Goal: Task Accomplishment & Management: Use online tool/utility

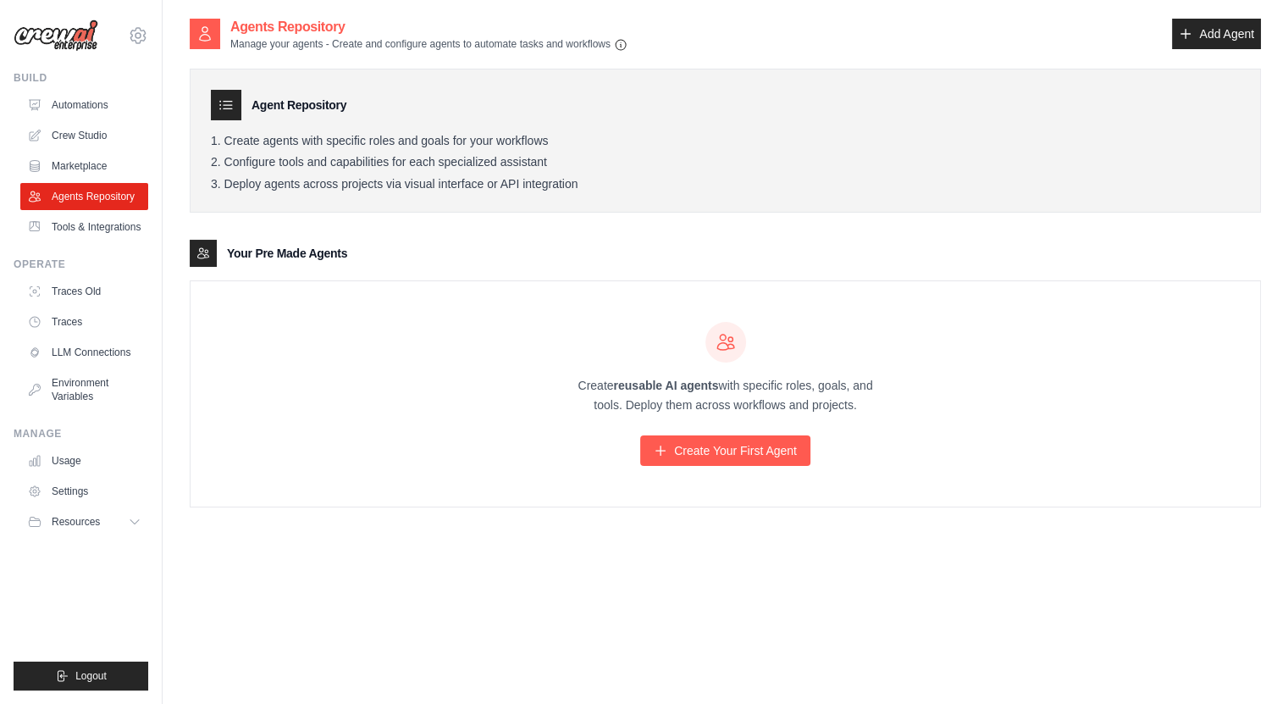
click at [103, 230] on link "Tools & Integrations" at bounding box center [84, 226] width 128 height 27
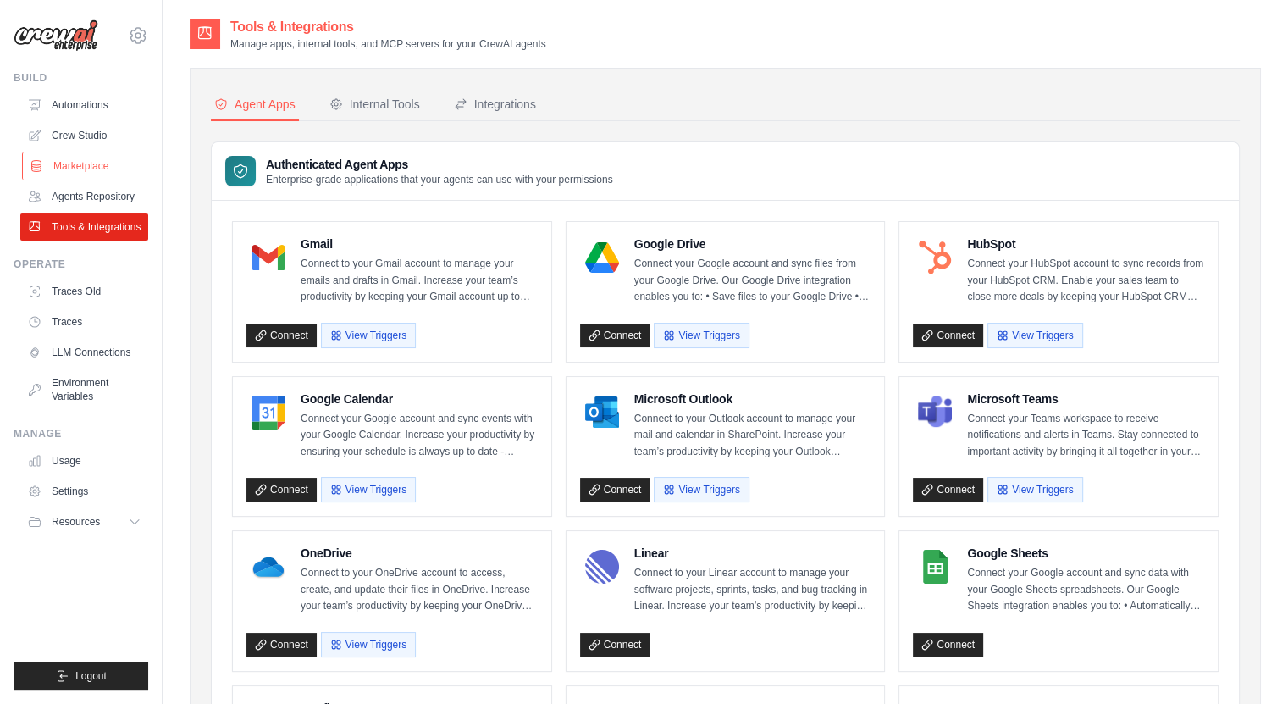
click at [108, 162] on link "Marketplace" at bounding box center [86, 165] width 128 height 27
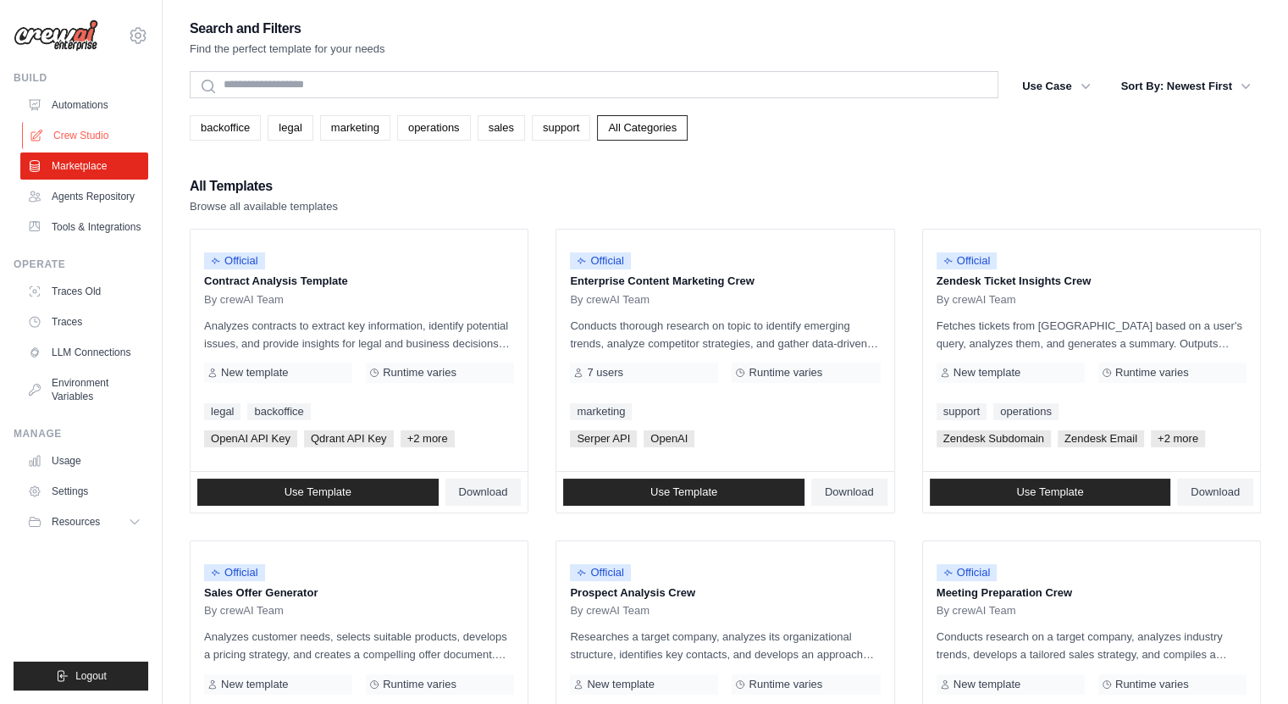
click at [91, 141] on link "Crew Studio" at bounding box center [86, 135] width 128 height 27
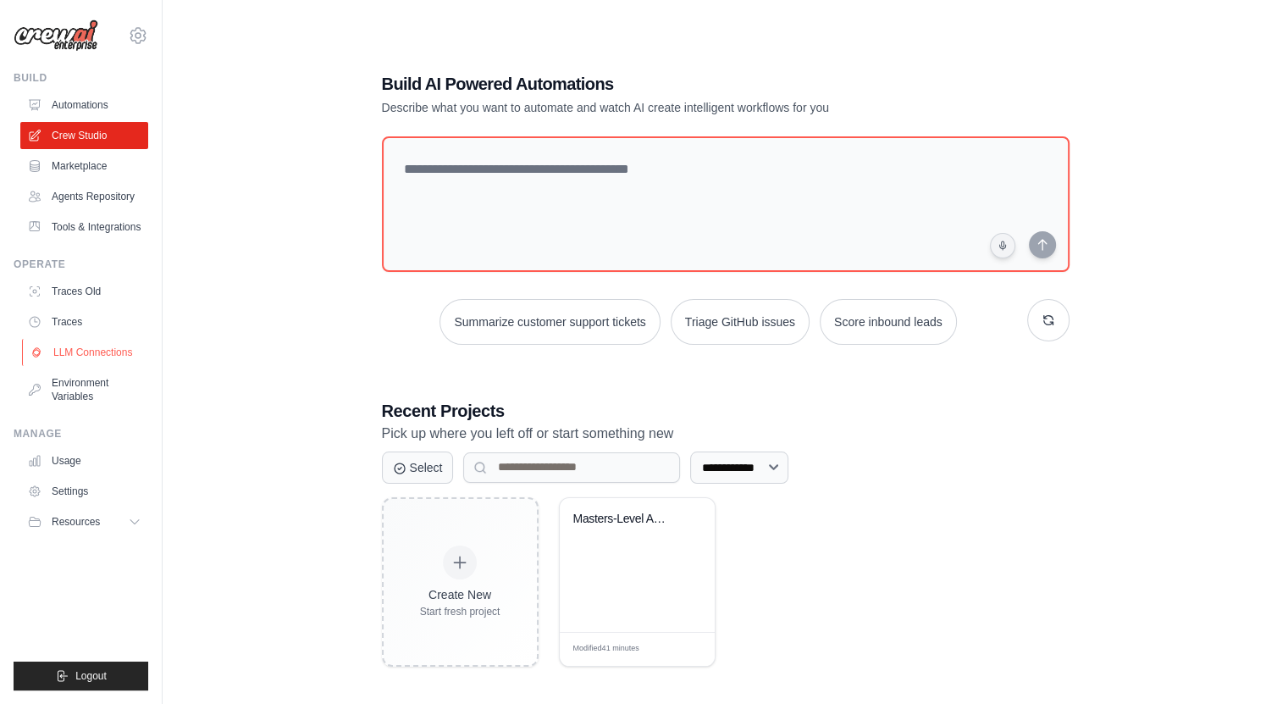
click at [106, 366] on link "LLM Connections" at bounding box center [86, 352] width 128 height 27
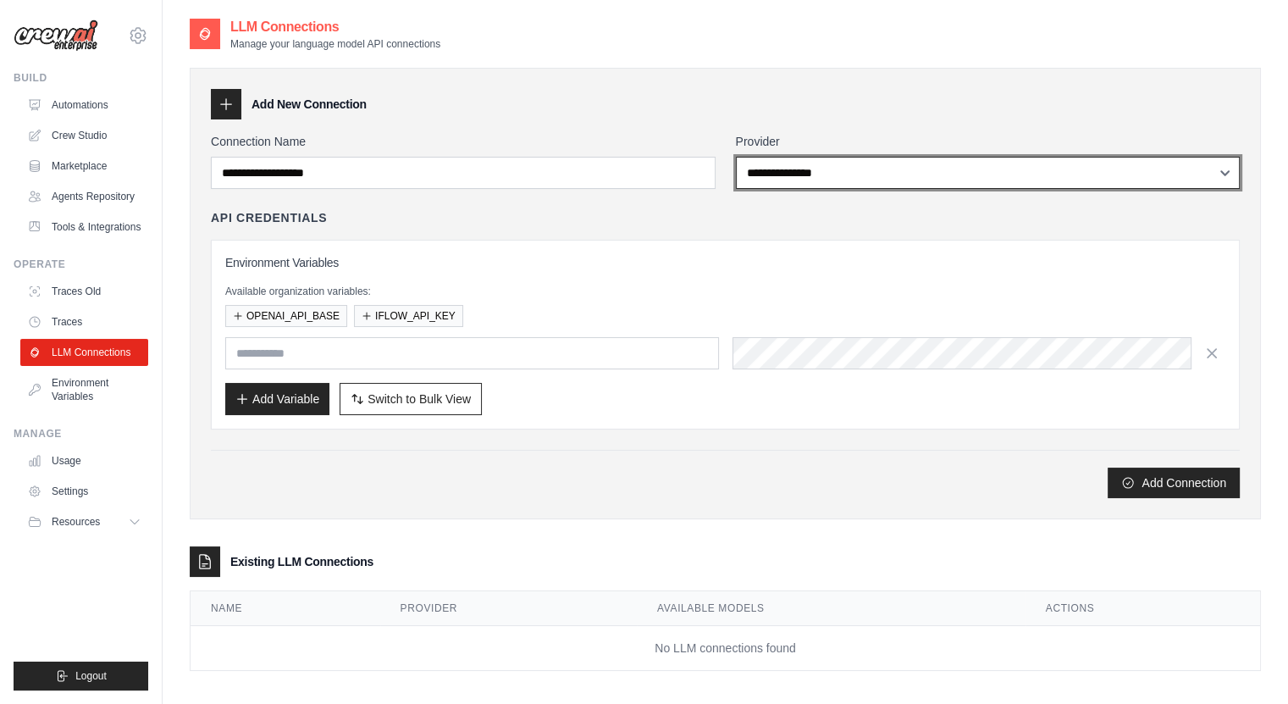
click at [828, 168] on select "**********" at bounding box center [988, 173] width 505 height 32
click at [736, 157] on select "**********" at bounding box center [988, 173] width 505 height 32
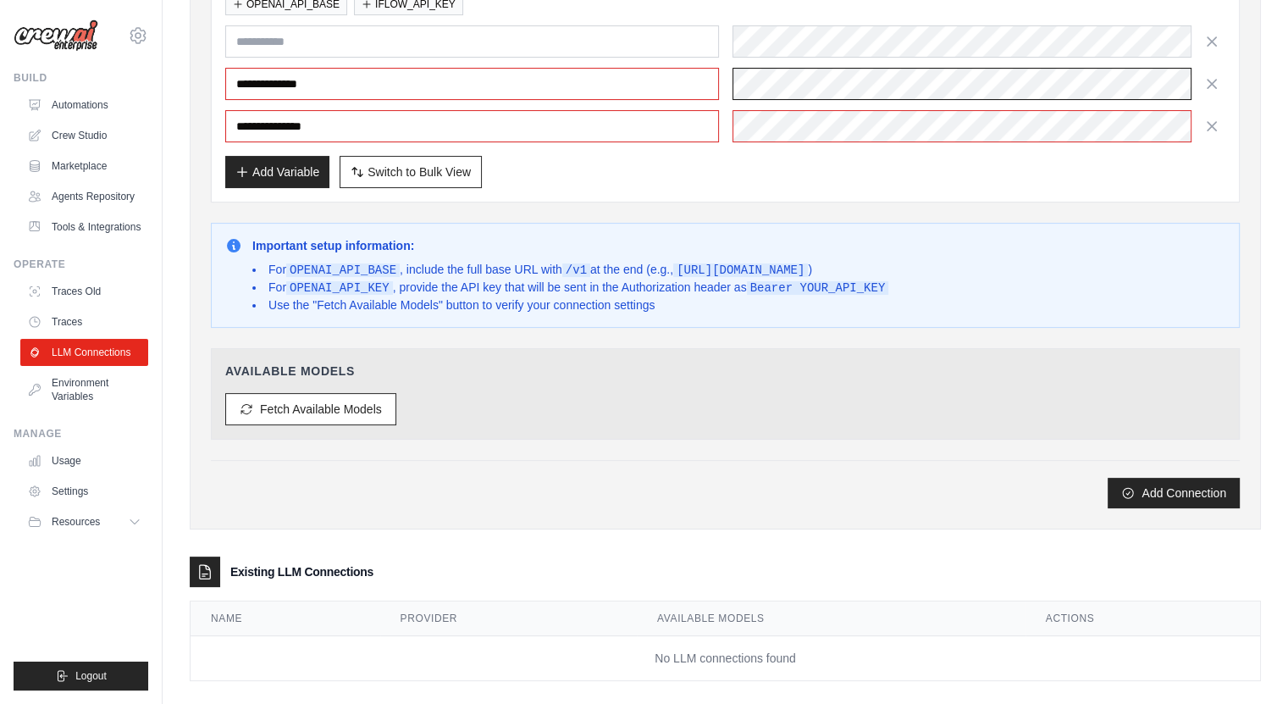
scroll to position [249, 0]
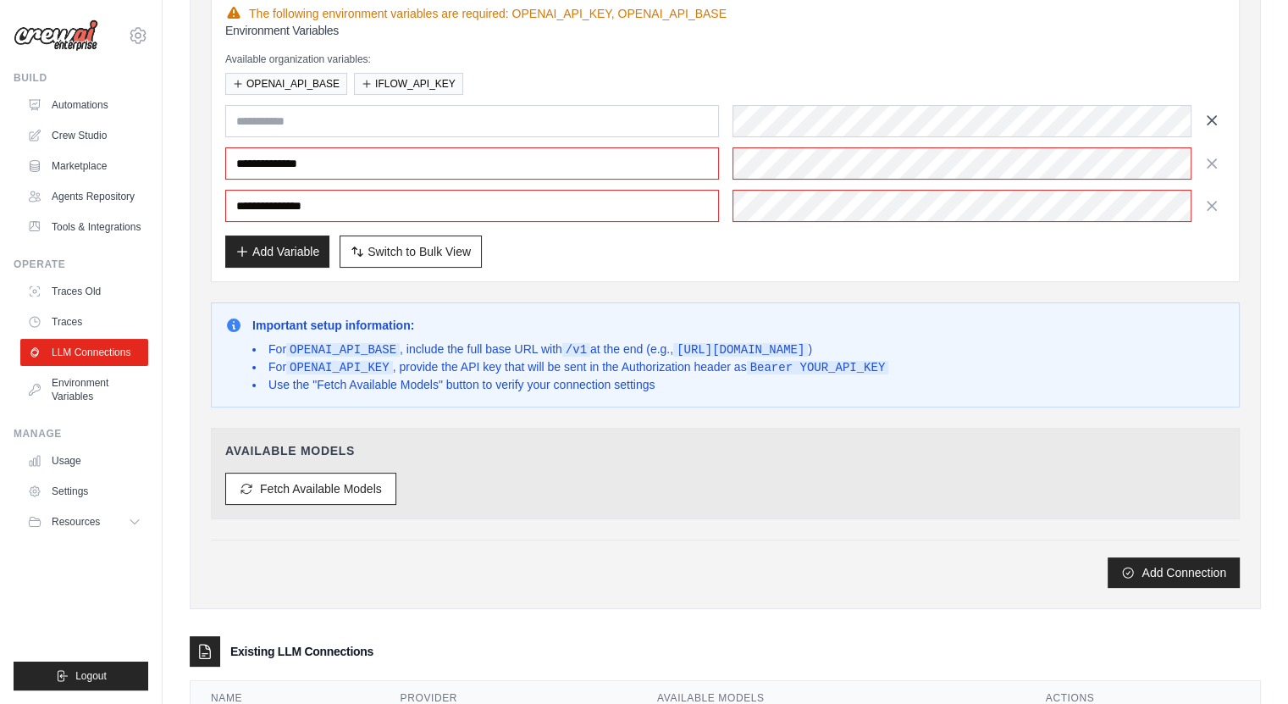
click at [1207, 124] on icon "button" at bounding box center [1211, 120] width 17 height 17
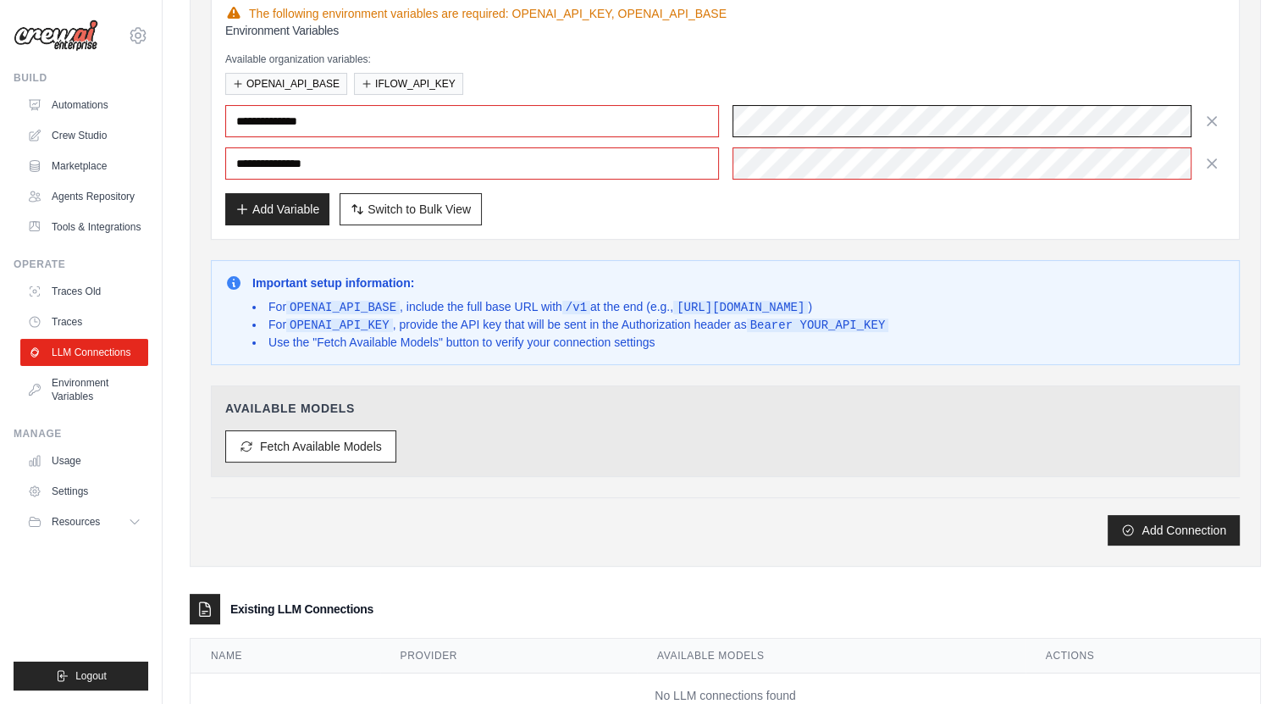
scroll to position [0, 0]
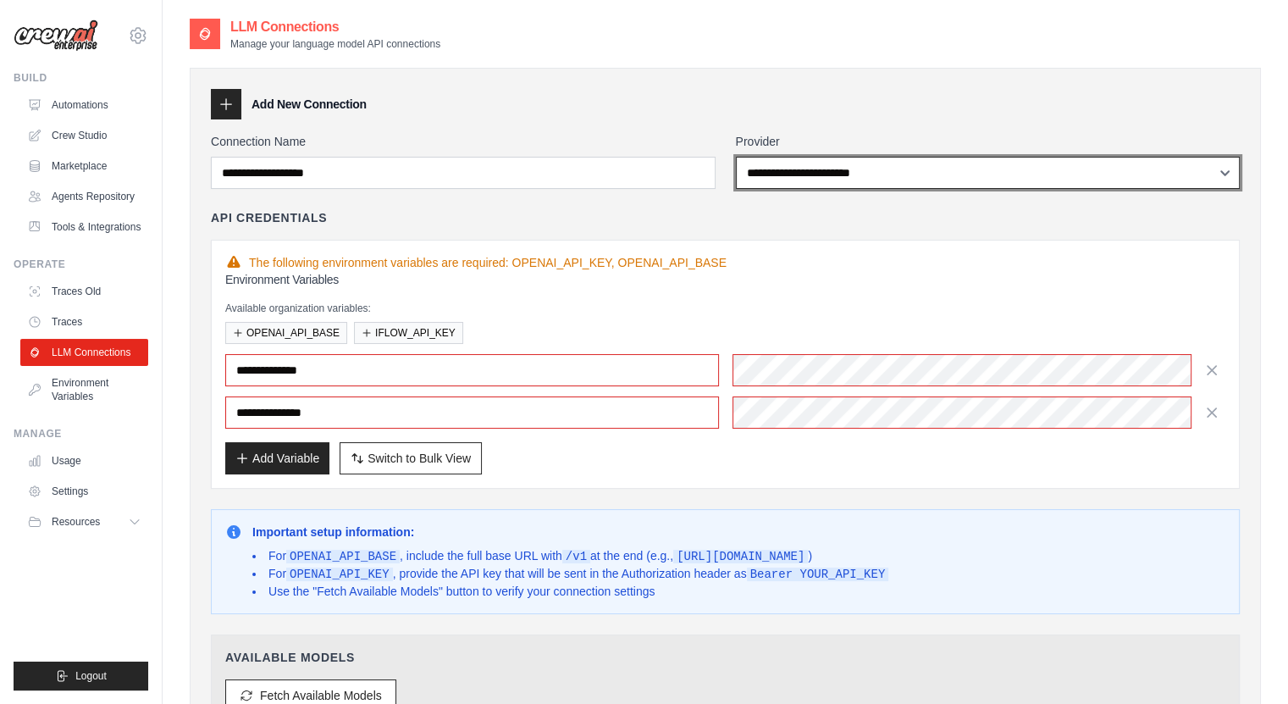
click at [776, 158] on select "**********" at bounding box center [988, 173] width 505 height 32
select select "******"
click at [736, 157] on select "**********" at bounding box center [988, 173] width 505 height 32
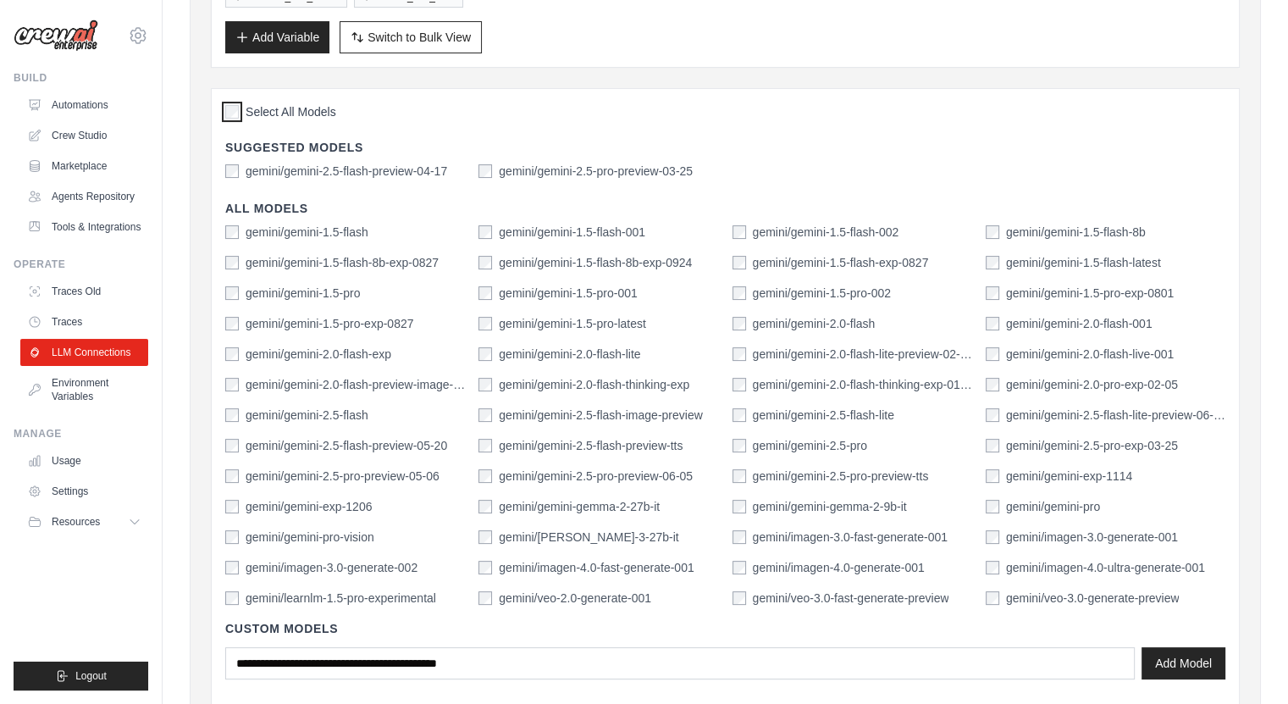
scroll to position [328, 0]
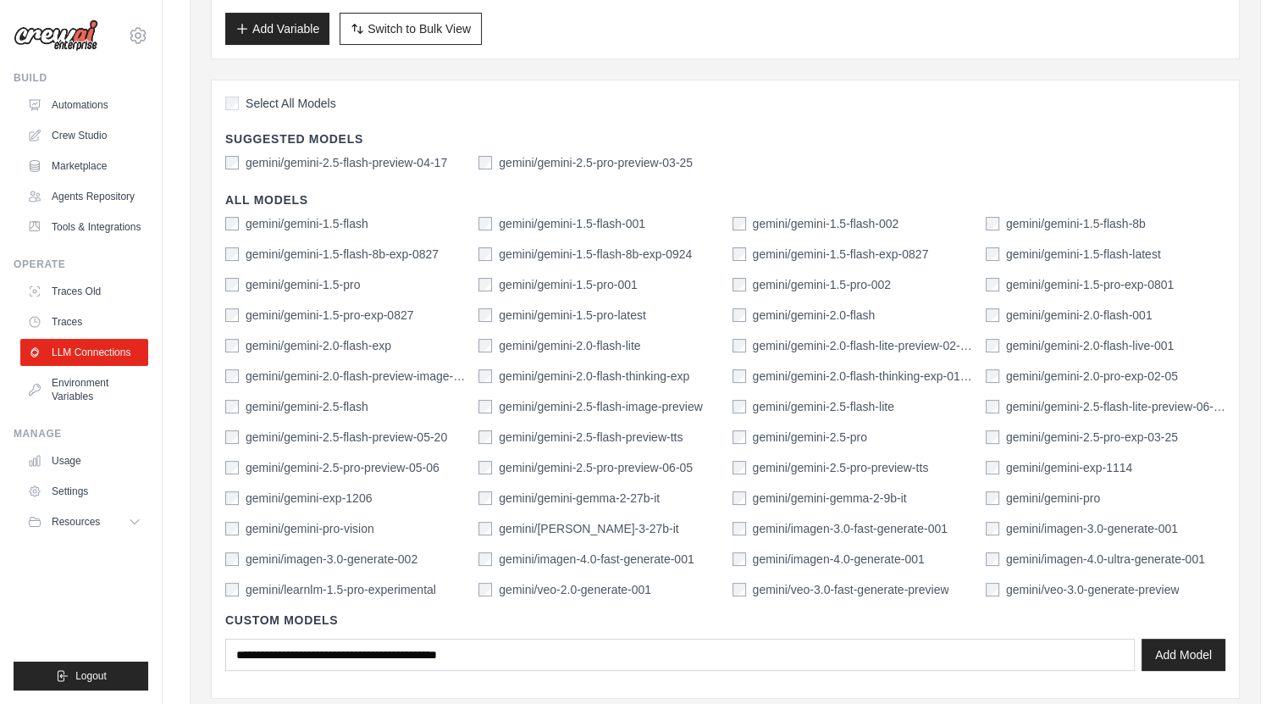
click at [238, 113] on div "Select All Models" at bounding box center [725, 105] width 1000 height 23
click at [789, 439] on label "gemini/gemini-2.5-pro" at bounding box center [810, 436] width 114 height 17
click at [762, 405] on label "gemini/gemini-2.5-flash-lite" at bounding box center [823, 406] width 141 height 17
click at [334, 400] on label "gemini/gemini-2.5-flash" at bounding box center [307, 406] width 123 height 17
click at [444, 337] on div "gemini/gemini-2.0-flash-exp" at bounding box center [345, 345] width 240 height 17
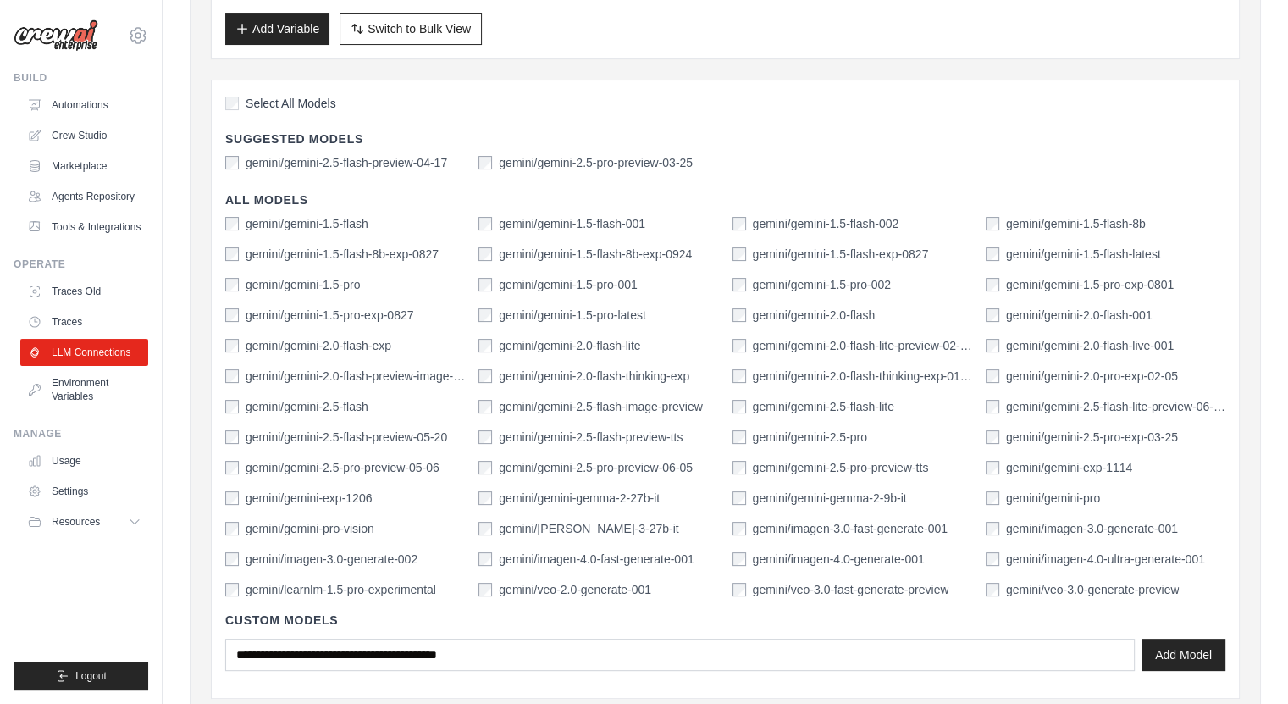
click at [466, 344] on div "gemini/gemini-1.5-flash gemini/gemini-1.5-flash-001 gemini/gemini-1.5-flash-002…" at bounding box center [725, 406] width 1000 height 383
click at [785, 311] on label "gemini/gemini-2.0-flash" at bounding box center [814, 314] width 123 height 17
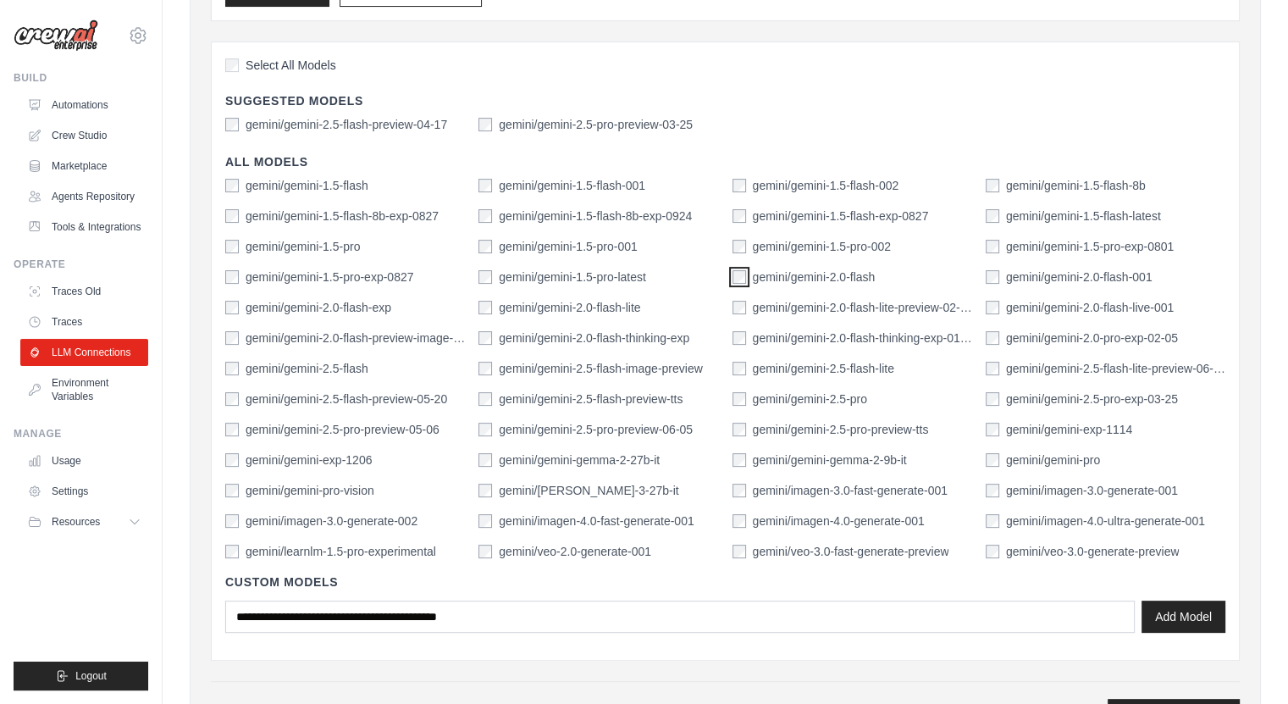
scroll to position [367, 0]
click at [552, 490] on label "gemini/gemma-3-27b-it" at bounding box center [588, 488] width 179 height 17
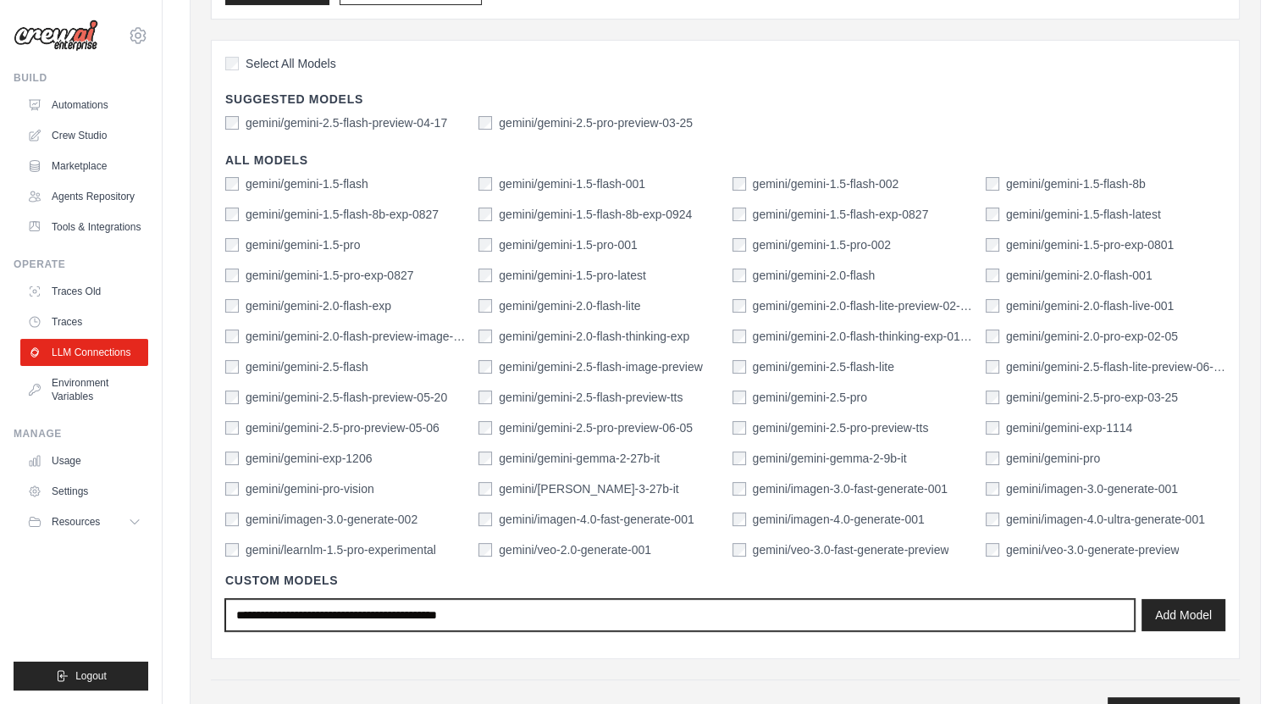
click at [827, 625] on input "text" at bounding box center [679, 615] width 909 height 32
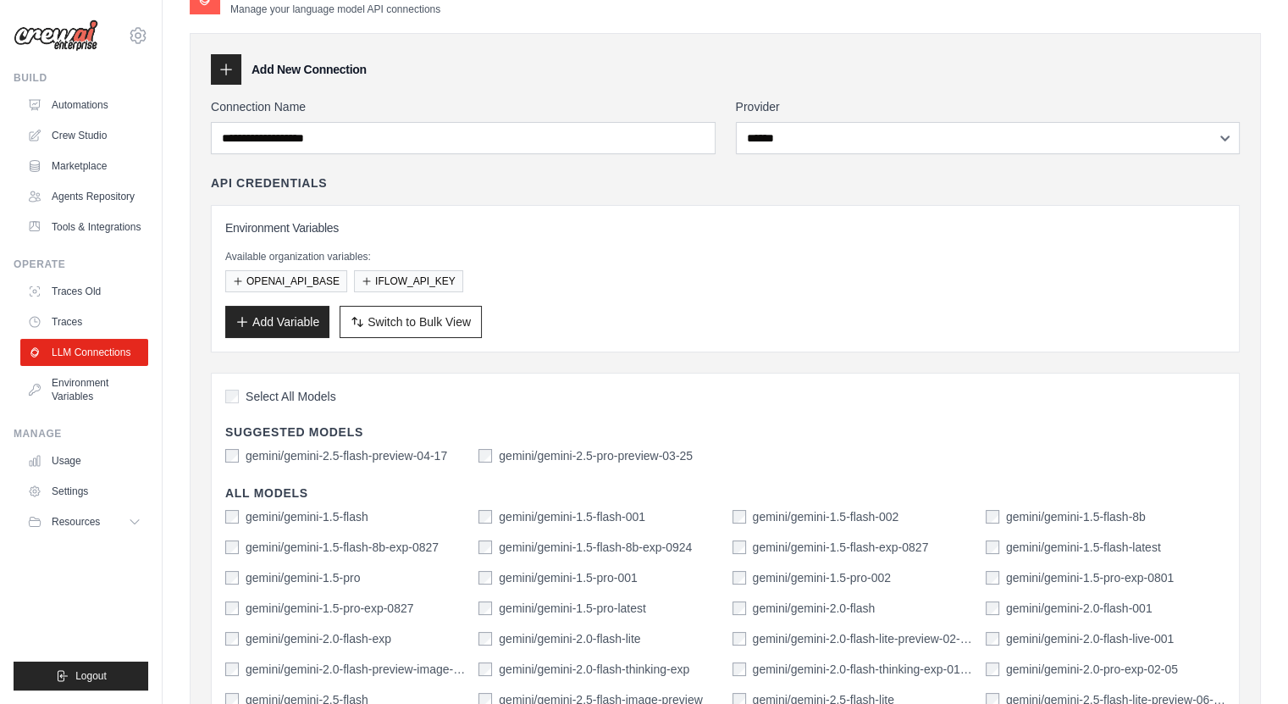
scroll to position [0, 0]
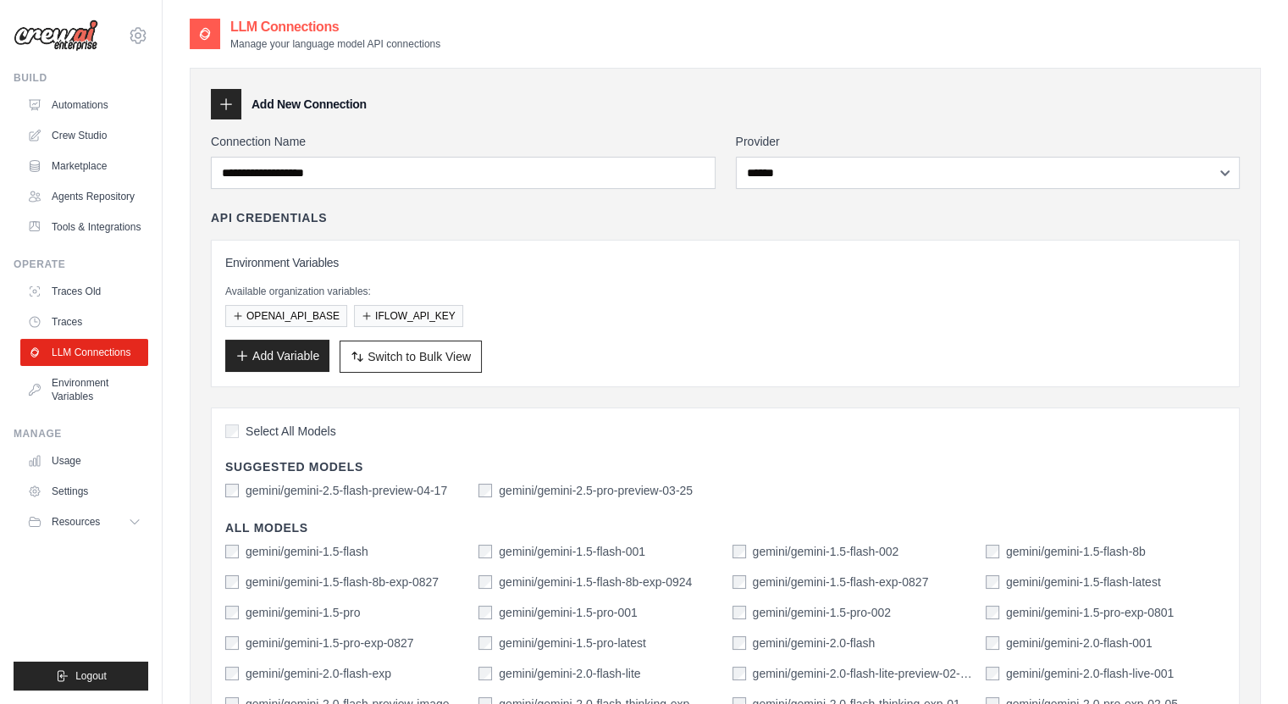
click at [307, 367] on button "Add Variable" at bounding box center [277, 355] width 104 height 32
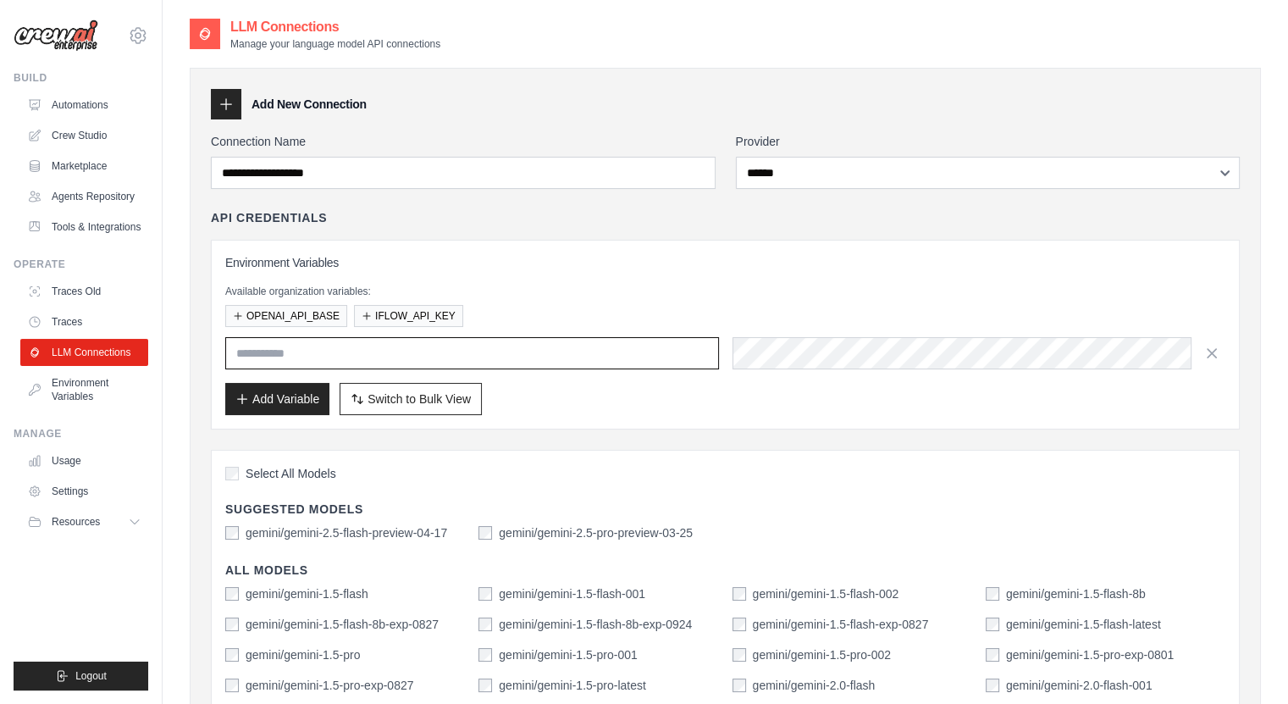
click at [444, 366] on input "text" at bounding box center [472, 353] width 494 height 32
paste input "**********"
type input "**********"
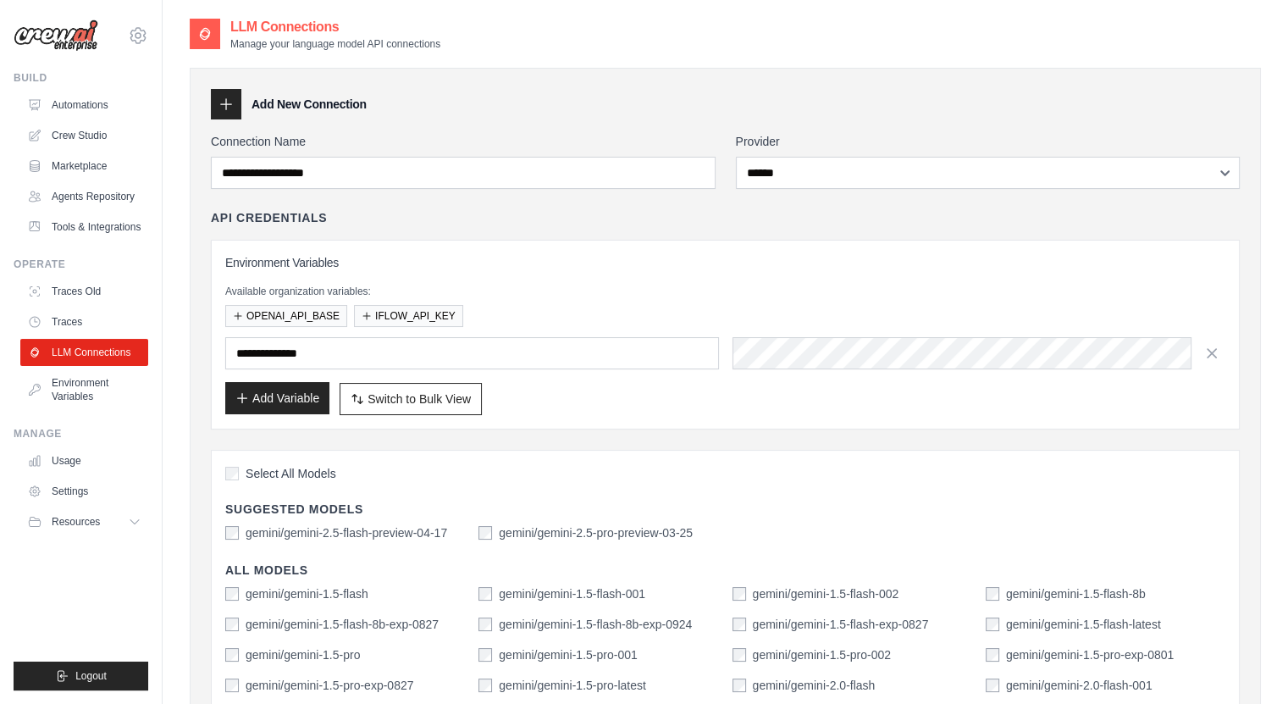
click at [284, 402] on button "Add Variable" at bounding box center [277, 398] width 104 height 32
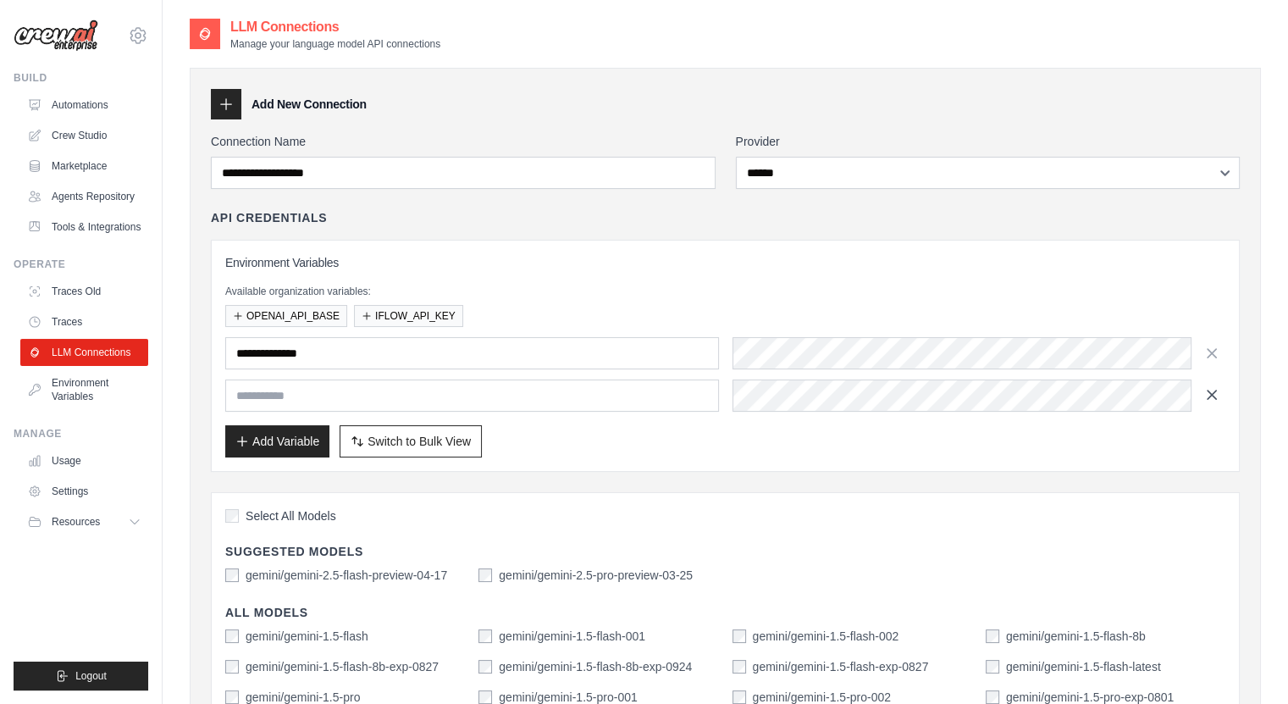
click at [1201, 392] on button "button" at bounding box center [1211, 394] width 27 height 27
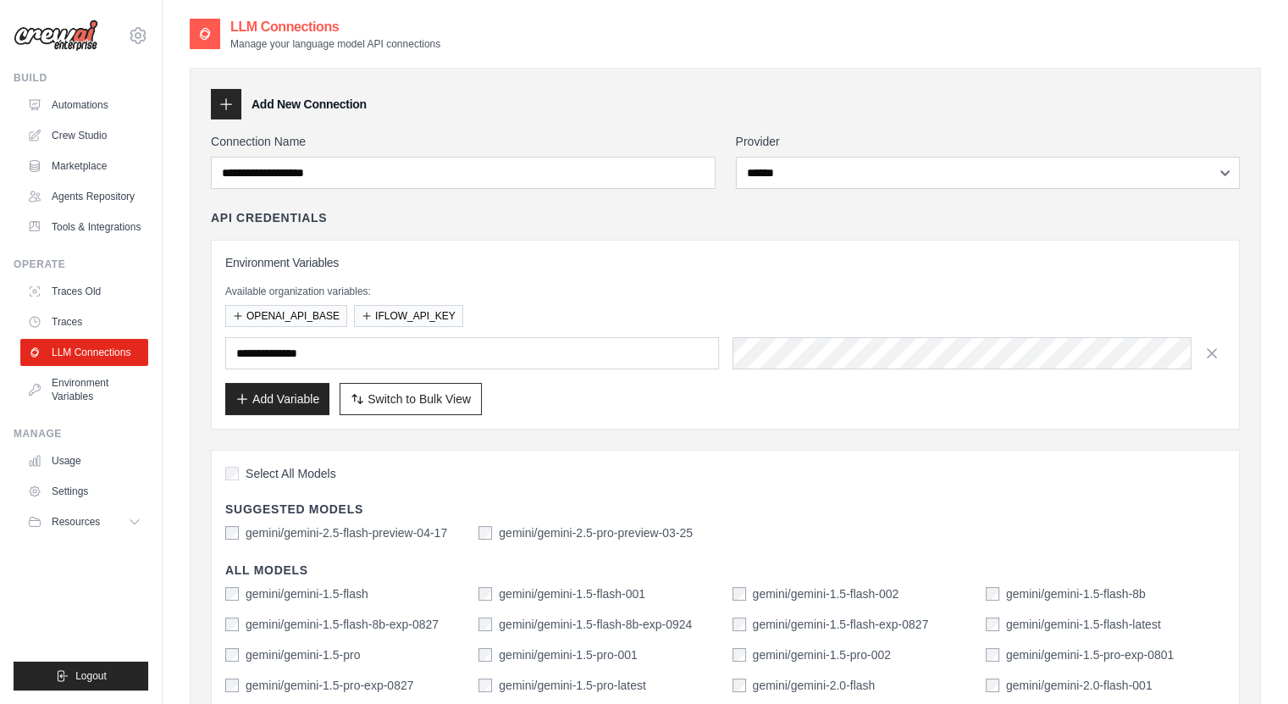
scroll to position [647, 0]
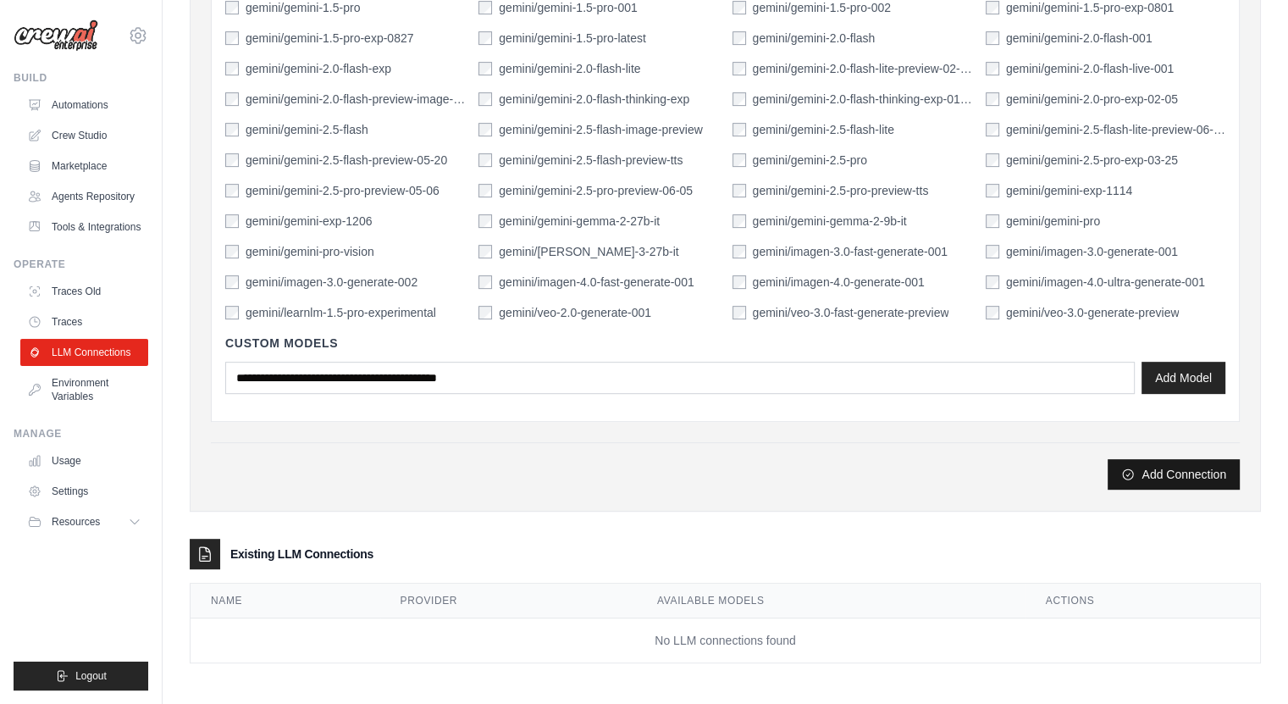
click at [1167, 479] on button "Add Connection" at bounding box center [1173, 474] width 132 height 30
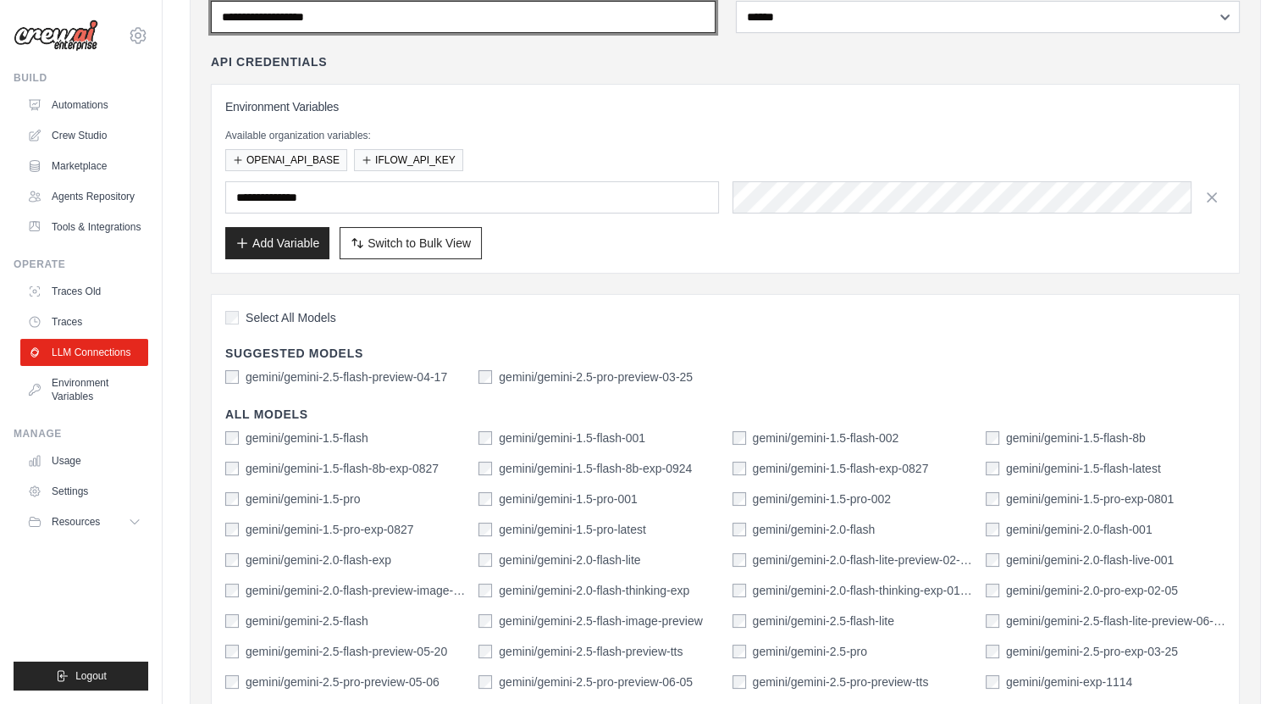
scroll to position [0, 0]
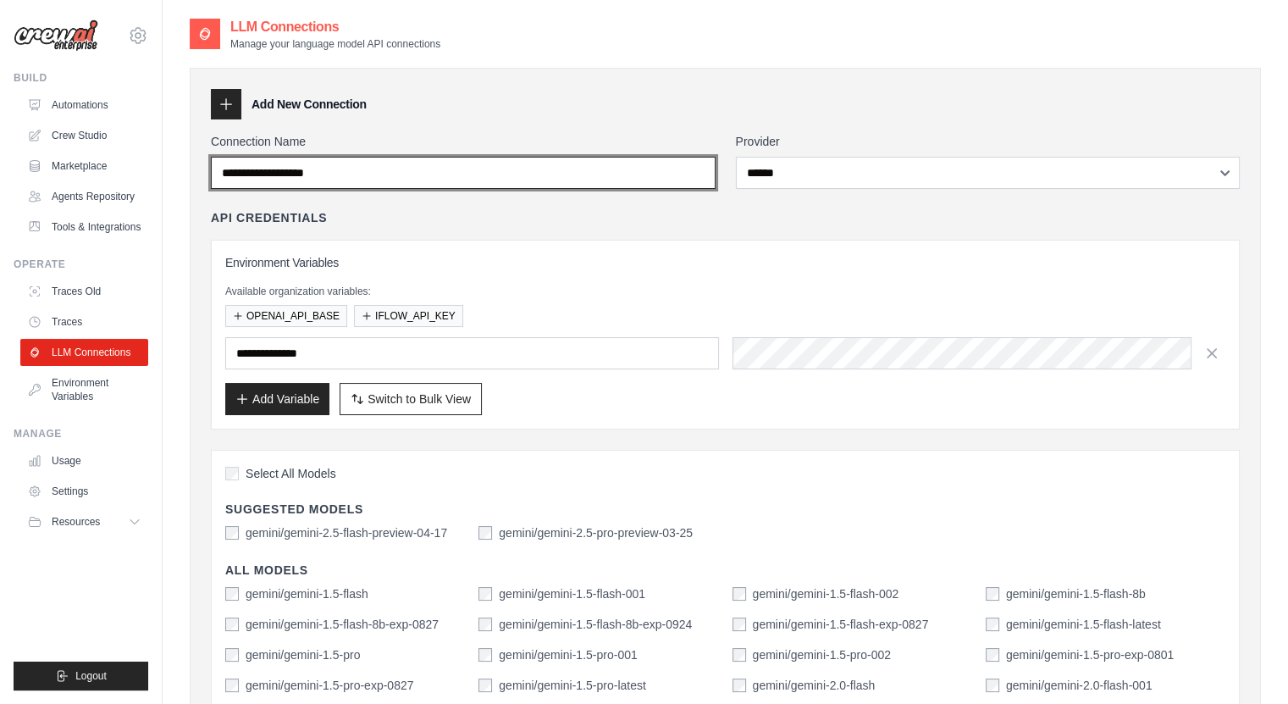
click at [377, 174] on input "Connection Name" at bounding box center [463, 173] width 505 height 32
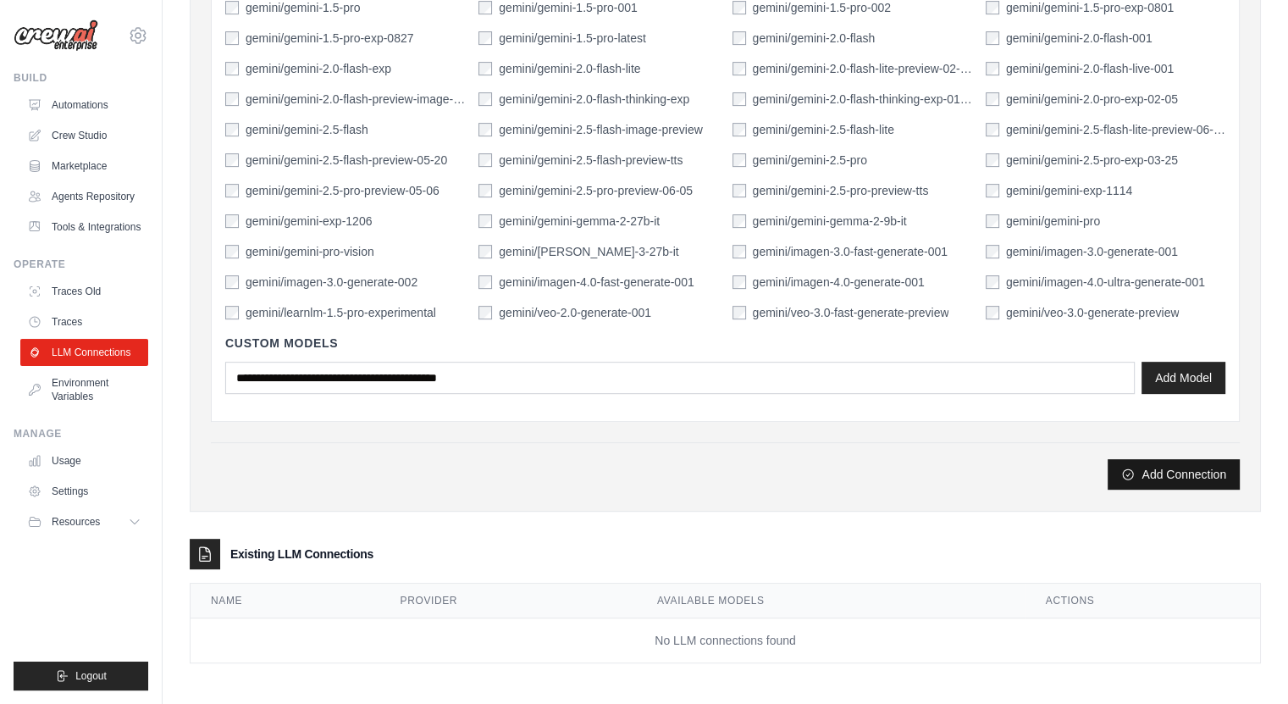
type input "******"
click at [1129, 459] on button "Add Connection" at bounding box center [1173, 474] width 132 height 30
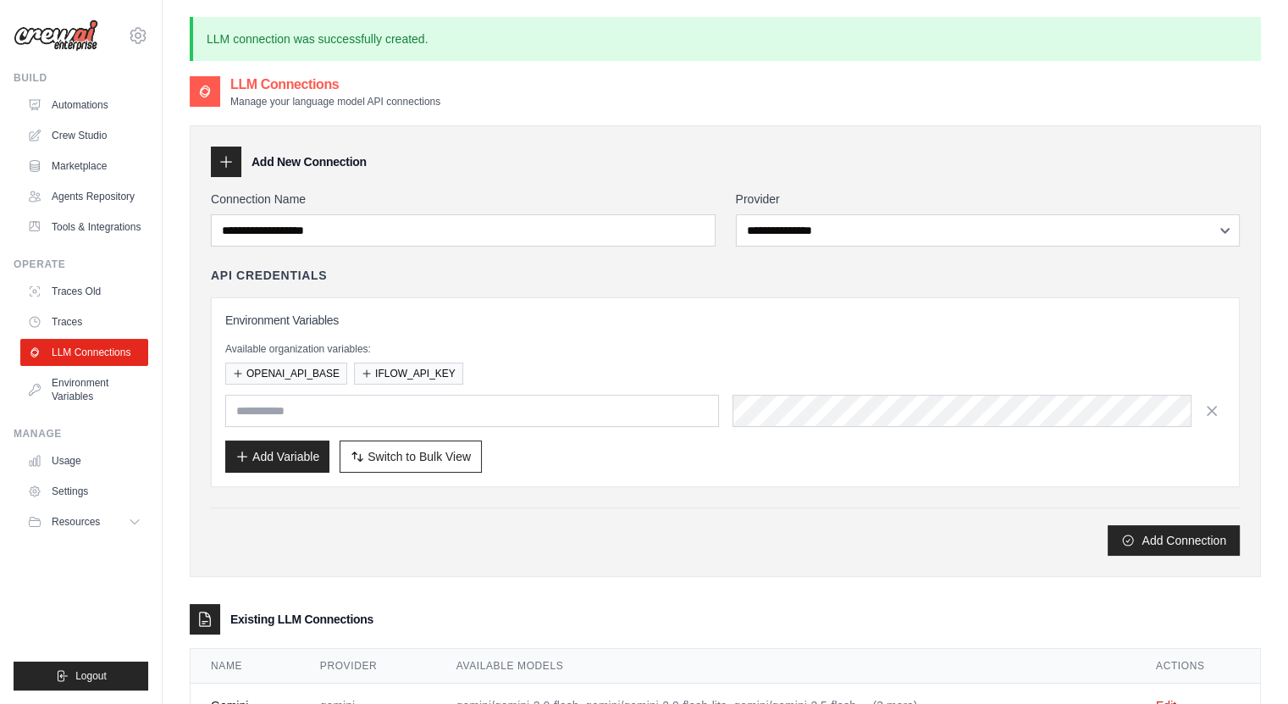
scroll to position [91, 0]
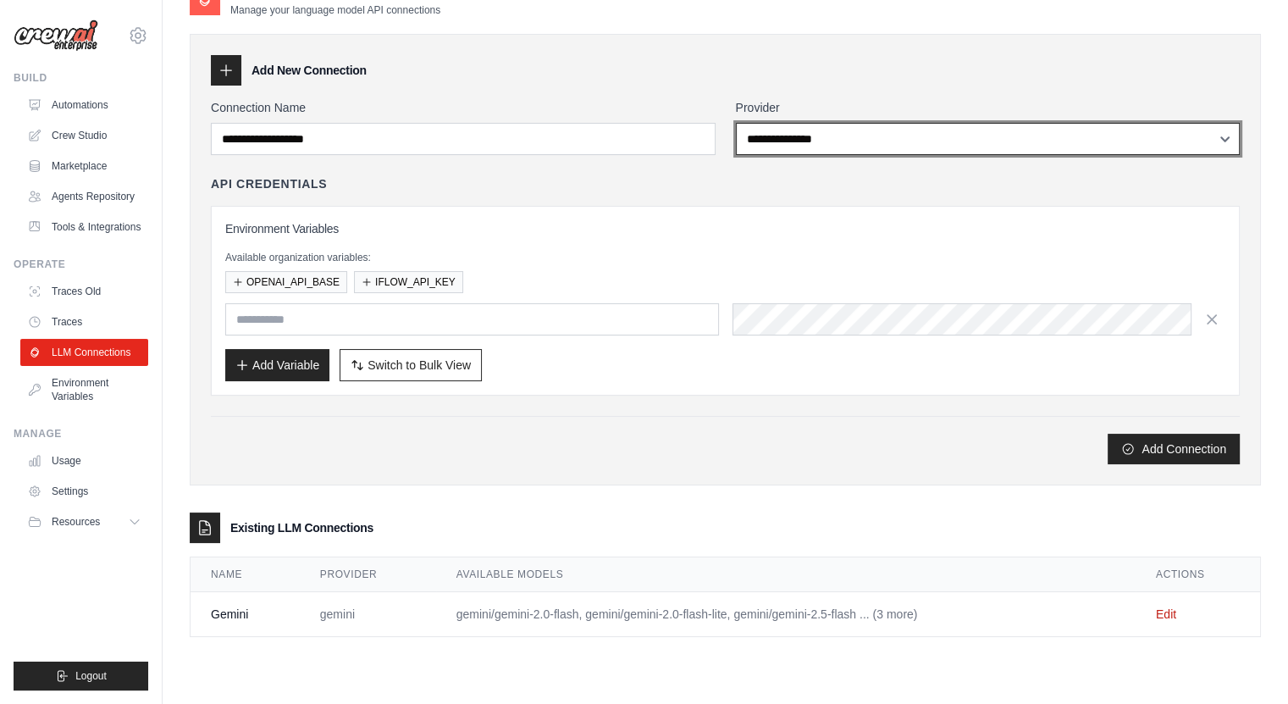
click at [814, 131] on select "**********" at bounding box center [988, 139] width 505 height 32
select select "******"
click at [736, 123] on select "**********" at bounding box center [988, 139] width 505 height 32
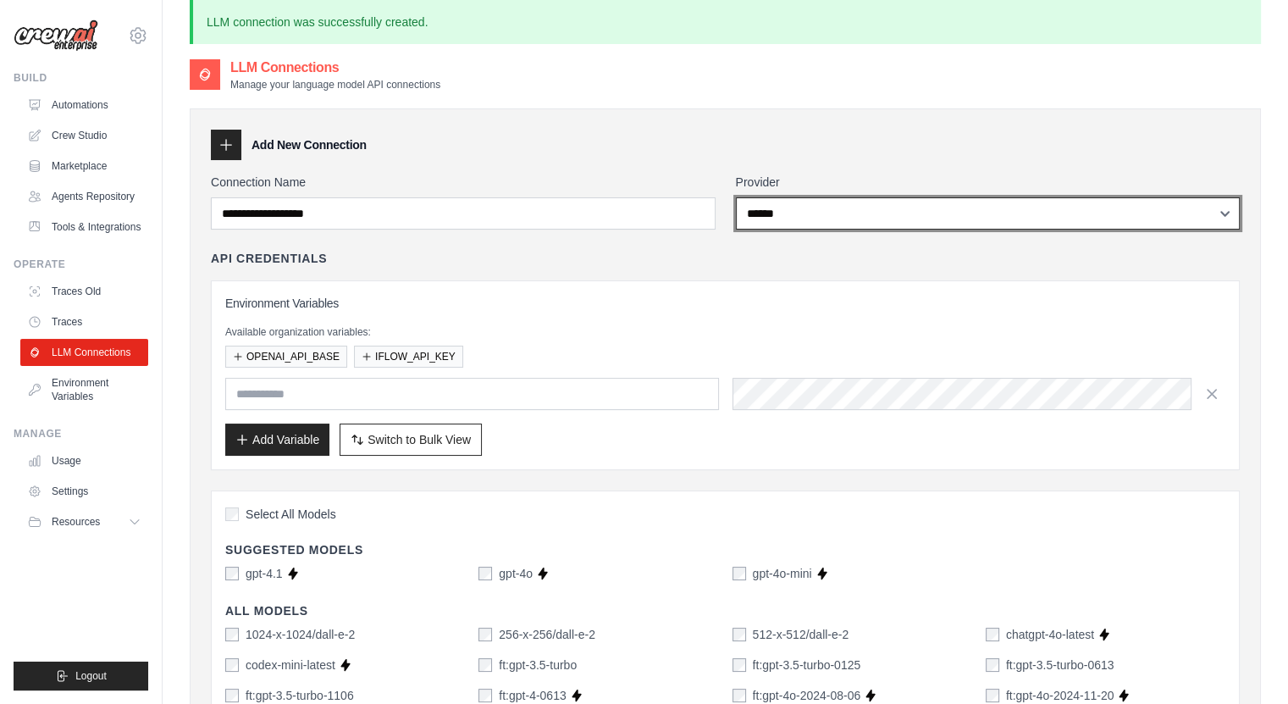
scroll to position [17, 0]
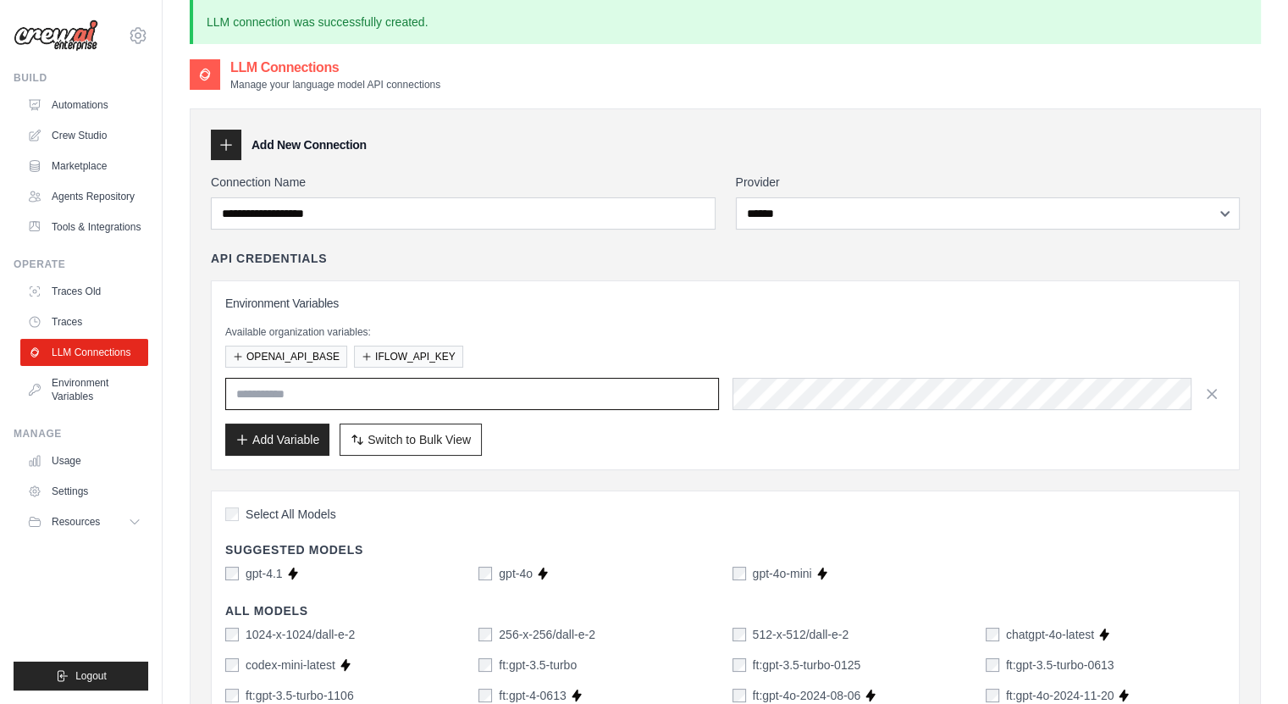
click at [362, 399] on input "text" at bounding box center [472, 394] width 494 height 32
click at [302, 356] on button "OPENAI_API_BASE" at bounding box center [286, 356] width 122 height 22
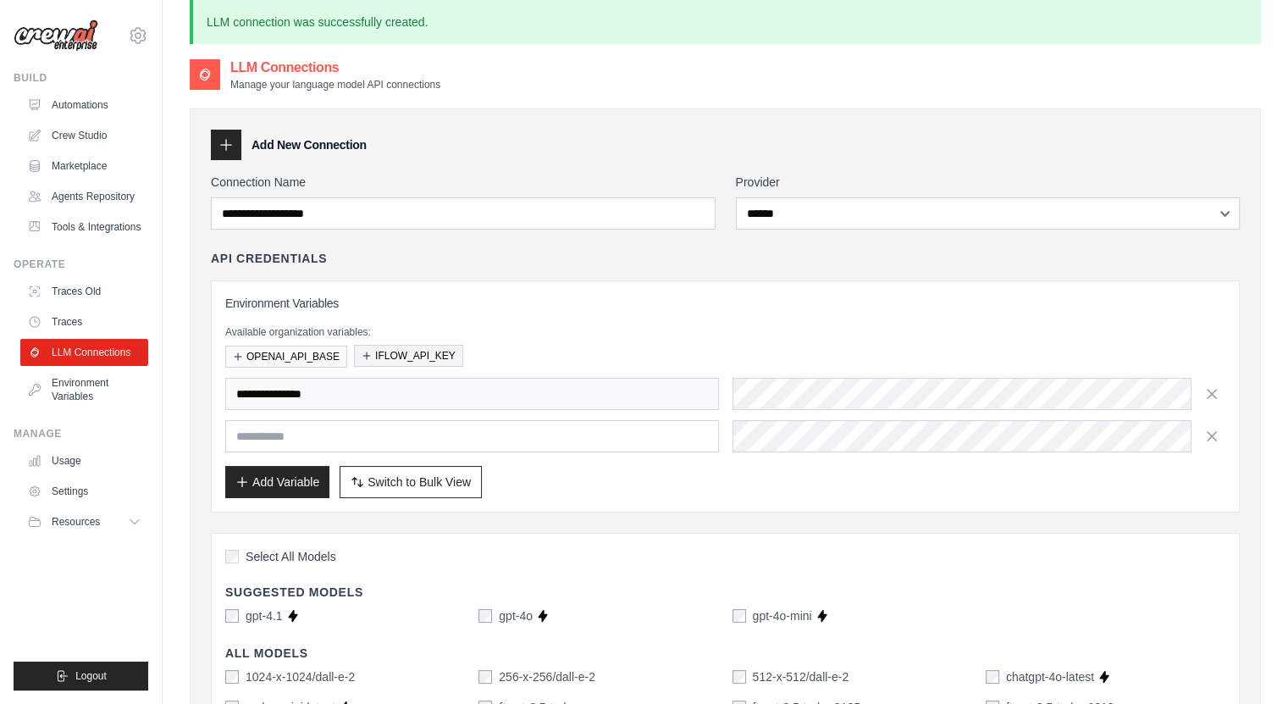
click at [394, 363] on button "IFLOW_API_KEY" at bounding box center [408, 356] width 109 height 22
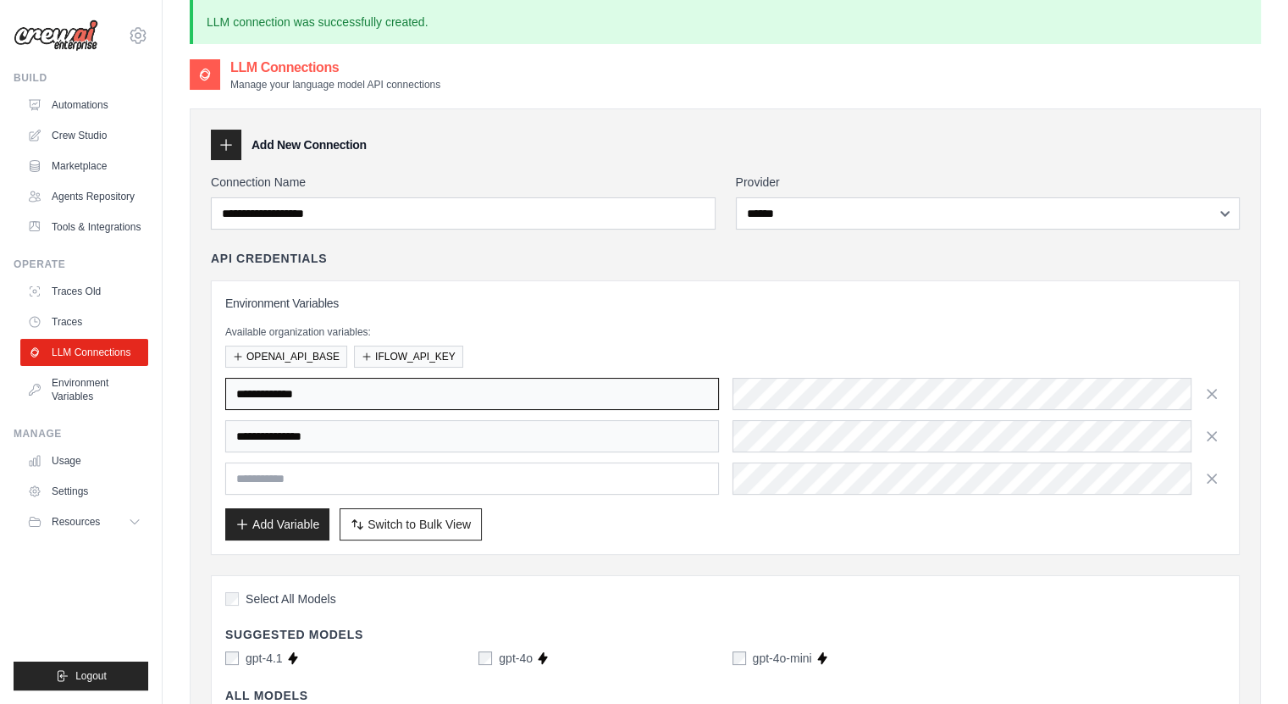
click at [440, 396] on input "**********" at bounding box center [472, 394] width 494 height 32
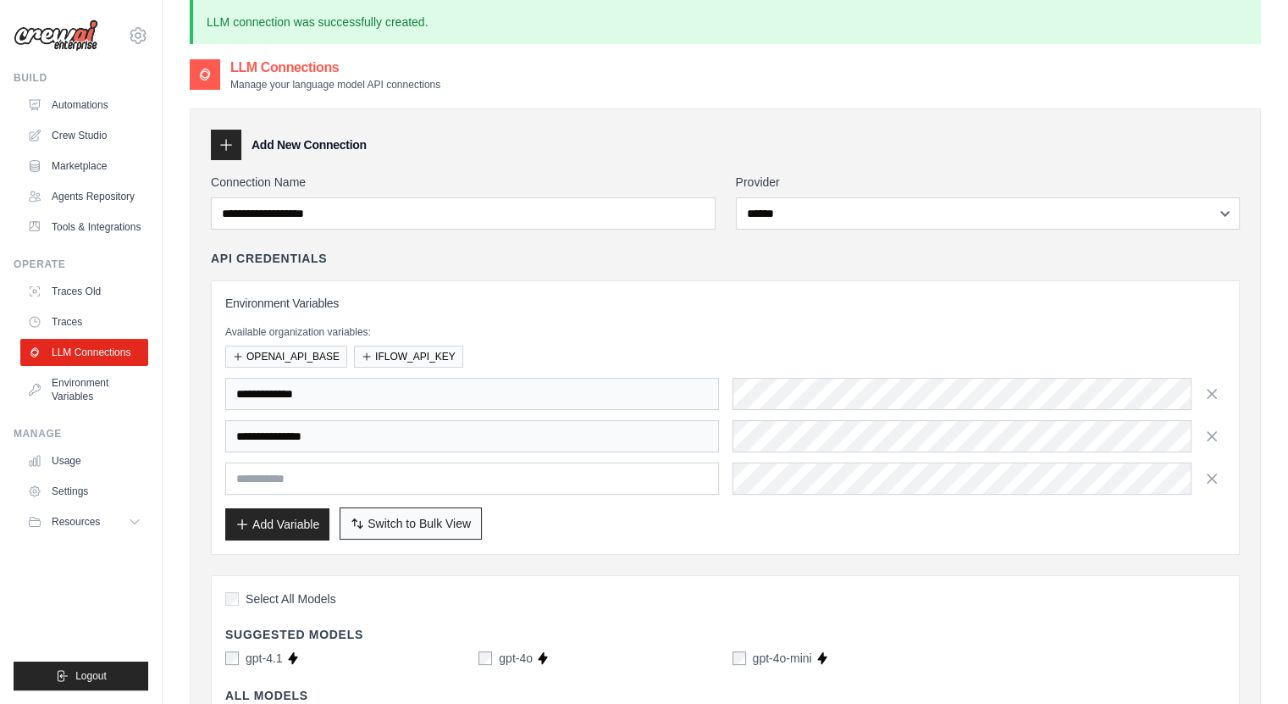
click at [444, 515] on span "Switch to Bulk View" at bounding box center [418, 523] width 103 height 17
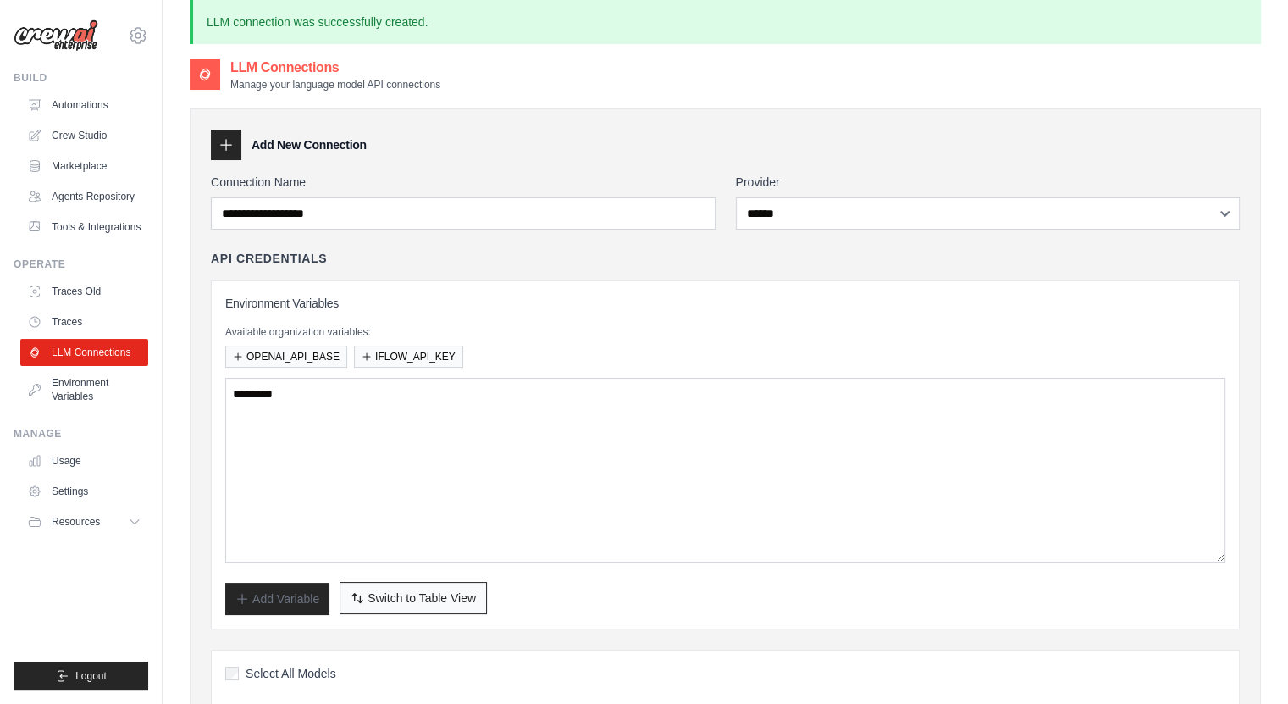
click at [427, 604] on button "Switch to Bulk View Switch to Table View" at bounding box center [412, 598] width 147 height 32
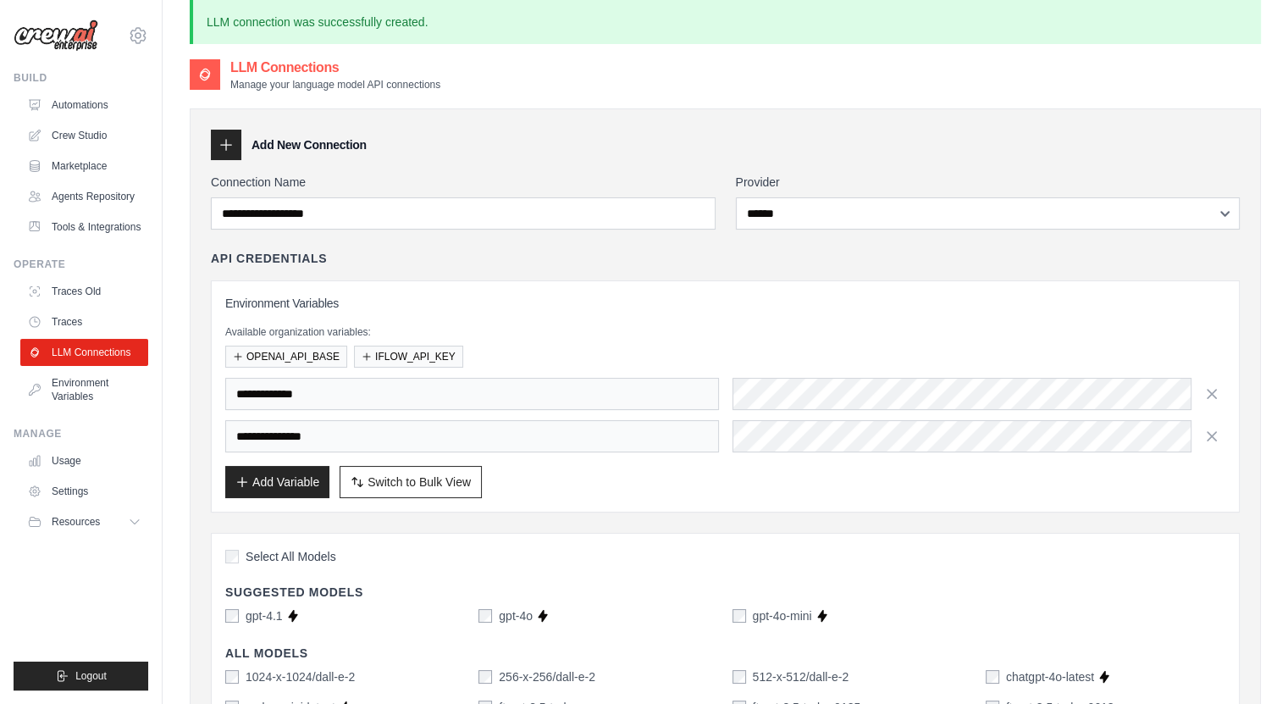
click at [1227, 395] on div "**********" at bounding box center [725, 396] width 1029 height 232
click at [1220, 395] on button "button" at bounding box center [1211, 392] width 27 height 27
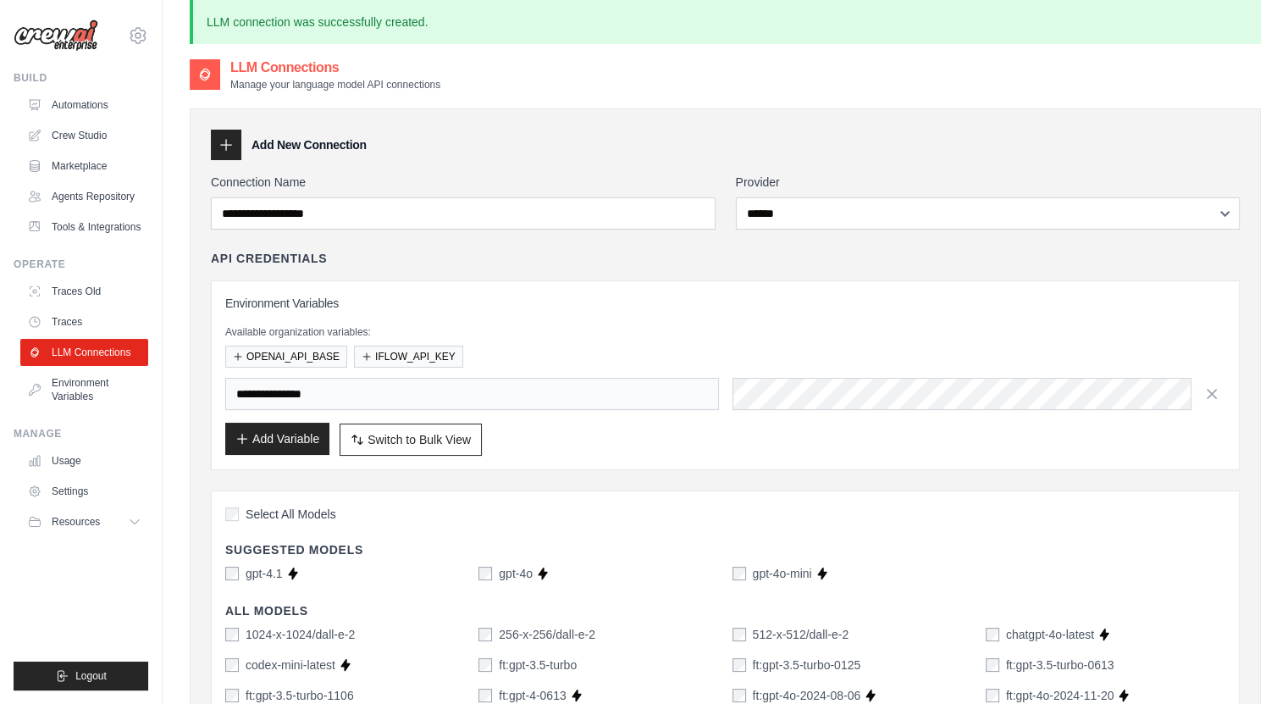
click at [306, 430] on button "Add Variable" at bounding box center [277, 438] width 104 height 32
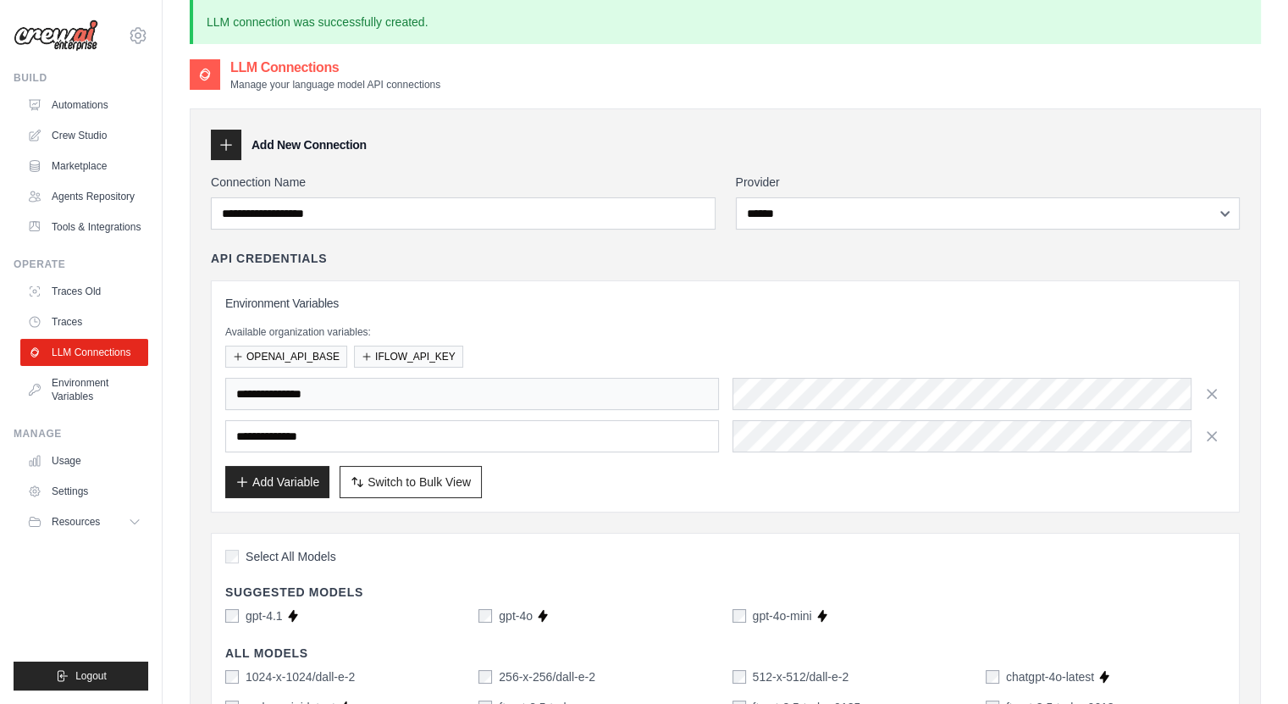
type input "**********"
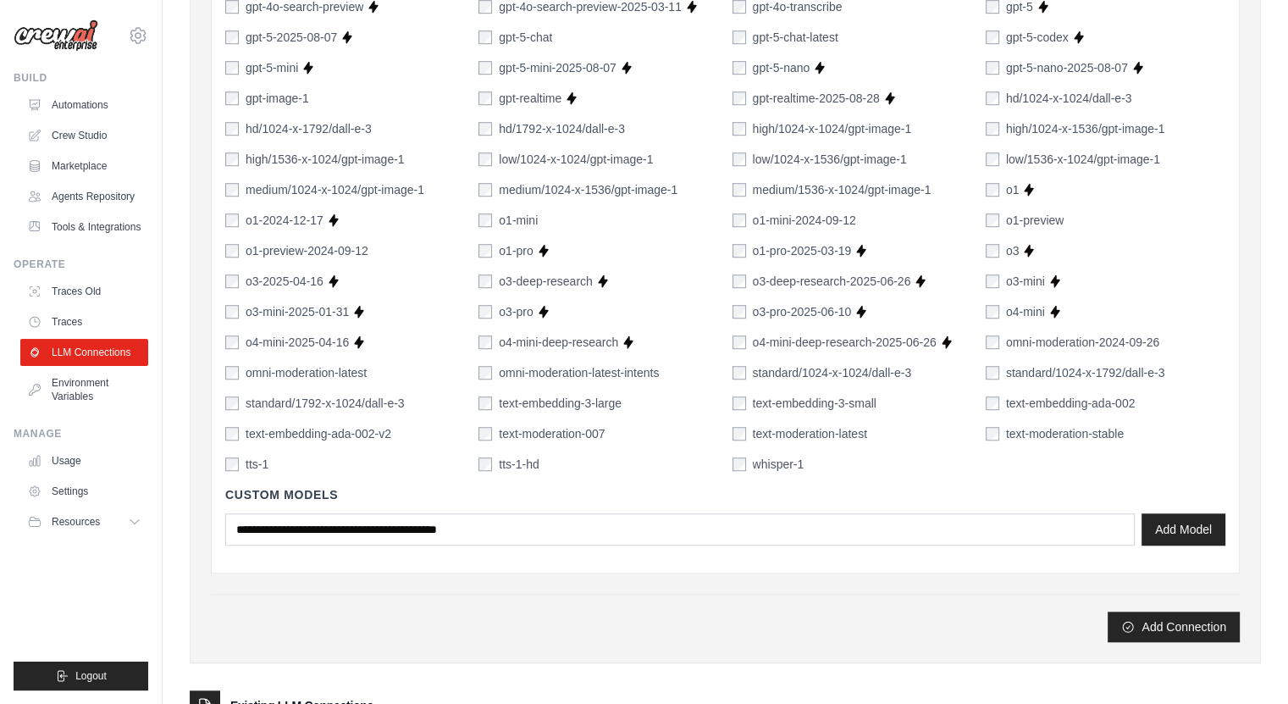
scroll to position [1161, 0]
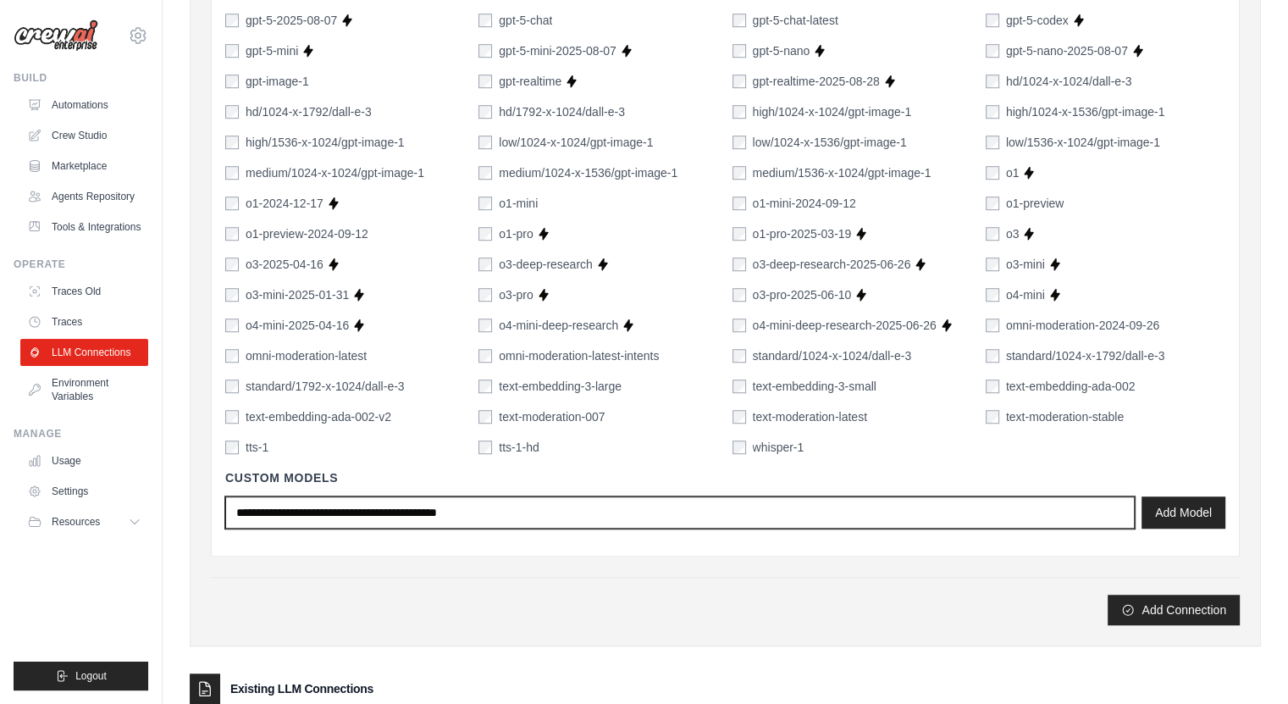
click at [562, 506] on input "text" at bounding box center [679, 512] width 909 height 32
paste input "**********"
type input "**********"
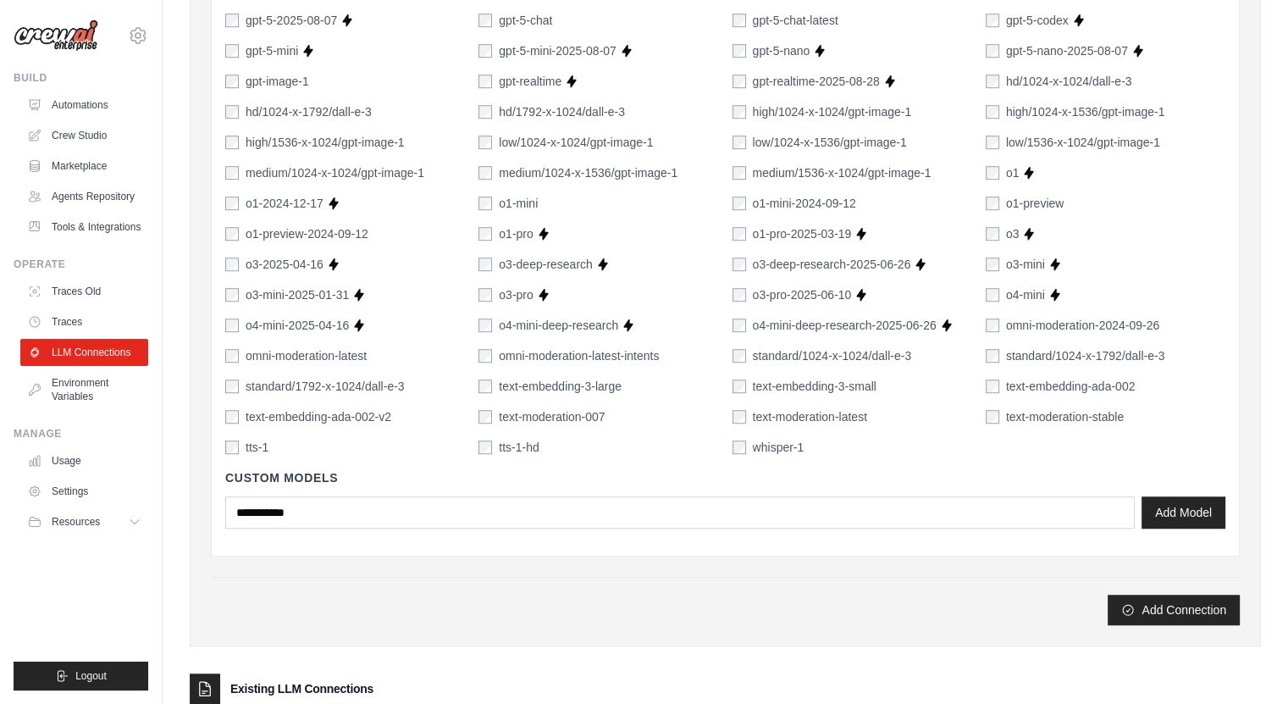
click at [1192, 537] on div "**********" at bounding box center [725, 498] width 1000 height 86
click at [1199, 533] on div "**********" at bounding box center [725, 498] width 1000 height 86
click at [1195, 505] on button "Add Model" at bounding box center [1183, 511] width 84 height 32
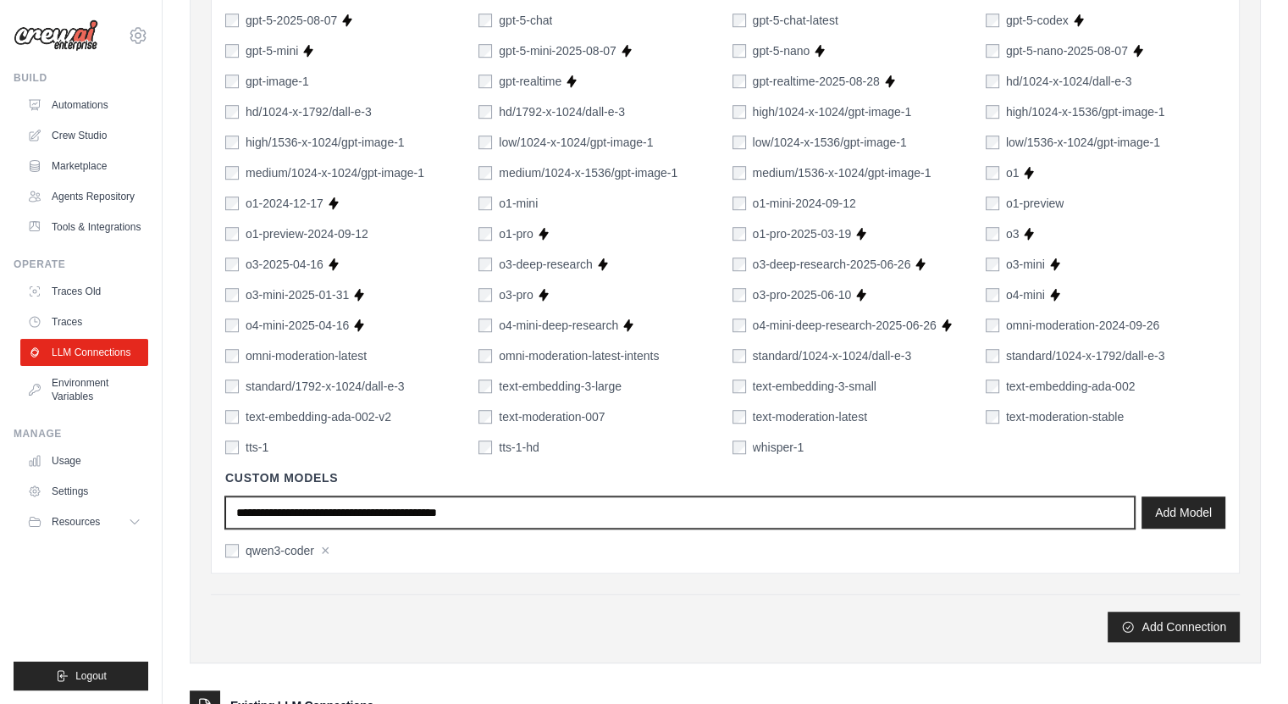
click at [738, 504] on input "text" at bounding box center [679, 512] width 909 height 32
paste input "**********"
paste input "******"
type input "**********"
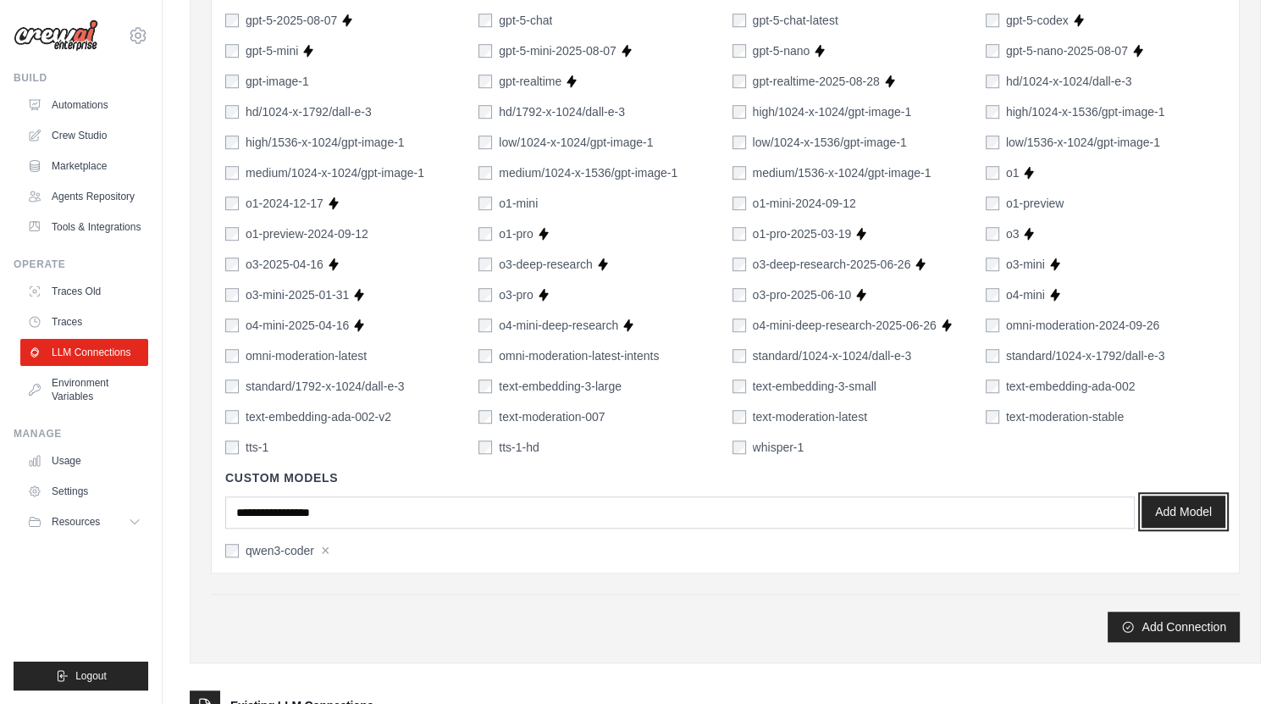
click at [1182, 516] on button "Add Model" at bounding box center [1183, 511] width 84 height 32
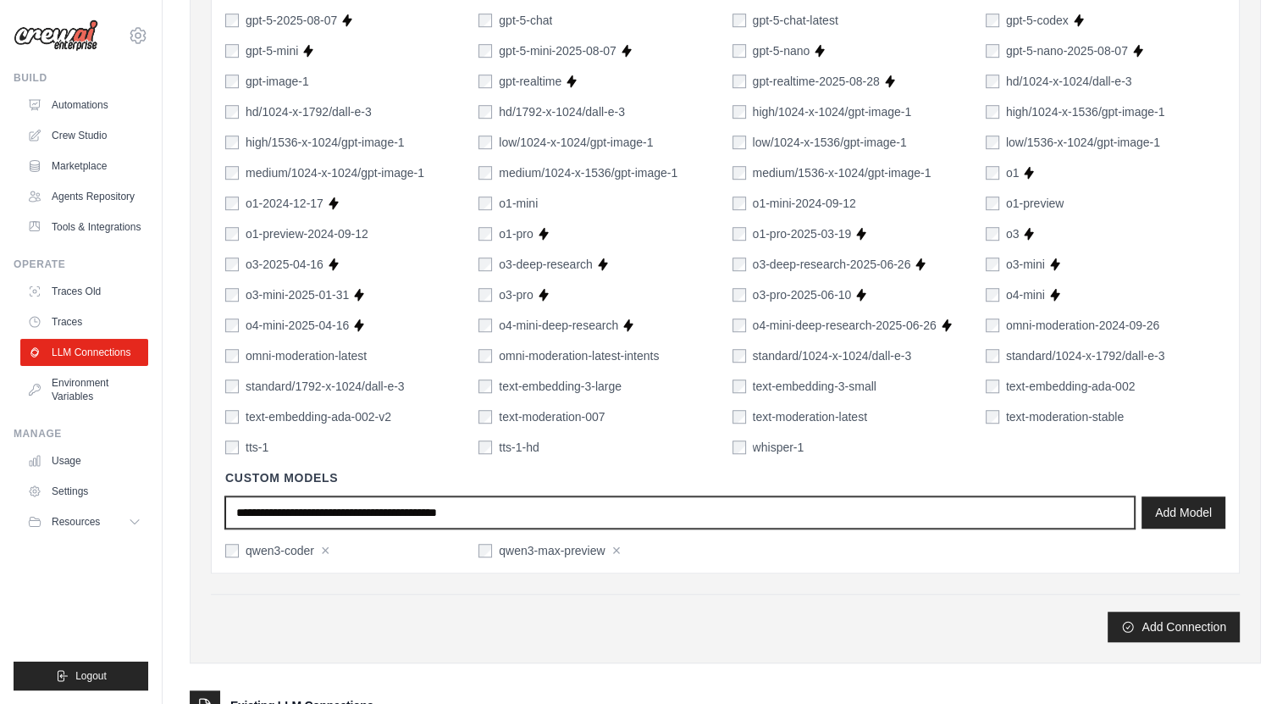
click at [903, 506] on input "text" at bounding box center [679, 512] width 909 height 32
paste input "**********"
type input "**********"
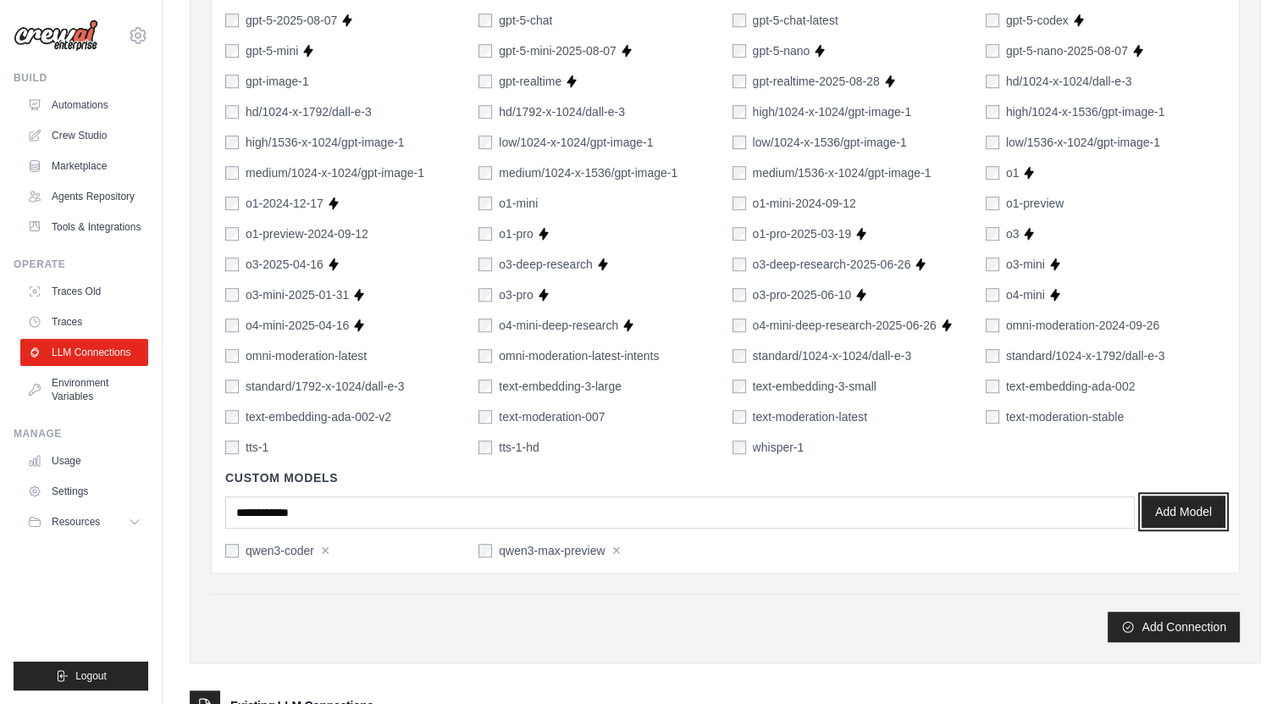
click at [1183, 512] on button "Add Model" at bounding box center [1183, 511] width 84 height 32
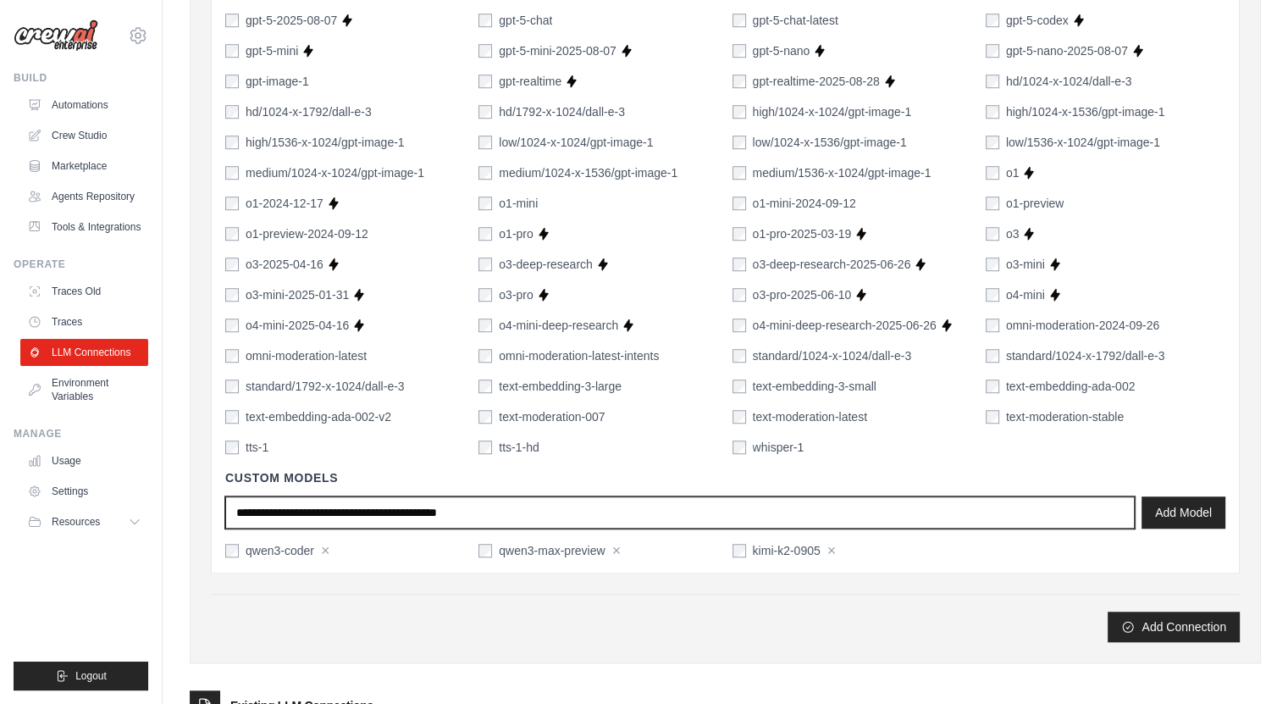
click at [709, 500] on input "text" at bounding box center [679, 512] width 909 height 32
paste input "*******"
type input "*******"
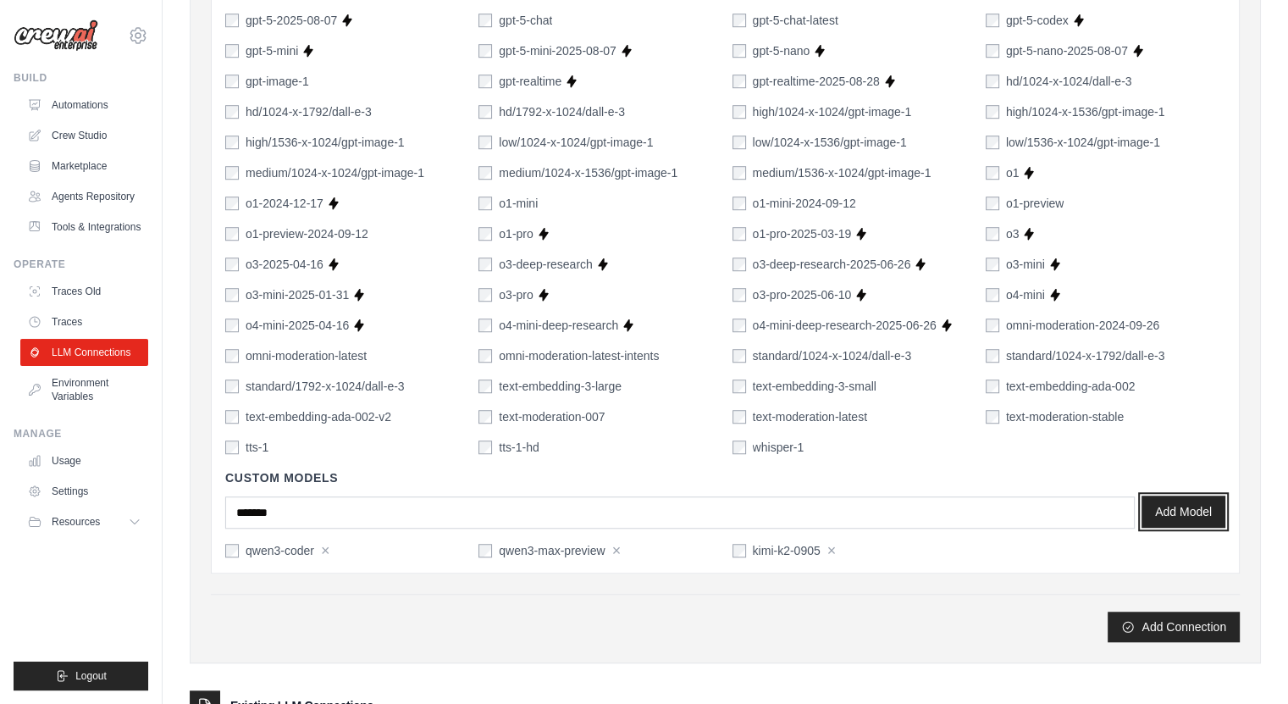
click at [1172, 499] on button "Add Model" at bounding box center [1183, 511] width 84 height 32
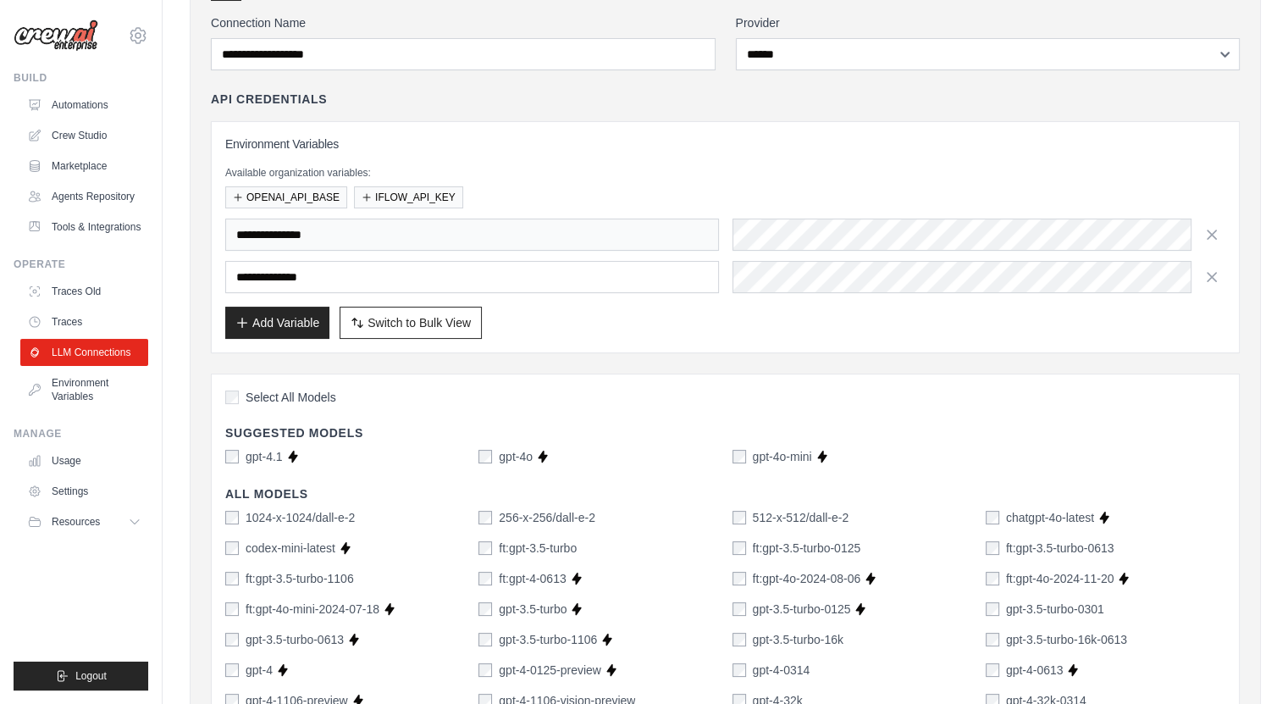
scroll to position [0, 0]
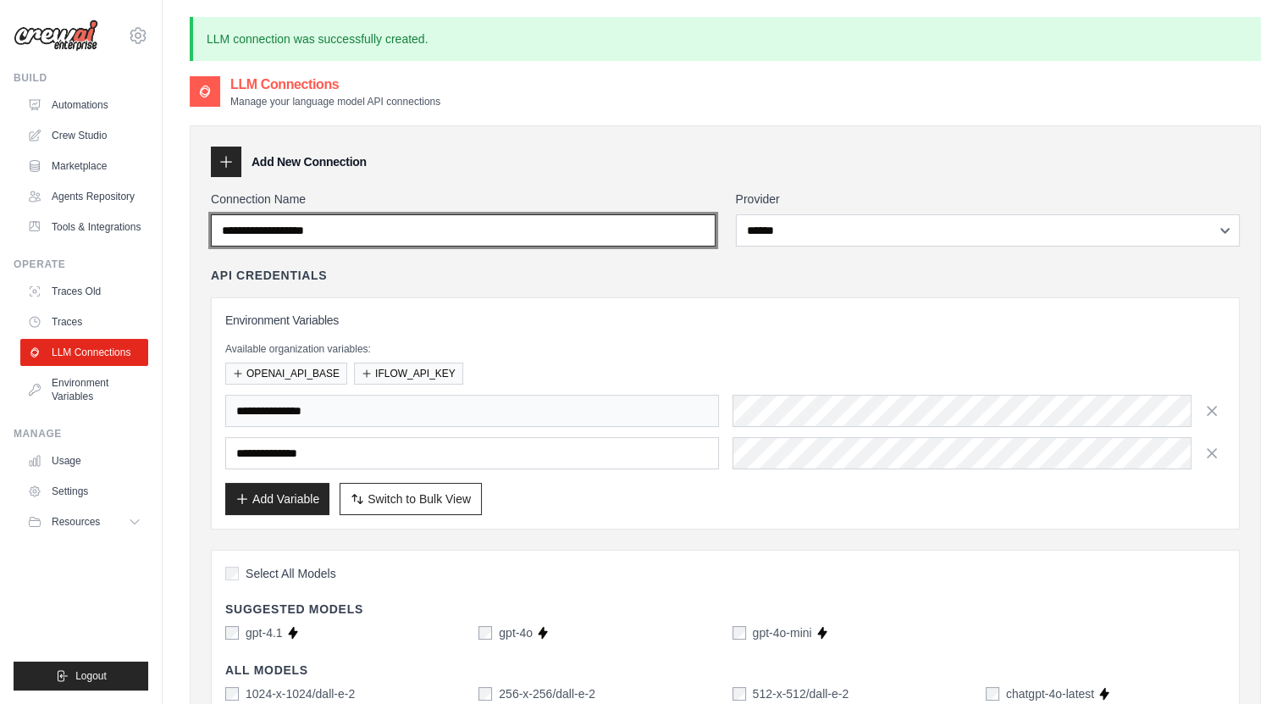
click at [592, 229] on input "Connection Name" at bounding box center [463, 230] width 505 height 32
click at [592, 229] on input "*" at bounding box center [463, 230] width 505 height 32
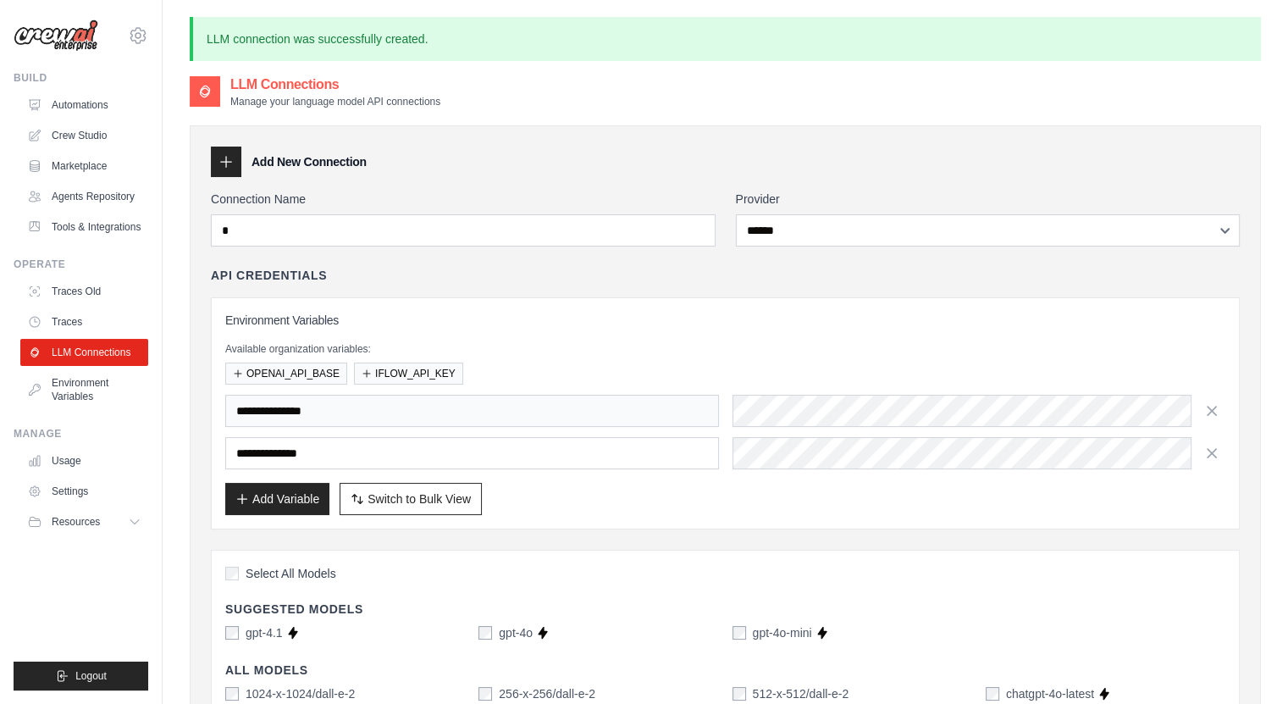
click at [603, 205] on label "Connection Name" at bounding box center [463, 198] width 505 height 17
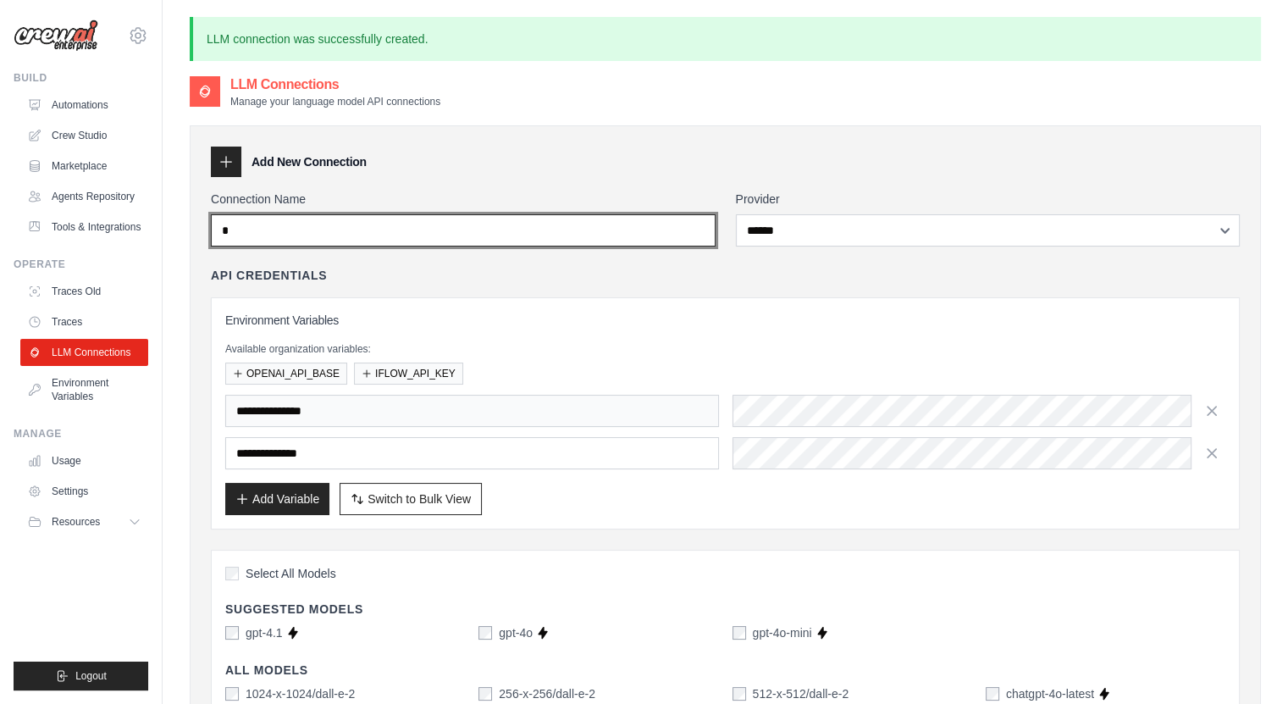
click at [603, 214] on input "*" at bounding box center [463, 230] width 505 height 32
paste input "*******"
type input "*"
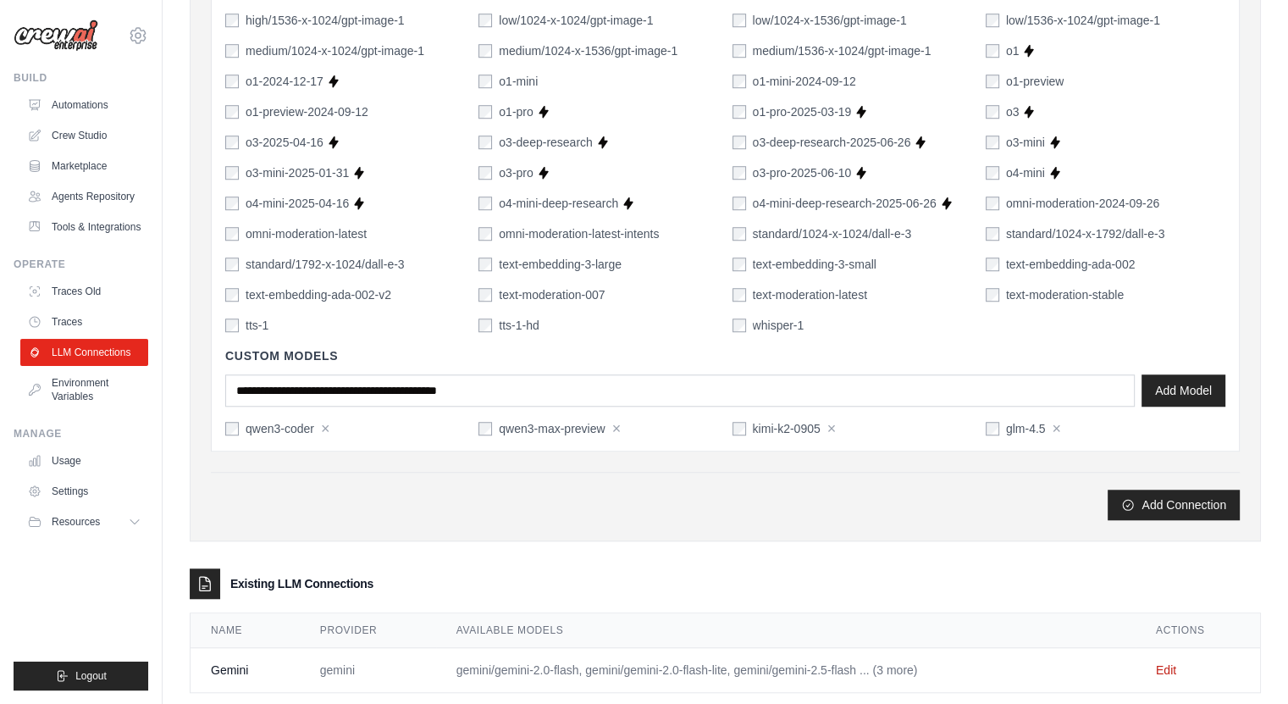
scroll to position [1311, 0]
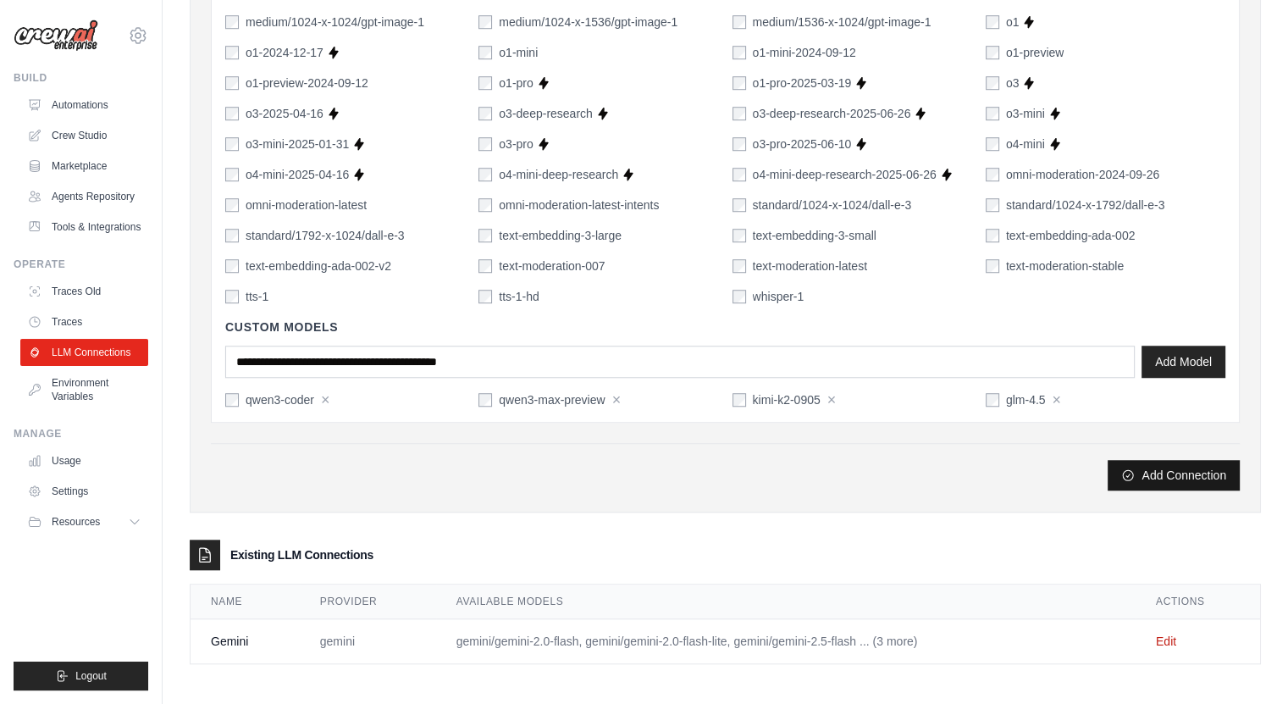
type input "*****"
click at [1148, 475] on button "Add Connection" at bounding box center [1173, 475] width 132 height 30
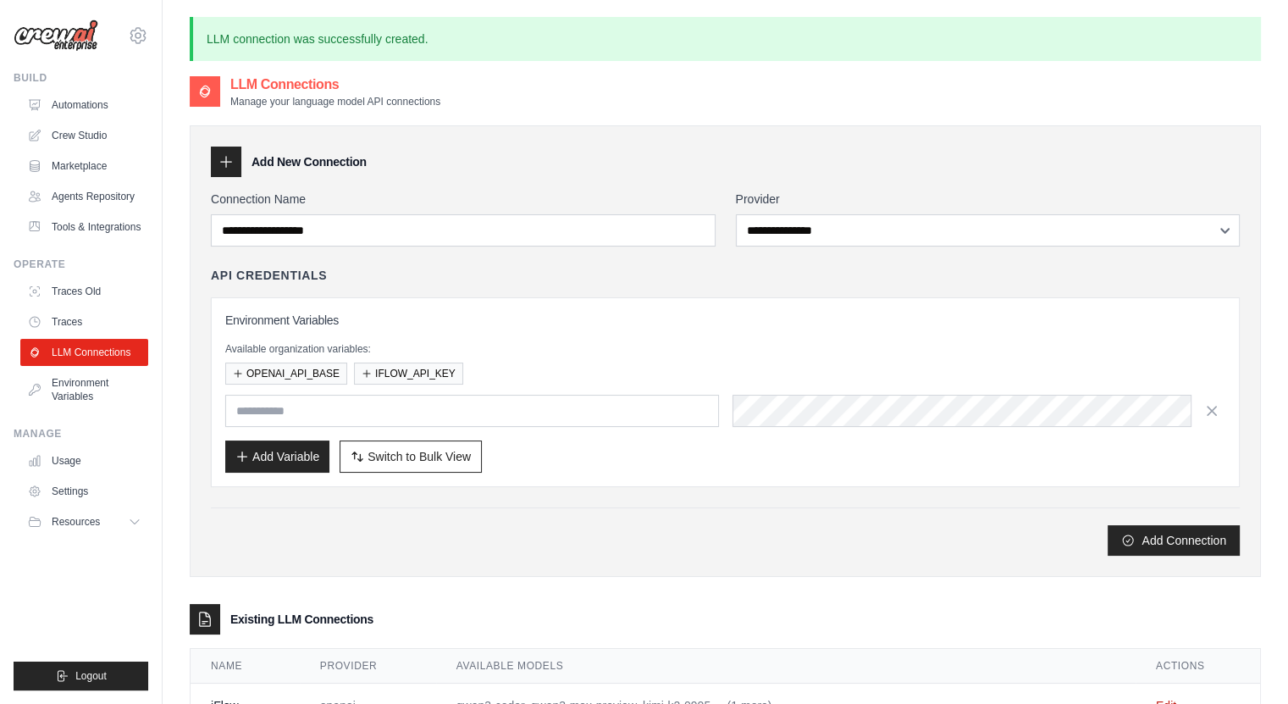
scroll to position [110, 0]
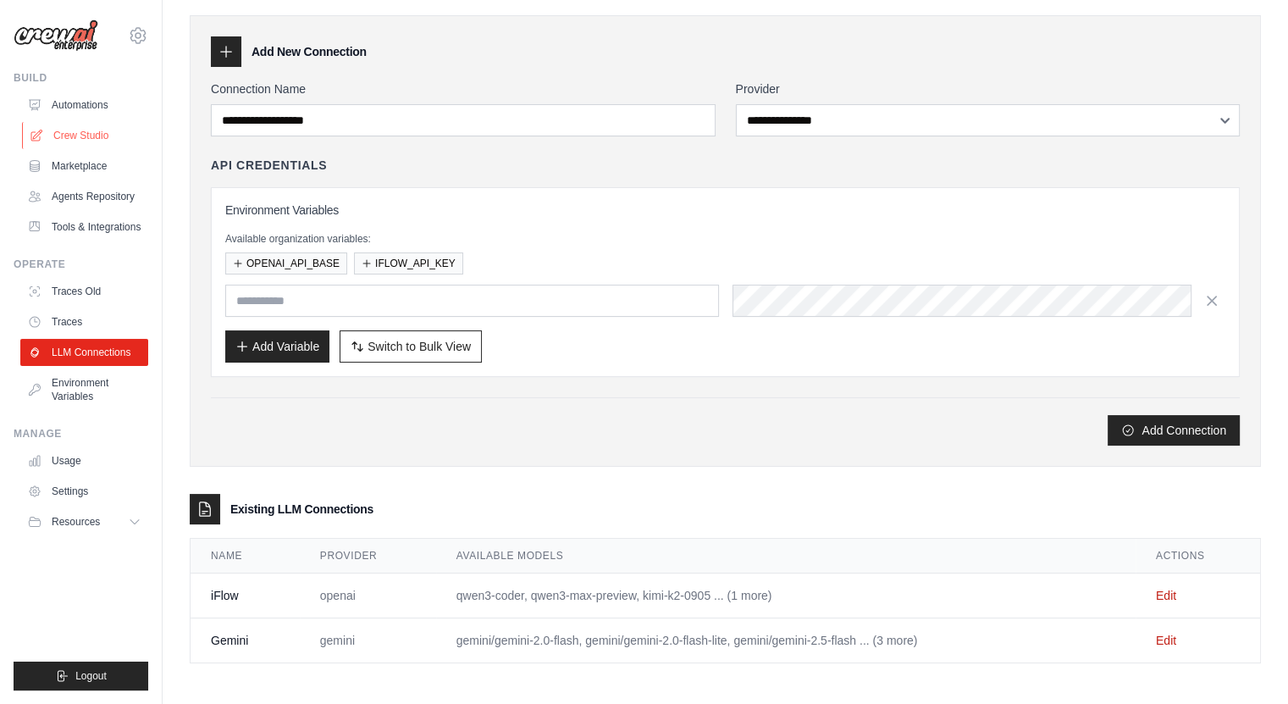
click at [118, 138] on link "Crew Studio" at bounding box center [86, 135] width 128 height 27
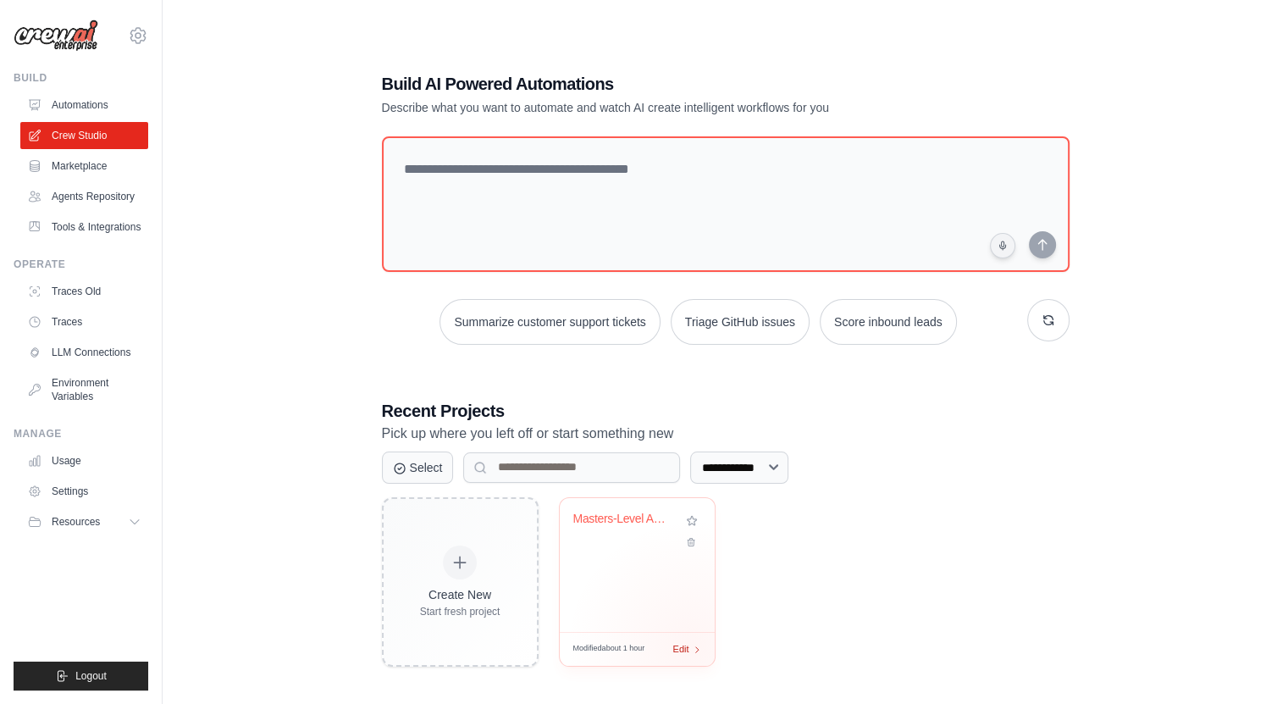
click at [693, 645] on icon at bounding box center [697, 648] width 9 height 9
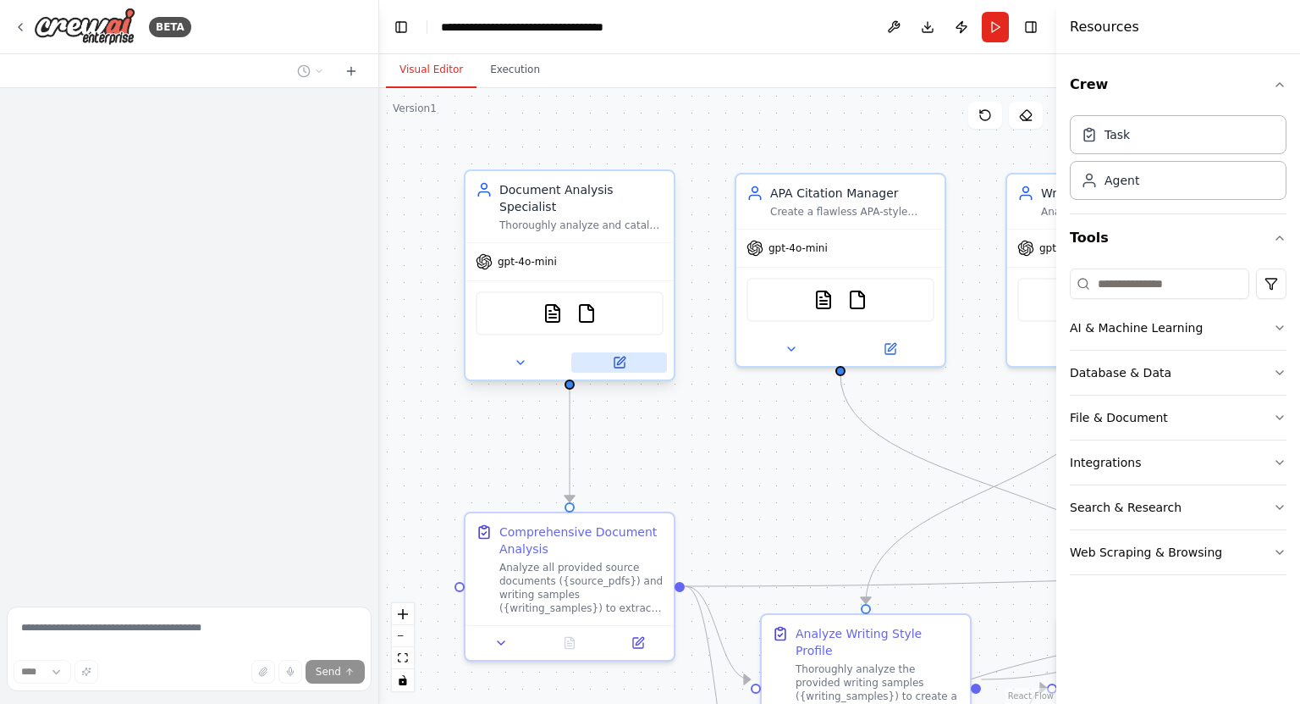
click at [620, 357] on icon at bounding box center [620, 362] width 10 height 10
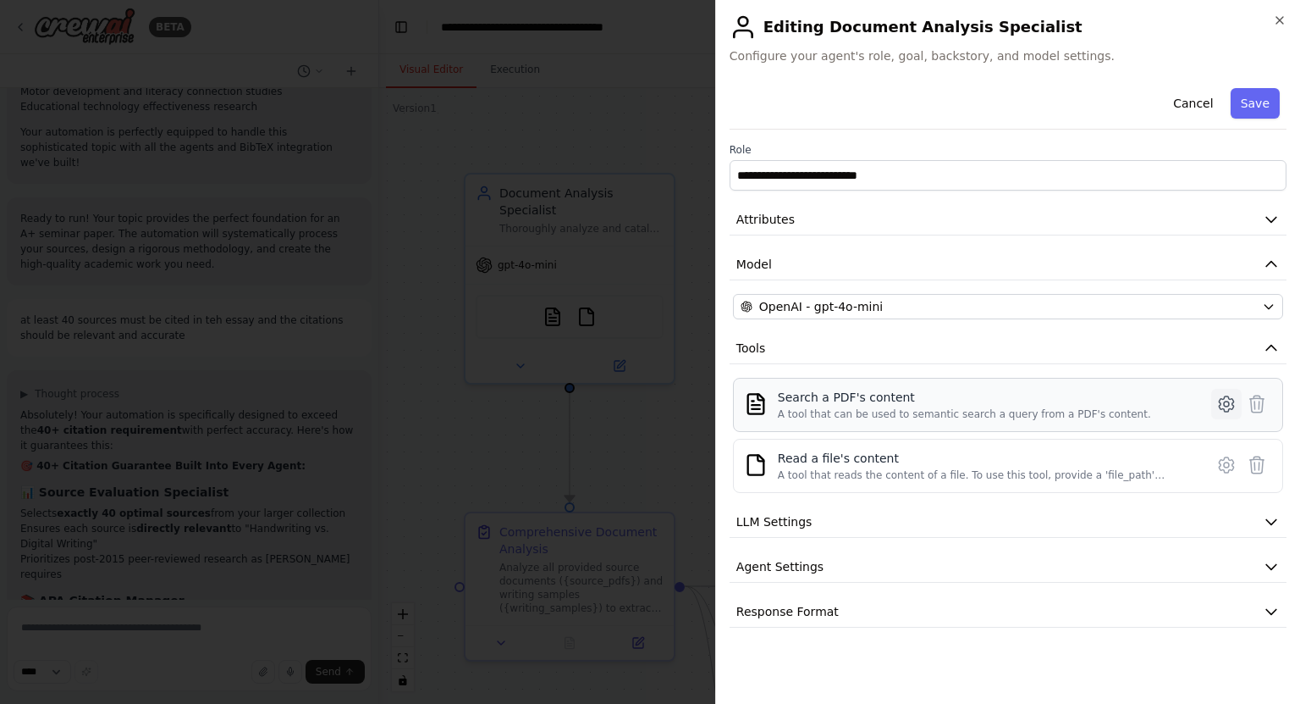
scroll to position [12188, 0]
click at [1224, 402] on icon at bounding box center [1226, 403] width 5 height 5
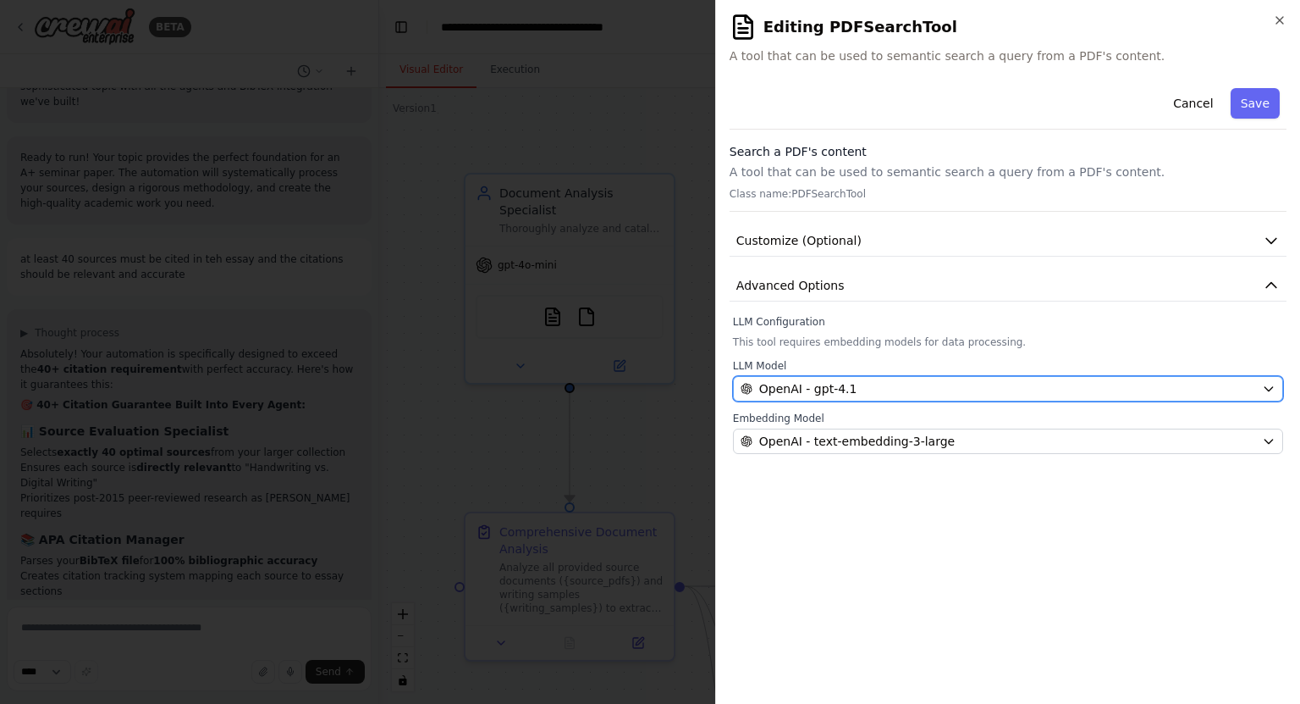
click at [868, 394] on div "OpenAI - gpt-4.1" at bounding box center [998, 388] width 515 height 17
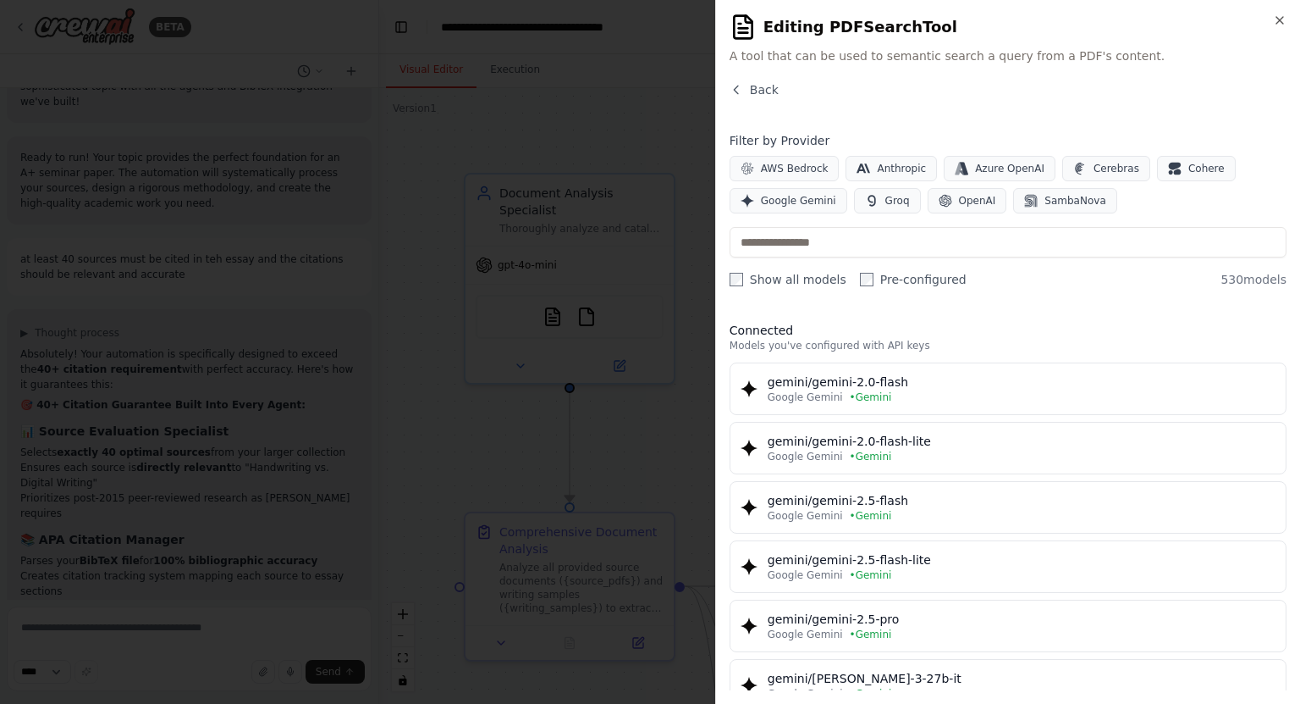
click at [770, 288] on div "Back Filter by Provider AWS Bedrock Anthropic Azure OpenAI Cerebras Cohere Goog…" at bounding box center [1008, 385] width 557 height 609
click at [745, 284] on label "Show all models" at bounding box center [788, 279] width 117 height 17
click at [869, 273] on label "Pre-configured" at bounding box center [913, 279] width 107 height 17
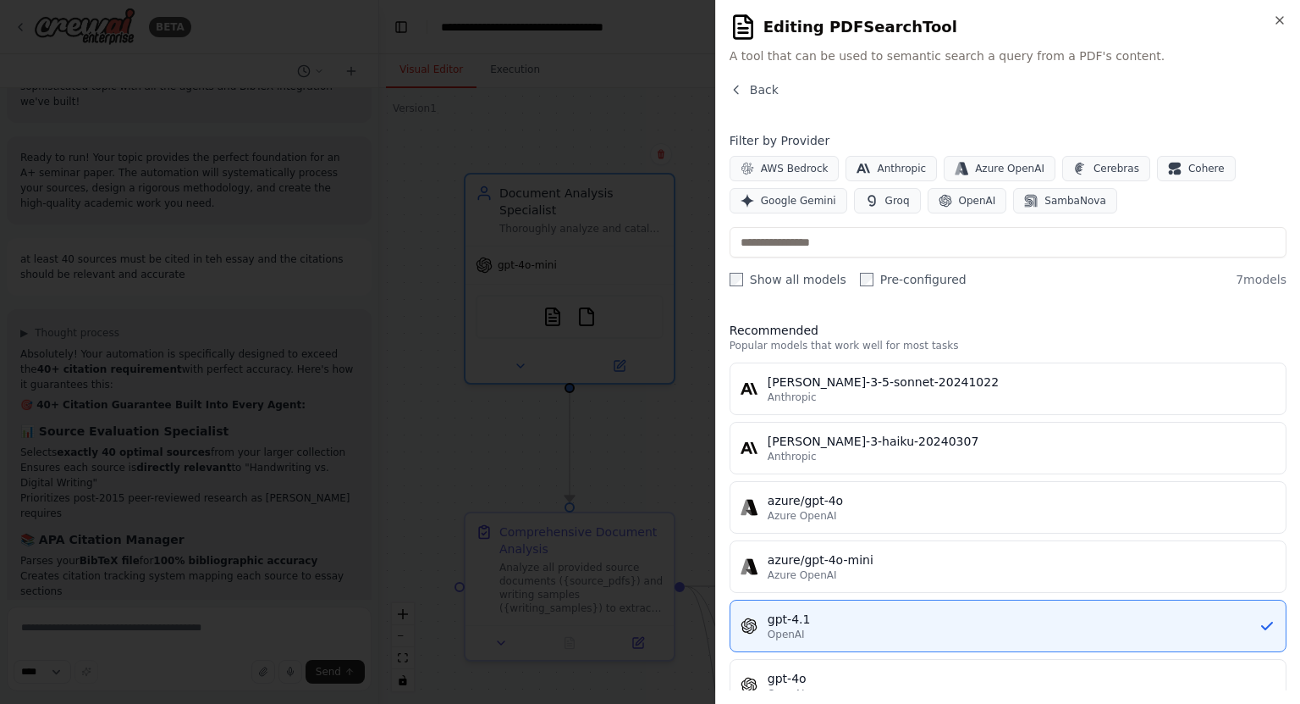
click at [867, 275] on label "Pre-configured" at bounding box center [913, 279] width 107 height 17
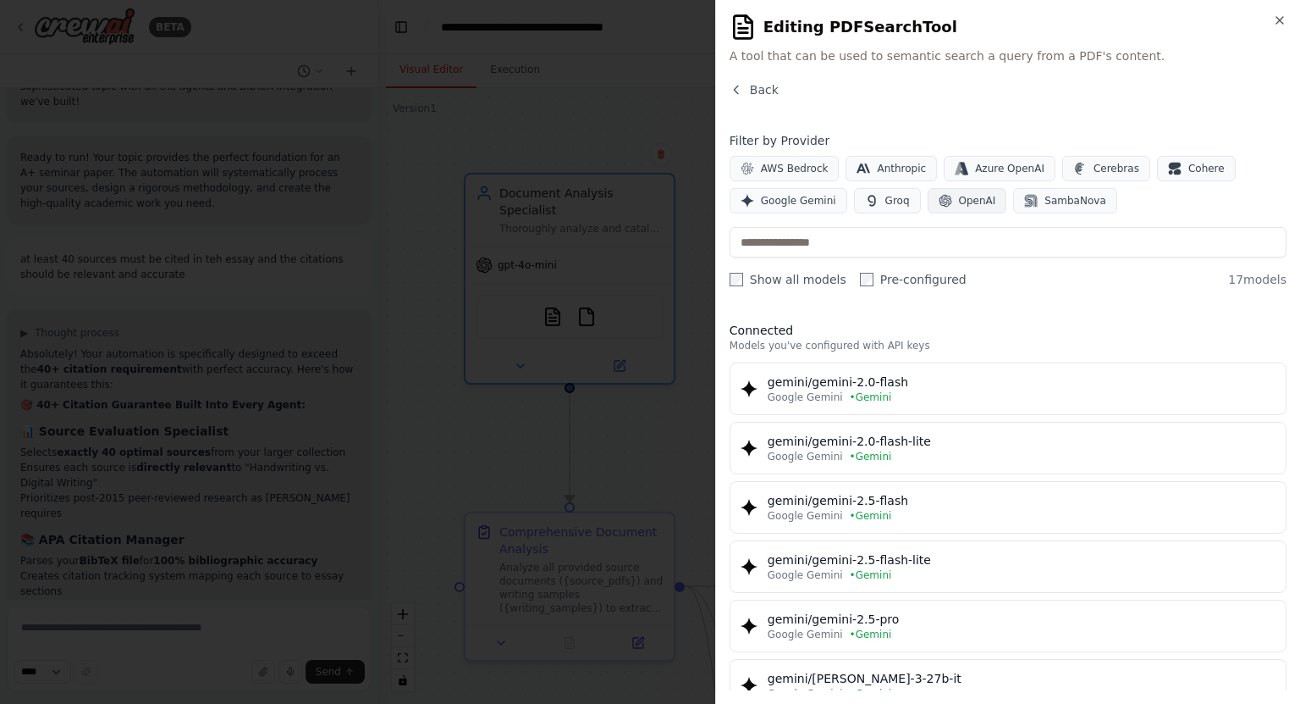
click at [939, 202] on icon "button" at bounding box center [946, 201] width 14 height 14
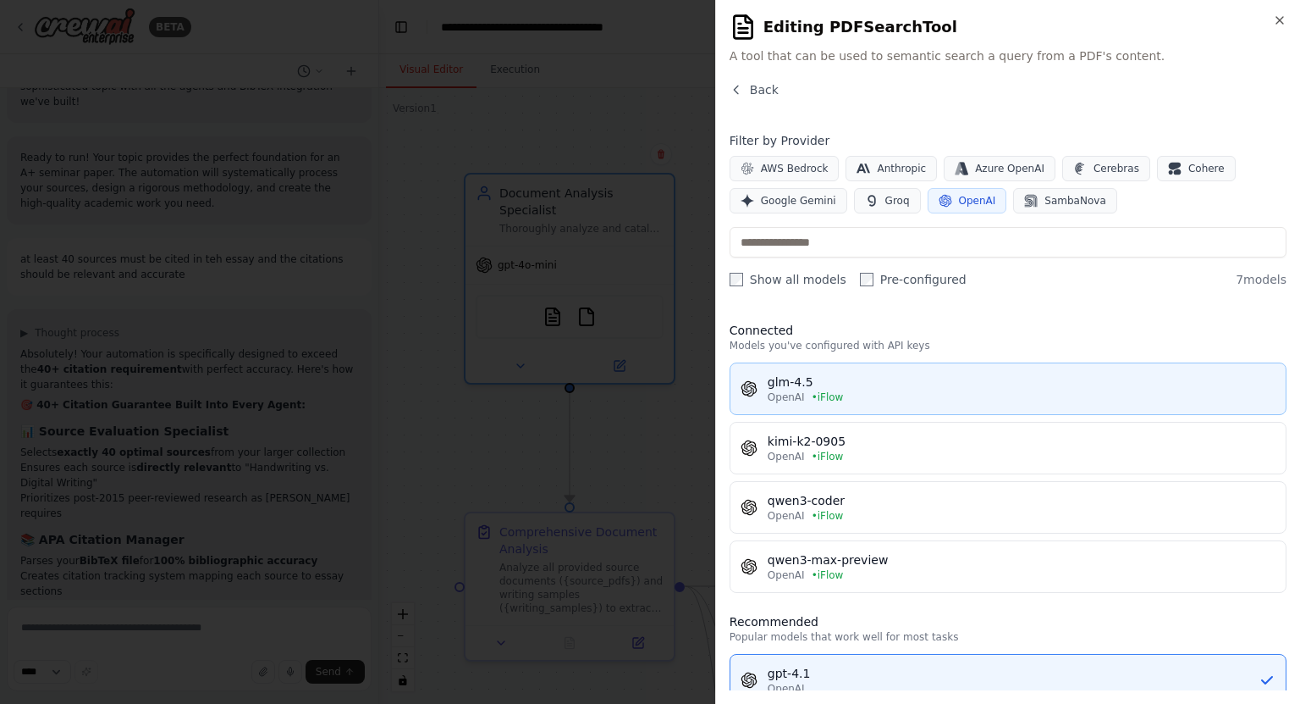
scroll to position [10, 0]
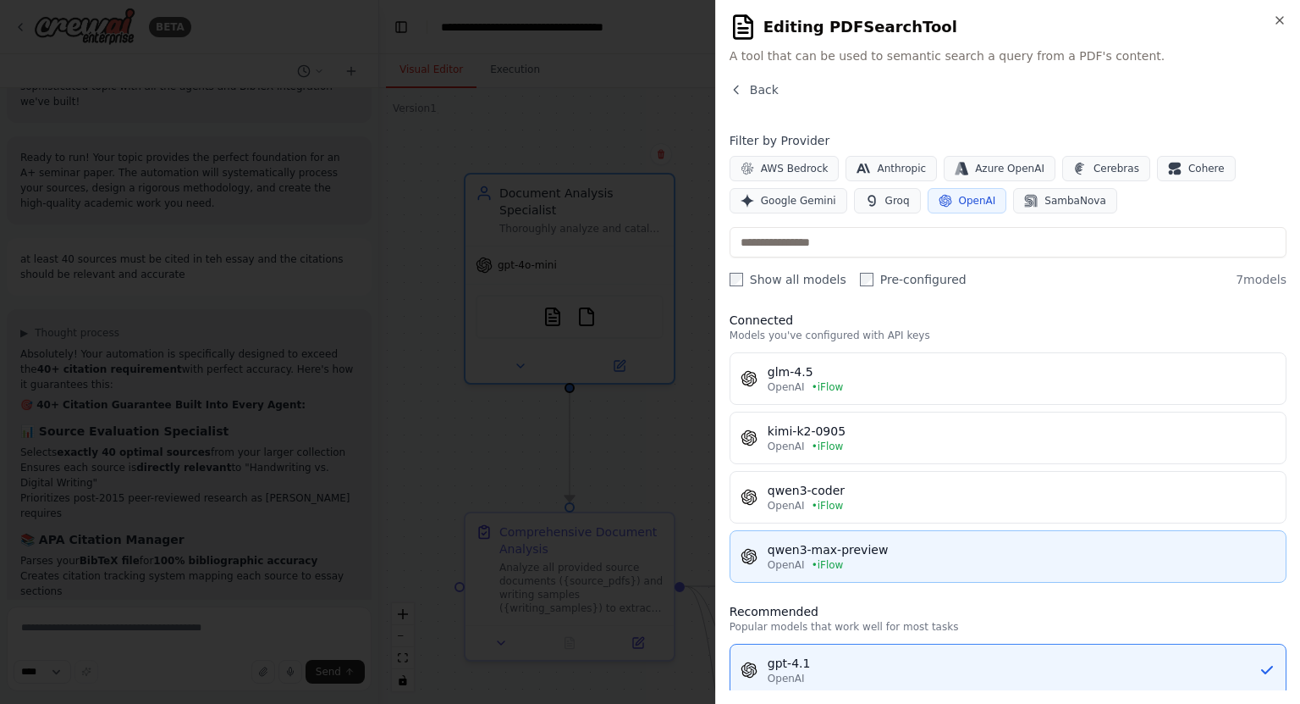
click at [877, 558] on div "OpenAI • iFlow" at bounding box center [1022, 565] width 508 height 14
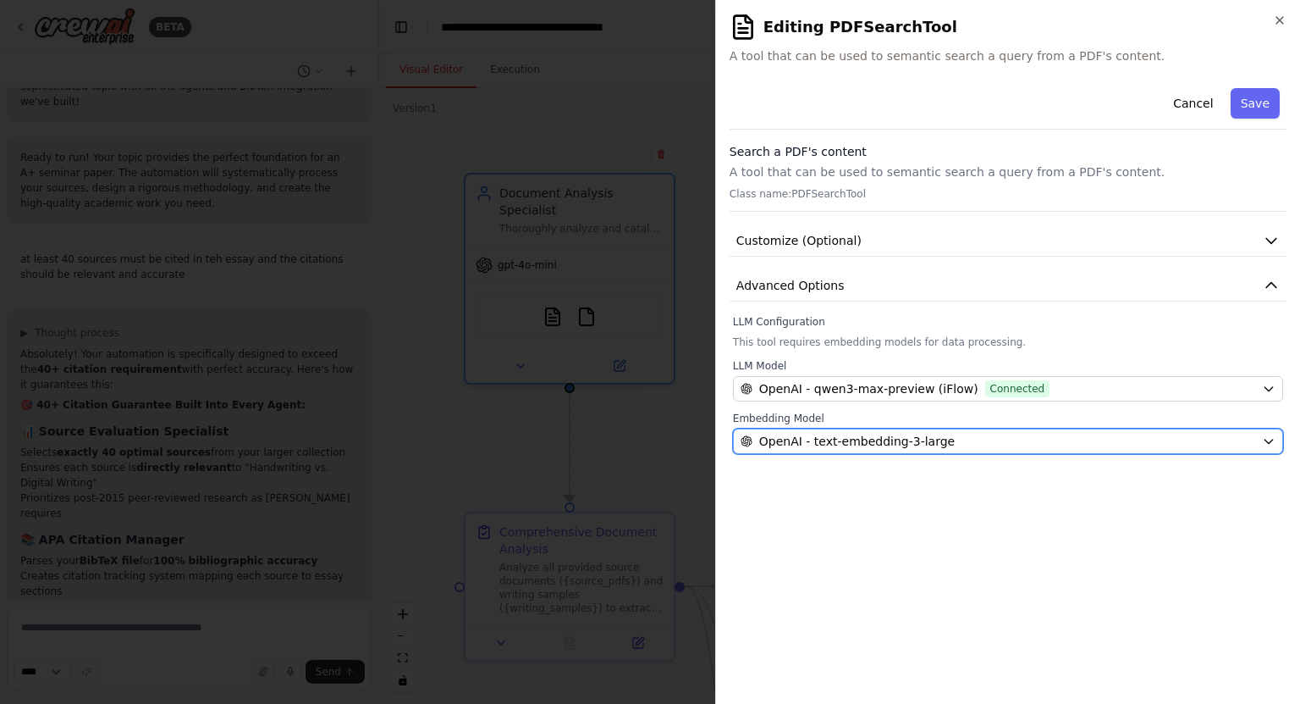
click at [963, 442] on div "OpenAI - text-embedding-3-large" at bounding box center [998, 441] width 515 height 17
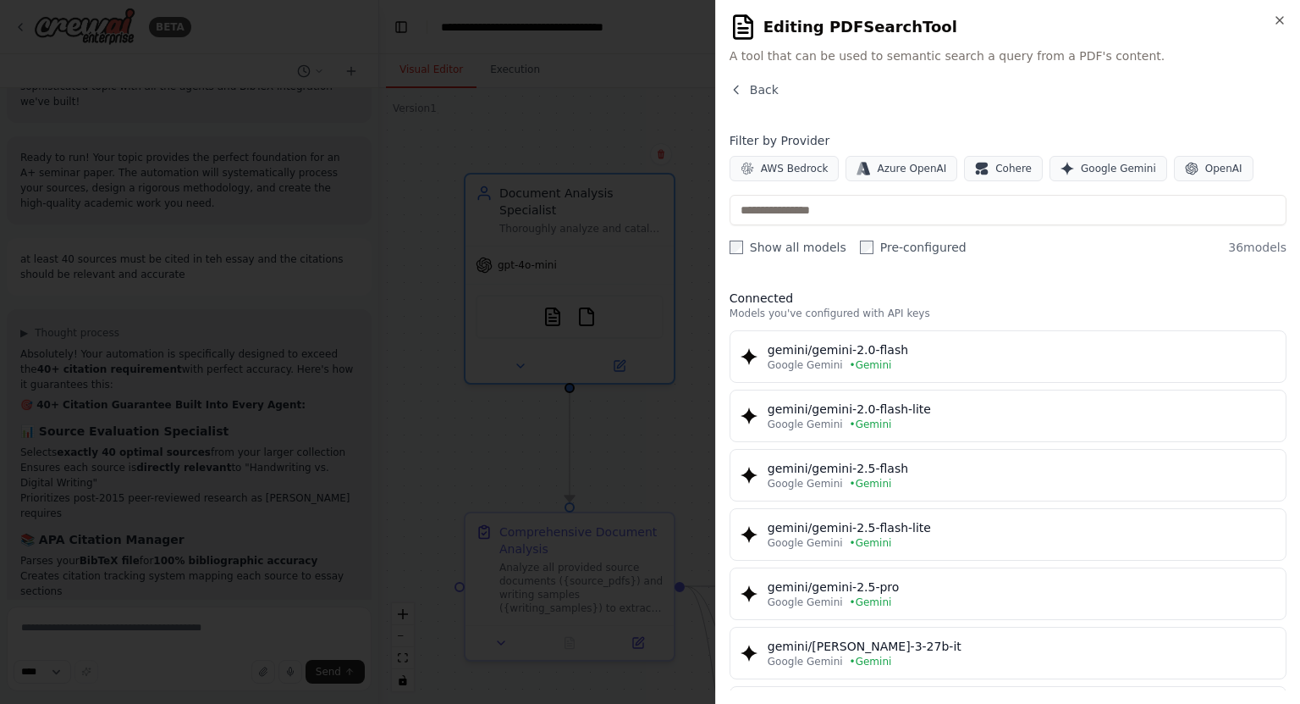
click at [765, 249] on label "Show all models" at bounding box center [788, 247] width 117 height 17
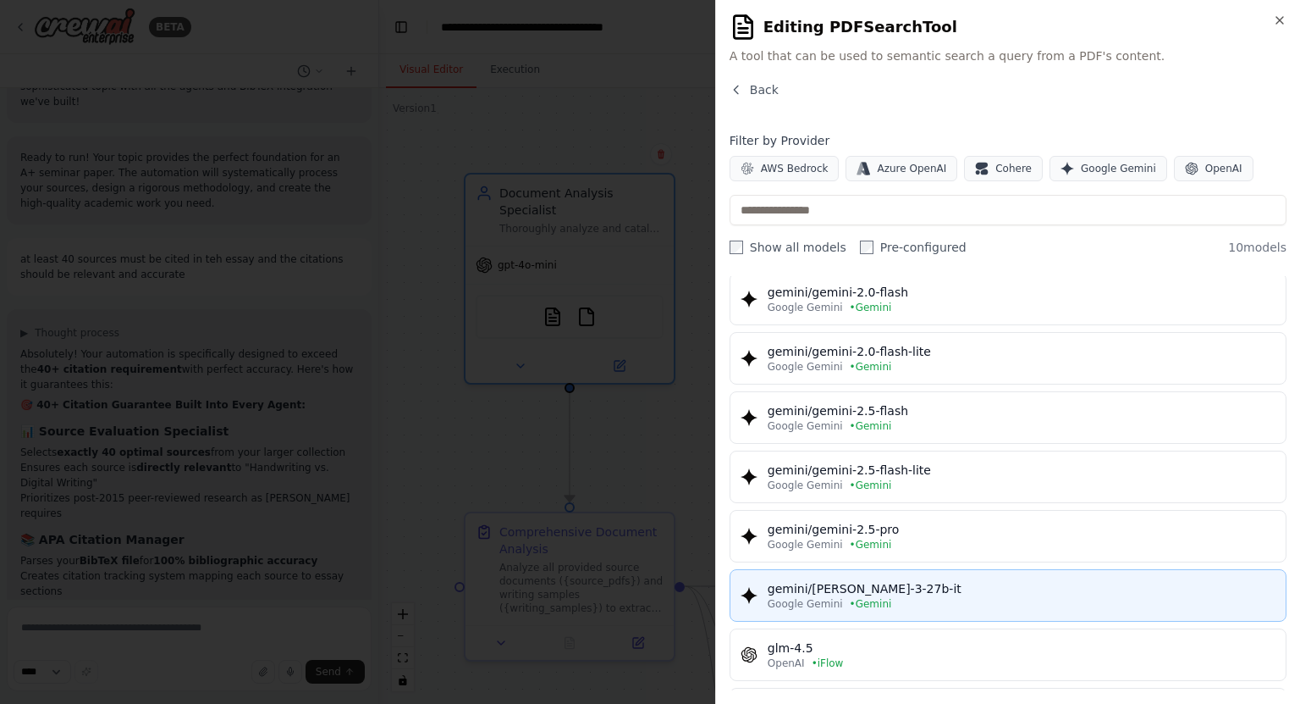
click at [931, 605] on div "Google Gemini • Gemini" at bounding box center [1022, 604] width 508 height 14
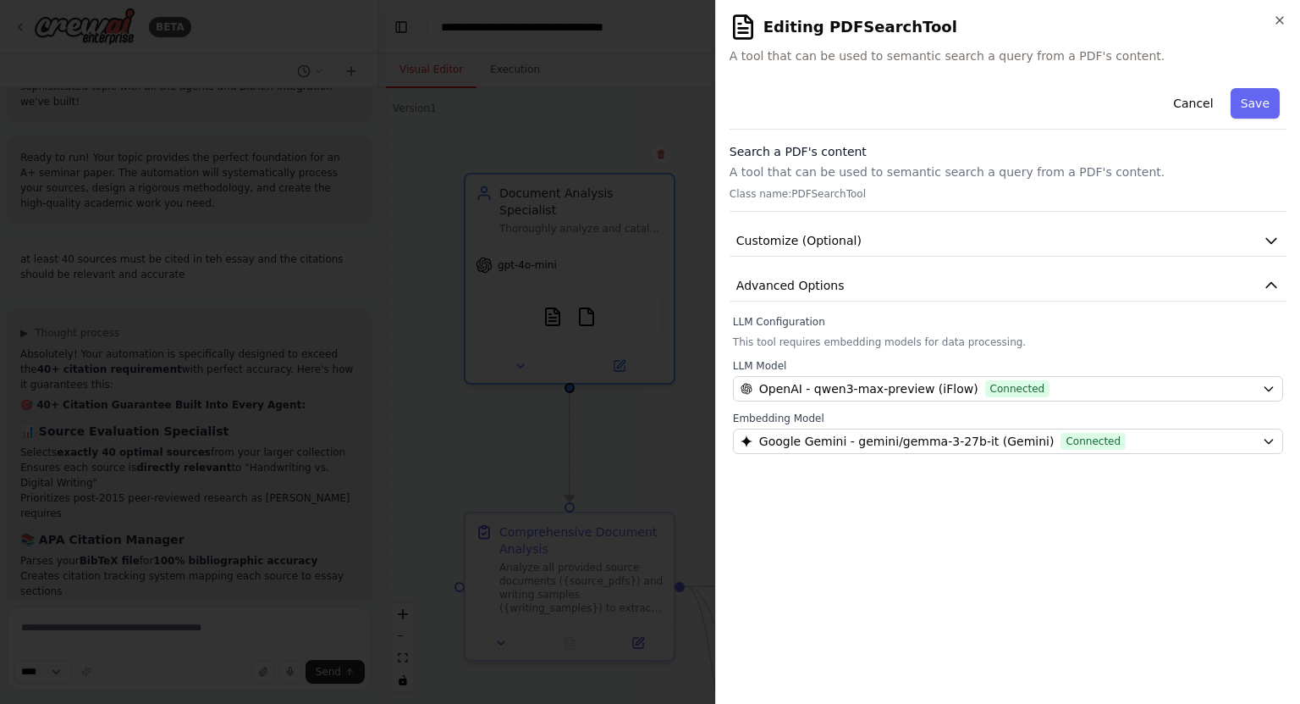
click at [1056, 257] on div "Cancel Save Search a PDF's content A tool that can be used to semantic search a…" at bounding box center [1008, 267] width 557 height 373
click at [1080, 240] on button "Customize (Optional)" at bounding box center [1008, 240] width 557 height 31
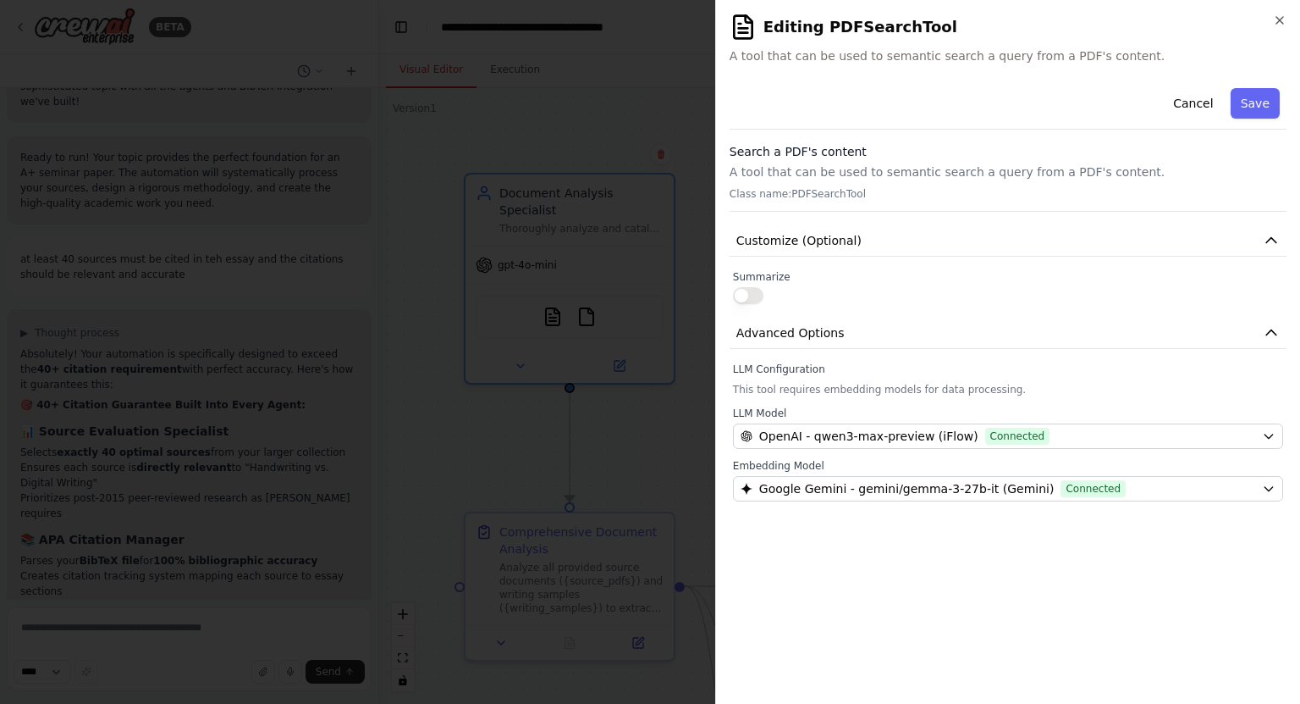
click at [757, 301] on button "button" at bounding box center [748, 295] width 30 height 17
click at [1269, 110] on button "Save" at bounding box center [1255, 103] width 49 height 30
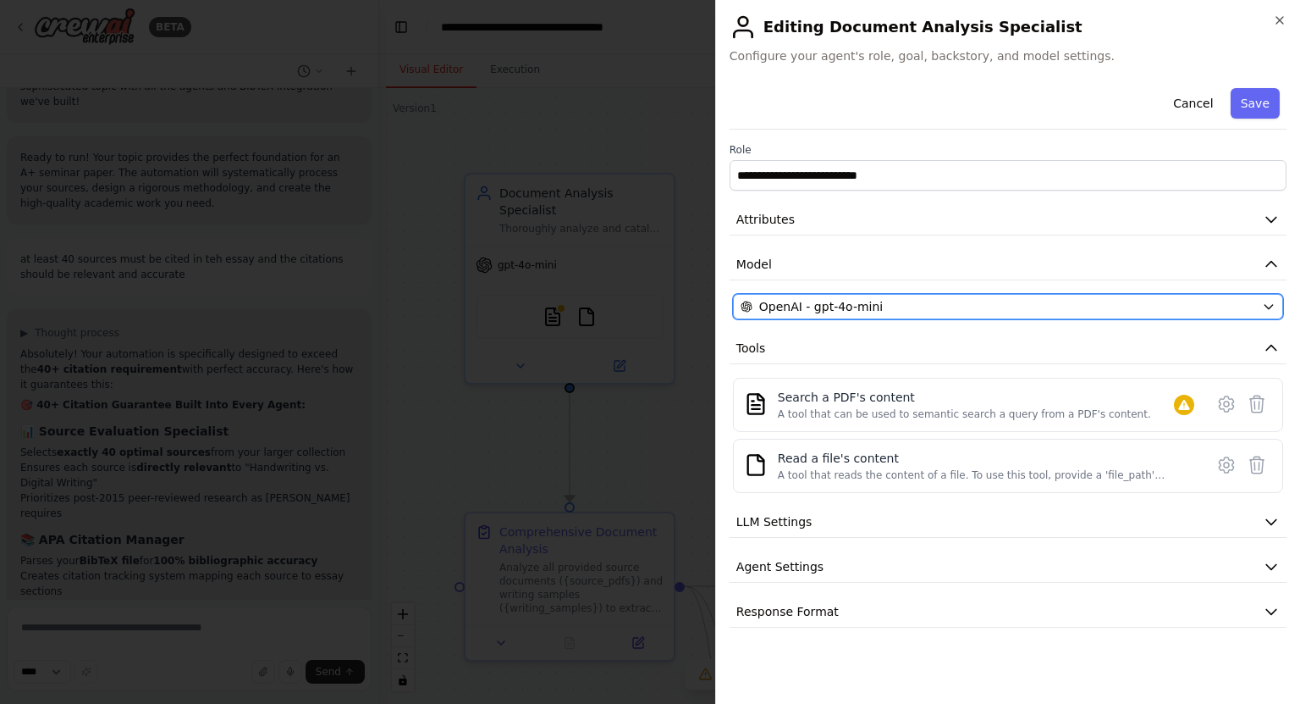
click at [870, 316] on button "OpenAI - gpt-4o-mini" at bounding box center [1008, 306] width 550 height 25
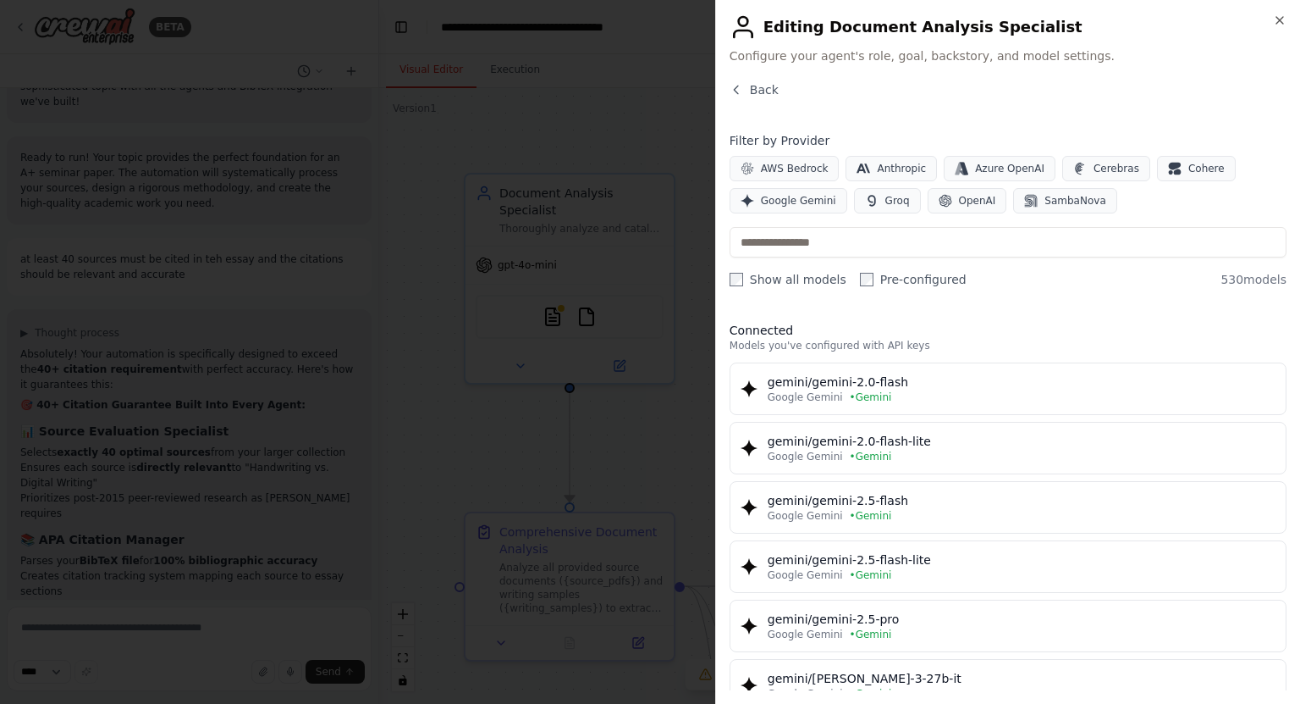
click at [745, 279] on label "Show all models" at bounding box center [788, 279] width 117 height 17
click at [969, 194] on span "OpenAI" at bounding box center [977, 201] width 37 height 14
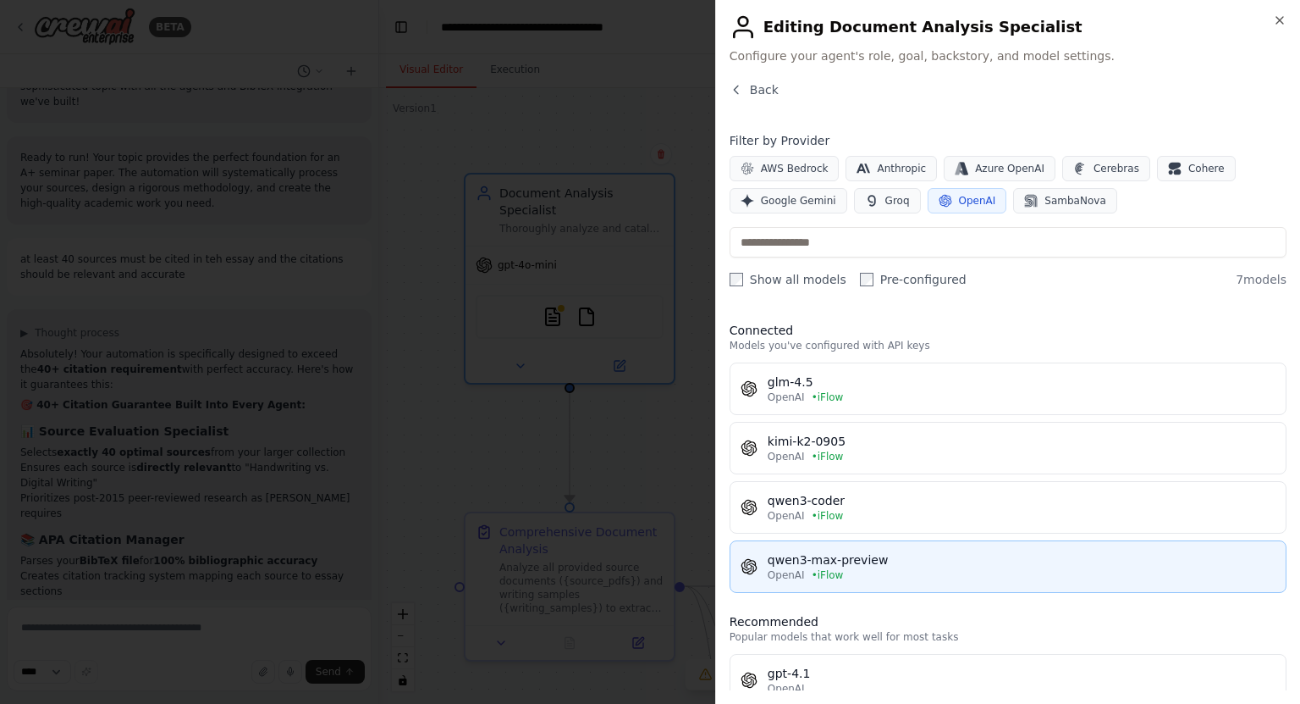
click at [870, 548] on button "qwen3-max-preview OpenAI • iFlow" at bounding box center [1008, 566] width 557 height 52
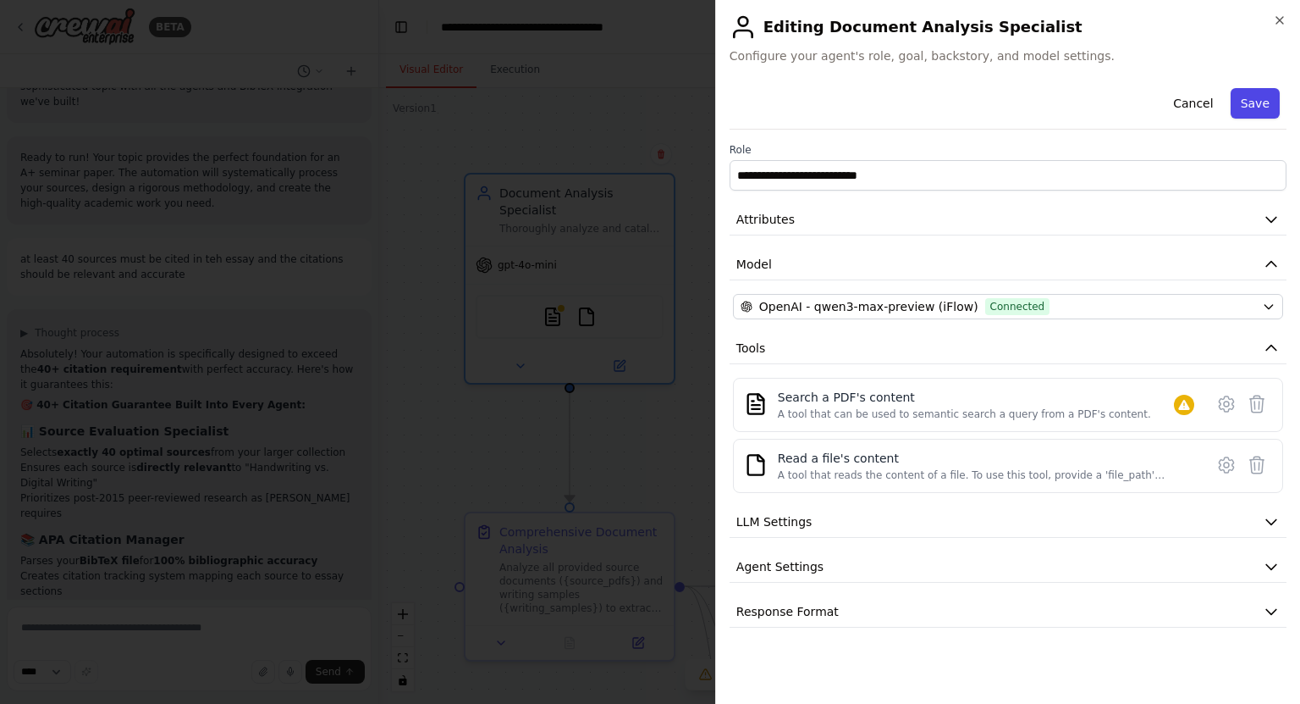
click at [1246, 113] on button "Save" at bounding box center [1255, 103] width 49 height 30
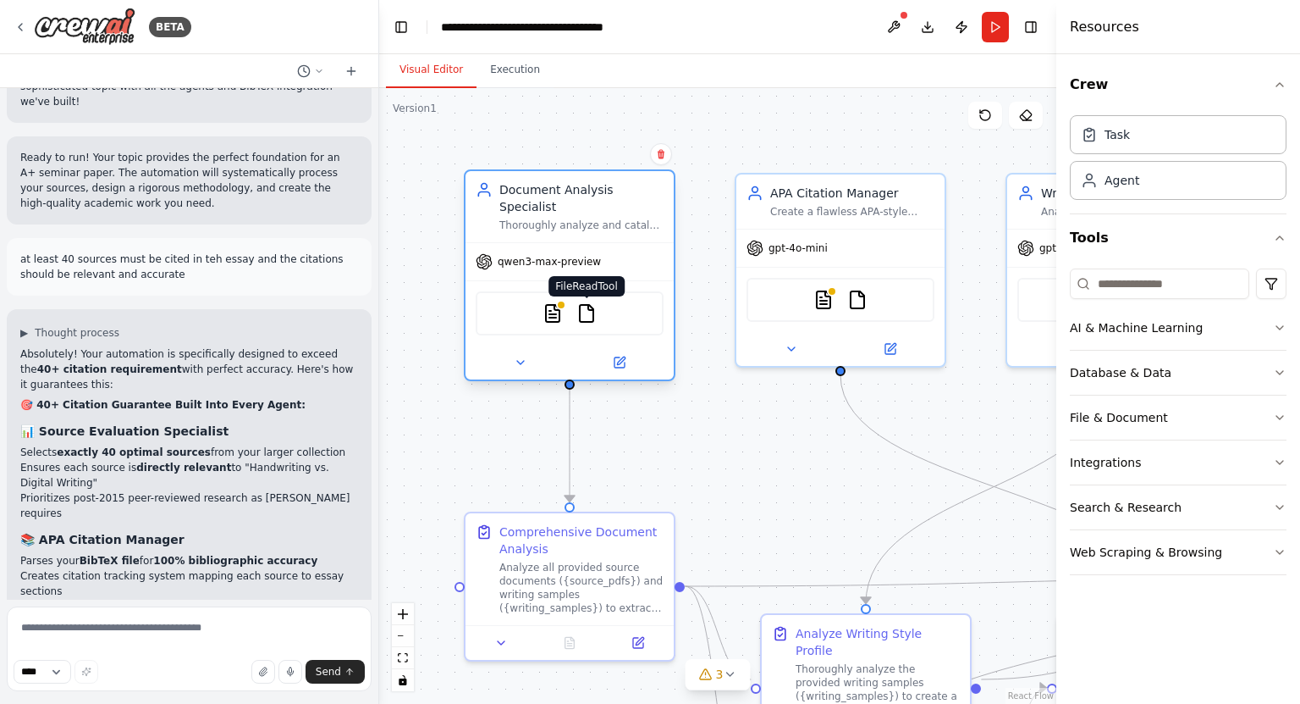
click at [586, 303] on img at bounding box center [587, 313] width 20 height 20
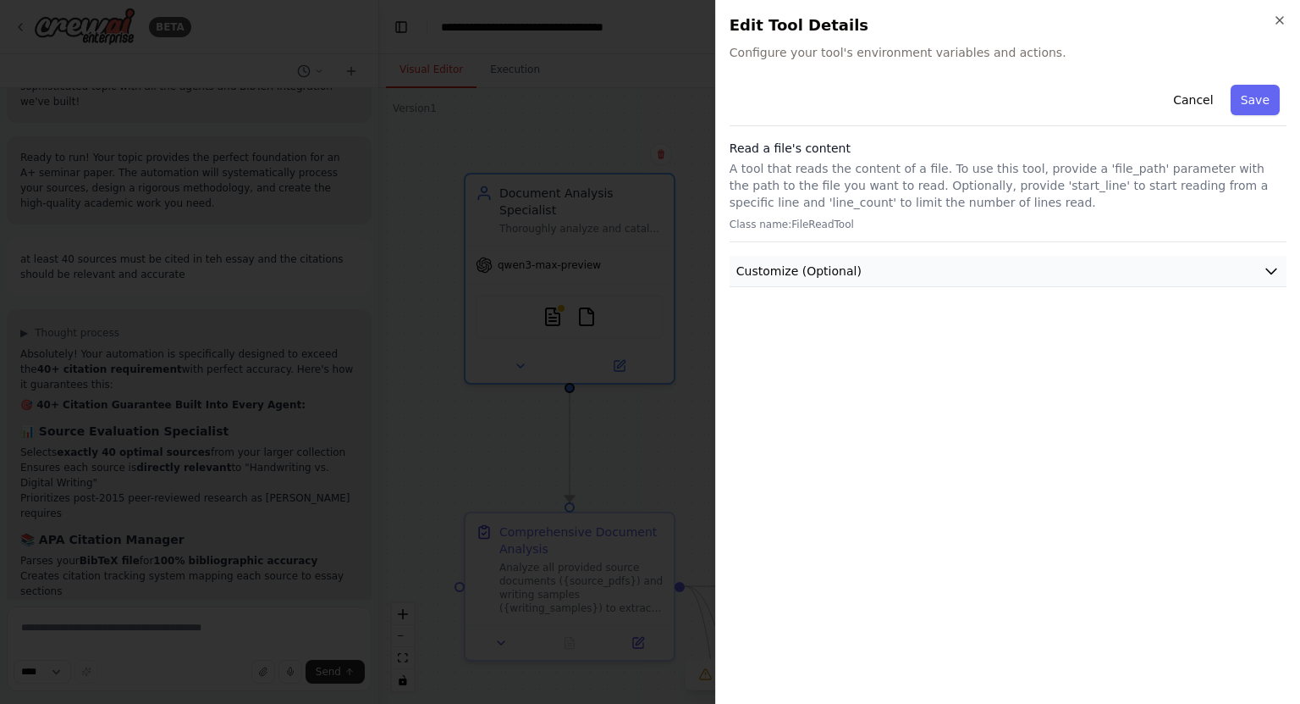
click at [1021, 266] on button "Customize (Optional)" at bounding box center [1008, 271] width 557 height 31
click at [1199, 107] on button "Cancel" at bounding box center [1193, 100] width 60 height 30
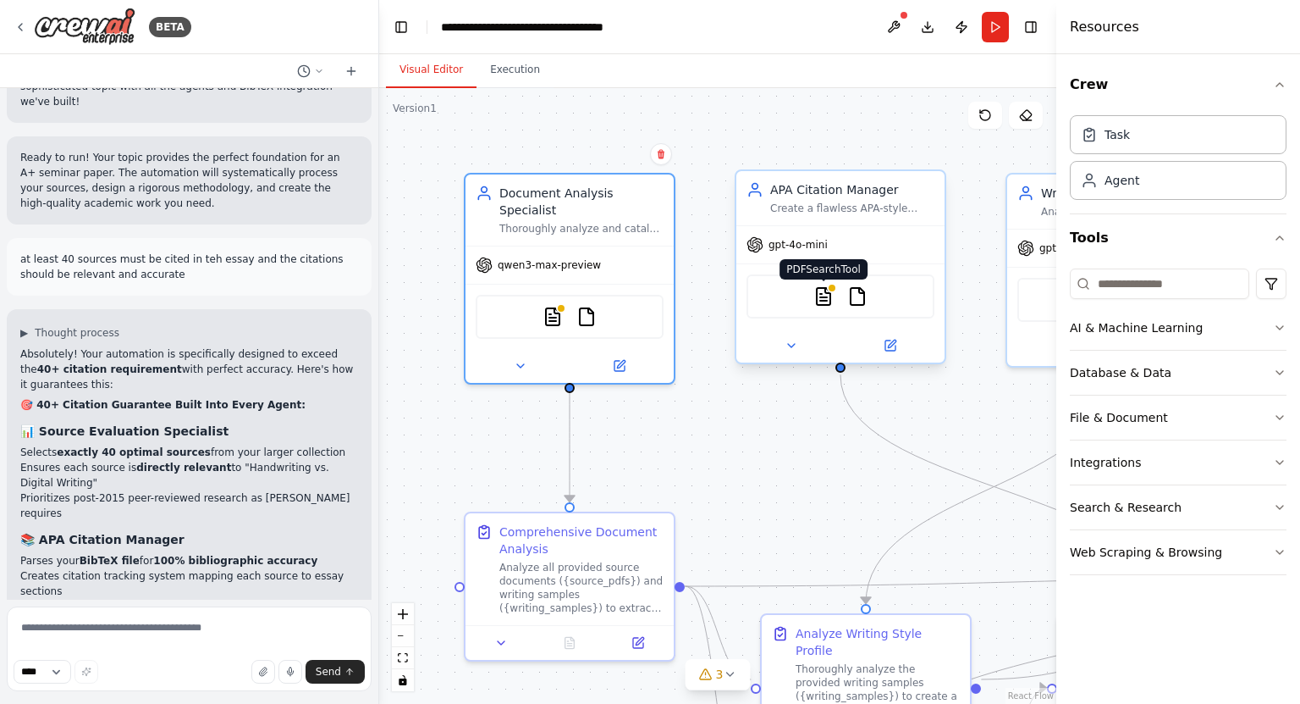
click at [825, 295] on img at bounding box center [824, 296] width 20 height 20
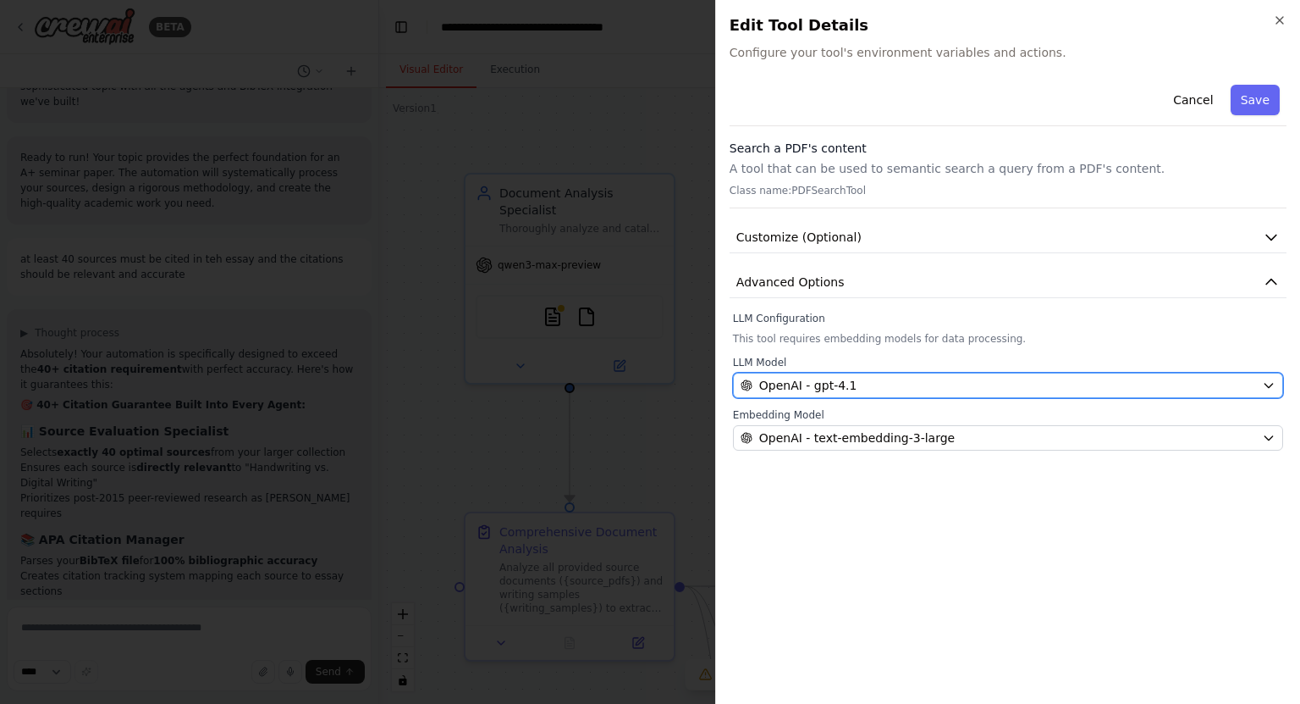
click at [847, 389] on span "OpenAI - gpt-4.1" at bounding box center [808, 385] width 98 height 17
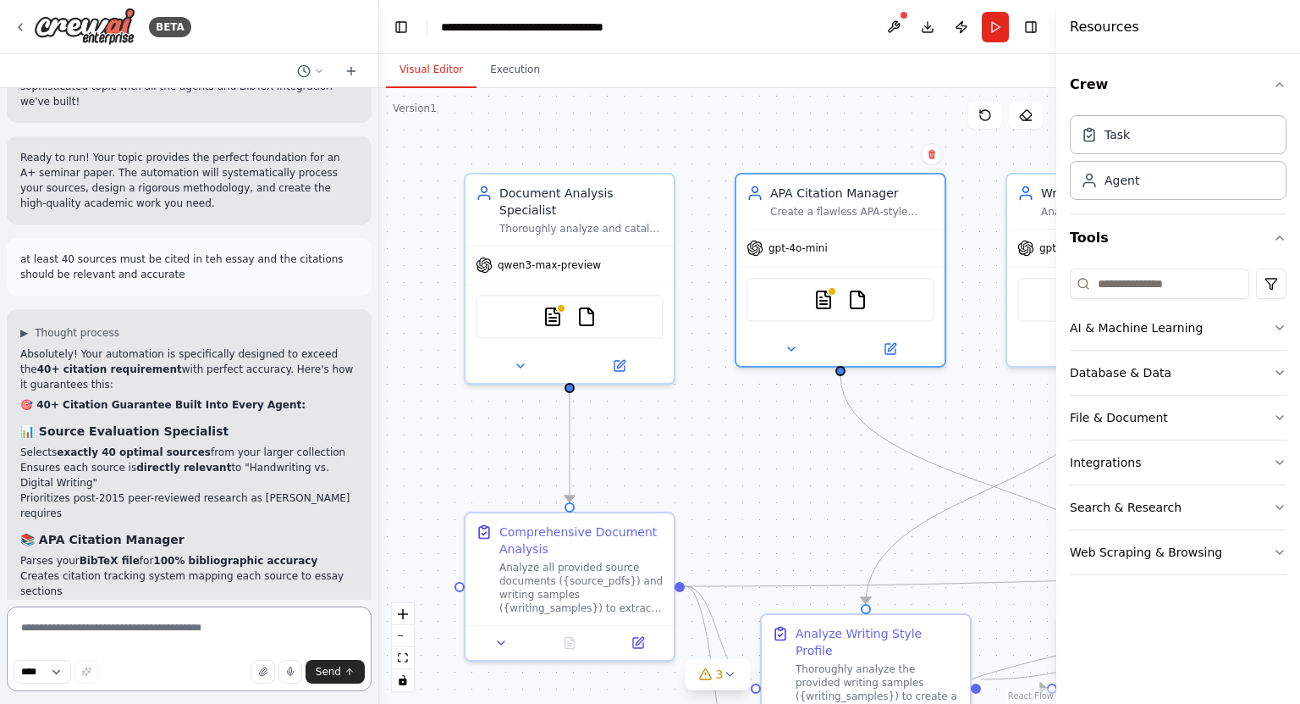
click at [188, 626] on textarea at bounding box center [189, 648] width 365 height 85
type textarea "**********"
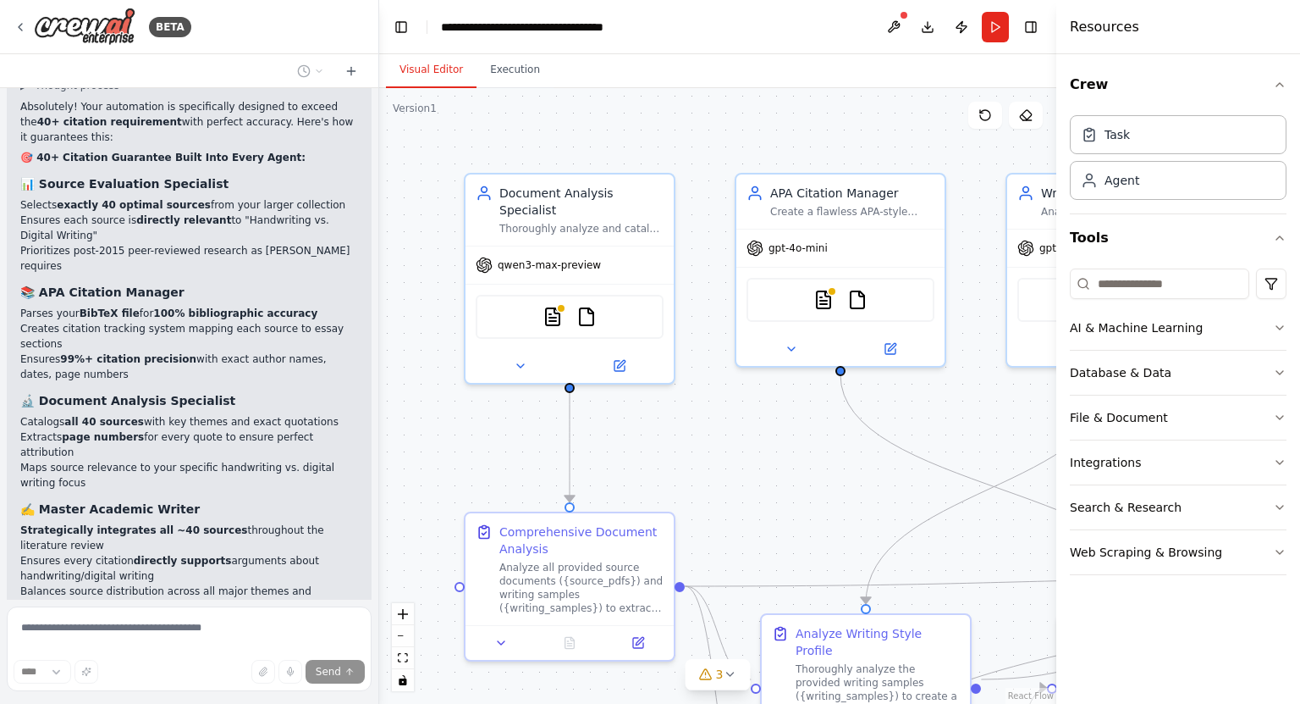
scroll to position [12450, 0]
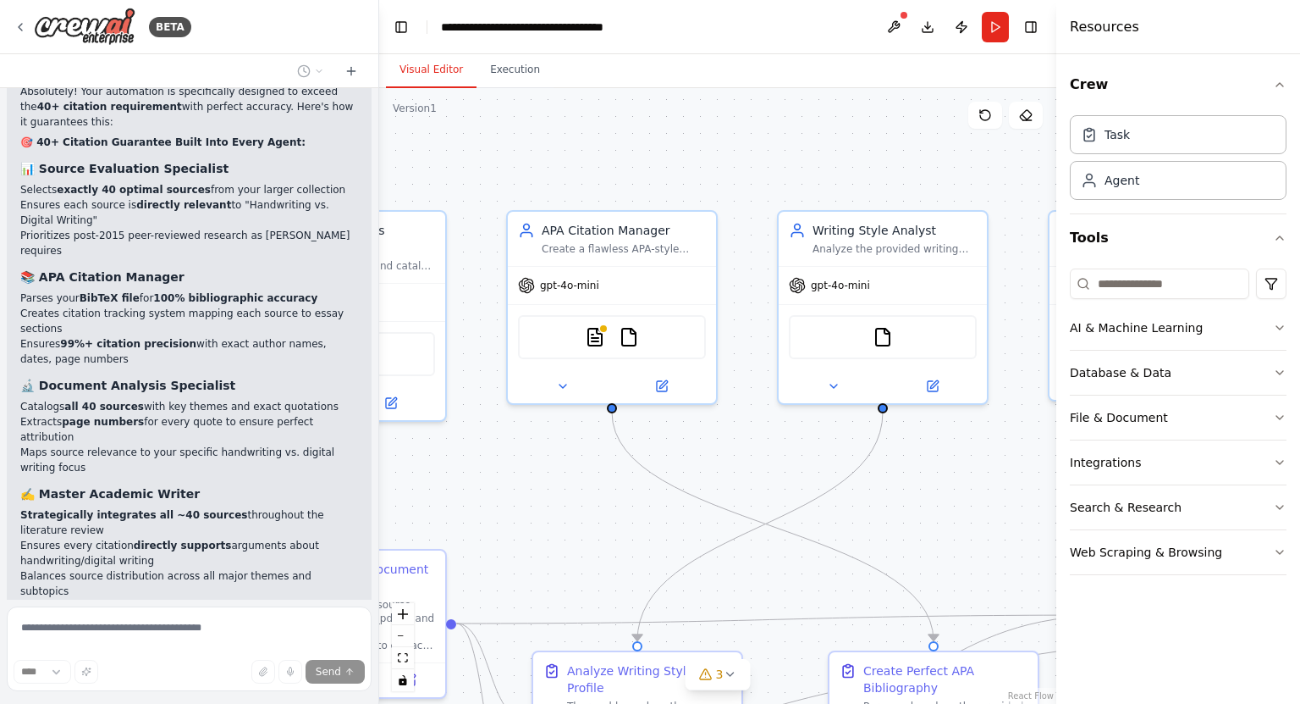
drag, startPoint x: 808, startPoint y: 463, endPoint x: 471, endPoint y: 513, distance: 340.6
click at [471, 513] on div ".deletable-edge-delete-btn { width: 20px; height: 20px; border: 0px solid #ffff…" at bounding box center [717, 395] width 677 height 615
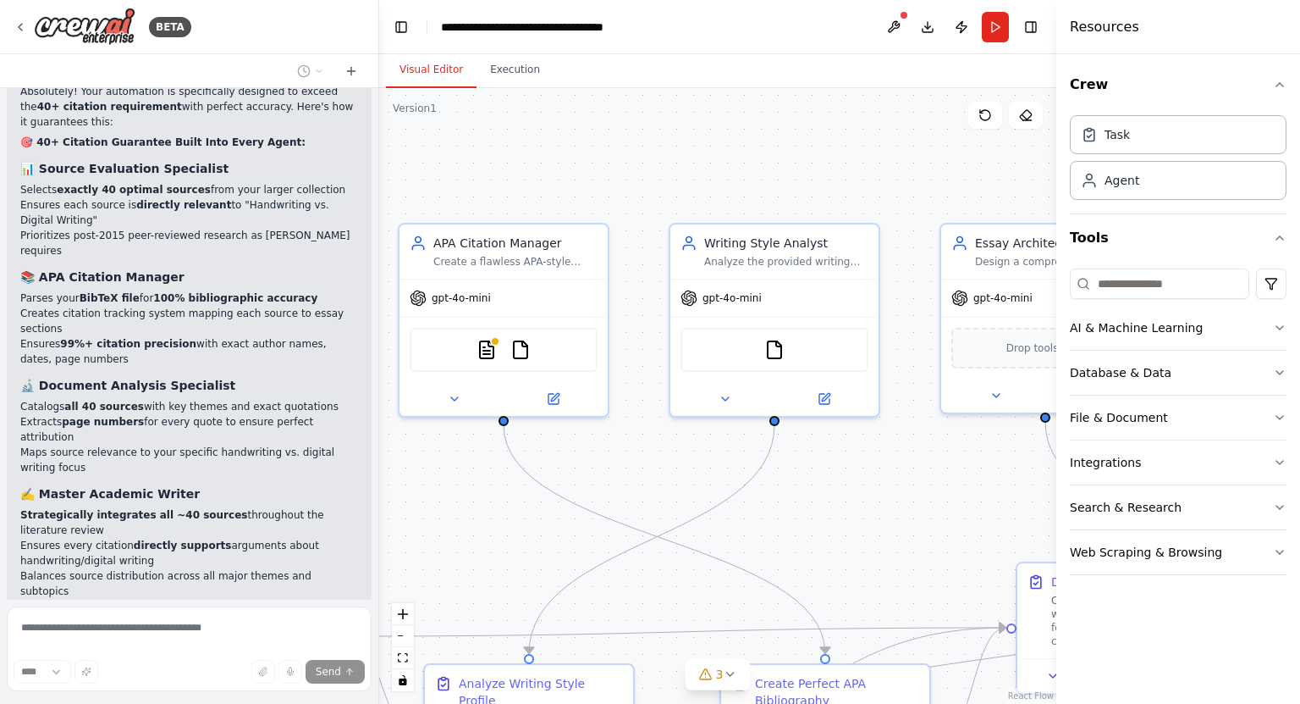
drag, startPoint x: 840, startPoint y: 483, endPoint x: 489, endPoint y: 477, distance: 351.4
click at [489, 477] on div ".deletable-edge-delete-btn { width: 20px; height: 20px; border: 0px solid #ffff…" at bounding box center [717, 395] width 677 height 615
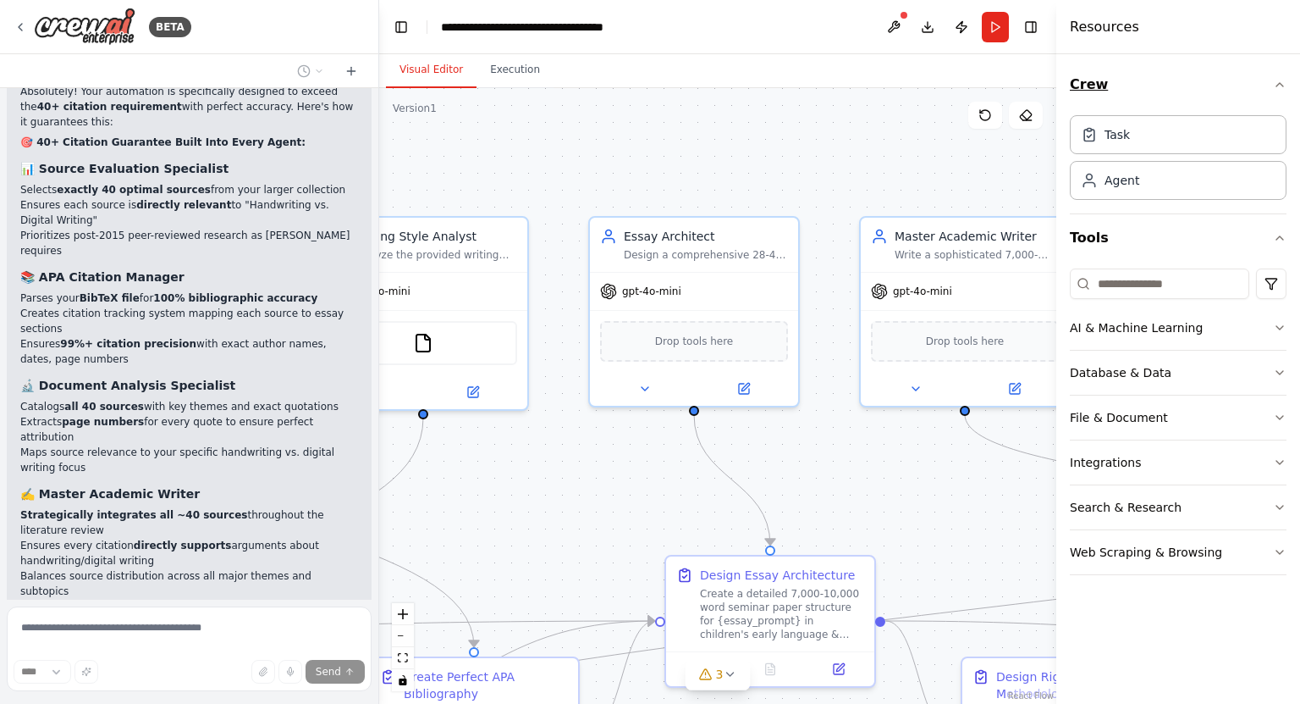
click at [1274, 80] on icon "button" at bounding box center [1280, 85] width 14 height 14
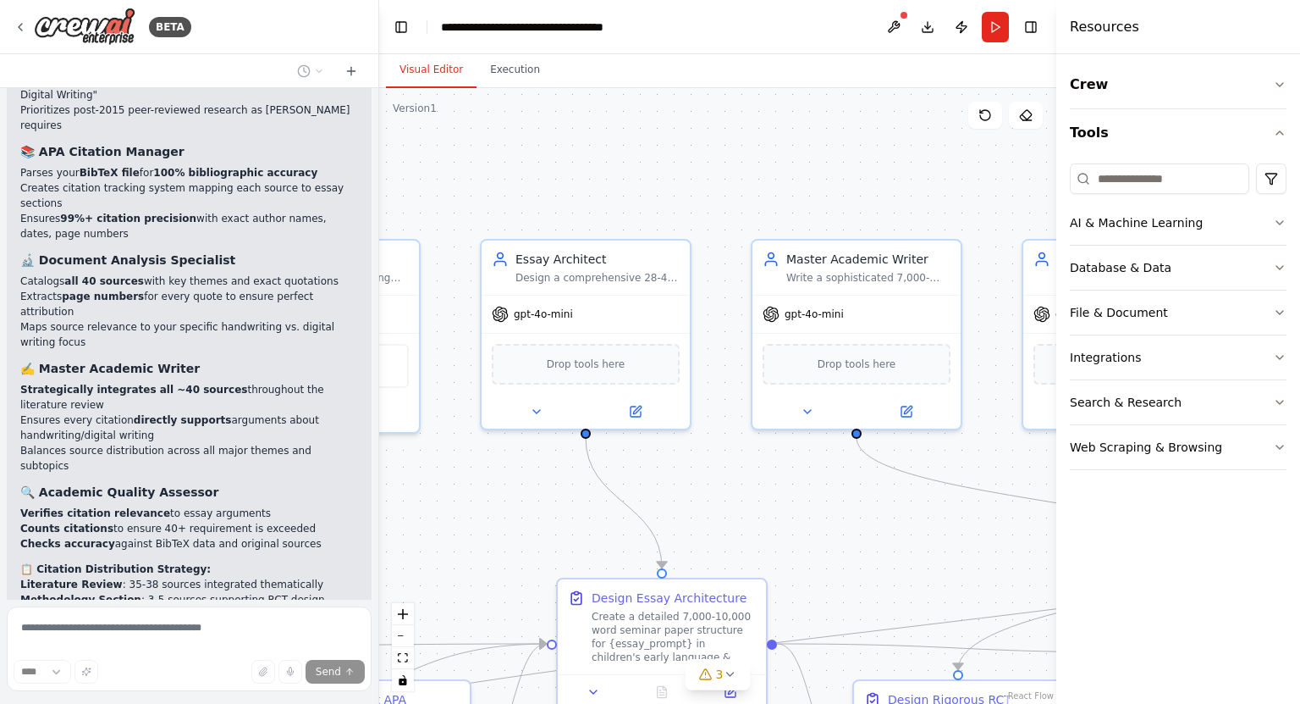
scroll to position [12630, 0]
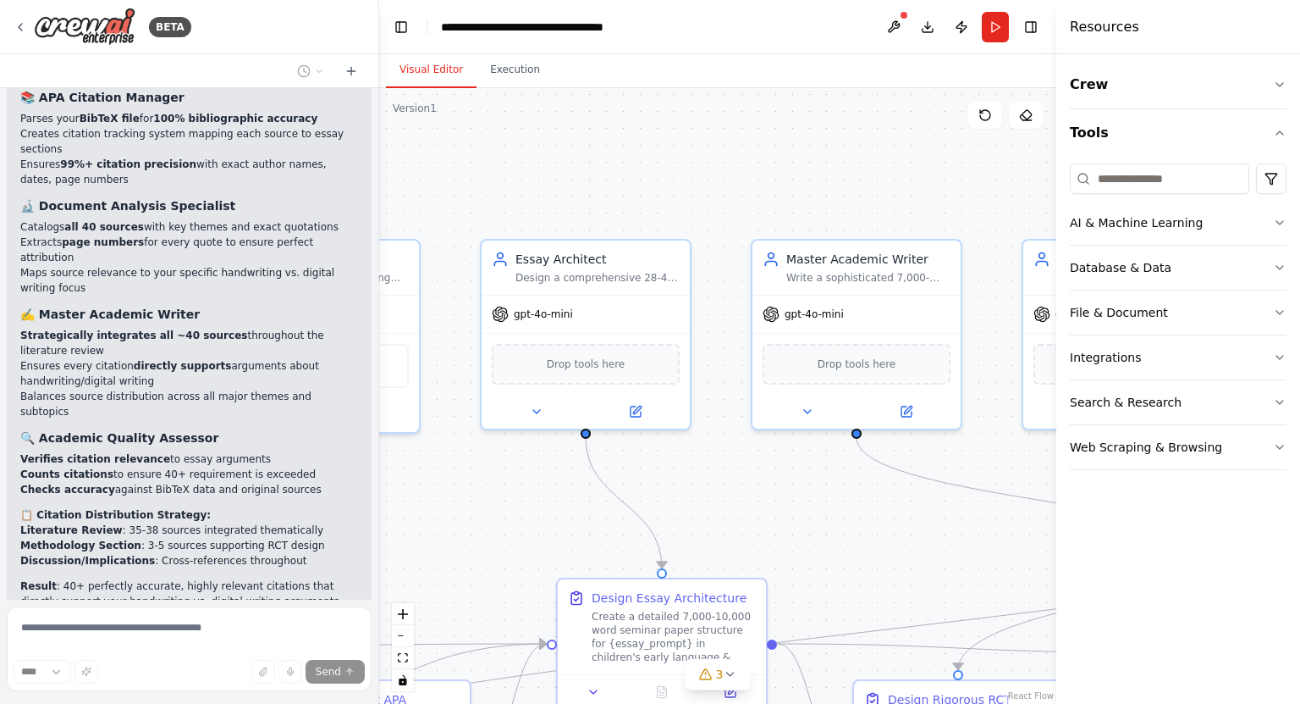
drag, startPoint x: 660, startPoint y: 515, endPoint x: 410, endPoint y: 560, distance: 254.6
click at [410, 560] on div ".deletable-edge-delete-btn { width: 20px; height: 20px; border: 0px solid #ffff…" at bounding box center [717, 395] width 677 height 615
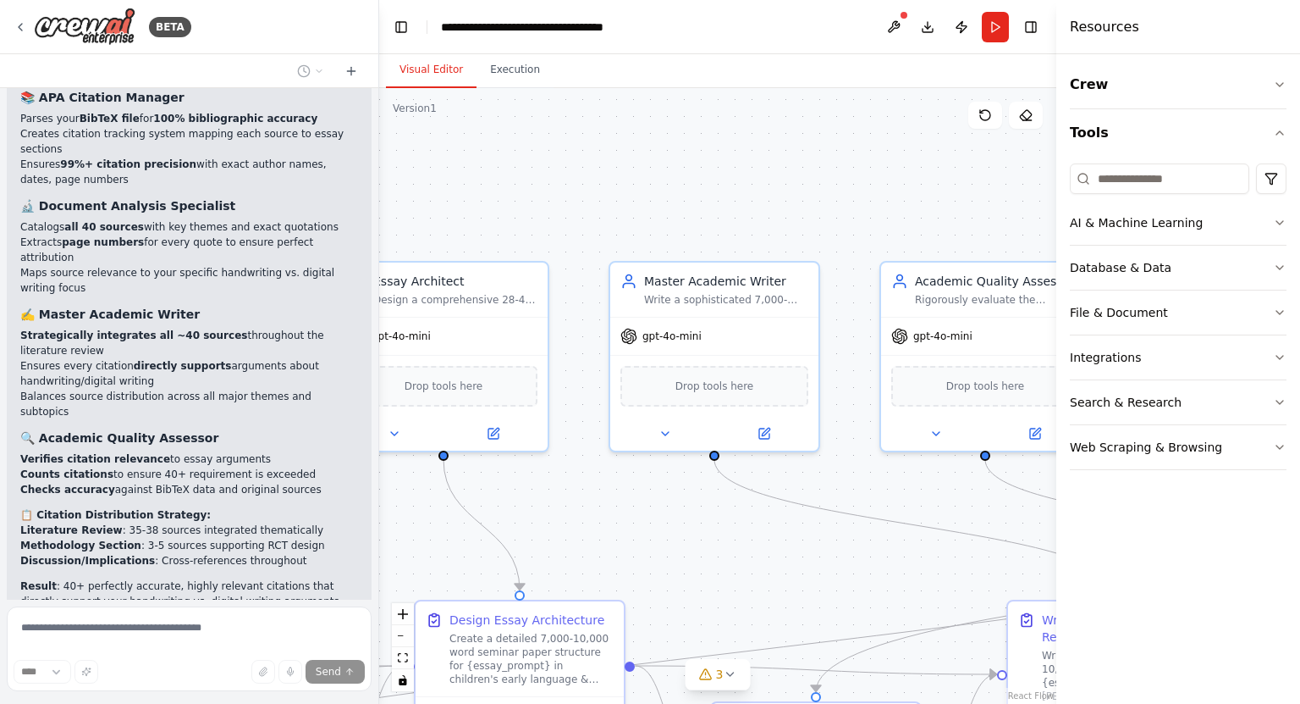
drag, startPoint x: 472, startPoint y: 538, endPoint x: 891, endPoint y: 439, distance: 430.6
click at [891, 439] on div ".deletable-edge-delete-btn { width: 20px; height: 20px; border: 0px solid #ffff…" at bounding box center [717, 395] width 677 height 615
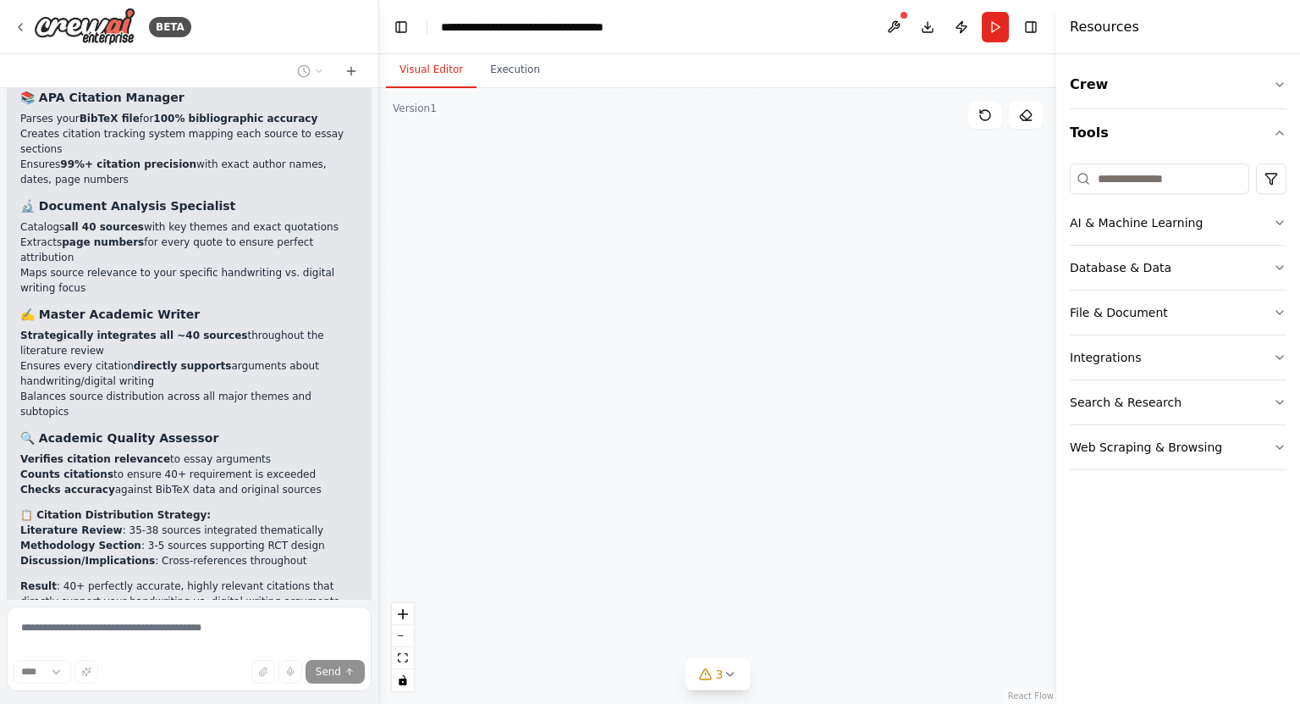
scroll to position [12684, 0]
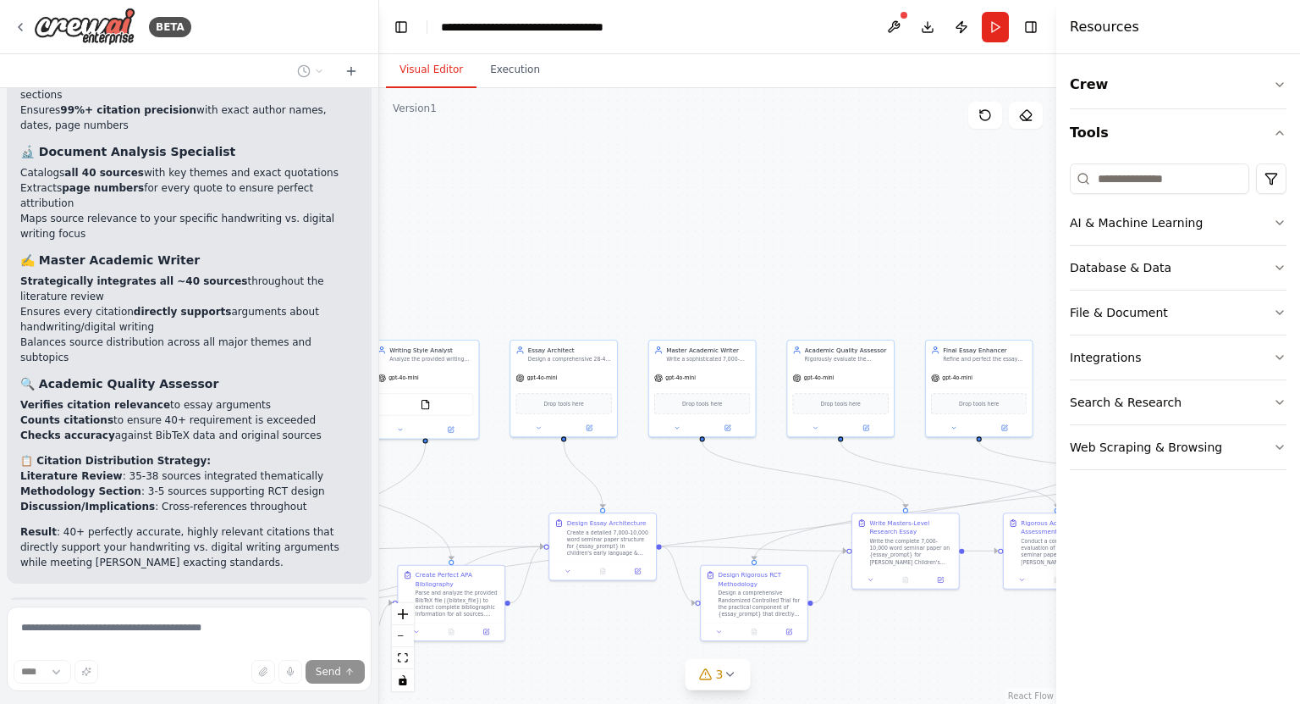
drag, startPoint x: 928, startPoint y: 436, endPoint x: 607, endPoint y: 473, distance: 323.0
click at [607, 473] on div ".deletable-edge-delete-btn { width: 20px; height: 20px; border: 0px solid #ffff…" at bounding box center [717, 395] width 677 height 615
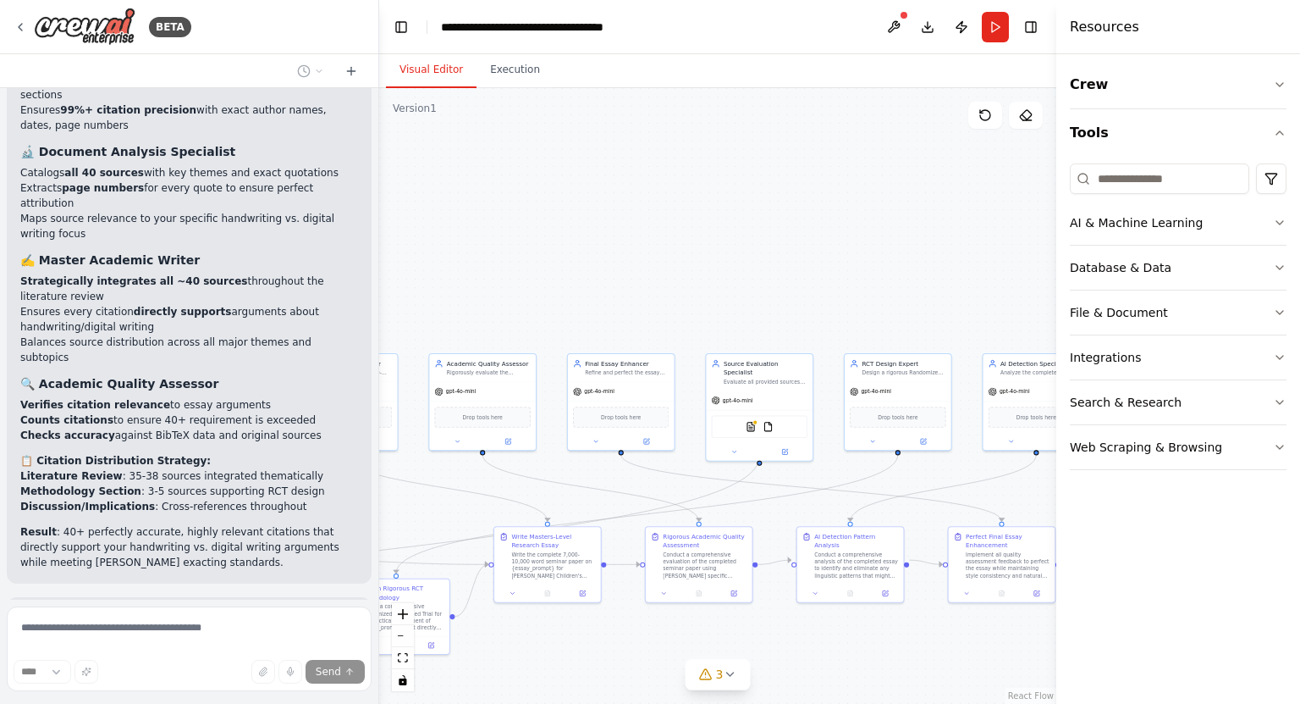
drag, startPoint x: 827, startPoint y: 465, endPoint x: 345, endPoint y: 491, distance: 483.3
click at [345, 491] on div "BETA I want my Crewai to get to a state where it can write a high quality 30 pa…" at bounding box center [650, 352] width 1300 height 704
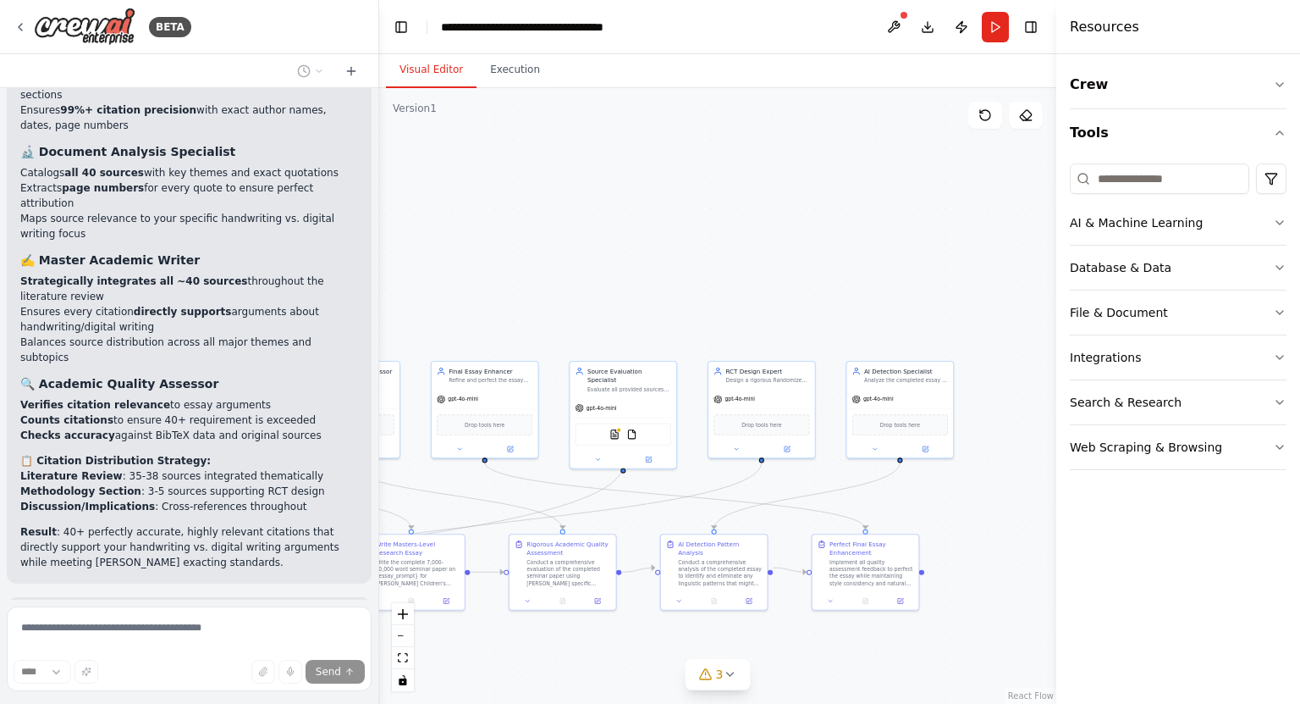
scroll to position [12738, 0]
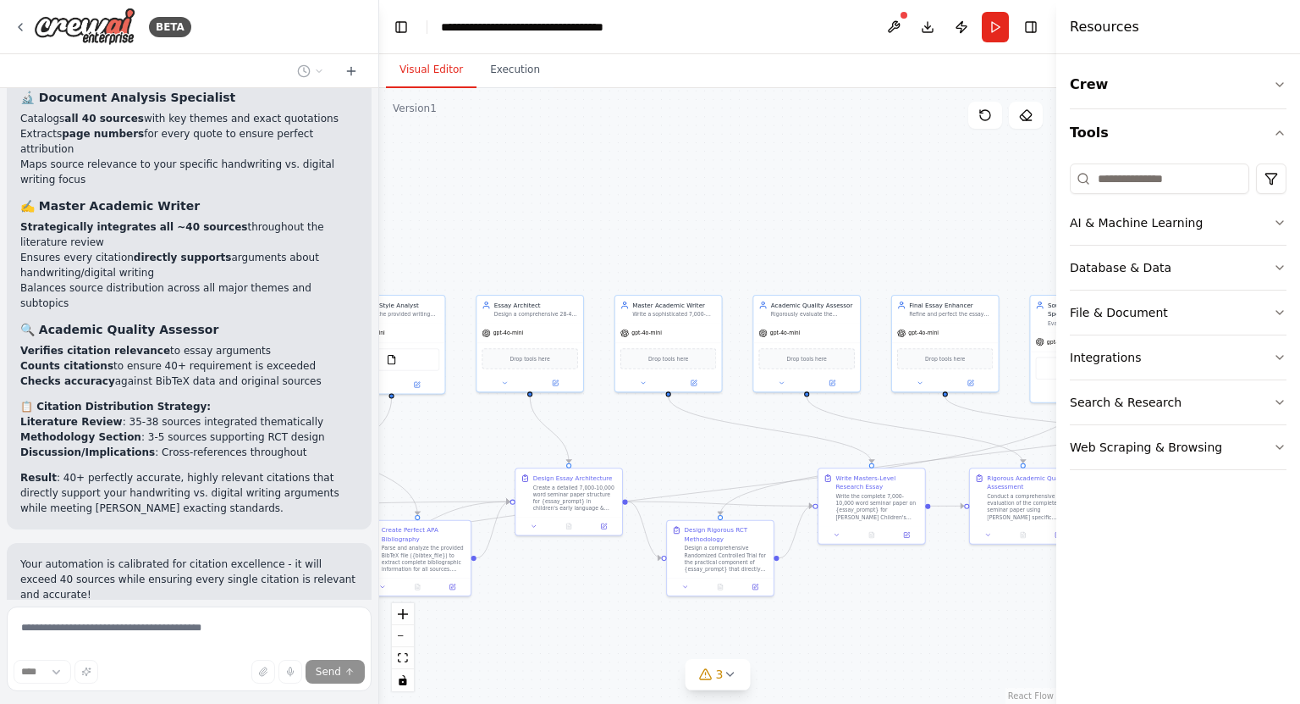
drag, startPoint x: 389, startPoint y: 505, endPoint x: 868, endPoint y: 437, distance: 483.1
click at [868, 437] on div ".deletable-edge-delete-btn { width: 20px; height: 20px; border: 0px solid #ffff…" at bounding box center [717, 395] width 677 height 615
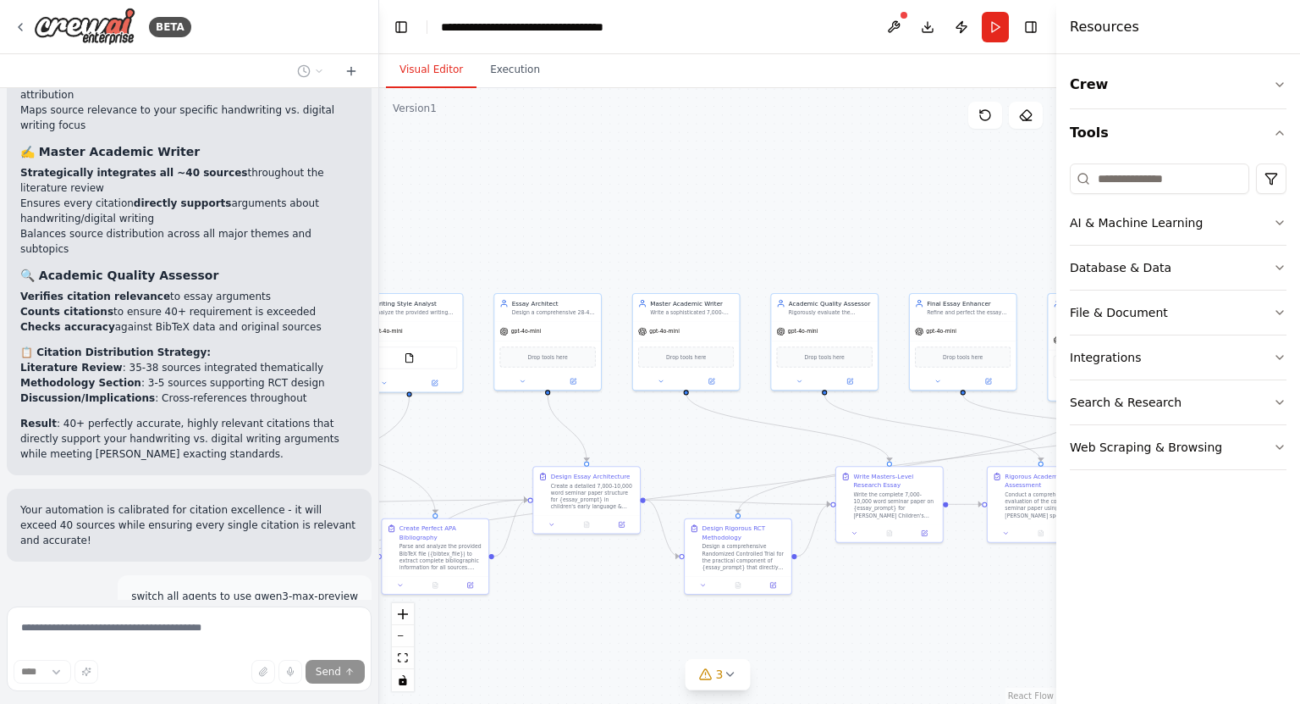
scroll to position [12847, 0]
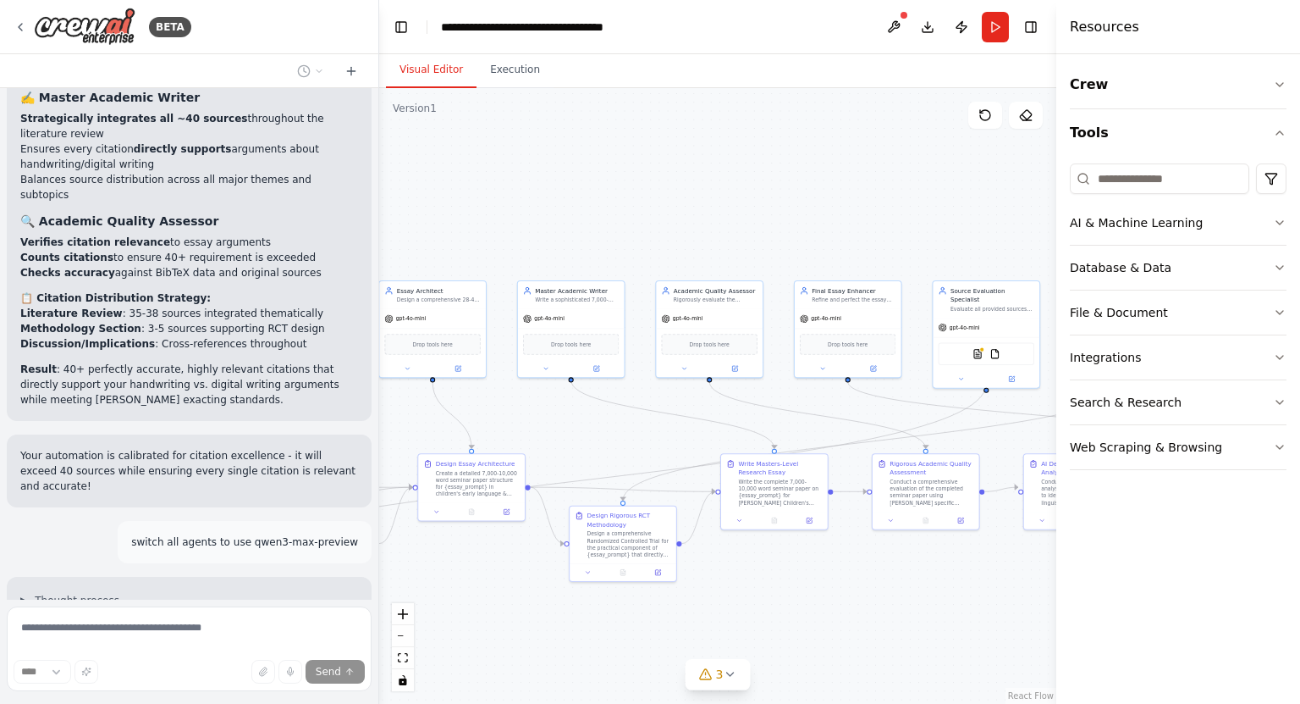
drag, startPoint x: 752, startPoint y: 461, endPoint x: 568, endPoint y: 461, distance: 183.7
click at [568, 461] on div ".deletable-edge-delete-btn { width: 20px; height: 20px; border: 0px solid #ffff…" at bounding box center [717, 395] width 677 height 615
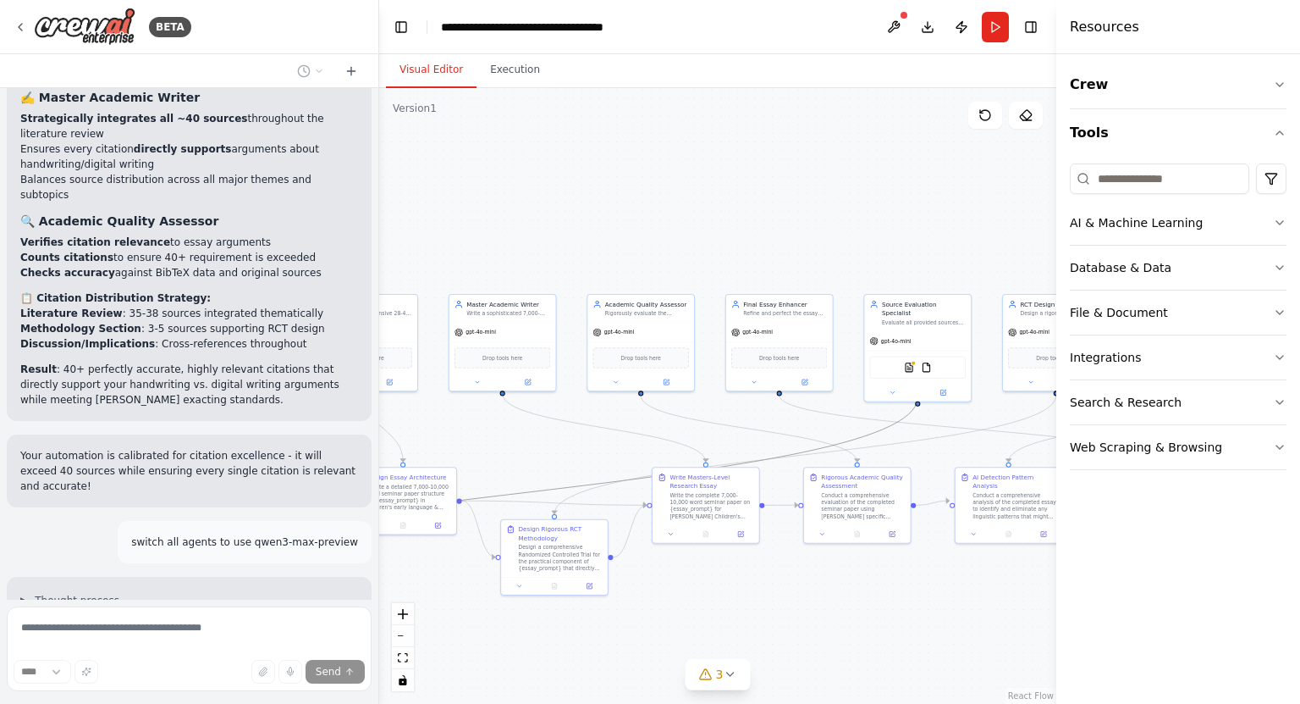
drag, startPoint x: 663, startPoint y: 479, endPoint x: 593, endPoint y: 487, distance: 70.7
drag, startPoint x: 726, startPoint y: 439, endPoint x: 538, endPoint y: 480, distance: 193.1
click at [538, 480] on div ".deletable-edge-delete-btn { width: 20px; height: 20px; border: 0px solid #ffff…" at bounding box center [717, 395] width 677 height 615
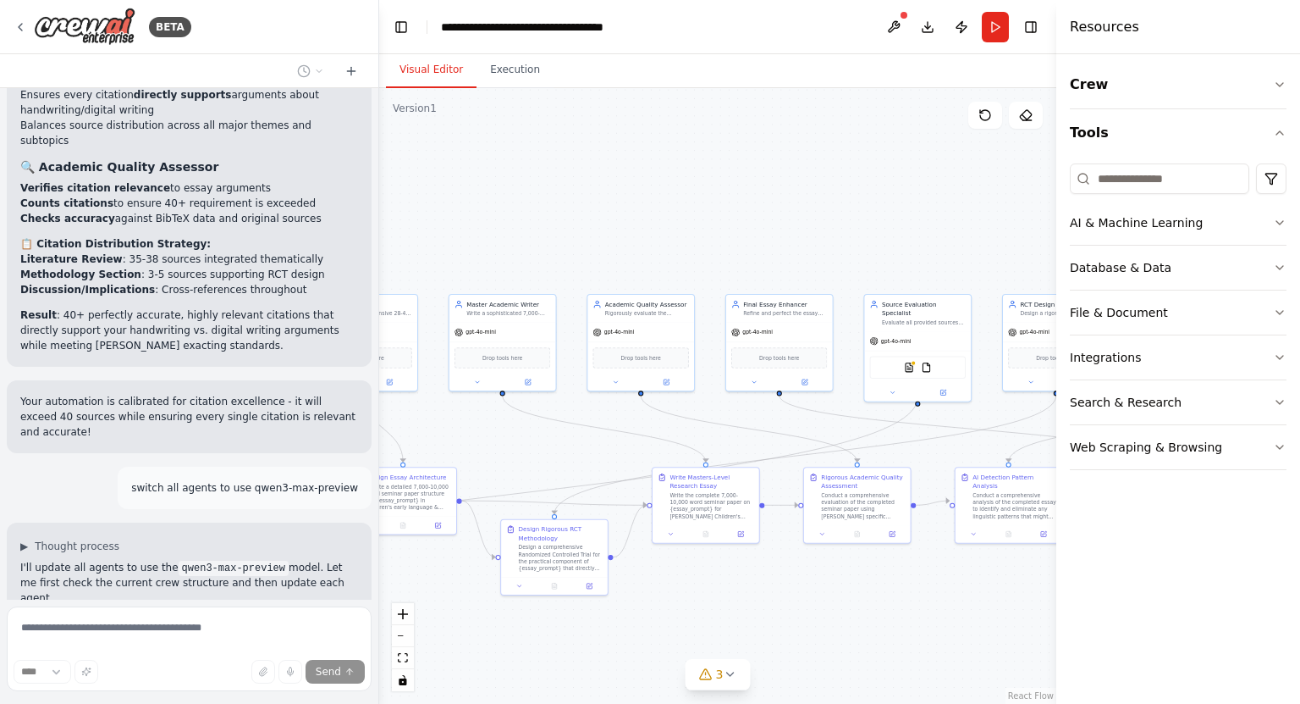
drag, startPoint x: 684, startPoint y: 446, endPoint x: 567, endPoint y: 490, distance: 124.9
click at [707, 676] on icon at bounding box center [706, 674] width 14 height 14
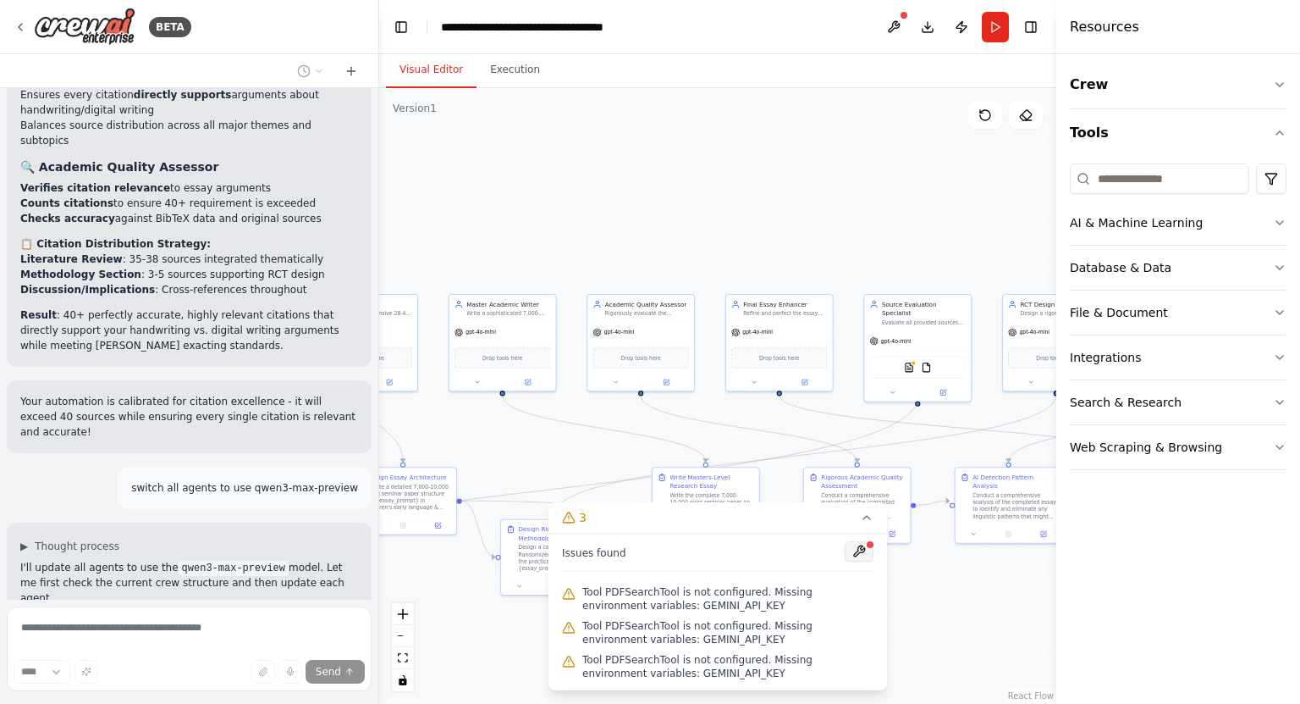
click at [861, 549] on button at bounding box center [859, 551] width 29 height 20
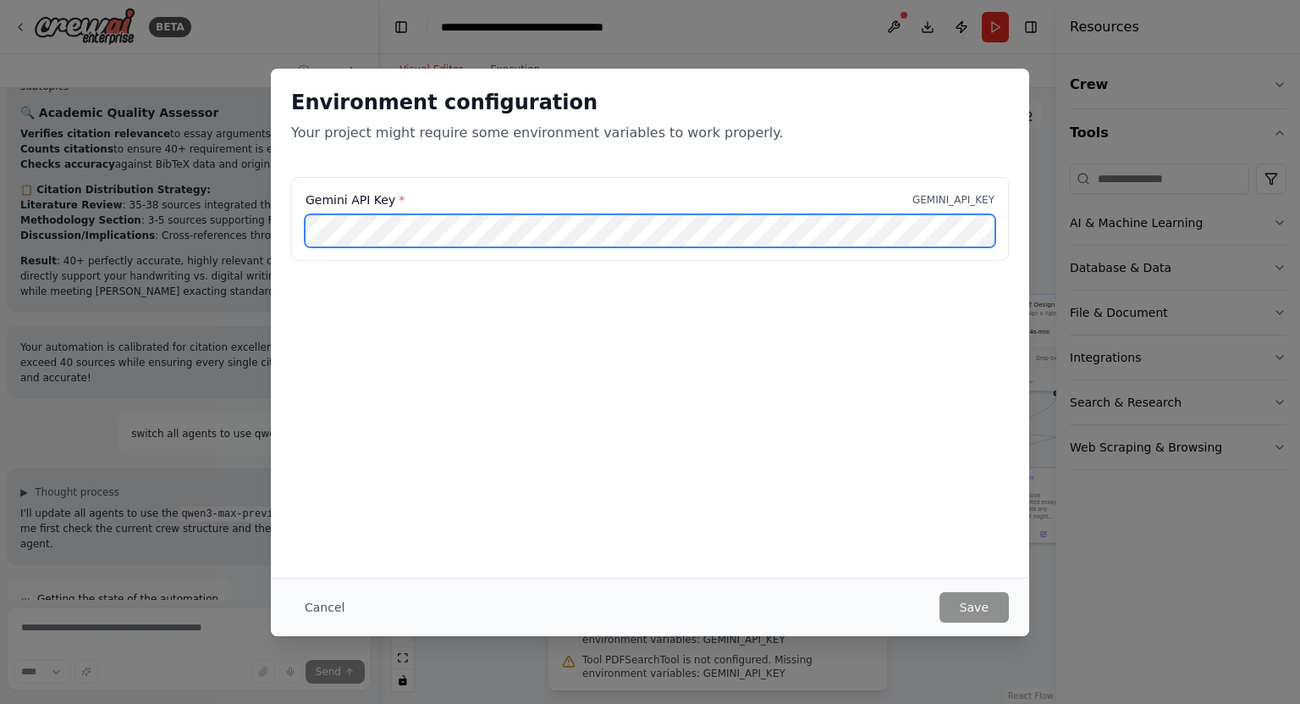
scroll to position [13009, 0]
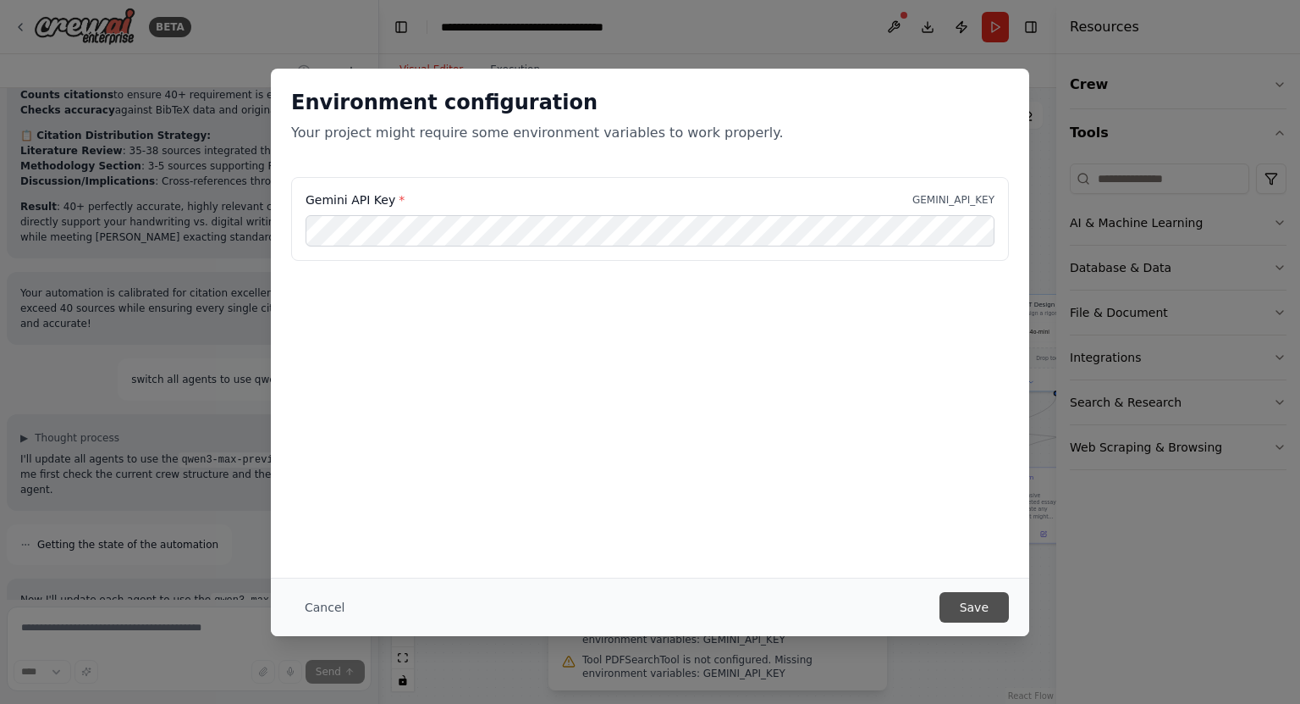
click at [968, 593] on button "Save" at bounding box center [974, 607] width 69 height 30
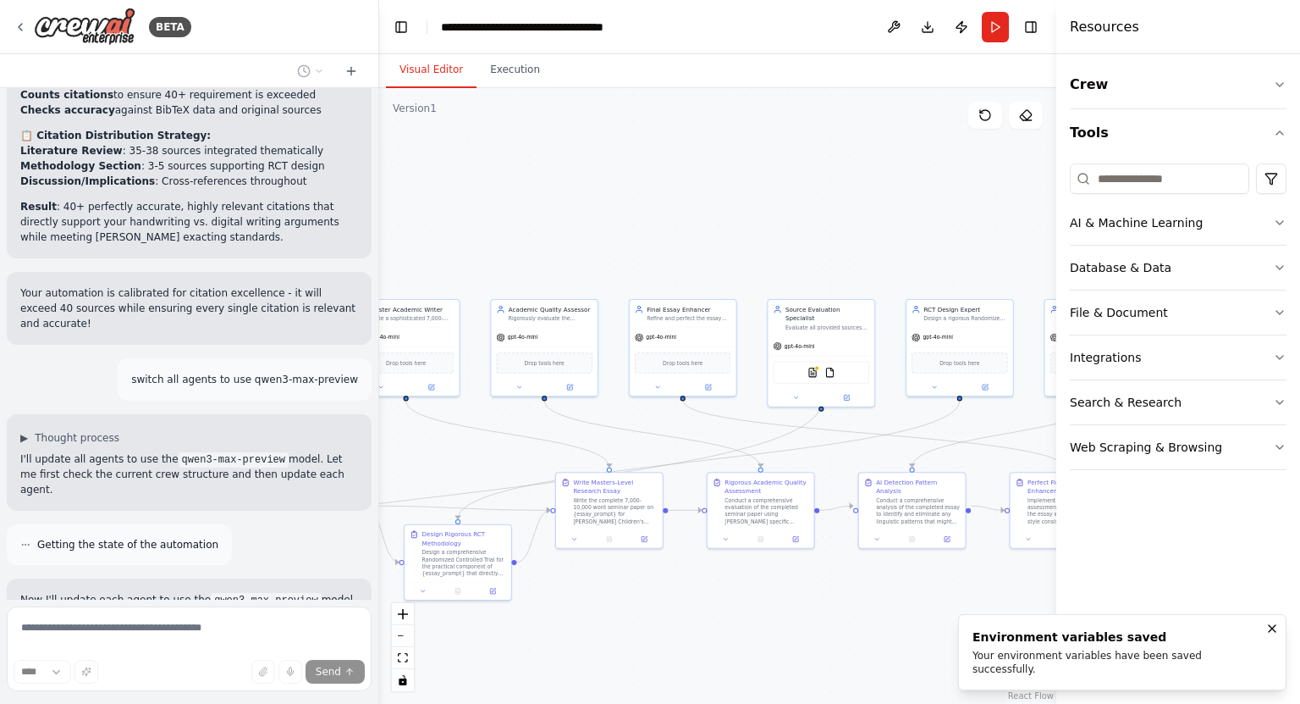
drag, startPoint x: 666, startPoint y: 435, endPoint x: 740, endPoint y: 408, distance: 78.5
click at [529, 431] on div ".deletable-edge-delete-btn { width: 20px; height: 20px; border: 0px solid #ffff…" at bounding box center [717, 395] width 677 height 615
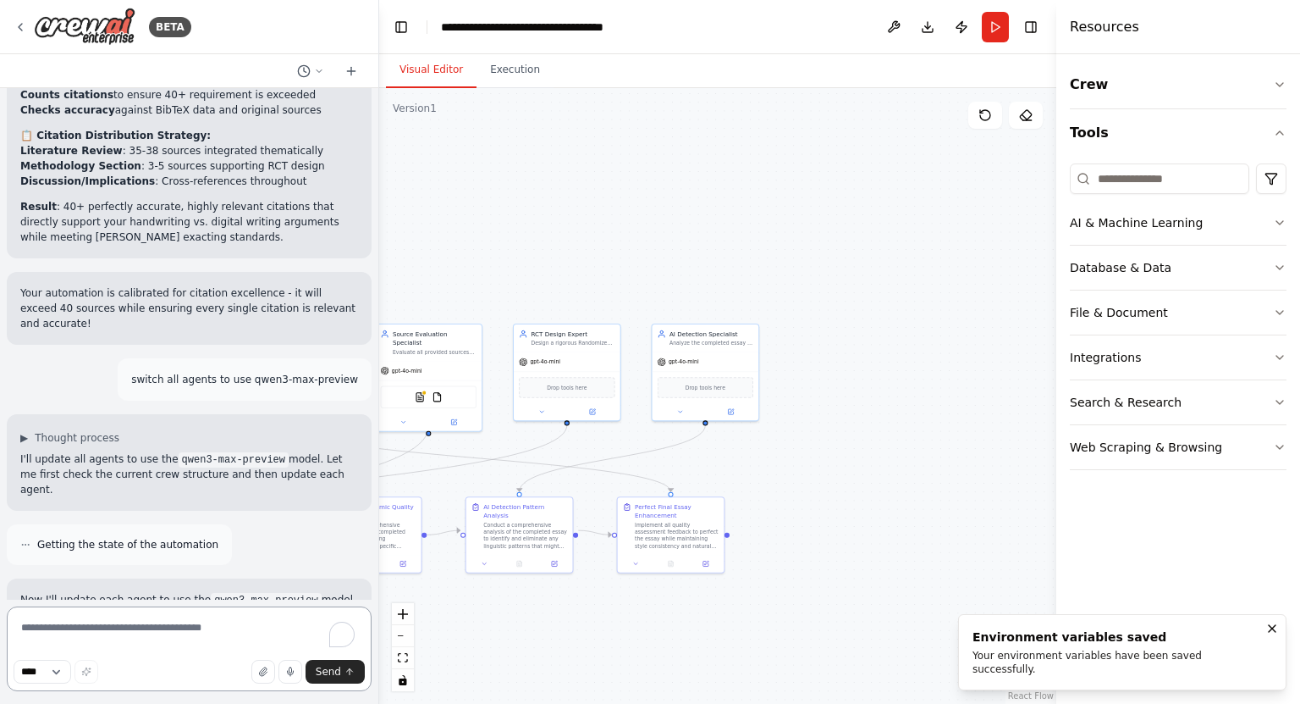
drag, startPoint x: 740, startPoint y: 408, endPoint x: 451, endPoint y: 435, distance: 290.0
click at [451, 435] on div ".deletable-edge-delete-btn { width: 20px; height: 20px; border: 0px solid #ffff…" at bounding box center [717, 395] width 677 height 615
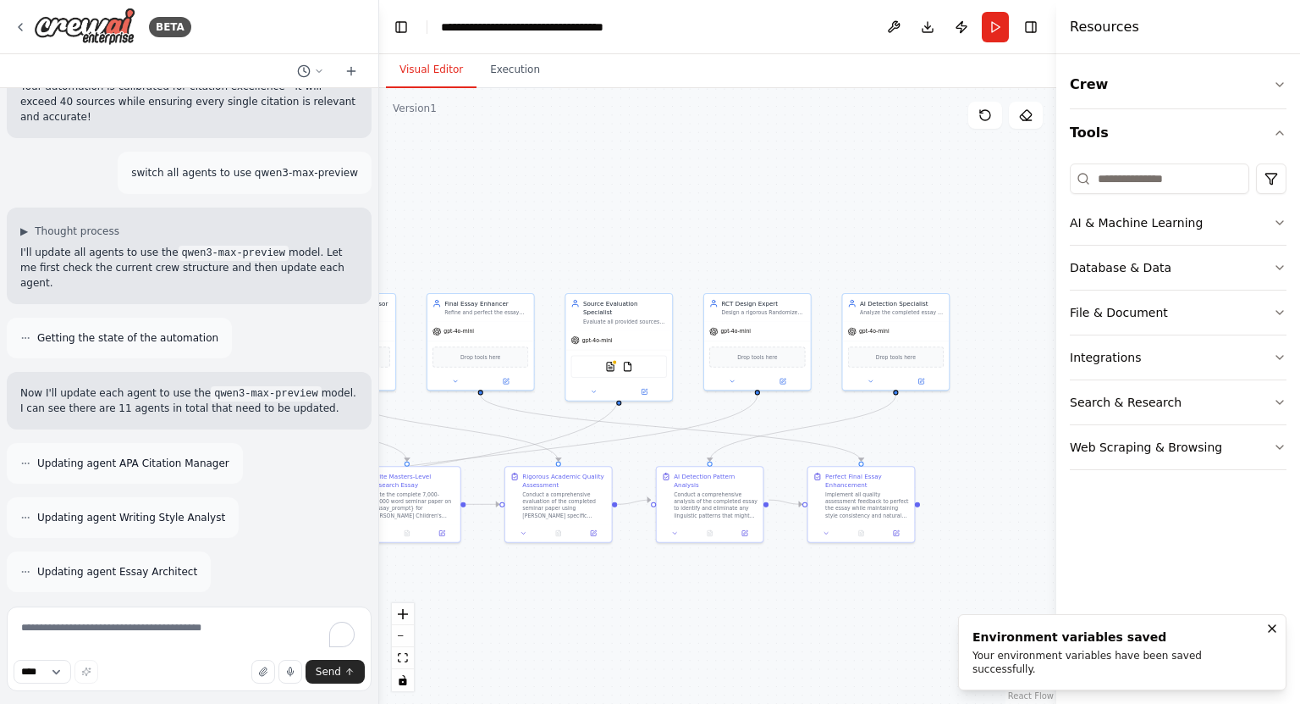
drag, startPoint x: 505, startPoint y: 448, endPoint x: 684, endPoint y: 415, distance: 182.5
click at [684, 415] on div ".deletable-edge-delete-btn { width: 20px; height: 20px; border: 0px solid #ffff…" at bounding box center [717, 395] width 677 height 615
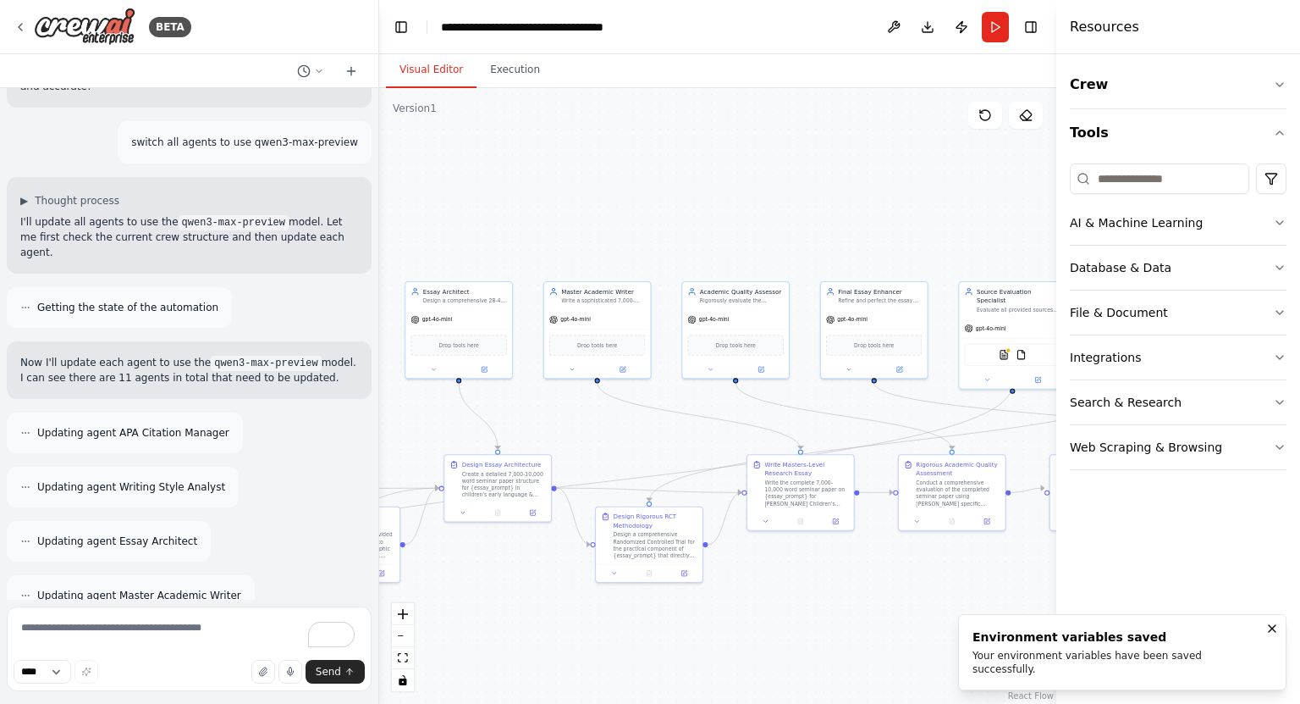
drag, startPoint x: 926, startPoint y: 412, endPoint x: 975, endPoint y: 416, distance: 49.2
click at [975, 416] on div ".deletable-edge-delete-btn { width: 20px; height: 20px; border: 0px solid #ffff…" at bounding box center [717, 395] width 677 height 615
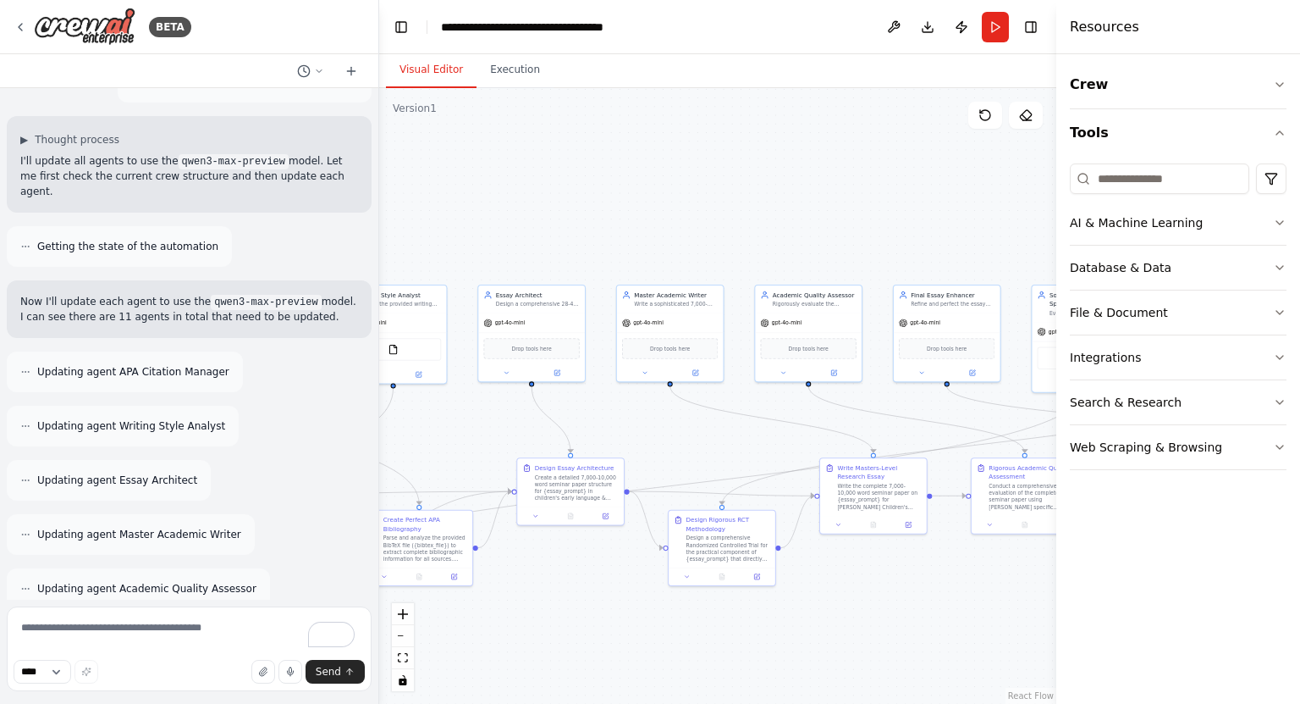
drag, startPoint x: 780, startPoint y: 411, endPoint x: 1300, endPoint y: 348, distance: 523.7
click at [1300, 348] on div "BETA I want my Crewai to get to a state where it can write a high quality 30 pa…" at bounding box center [650, 352] width 1300 height 704
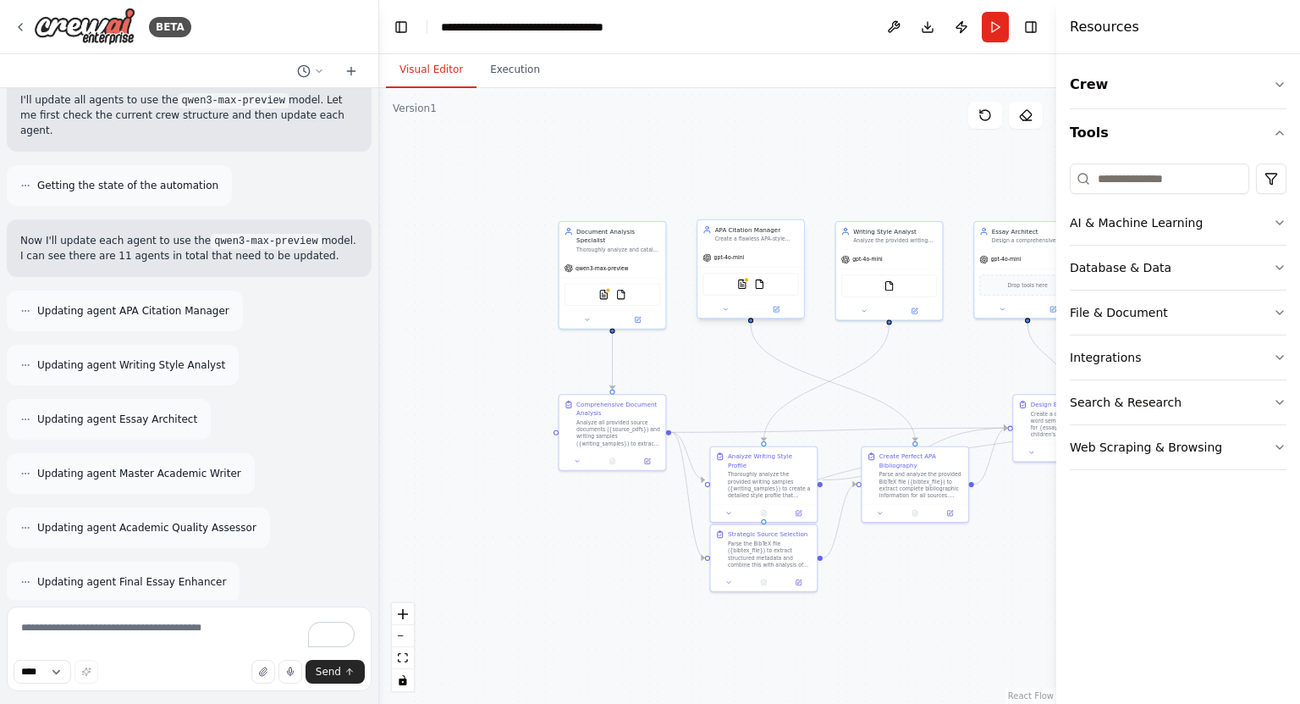
click at [772, 255] on div "gpt-4o-mini" at bounding box center [751, 257] width 107 height 19
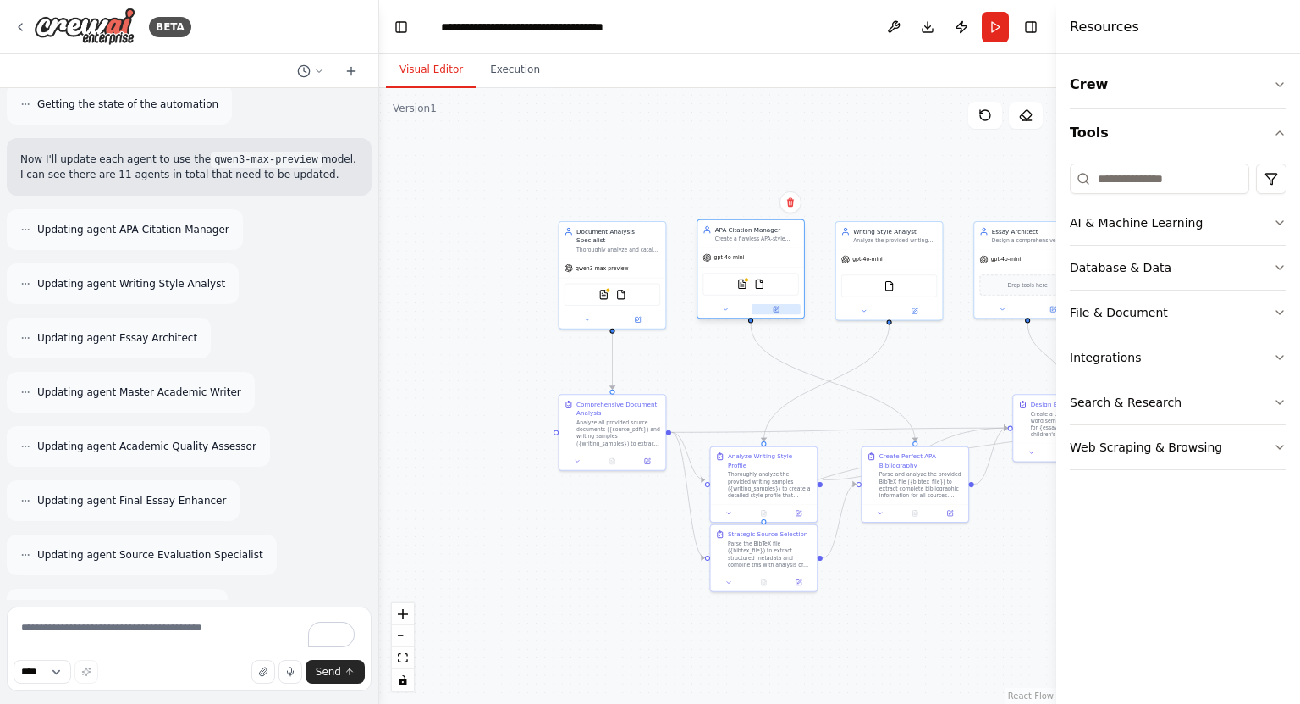
click at [779, 308] on icon at bounding box center [776, 309] width 7 height 7
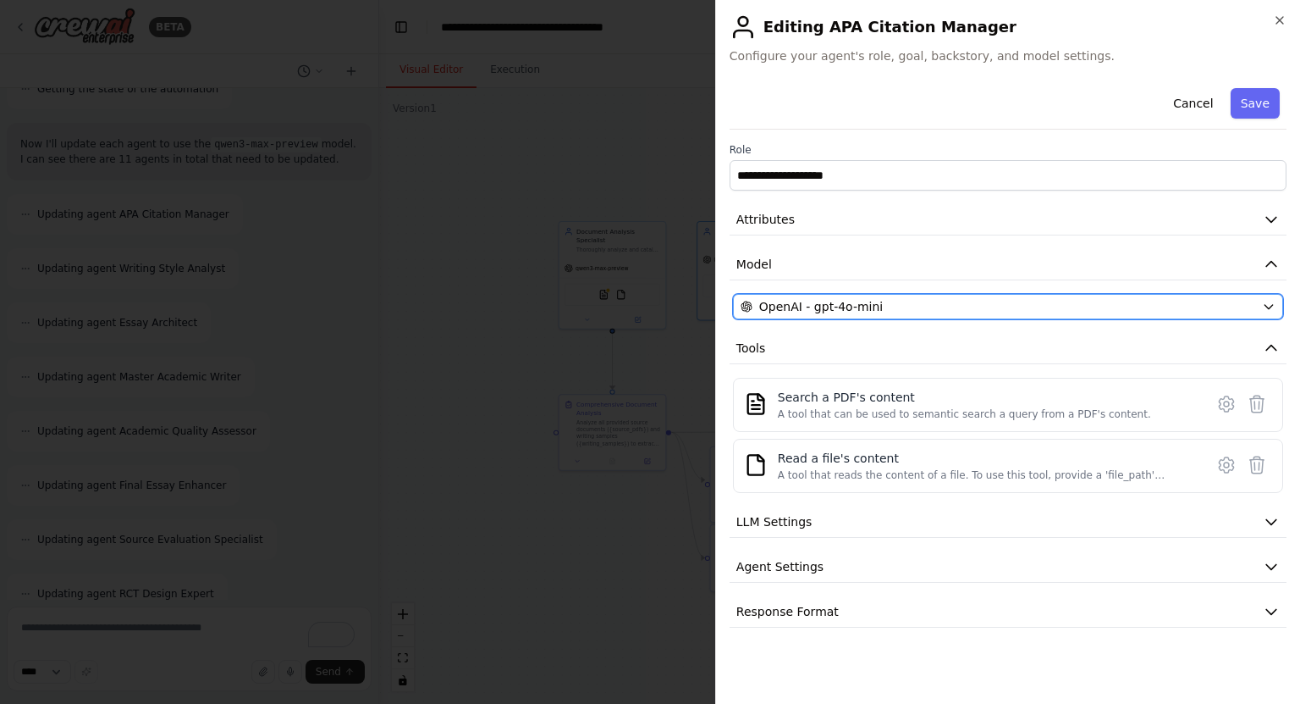
click at [974, 301] on div "OpenAI - gpt-4o-mini" at bounding box center [998, 306] width 515 height 17
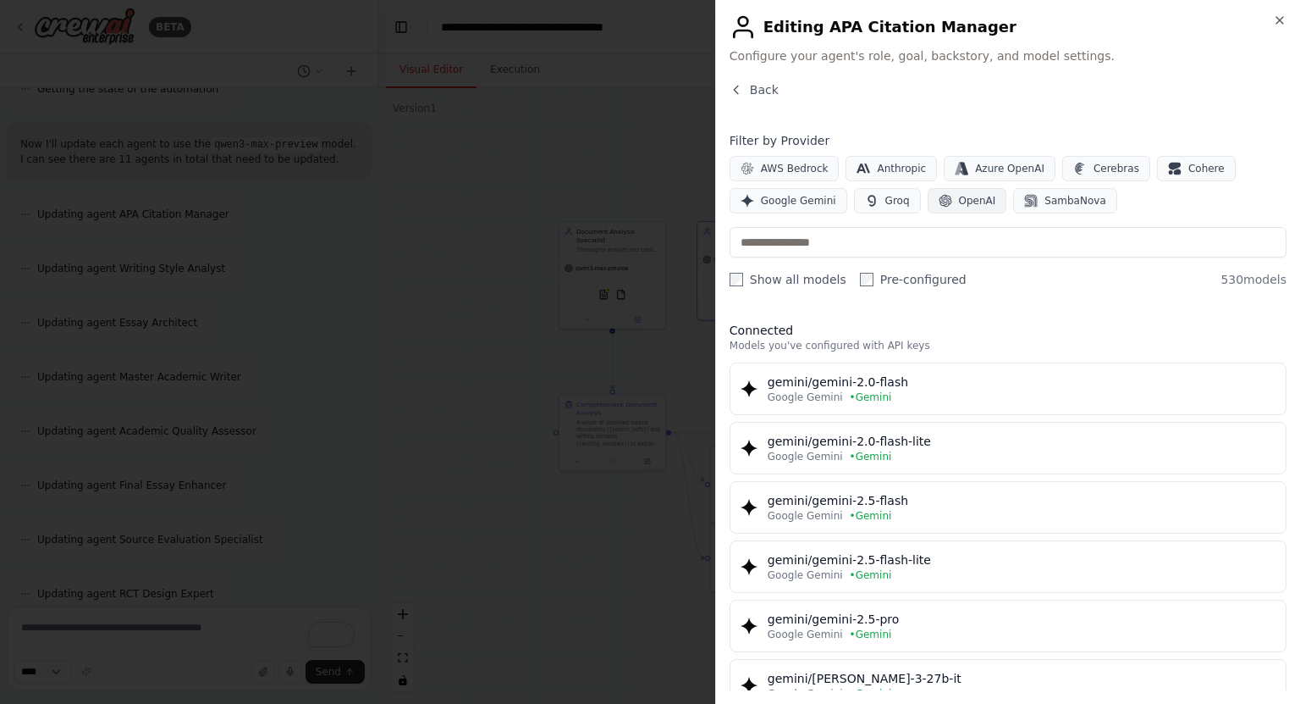
click at [959, 198] on span "OpenAI" at bounding box center [977, 201] width 37 height 14
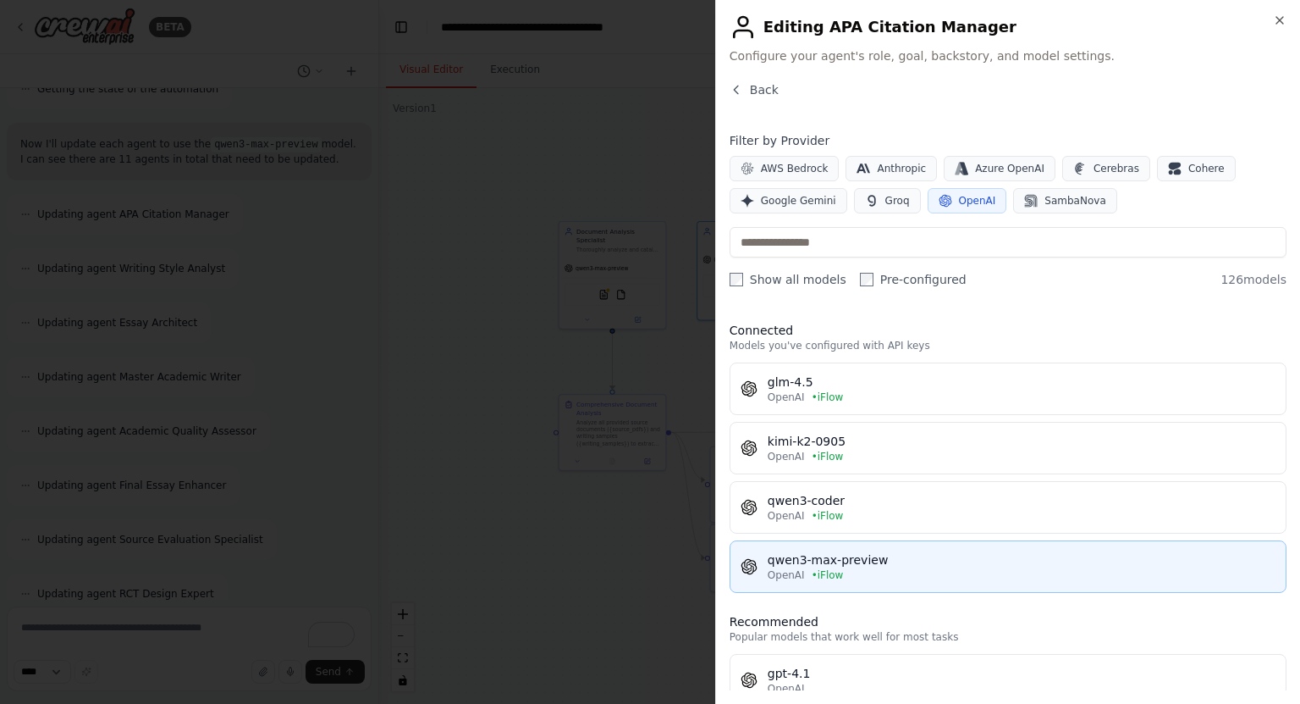
click at [836, 571] on span "• iFlow" at bounding box center [828, 575] width 32 height 14
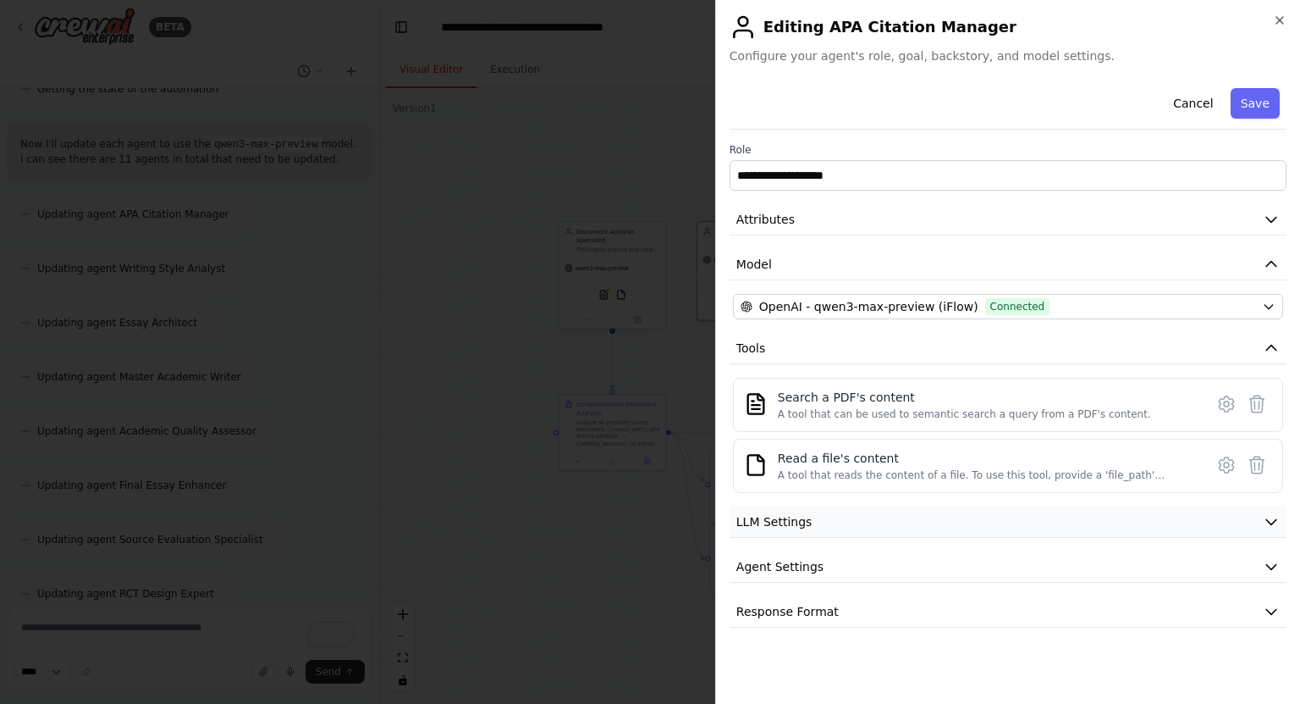
click at [885, 507] on button "LLM Settings" at bounding box center [1008, 521] width 557 height 31
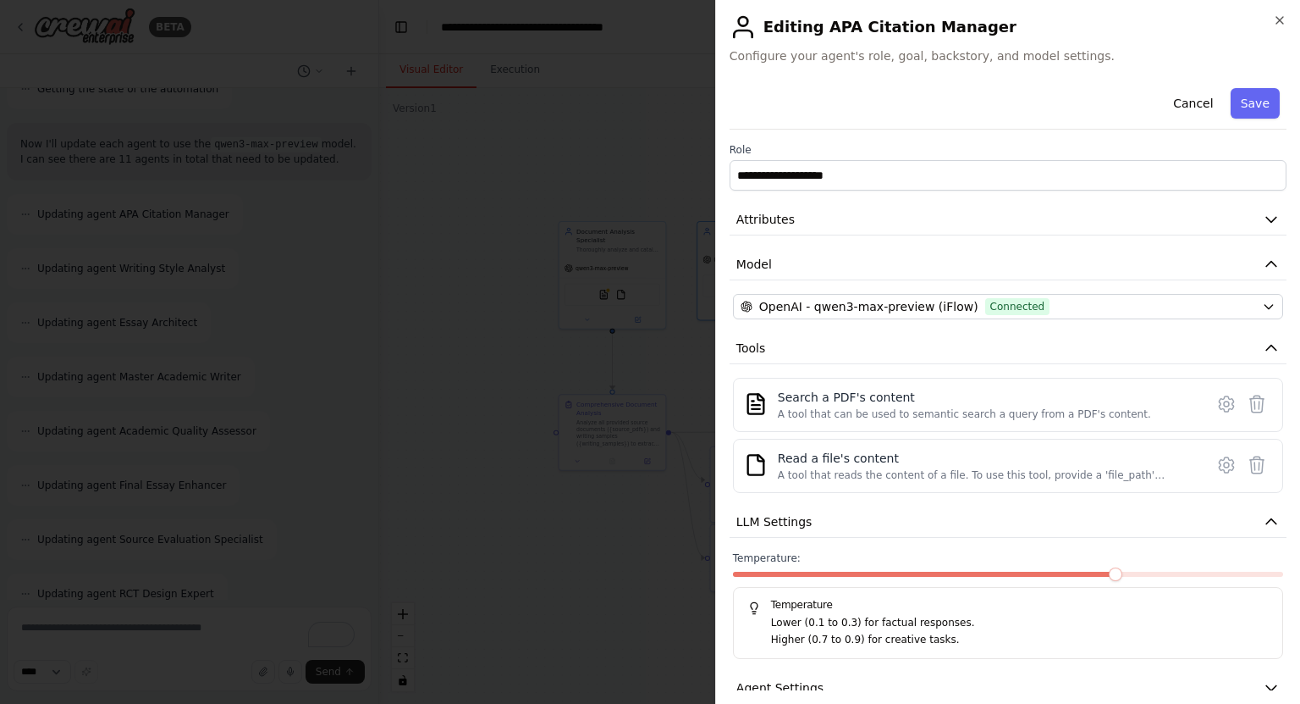
scroll to position [69, 0]
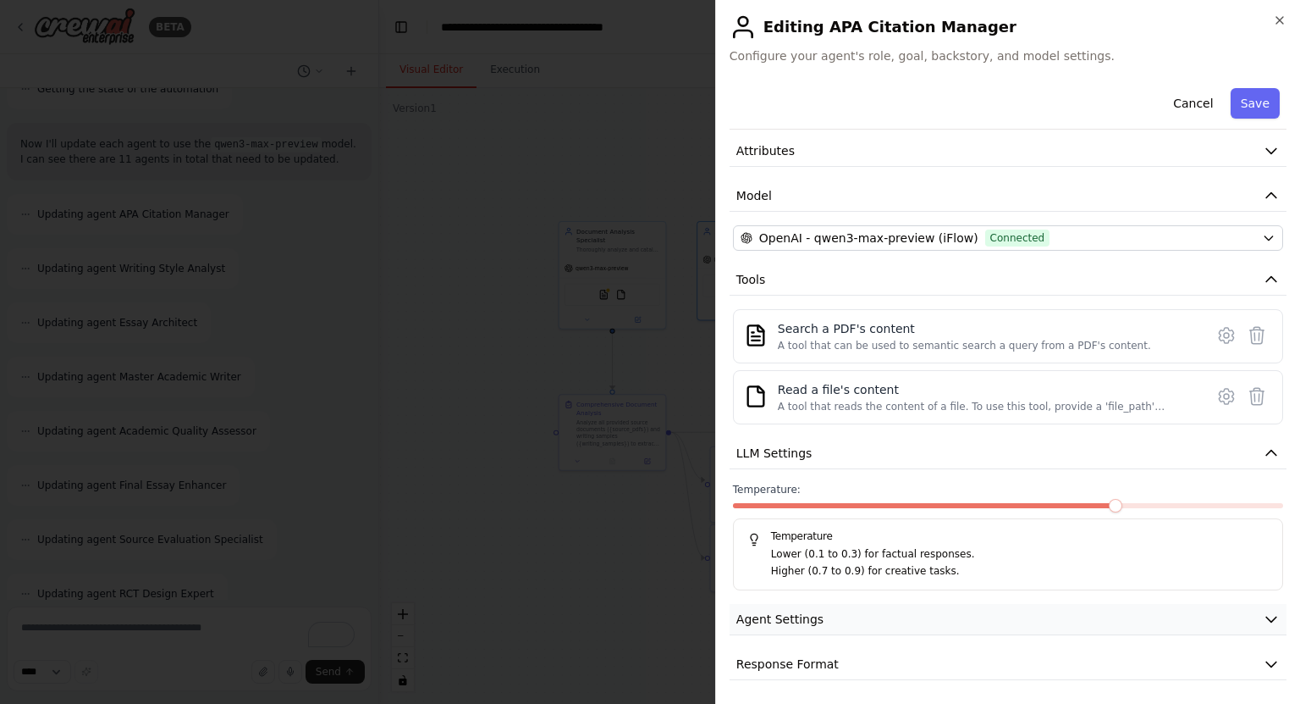
click at [886, 606] on button "Agent Settings" at bounding box center [1008, 619] width 557 height 31
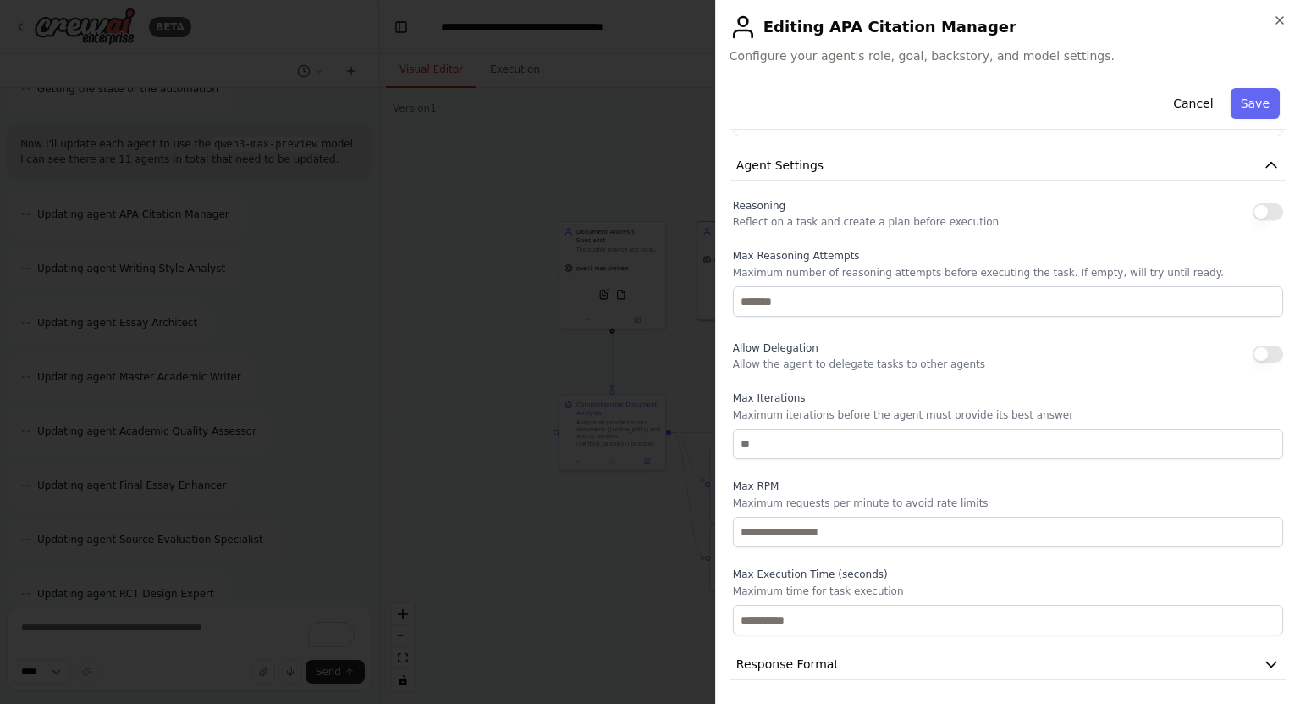
click at [864, 680] on div "**********" at bounding box center [1008, 385] width 557 height 609
click at [868, 674] on button "Response Format" at bounding box center [1008, 664] width 557 height 31
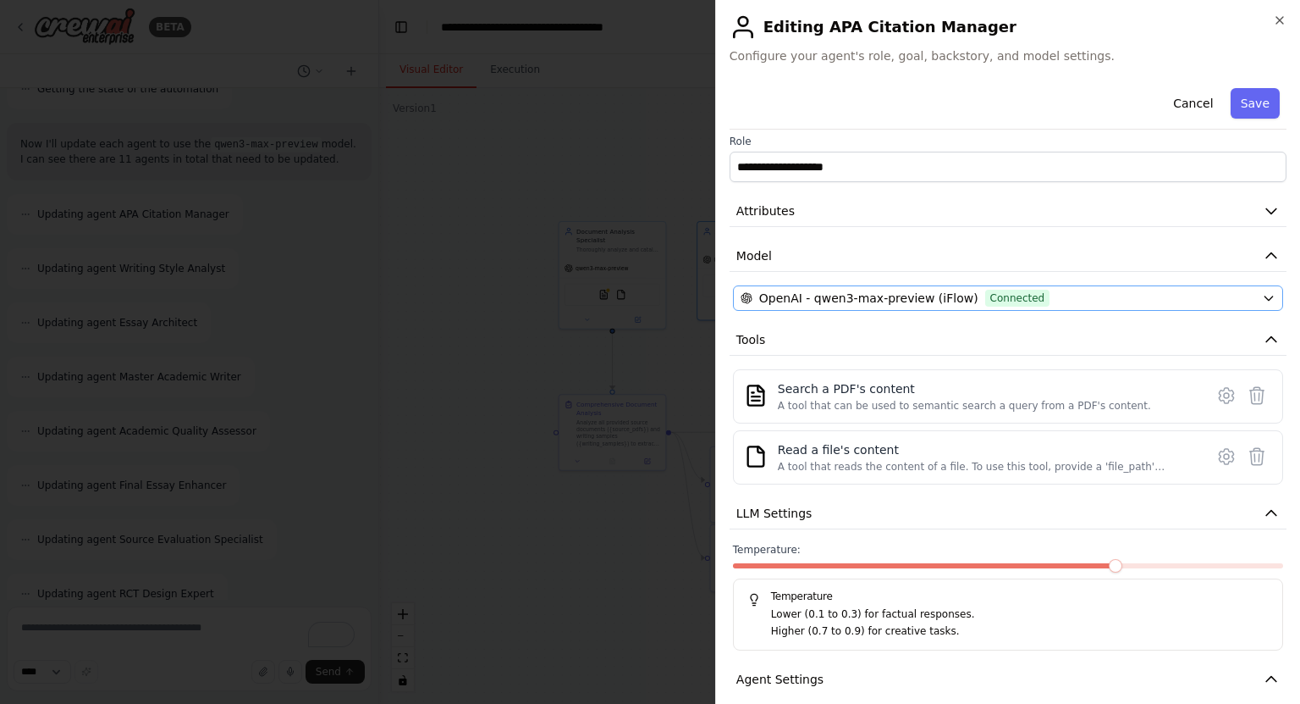
scroll to position [0, 0]
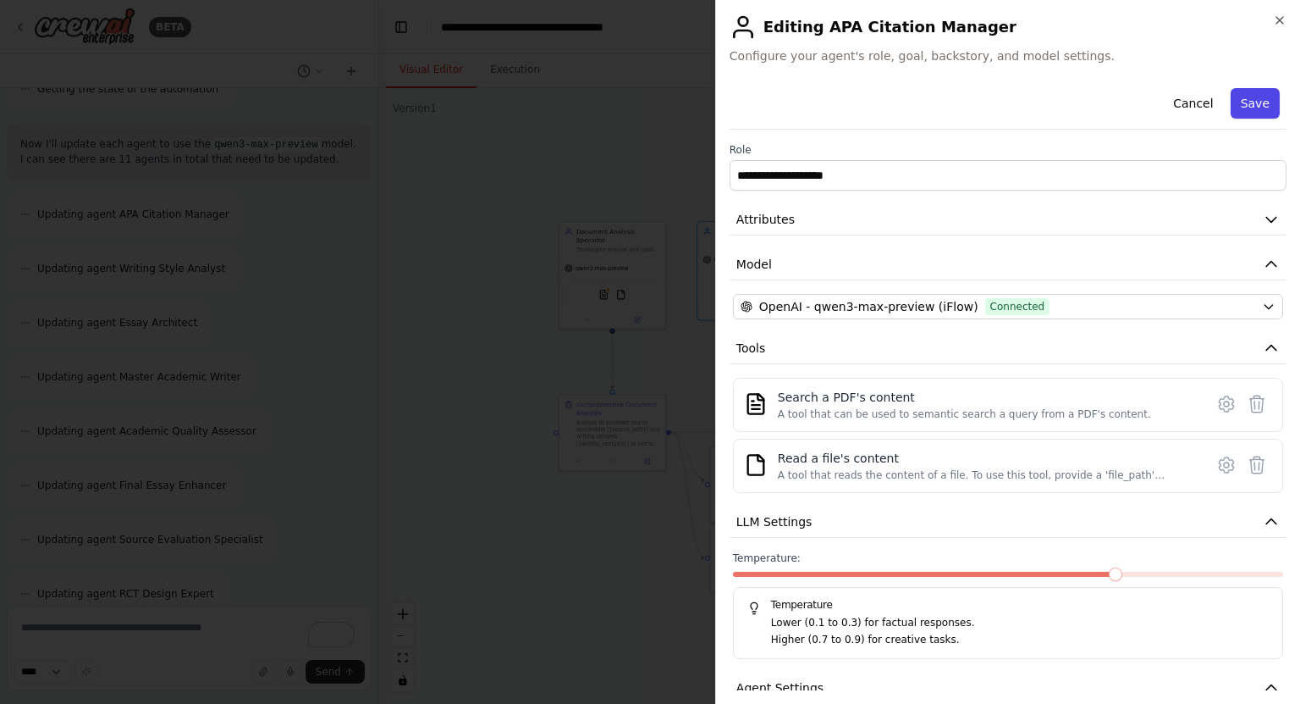
click at [1239, 111] on button "Save" at bounding box center [1255, 103] width 49 height 30
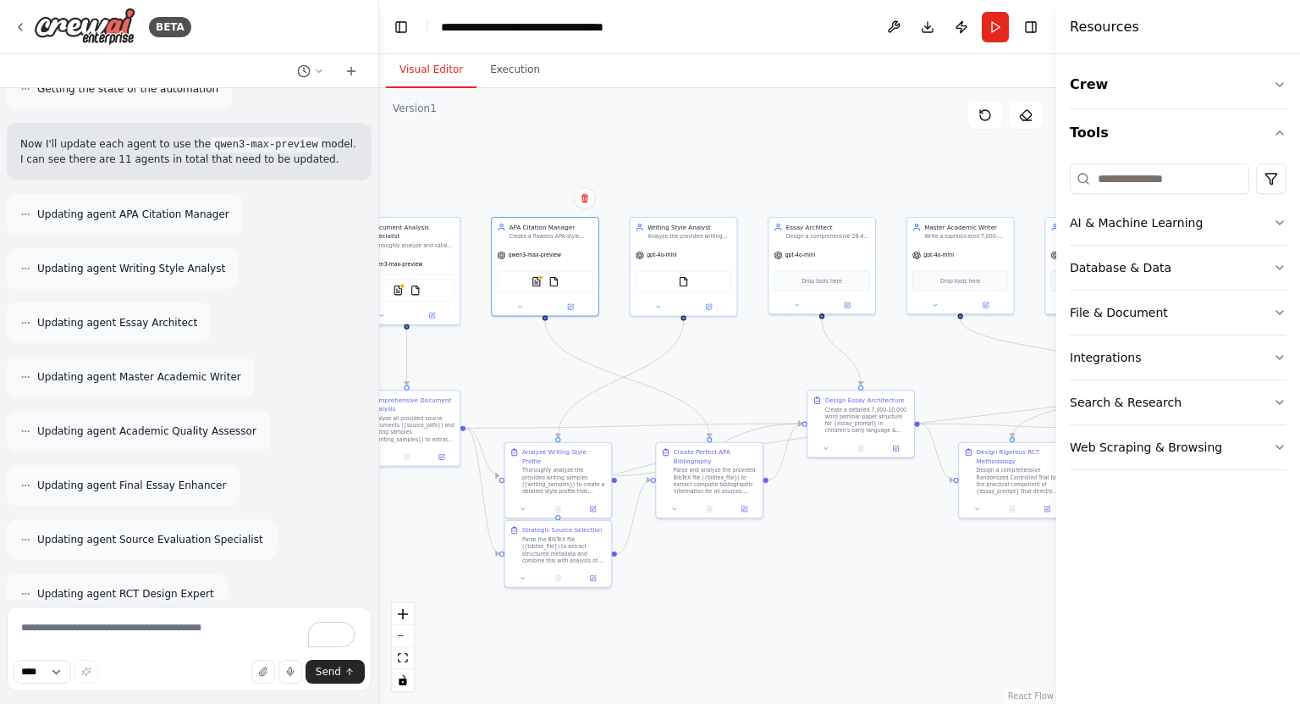
drag, startPoint x: 921, startPoint y: 357, endPoint x: 711, endPoint y: 352, distance: 210.0
click at [711, 352] on div ".deletable-edge-delete-btn { width: 20px; height: 20px; border: 0px solid #ffff…" at bounding box center [717, 395] width 677 height 615
click at [704, 246] on div "gpt-4o-mini" at bounding box center [680, 252] width 107 height 19
click at [711, 310] on div at bounding box center [680, 303] width 107 height 17
click at [712, 300] on button at bounding box center [705, 304] width 49 height 10
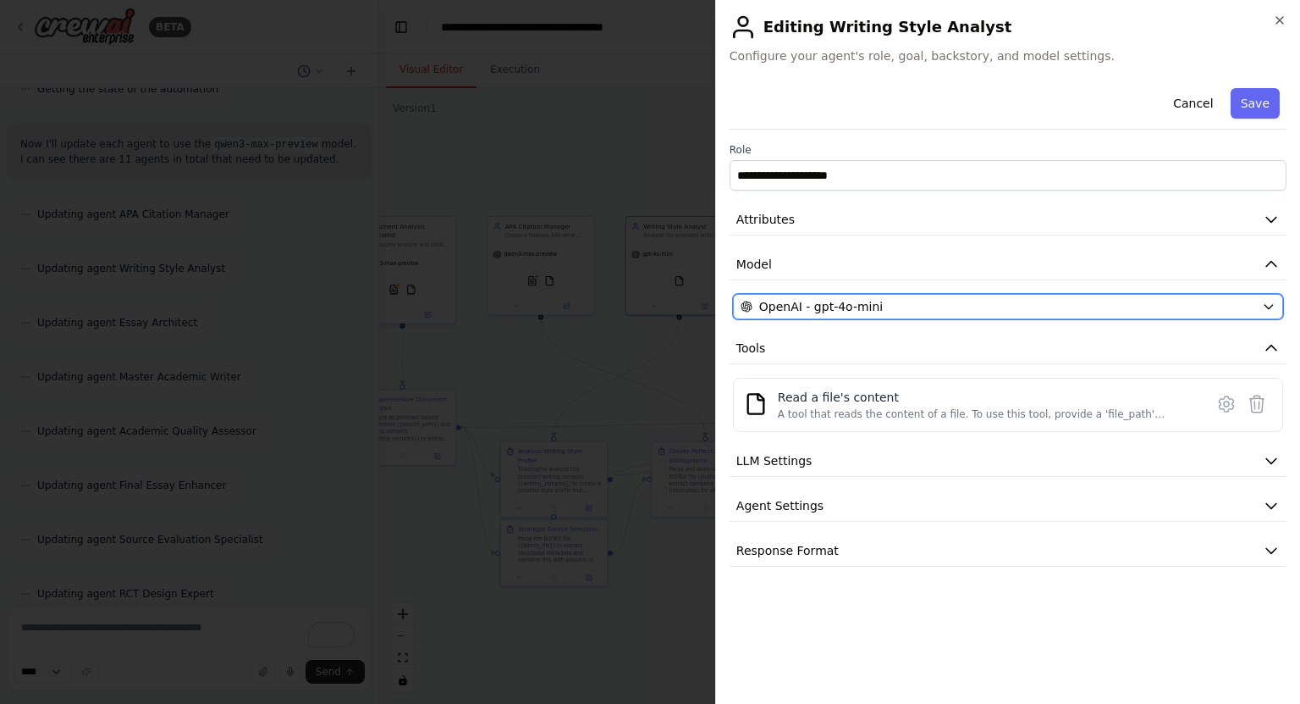
click at [897, 304] on div "OpenAI - gpt-4o-mini" at bounding box center [998, 306] width 515 height 17
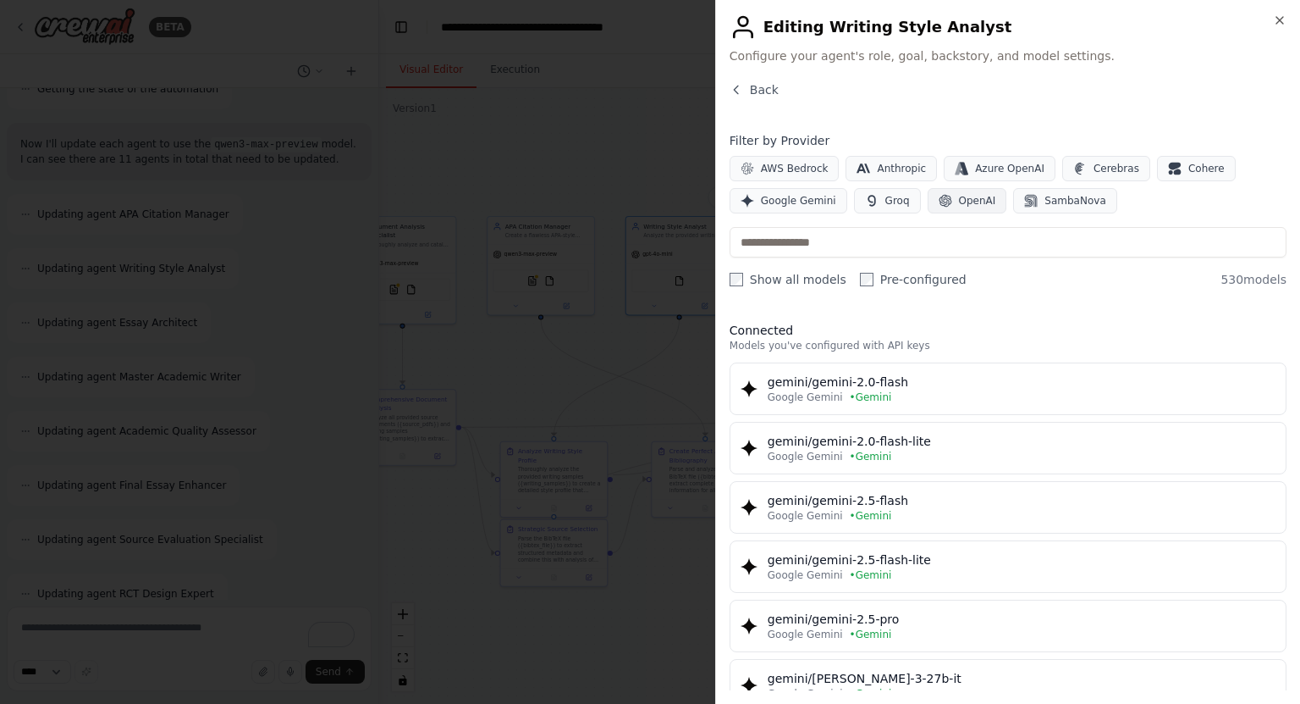
click at [959, 202] on span "OpenAI" at bounding box center [977, 201] width 37 height 14
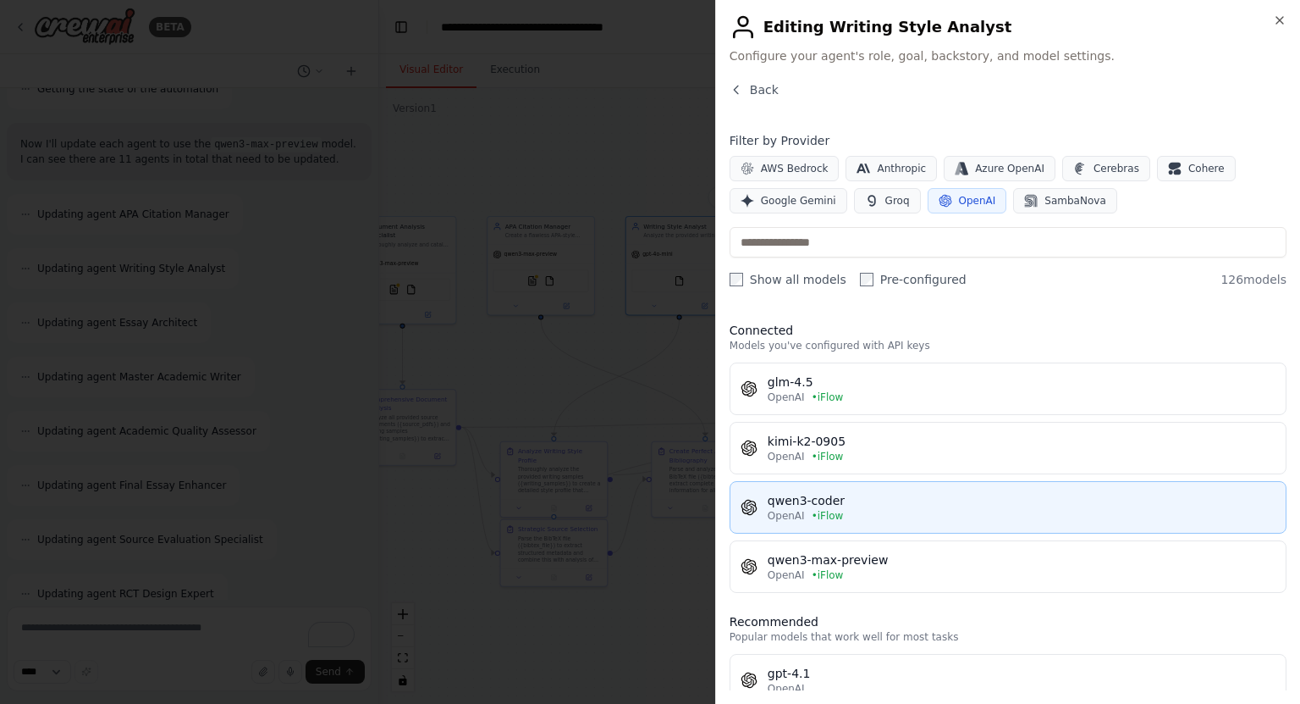
click at [848, 517] on div "OpenAI • iFlow" at bounding box center [1022, 516] width 508 height 14
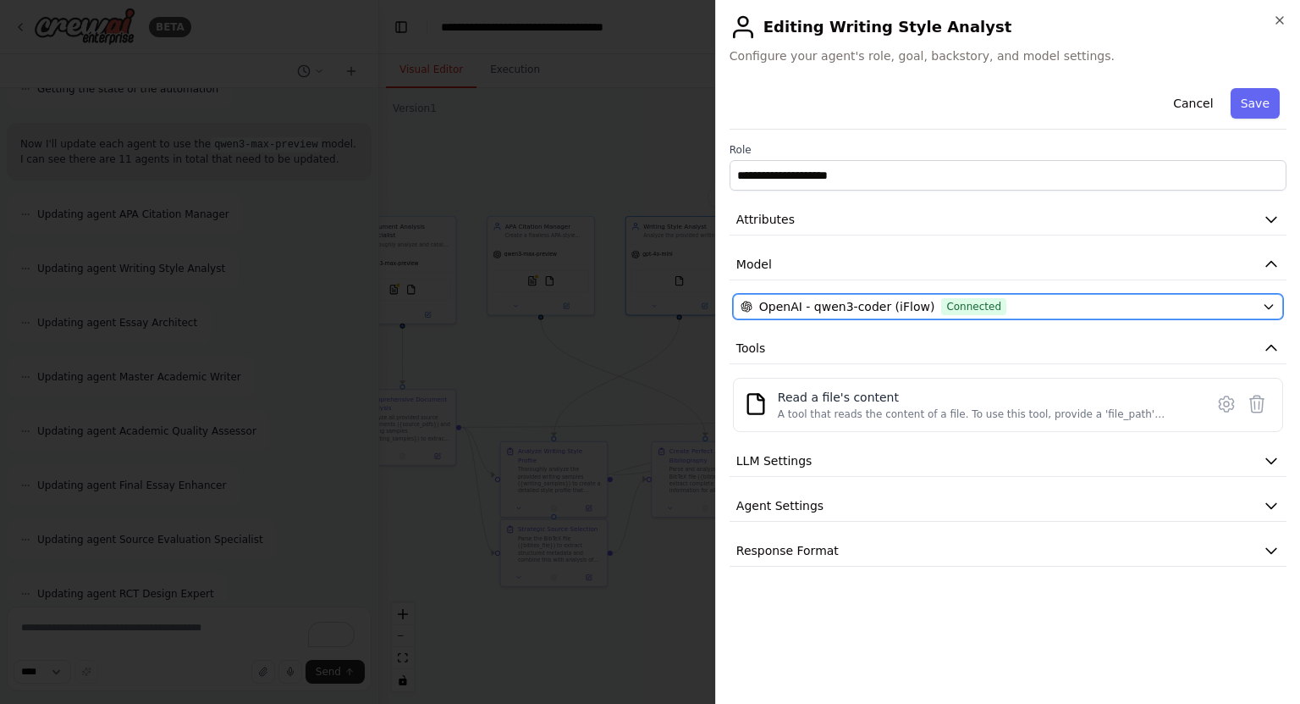
click at [839, 301] on span "OpenAI - qwen3-coder (iFlow)" at bounding box center [847, 306] width 176 height 17
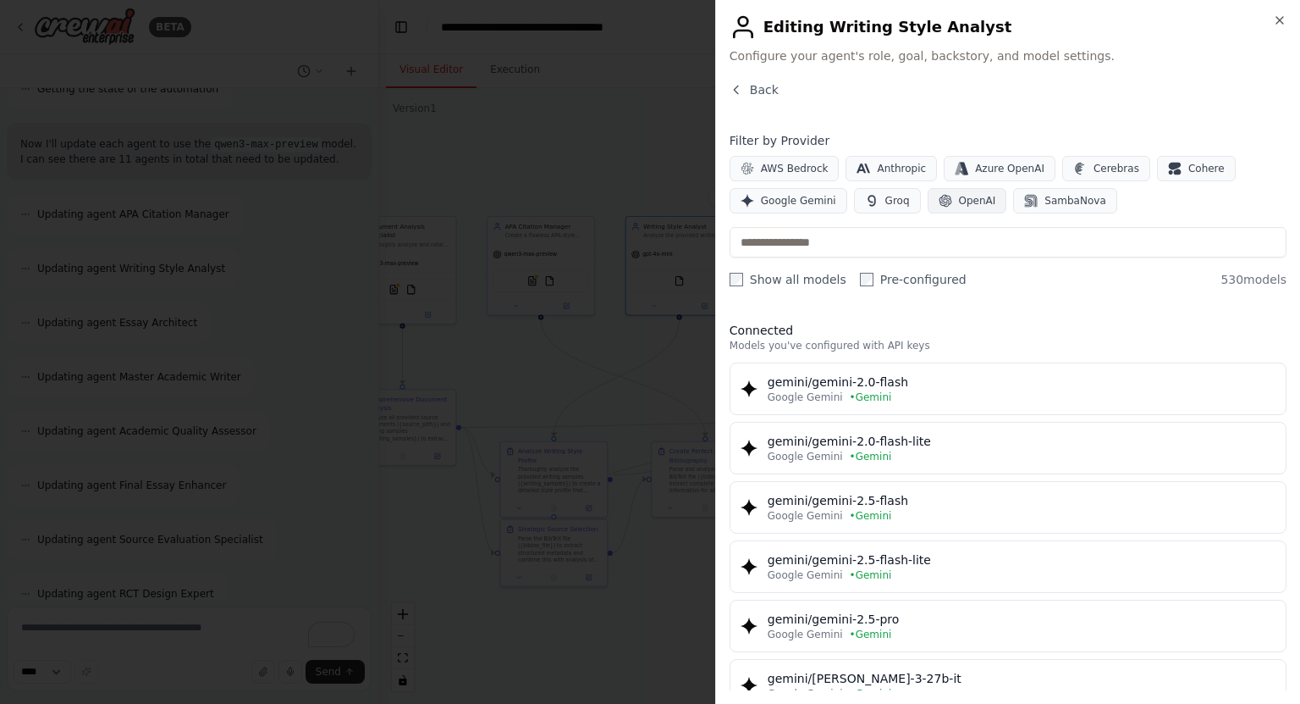
click at [959, 197] on span "OpenAI" at bounding box center [977, 201] width 37 height 14
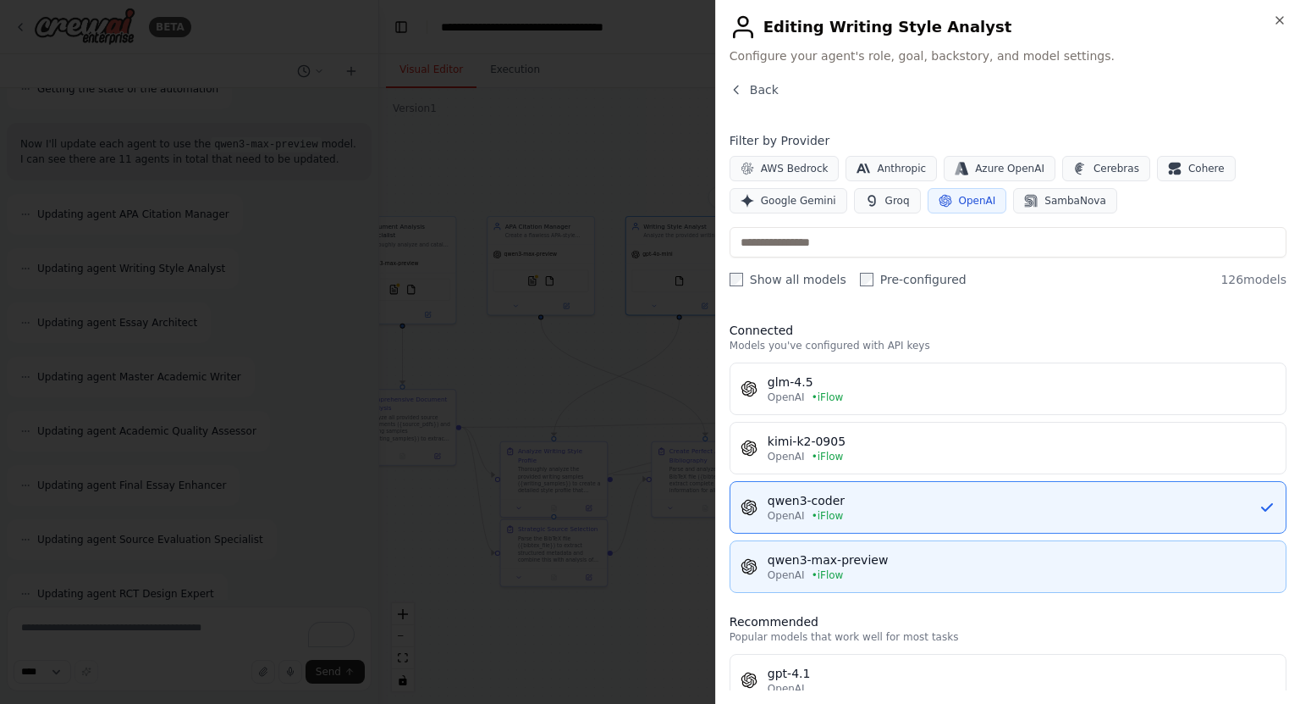
click at [854, 565] on div "qwen3-max-preview" at bounding box center [1022, 559] width 508 height 17
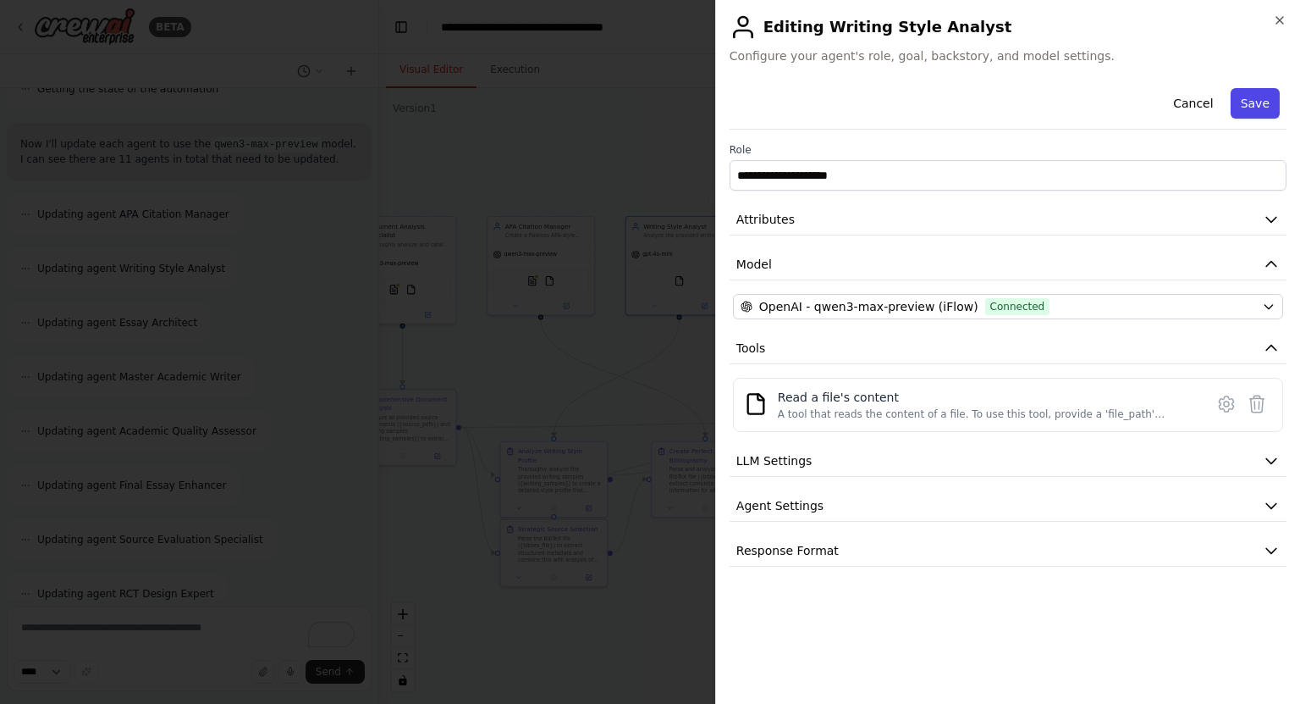
click at [1279, 105] on button "Save" at bounding box center [1255, 103] width 49 height 30
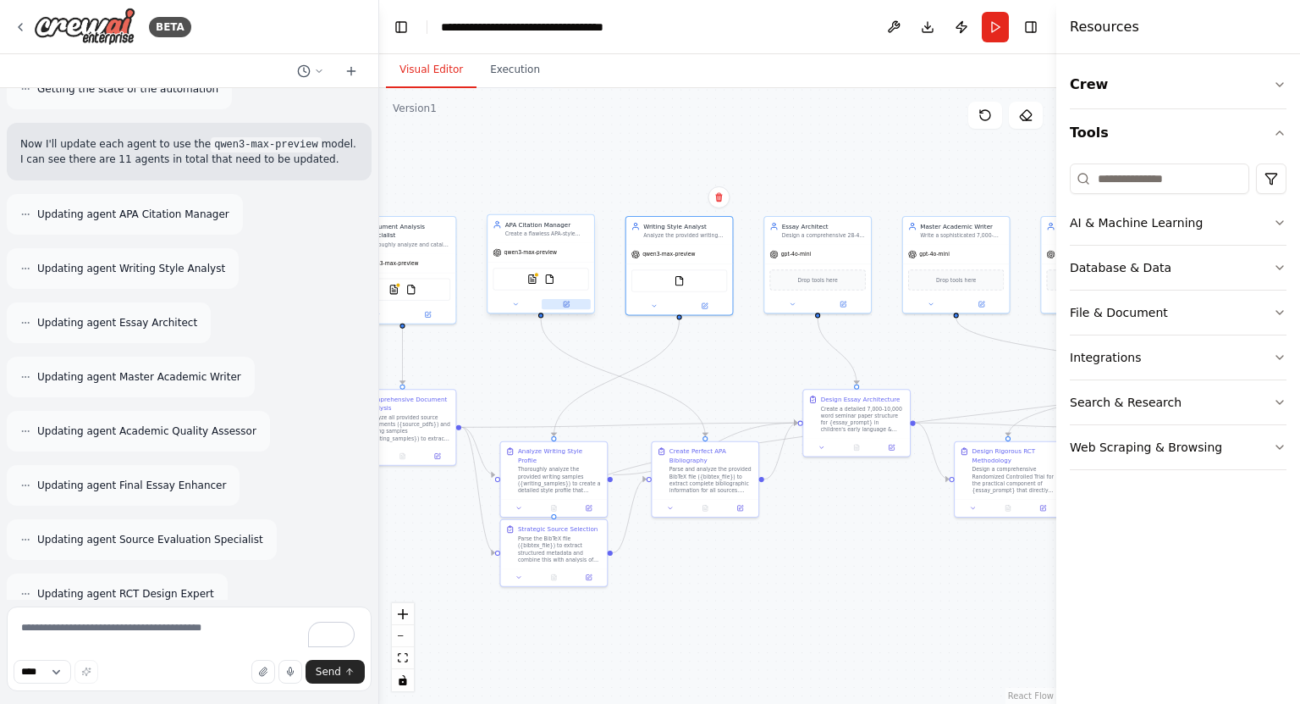
click at [585, 302] on button at bounding box center [566, 304] width 49 height 10
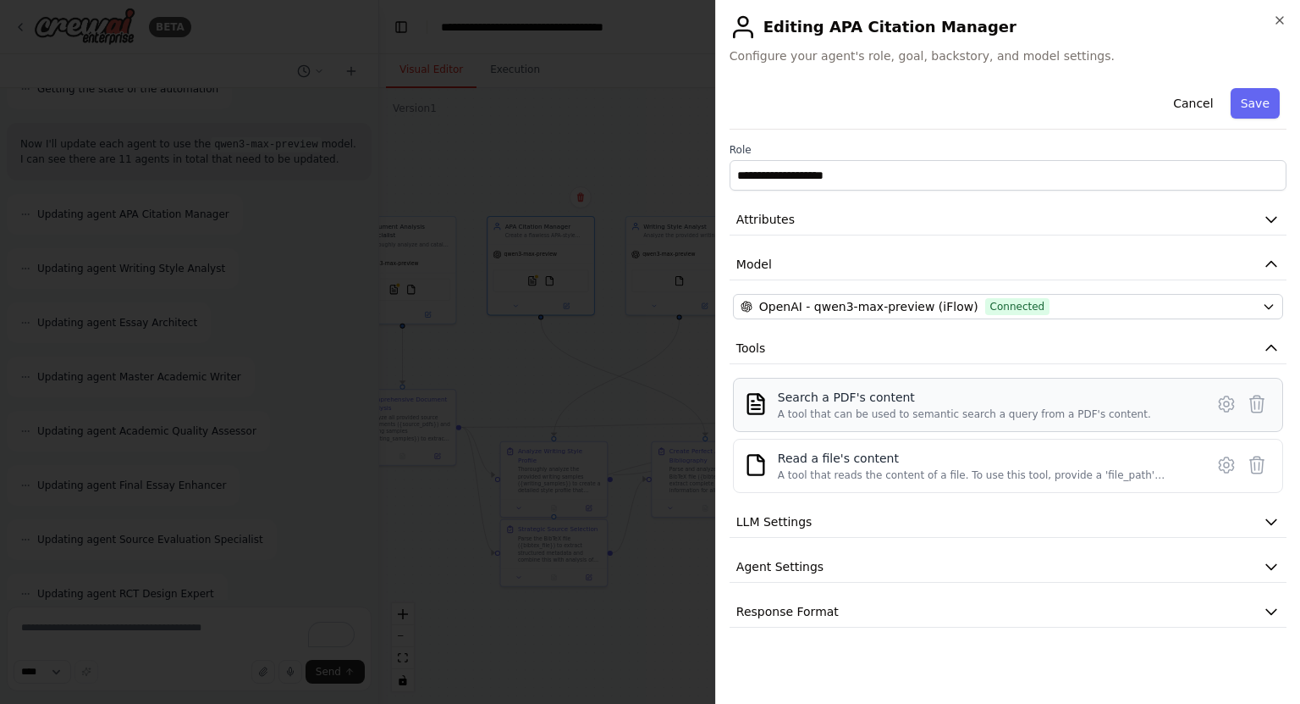
click at [1223, 419] on div "Search a PDF's content A tool that can be used to semantic search a query from …" at bounding box center [1008, 405] width 550 height 54
click at [1223, 416] on button at bounding box center [1227, 404] width 30 height 30
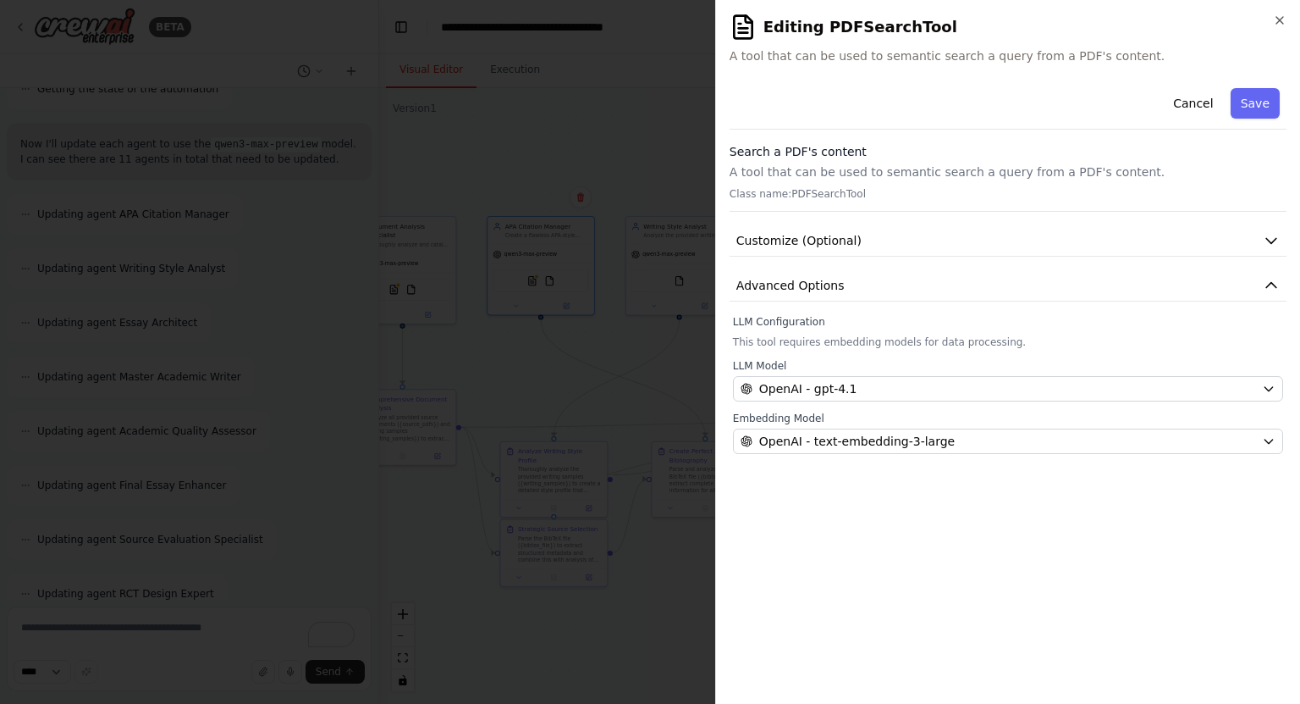
click at [898, 401] on div "LLM Model OpenAI - gpt-4.1 Embedding Model OpenAI - text-embedding-3-large" at bounding box center [1008, 406] width 550 height 95
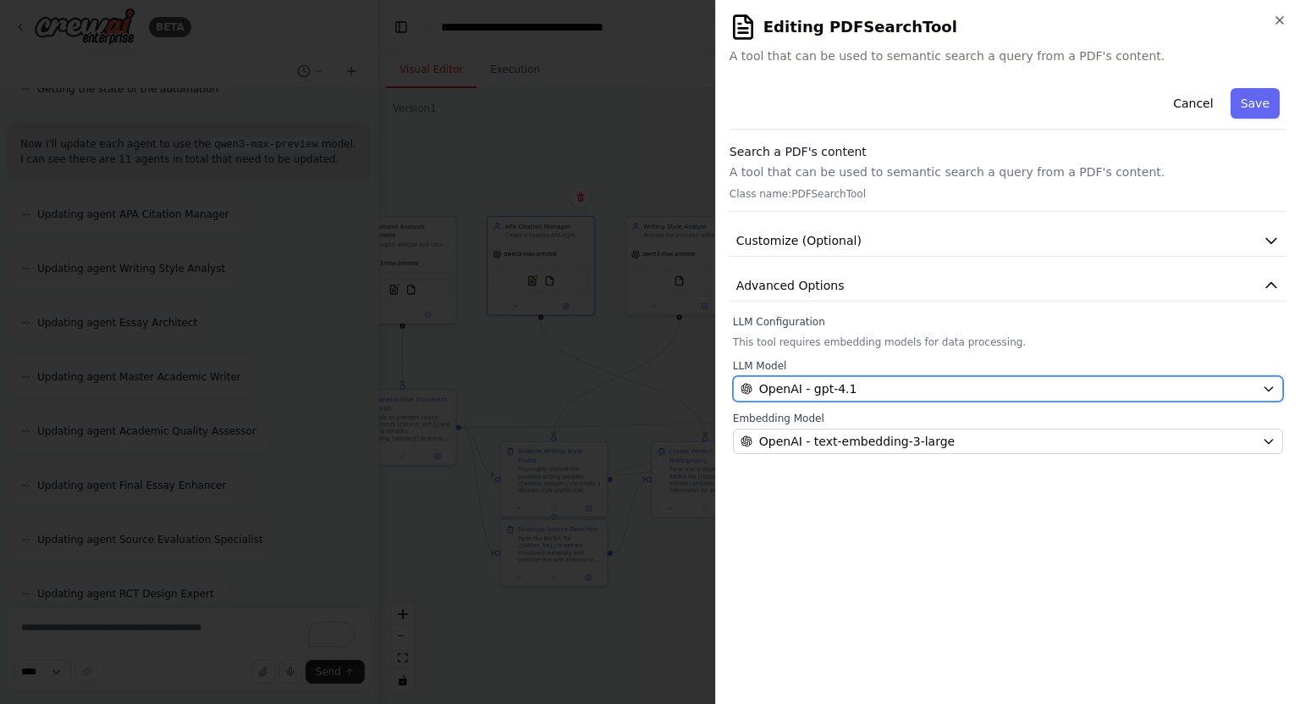
click at [901, 396] on button "OpenAI - gpt-4.1" at bounding box center [1008, 388] width 550 height 25
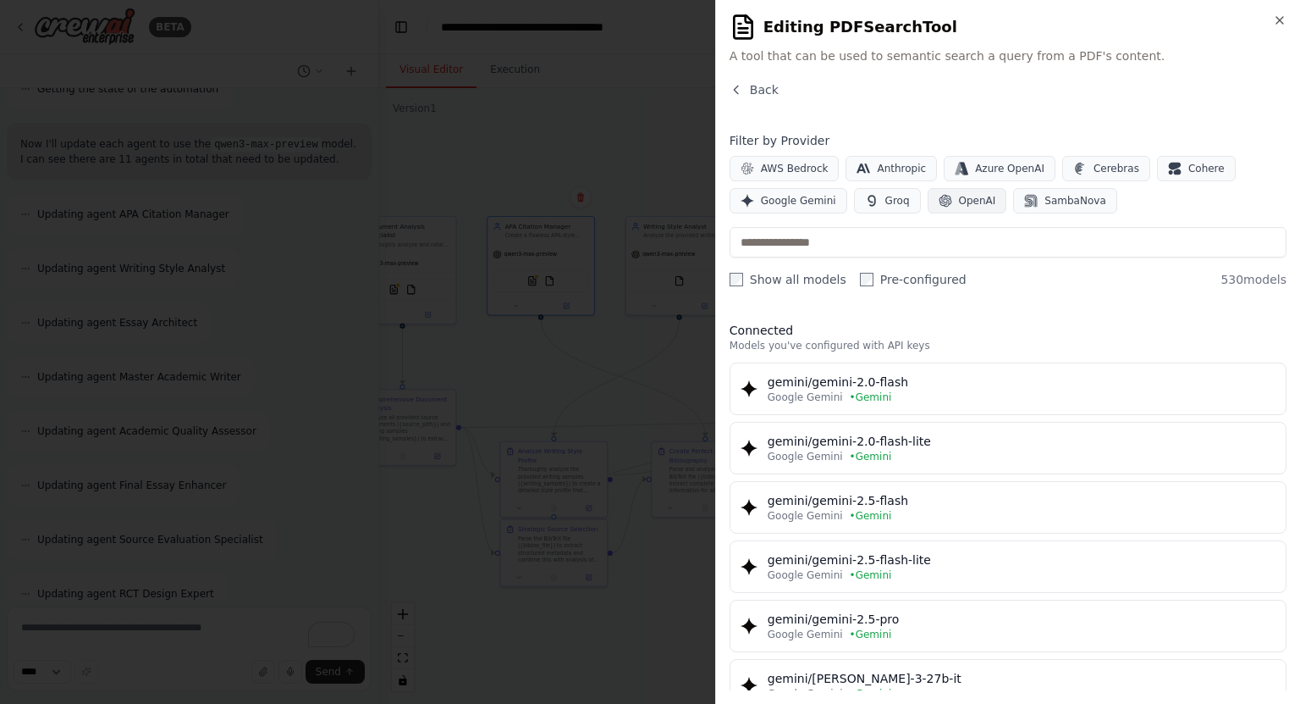
click at [939, 201] on icon "button" at bounding box center [946, 201] width 14 height 14
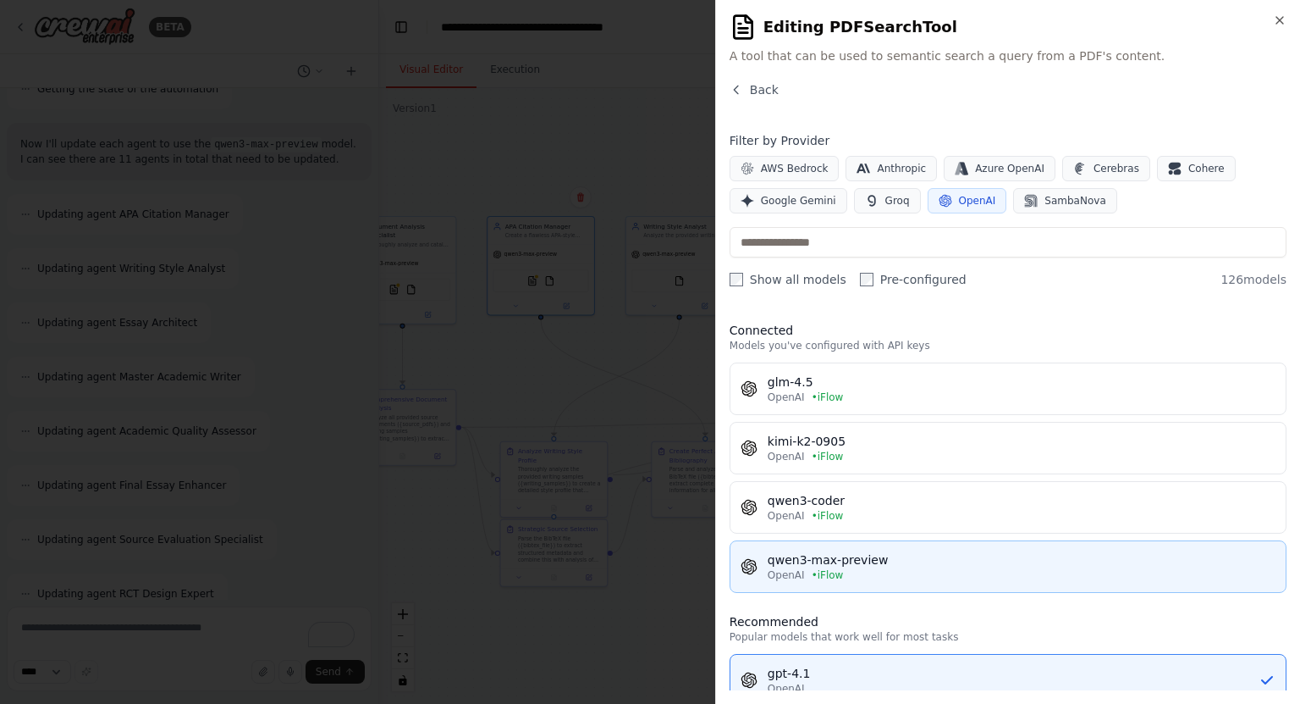
click at [829, 568] on span "• iFlow" at bounding box center [828, 575] width 32 height 14
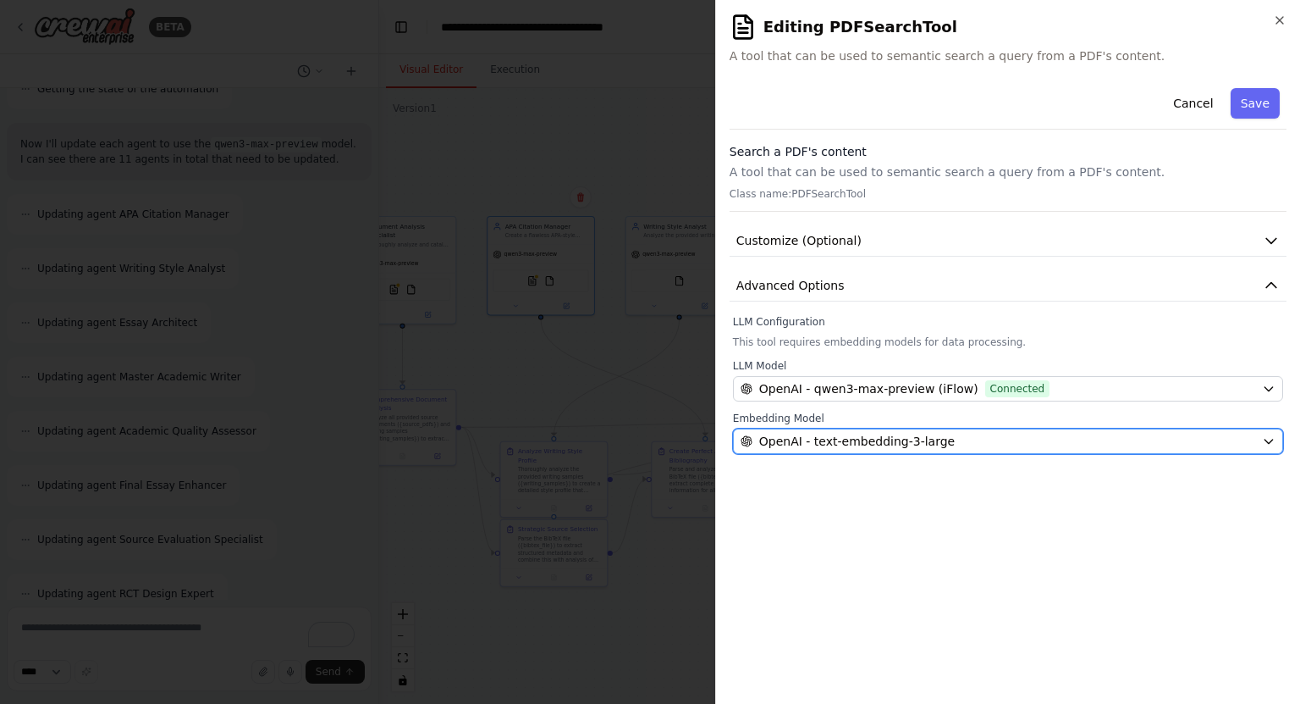
click at [886, 444] on span "OpenAI - text-embedding-3-large" at bounding box center [857, 441] width 196 height 17
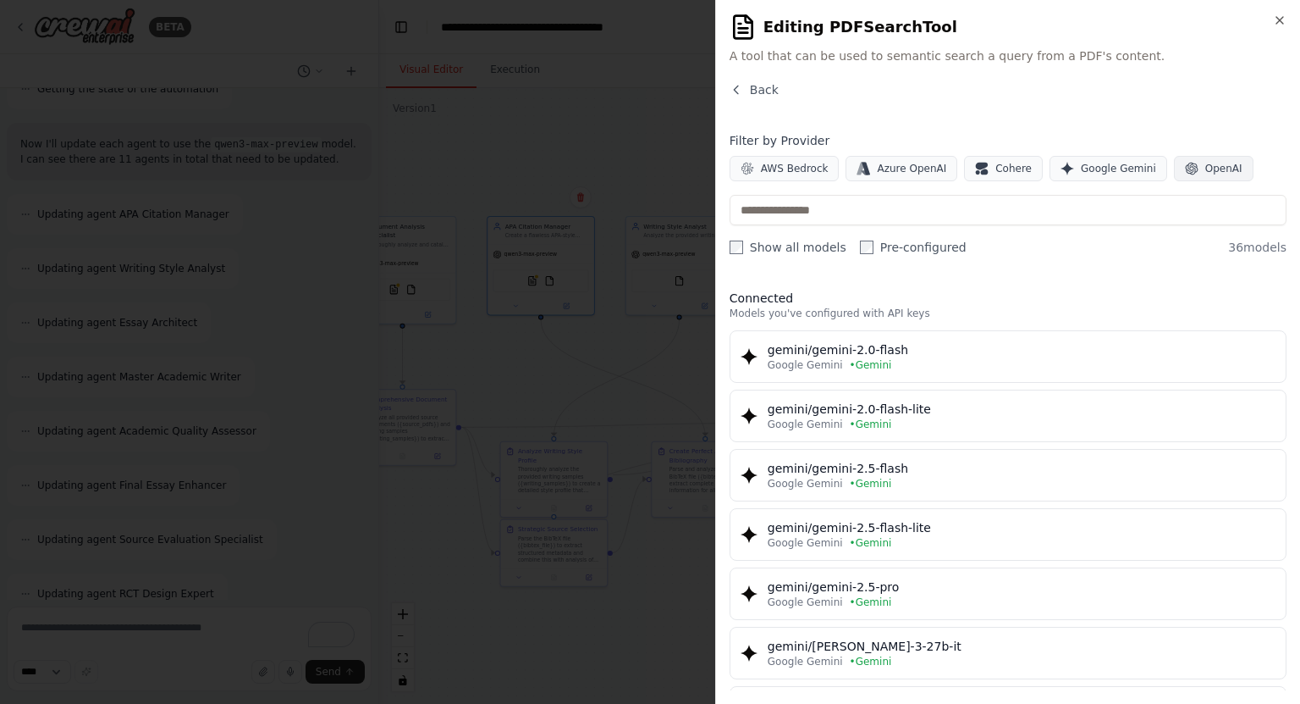
click at [1185, 162] on icon "button" at bounding box center [1192, 169] width 14 height 14
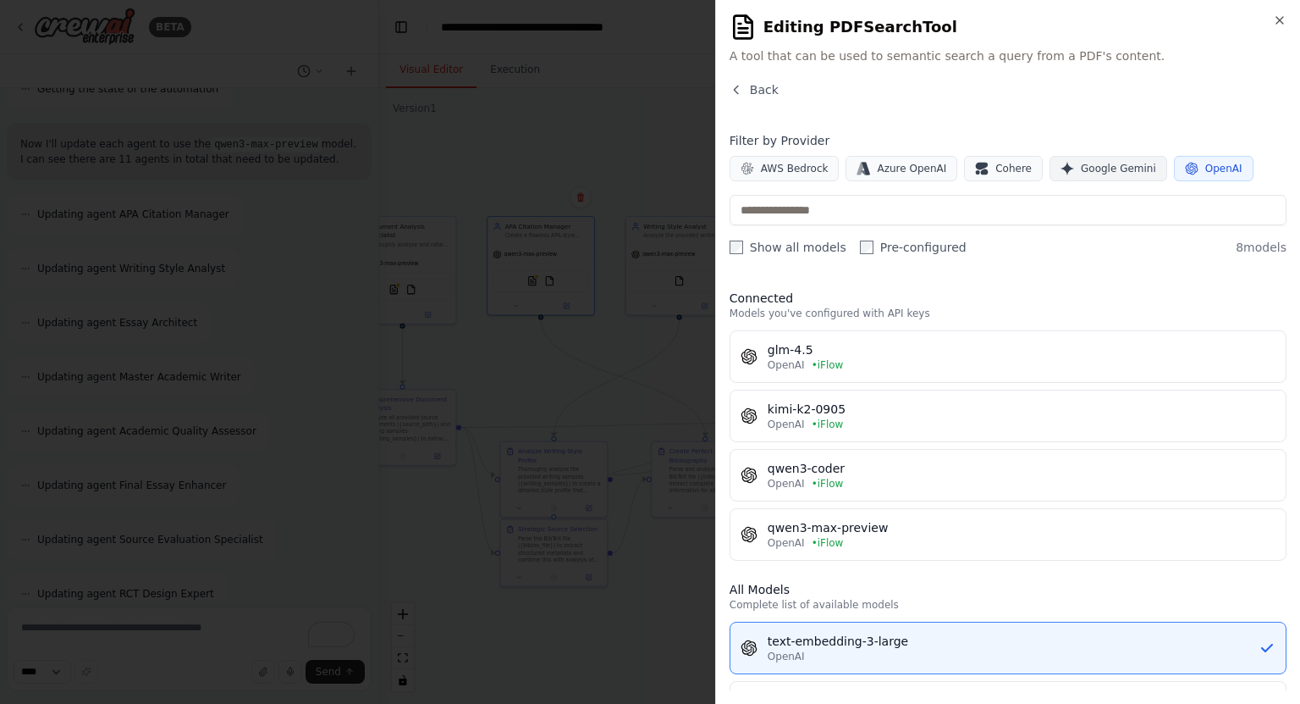
click at [1081, 169] on span "Google Gemini" at bounding box center [1118, 169] width 75 height 14
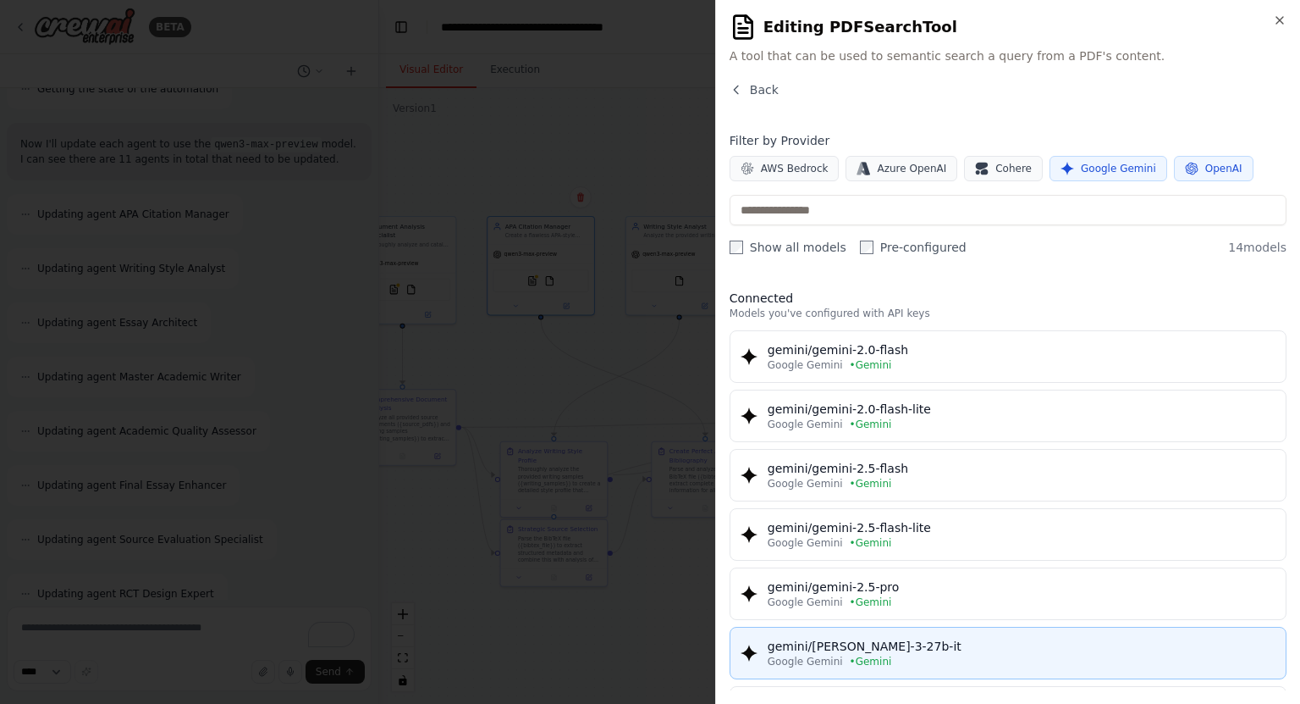
click at [910, 638] on div "gemini/gemma-3-27b-it" at bounding box center [1022, 646] width 508 height 17
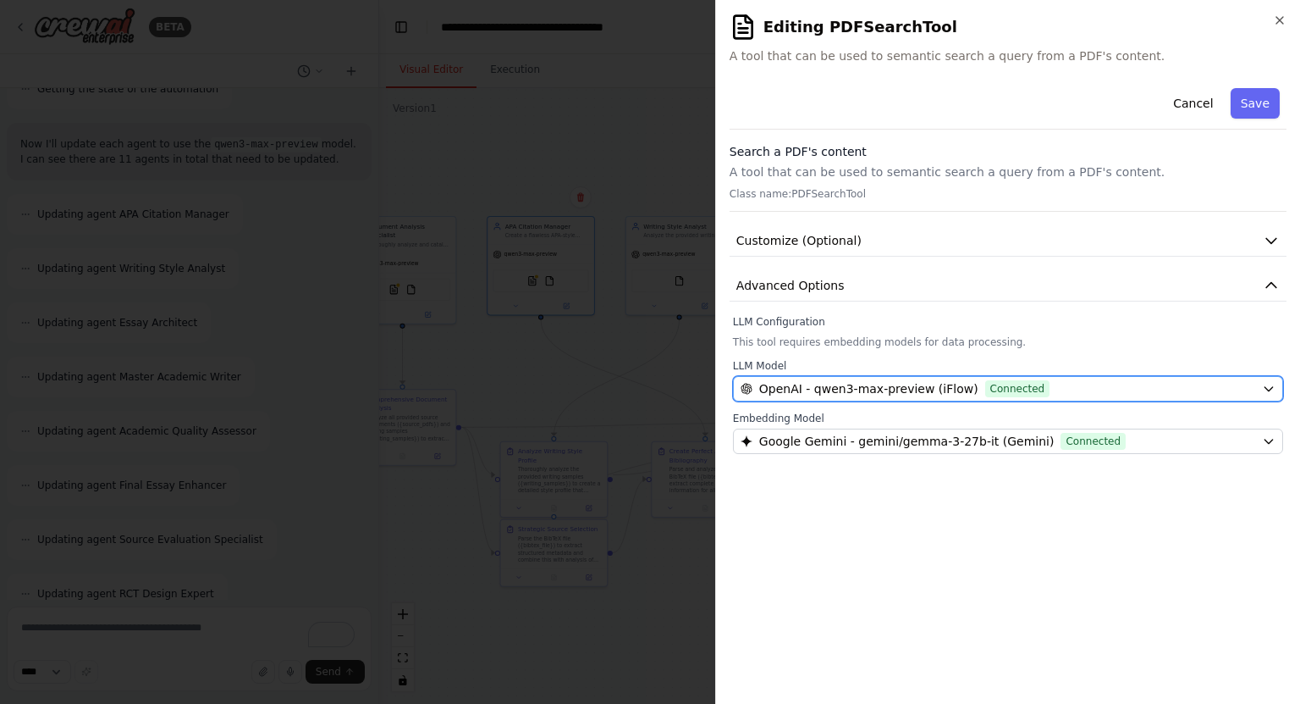
click at [1043, 388] on div "OpenAI - qwen3-max-preview (iFlow) Connected" at bounding box center [998, 388] width 515 height 17
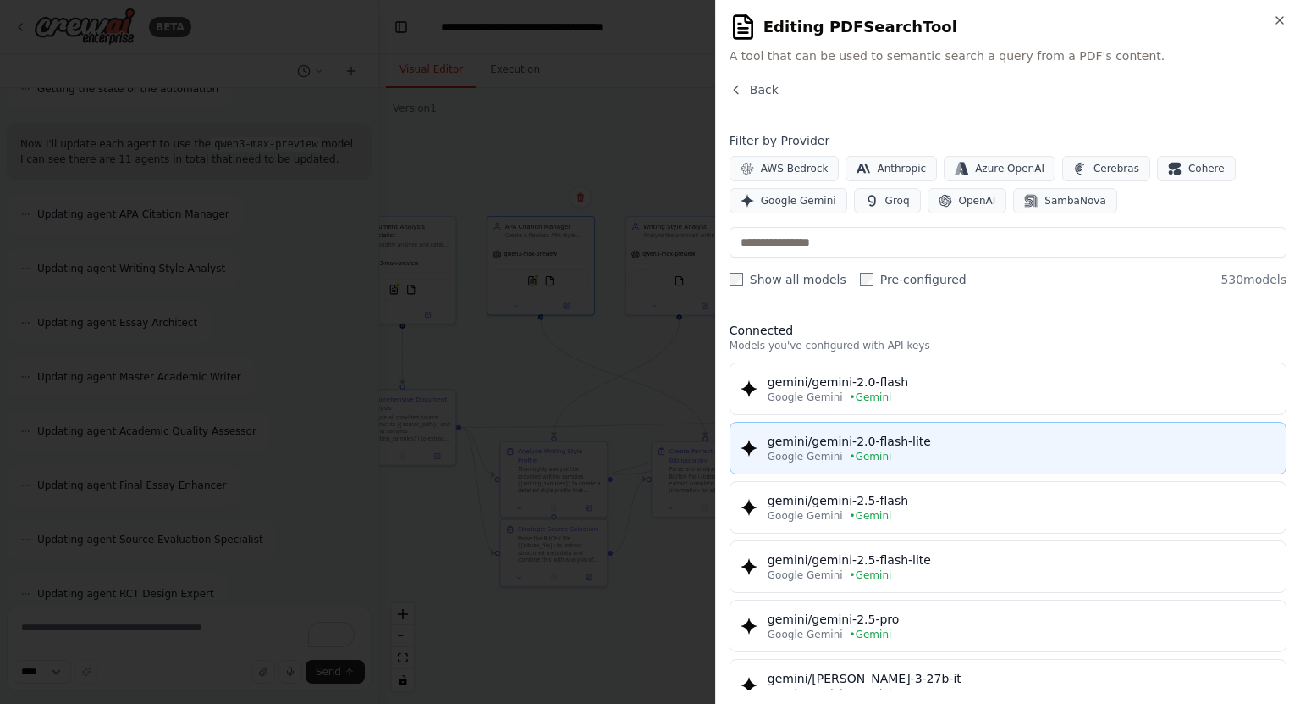
scroll to position [118, 0]
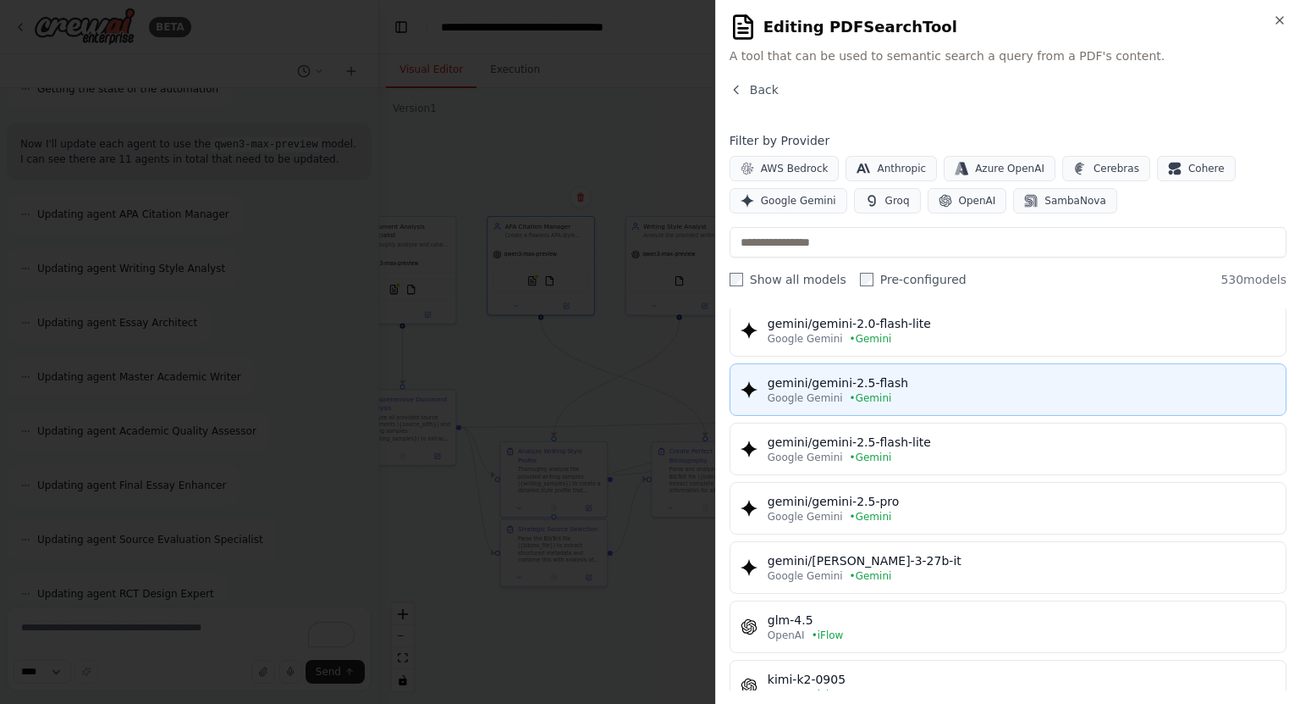
click at [955, 399] on div "Google Gemini • Gemini" at bounding box center [1022, 398] width 508 height 14
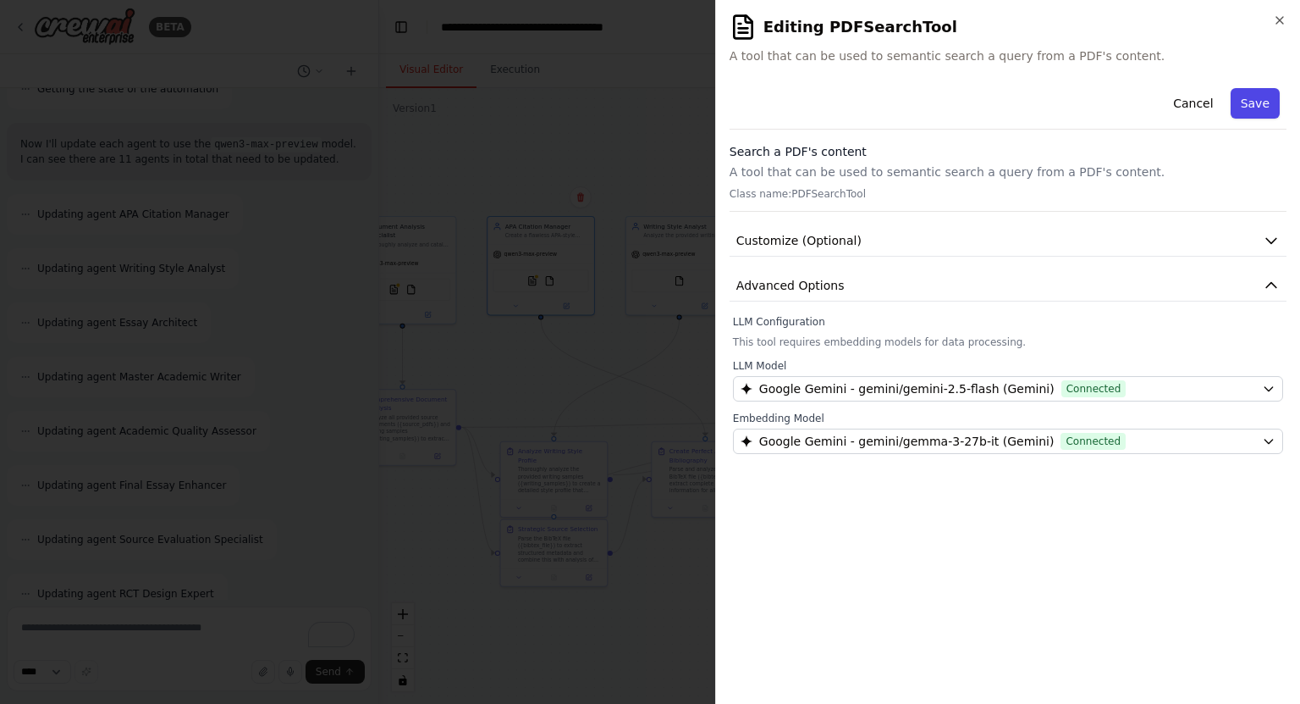
click at [1253, 110] on button "Save" at bounding box center [1255, 103] width 49 height 30
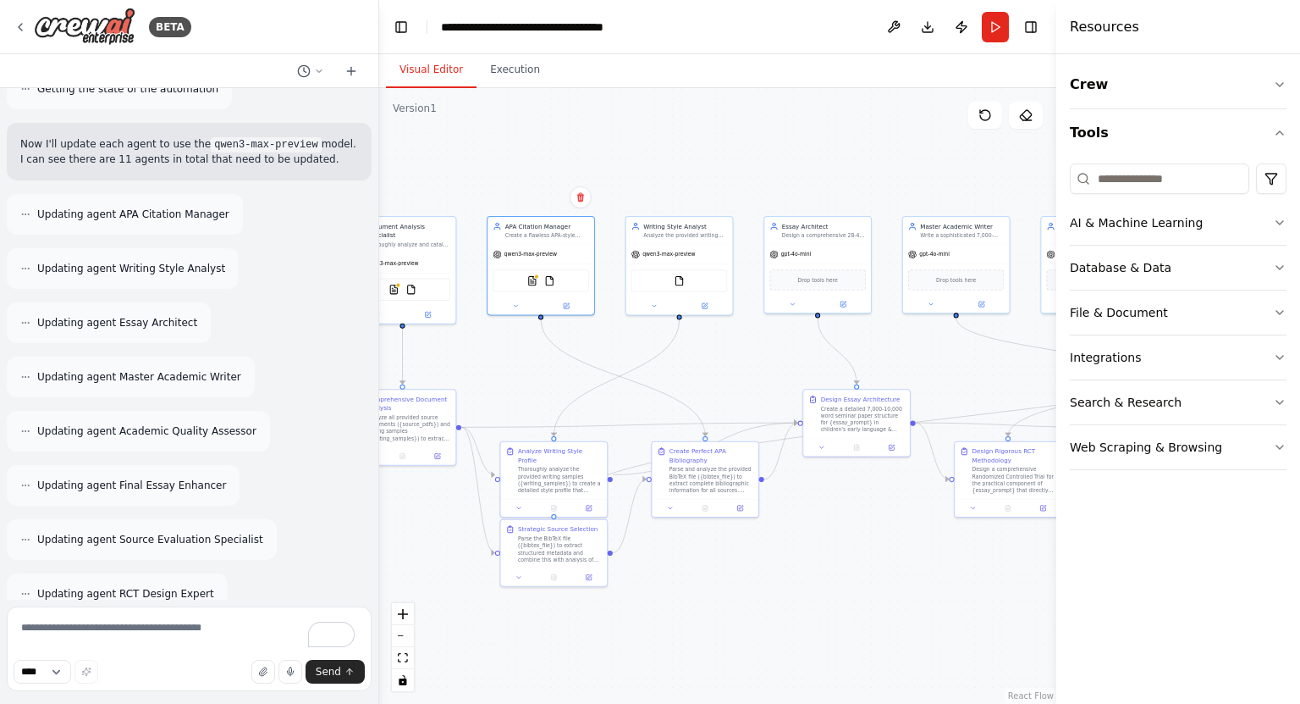
drag, startPoint x: 569, startPoint y: 363, endPoint x: 741, endPoint y: 371, distance: 172.0
click at [741, 371] on div ".deletable-edge-delete-btn { width: 20px; height: 20px; border: 0px solid #ffff…" at bounding box center [717, 395] width 677 height 615
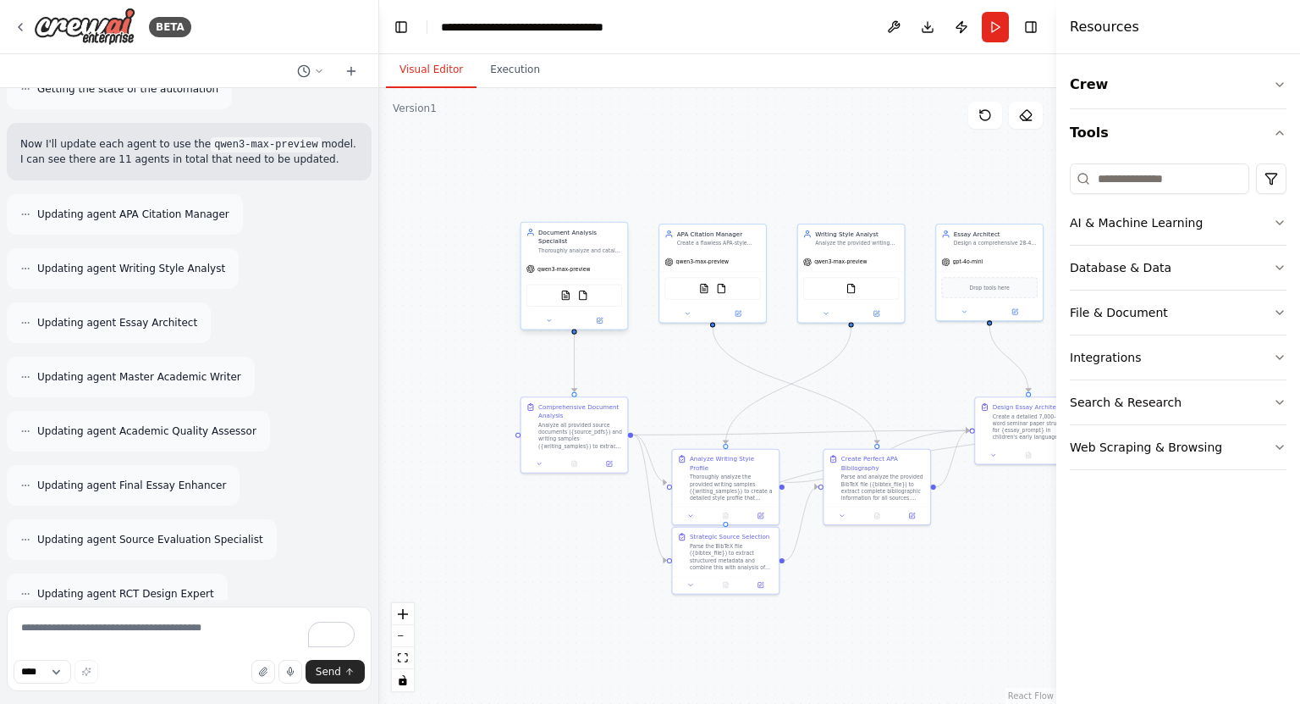
click at [599, 320] on div "Document Analysis Specialist Thoroughly analyze and catalog provided source doc…" at bounding box center [575, 276] width 108 height 108
click at [602, 317] on icon at bounding box center [599, 319] width 5 height 5
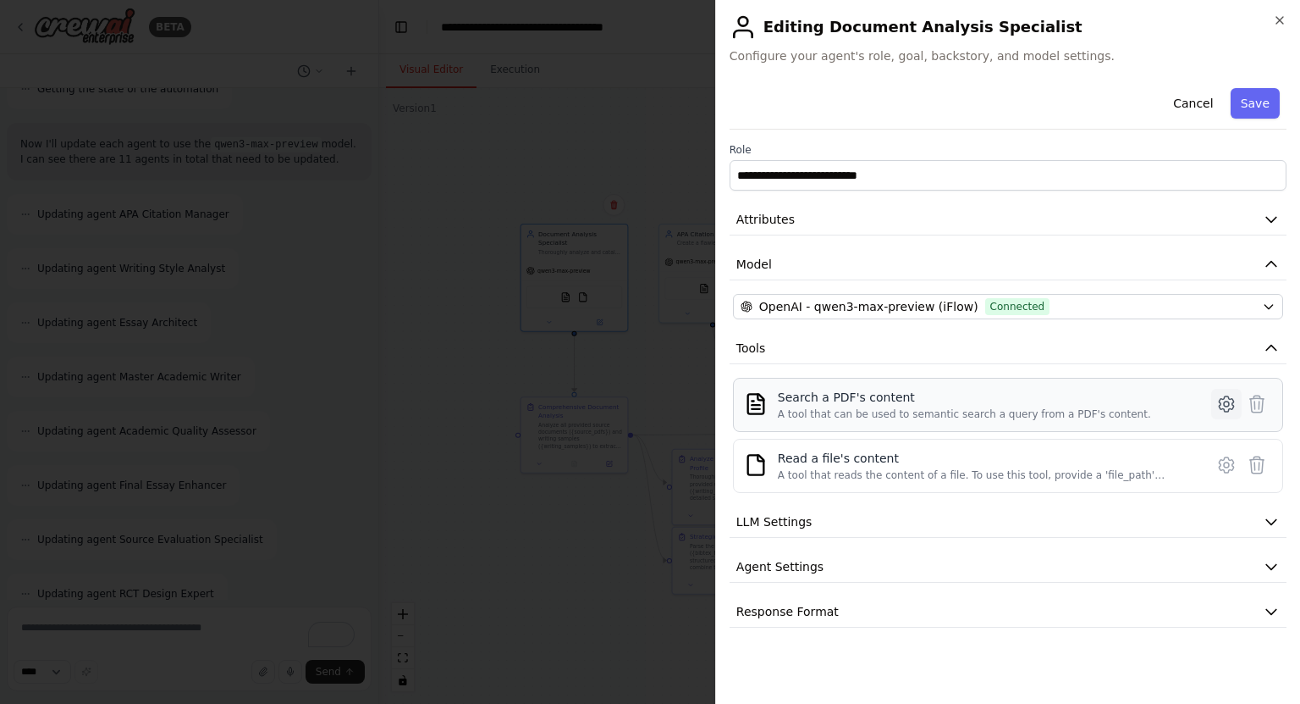
click at [1226, 404] on icon at bounding box center [1227, 404] width 20 height 20
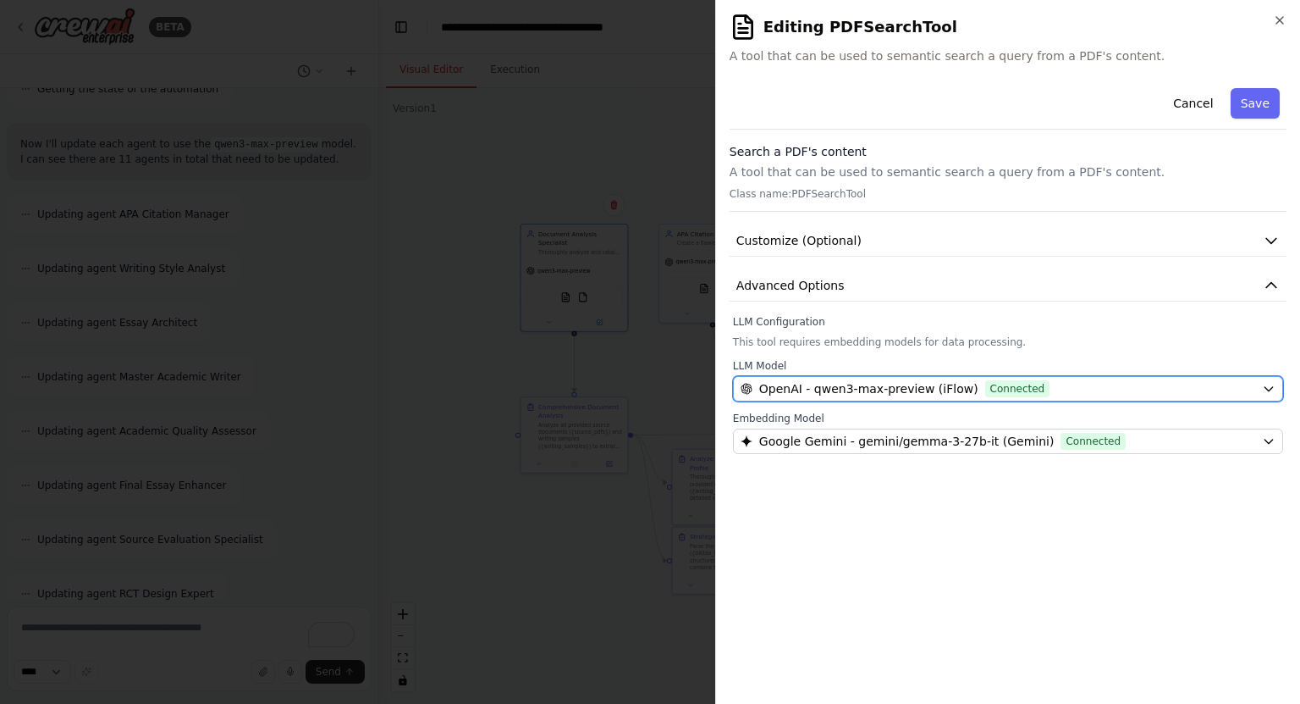
click at [1005, 385] on span "Connected" at bounding box center [1017, 388] width 65 height 17
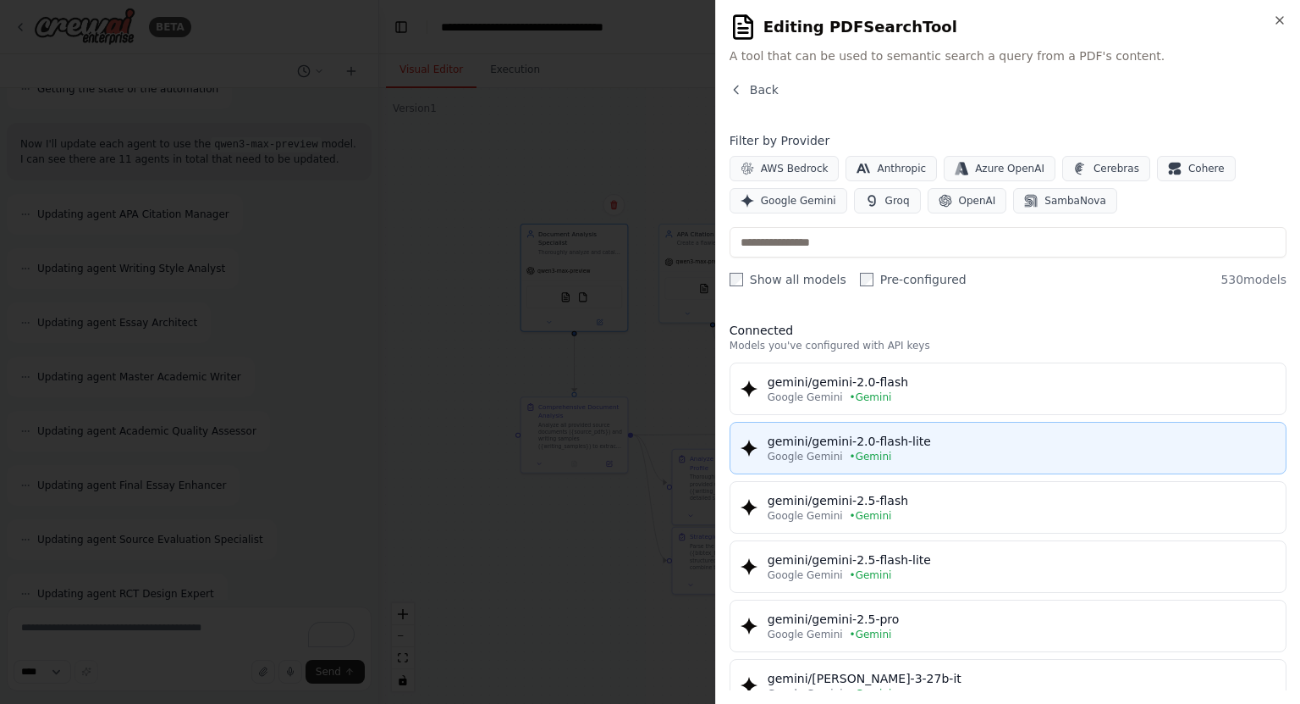
scroll to position [59, 0]
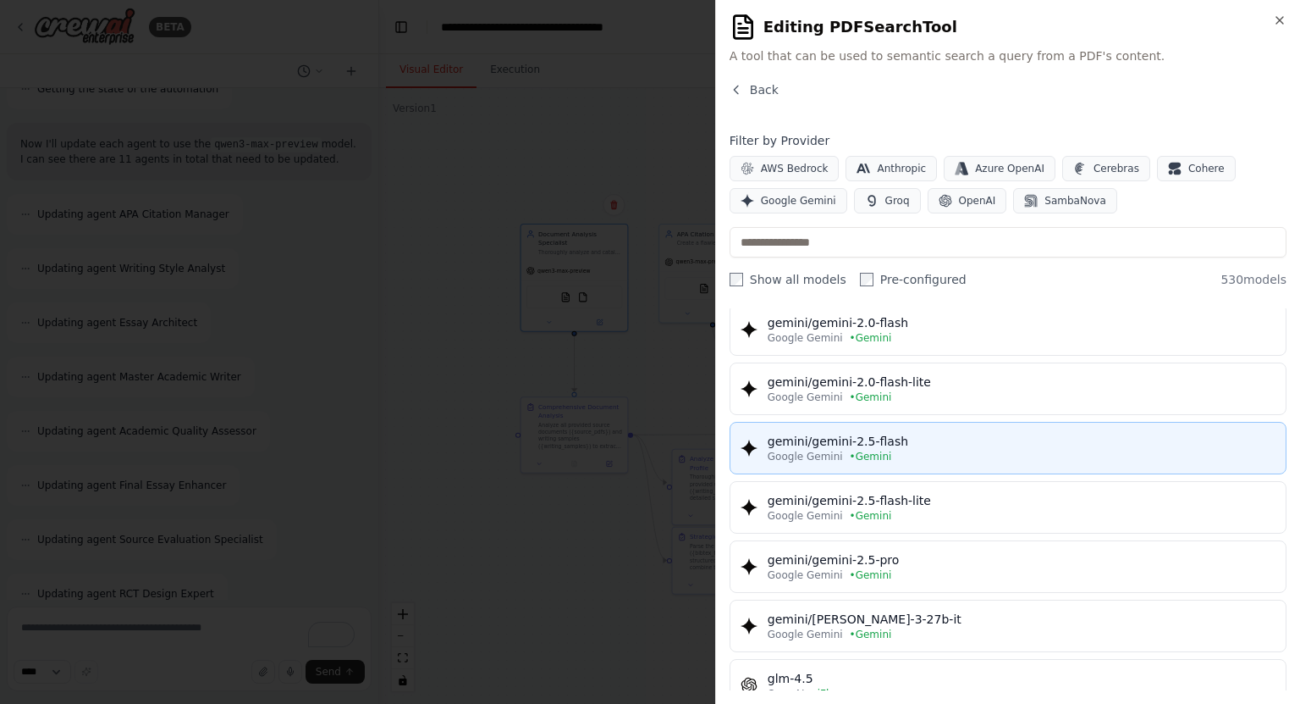
click at [938, 469] on button "gemini/gemini-2.5-flash Google Gemini • Gemini" at bounding box center [1008, 448] width 557 height 52
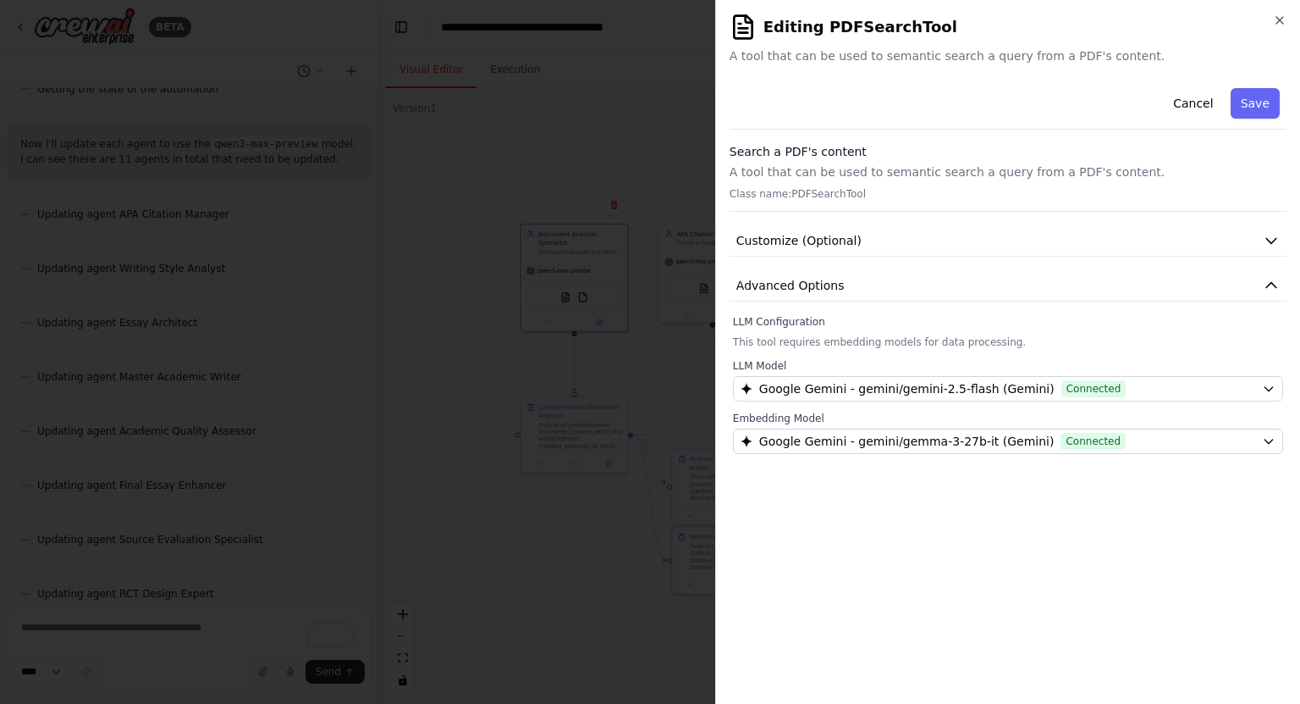
click at [1057, 411] on label "Embedding Model" at bounding box center [1008, 418] width 550 height 14
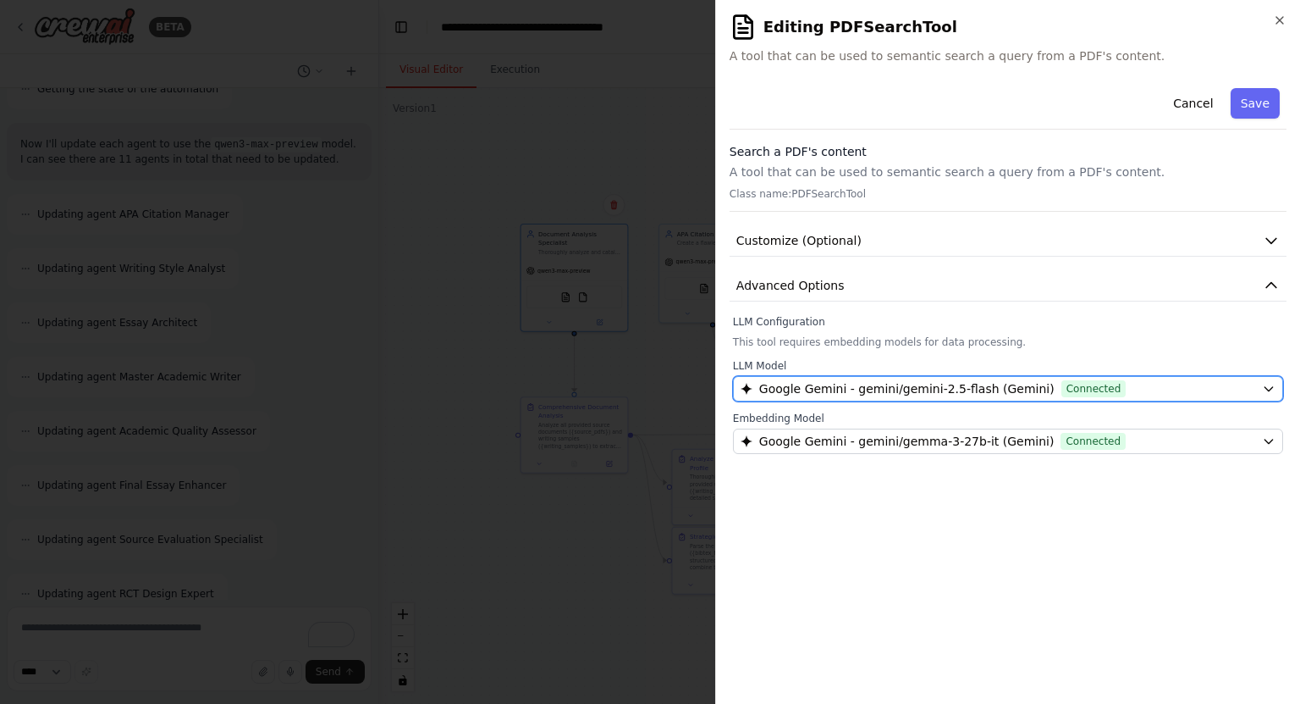
click at [1112, 380] on div "Google Gemini - gemini/gemini-2.5-flash (Gemini) Connected" at bounding box center [998, 388] width 515 height 17
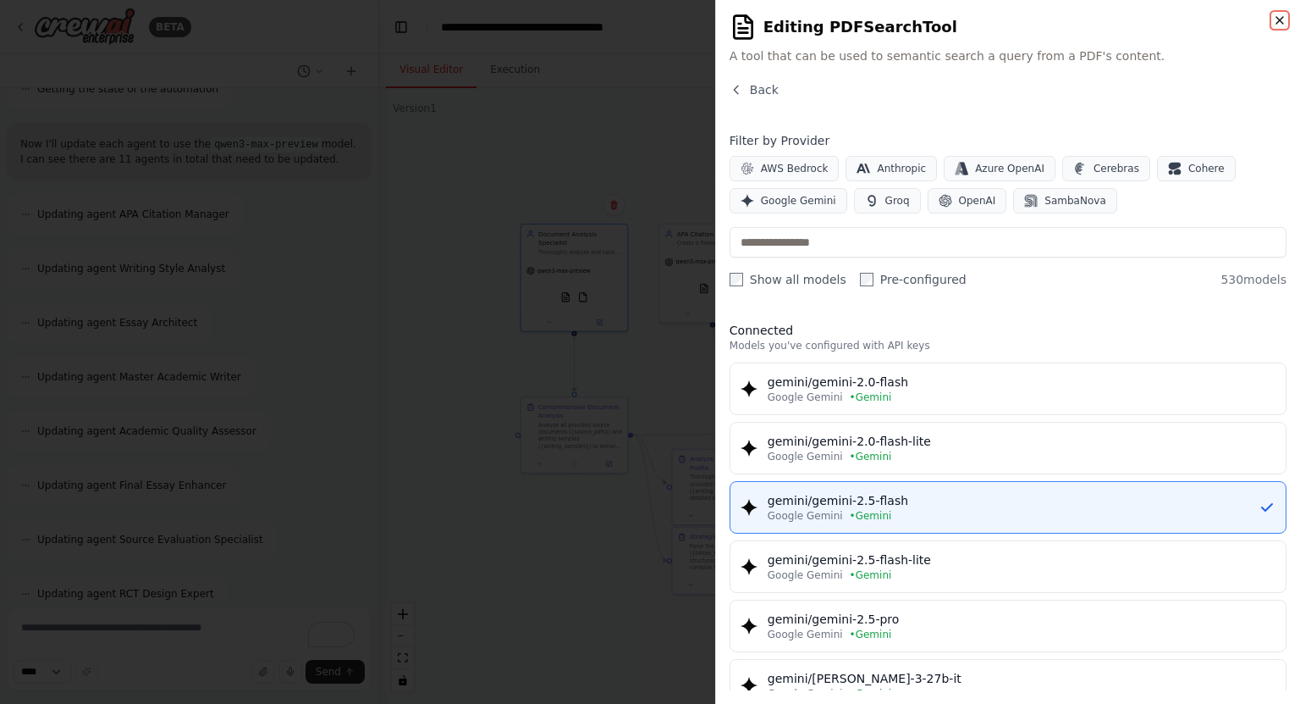
click at [1278, 25] on icon "button" at bounding box center [1280, 21] width 14 height 14
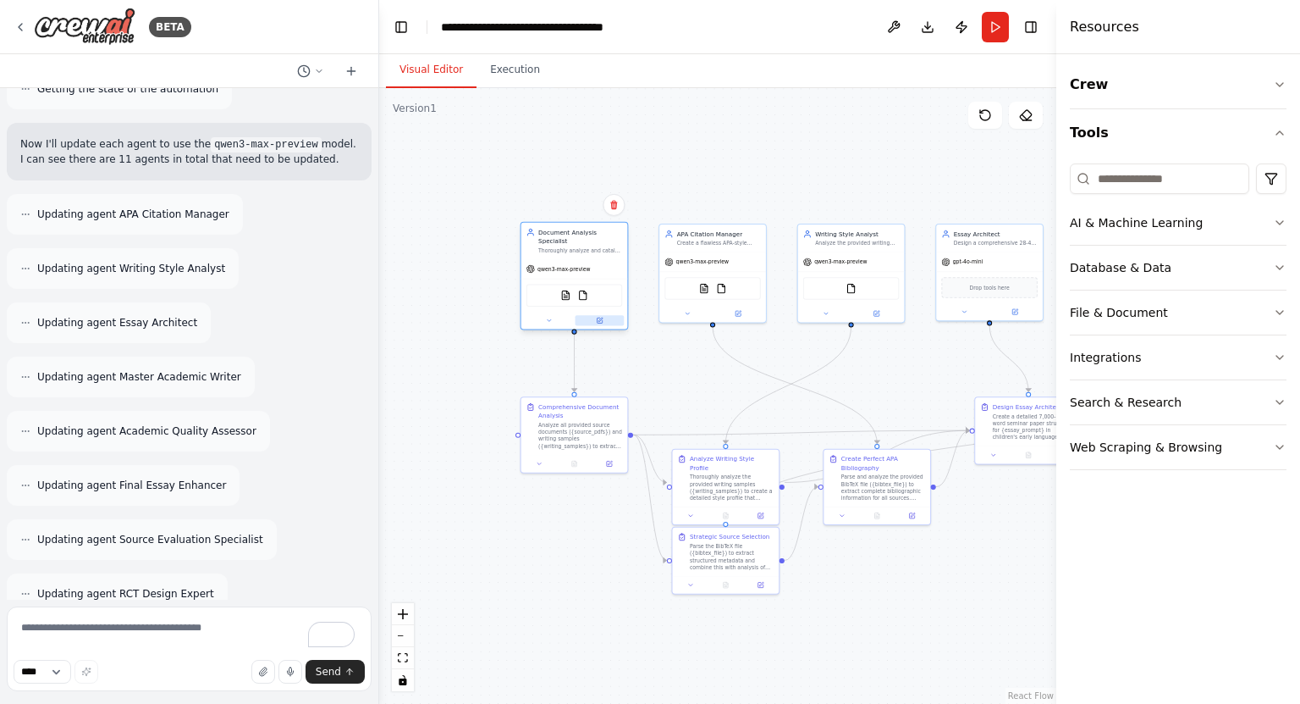
click at [608, 315] on button at bounding box center [600, 320] width 49 height 10
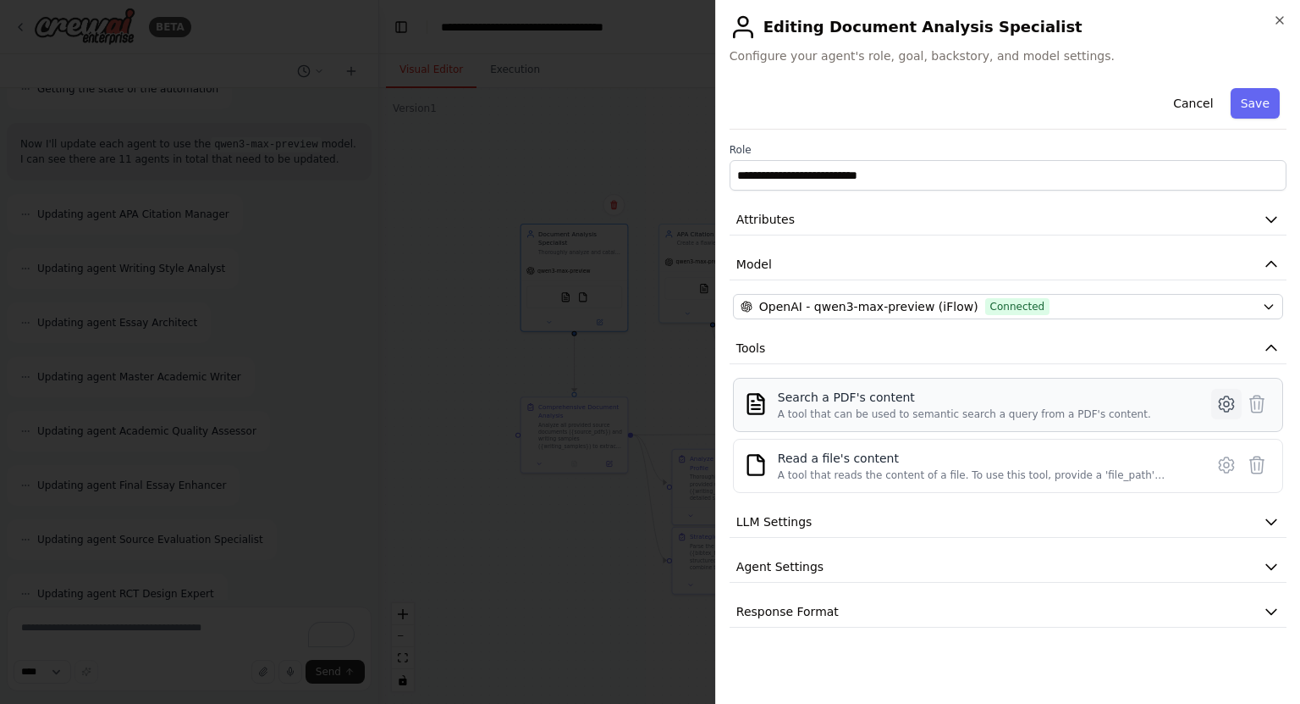
click at [1226, 416] on button at bounding box center [1227, 404] width 30 height 30
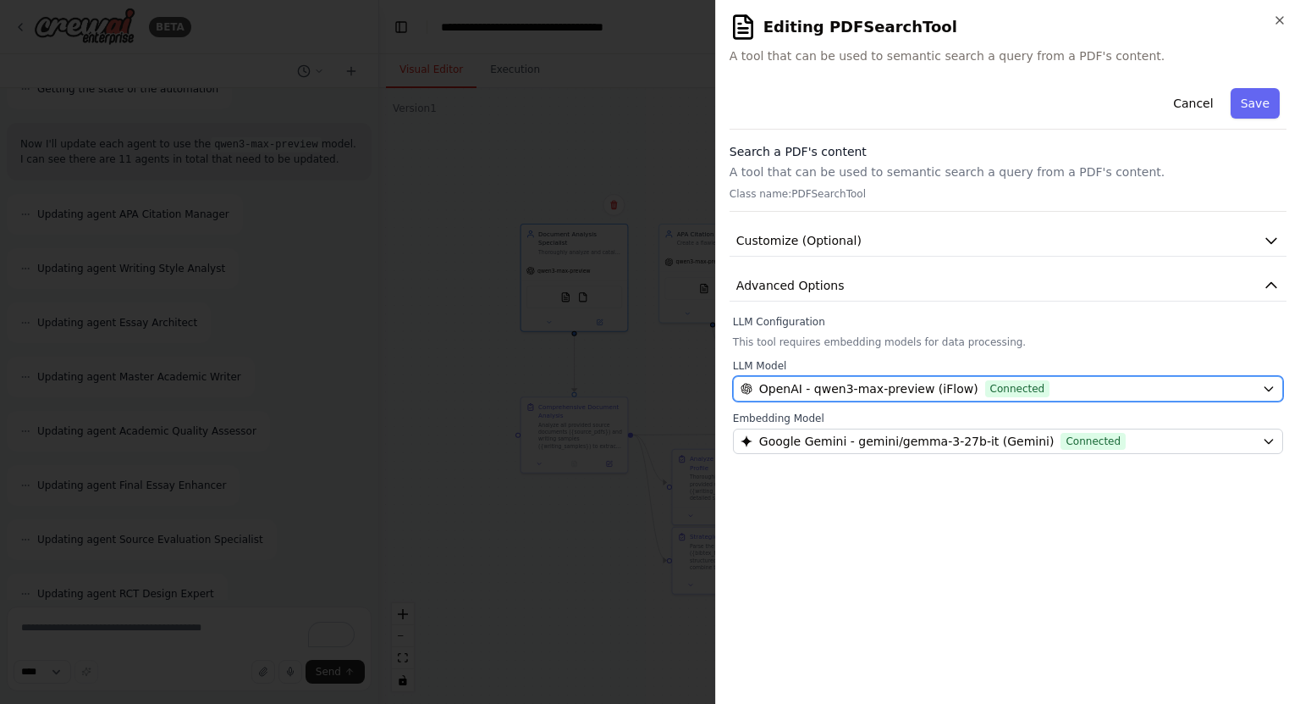
click at [1065, 377] on button "OpenAI - qwen3-max-preview (iFlow) Connected" at bounding box center [1008, 388] width 550 height 25
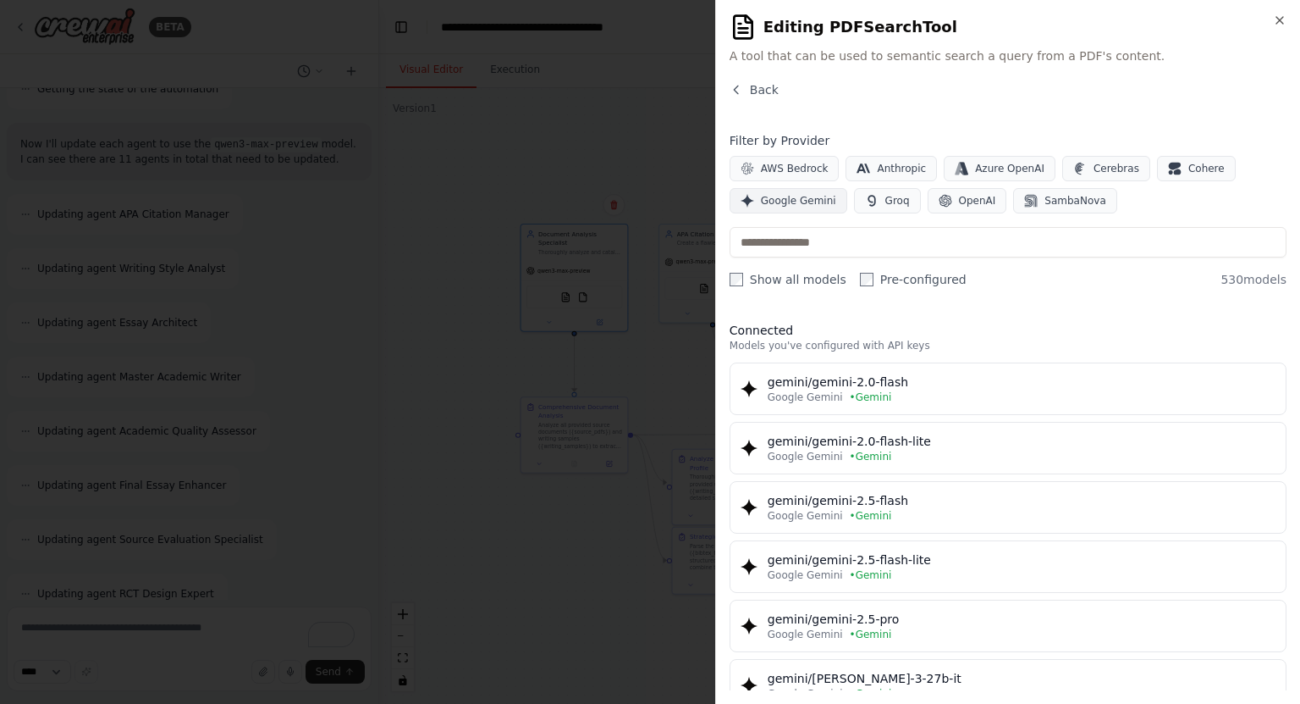
click at [820, 203] on span "Google Gemini" at bounding box center [798, 201] width 75 height 14
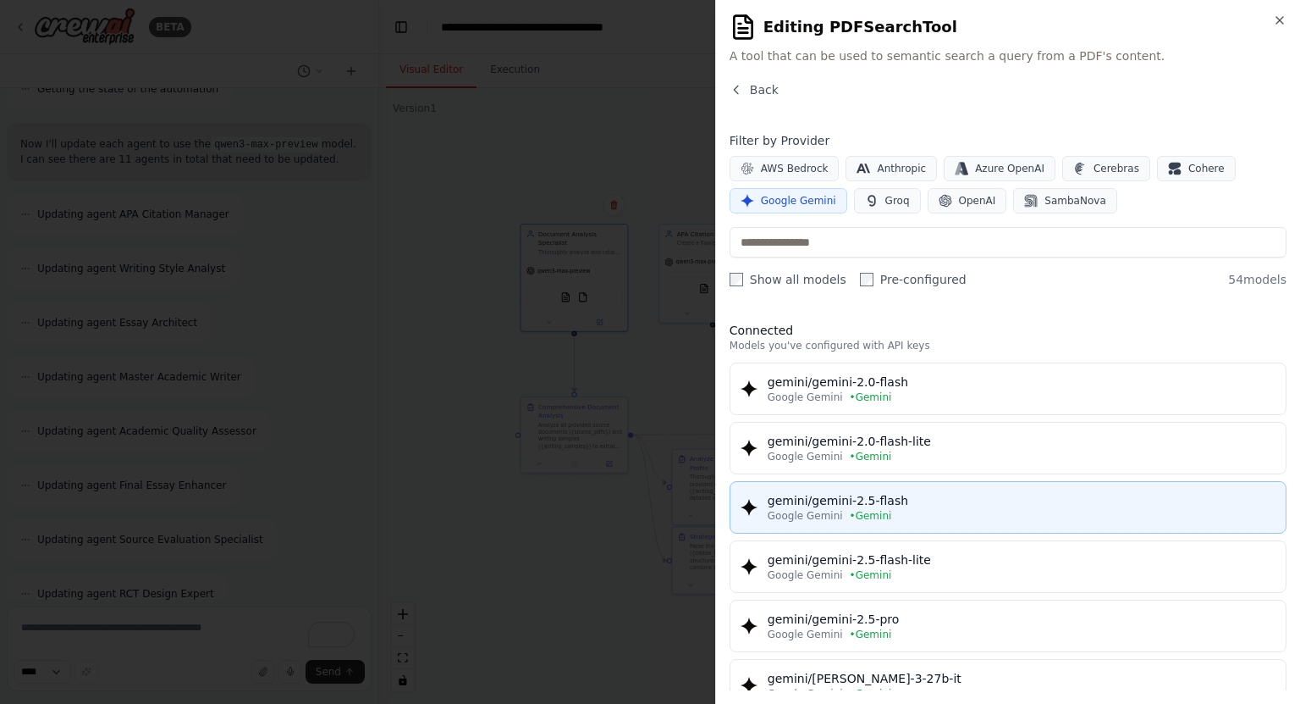
click at [931, 516] on div "Google Gemini • Gemini" at bounding box center [1022, 516] width 508 height 14
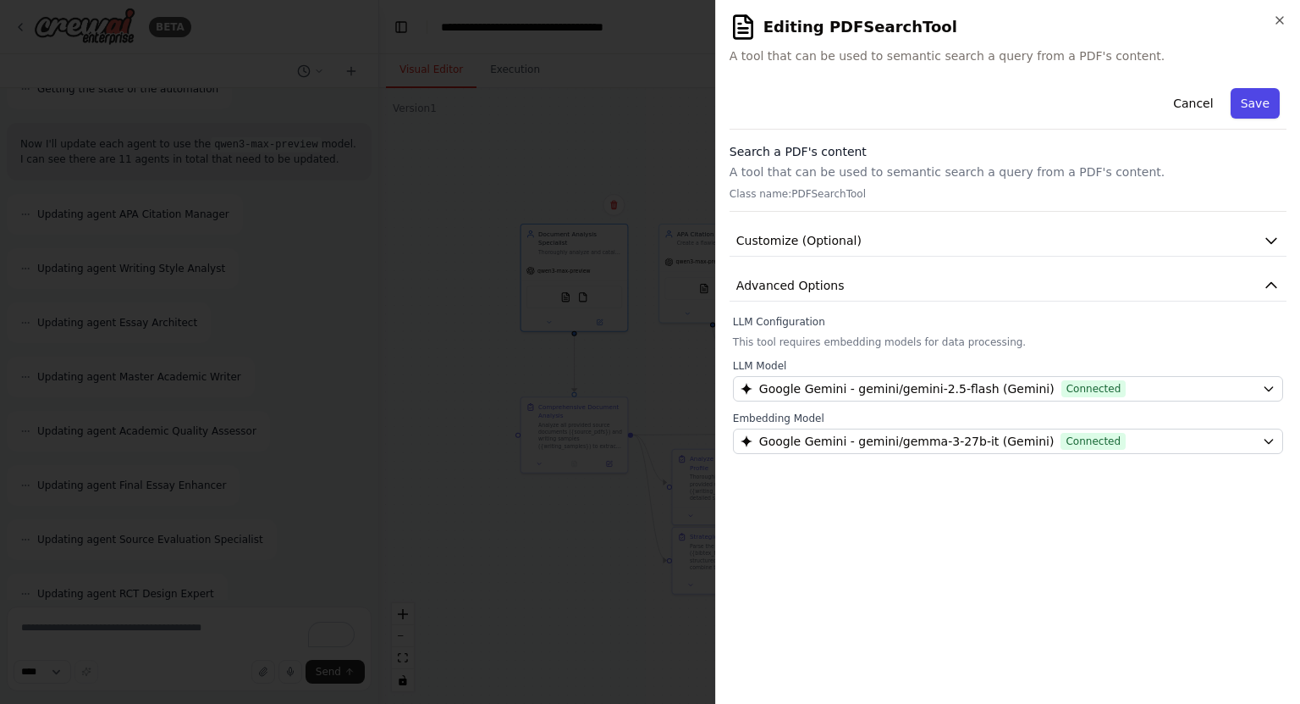
click at [1259, 104] on button "Save" at bounding box center [1255, 103] width 49 height 30
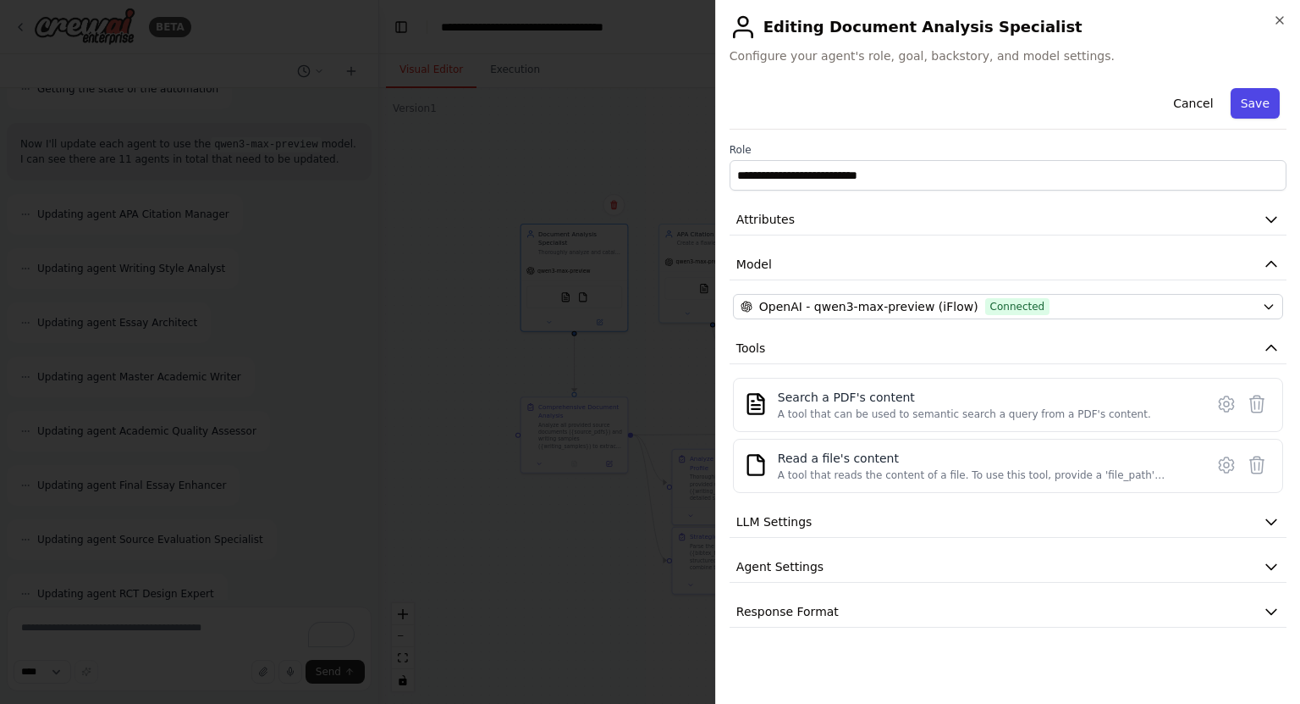
click at [1278, 102] on button "Save" at bounding box center [1255, 103] width 49 height 30
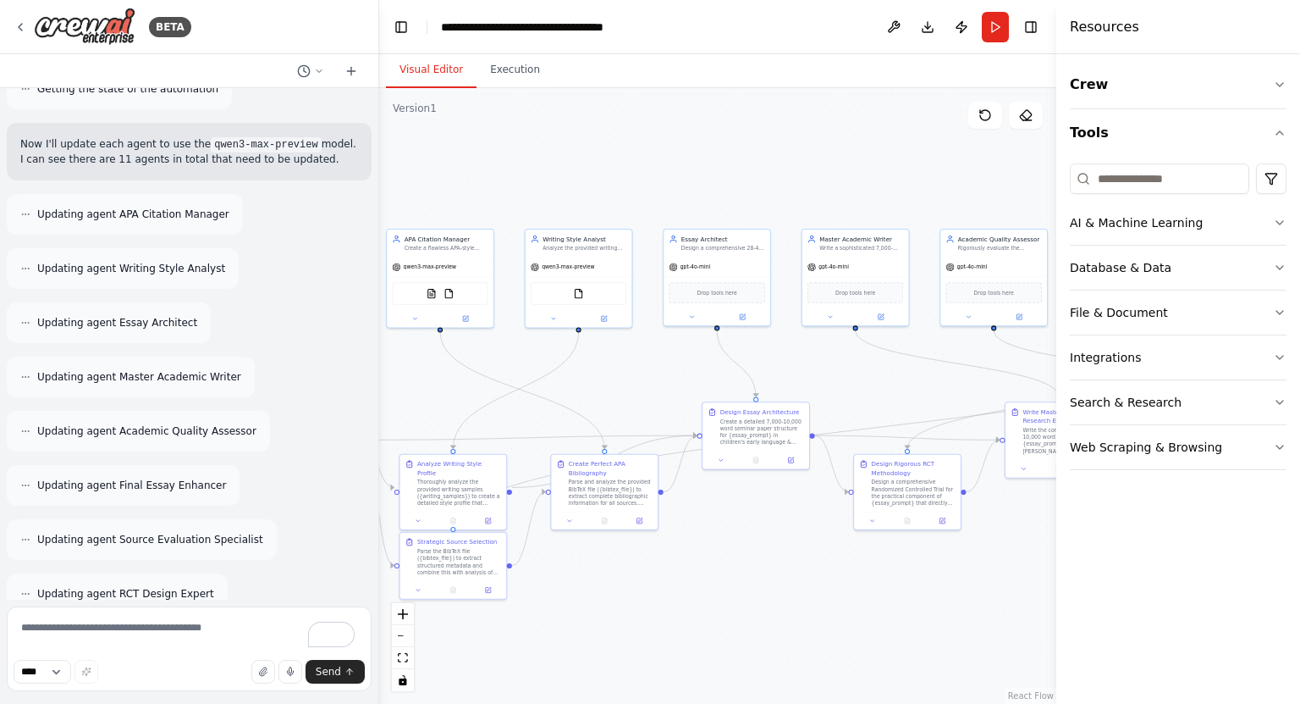
drag, startPoint x: 945, startPoint y: 174, endPoint x: 672, endPoint y: 179, distance: 272.7
click at [672, 179] on div ".deletable-edge-delete-btn { width: 20px; height: 20px; border: 0px solid #ffff…" at bounding box center [717, 395] width 677 height 615
click at [741, 280] on div "Drop tools here" at bounding box center [717, 290] width 96 height 21
click at [742, 316] on icon at bounding box center [742, 314] width 5 height 5
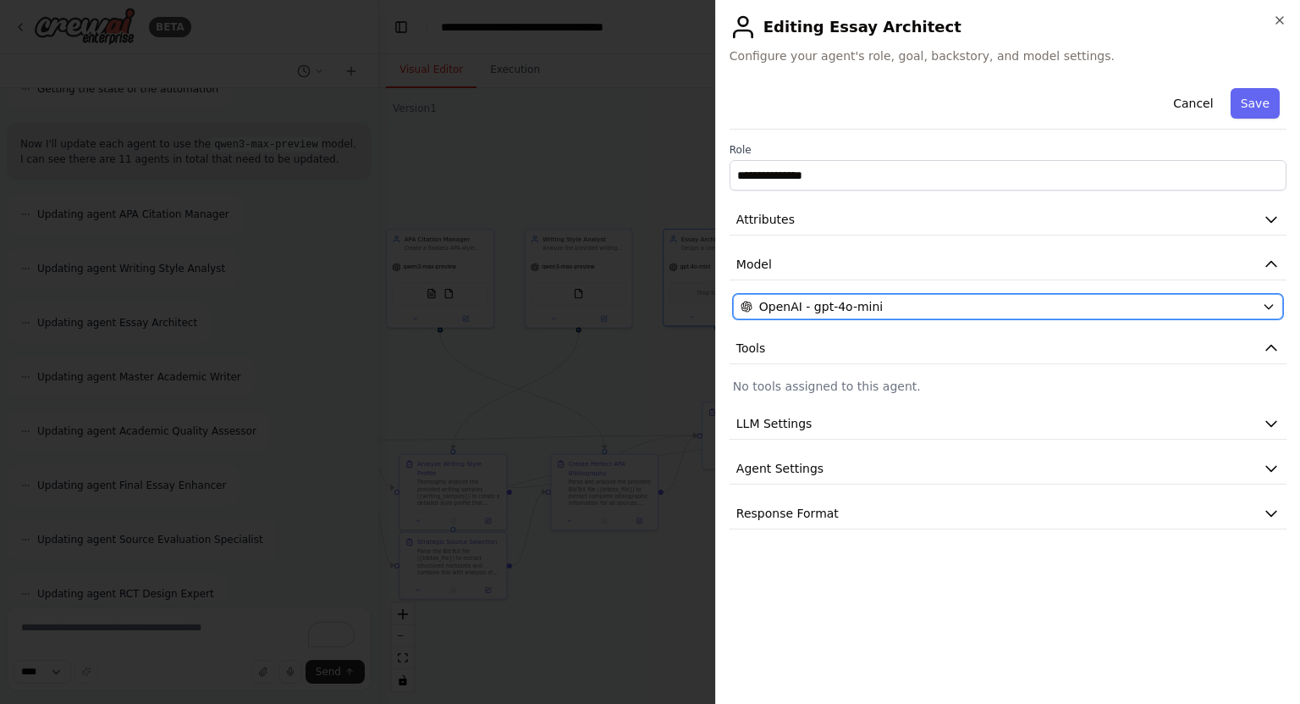
click at [958, 298] on div "OpenAI - gpt-4o-mini" at bounding box center [998, 306] width 515 height 17
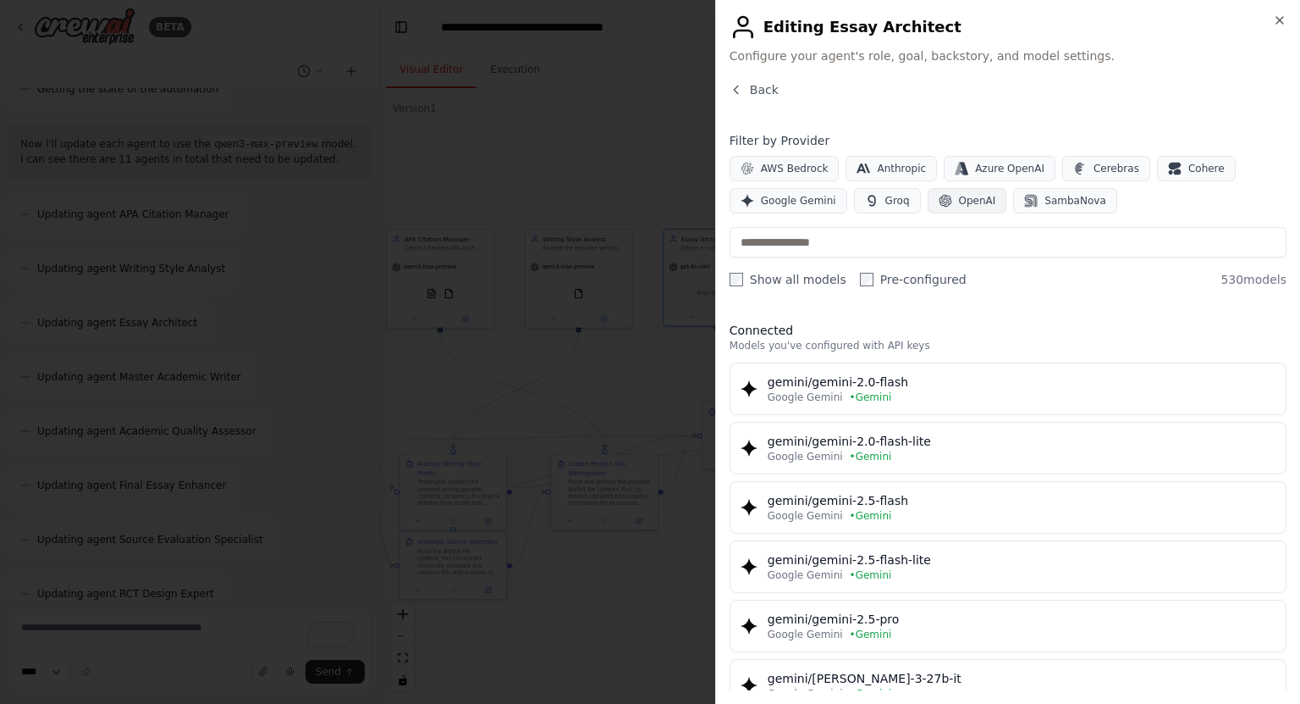
click at [963, 201] on span "OpenAI" at bounding box center [977, 201] width 37 height 14
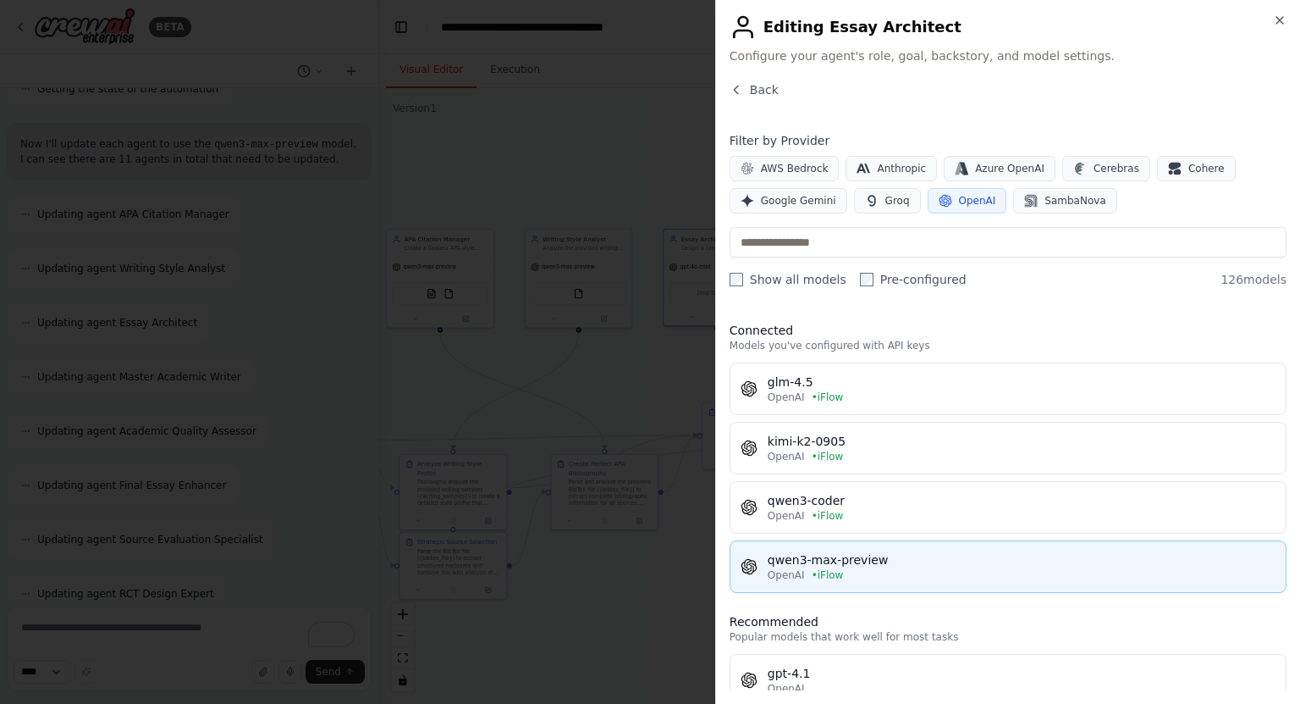
click at [858, 559] on div "qwen3-max-preview" at bounding box center [1022, 559] width 508 height 17
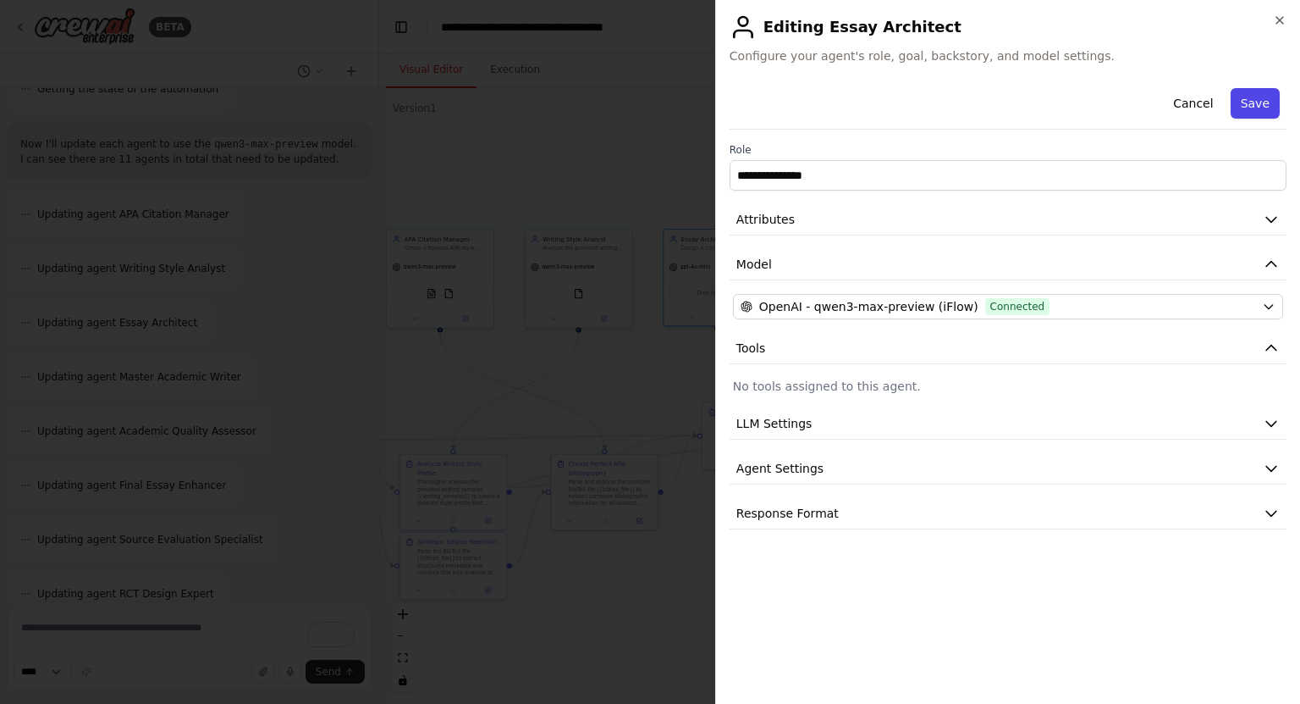
click at [1263, 102] on button "Save" at bounding box center [1255, 103] width 49 height 30
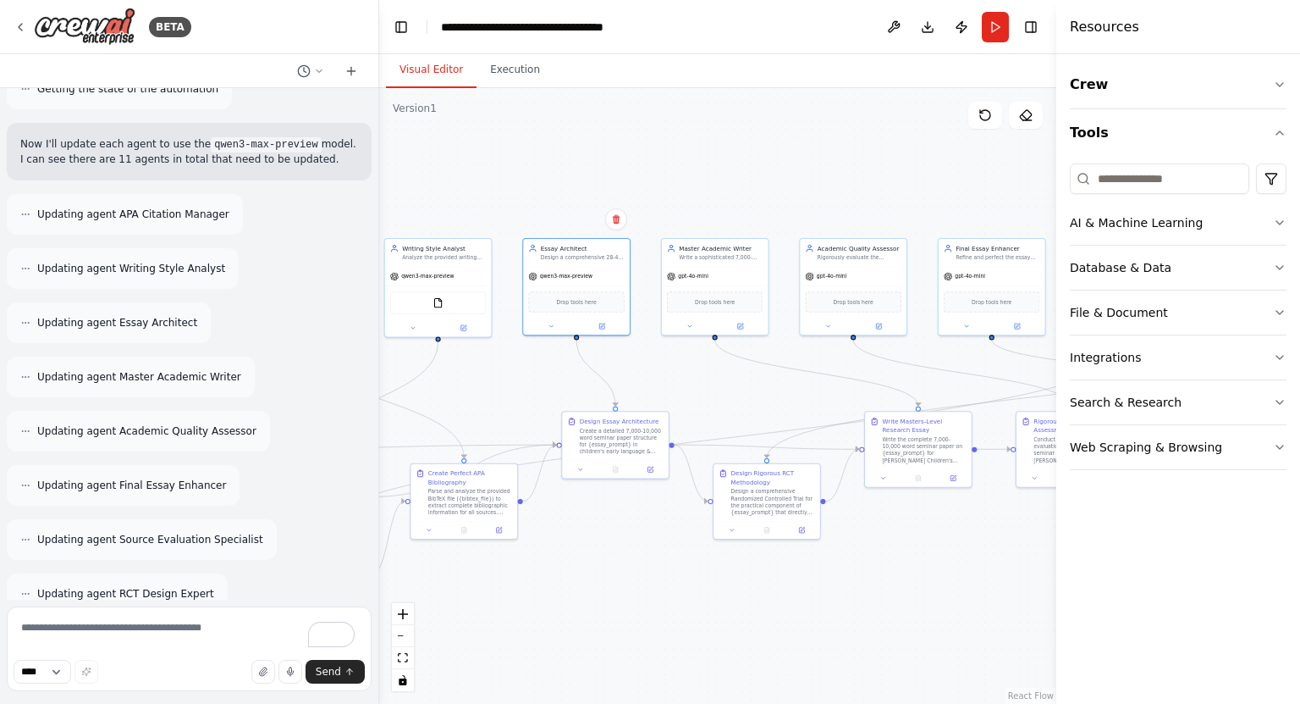
drag, startPoint x: 877, startPoint y: 361, endPoint x: 729, endPoint y: 371, distance: 148.5
click at [729, 371] on div ".deletable-edge-delete-btn { width: 20px; height: 20px; border: 0px solid #ffff…" at bounding box center [717, 395] width 677 height 615
click at [743, 326] on button at bounding box center [733, 325] width 49 height 10
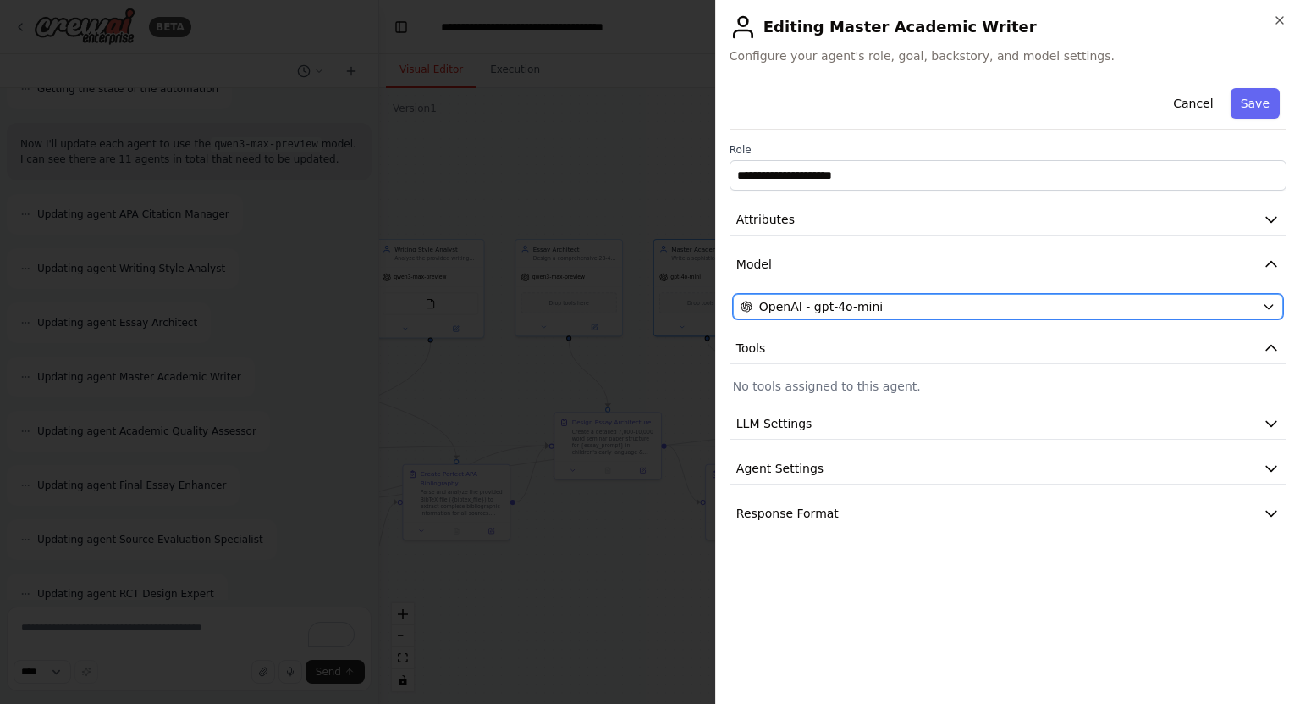
click at [836, 308] on span "OpenAI - gpt-4o-mini" at bounding box center [821, 306] width 124 height 17
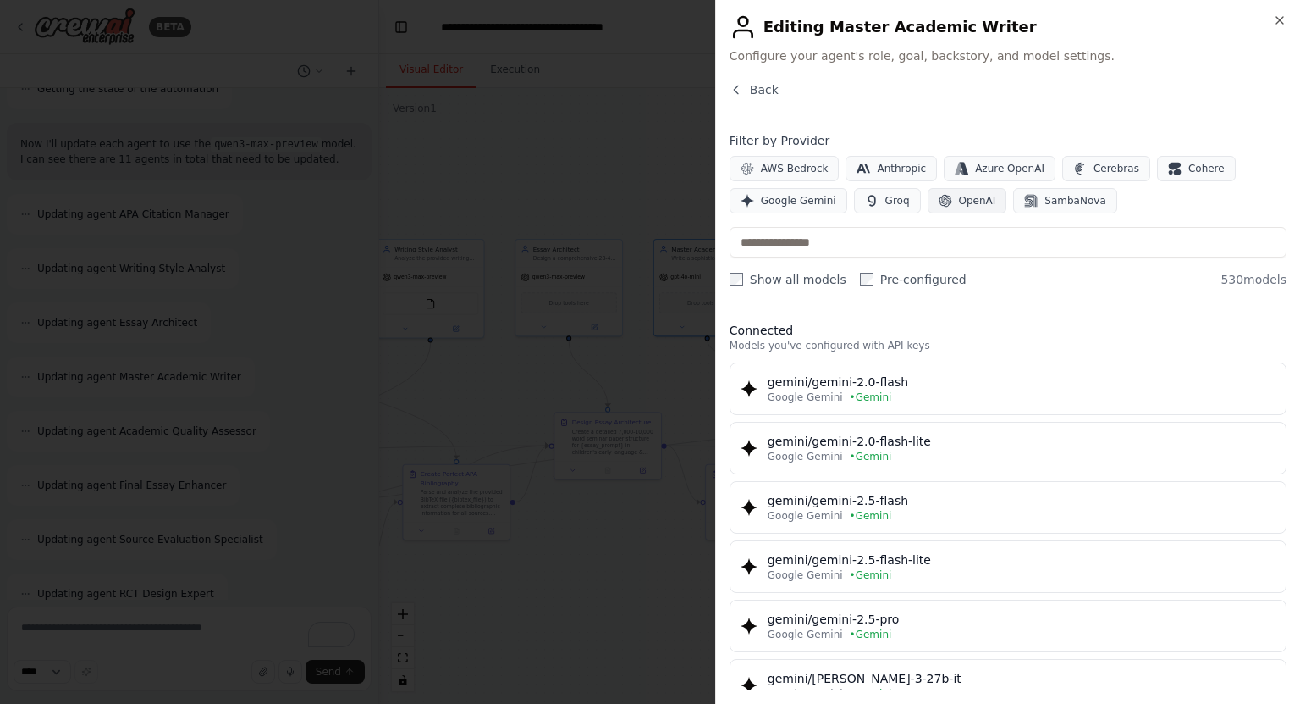
click at [939, 201] on icon "button" at bounding box center [945, 201] width 13 height 13
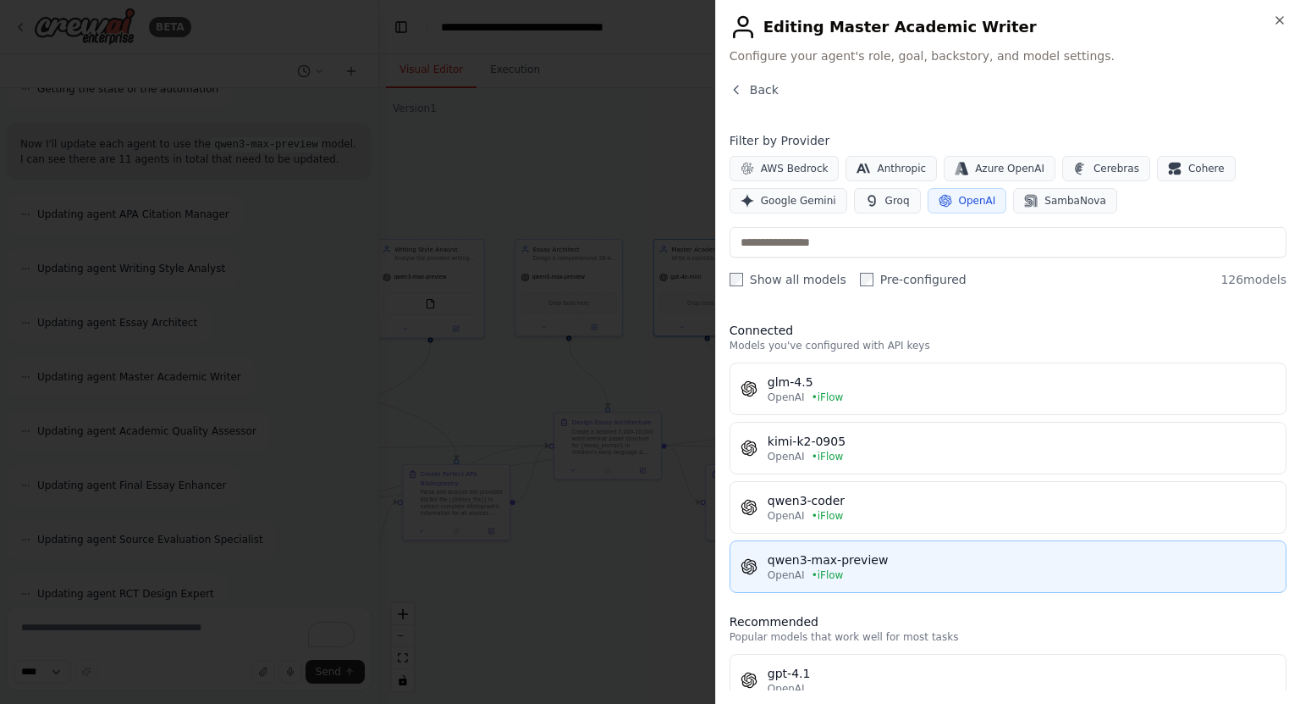
click at [877, 555] on div "qwen3-max-preview" at bounding box center [1022, 559] width 508 height 17
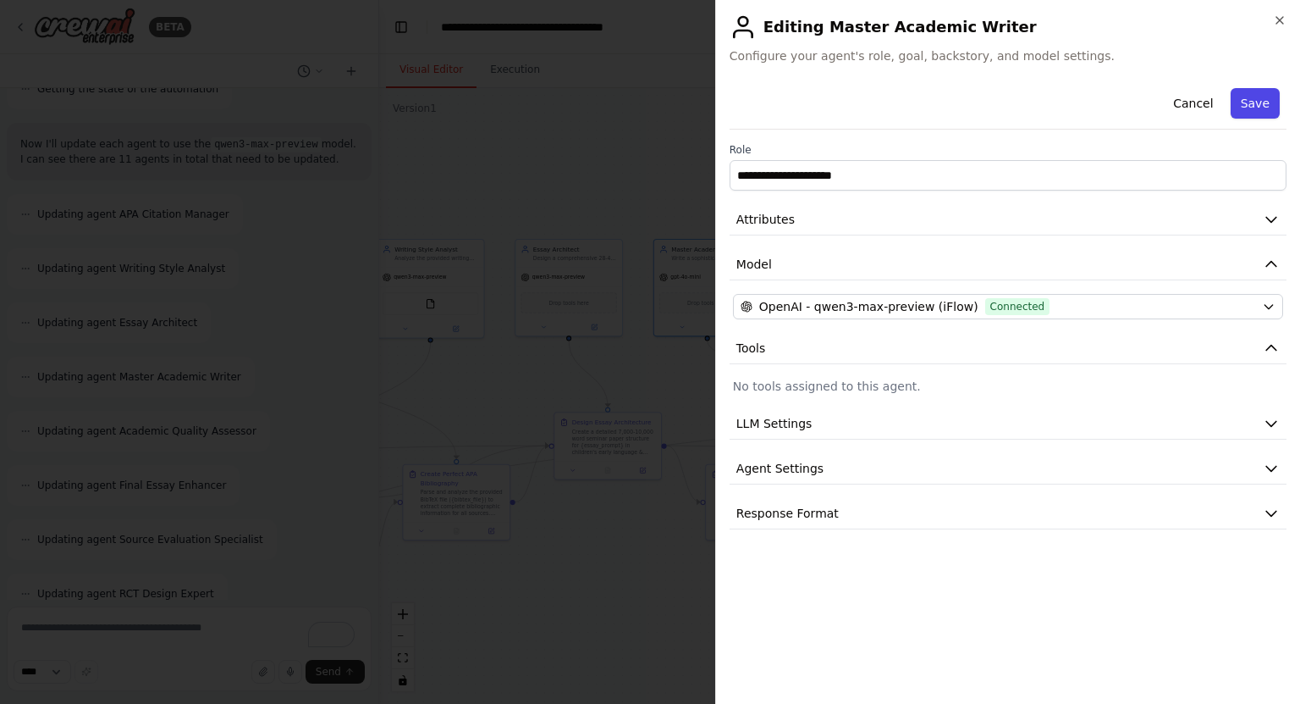
click at [1267, 102] on button "Save" at bounding box center [1255, 103] width 49 height 30
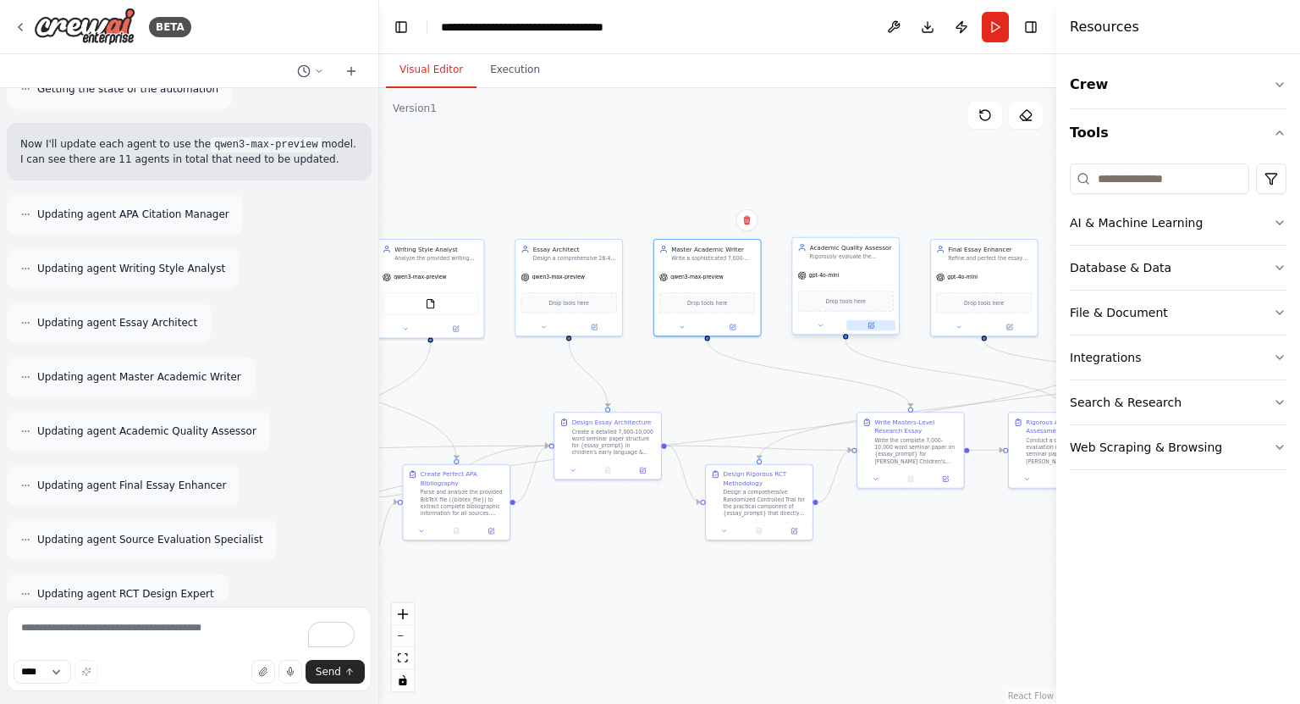
click at [869, 328] on button at bounding box center [871, 325] width 49 height 10
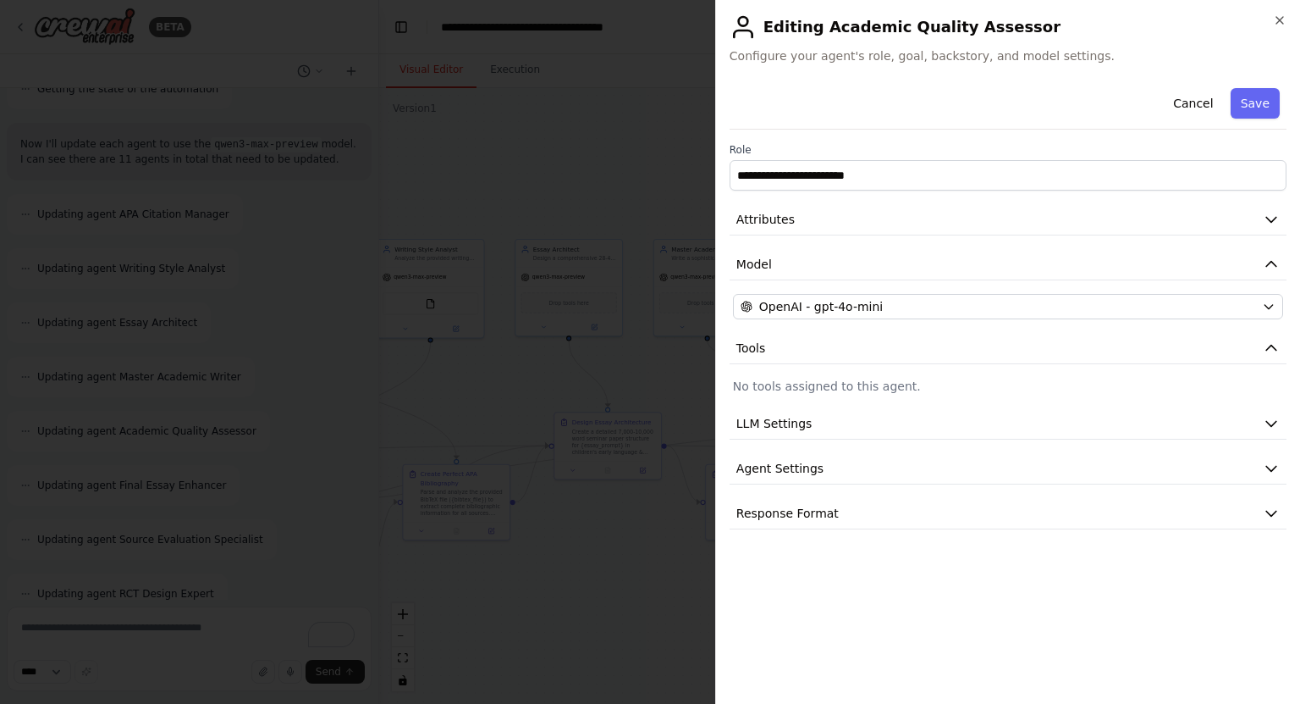
click at [831, 439] on div "**********" at bounding box center [1008, 305] width 557 height 448
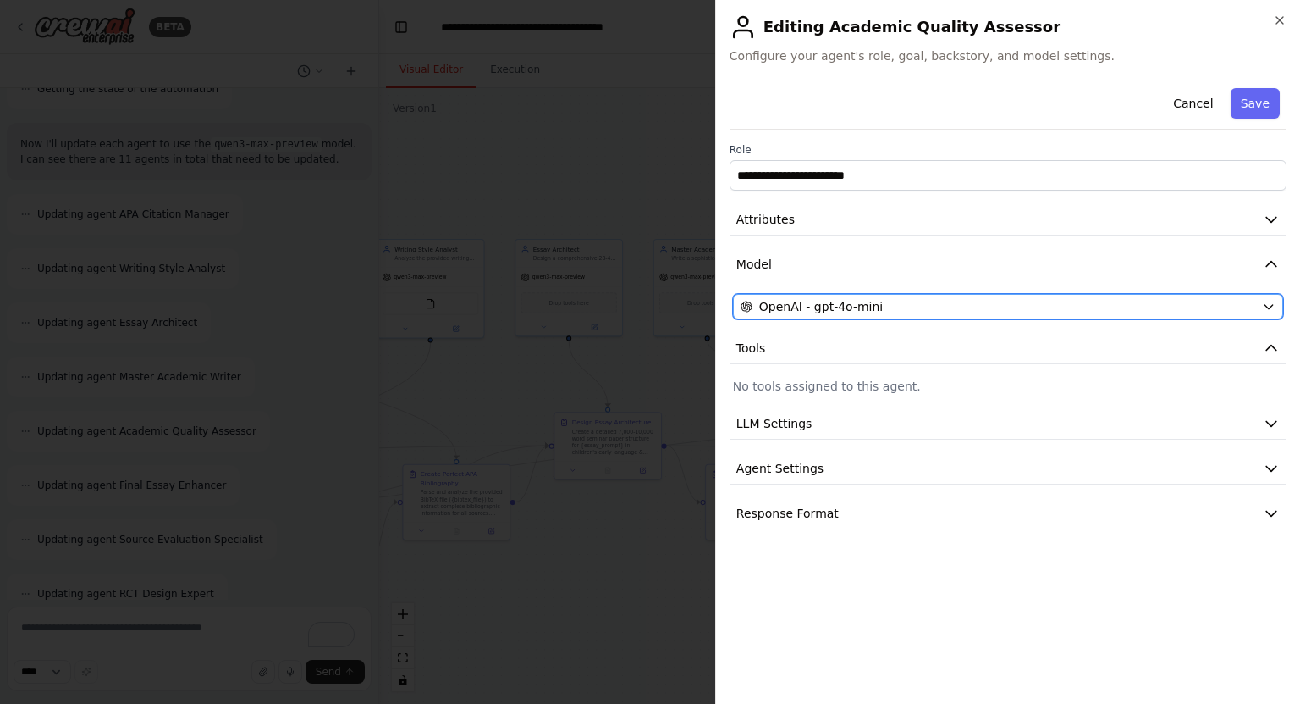
click at [842, 304] on span "OpenAI - gpt-4o-mini" at bounding box center [821, 306] width 124 height 17
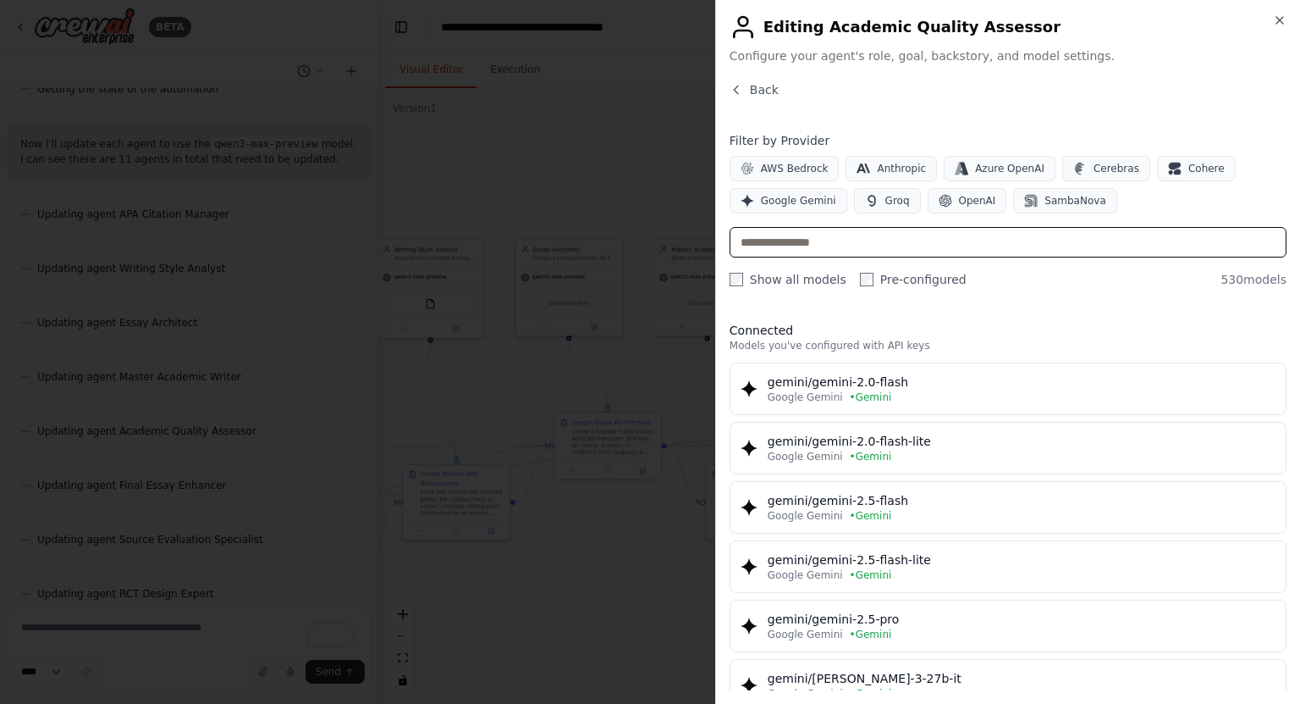
click at [958, 232] on input "text" at bounding box center [1008, 242] width 557 height 30
type input "*"
click at [965, 199] on span "OpenAI" at bounding box center [977, 201] width 37 height 14
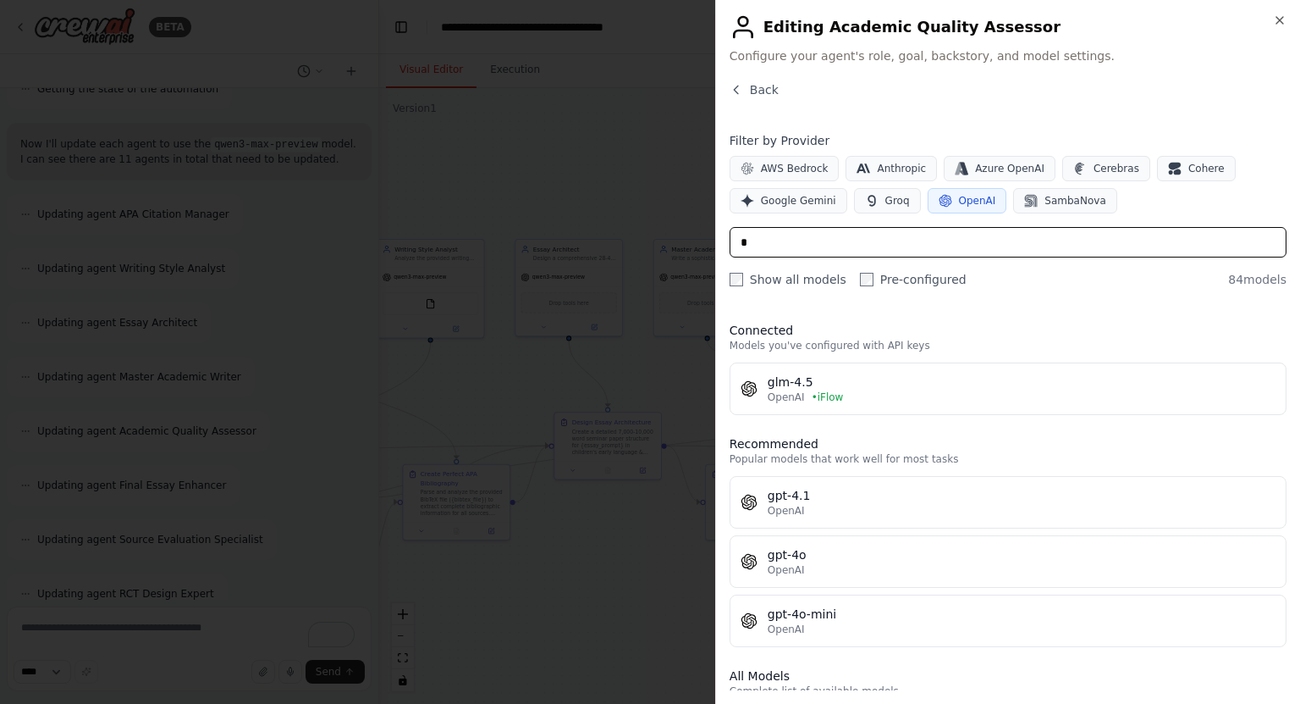
click at [819, 232] on input "*" at bounding box center [1008, 242] width 557 height 30
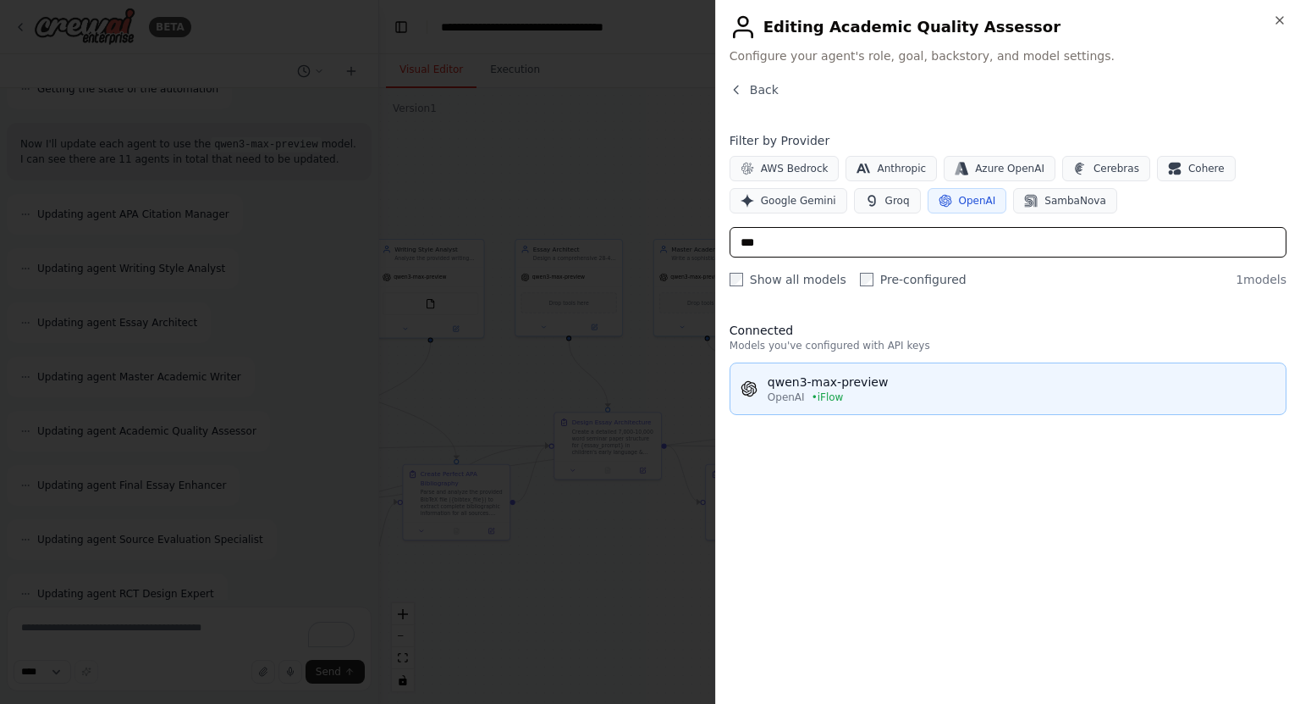
type input "***"
click at [792, 380] on div "qwen3-max-preview" at bounding box center [1022, 381] width 508 height 17
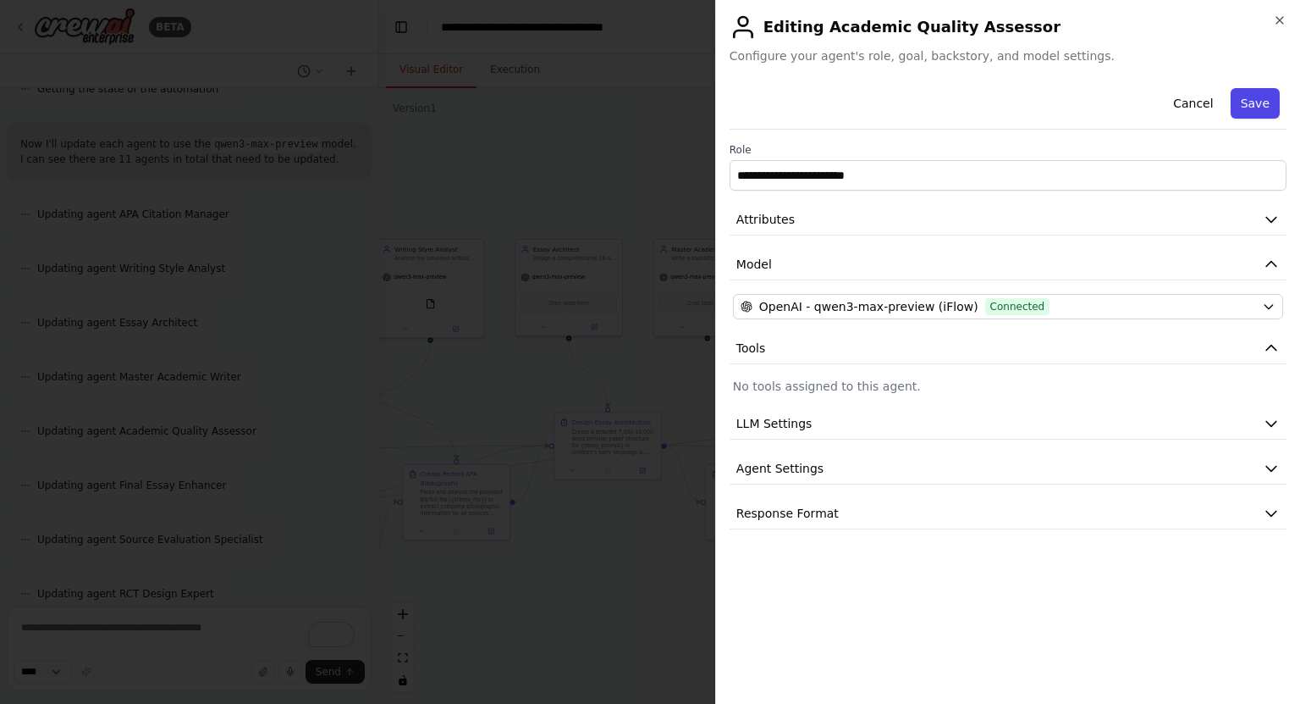
click at [1263, 91] on button "Save" at bounding box center [1255, 103] width 49 height 30
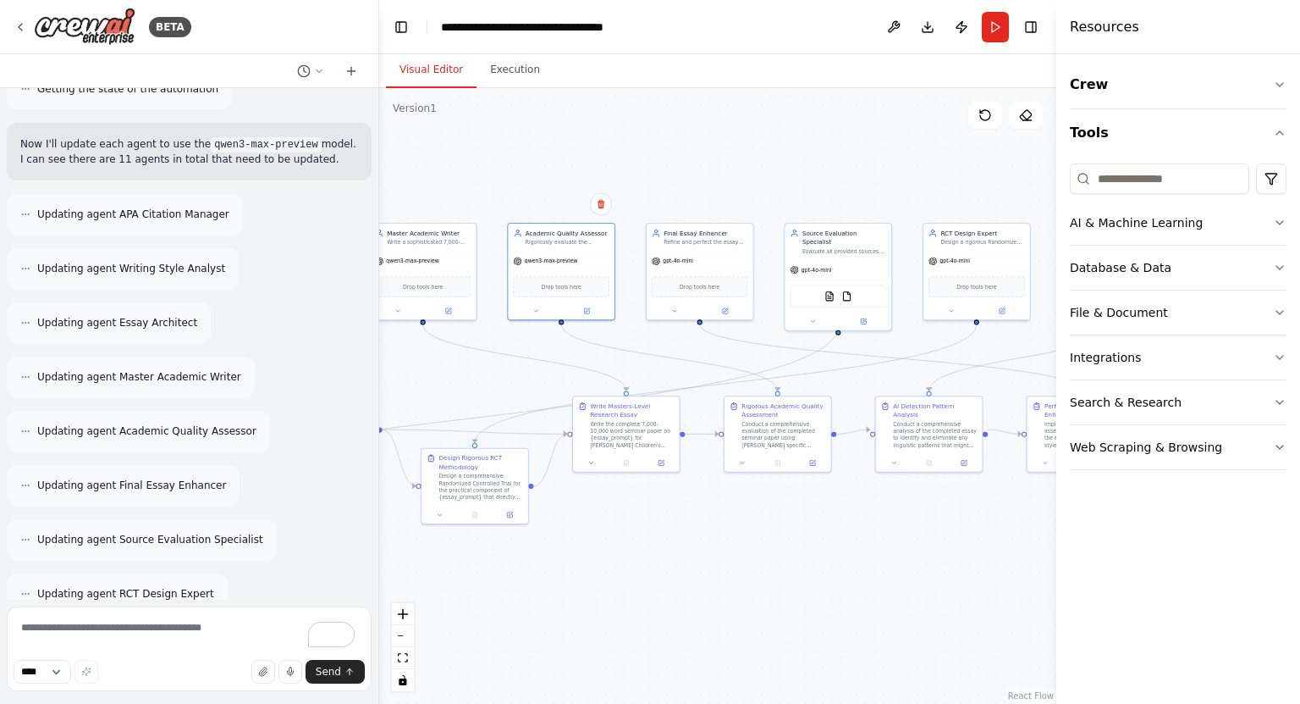
drag, startPoint x: 792, startPoint y: 192, endPoint x: 450, endPoint y: 189, distance: 341.2
click at [450, 189] on div ".deletable-edge-delete-btn { width: 20px; height: 20px; border: 0px solid #ffff…" at bounding box center [717, 395] width 677 height 615
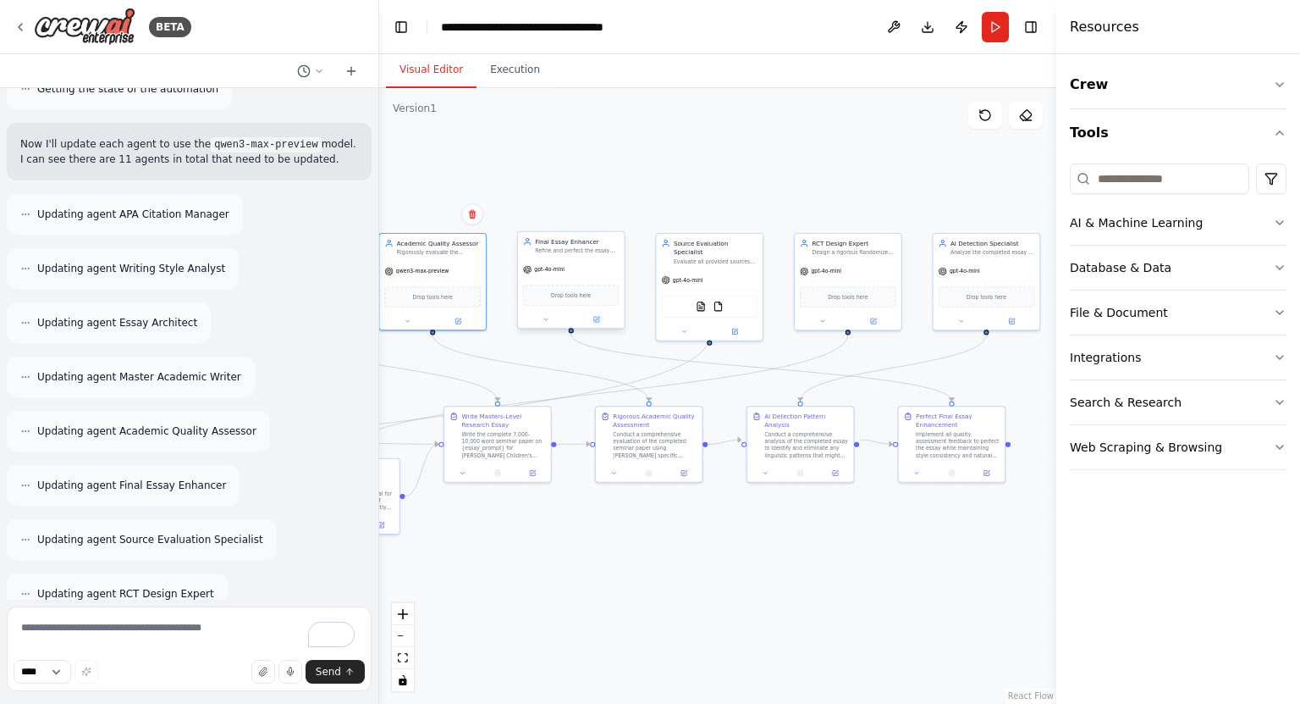
click at [592, 325] on div at bounding box center [571, 319] width 107 height 17
click at [595, 318] on icon at bounding box center [596, 319] width 5 height 5
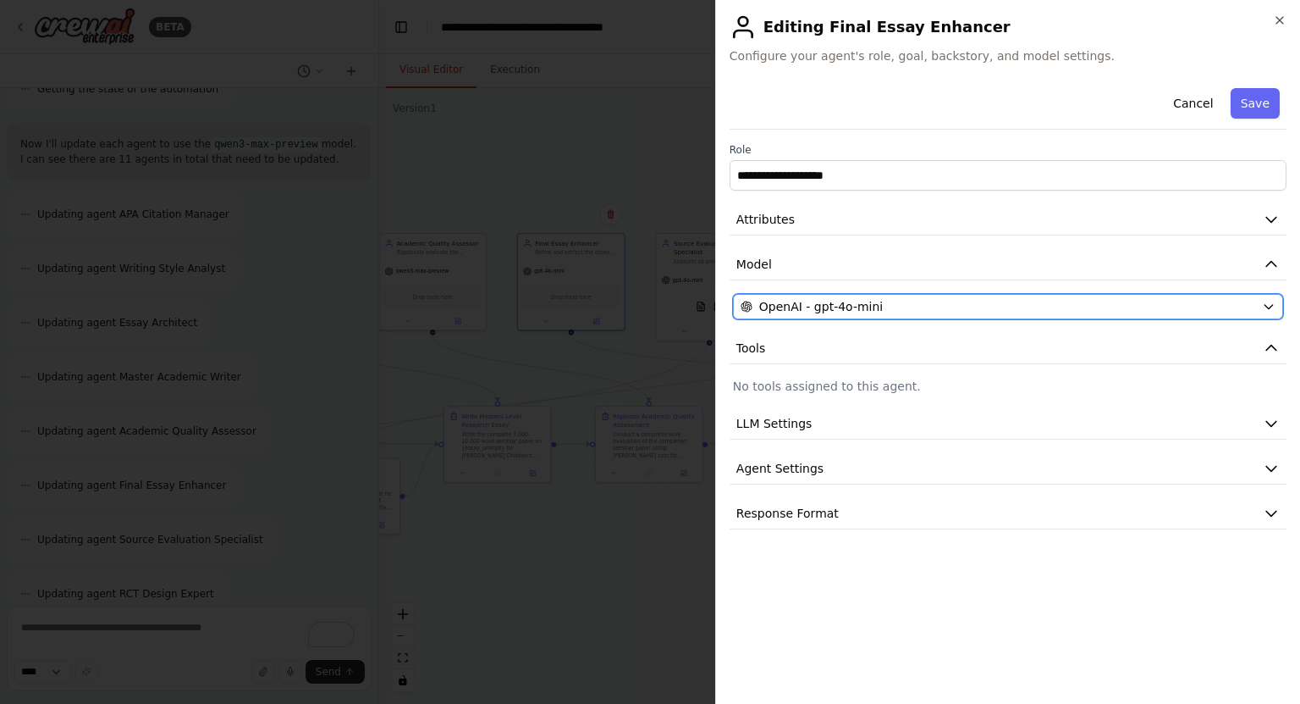
click at [901, 308] on div "OpenAI - gpt-4o-mini" at bounding box center [998, 306] width 515 height 17
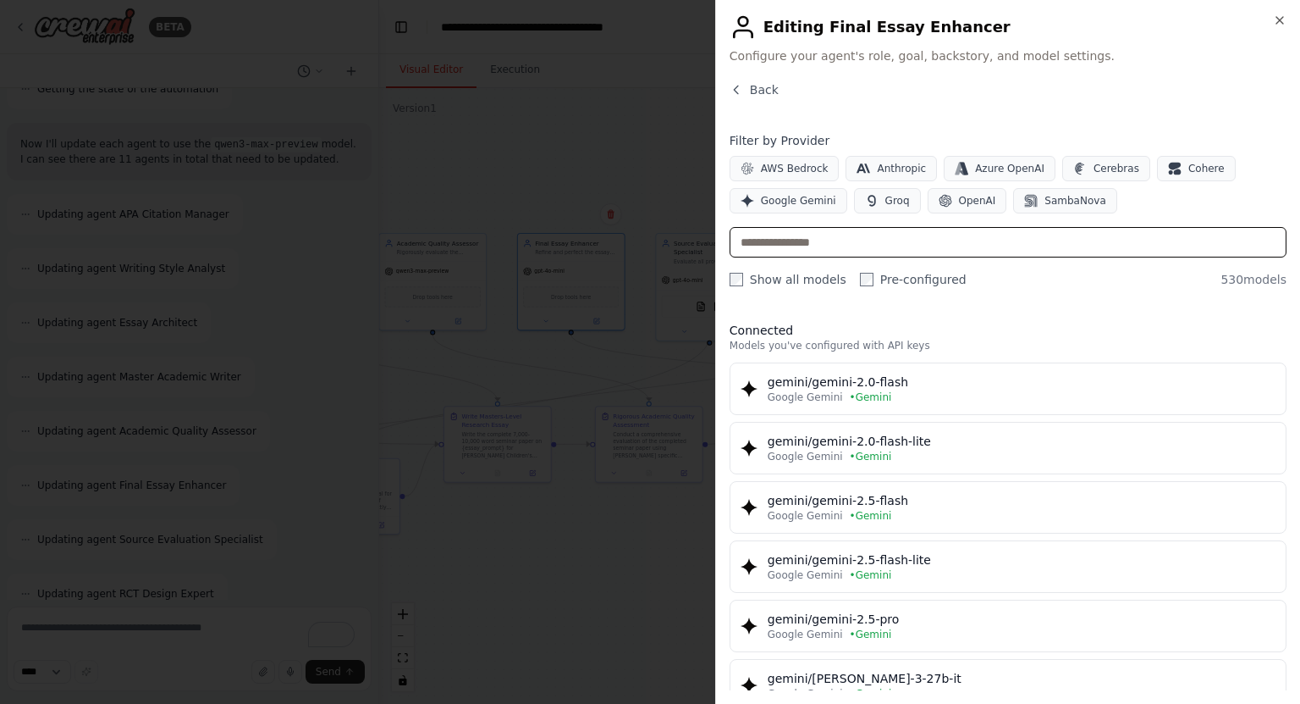
click at [867, 239] on input "text" at bounding box center [1008, 242] width 557 height 30
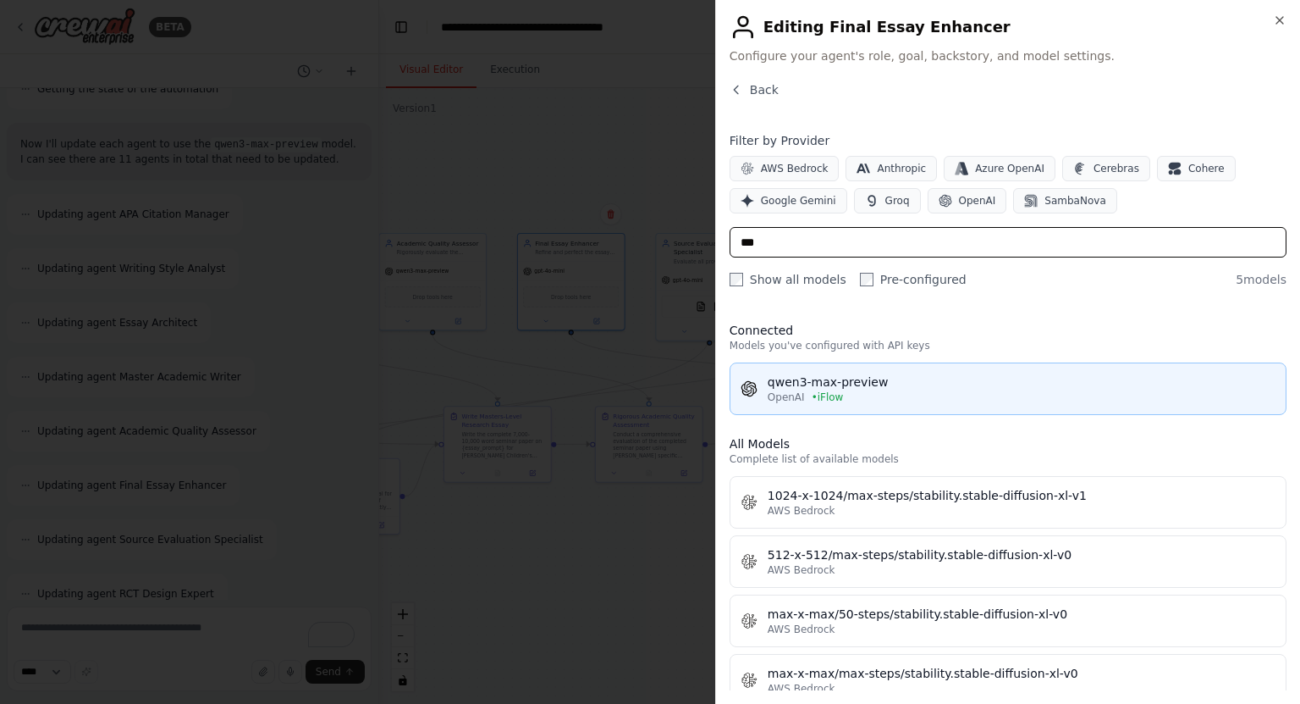
type input "***"
click at [814, 384] on div "qwen3-max-preview" at bounding box center [1022, 381] width 508 height 17
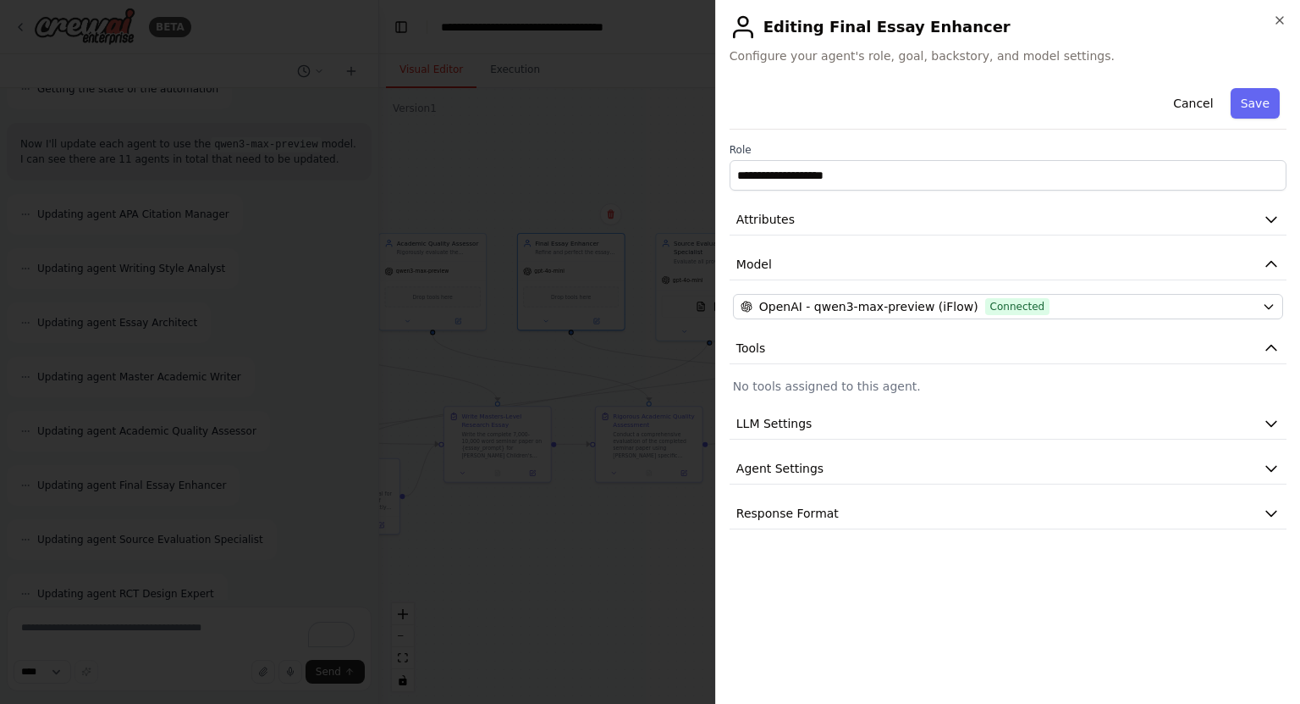
click at [1244, 72] on div "**********" at bounding box center [1007, 352] width 585 height 704
click at [1242, 109] on button "Save" at bounding box center [1255, 103] width 49 height 30
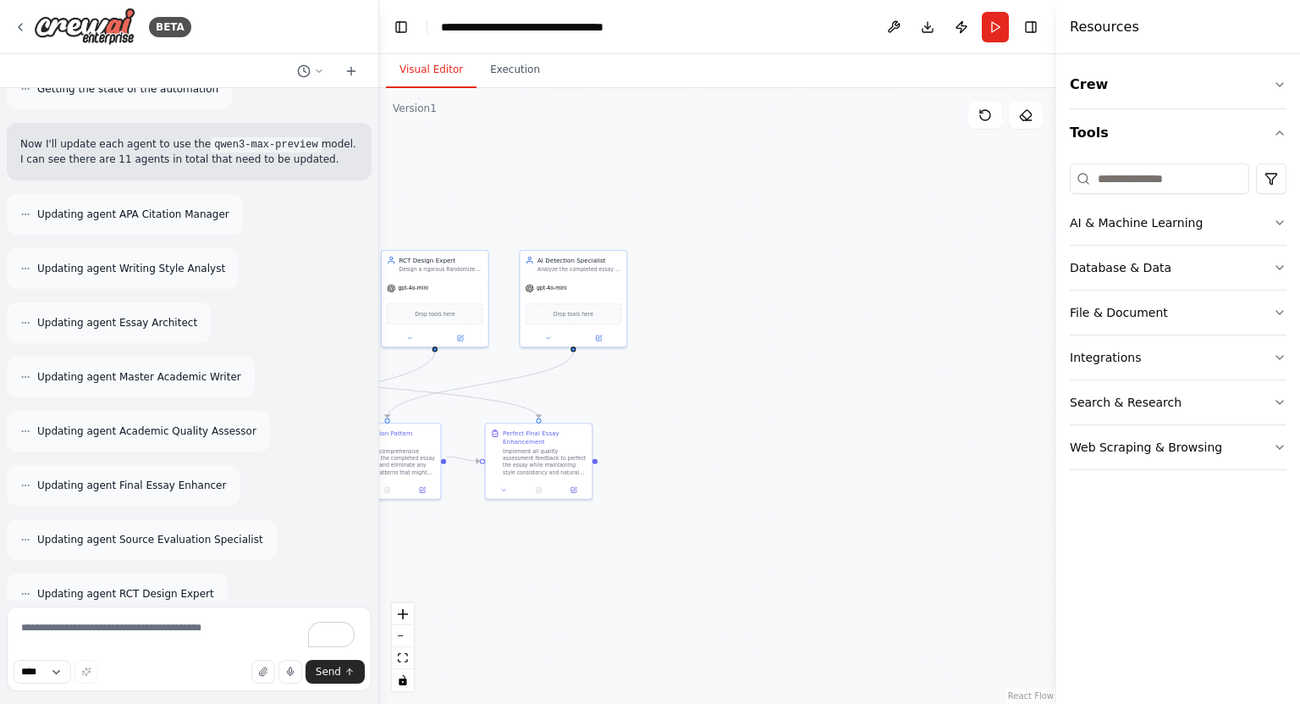
drag, startPoint x: 923, startPoint y: 192, endPoint x: 510, endPoint y: 209, distance: 413.5
click at [510, 209] on div ".deletable-edge-delete-btn { width: 20px; height: 20px; border: 0px solid #ffff…" at bounding box center [717, 395] width 677 height 615
drag, startPoint x: 519, startPoint y: 209, endPoint x: 770, endPoint y: 217, distance: 251.6
click at [770, 217] on div ".deletable-edge-delete-btn { width: 20px; height: 20px; border: 0px solid #ffff…" at bounding box center [717, 395] width 677 height 615
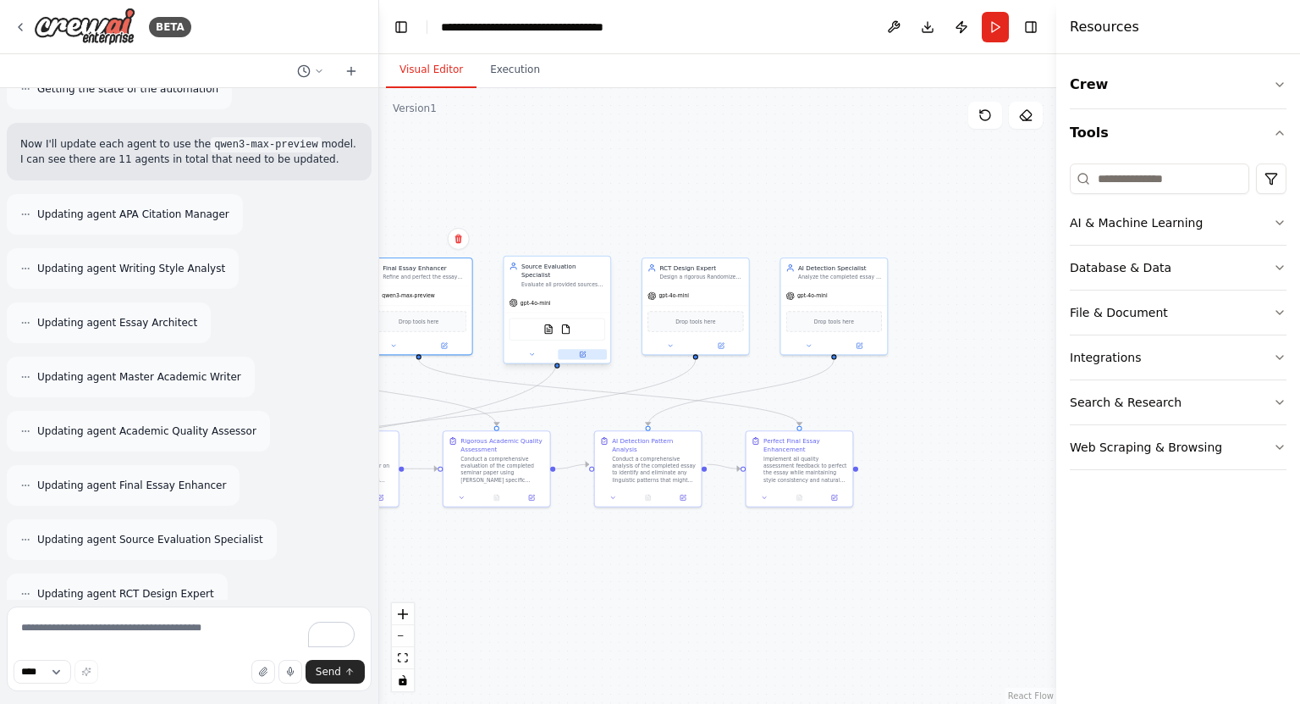
click at [572, 349] on button at bounding box center [582, 354] width 49 height 10
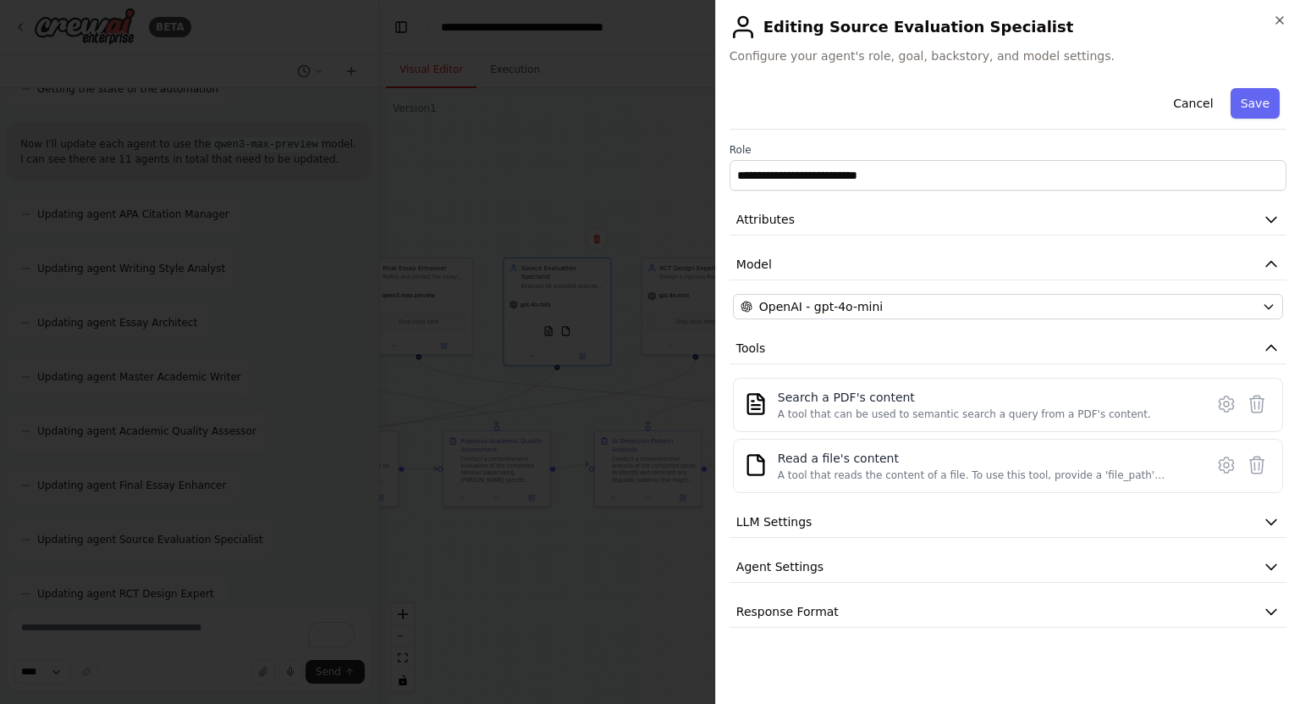
click at [881, 284] on div "**********" at bounding box center [1008, 354] width 557 height 546
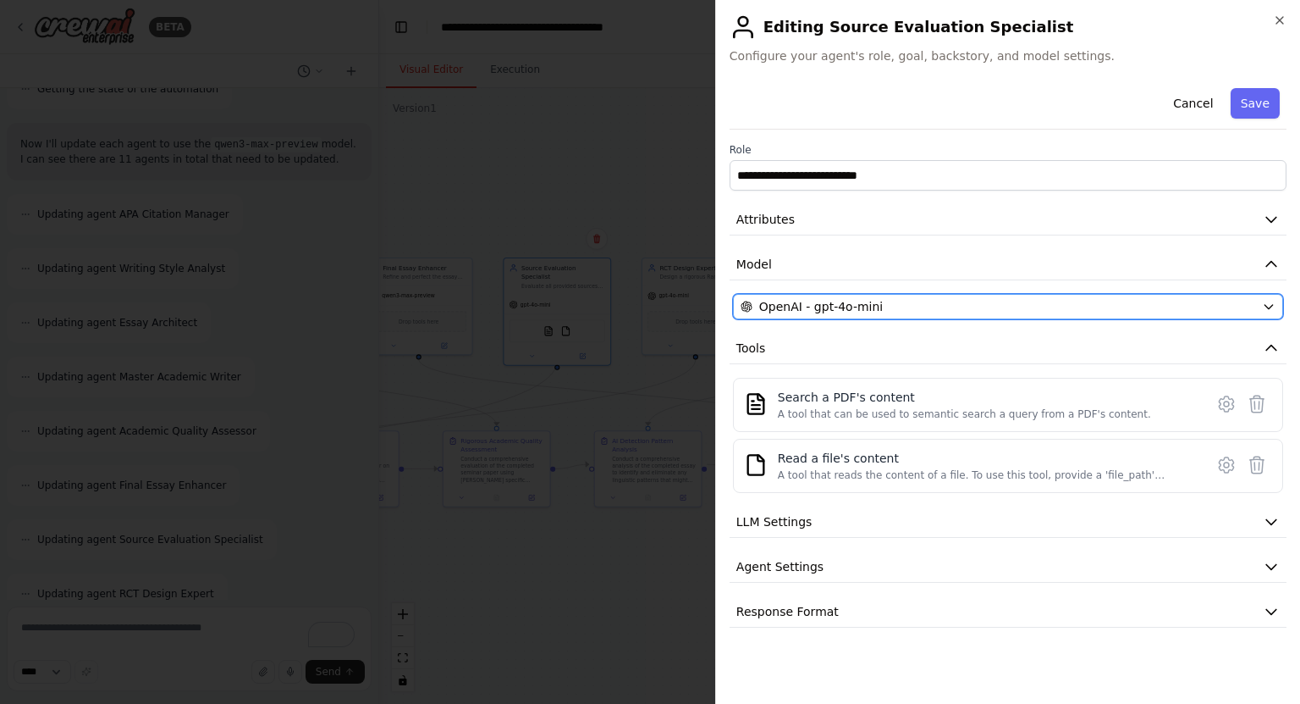
click at [863, 294] on button "OpenAI - gpt-4o-mini" at bounding box center [1008, 306] width 550 height 25
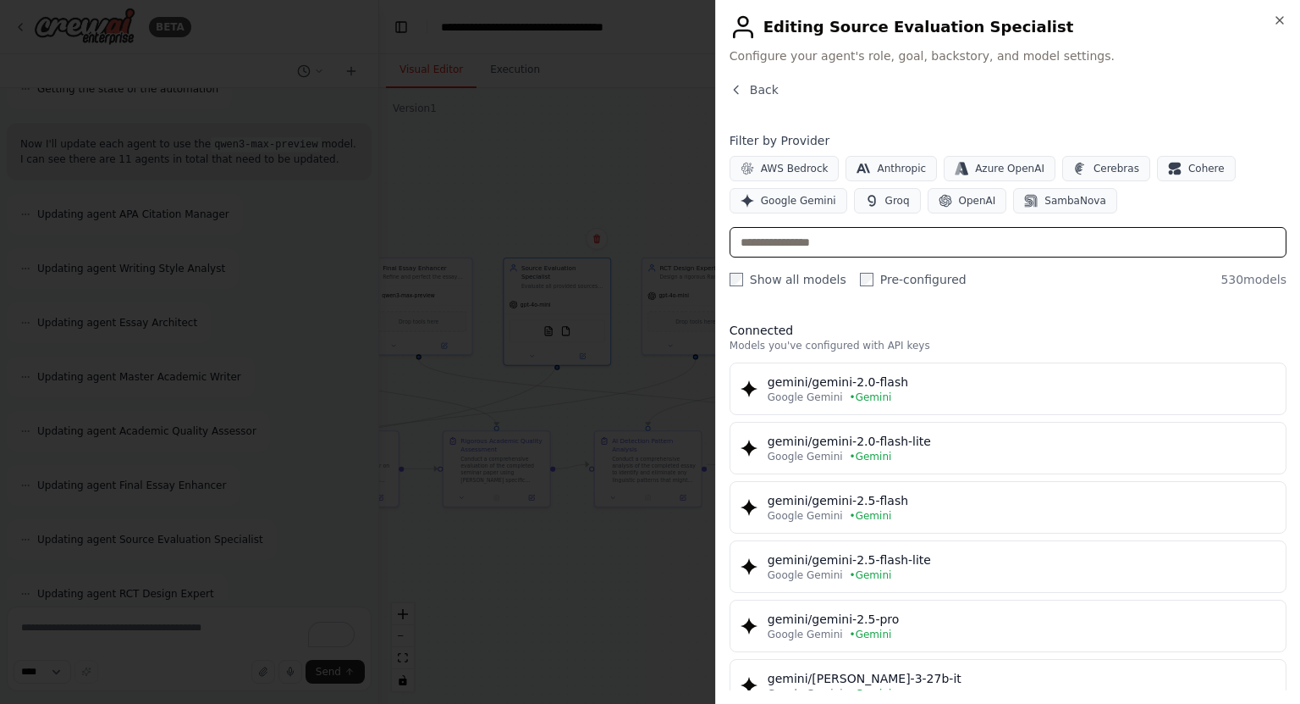
click at [871, 251] on input "text" at bounding box center [1008, 242] width 557 height 30
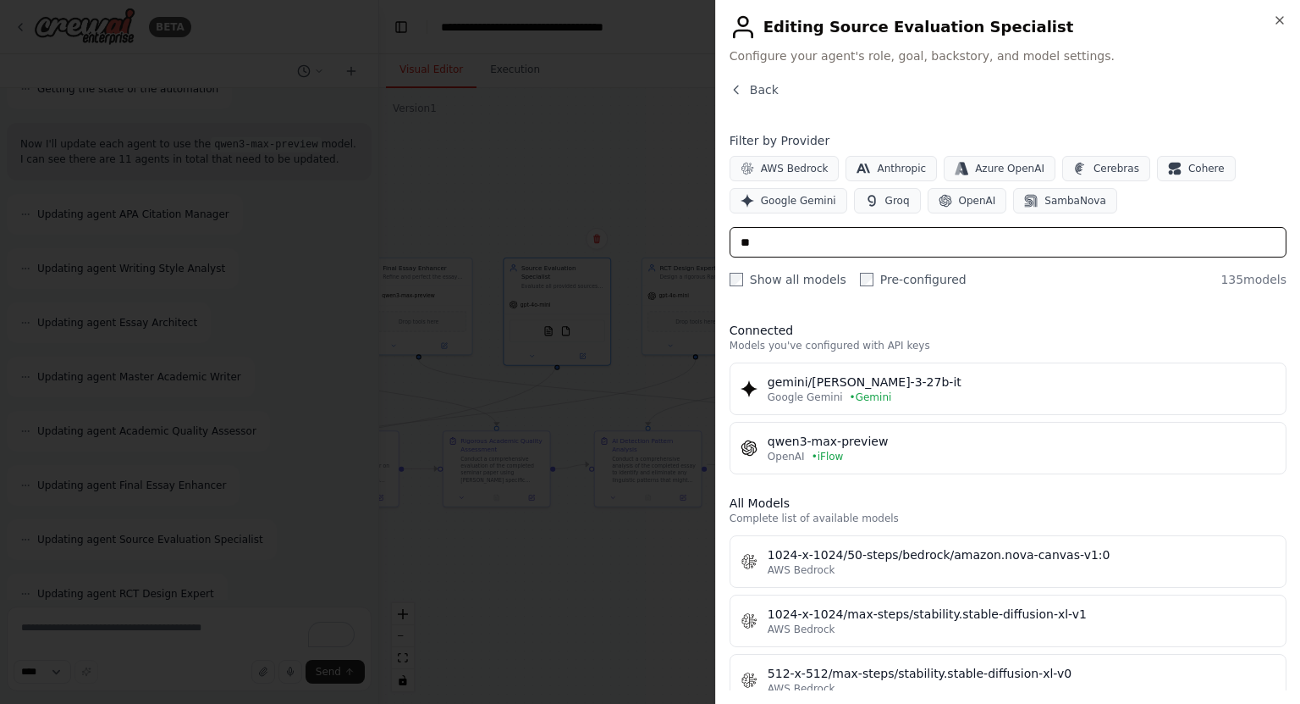
type input "***"
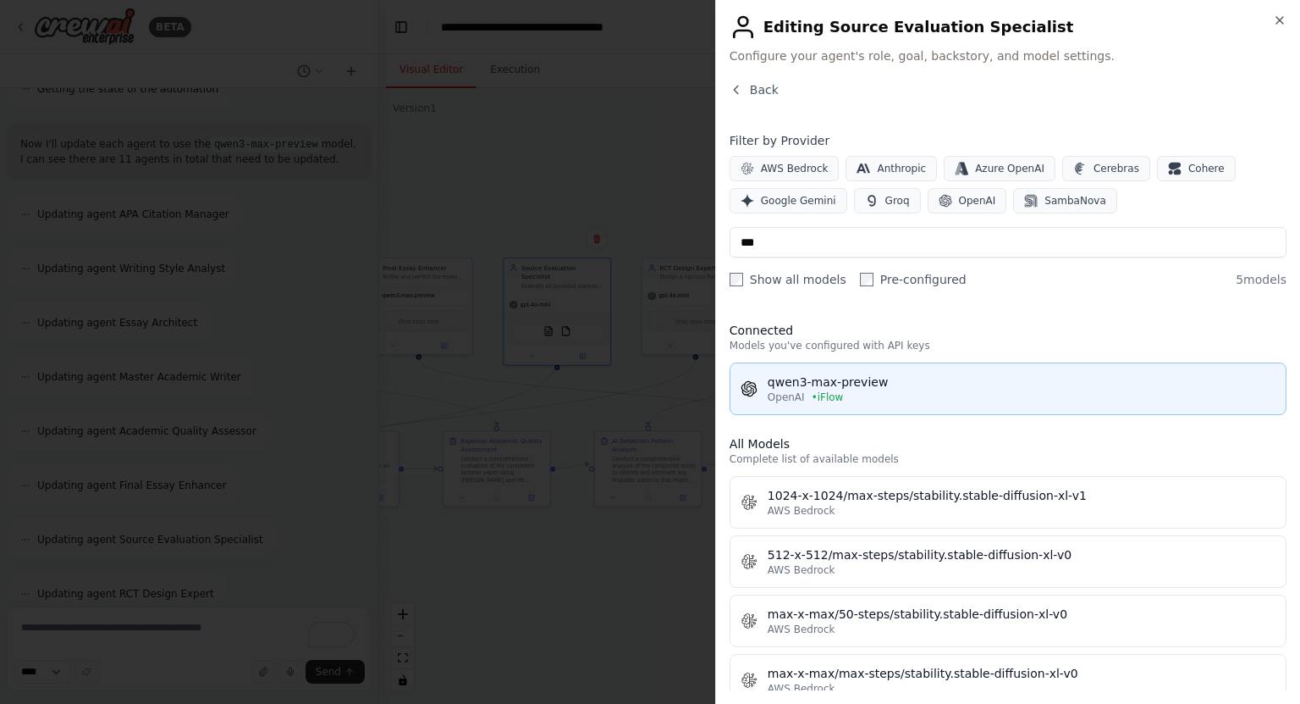
click at [832, 373] on div "qwen3-max-preview" at bounding box center [1022, 381] width 508 height 17
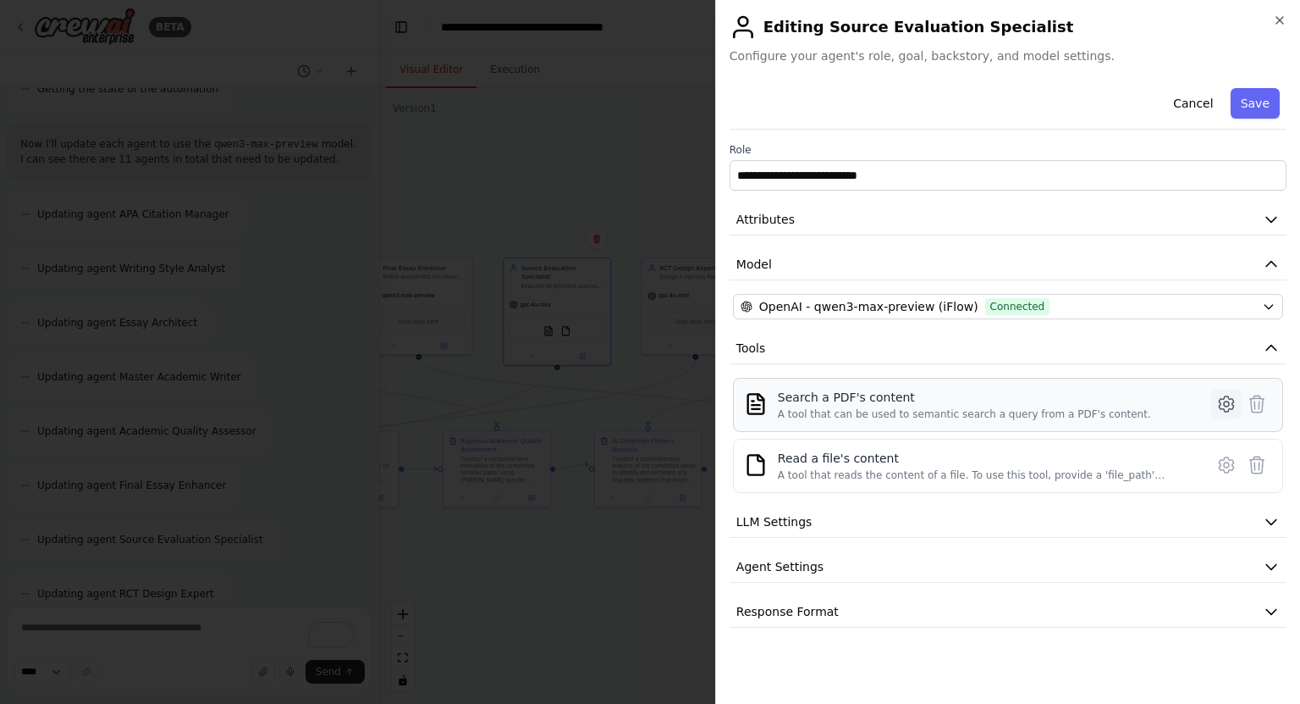
click at [1221, 395] on icon at bounding box center [1227, 404] width 20 height 20
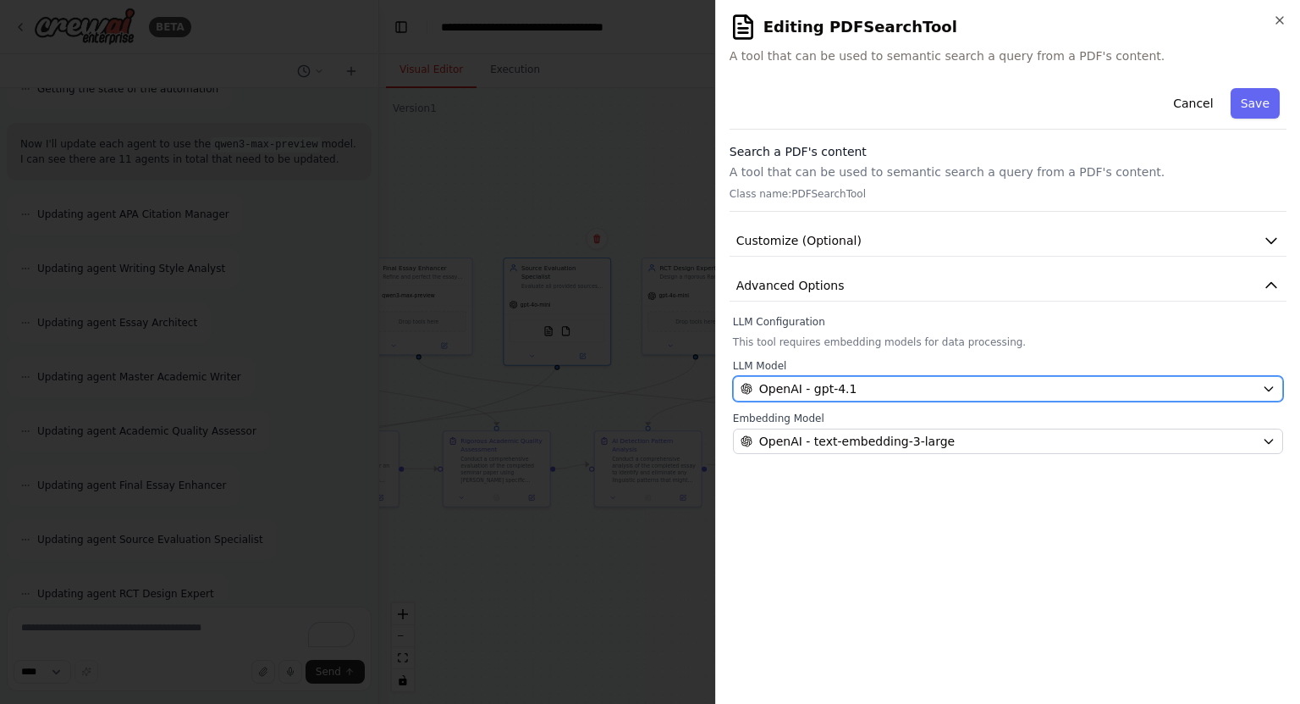
click at [905, 385] on div "OpenAI - gpt-4.1" at bounding box center [998, 388] width 515 height 17
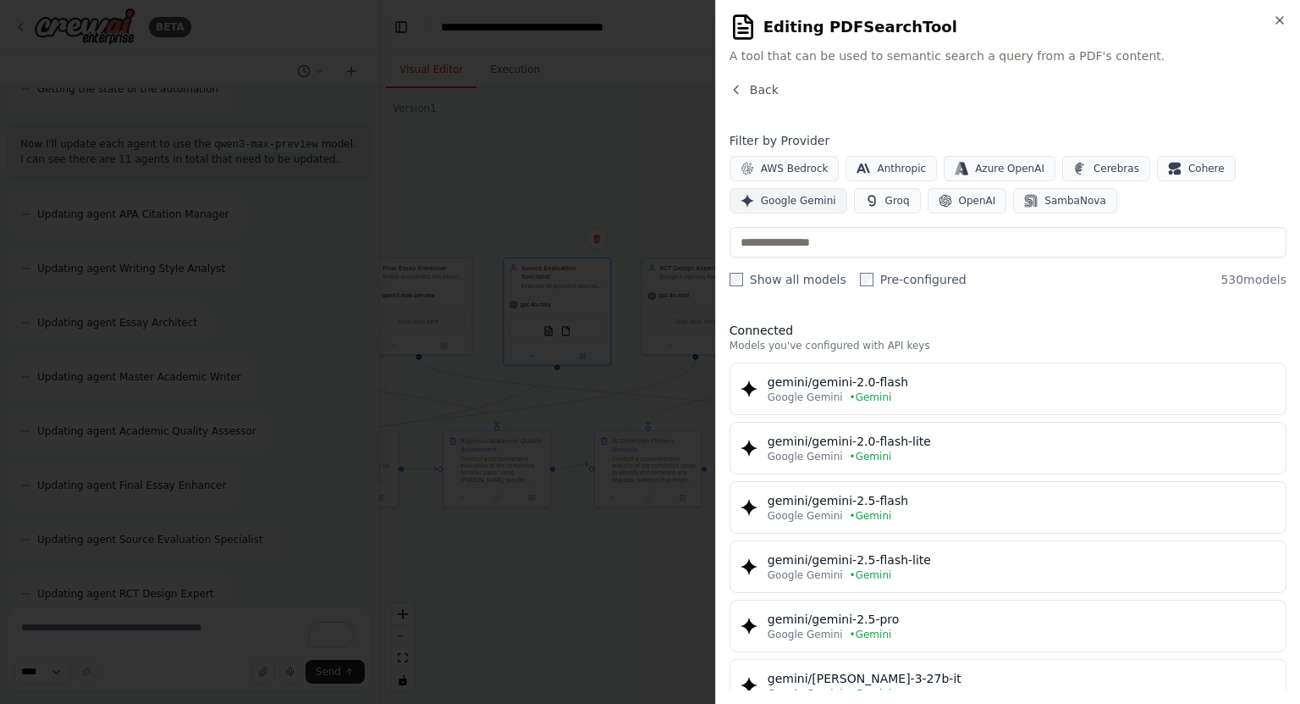
click at [787, 201] on span "Google Gemini" at bounding box center [798, 201] width 75 height 14
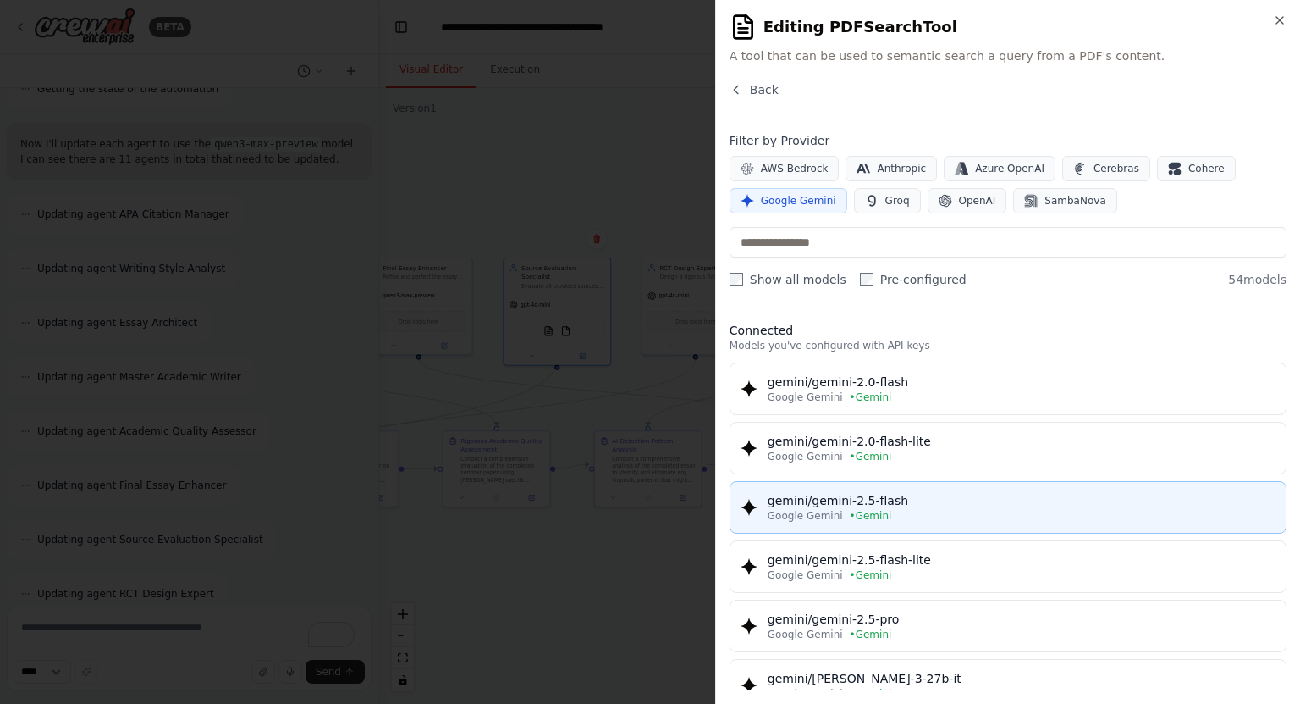
click at [972, 518] on div "Google Gemini • Gemini" at bounding box center [1022, 516] width 508 height 14
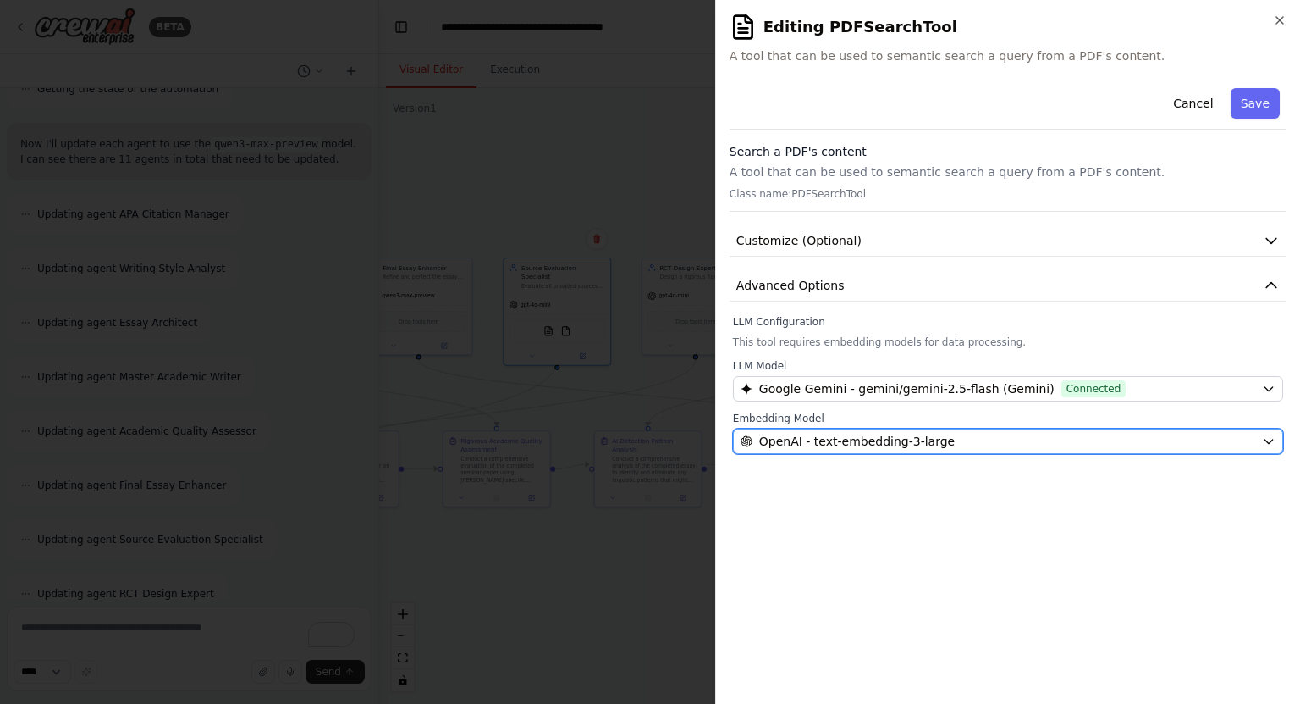
click at [1005, 445] on div "OpenAI - text-embedding-3-large" at bounding box center [998, 441] width 515 height 17
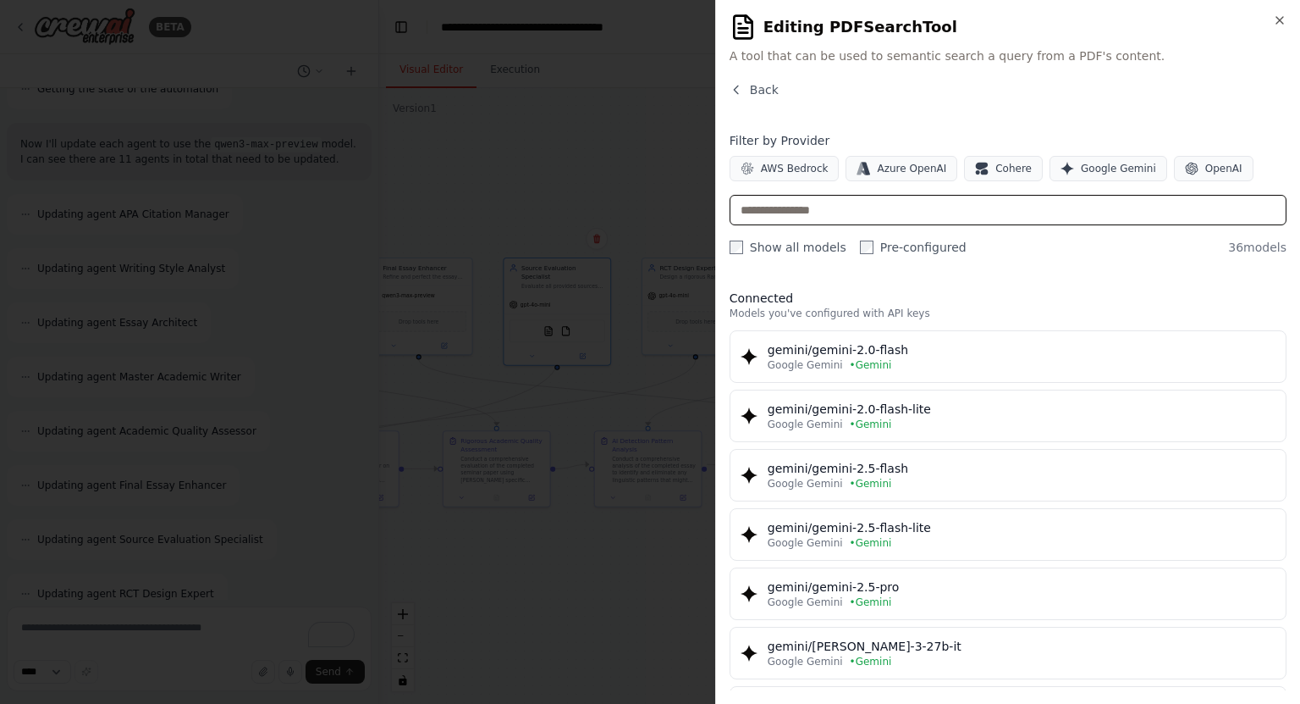
click at [894, 218] on input "text" at bounding box center [1008, 210] width 557 height 30
type input "****"
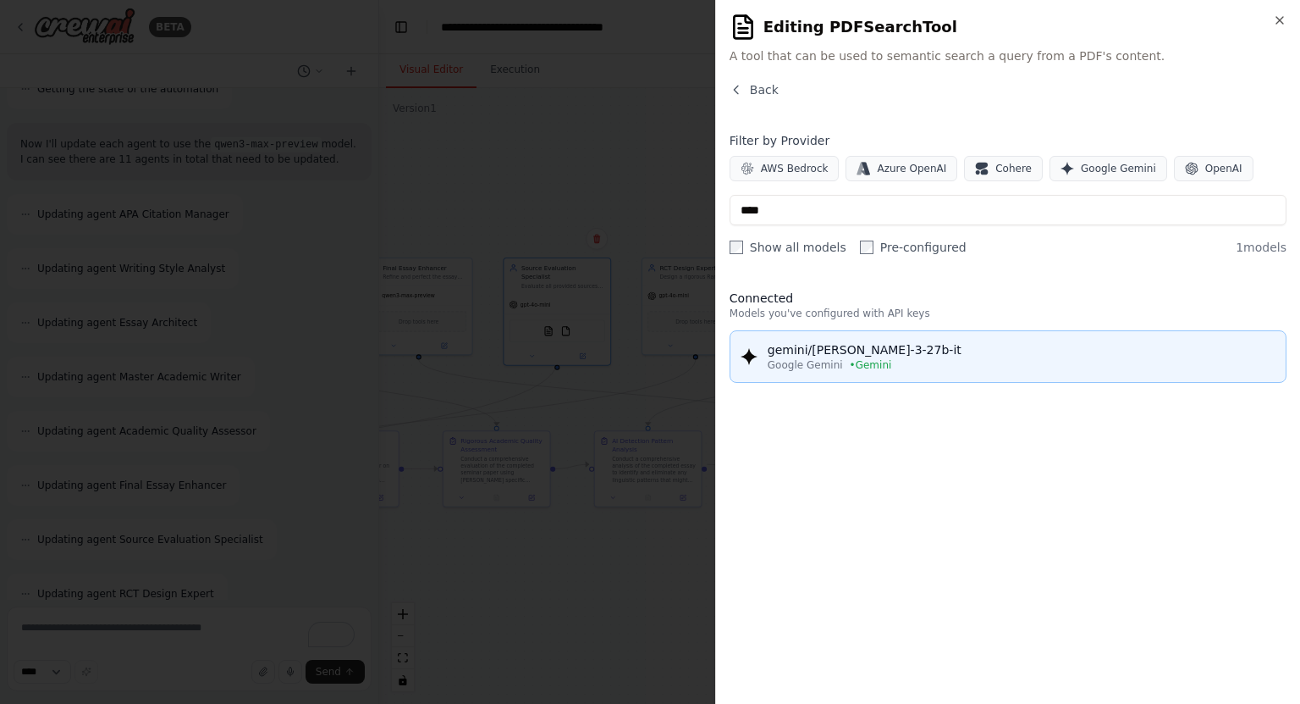
click at [857, 377] on button "gemini/gemma-3-27b-it Google Gemini • Gemini" at bounding box center [1008, 356] width 557 height 52
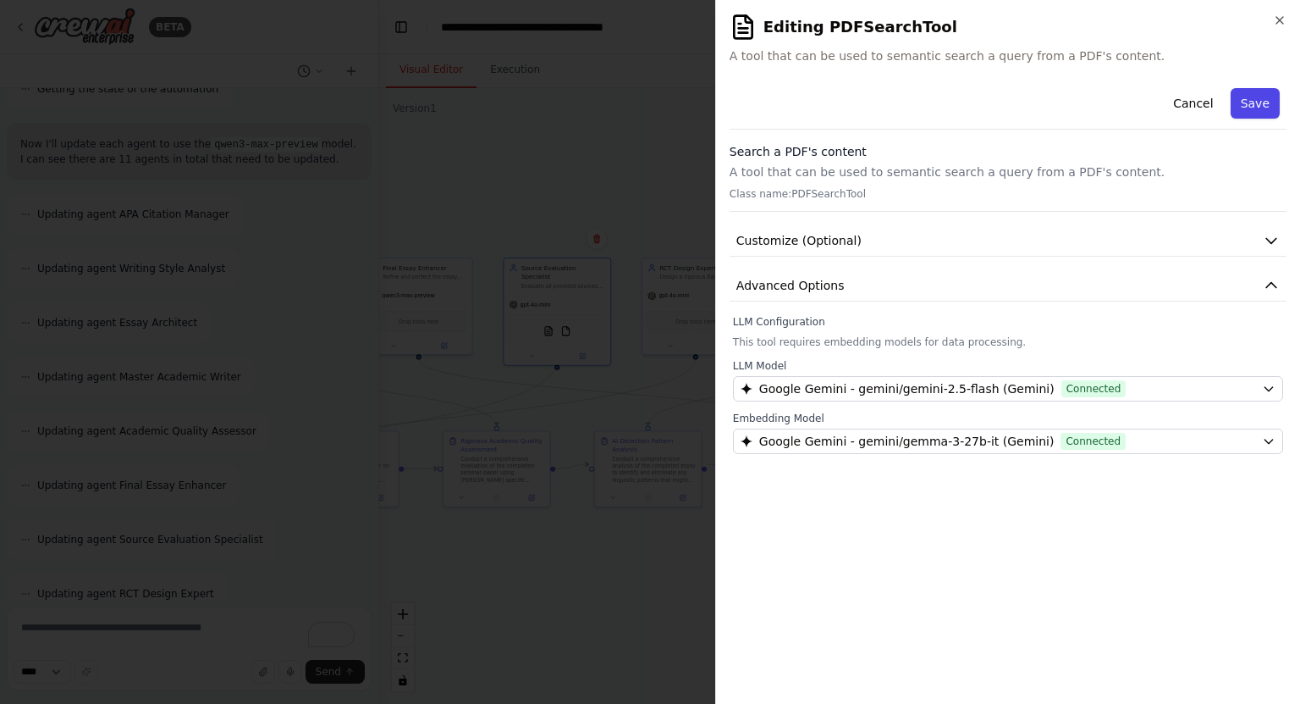
click at [1246, 103] on button "Save" at bounding box center [1255, 103] width 49 height 30
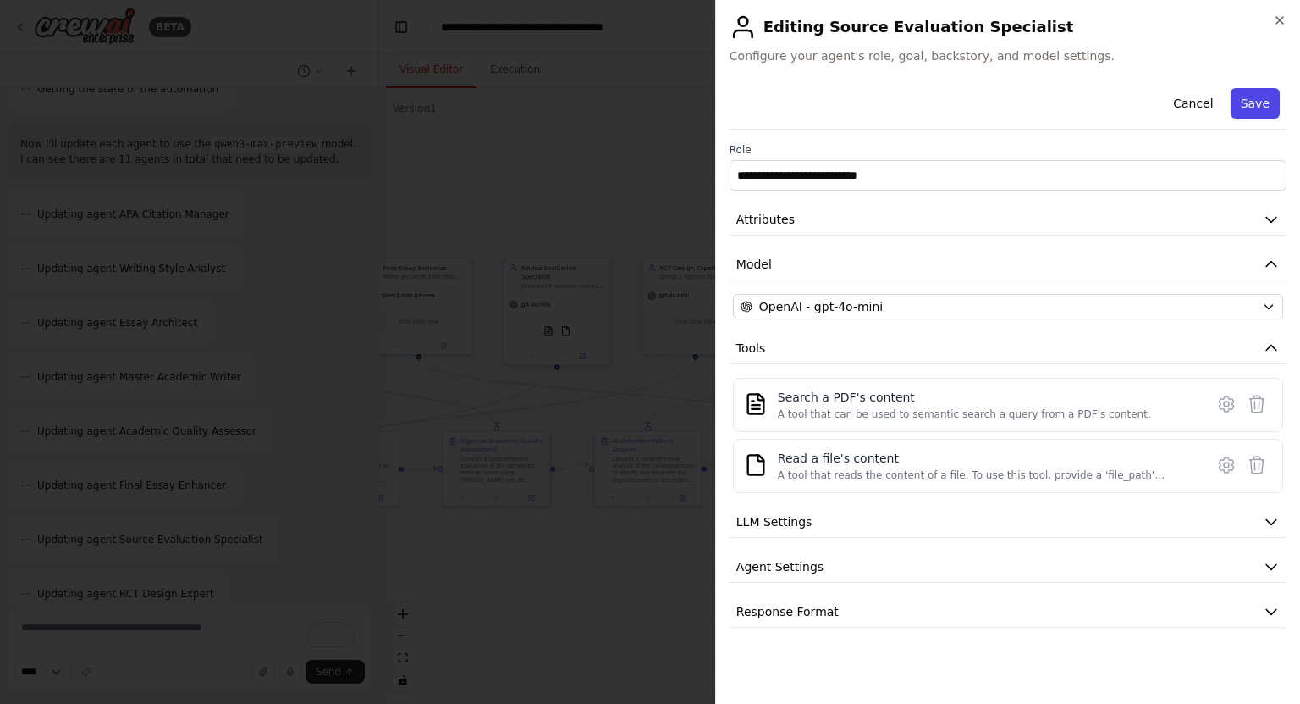
click at [1270, 91] on button "Save" at bounding box center [1255, 103] width 49 height 30
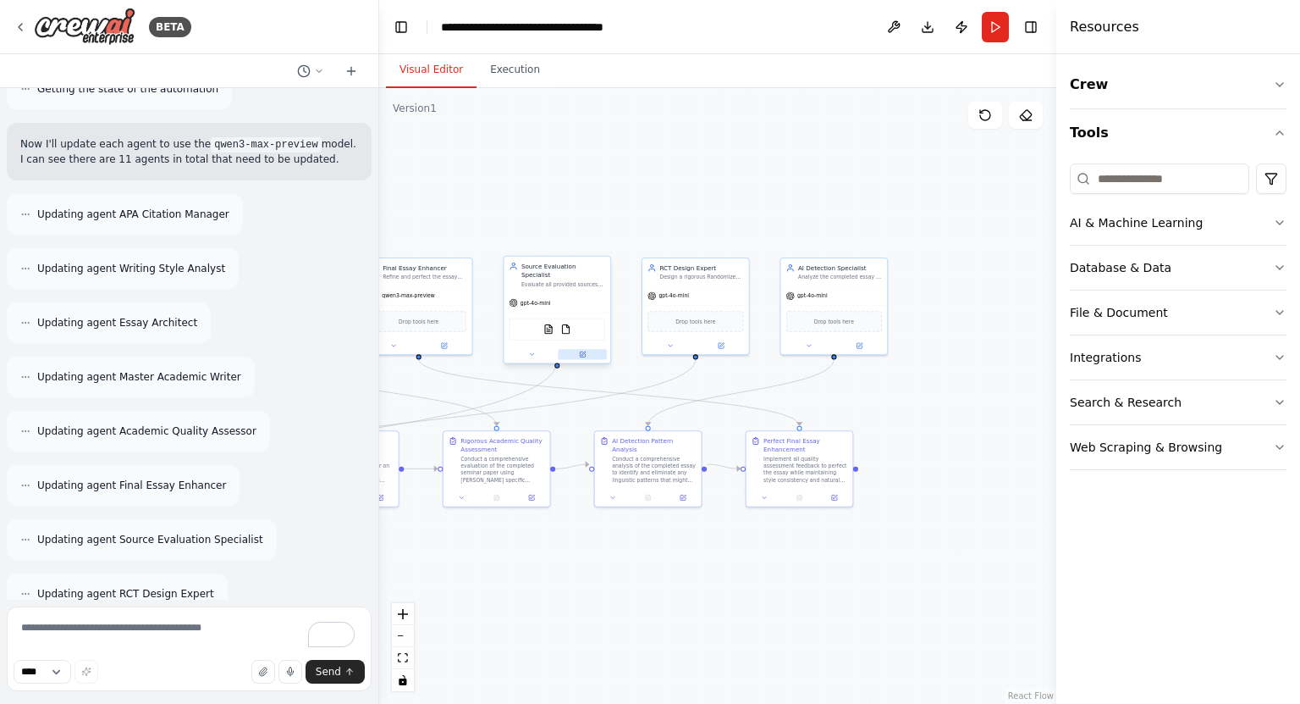
click at [571, 349] on button at bounding box center [582, 354] width 49 height 10
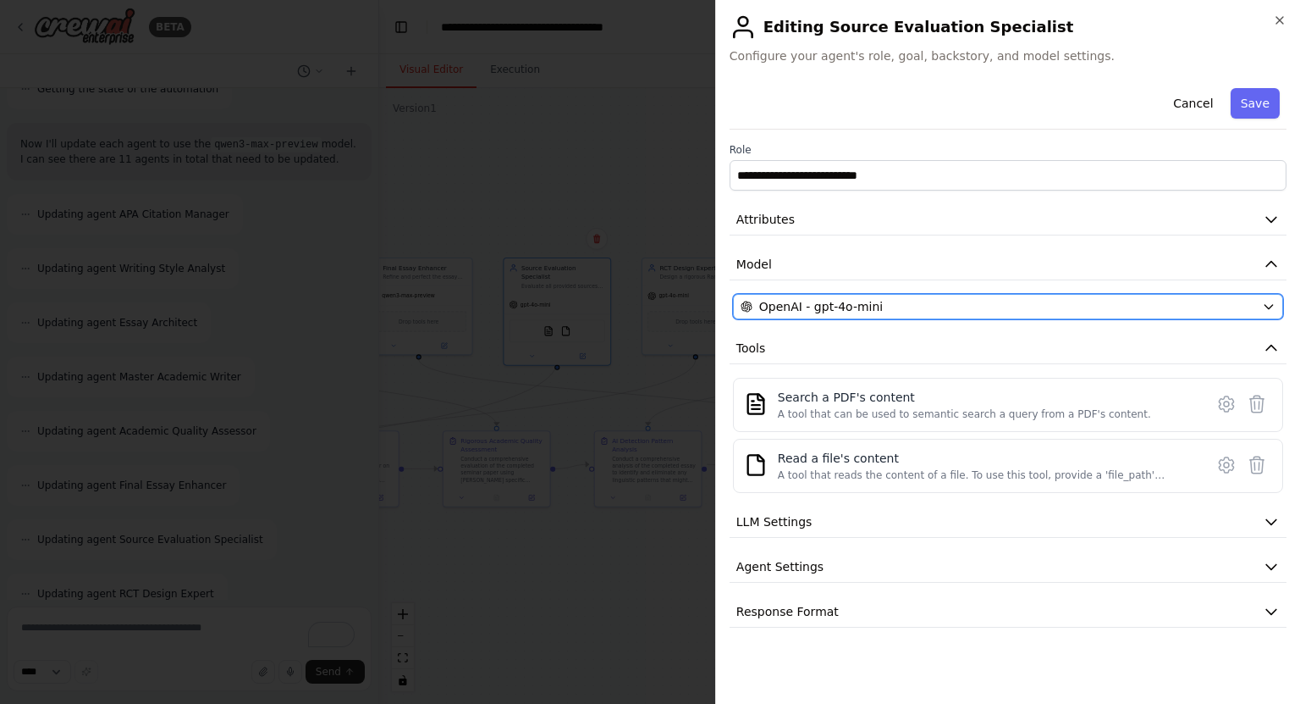
click at [1016, 299] on div "OpenAI - gpt-4o-mini" at bounding box center [998, 306] width 515 height 17
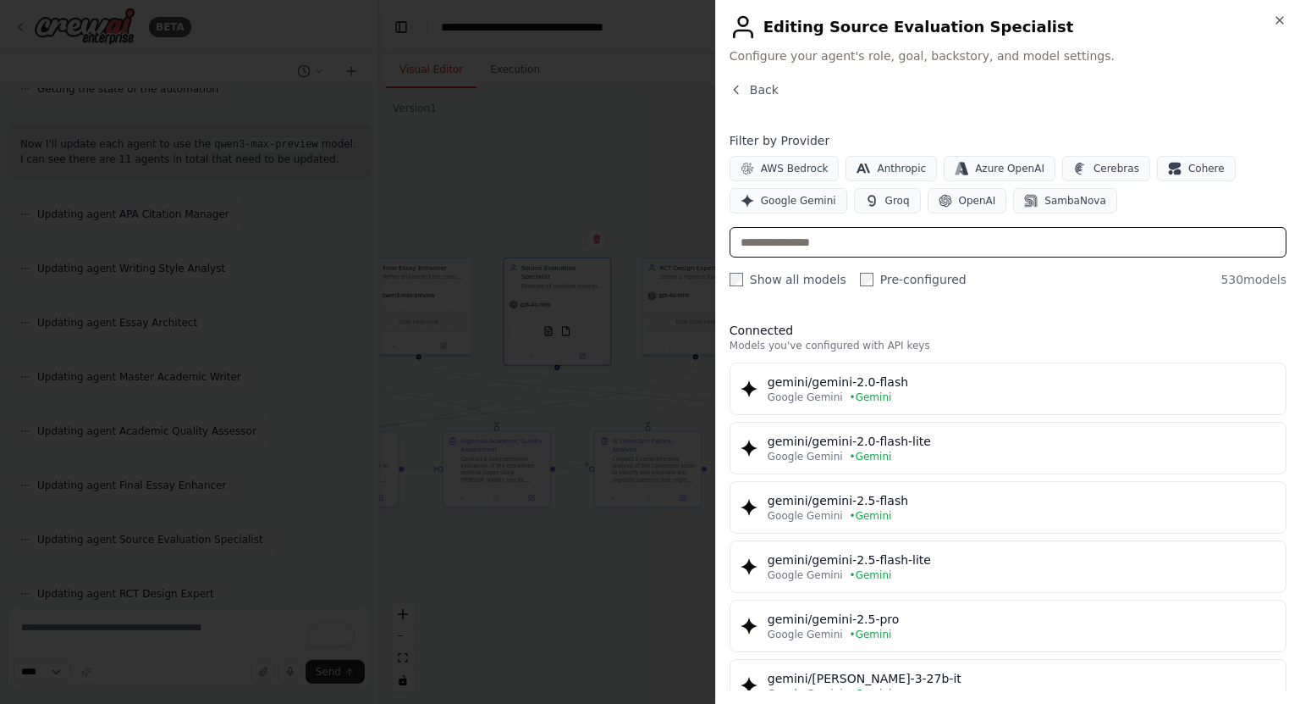
click at [870, 248] on input "text" at bounding box center [1008, 242] width 557 height 30
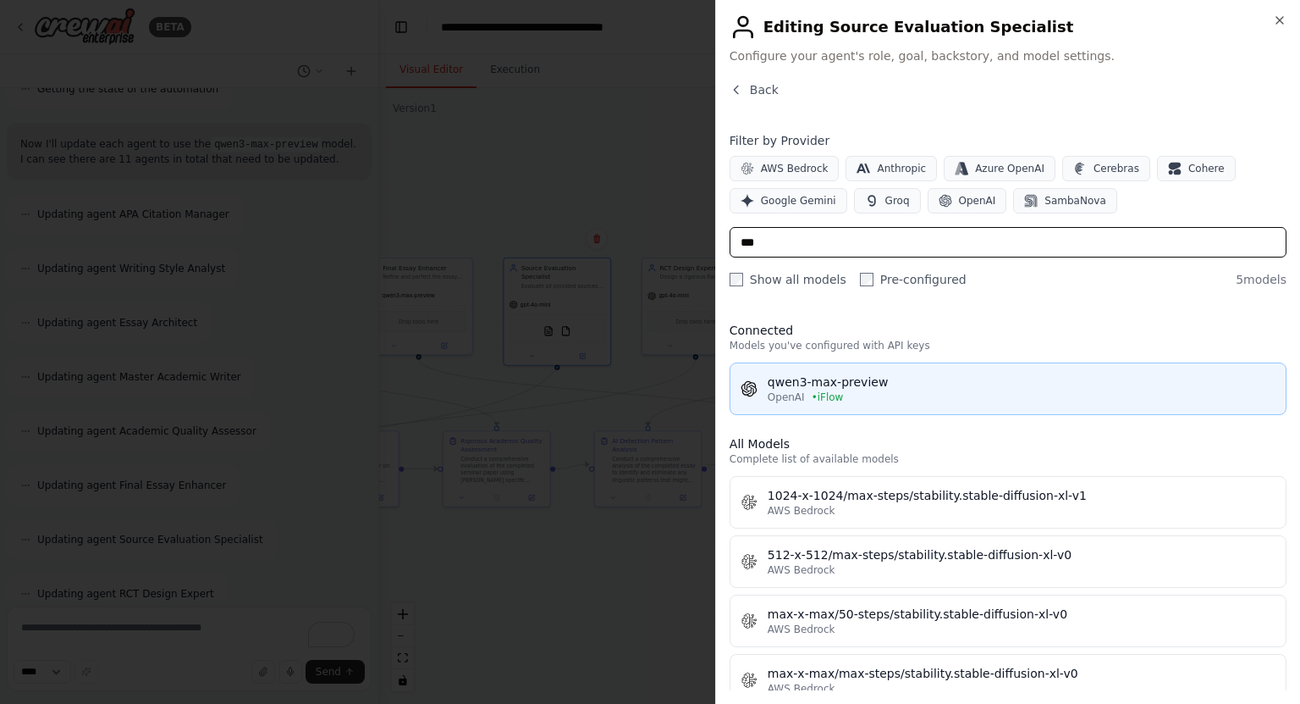
type input "***"
click at [851, 382] on div "qwen3-max-preview" at bounding box center [1022, 381] width 508 height 17
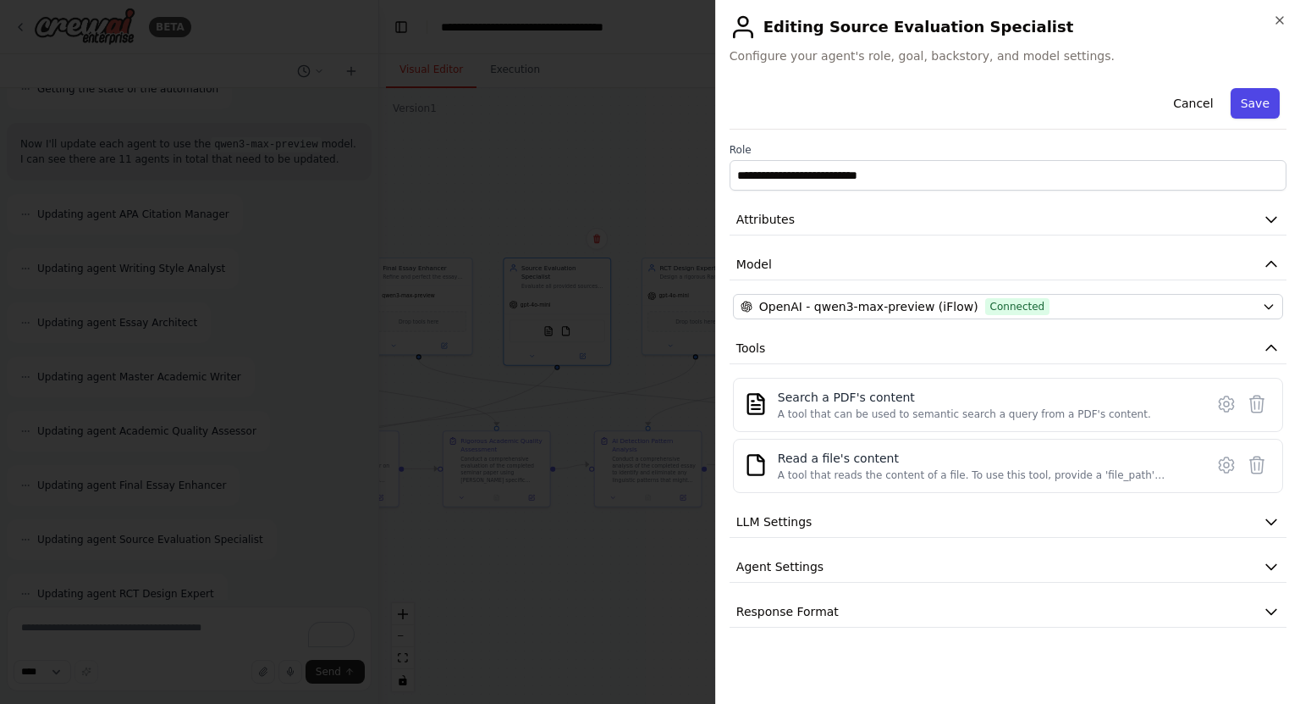
click at [1250, 112] on button "Save" at bounding box center [1255, 103] width 49 height 30
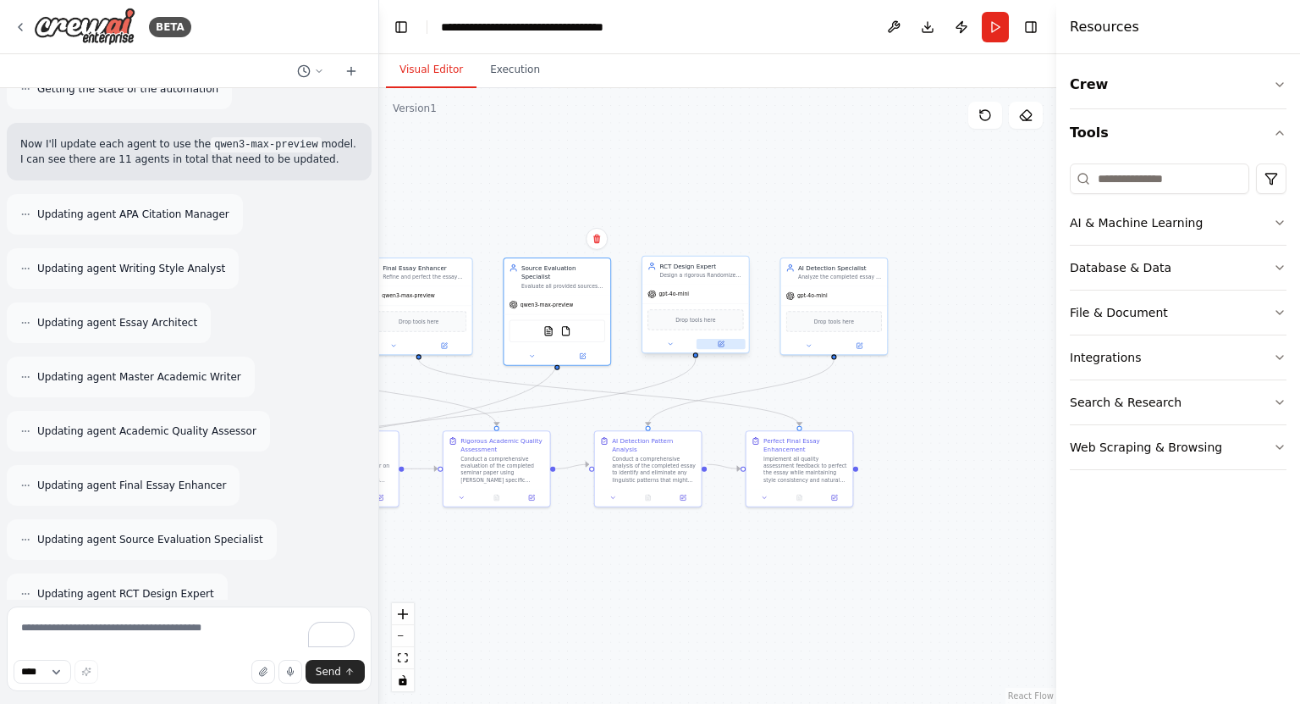
click at [725, 345] on button at bounding box center [721, 344] width 49 height 10
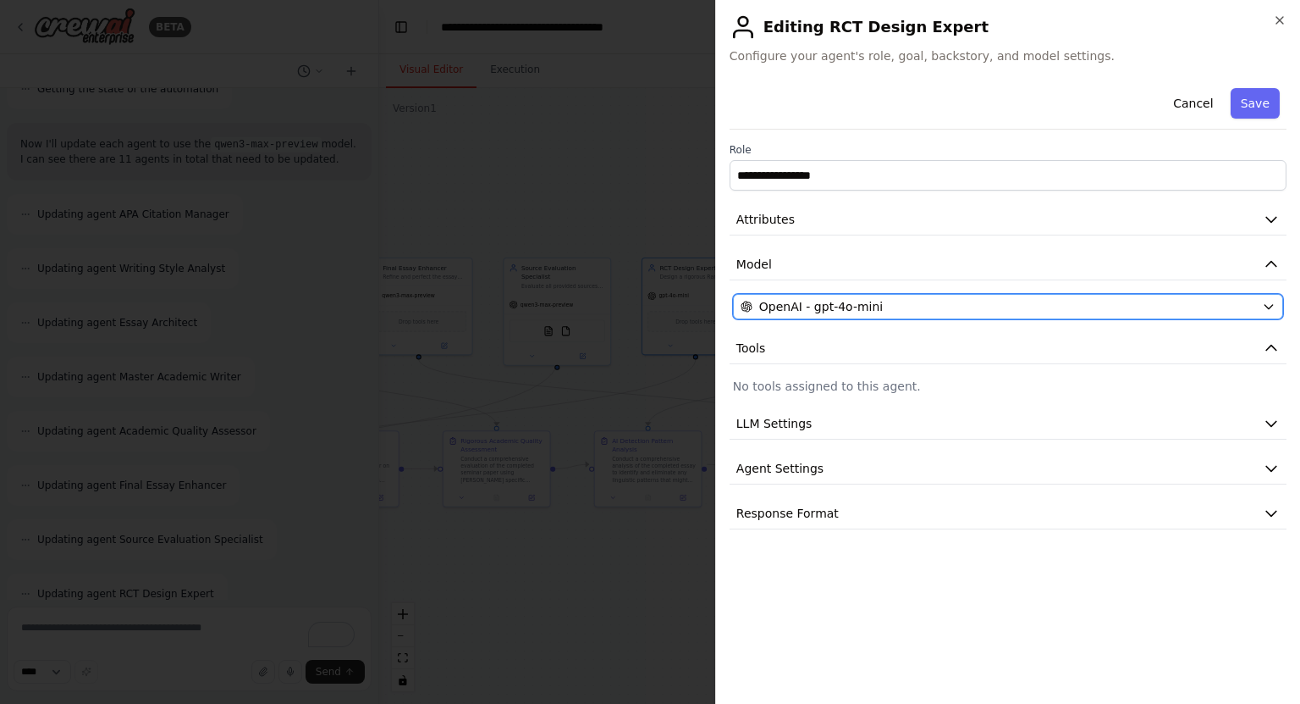
click at [830, 312] on span "OpenAI - gpt-4o-mini" at bounding box center [821, 306] width 124 height 17
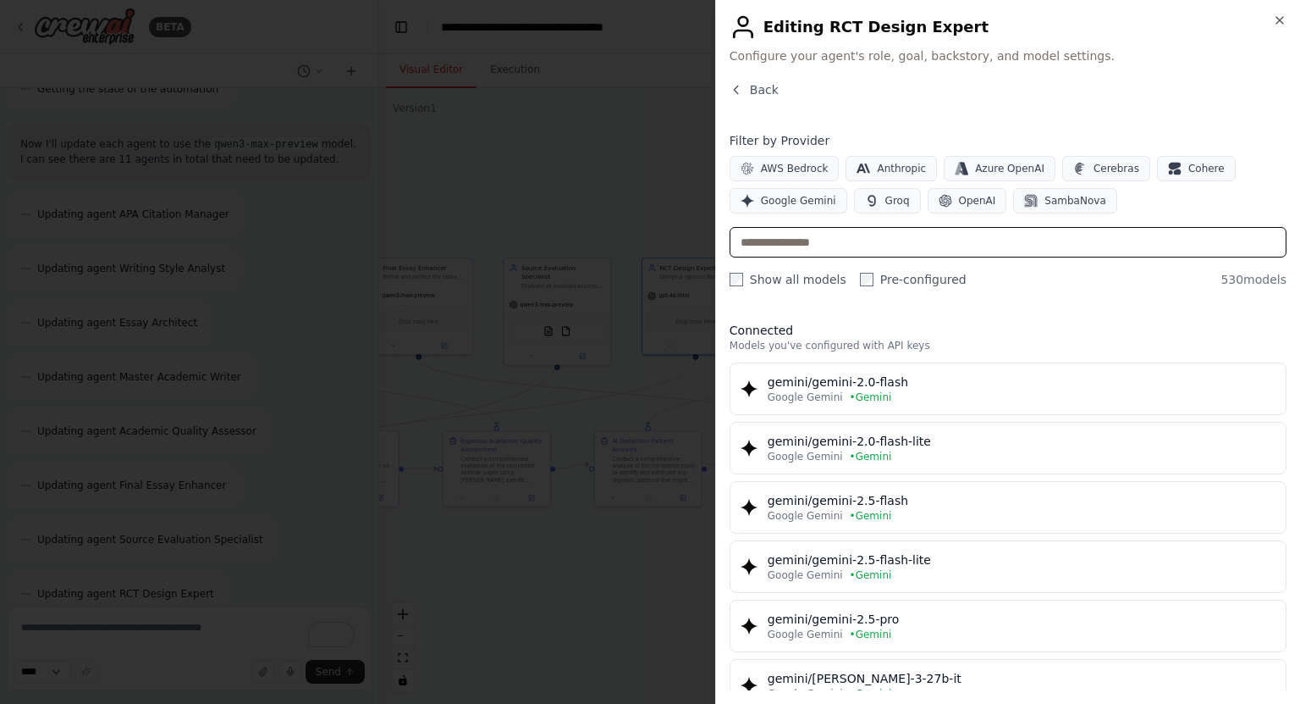
click at [821, 246] on input "text" at bounding box center [1008, 242] width 557 height 30
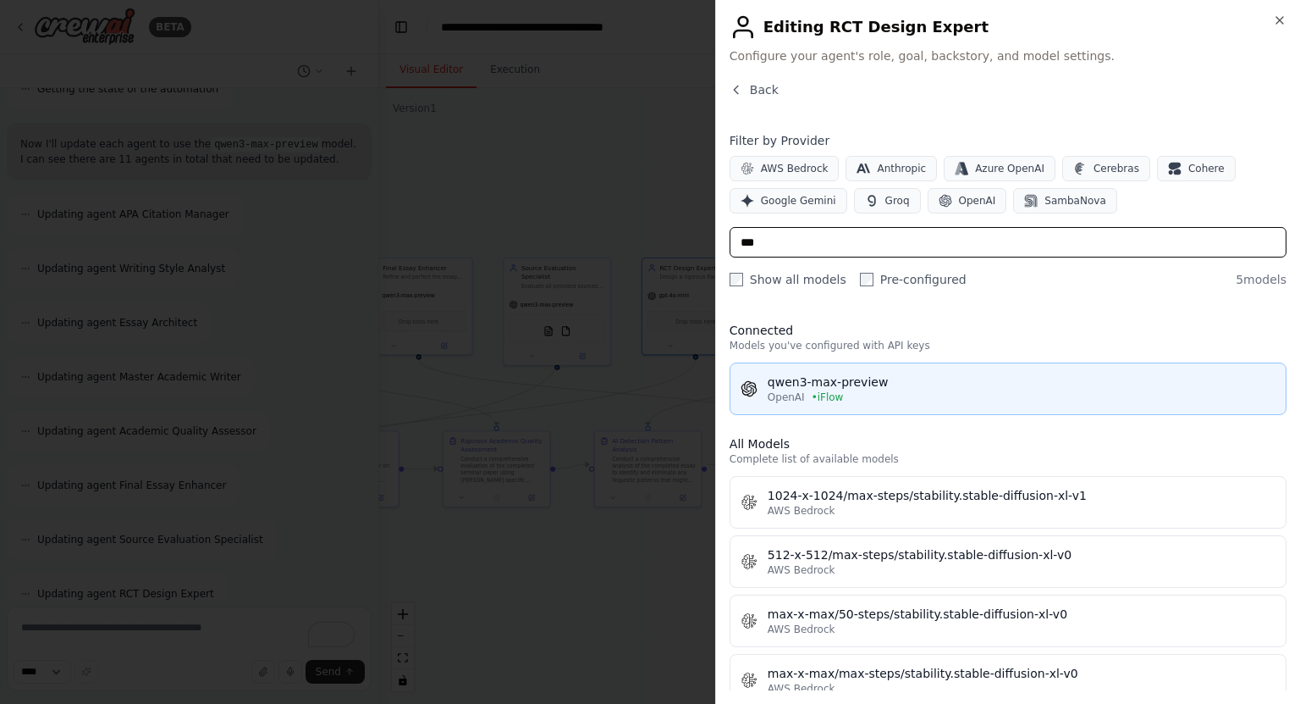
type input "***"
click at [809, 388] on div "qwen3-max-preview" at bounding box center [1022, 381] width 508 height 17
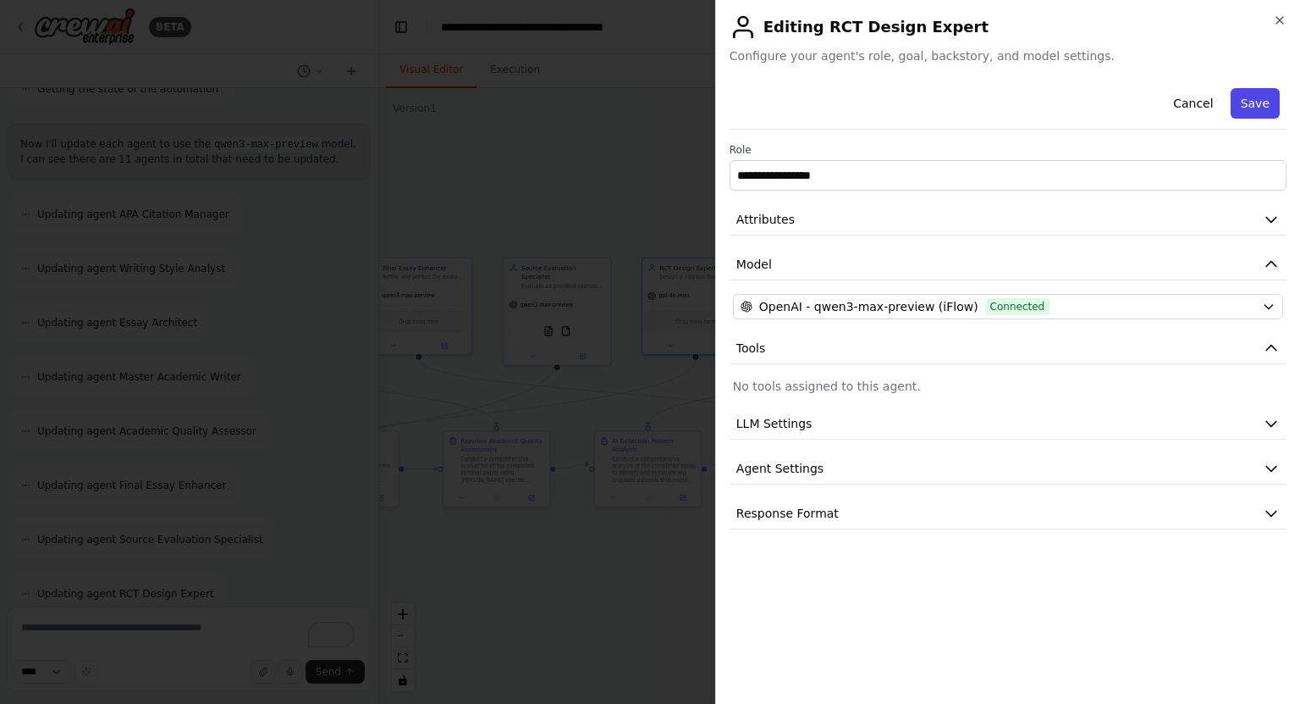
click at [1254, 99] on button "Save" at bounding box center [1255, 103] width 49 height 30
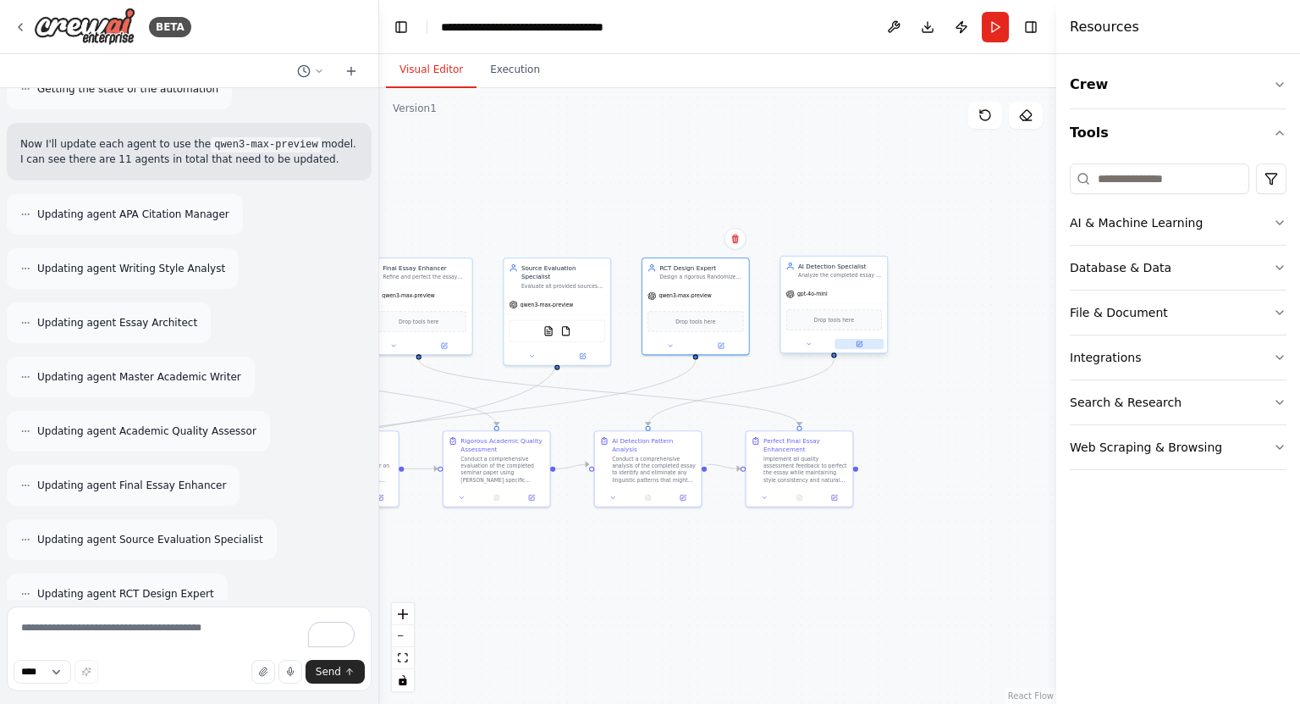
click at [856, 341] on icon at bounding box center [859, 343] width 7 height 7
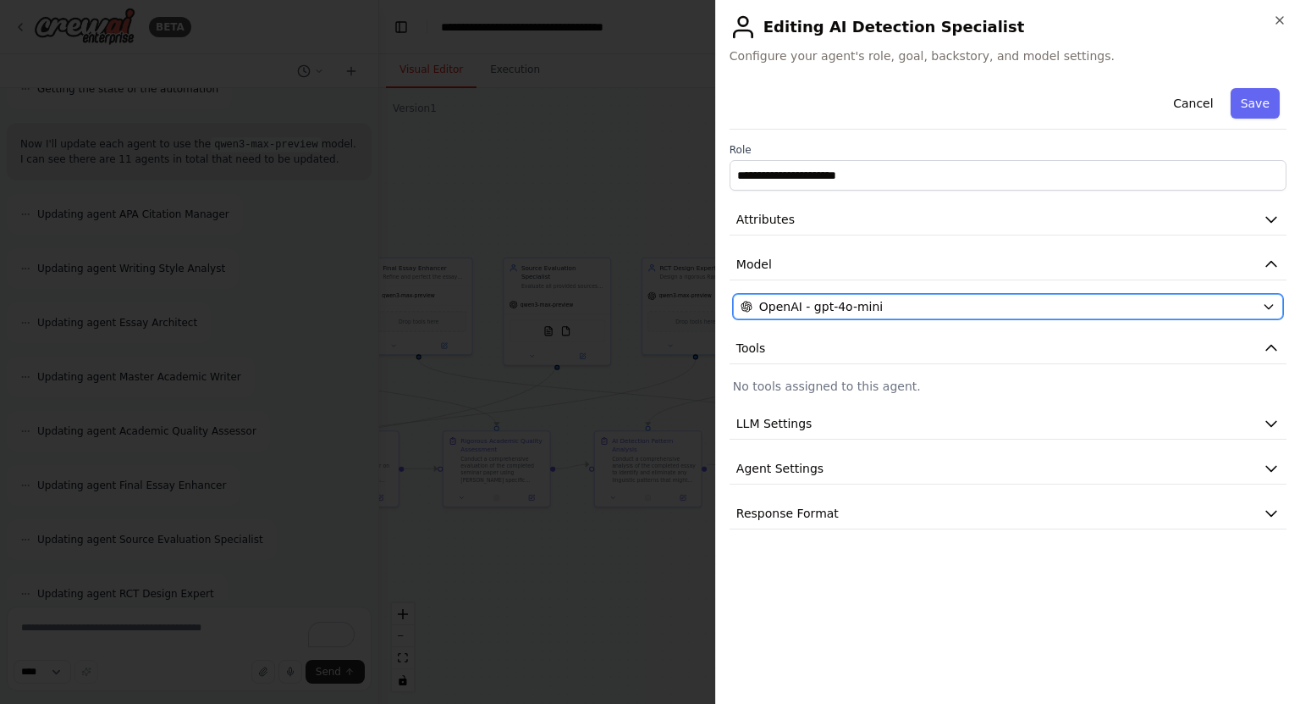
click at [845, 302] on span "OpenAI - gpt-4o-mini" at bounding box center [821, 306] width 124 height 17
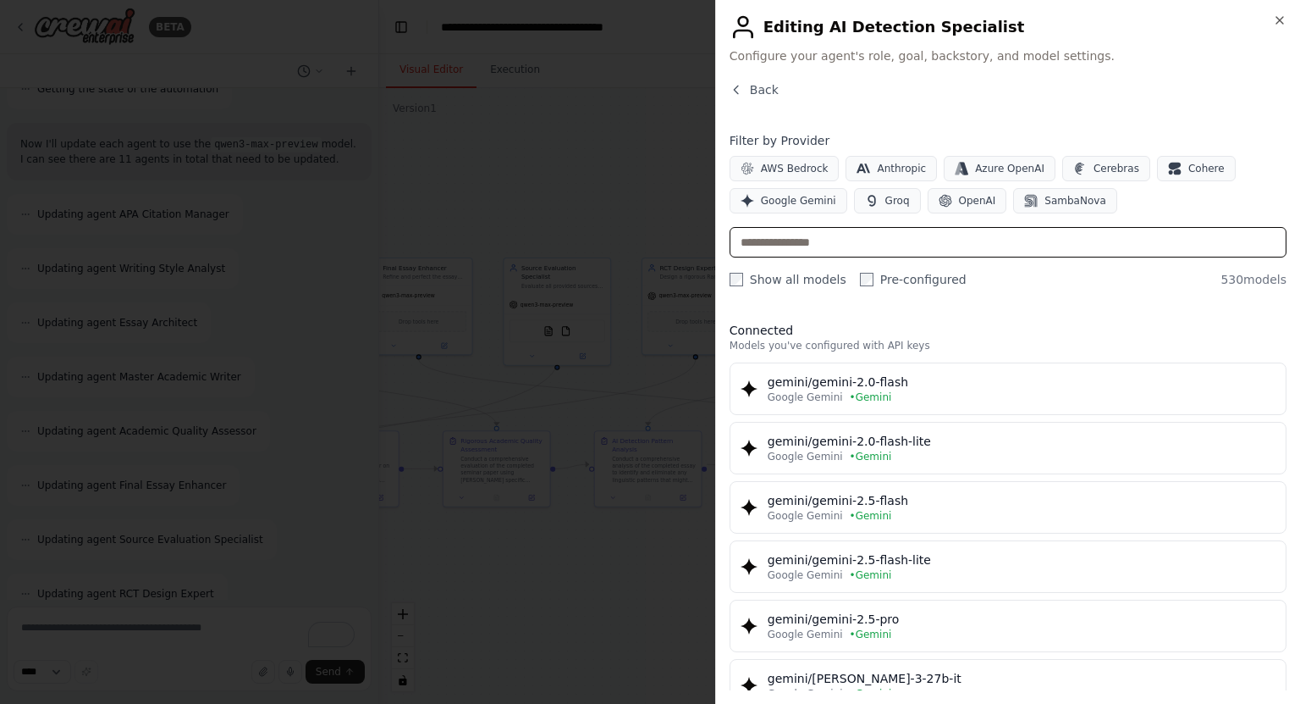
click at [826, 250] on input "text" at bounding box center [1008, 242] width 557 height 30
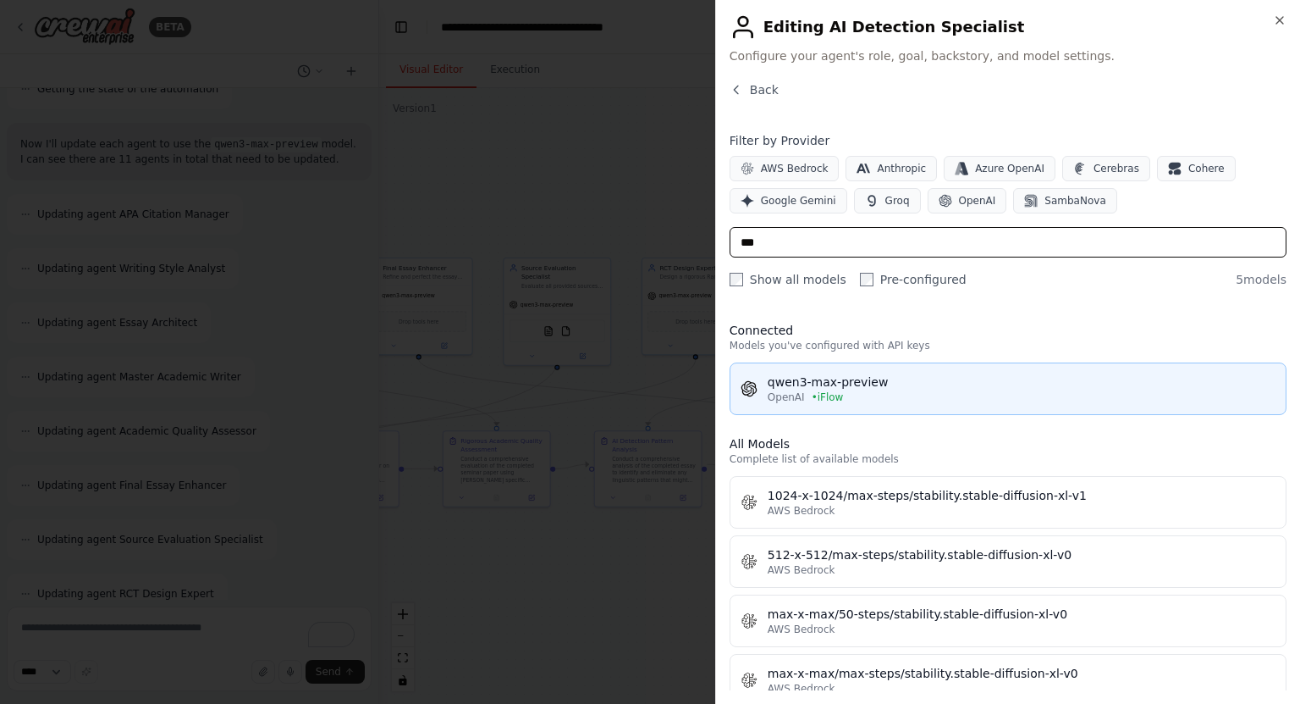
type input "***"
click at [809, 387] on div "qwen3-max-preview" at bounding box center [1022, 381] width 508 height 17
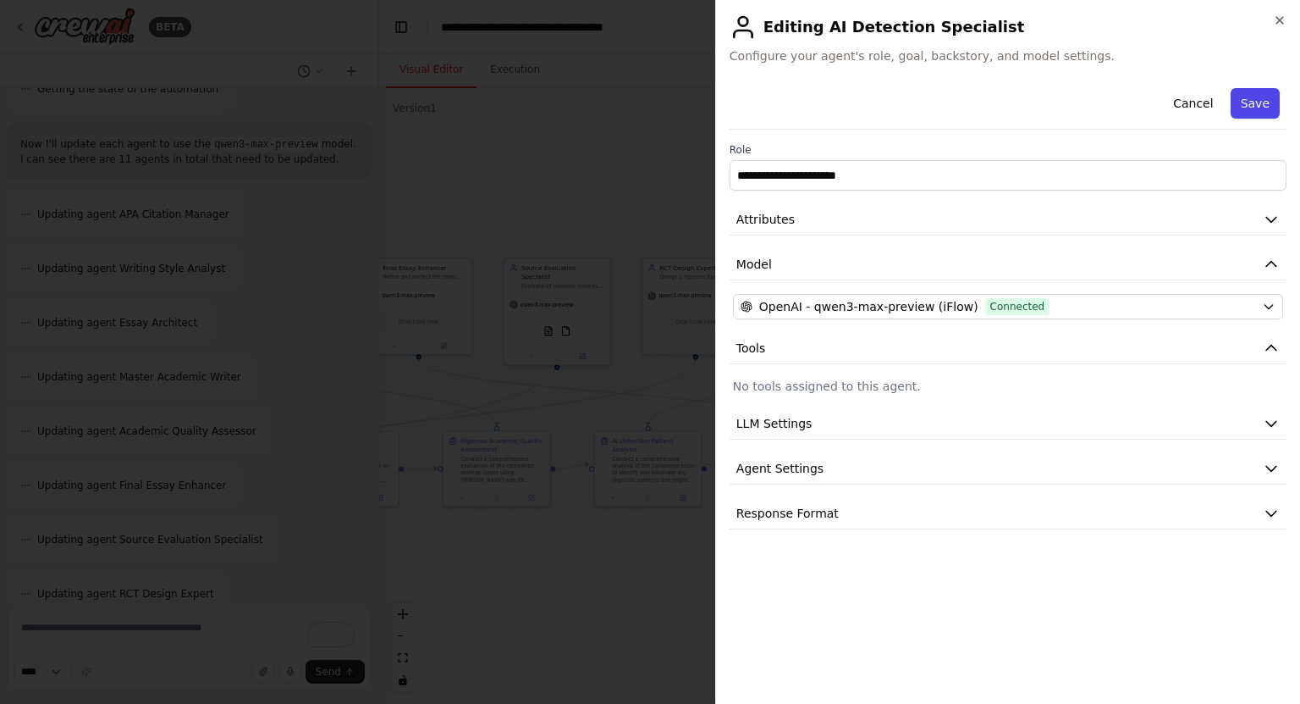
click at [1267, 94] on button "Save" at bounding box center [1255, 103] width 49 height 30
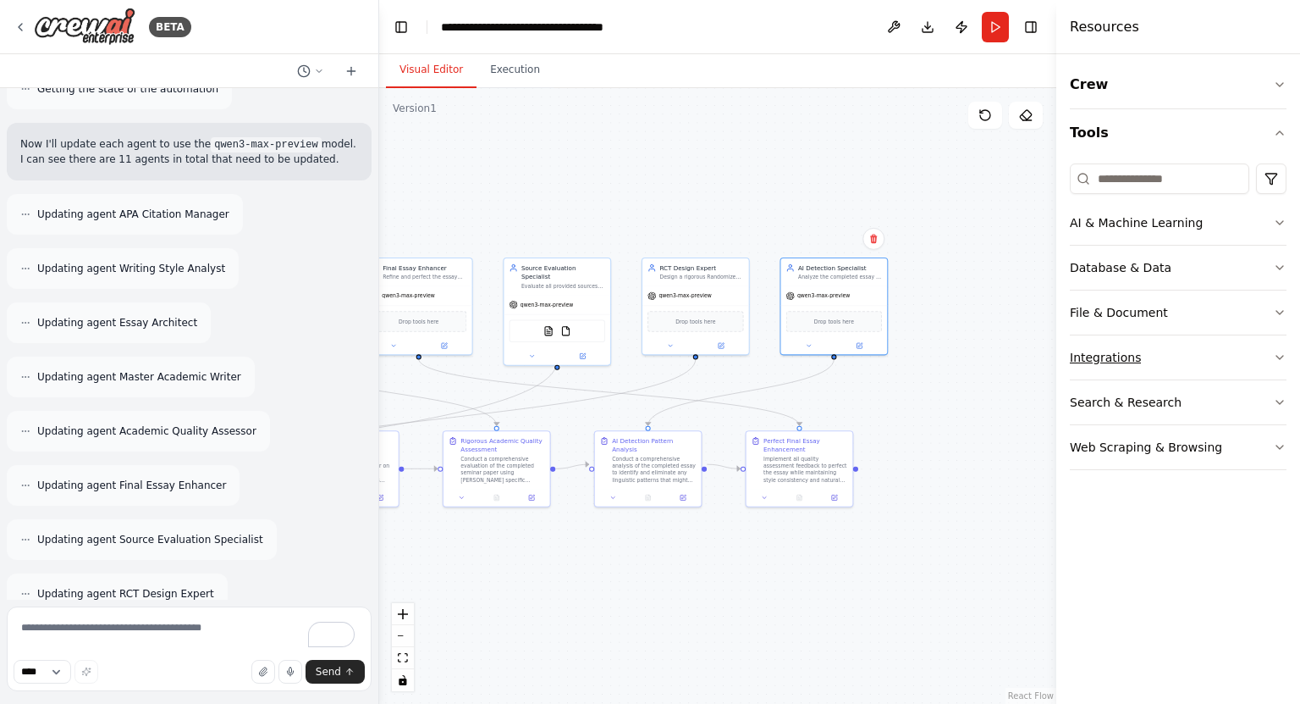
click at [1114, 361] on div "Integrations" at bounding box center [1105, 357] width 71 height 17
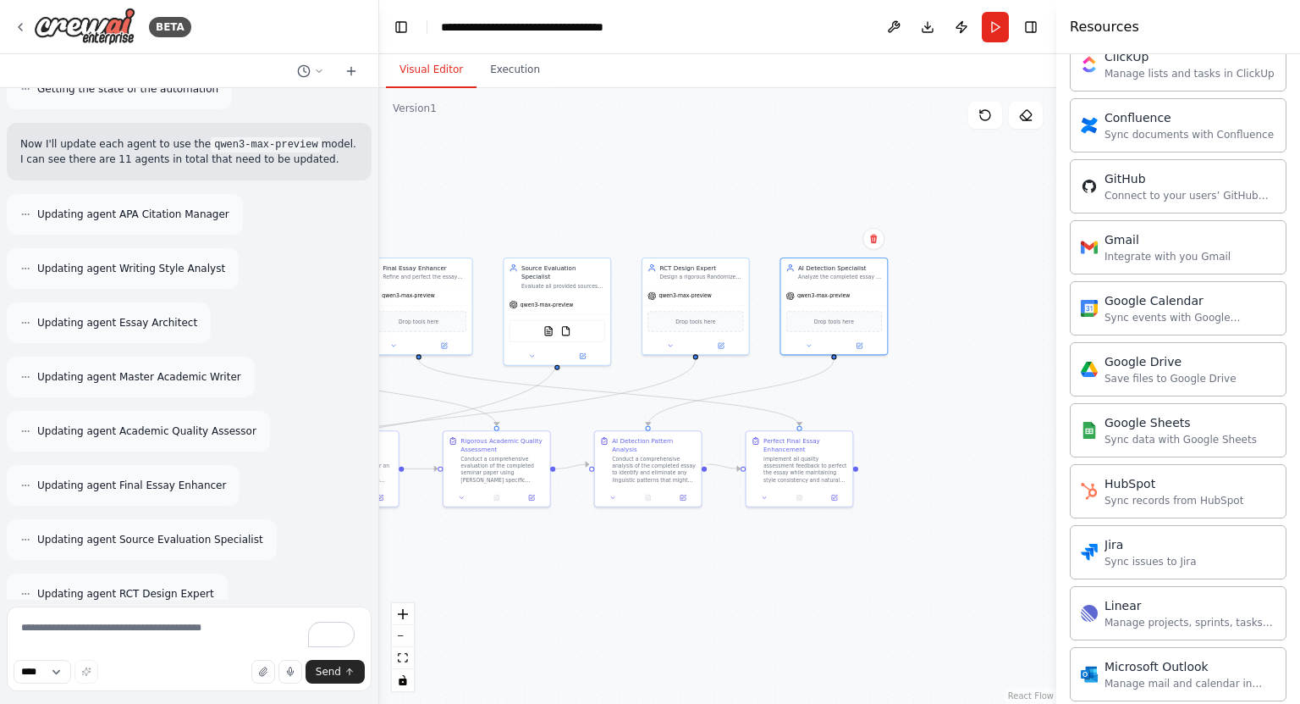
scroll to position [468, 0]
click at [898, 27] on button at bounding box center [893, 27] width 27 height 30
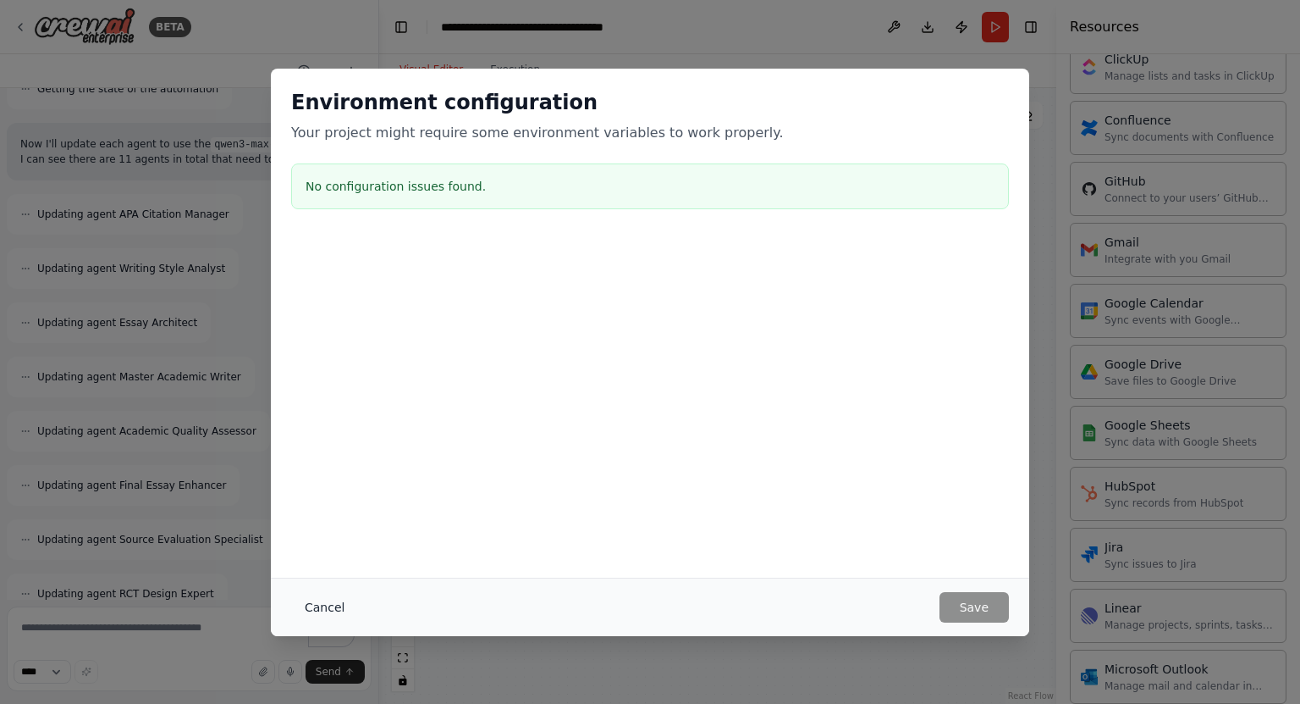
click at [317, 600] on button "Cancel" at bounding box center [324, 607] width 67 height 30
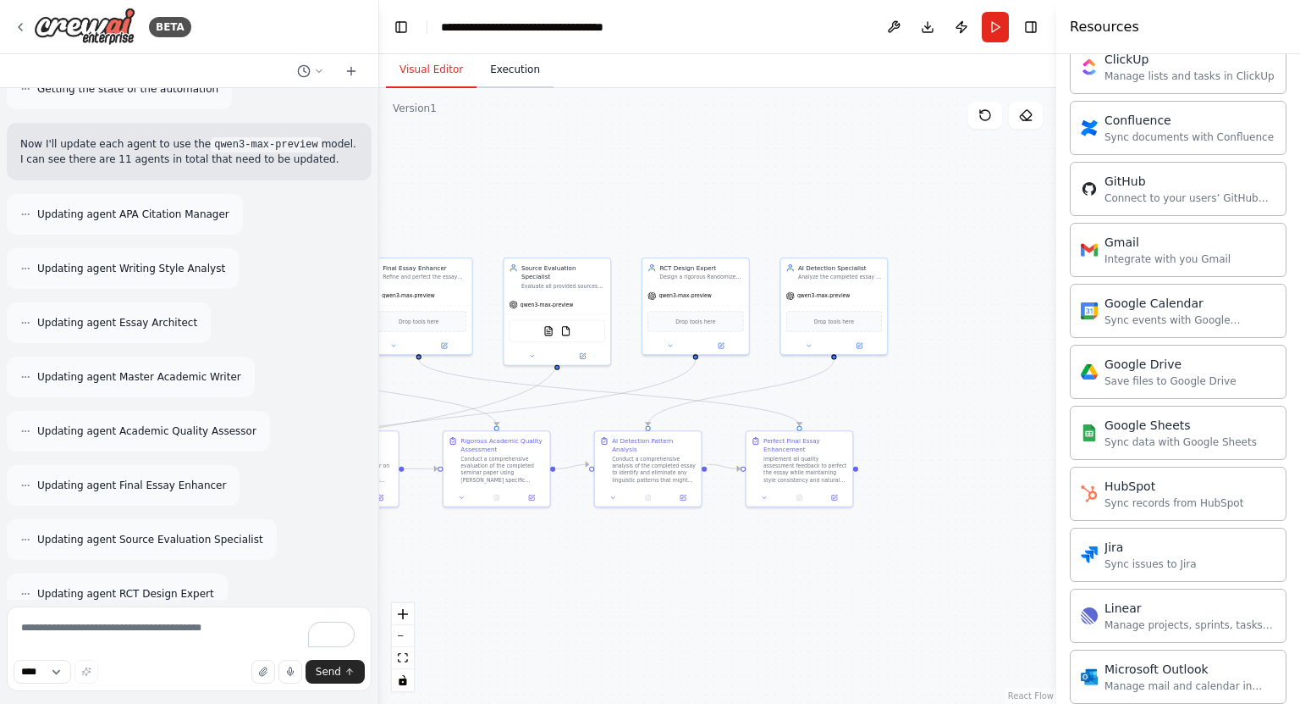
click at [485, 83] on button "Execution" at bounding box center [515, 70] width 77 height 36
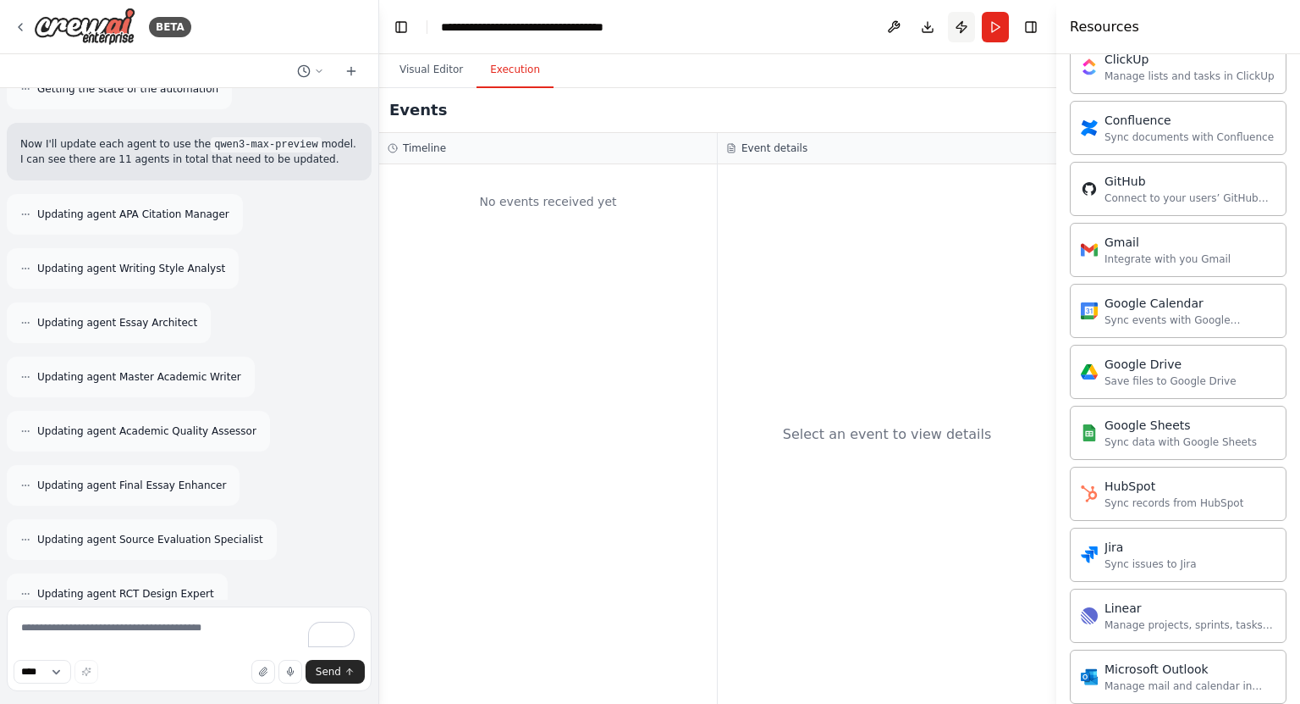
click at [956, 23] on button "Publish" at bounding box center [961, 27] width 27 height 30
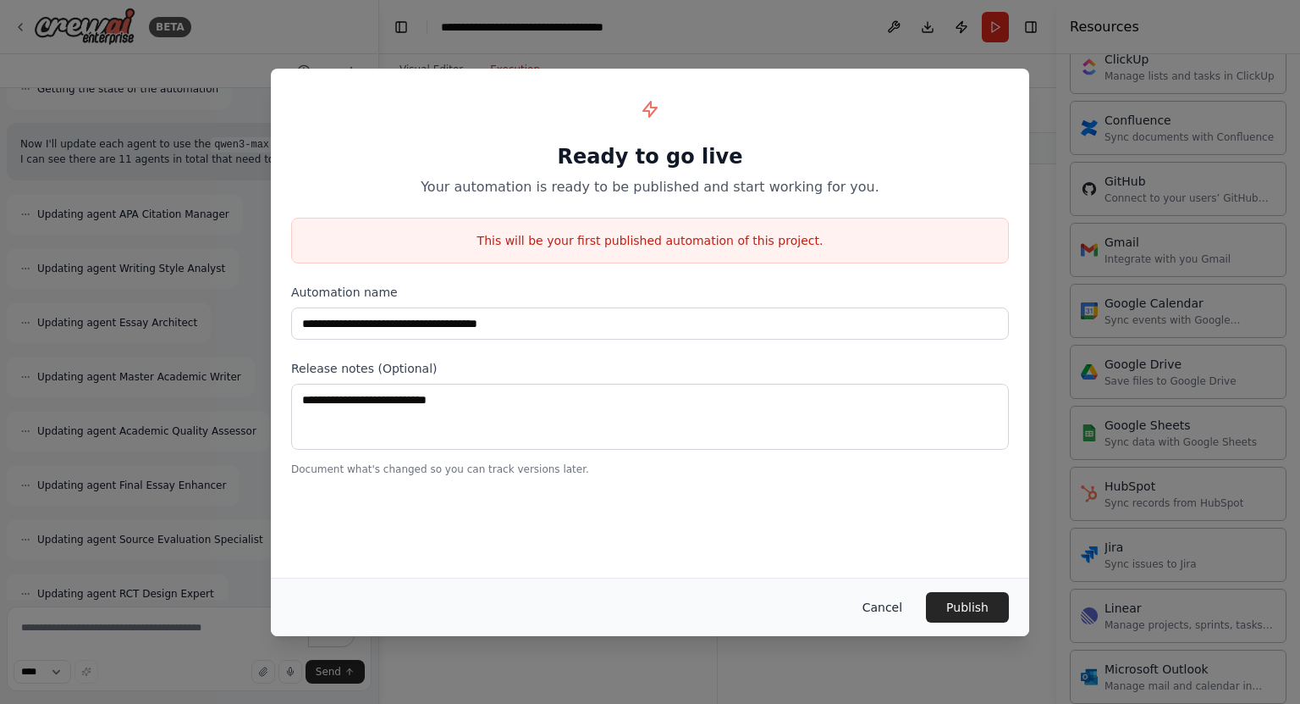
click at [876, 603] on button "Cancel" at bounding box center [882, 607] width 67 height 30
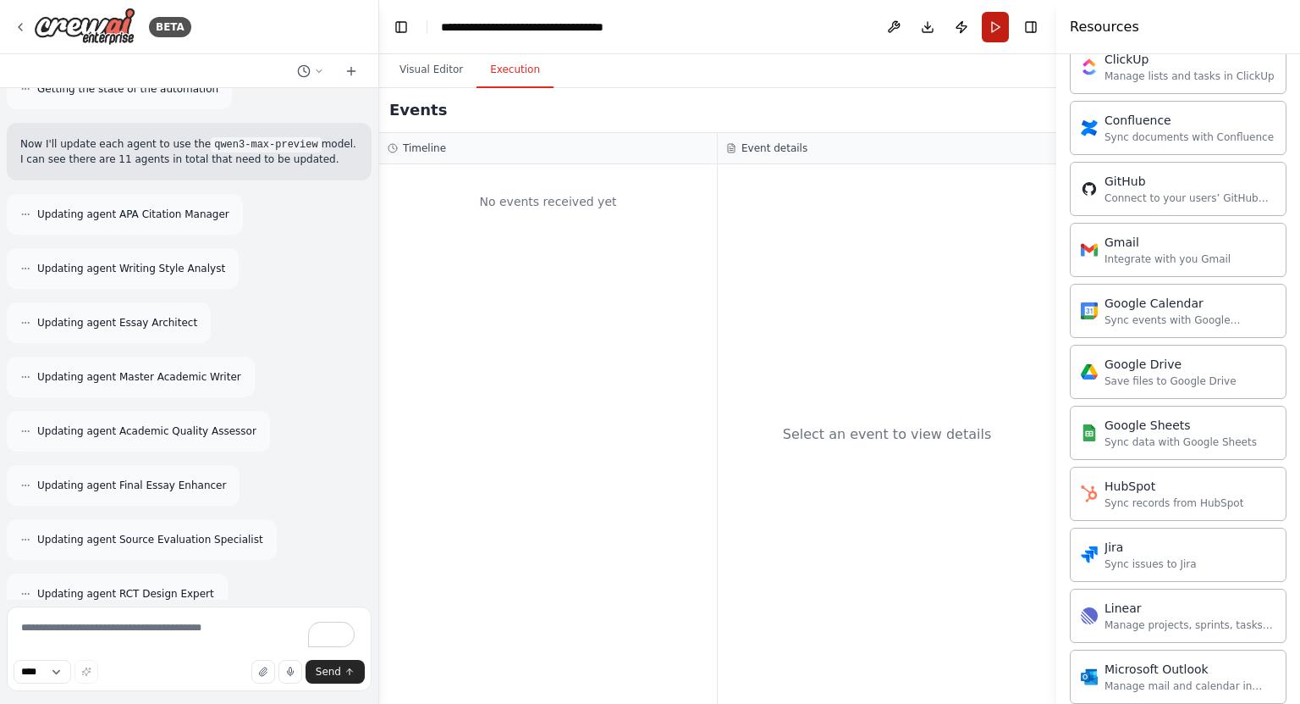
click at [984, 30] on button "Run" at bounding box center [995, 27] width 27 height 30
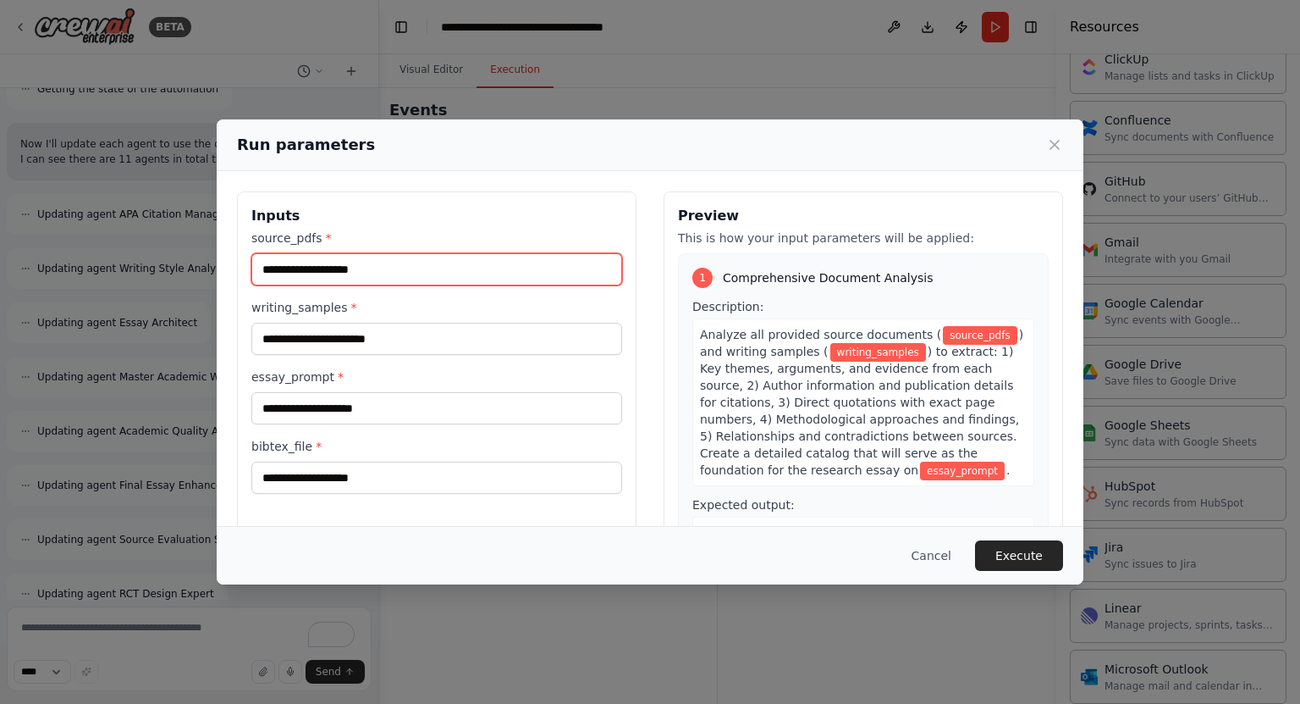
click at [518, 273] on input "source_pdfs *" at bounding box center [436, 269] width 371 height 32
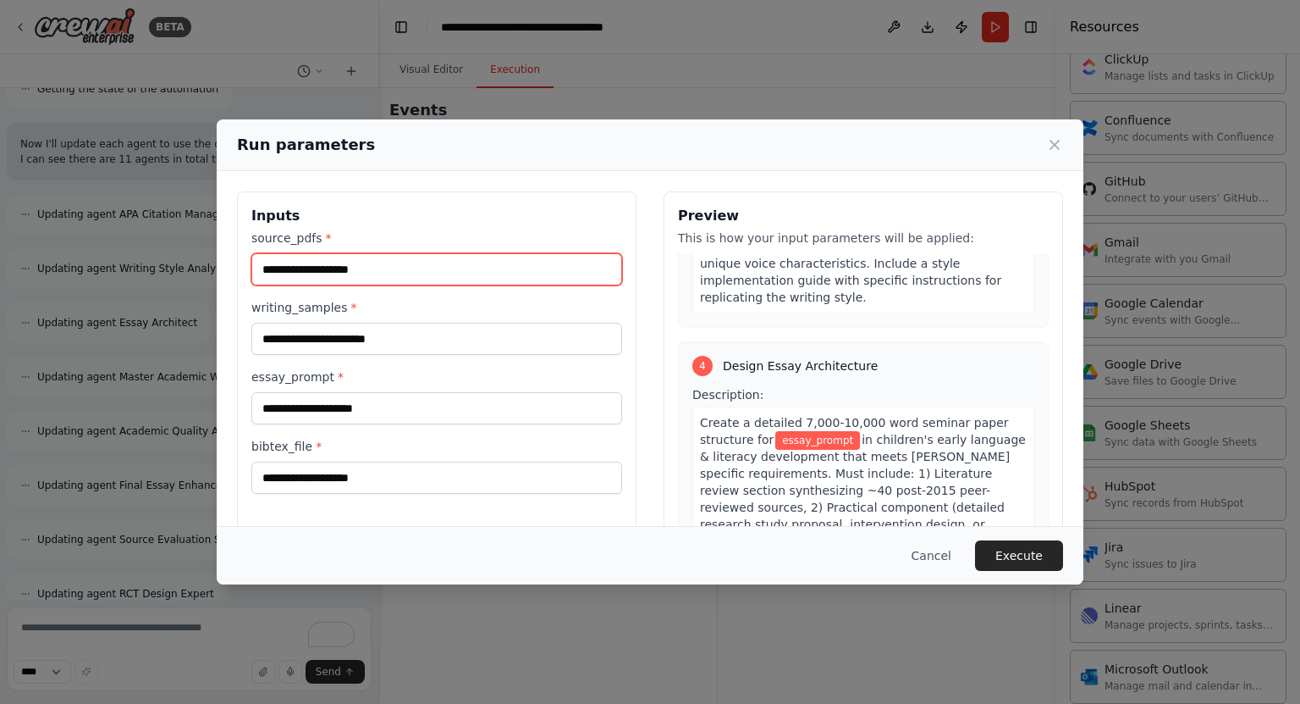
scroll to position [1256, 0]
click at [812, 432] on span "in children's early language & literacy development that meets Dr. Deitcher's s…" at bounding box center [863, 532] width 326 height 200
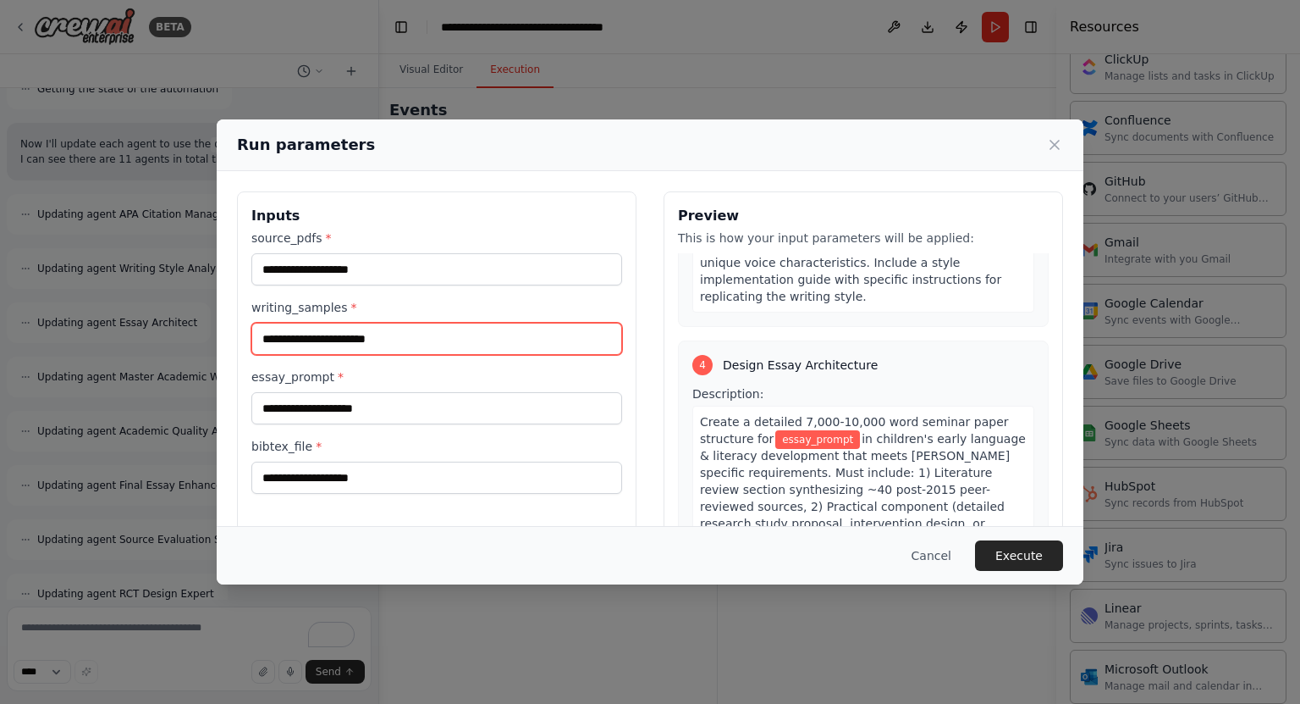
click at [502, 347] on input "writing_samples *" at bounding box center [436, 339] width 371 height 32
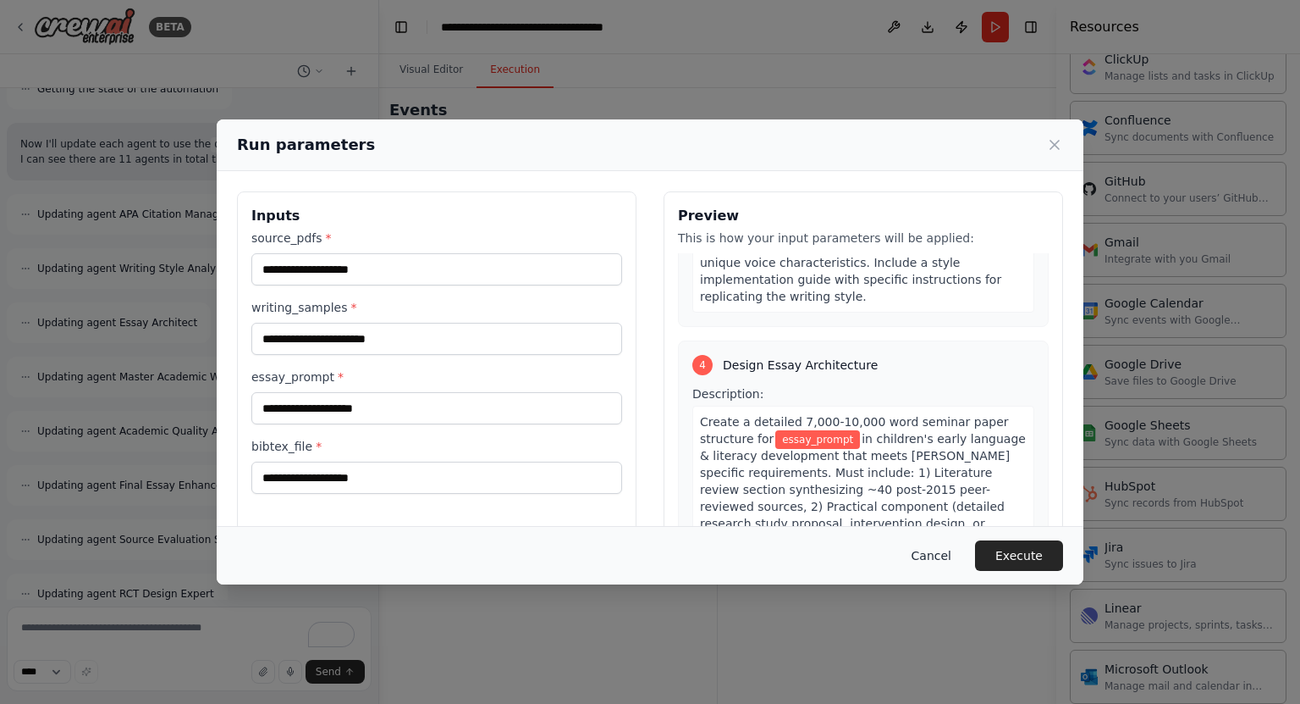
click at [932, 550] on button "Cancel" at bounding box center [931, 555] width 67 height 30
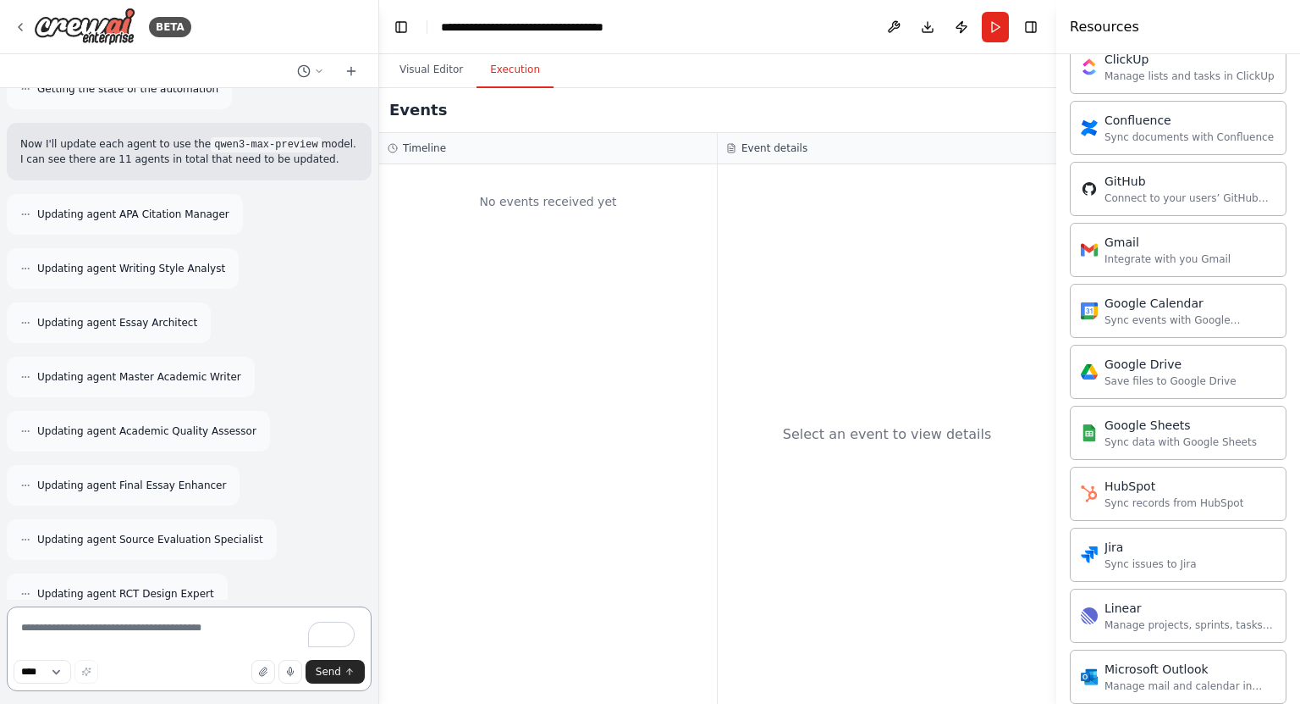
click at [176, 641] on textarea "To enrich screen reader interactions, please activate Accessibility in Grammarl…" at bounding box center [189, 648] width 365 height 85
type textarea "**********"
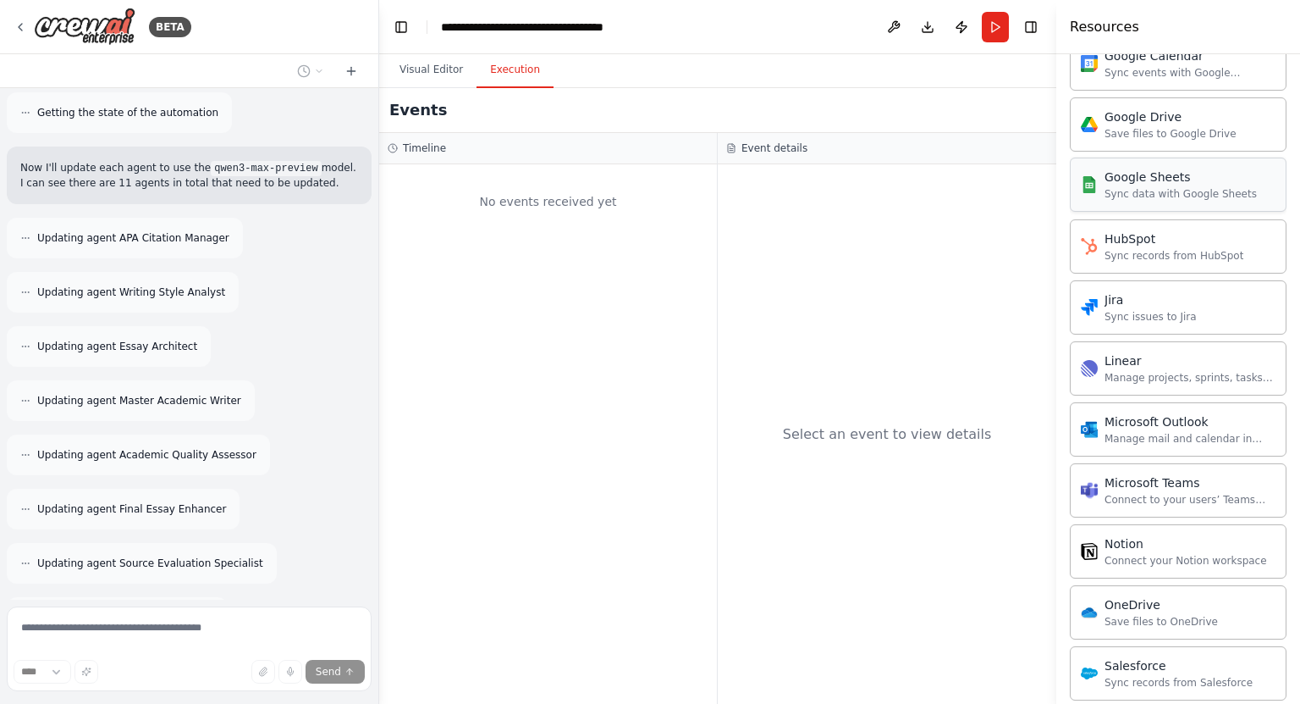
scroll to position [1139, 0]
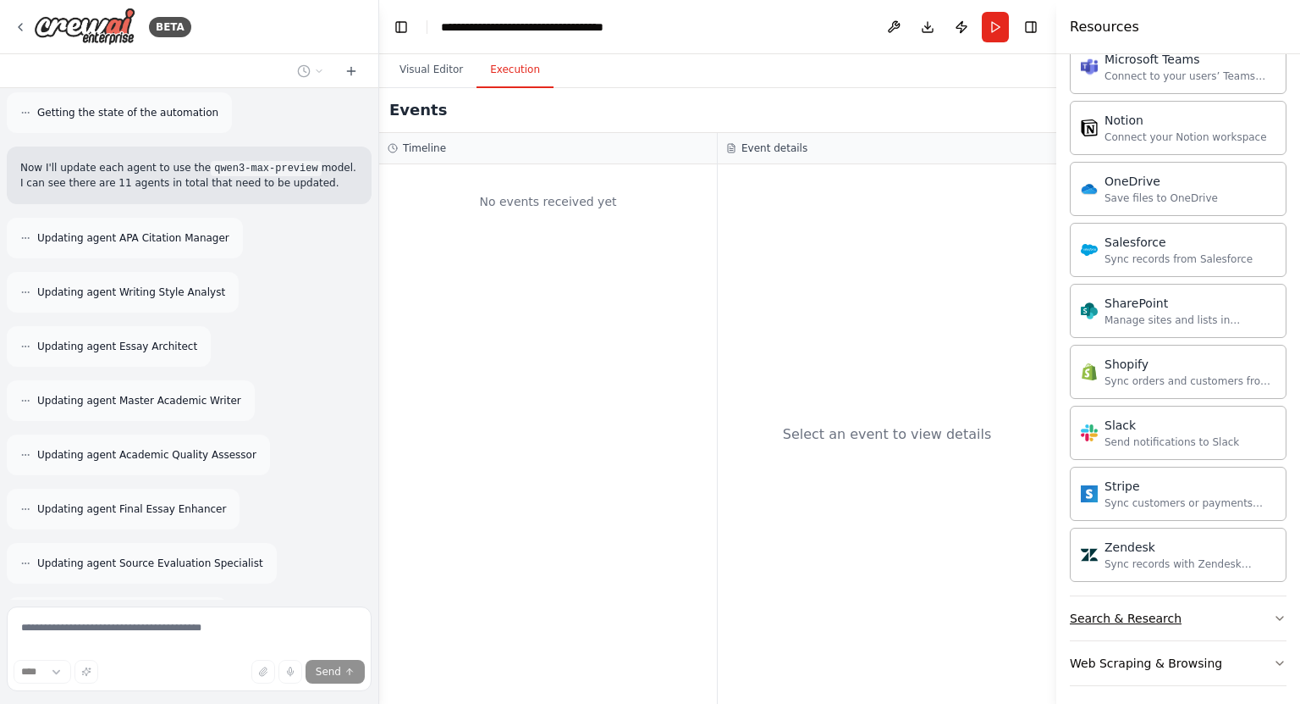
click at [1191, 612] on button "Search & Research" at bounding box center [1178, 618] width 217 height 44
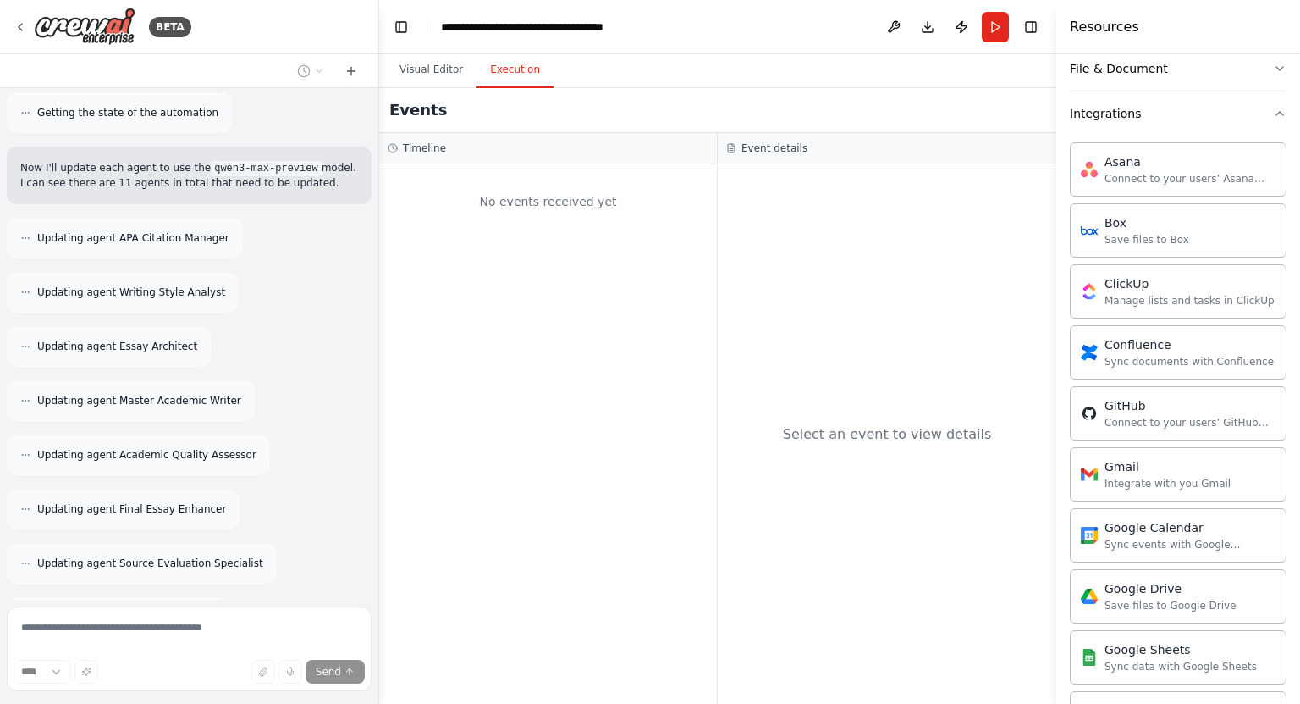
scroll to position [0, 0]
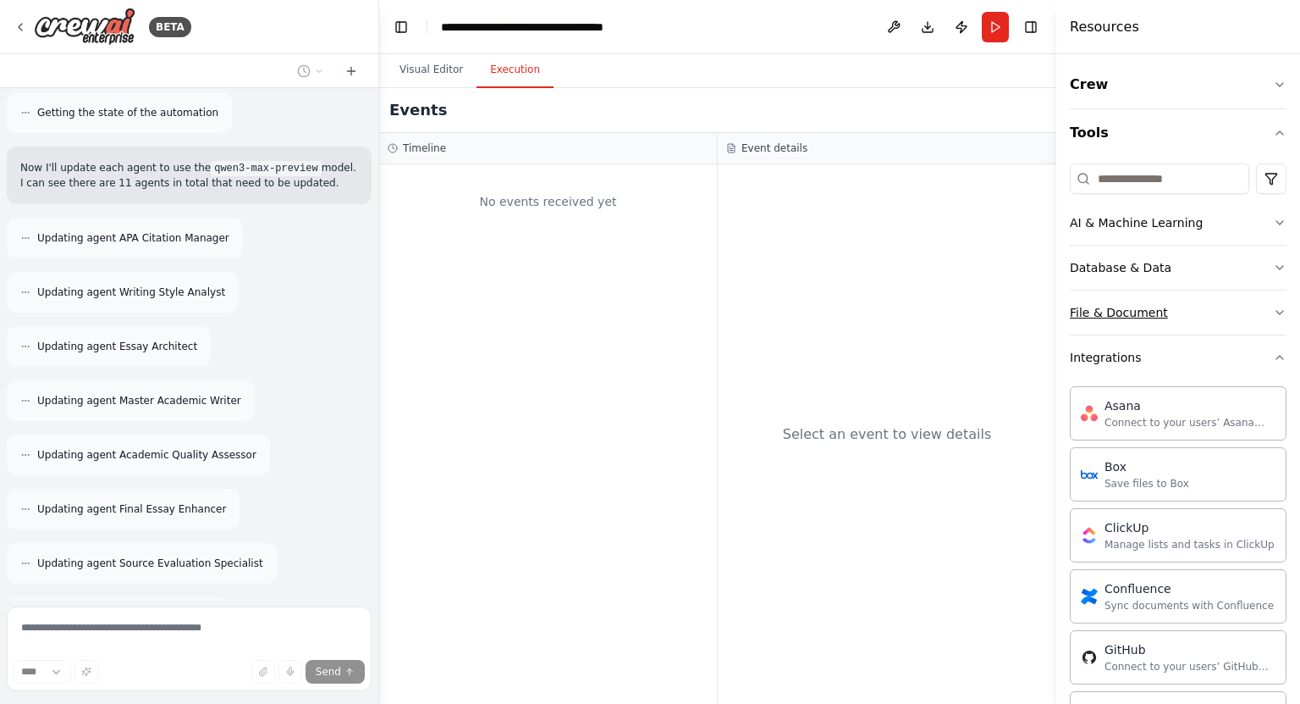
click at [1135, 300] on button "File & Document" at bounding box center [1178, 312] width 217 height 44
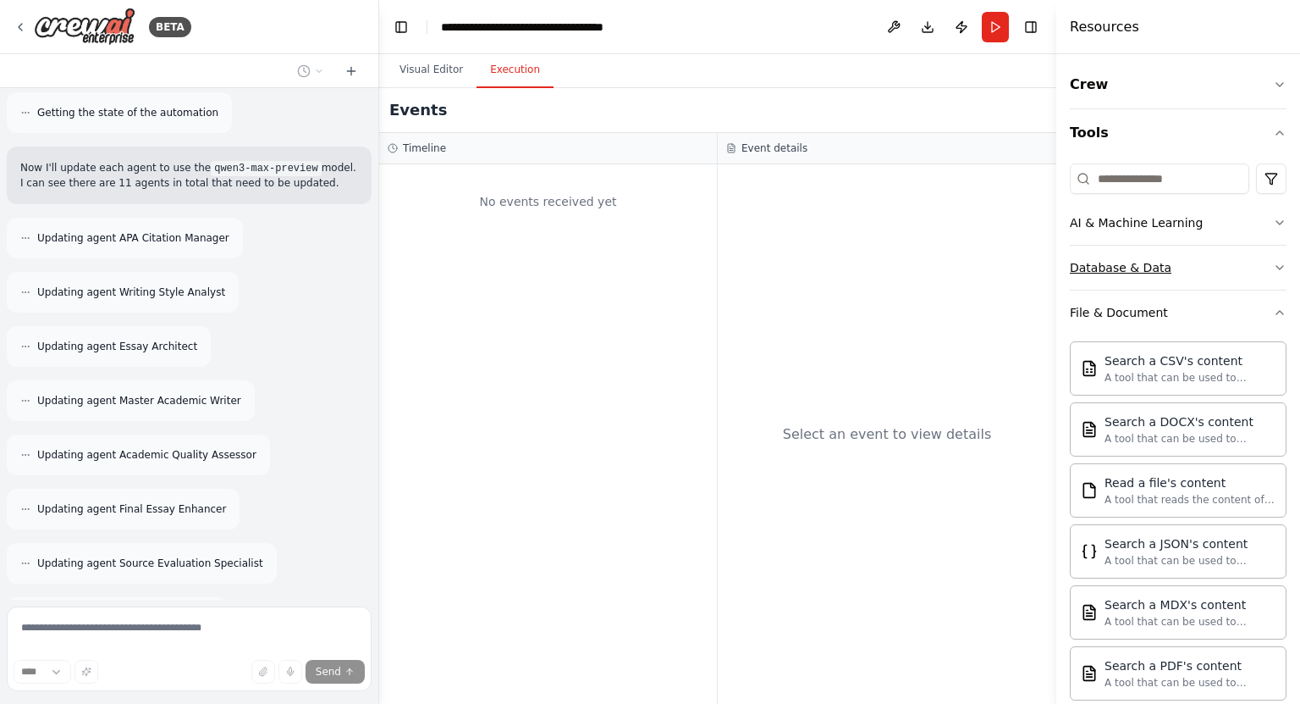
click at [1141, 263] on div "Database & Data" at bounding box center [1121, 267] width 102 height 17
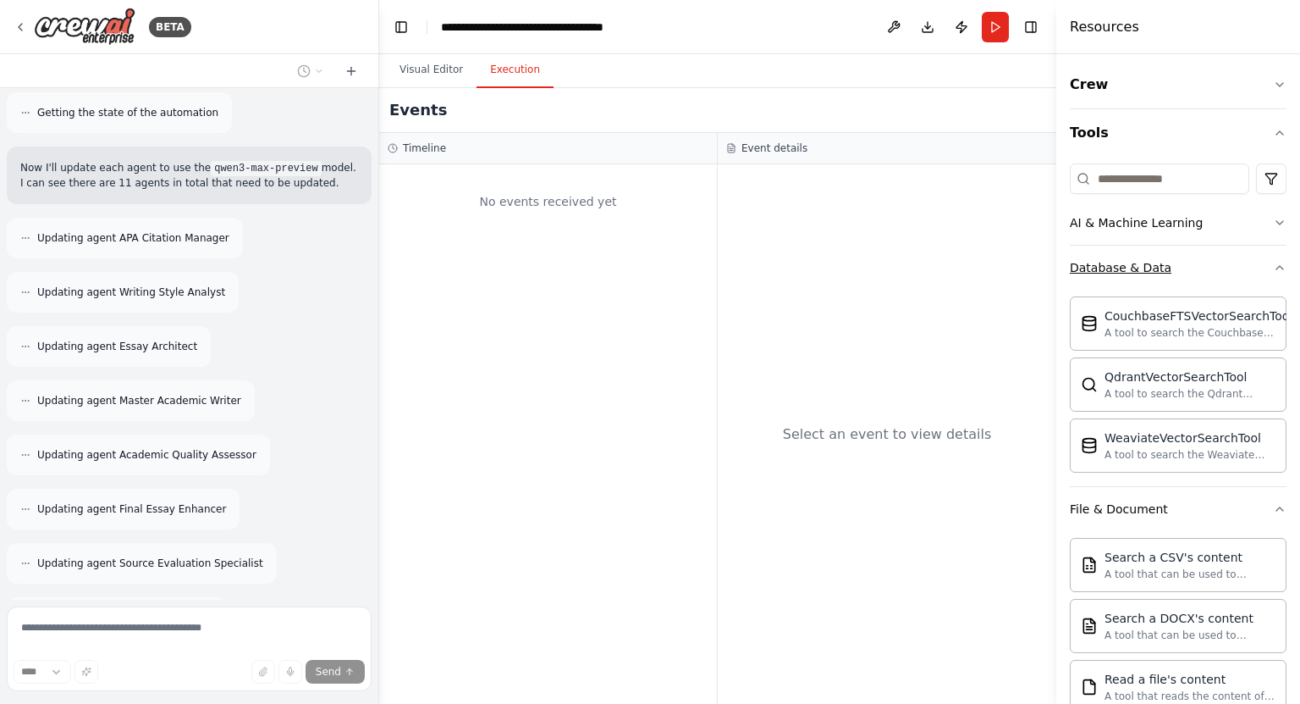
click at [1134, 260] on div "Database & Data" at bounding box center [1121, 267] width 102 height 17
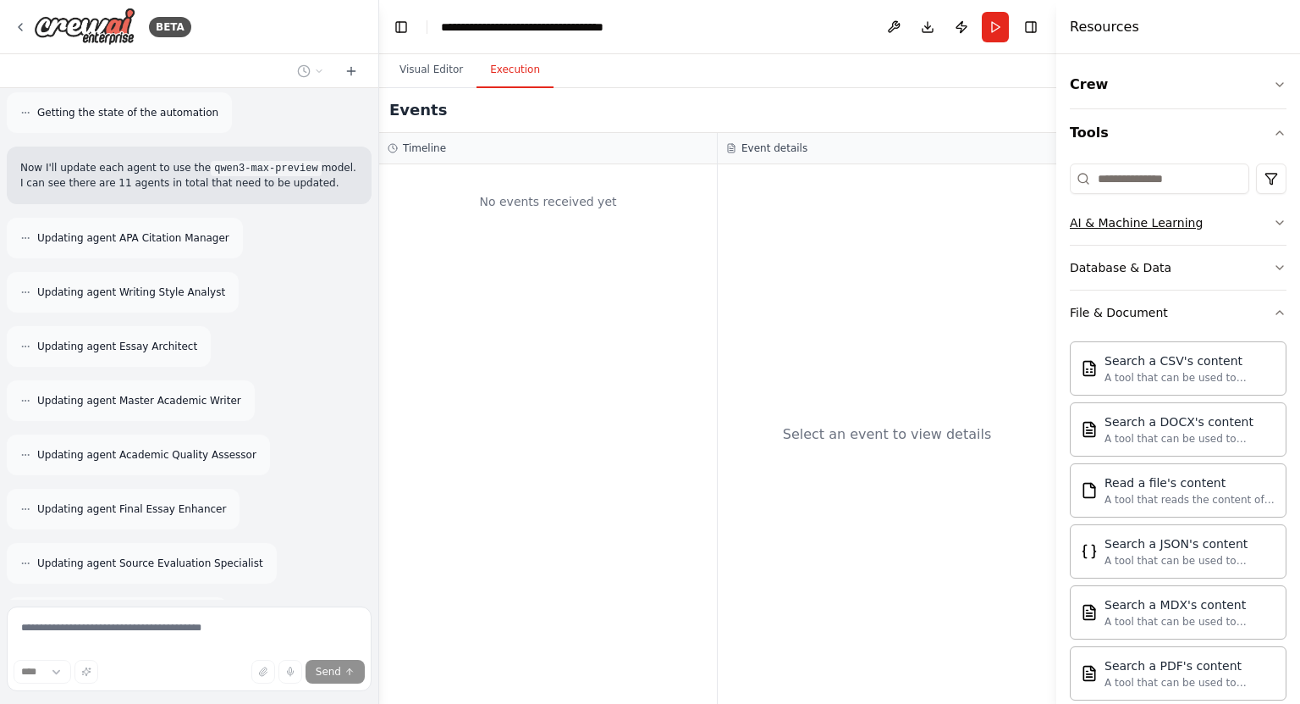
click at [1147, 235] on button "AI & Machine Learning" at bounding box center [1178, 223] width 217 height 44
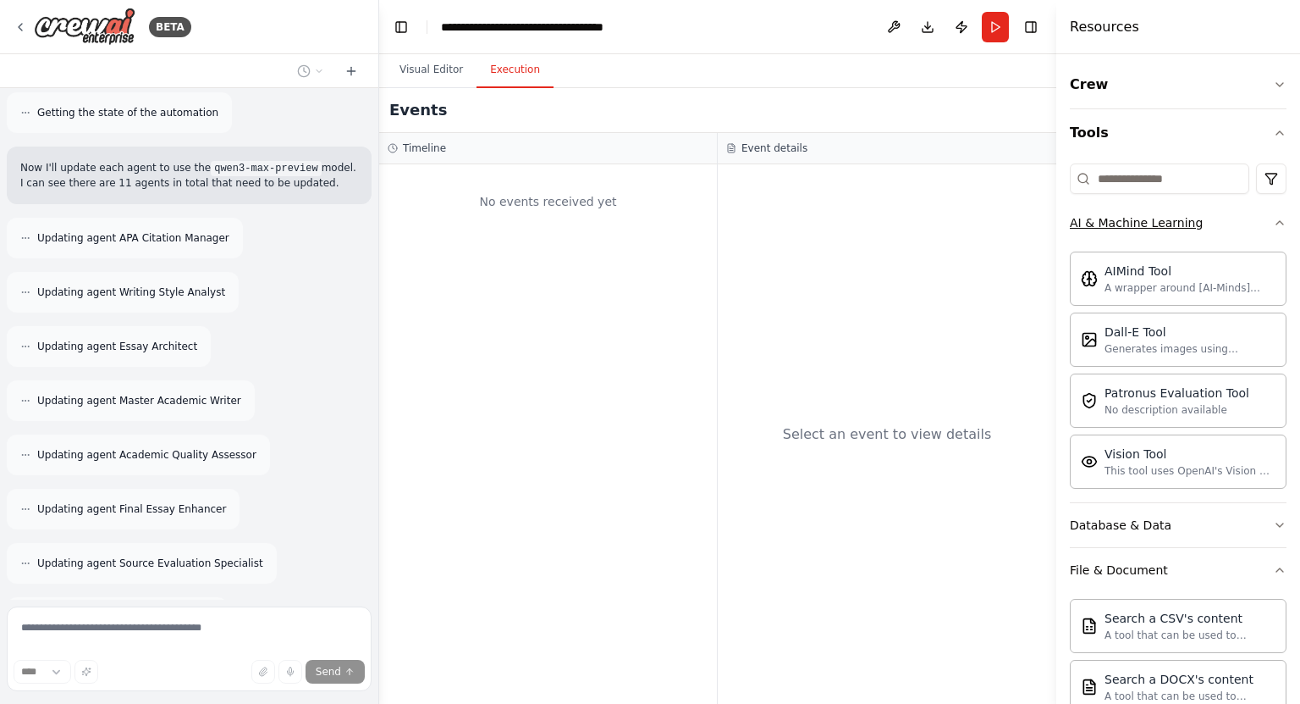
click at [1147, 235] on button "AI & Machine Learning" at bounding box center [1178, 223] width 217 height 44
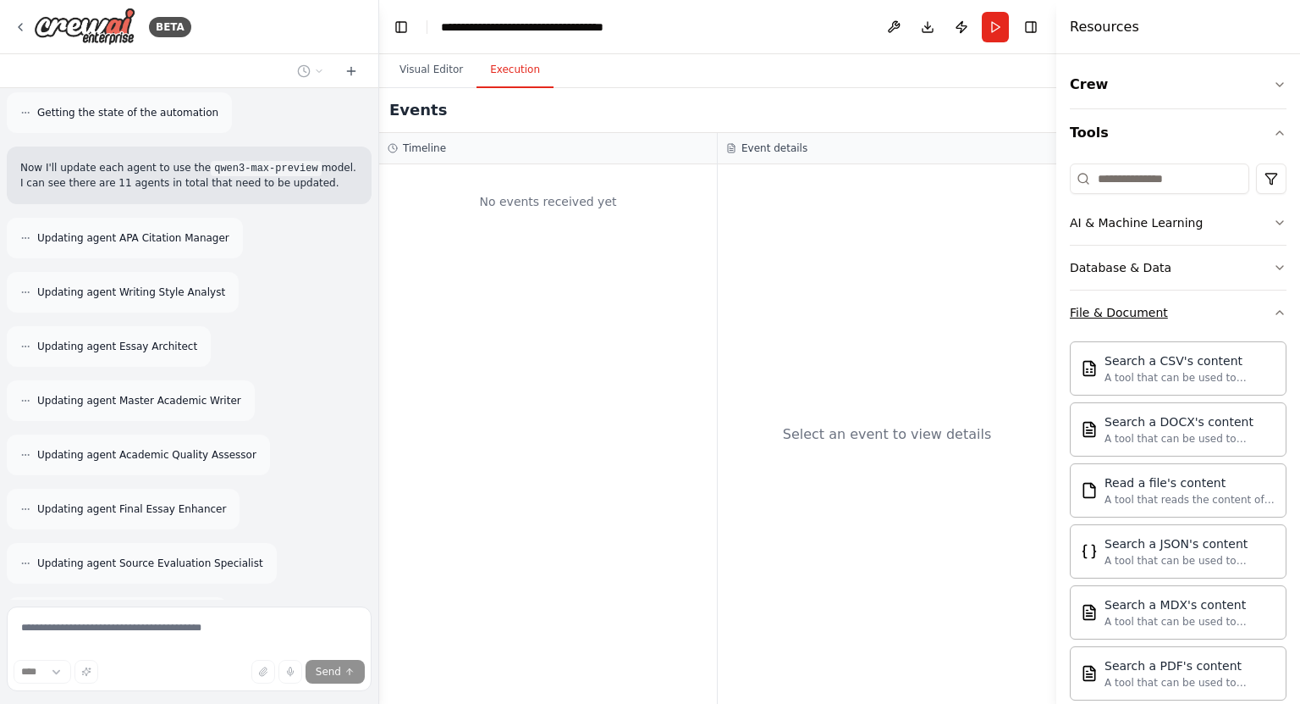
click at [1146, 301] on button "File & Document" at bounding box center [1178, 312] width 217 height 44
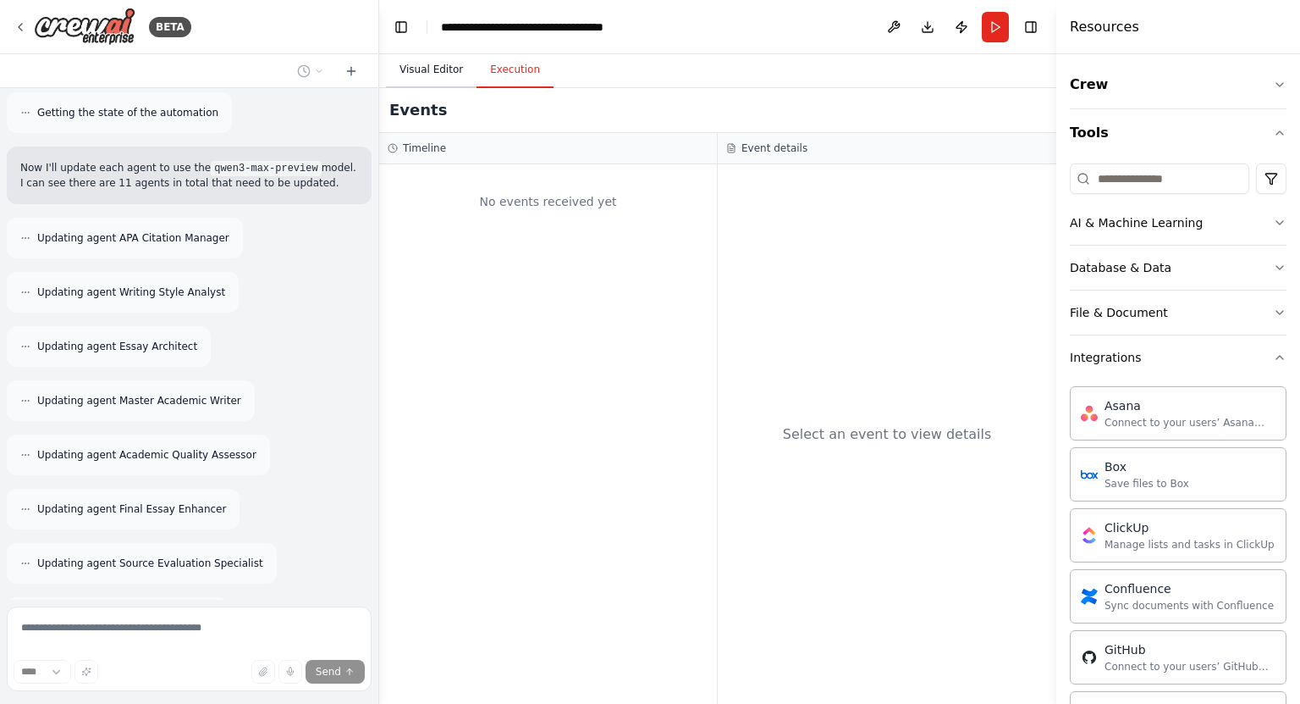
click at [432, 65] on button "Visual Editor" at bounding box center [431, 70] width 91 height 36
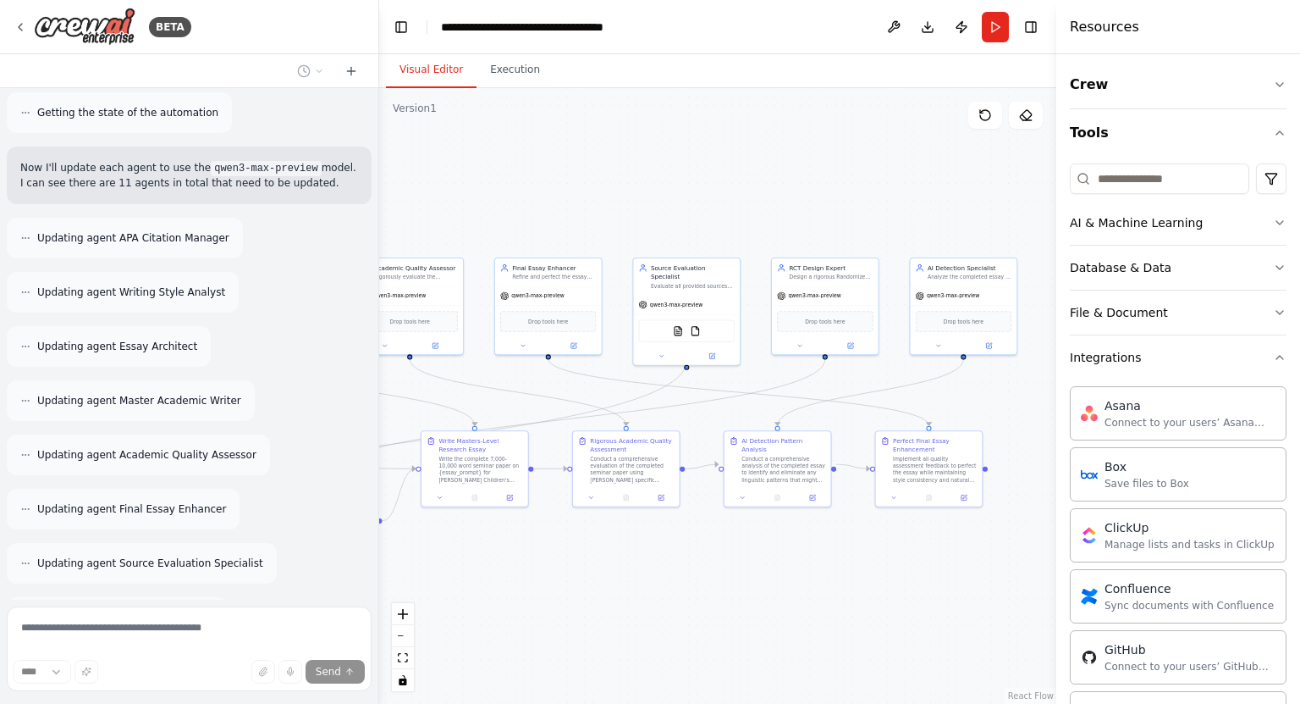
drag, startPoint x: 963, startPoint y: 182, endPoint x: 1300, endPoint y: 218, distance: 338.0
click at [1300, 218] on div "BETA I want my Crewai to get to a state where it can write a high quality 30 pa…" at bounding box center [650, 352] width 1300 height 704
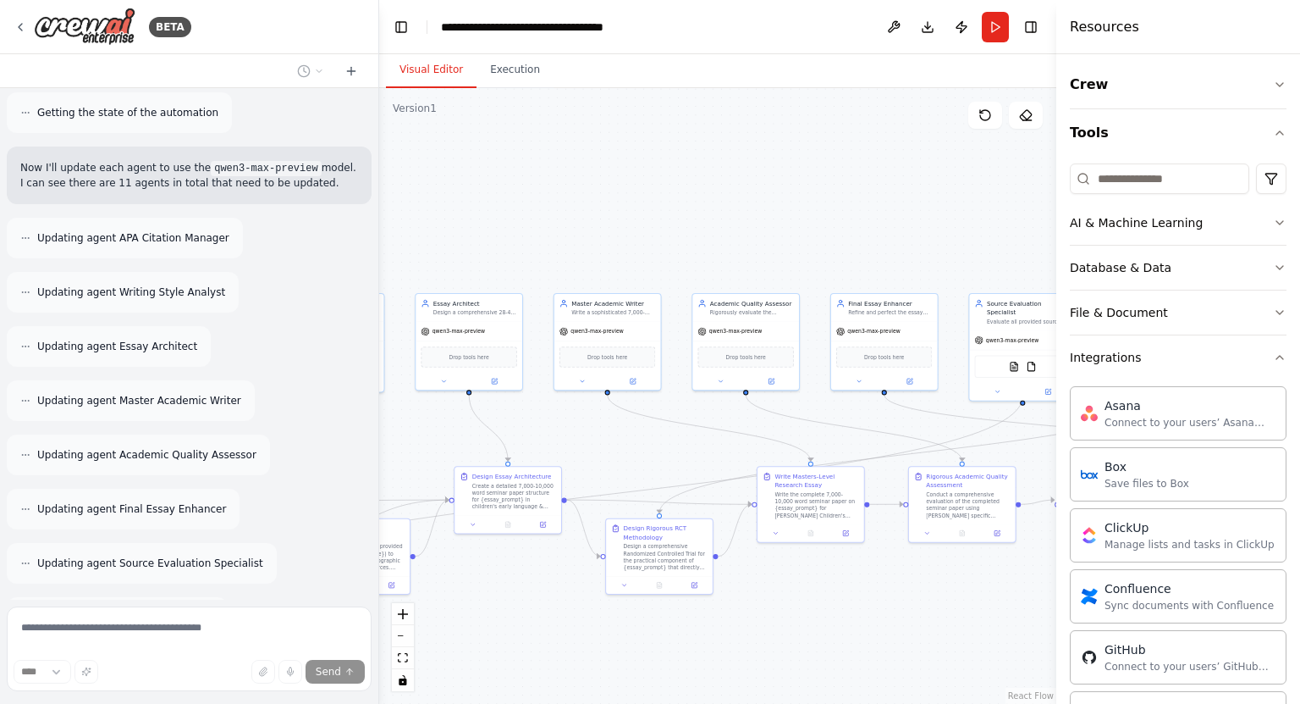
drag, startPoint x: 820, startPoint y: 230, endPoint x: 1201, endPoint y: 180, distance: 385.1
click at [1201, 180] on div "BETA I want my Crewai to get to a state where it can write a high quality 30 pa…" at bounding box center [650, 352] width 1300 height 704
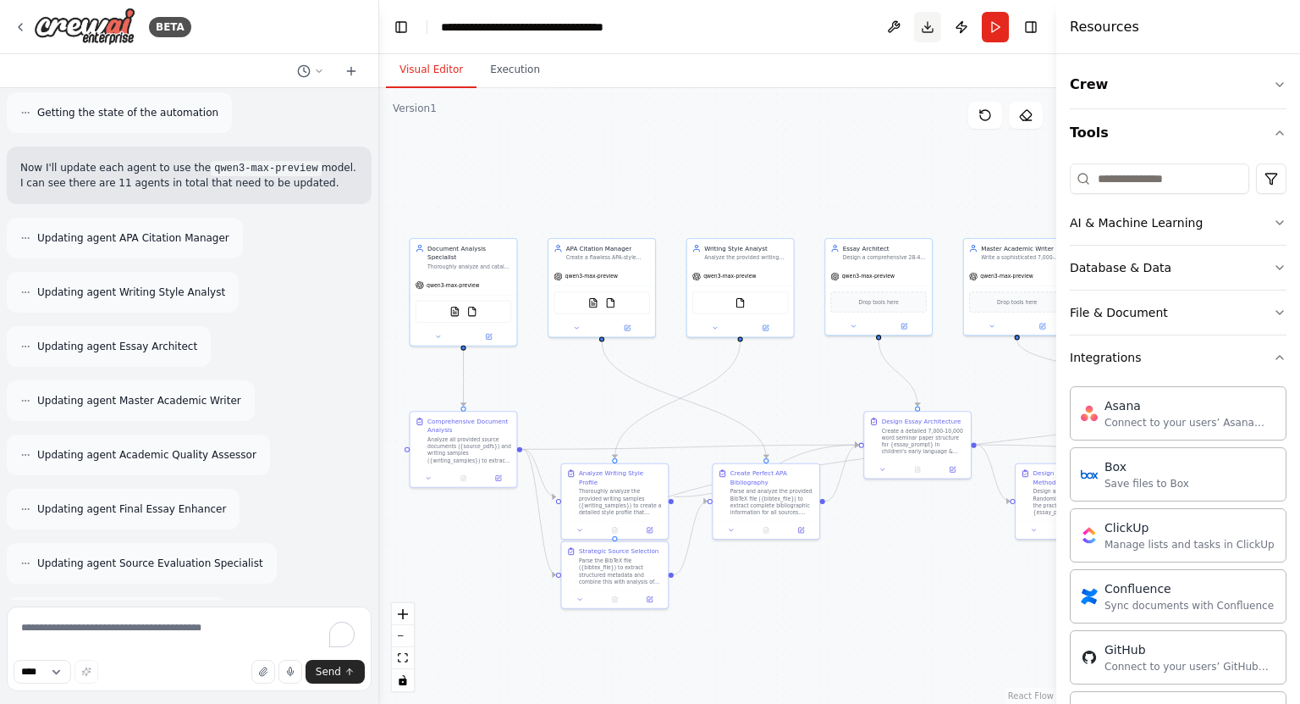
click at [926, 27] on button "Download" at bounding box center [927, 27] width 27 height 30
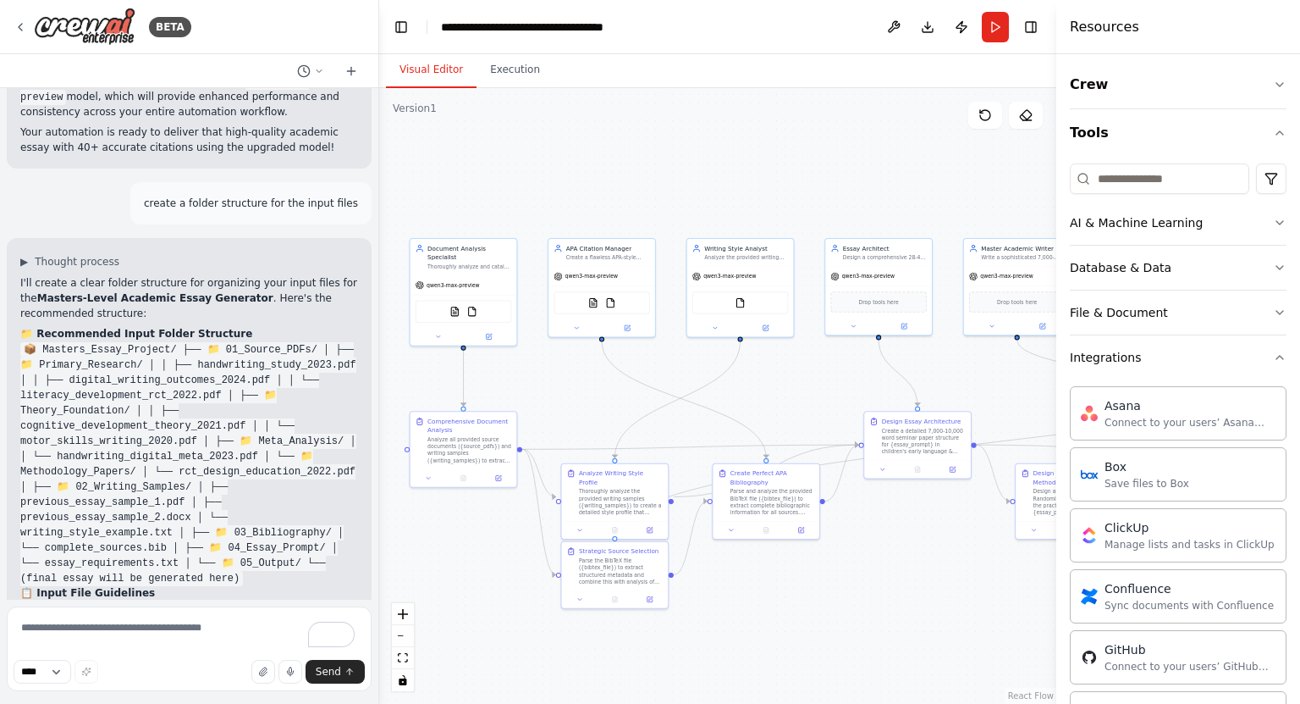
scroll to position [14355, 0]
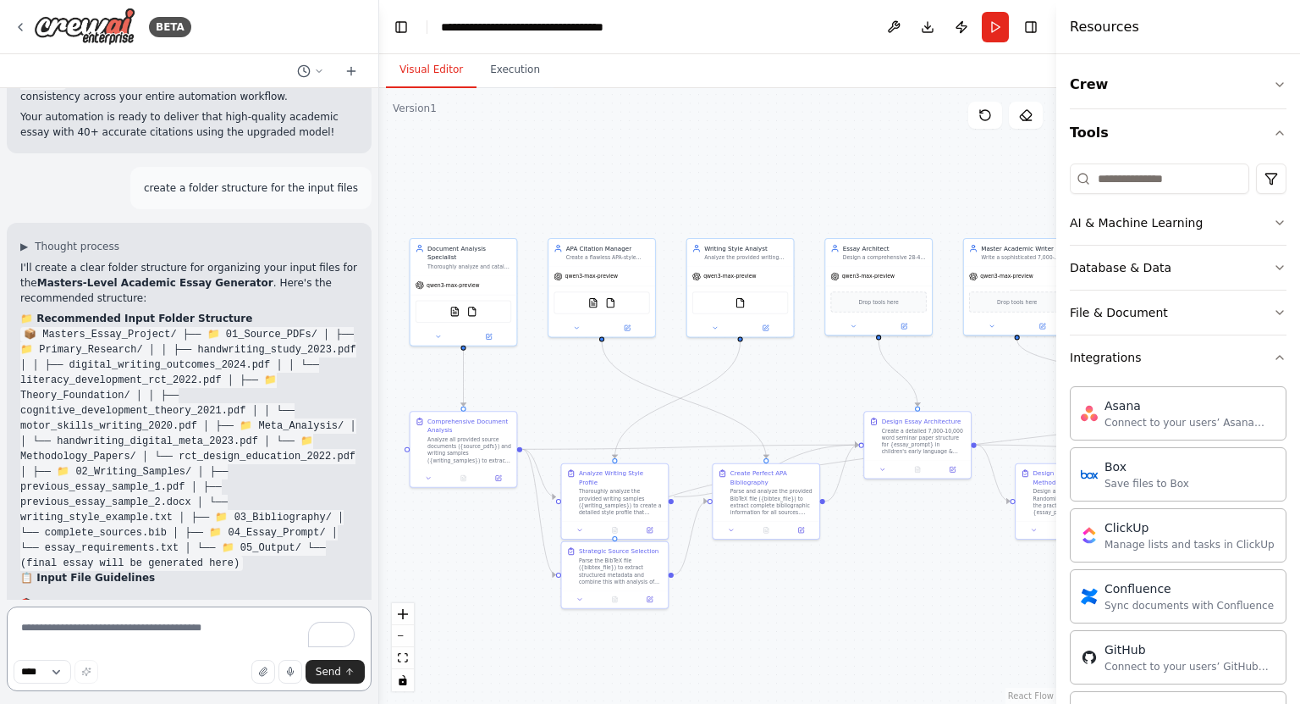
click at [224, 643] on textarea "To enrich screen reader interactions, please activate Accessibility in Grammarl…" at bounding box center [189, 648] width 365 height 85
type textarea "**********"
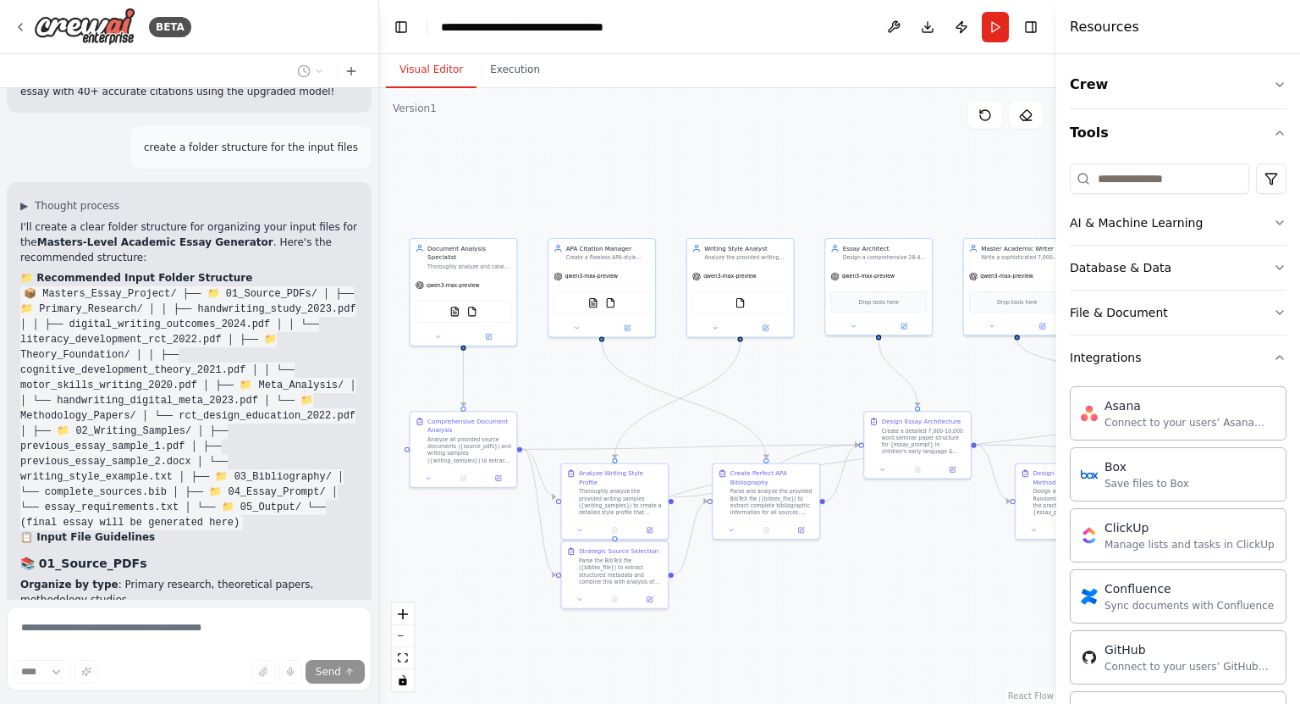
scroll to position [14469, 0]
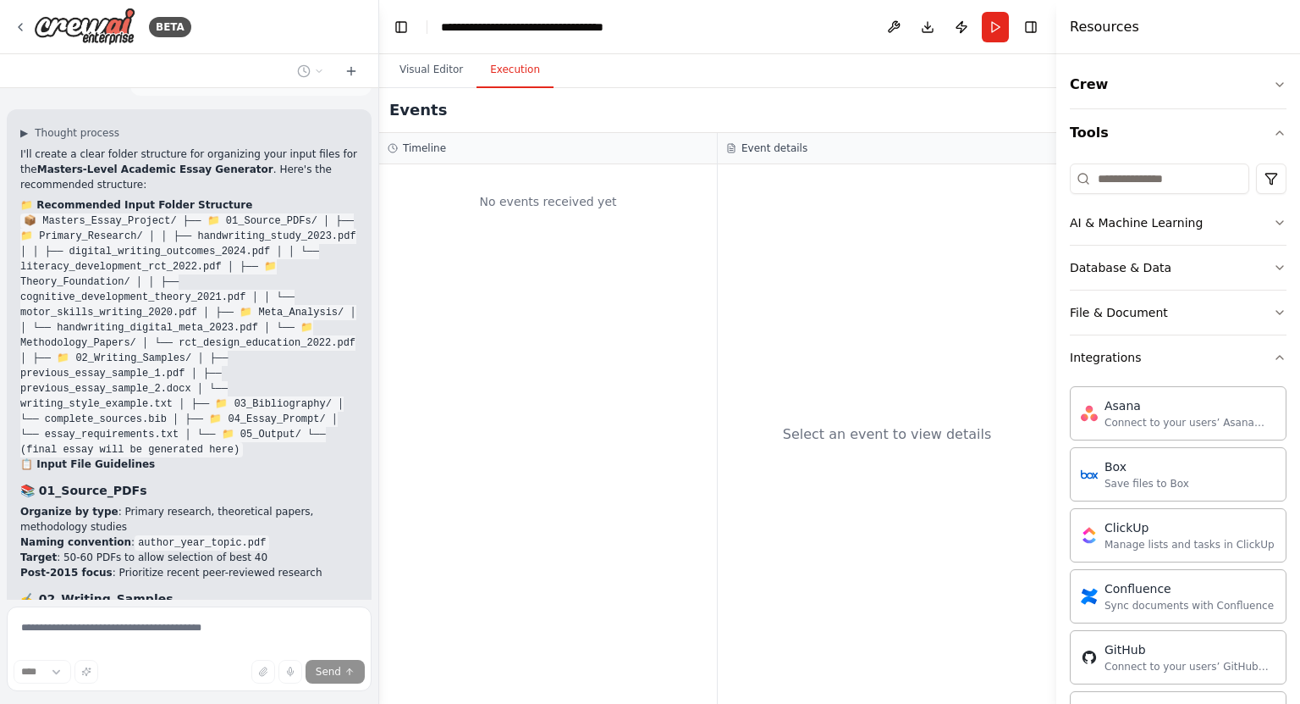
click at [514, 71] on button "Execution" at bounding box center [515, 70] width 77 height 36
click at [434, 68] on button "Visual Editor" at bounding box center [431, 70] width 91 height 36
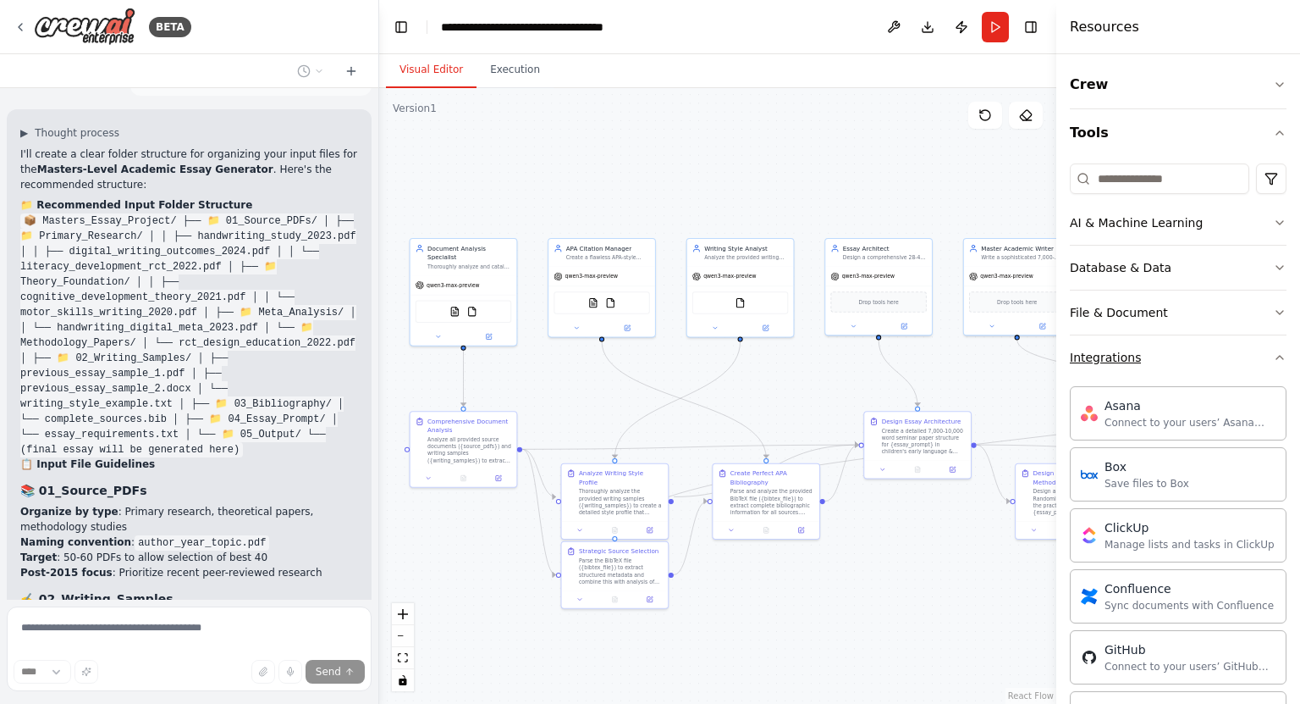
click at [1162, 344] on button "Integrations" at bounding box center [1178, 357] width 217 height 44
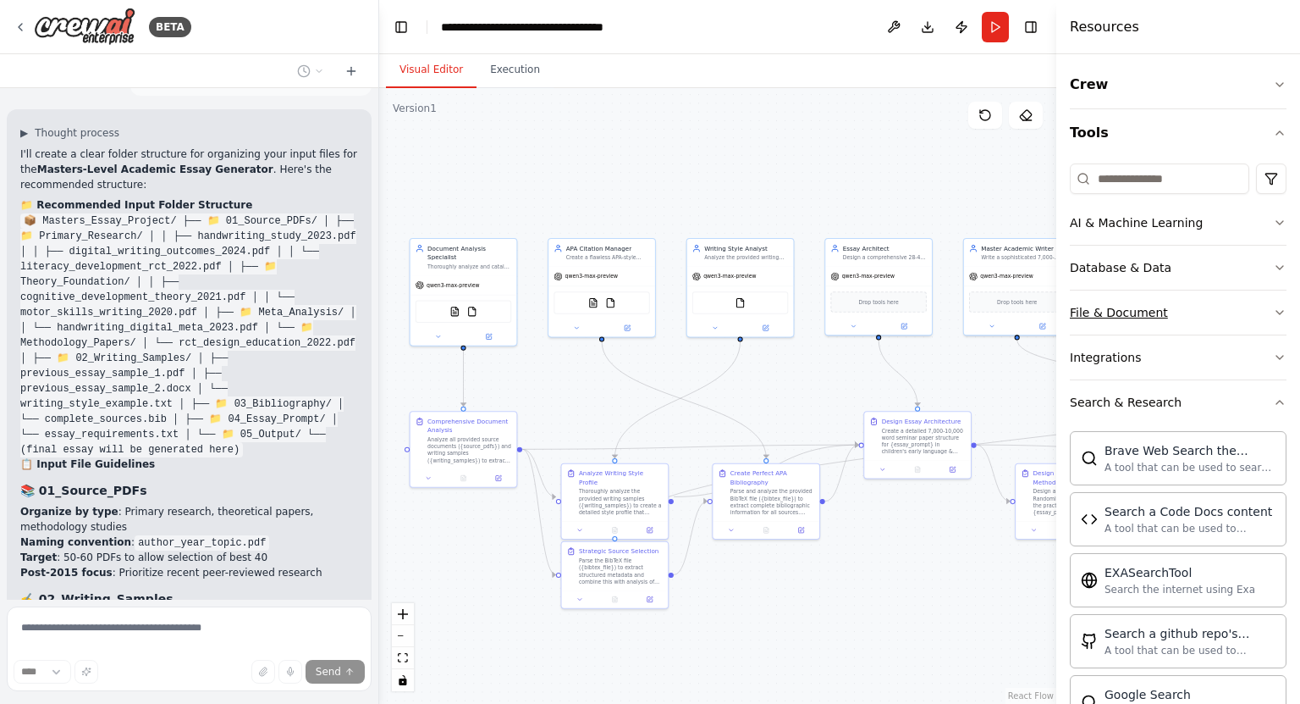
click at [1182, 312] on button "File & Document" at bounding box center [1178, 312] width 217 height 44
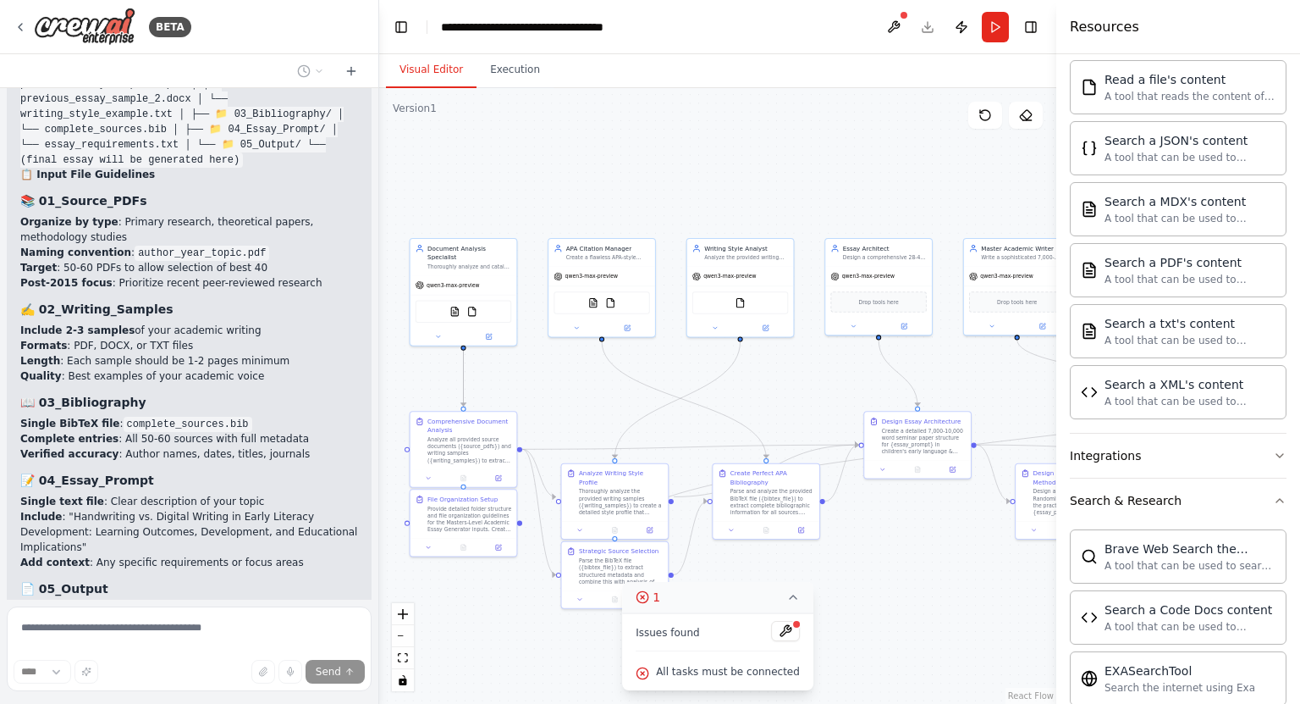
scroll to position [14774, 0]
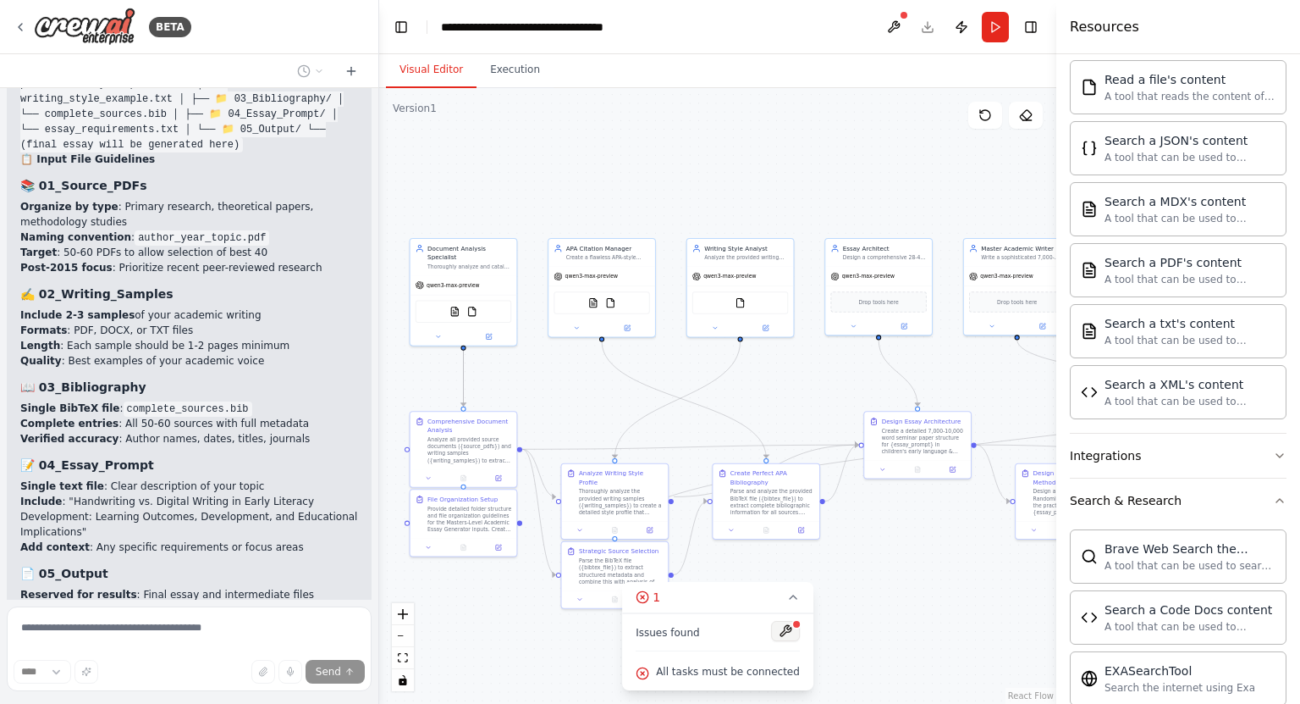
click at [779, 631] on button at bounding box center [785, 631] width 29 height 20
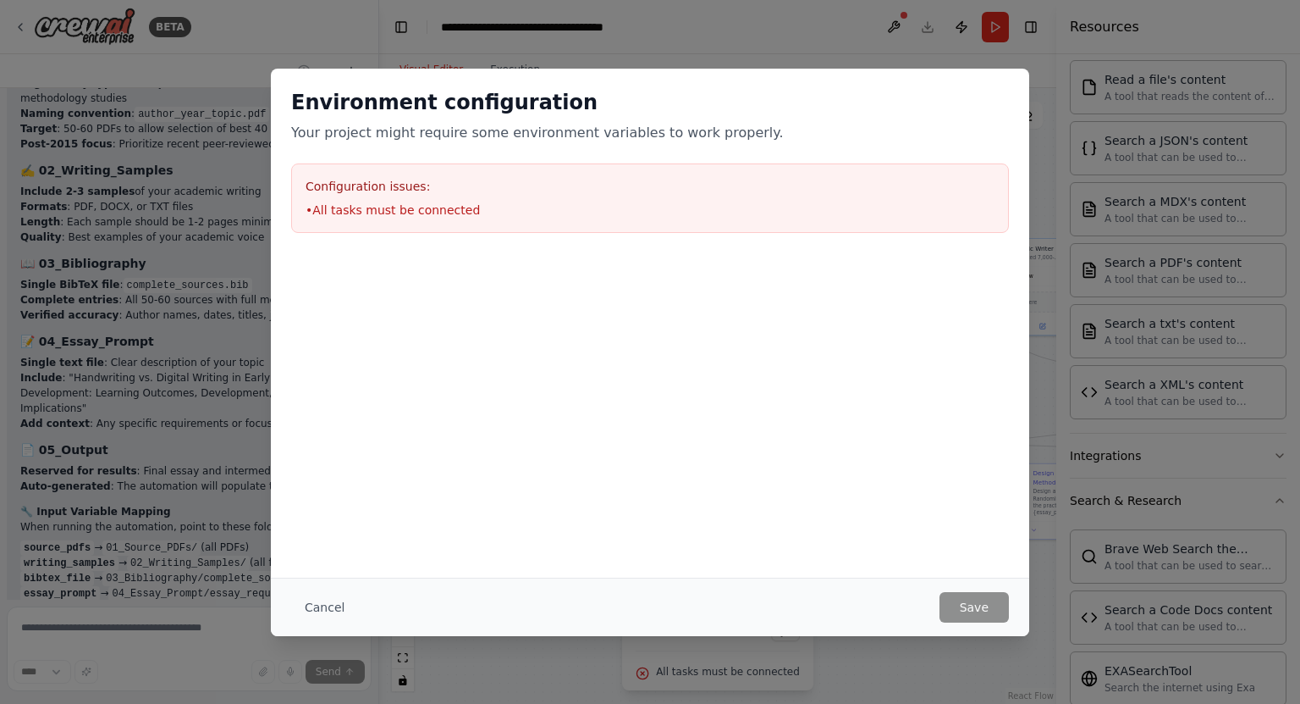
scroll to position [14912, 0]
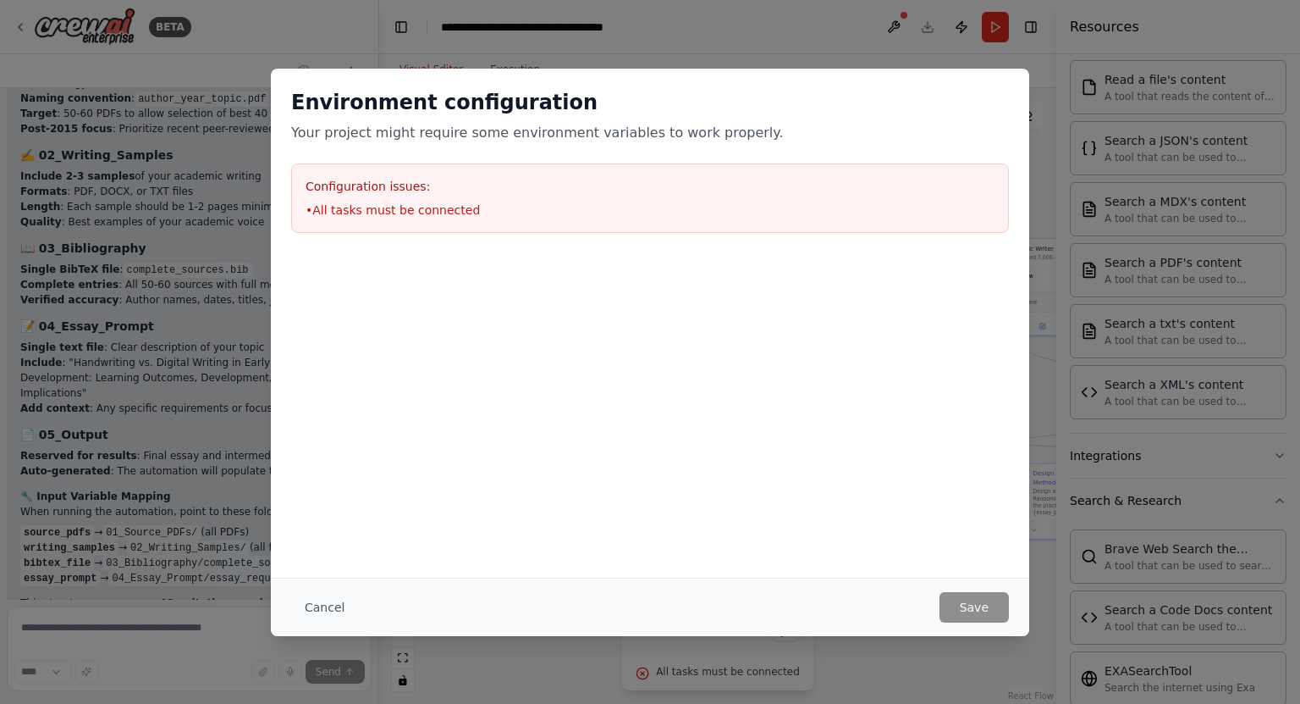
click at [1010, 494] on div "Environment configuration Your project might require some environment variables…" at bounding box center [650, 323] width 759 height 509
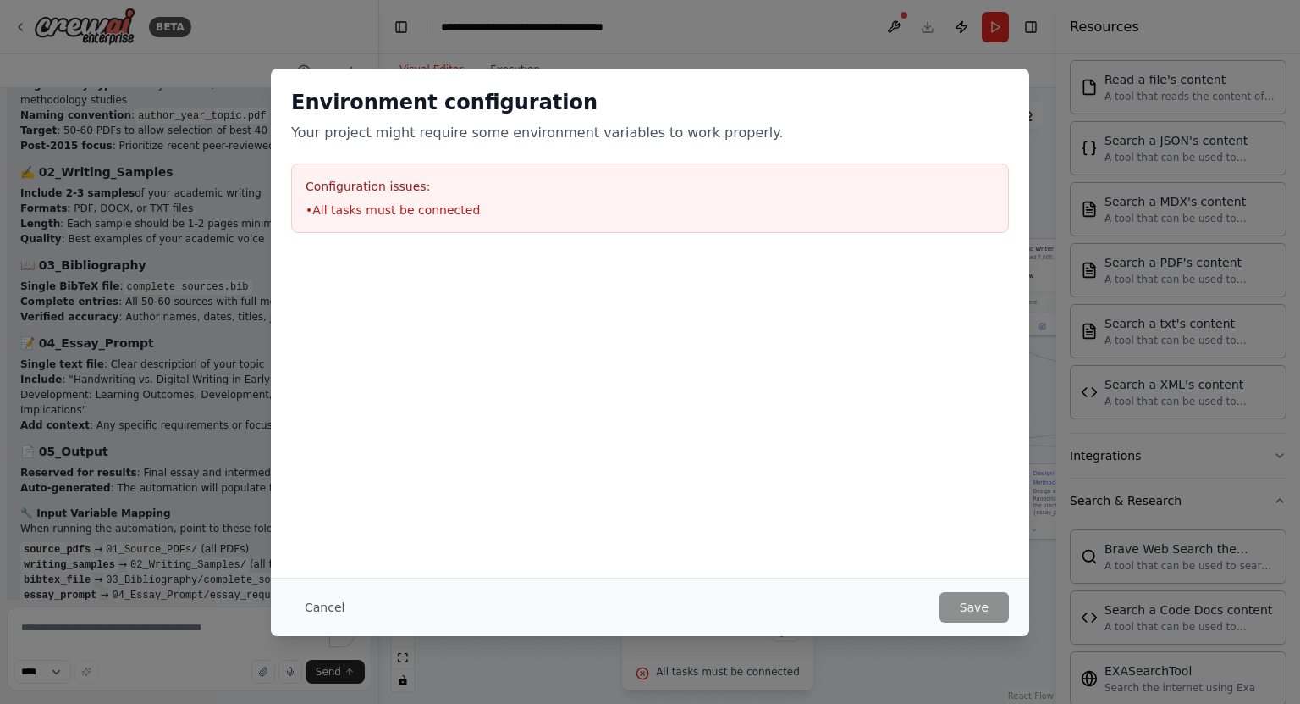
click at [1029, 507] on div "Environment configuration Your project might require some environment variables…" at bounding box center [650, 352] width 1300 height 704
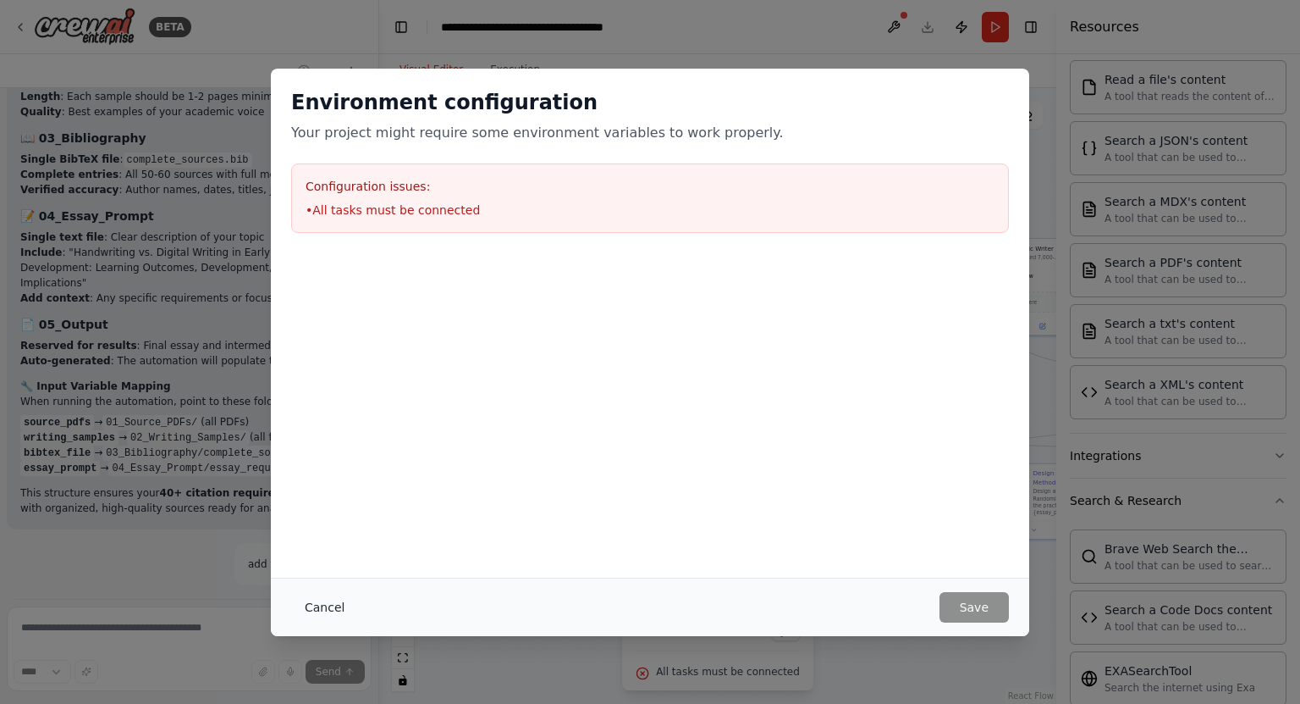
click at [345, 605] on button "Cancel" at bounding box center [324, 607] width 67 height 30
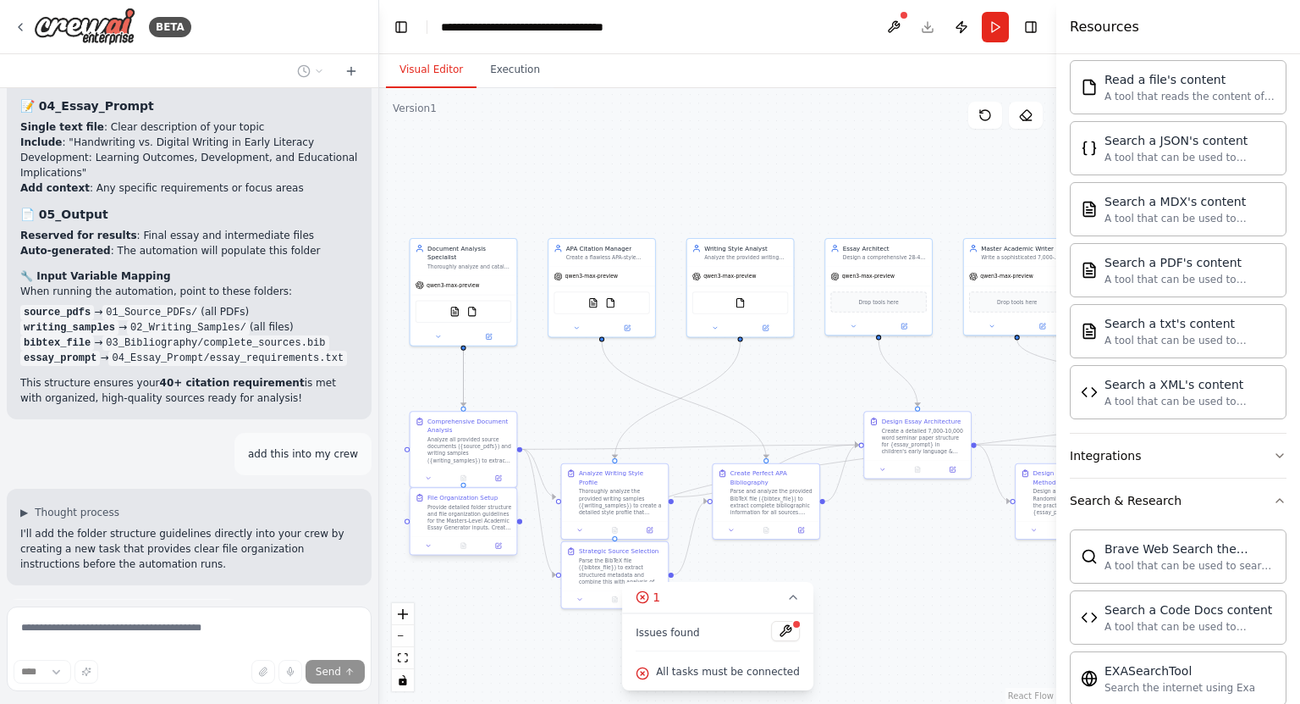
click at [466, 510] on div "Provide detailed folder structure and file organization guidelines for the Mast…" at bounding box center [470, 518] width 84 height 28
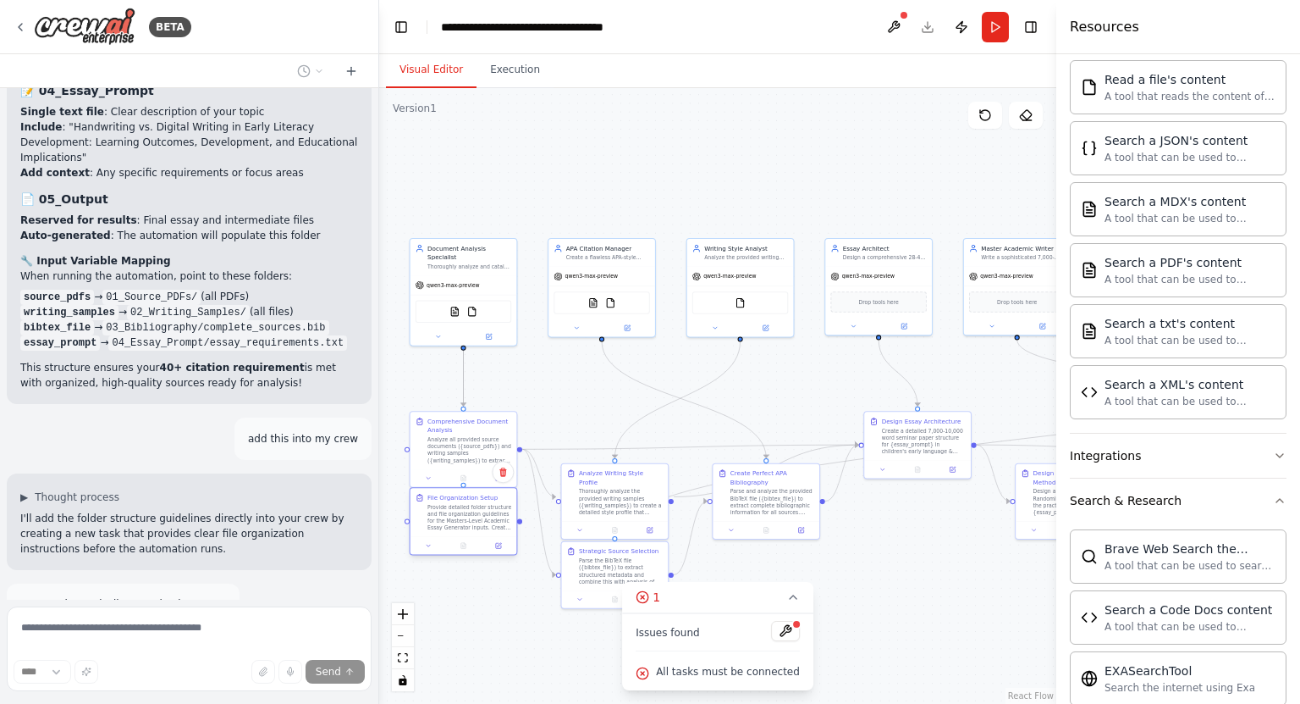
click at [467, 500] on div "File Organization Setup" at bounding box center [463, 497] width 70 height 8
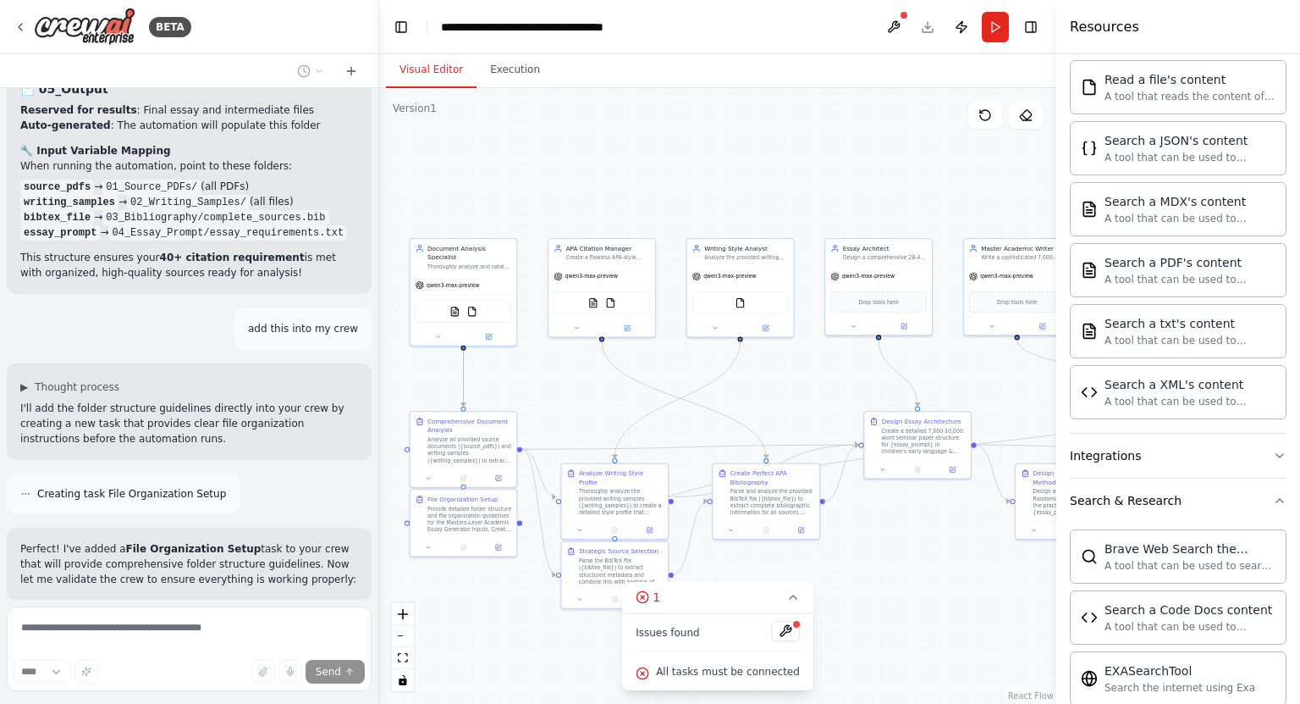
scroll to position [15273, 0]
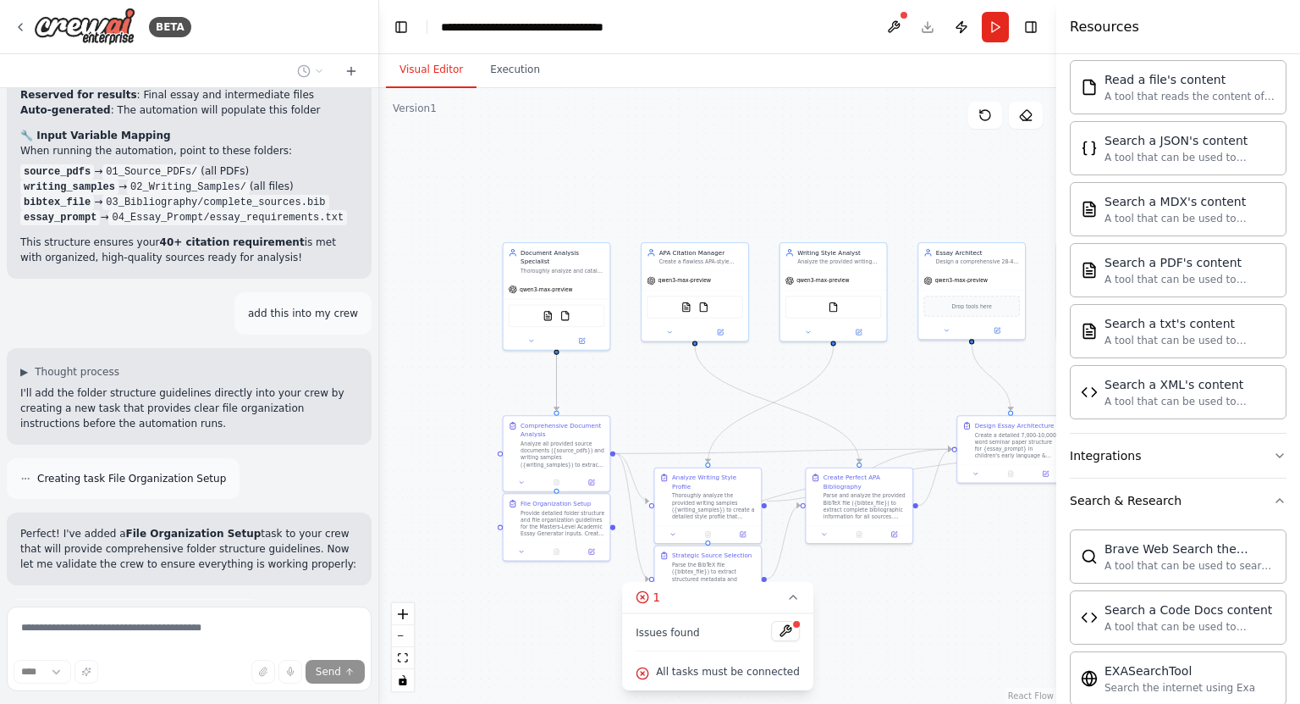
drag, startPoint x: 508, startPoint y: 635, endPoint x: 601, endPoint y: 639, distance: 93.2
click at [601, 639] on div ".deletable-edge-delete-btn { width: 20px; height: 20px; border: 0px solid #ffff…" at bounding box center [717, 395] width 677 height 615
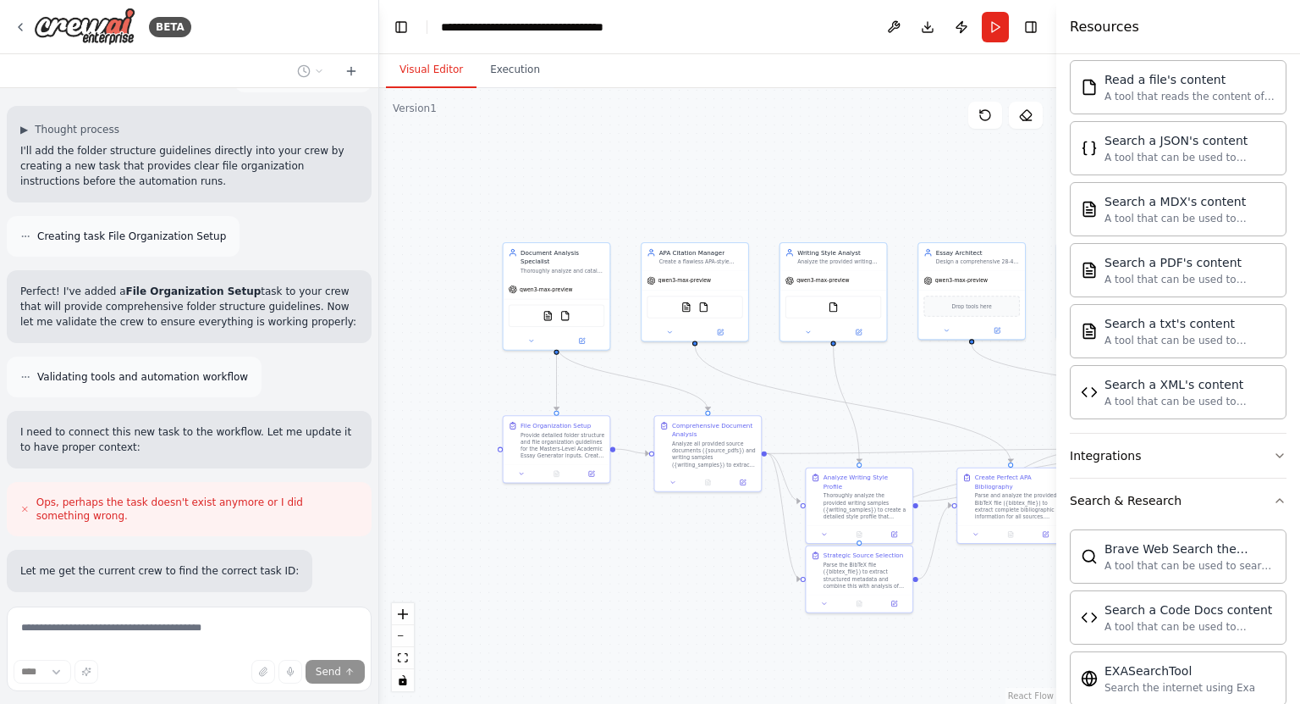
scroll to position [15530, 0]
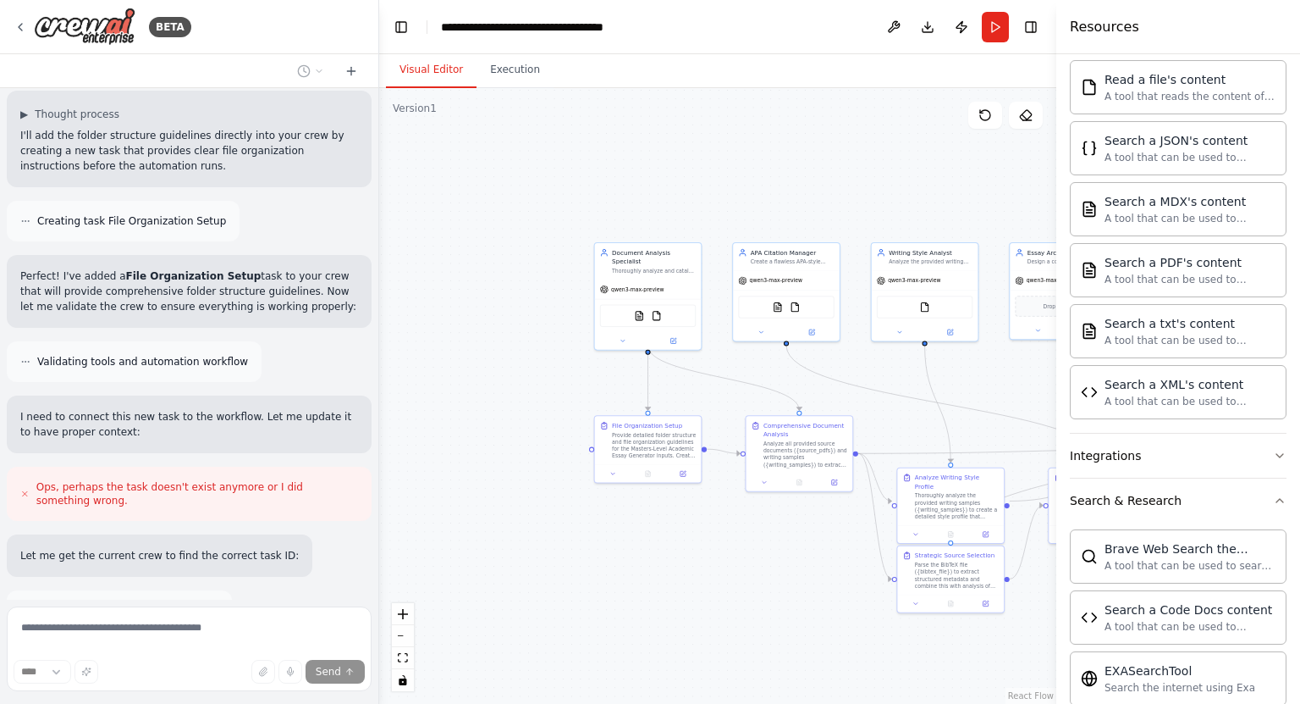
drag, startPoint x: 601, startPoint y: 639, endPoint x: 693, endPoint y: 639, distance: 91.4
click at [693, 639] on div ".deletable-edge-delete-btn { width: 20px; height: 20px; border: 0px solid #ffff…" at bounding box center [717, 395] width 677 height 615
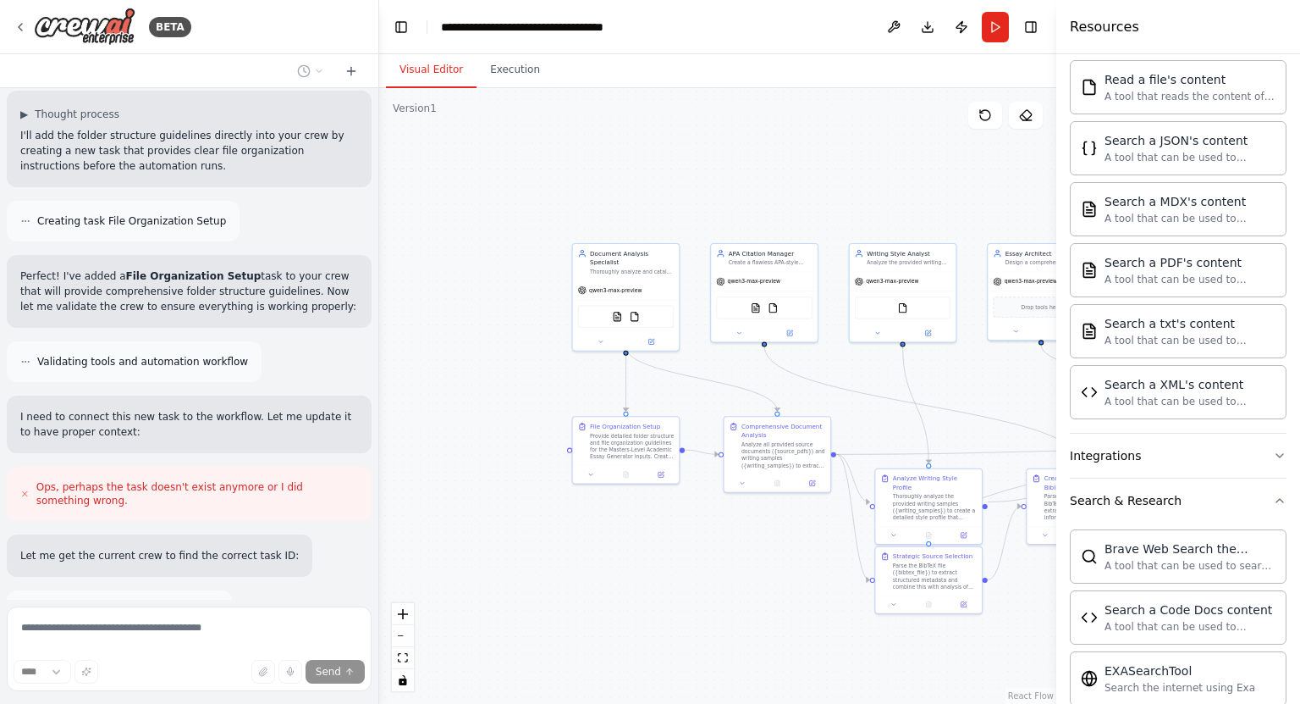
drag, startPoint x: 731, startPoint y: 623, endPoint x: 709, endPoint y: 624, distance: 22.9
click at [709, 624] on div ".deletable-edge-delete-btn { width: 20px; height: 20px; border: 0px solid #ffff…" at bounding box center [717, 395] width 677 height 615
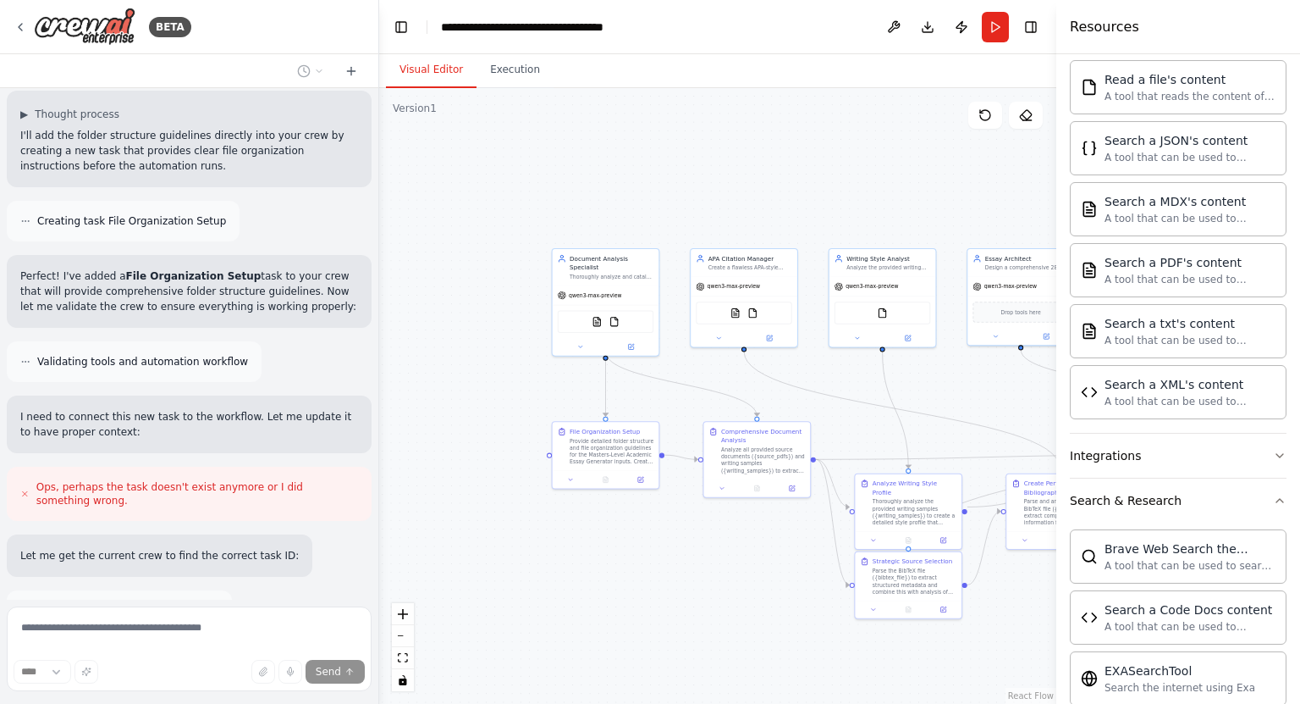
drag, startPoint x: 716, startPoint y: 619, endPoint x: 686, endPoint y: 626, distance: 31.2
click at [686, 626] on div ".deletable-edge-delete-btn { width: 20px; height: 20px; border: 0px solid #ffff…" at bounding box center [717, 395] width 677 height 615
click at [632, 481] on icon at bounding box center [629, 479] width 5 height 5
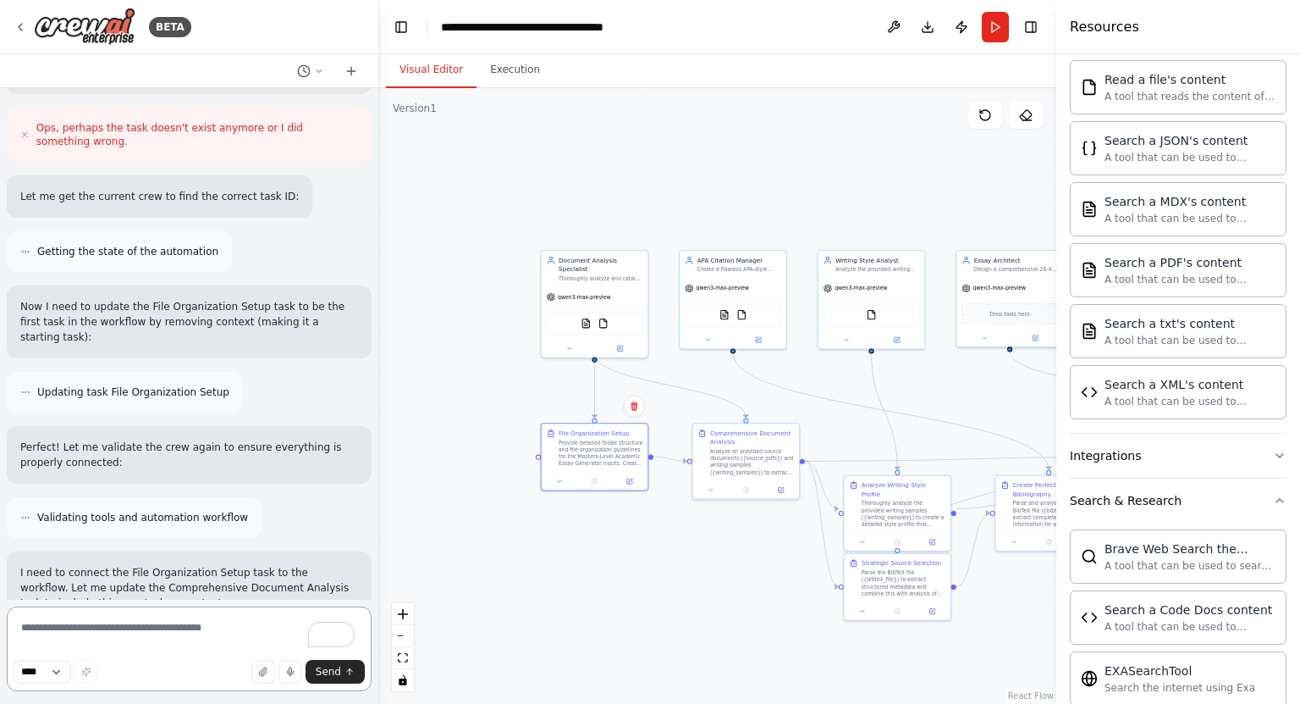
scroll to position [16130, 0]
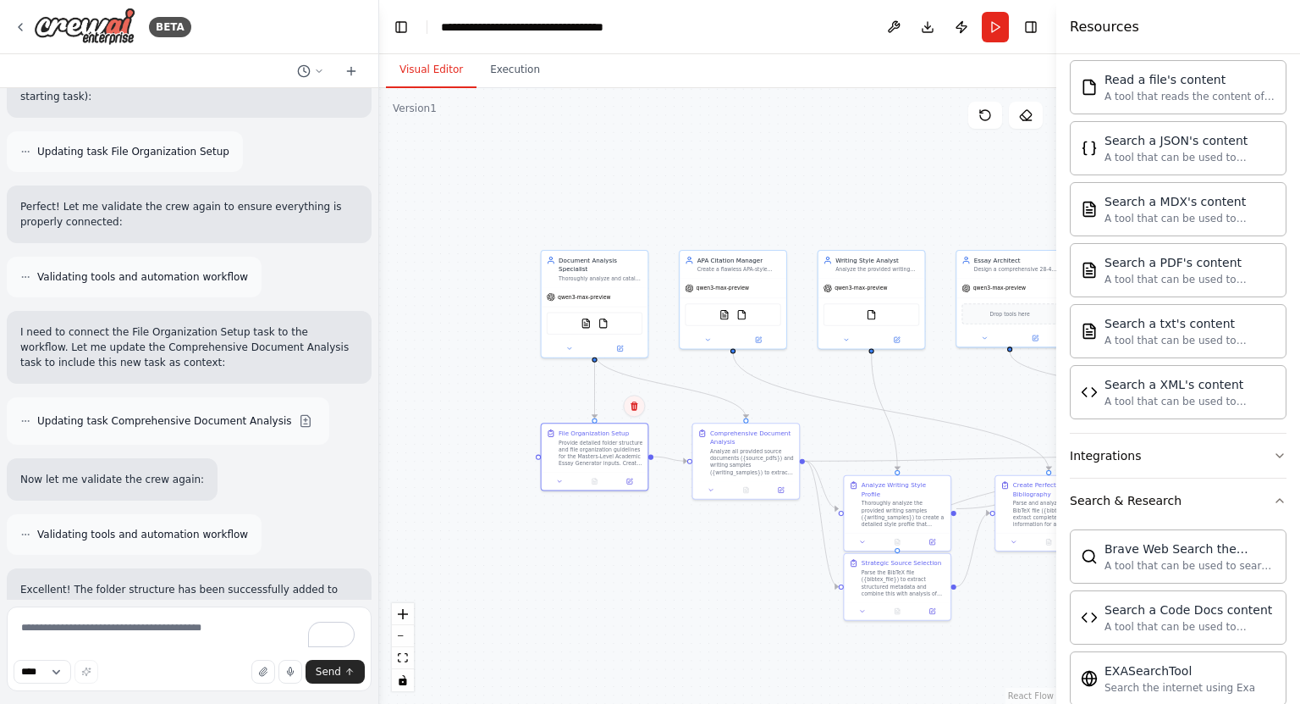
click at [637, 412] on button at bounding box center [634, 406] width 22 height 22
click at [587, 406] on button "Confirm" at bounding box center [586, 405] width 60 height 20
click at [933, 34] on button "Download" at bounding box center [927, 27] width 27 height 30
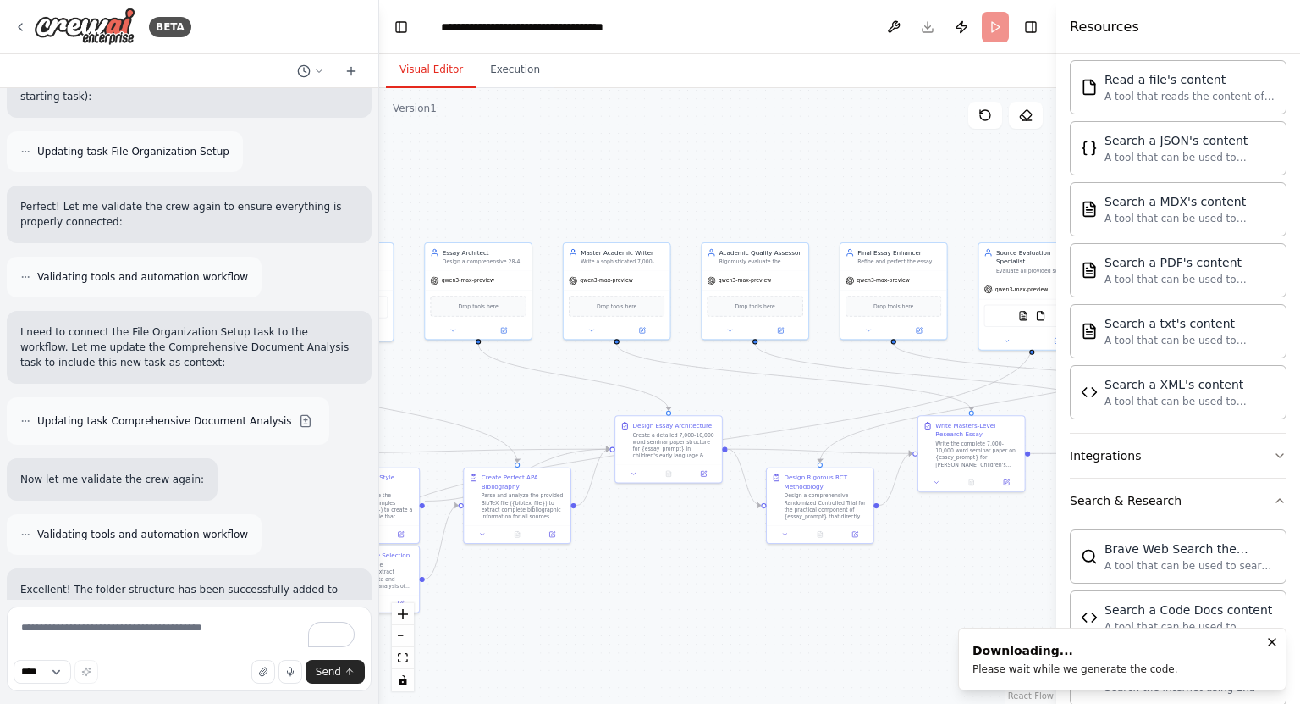
drag, startPoint x: 754, startPoint y: 402, endPoint x: 318, endPoint y: 400, distance: 436.0
click at [318, 400] on div "BETA I want my Crewai to get to a state where it can write a high quality 30 pa…" at bounding box center [650, 352] width 1300 height 704
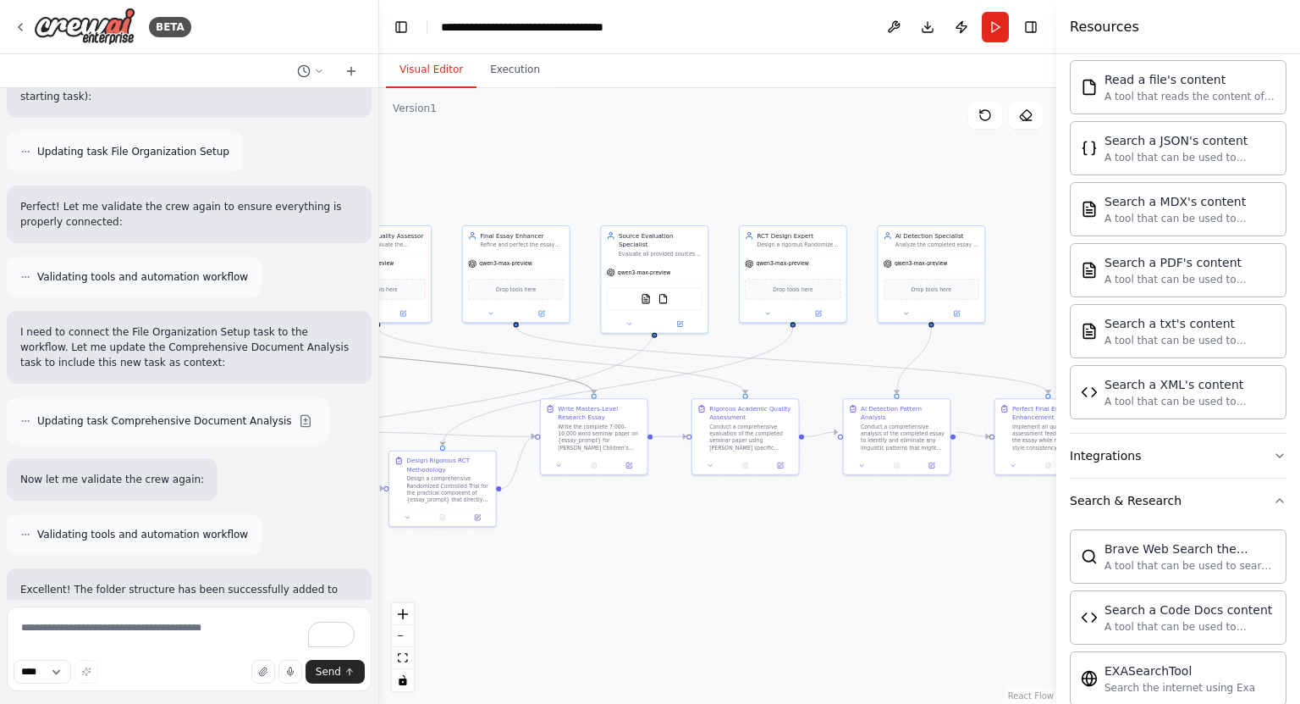
drag, startPoint x: 706, startPoint y: 365, endPoint x: 865, endPoint y: 385, distance: 160.5
click at [865, 385] on div ".deletable-edge-delete-btn { width: 20px; height: 20px; border: 0px solid #ffff…" at bounding box center [717, 395] width 677 height 615
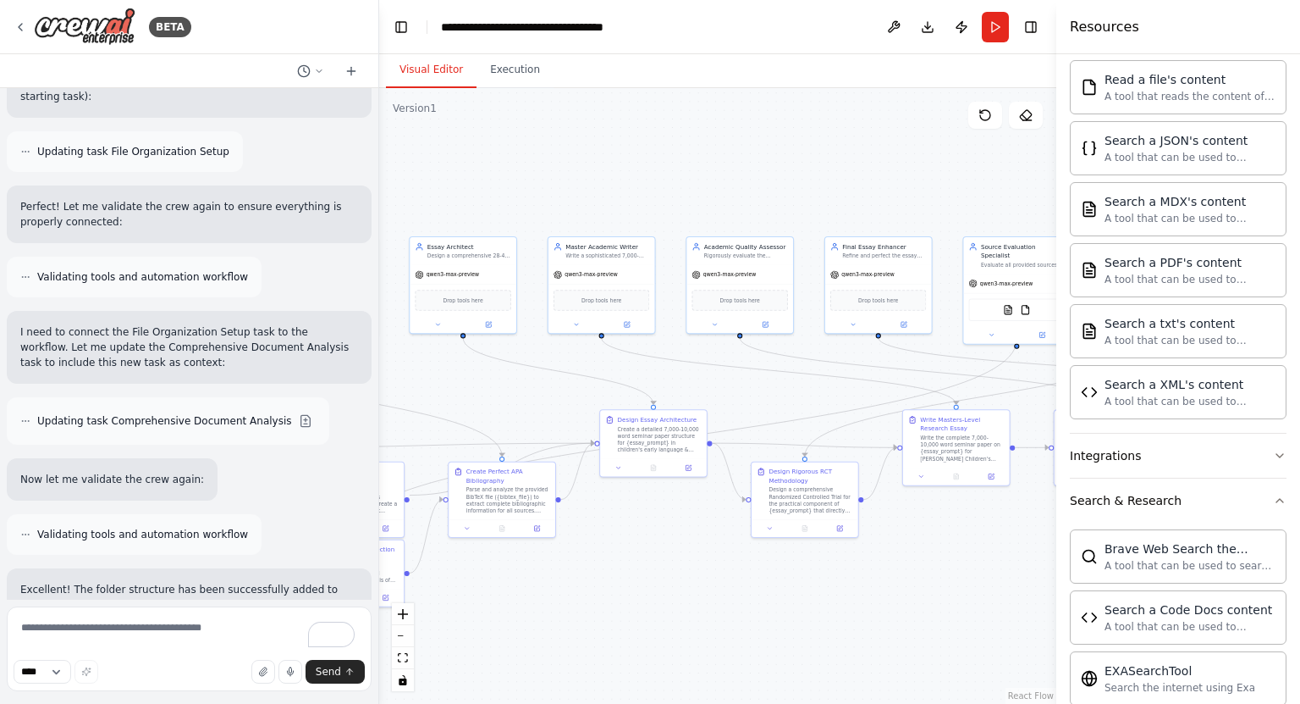
drag, startPoint x: 904, startPoint y: 551, endPoint x: 963, endPoint y: 544, distance: 58.8
click at [963, 544] on div ".deletable-edge-delete-btn { width: 20px; height: 20px; border: 0px solid #ffff…" at bounding box center [717, 395] width 677 height 615
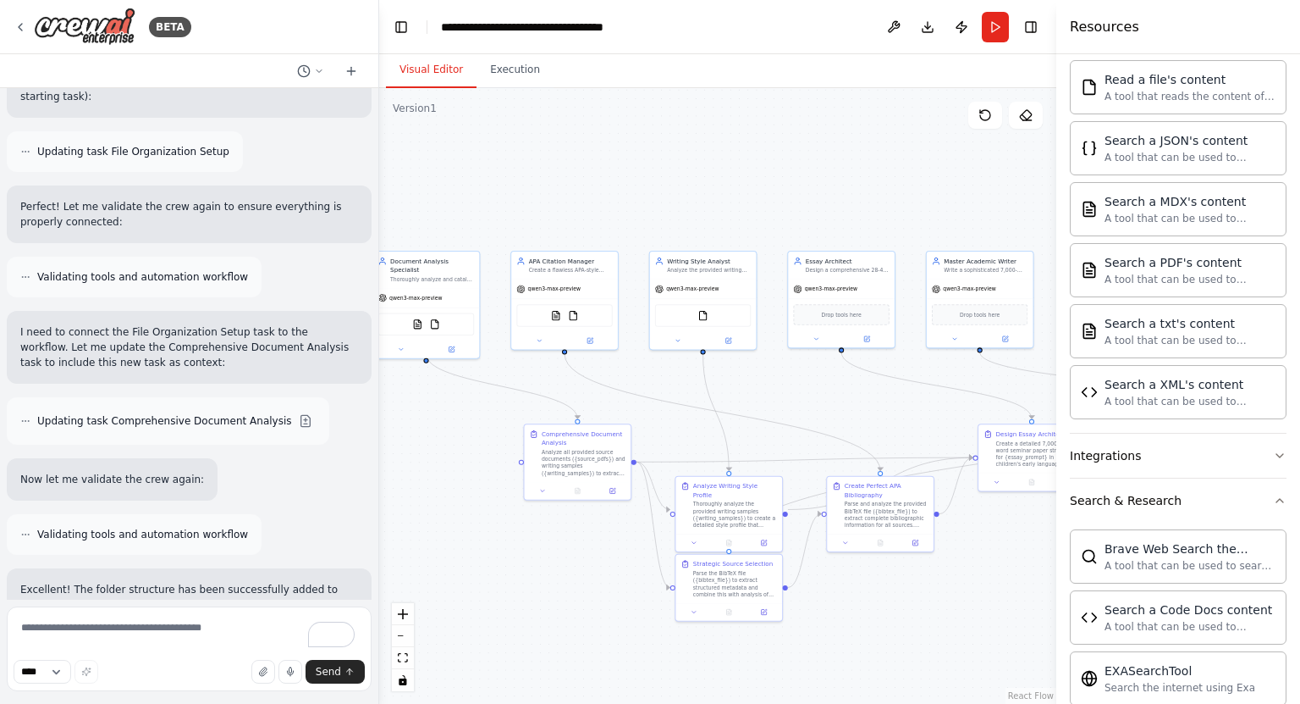
drag, startPoint x: 467, startPoint y: 445, endPoint x: 824, endPoint y: 462, distance: 356.8
click at [828, 461] on div ".deletable-edge-delete-btn { width: 20px; height: 20px; border: 0px solid #ffff…" at bounding box center [717, 395] width 677 height 615
drag, startPoint x: 531, startPoint y: 563, endPoint x: 646, endPoint y: 571, distance: 115.5
click at [646, 571] on div ".deletable-edge-delete-btn { width: 20px; height: 20px; border: 0px solid #ffff…" at bounding box center [717, 395] width 677 height 615
drag, startPoint x: 725, startPoint y: 602, endPoint x: 538, endPoint y: 575, distance: 188.2
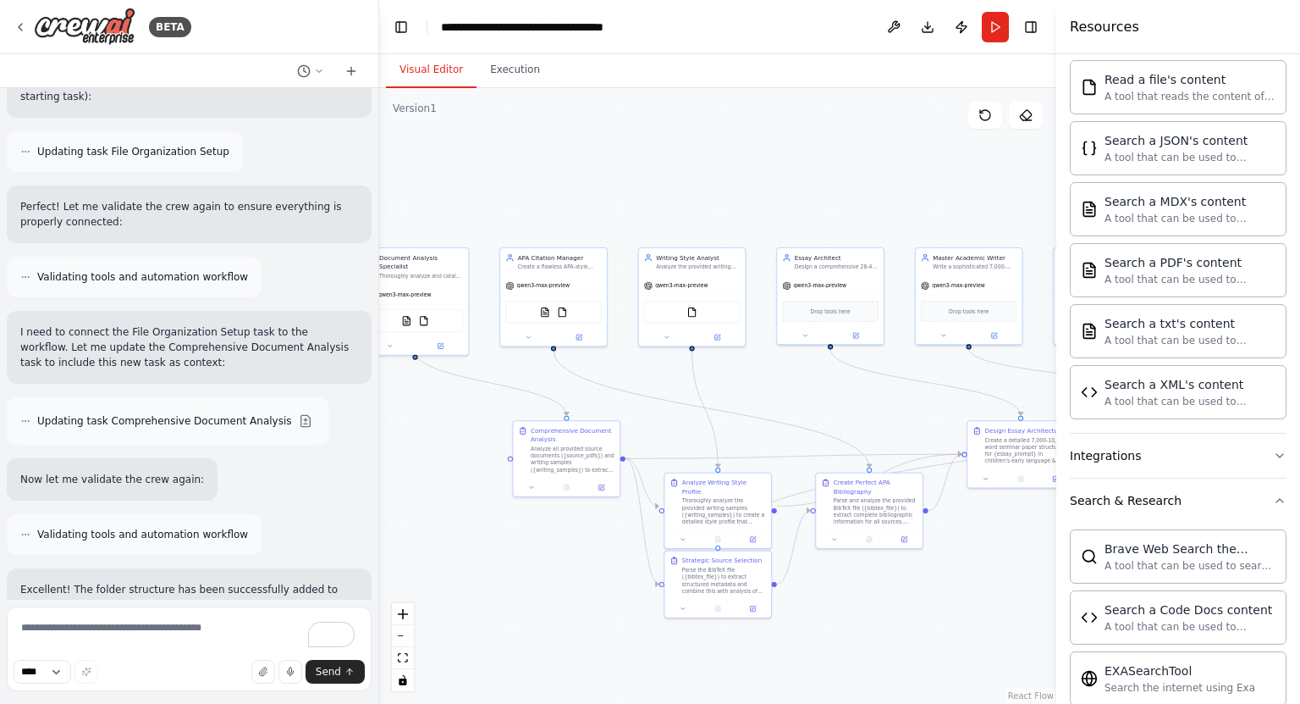
click at [538, 575] on div ".deletable-edge-delete-btn { width: 20px; height: 20px; border: 0px solid #ffff…" at bounding box center [717, 395] width 677 height 615
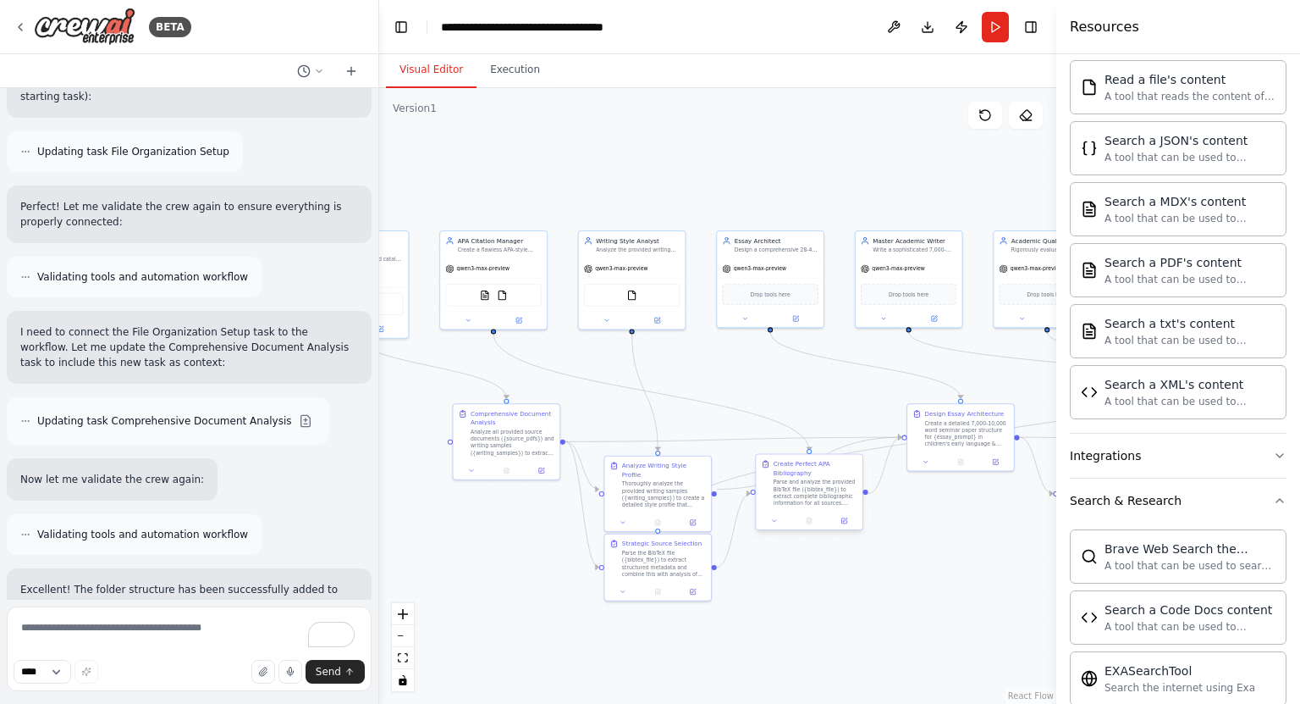
click at [835, 487] on div "Parse and analyze the provided BibTeX file ({bibtex_file}) to extract complete …" at bounding box center [816, 492] width 84 height 28
click at [790, 467] on div "Create Perfect APA Bibliography" at bounding box center [816, 468] width 84 height 17
click at [852, 523] on button at bounding box center [845, 521] width 30 height 10
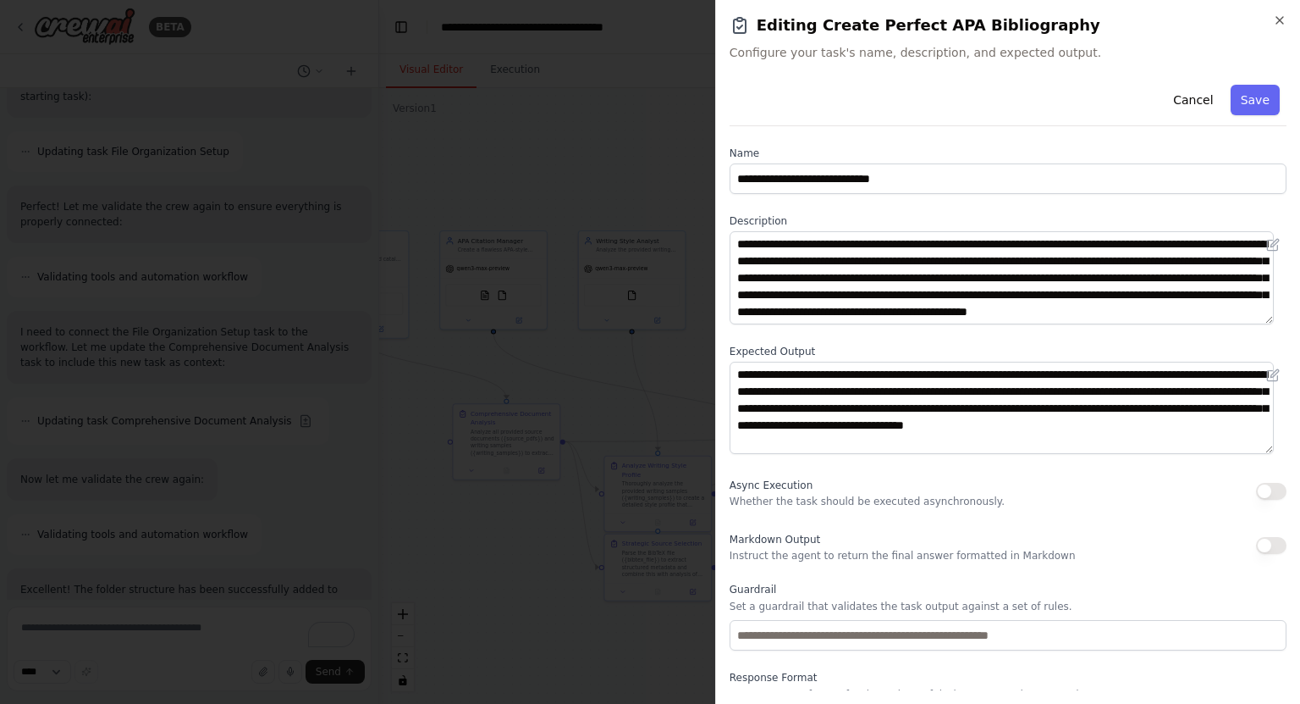
scroll to position [59, 0]
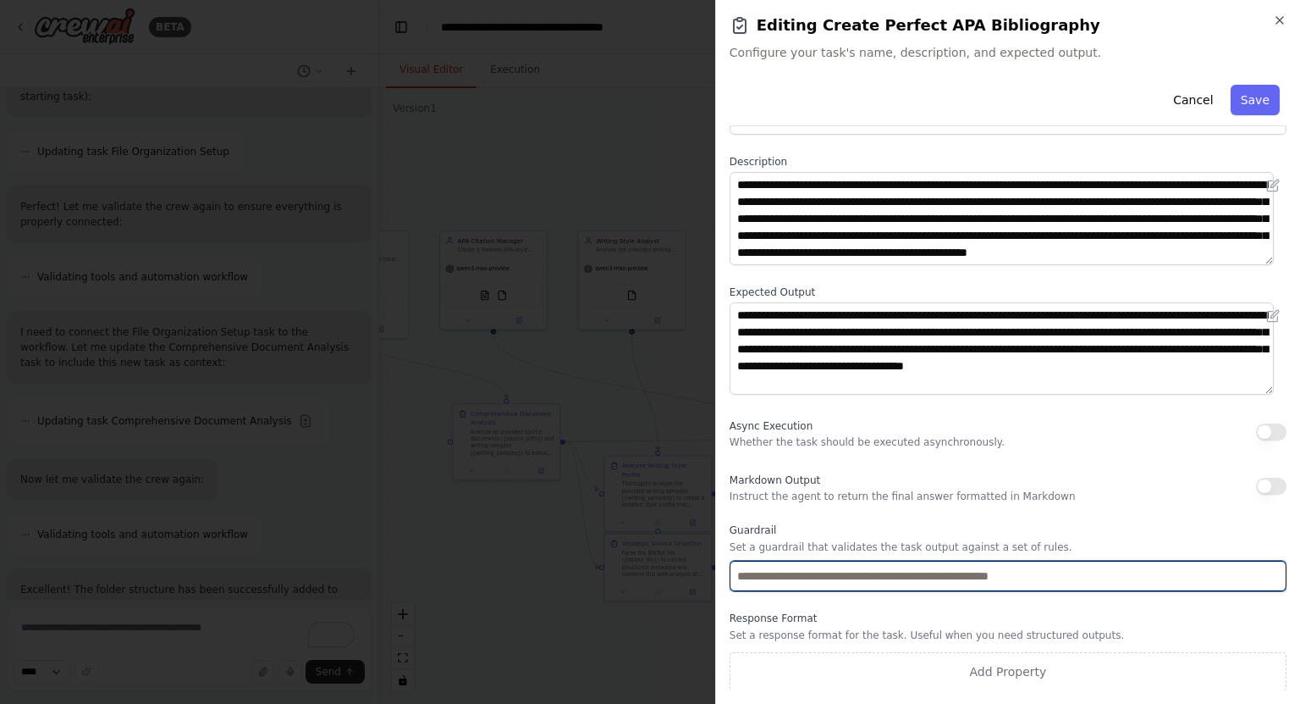
click at [800, 580] on input "text" at bounding box center [1008, 575] width 557 height 30
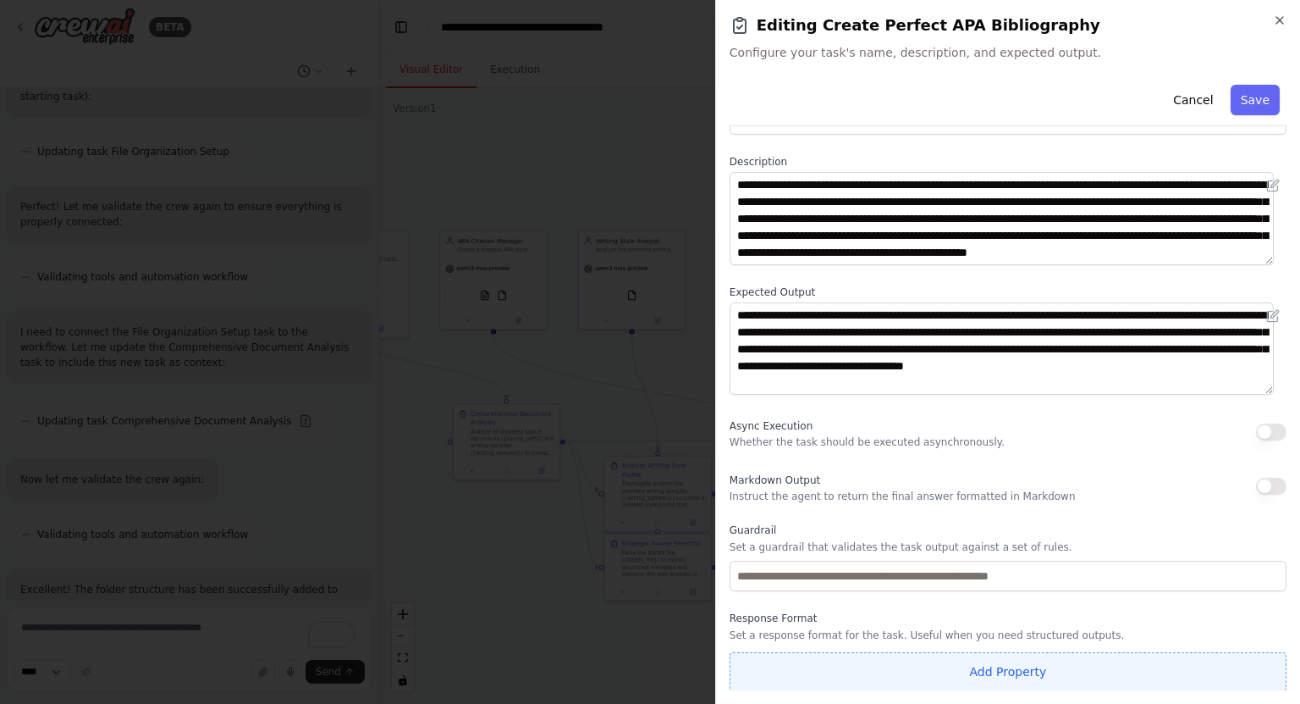
click at [895, 675] on button "Add Property" at bounding box center [1008, 671] width 557 height 39
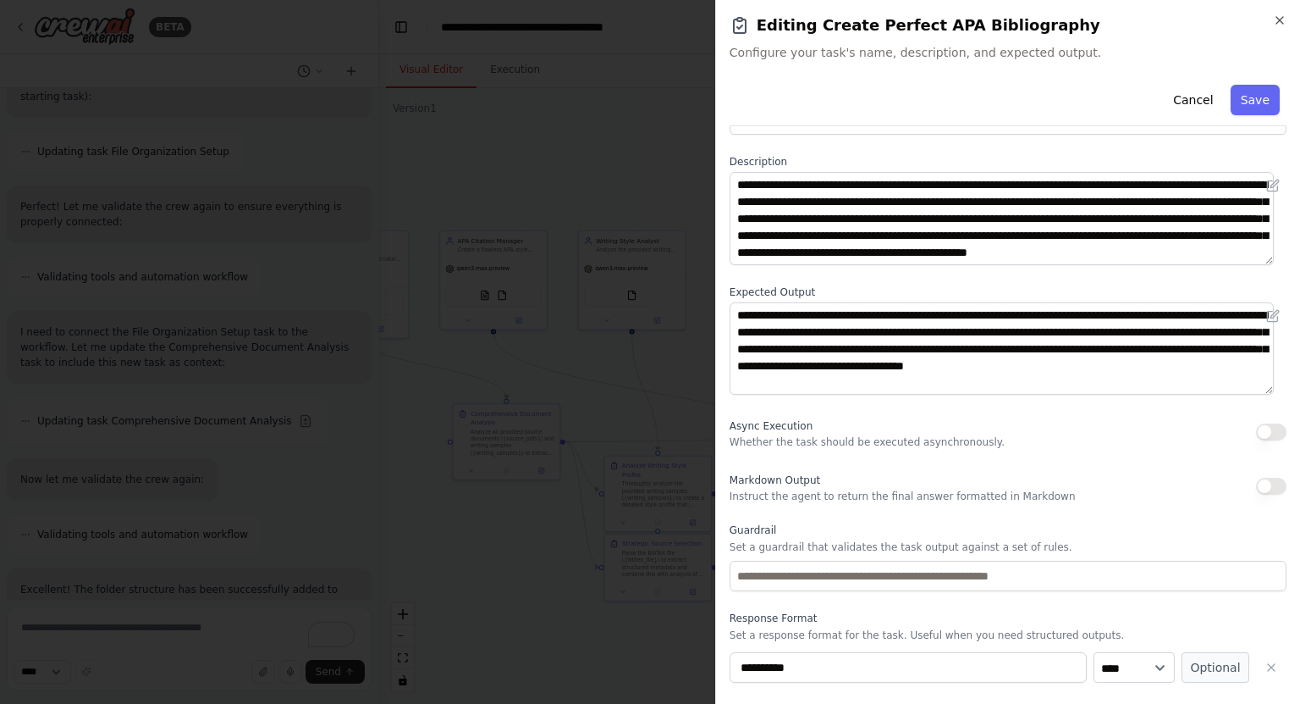
scroll to position [103, 0]
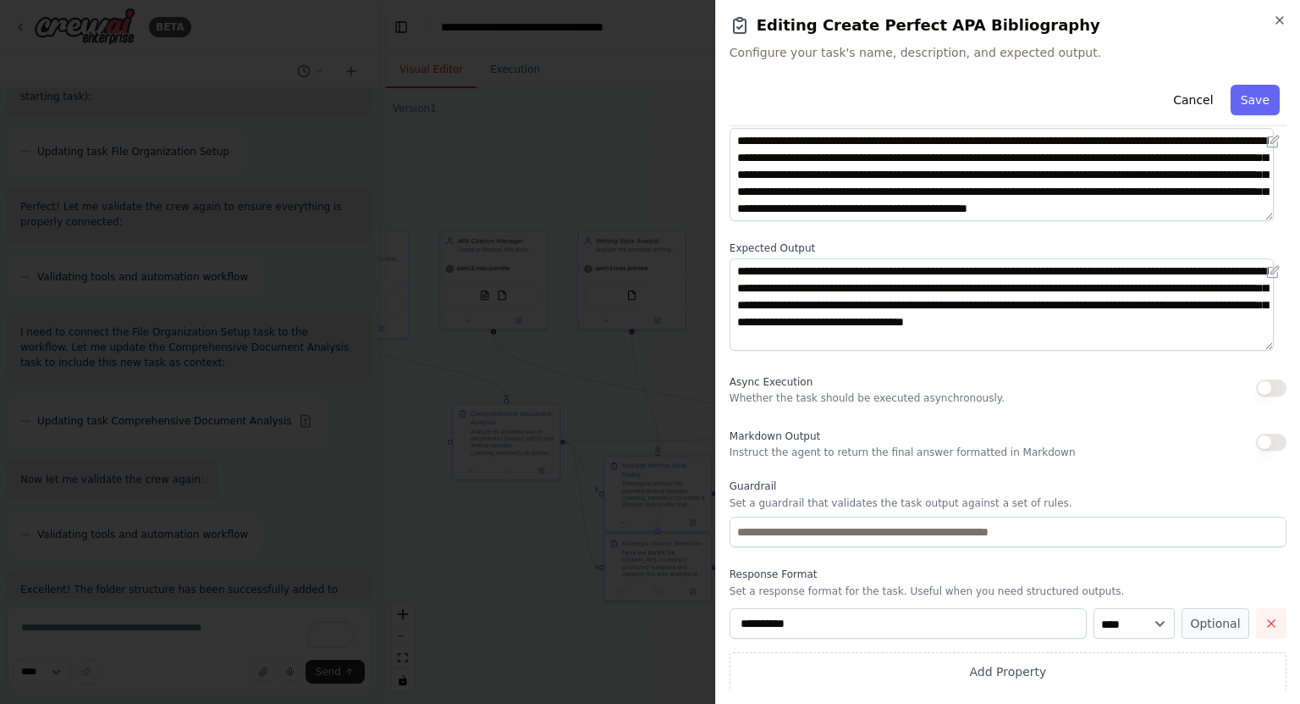
click at [1265, 618] on icon "button" at bounding box center [1272, 623] width 14 height 14
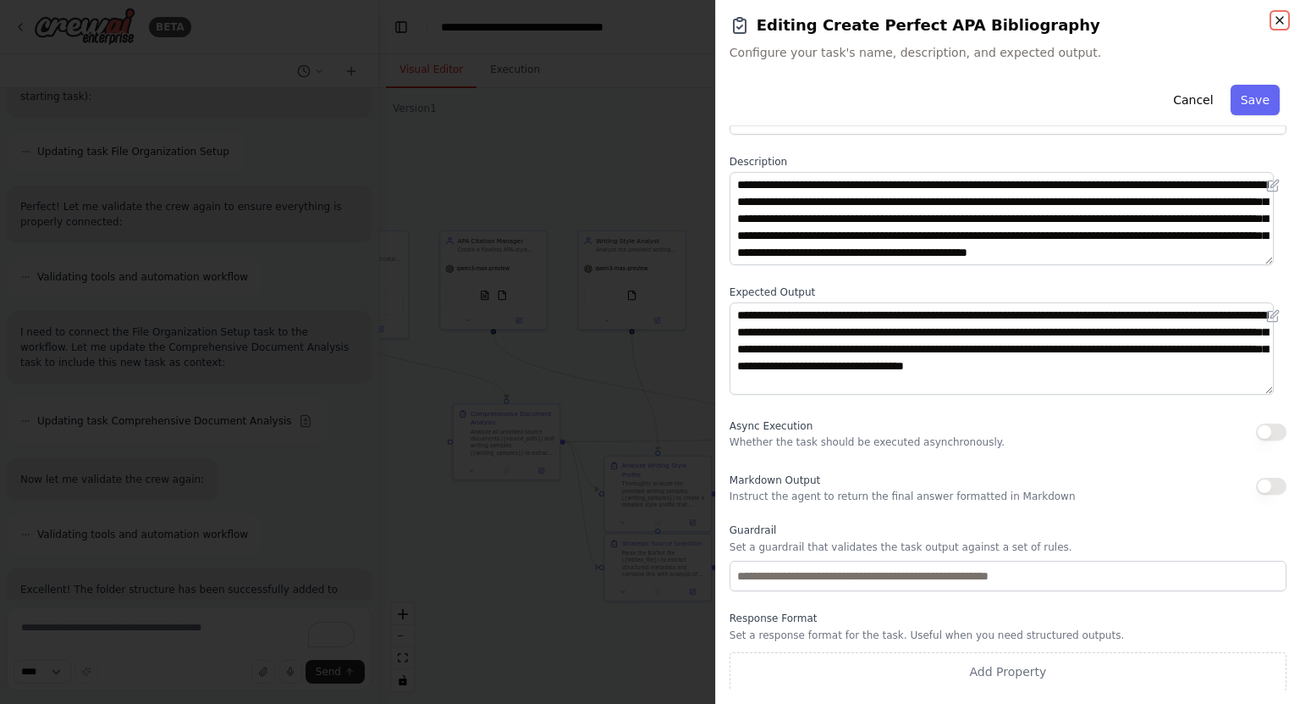
click at [1281, 17] on icon "button" at bounding box center [1280, 21] width 14 height 14
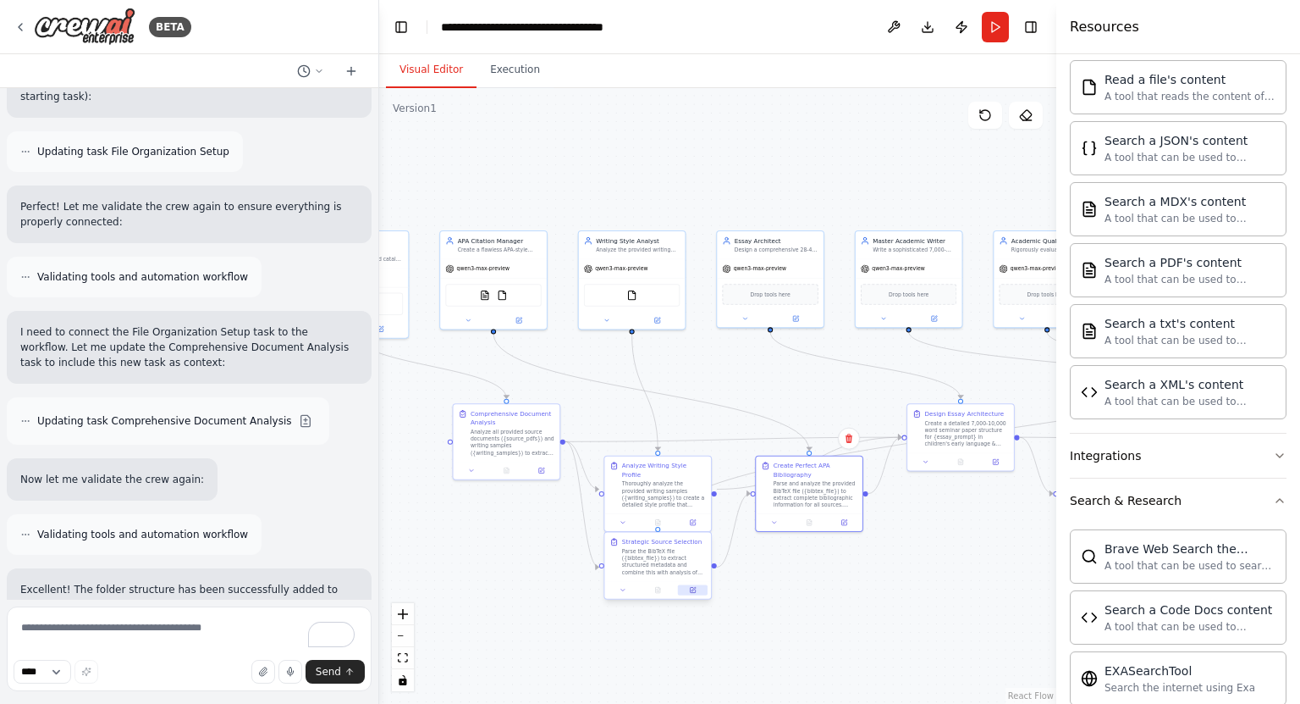
click at [698, 591] on button at bounding box center [693, 589] width 30 height 10
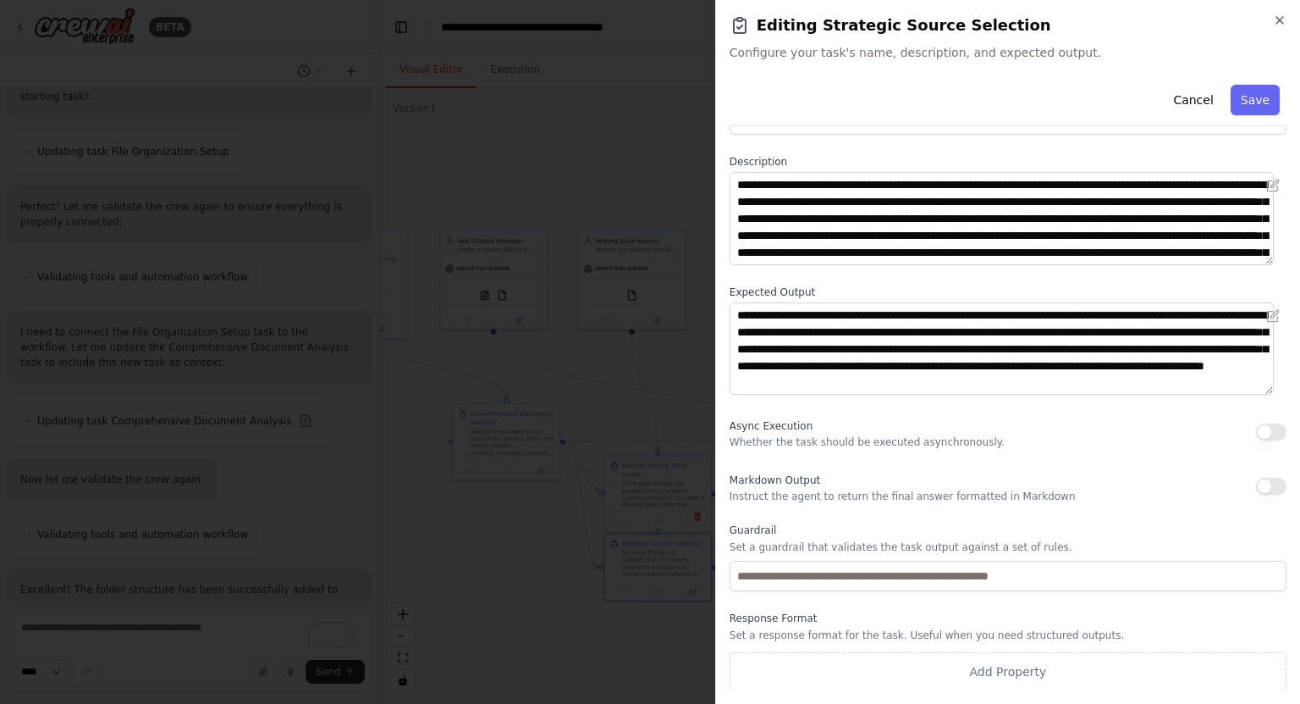
scroll to position [58, 0]
click at [1284, 22] on icon "button" at bounding box center [1280, 21] width 14 height 14
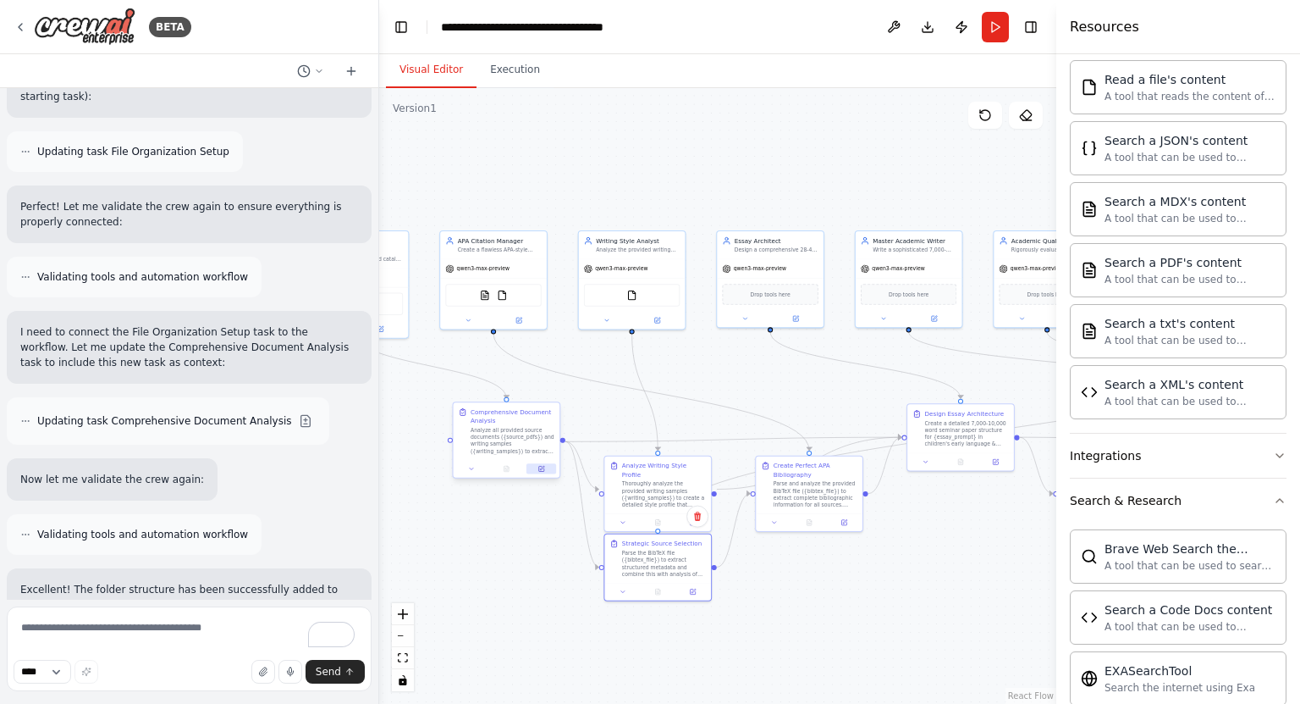
click at [546, 472] on button at bounding box center [542, 468] width 30 height 10
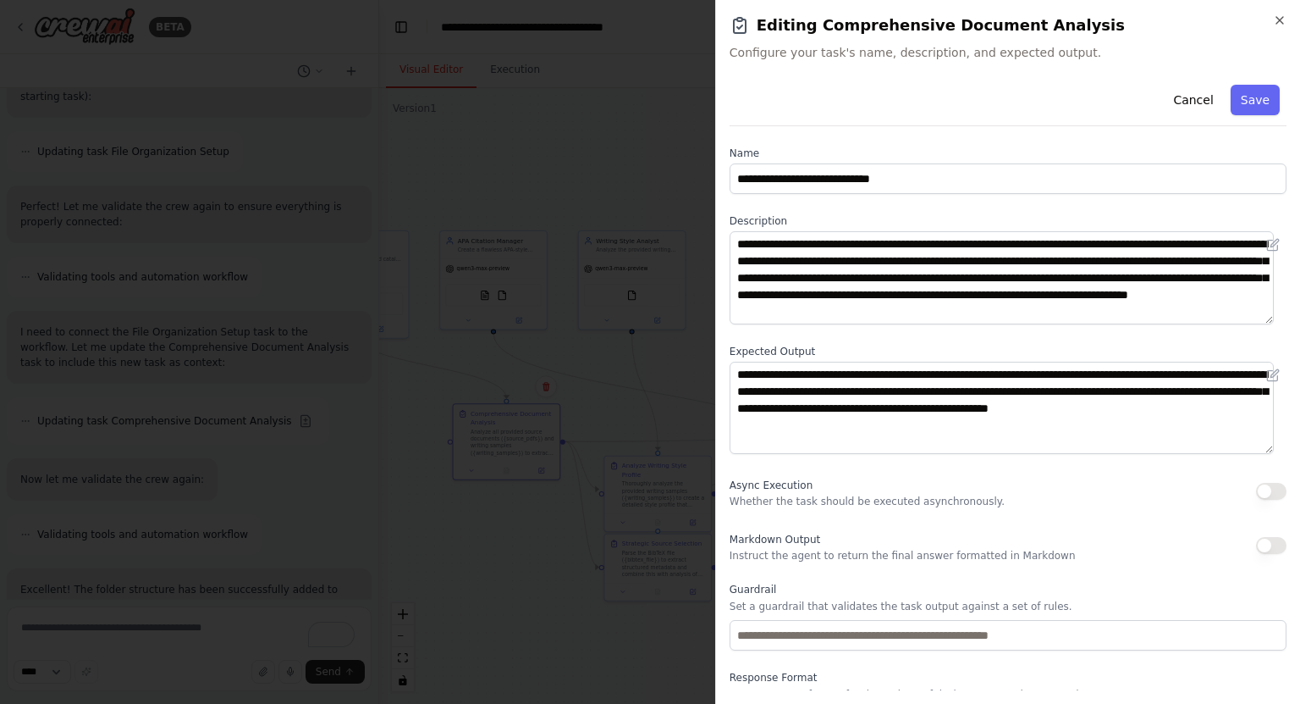
scroll to position [59, 0]
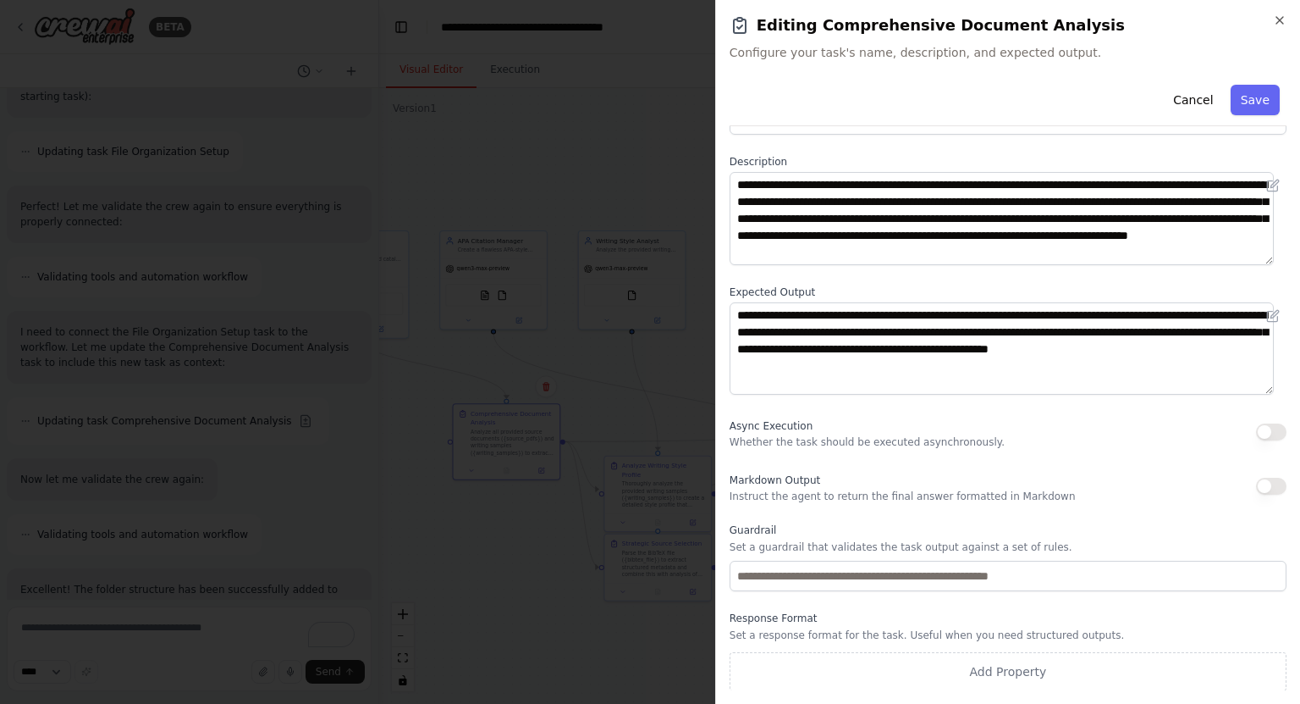
click at [1287, 25] on div "**********" at bounding box center [1007, 352] width 585 height 704
click at [1286, 25] on icon "button" at bounding box center [1280, 21] width 14 height 14
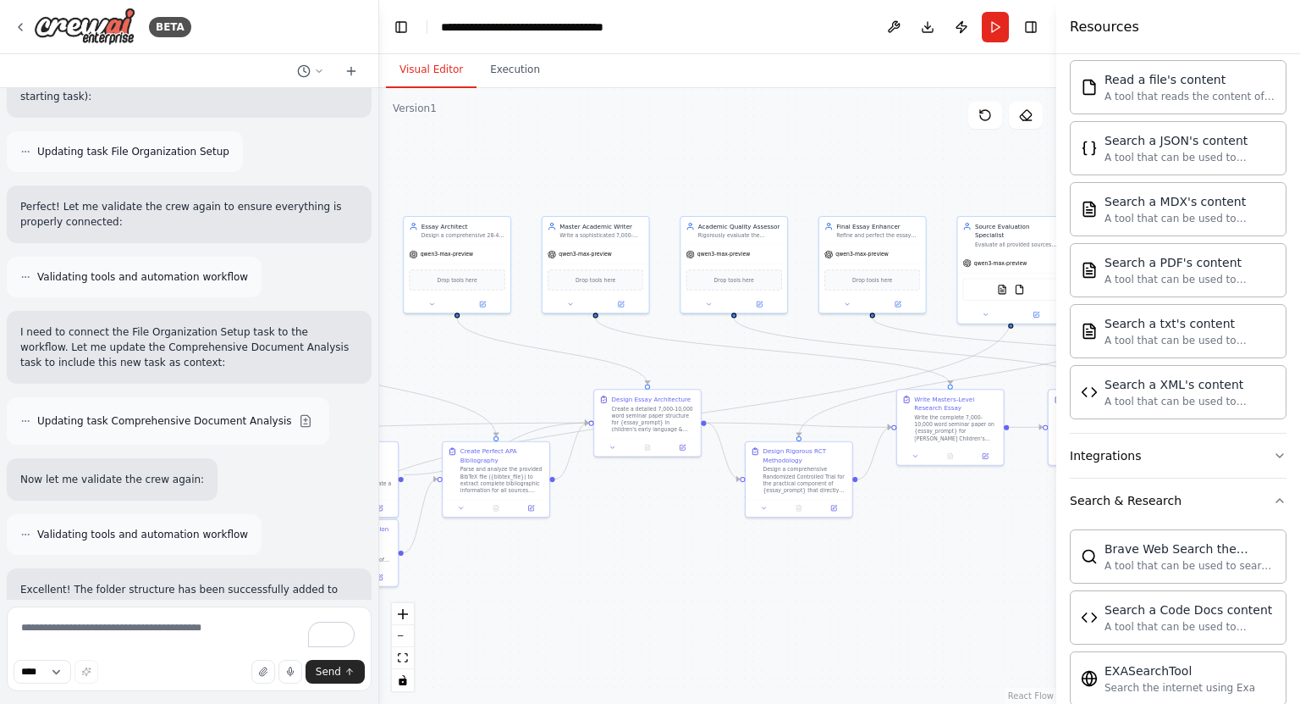
drag, startPoint x: 846, startPoint y: 411, endPoint x: 514, endPoint y: 395, distance: 332.3
click at [514, 395] on div ".deletable-edge-delete-btn { width: 20px; height: 20px; border: 0px solid #ffff…" at bounding box center [717, 395] width 677 height 615
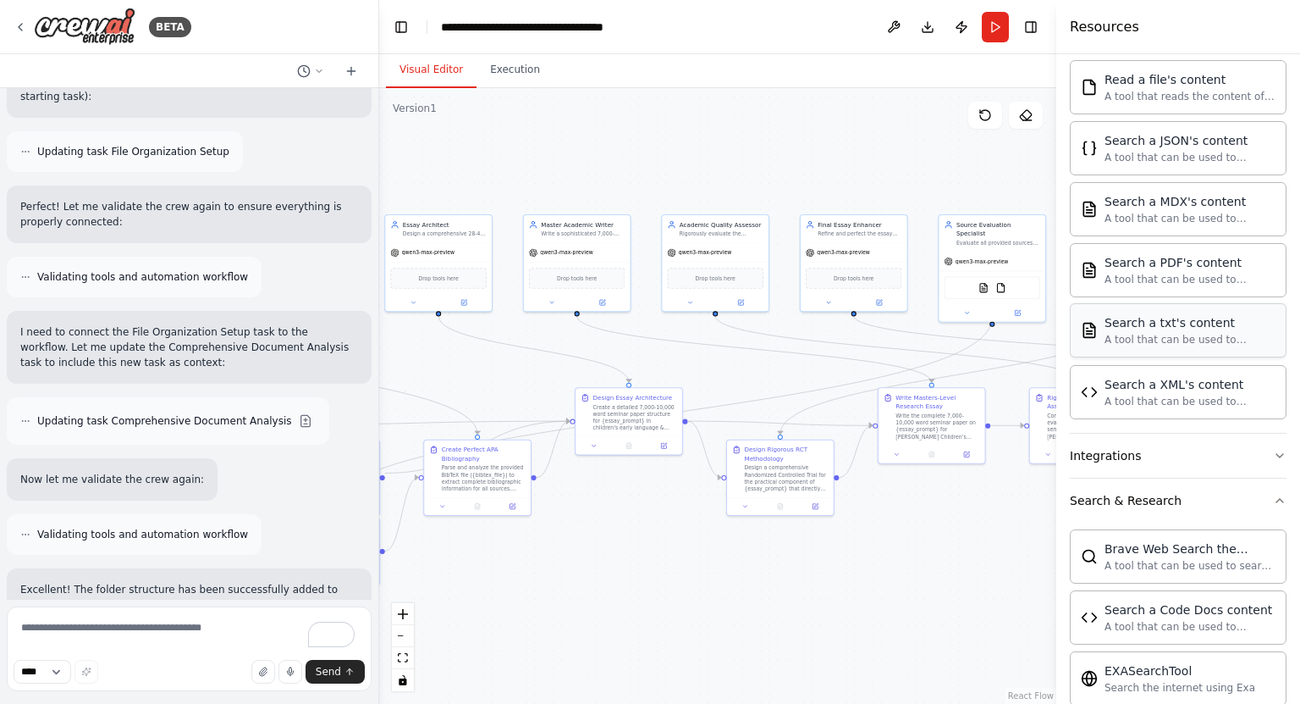
scroll to position [0, 0]
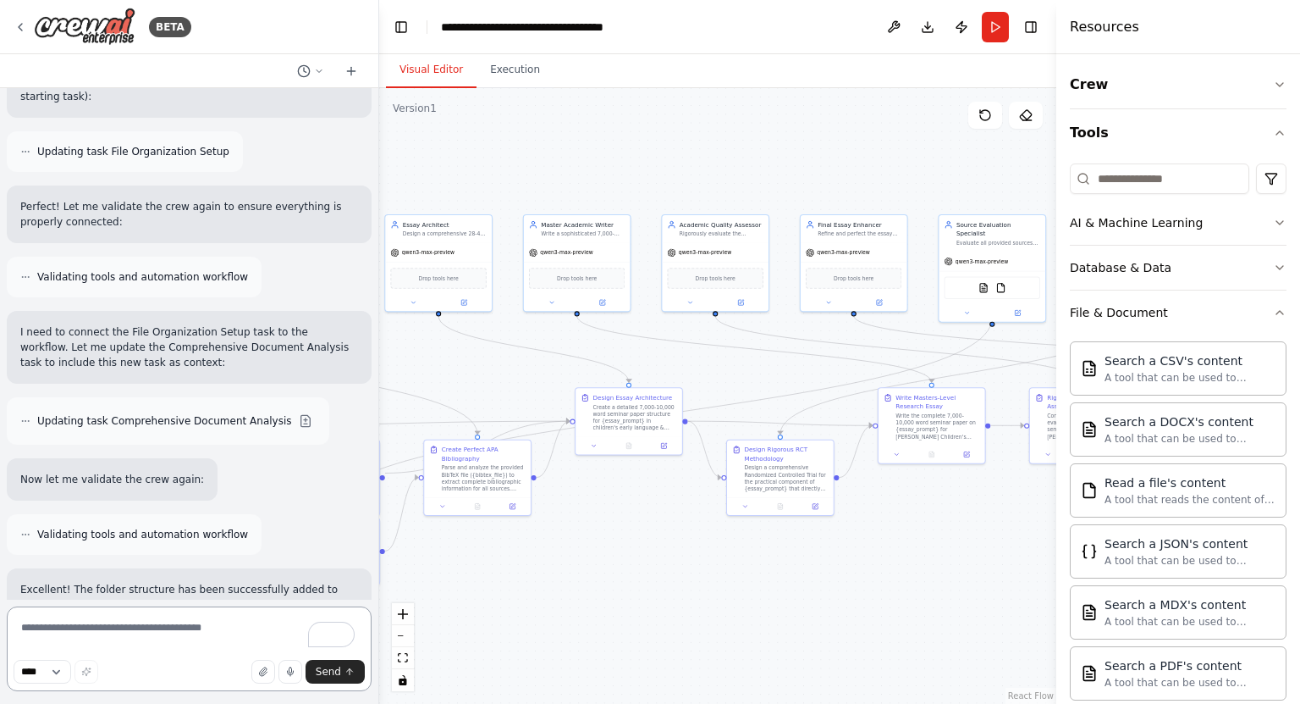
click at [183, 632] on textarea "To enrich screen reader interactions, please activate Accessibility in Grammarl…" at bounding box center [189, 648] width 365 height 85
paste textarea "**********"
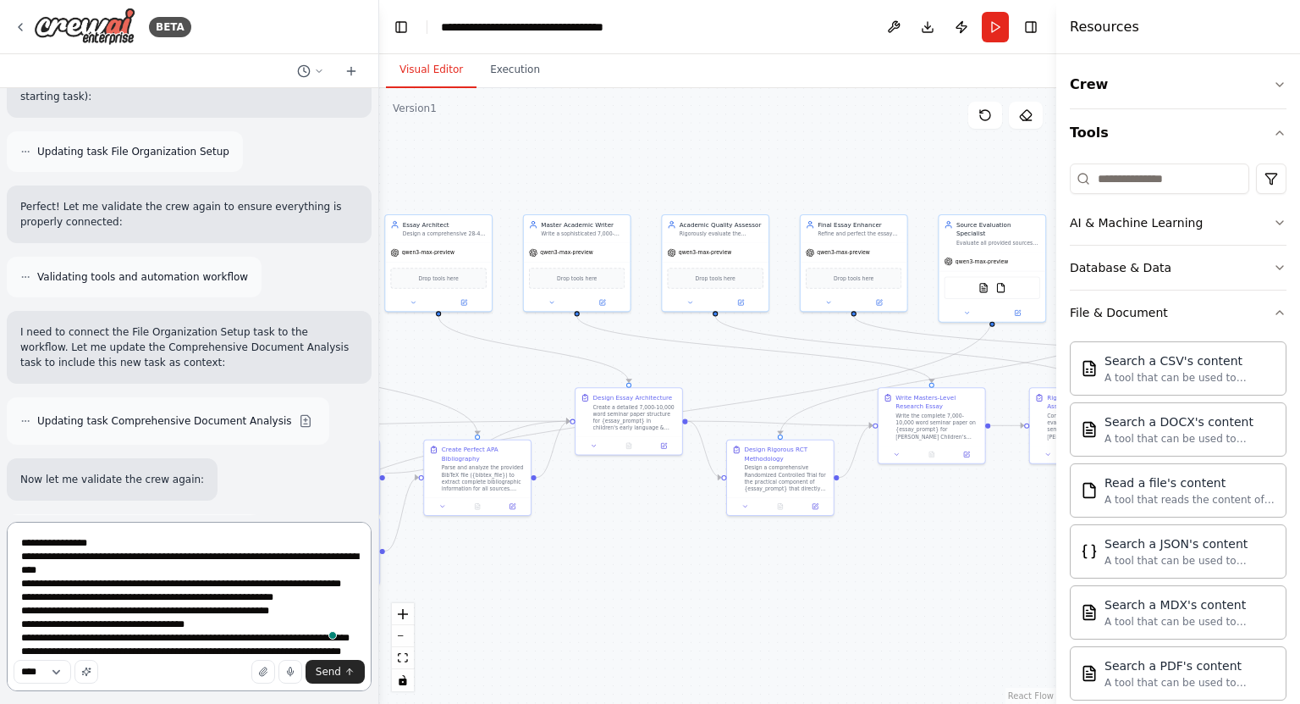
click at [20, 544] on textarea "**********" at bounding box center [189, 606] width 365 height 169
drag, startPoint x: 60, startPoint y: 544, endPoint x: 0, endPoint y: 551, distance: 60.5
click at [0, 551] on div "BETA I want my Crewai to get to a state where it can write a high quality 30 pa…" at bounding box center [189, 352] width 379 height 704
click at [18, 546] on textarea "**********" at bounding box center [189, 606] width 365 height 169
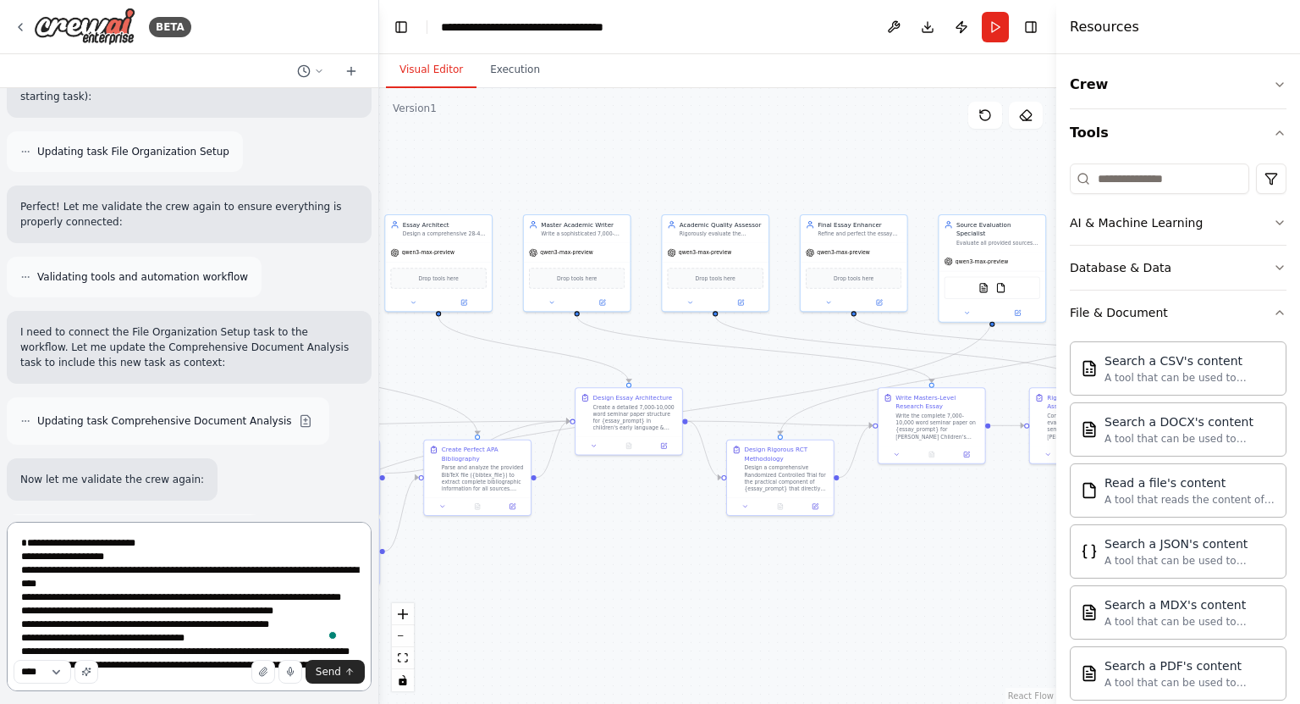
type textarea "**********"
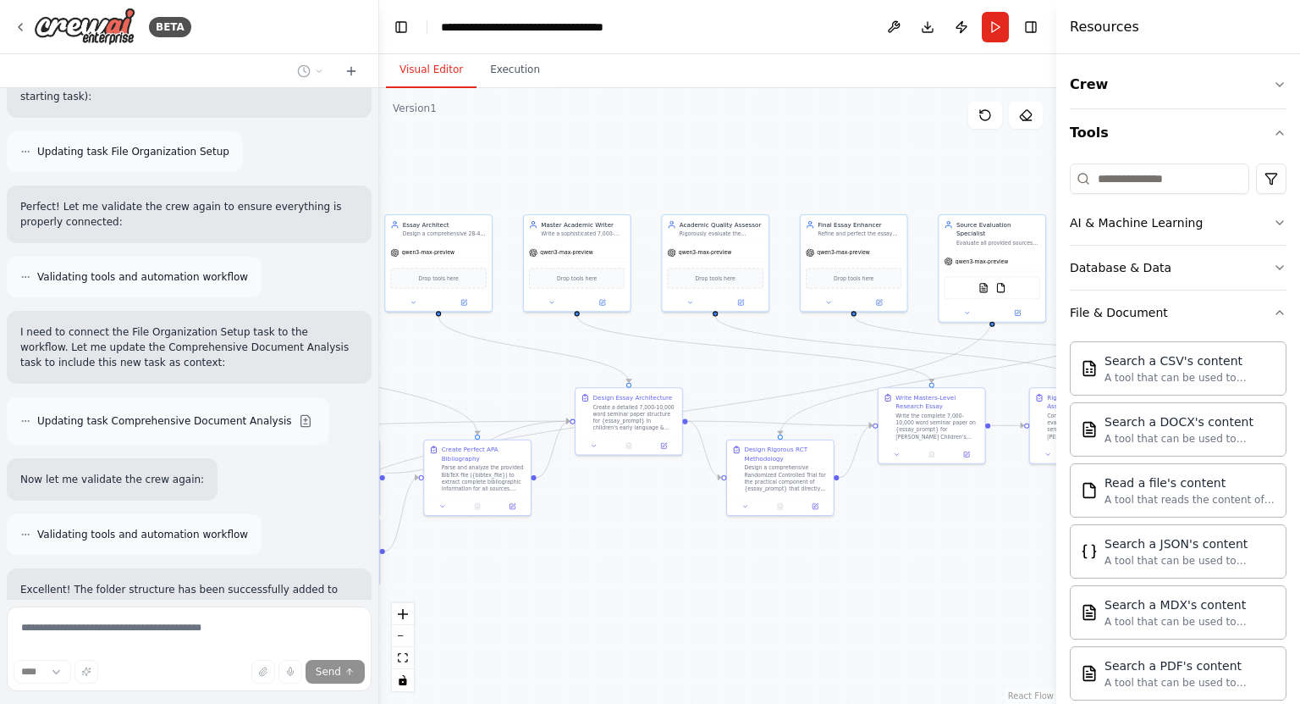
scroll to position [16198, 0]
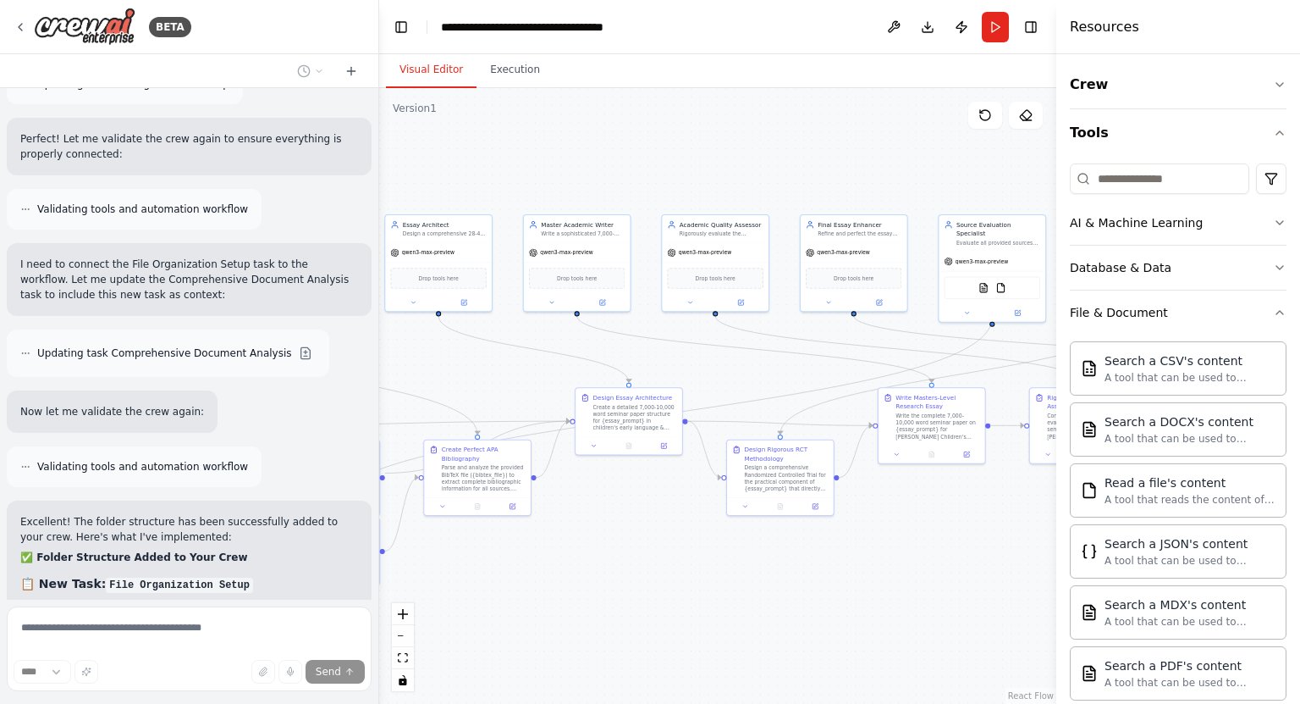
drag, startPoint x: 260, startPoint y: 500, endPoint x: 17, endPoint y: 408, distance: 259.9
copy p "My documents are stored in: Essay Gen V2/inputs/ ├── bibliography/Sources.md # …"
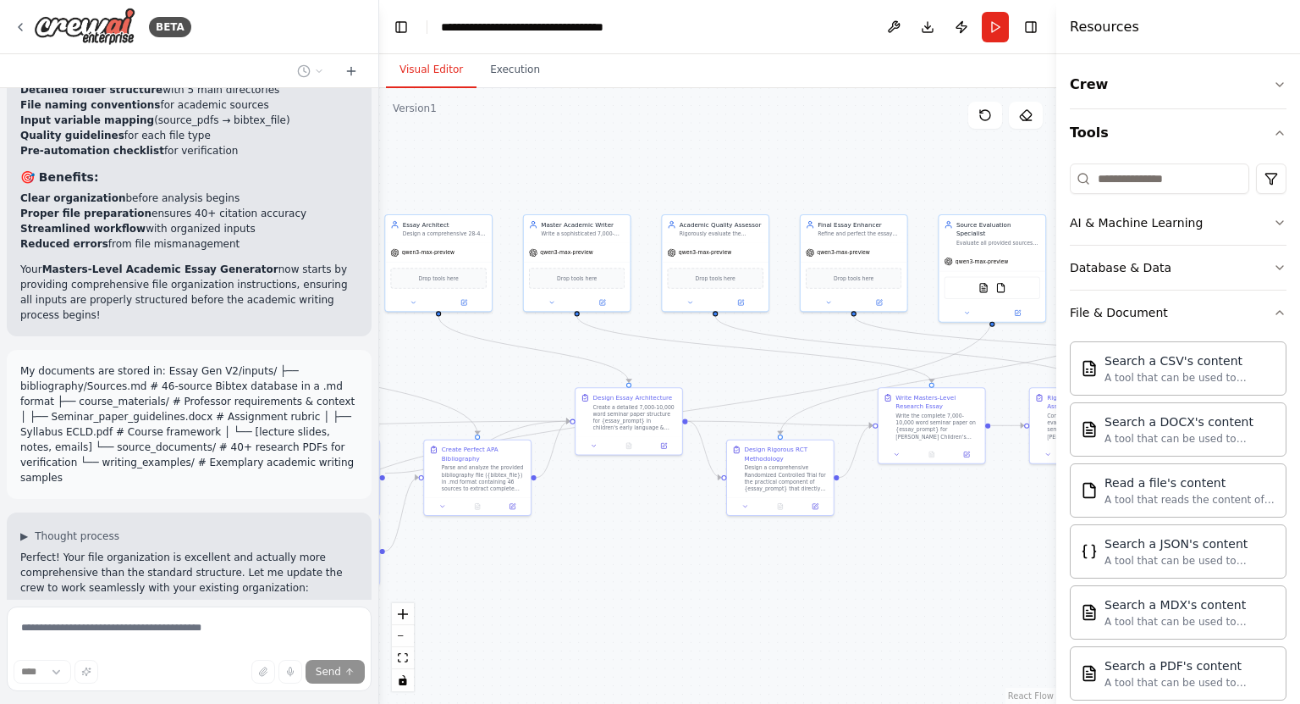
scroll to position [16883, 0]
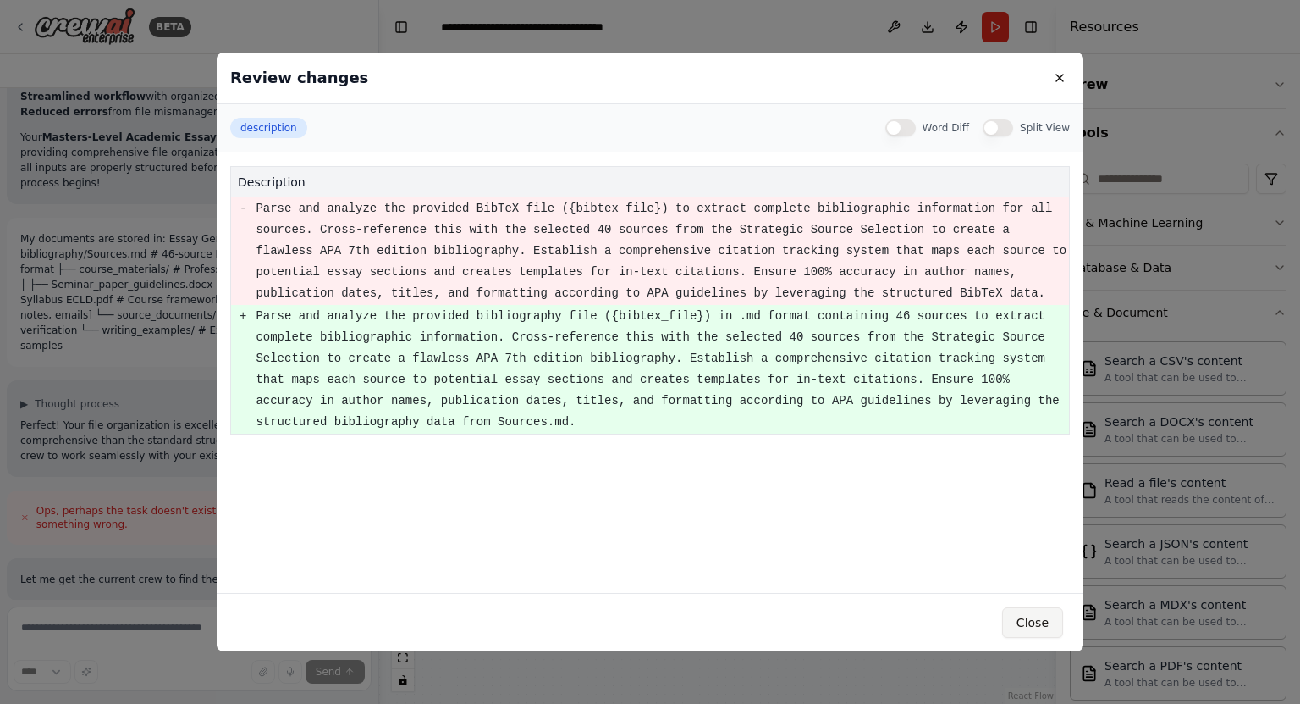
scroll to position [17015, 0]
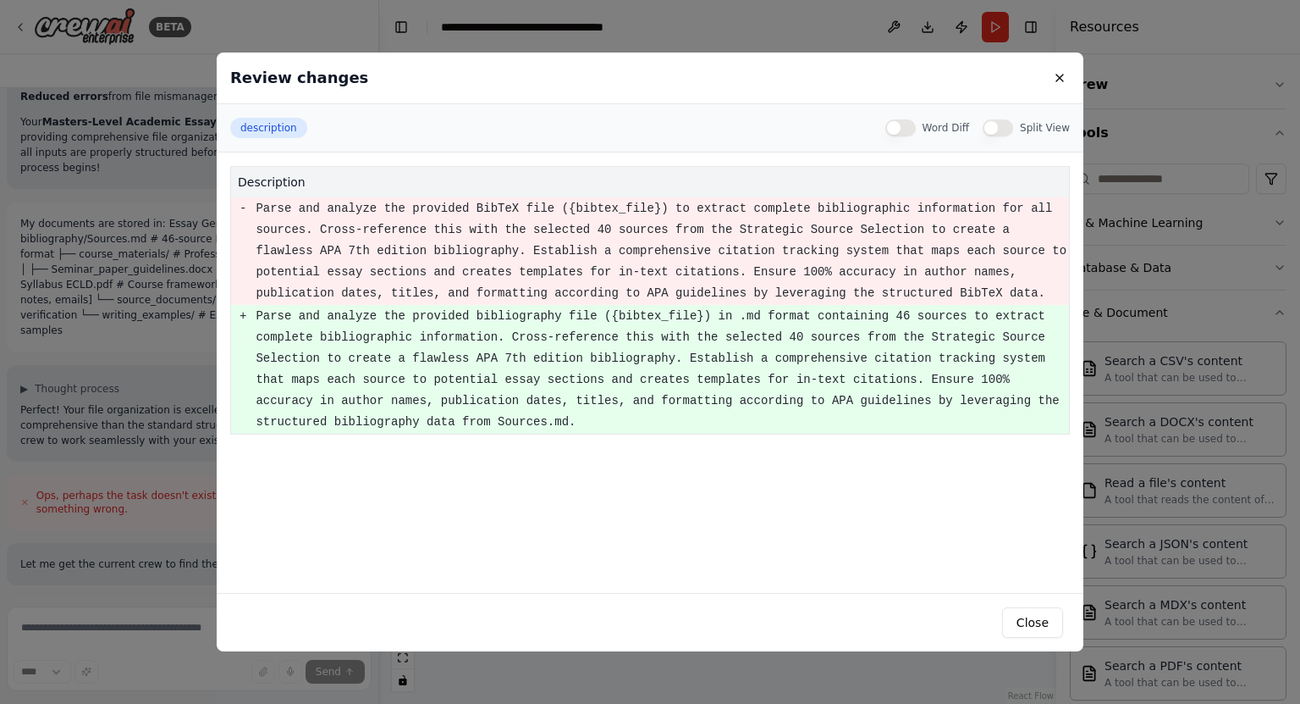
click at [786, 358] on pre "Parse and analyze the provided bibliography file ({bibtex_file}) in .md format …" at bounding box center [662, 369] width 813 height 127
click at [1028, 602] on div "Close" at bounding box center [650, 622] width 867 height 58
click at [1032, 620] on button "Close" at bounding box center [1032, 622] width 61 height 30
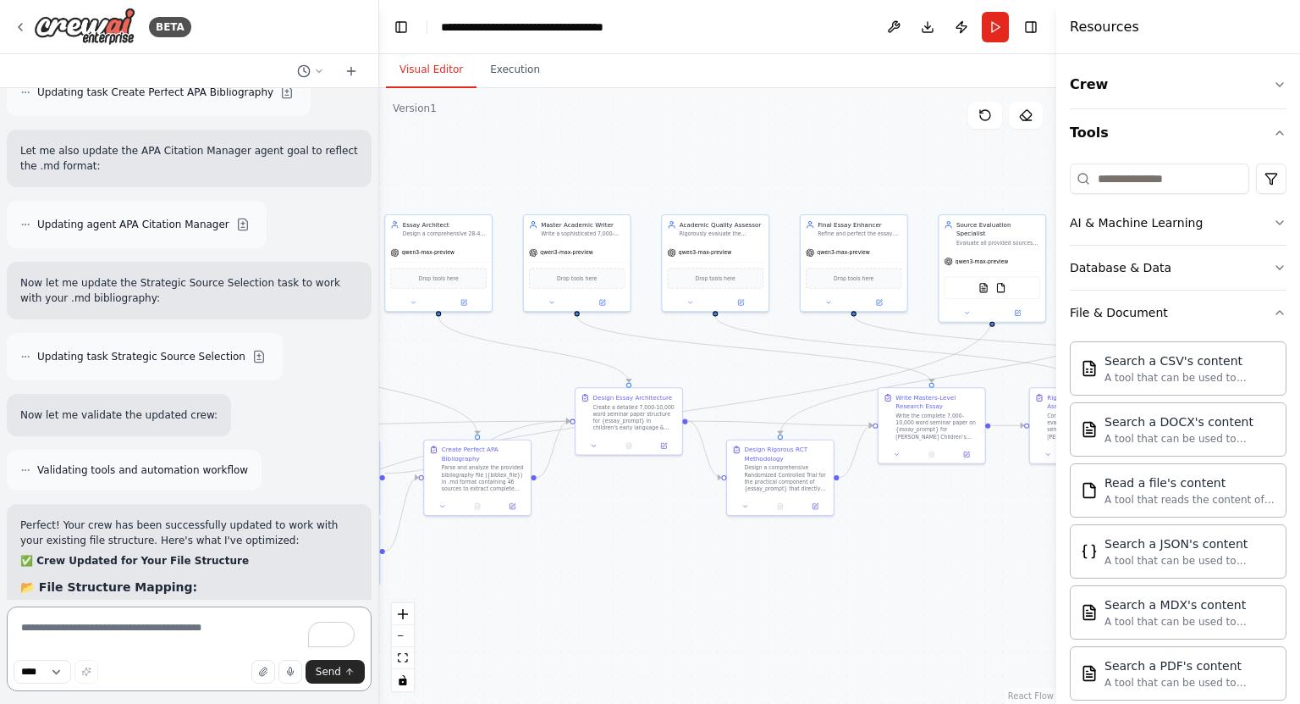
scroll to position [17727, 0]
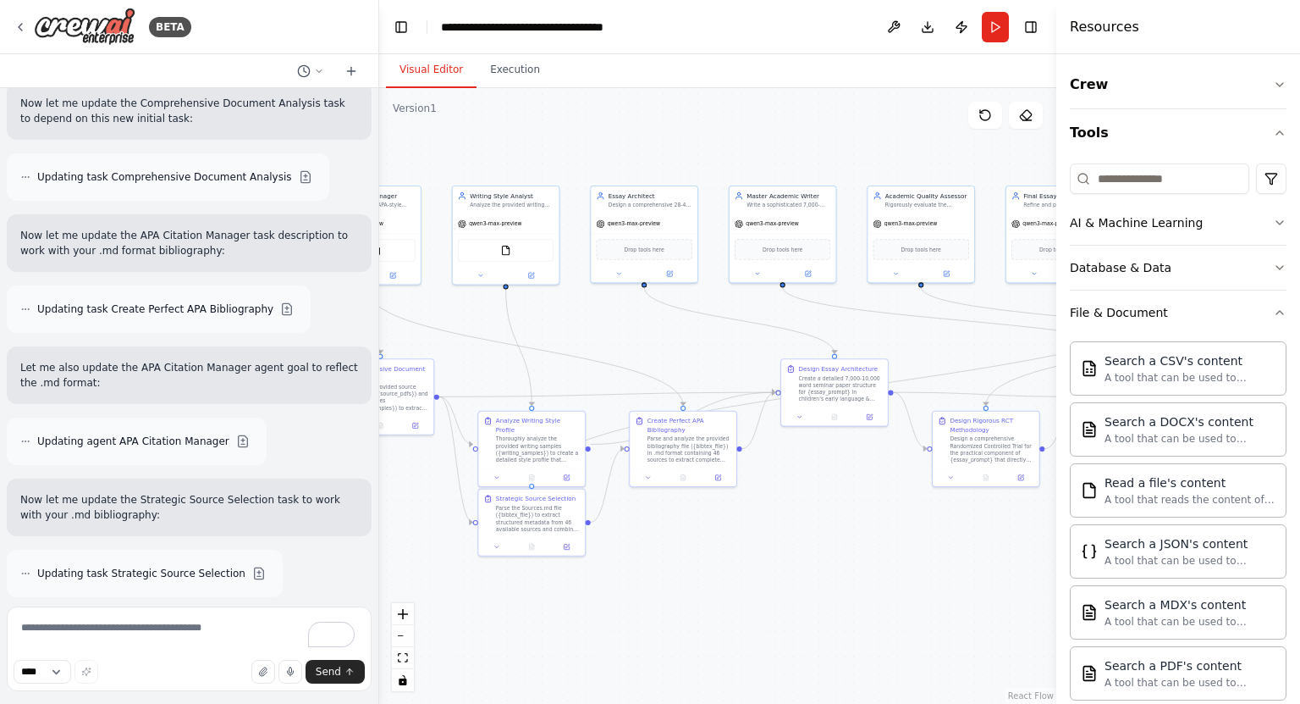
drag, startPoint x: 458, startPoint y: 382, endPoint x: 664, endPoint y: 353, distance: 207.7
click at [664, 353] on div ".deletable-edge-delete-btn { width: 20px; height: 20px; border: 0px solid #ffff…" at bounding box center [717, 395] width 677 height 615
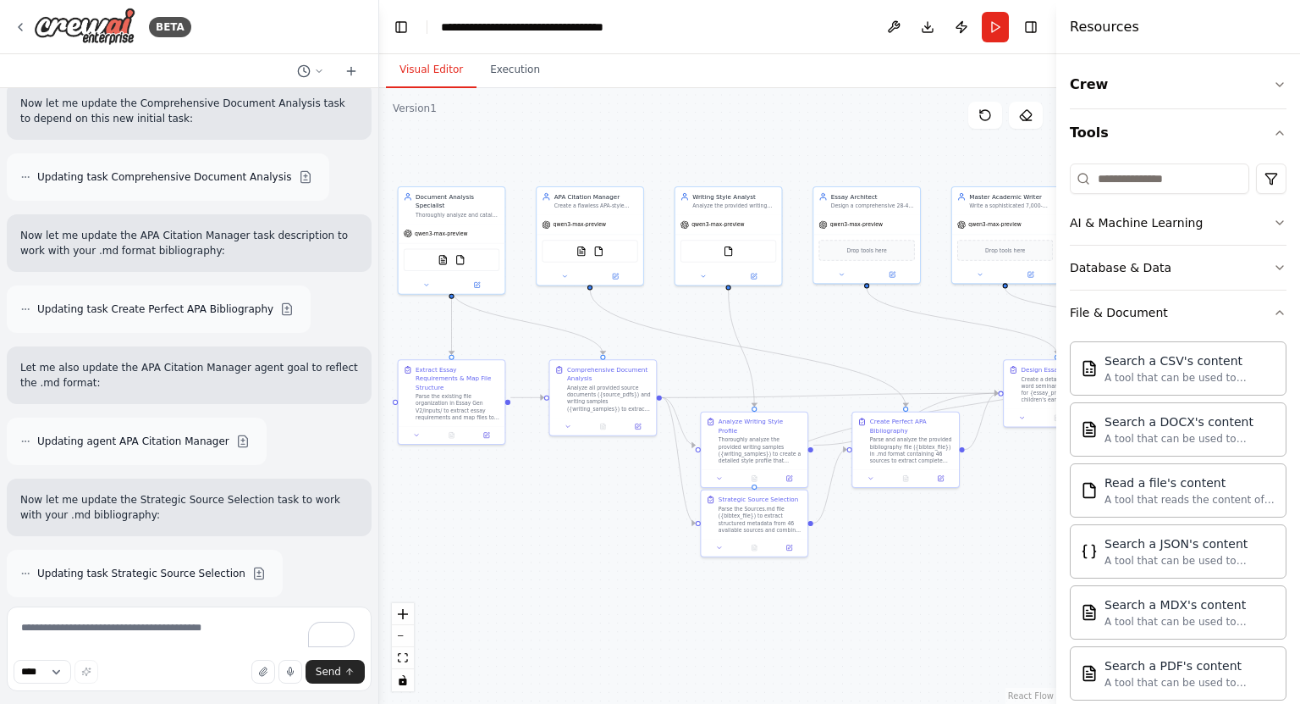
drag, startPoint x: 535, startPoint y: 378, endPoint x: 758, endPoint y: 378, distance: 222.7
click at [758, 378] on div ".deletable-edge-delete-btn { width: 20px; height: 20px; border: 0px solid #ffff…" at bounding box center [717, 395] width 677 height 615
click at [469, 406] on div "Parse the existing file organization in Essay Gen V2/inputs/ to extract essay r…" at bounding box center [458, 405] width 84 height 28
click at [205, 631] on textarea "To enrich screen reader interactions, please activate Accessibility in Grammarl…" at bounding box center [189, 648] width 365 height 85
type textarea "**********"
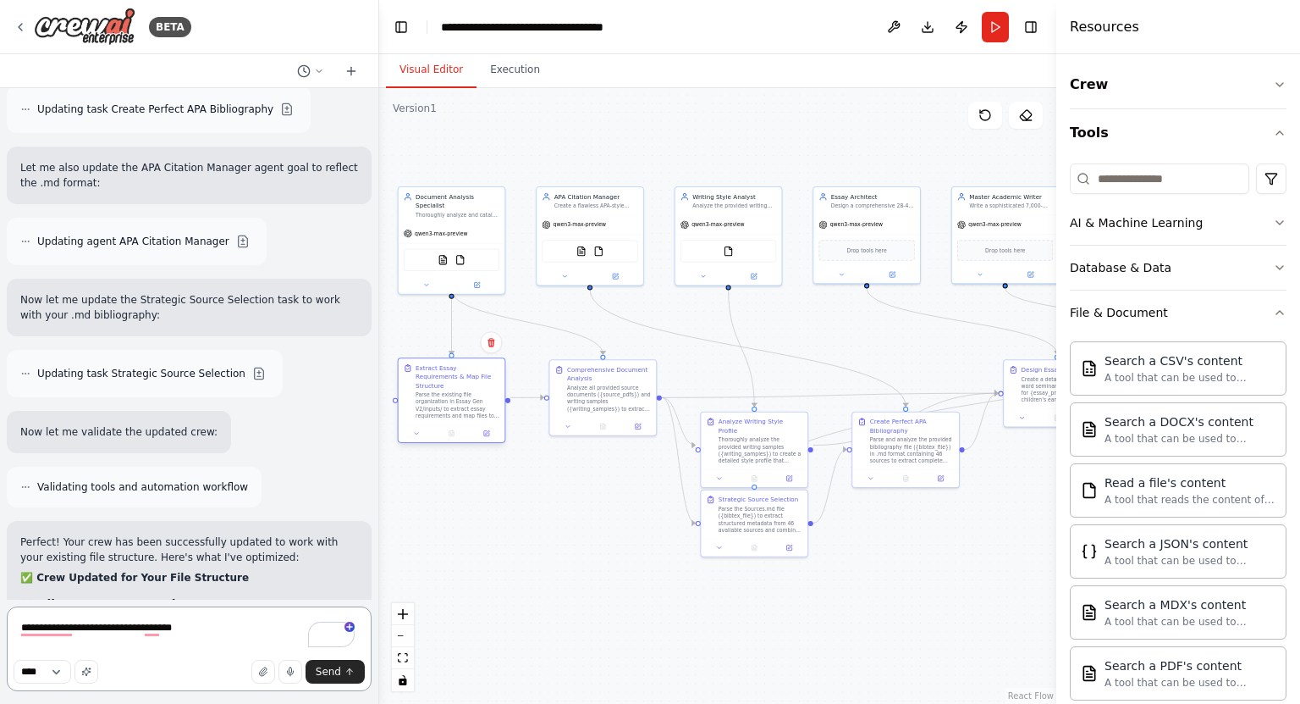
scroll to position [17943, 0]
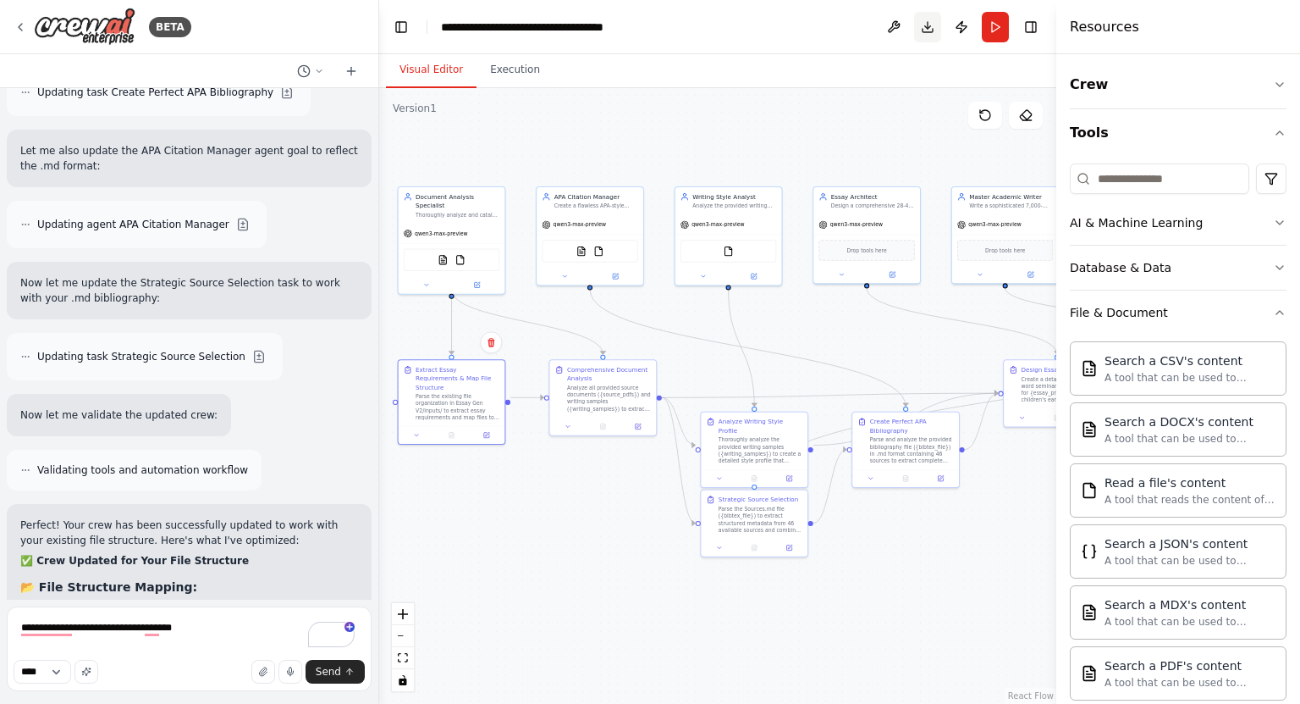
click at [929, 33] on button "Download" at bounding box center [927, 27] width 27 height 30
click at [169, 643] on textarea "**********" at bounding box center [189, 648] width 365 height 85
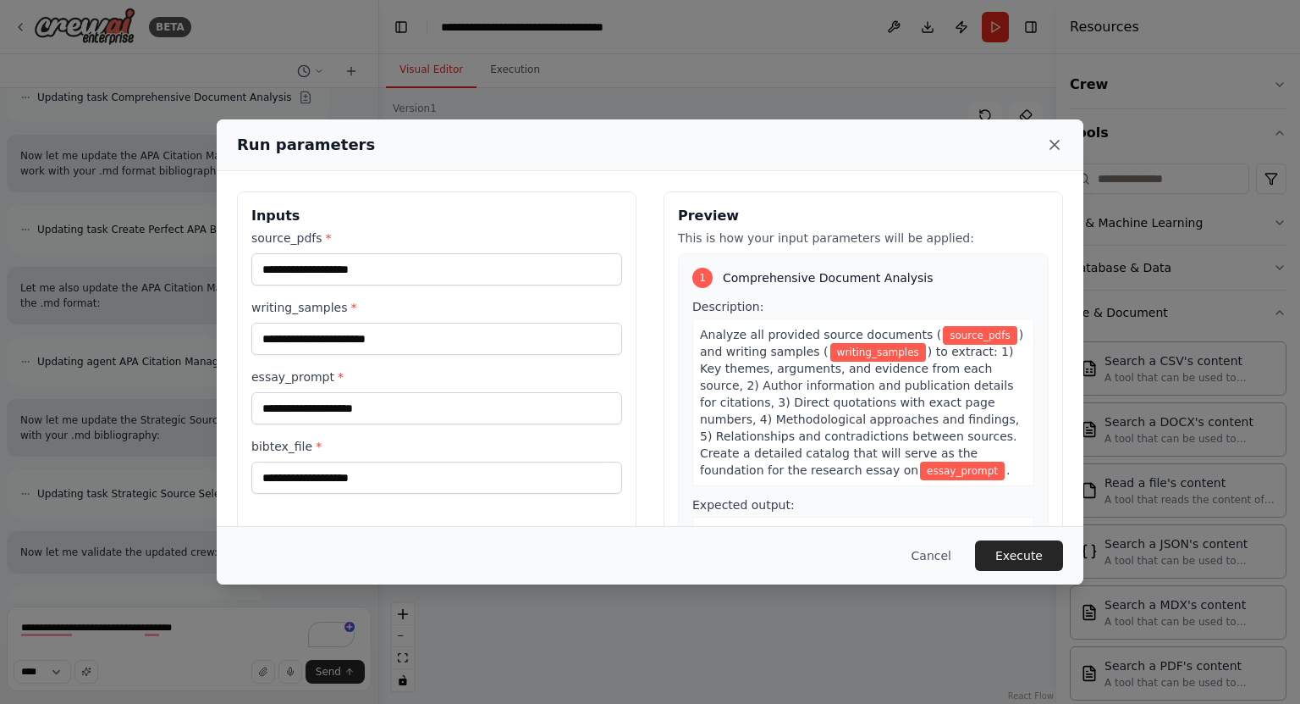
click at [1059, 144] on icon at bounding box center [1054, 144] width 17 height 17
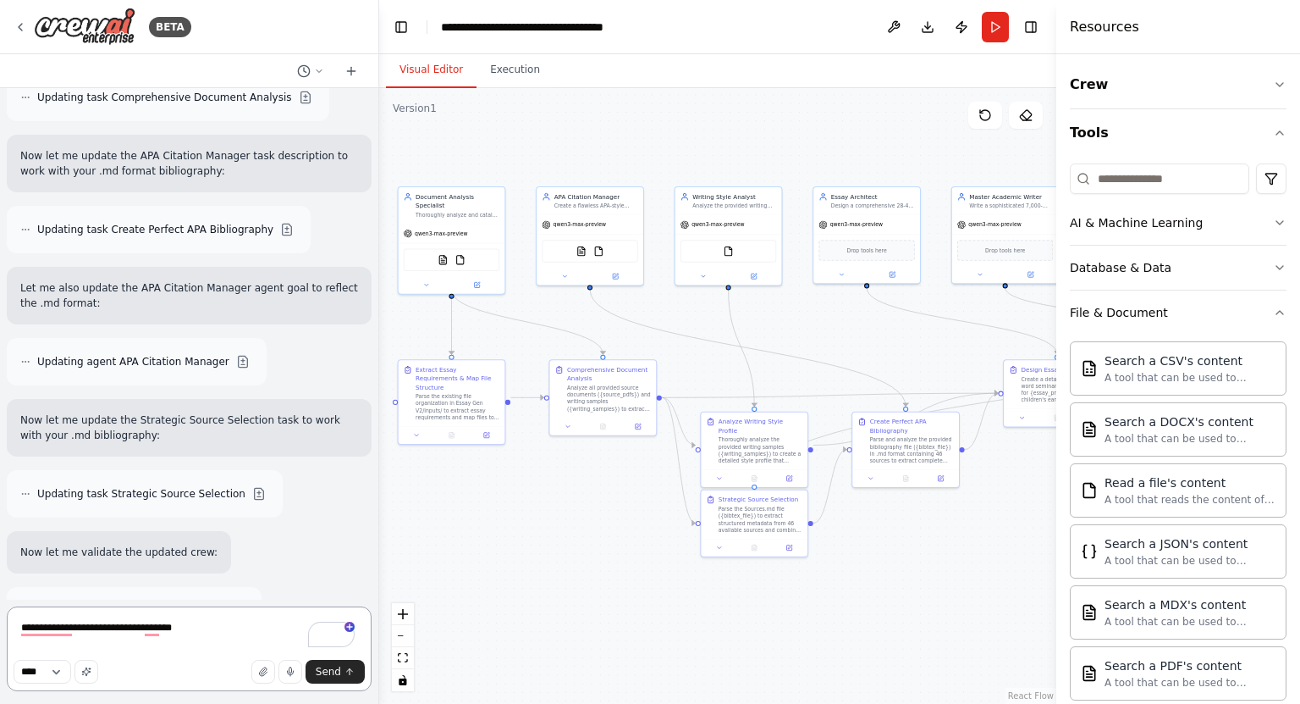
click at [205, 636] on textarea "**********" at bounding box center [189, 648] width 365 height 85
type textarea "*"
type textarea "**********"
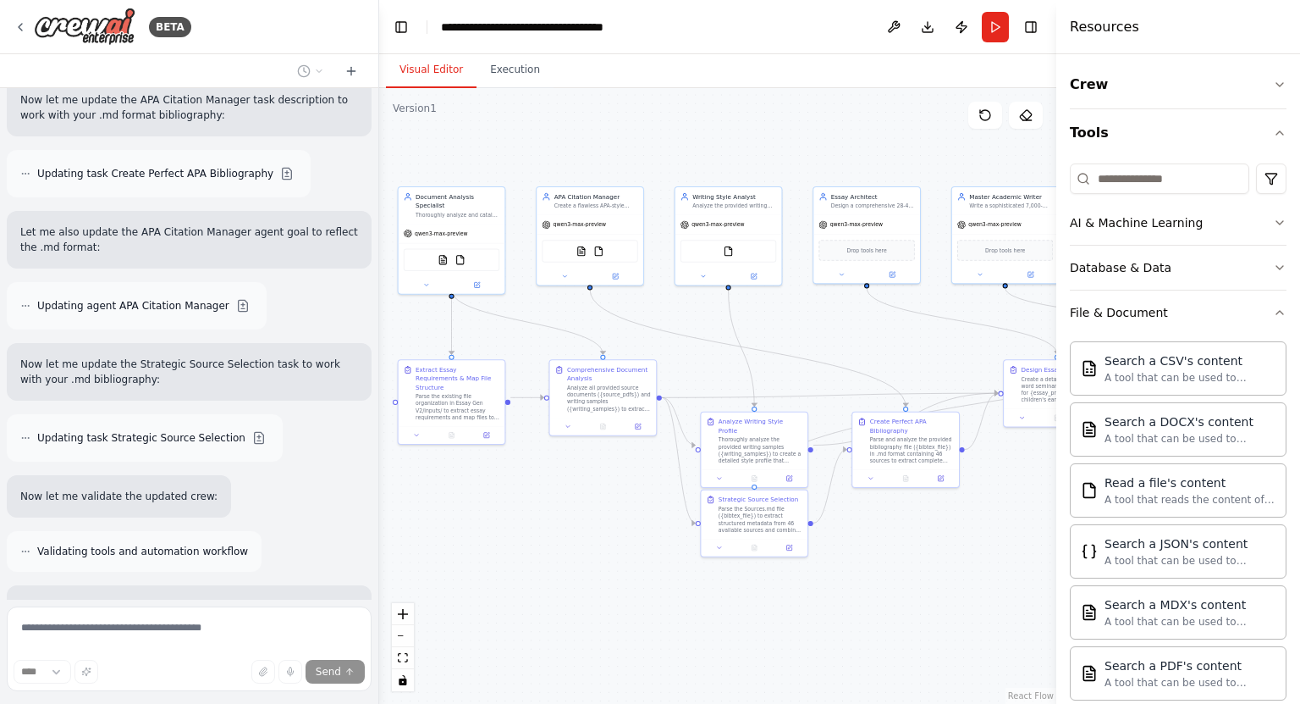
scroll to position [17920, 0]
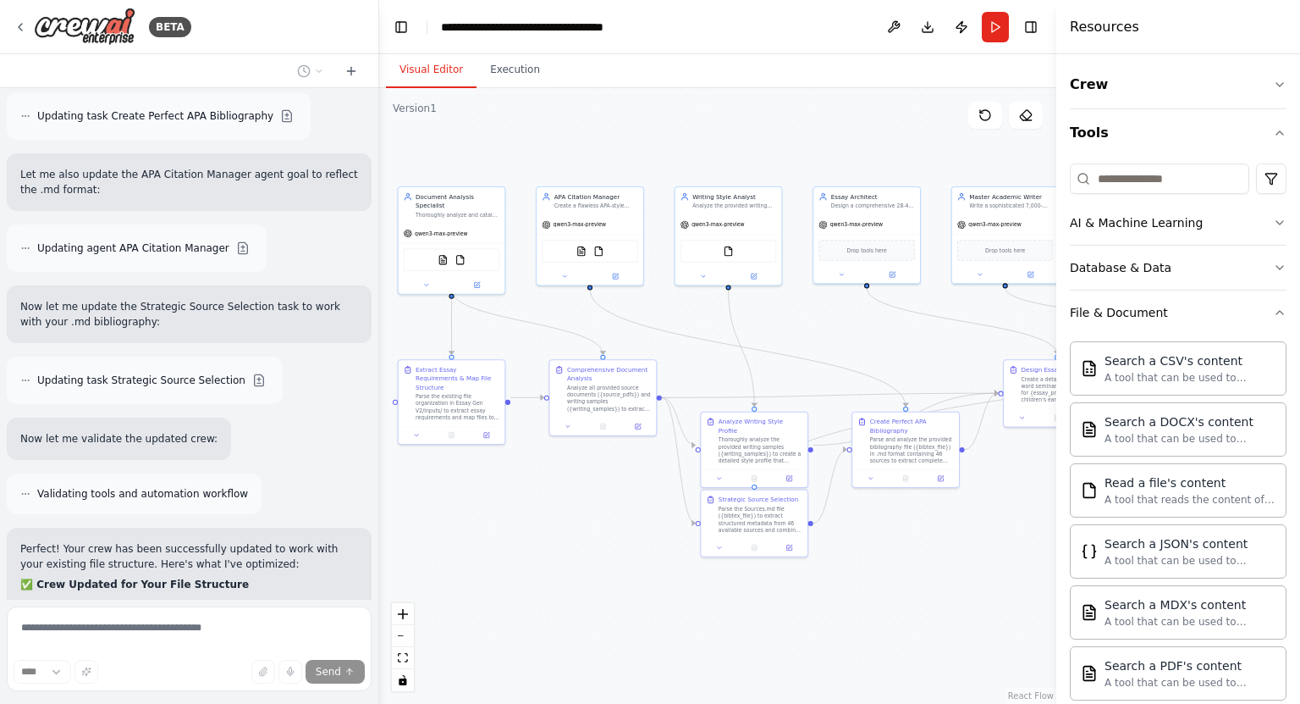
click at [186, 702] on form "**** Send" at bounding box center [189, 651] width 378 height 104
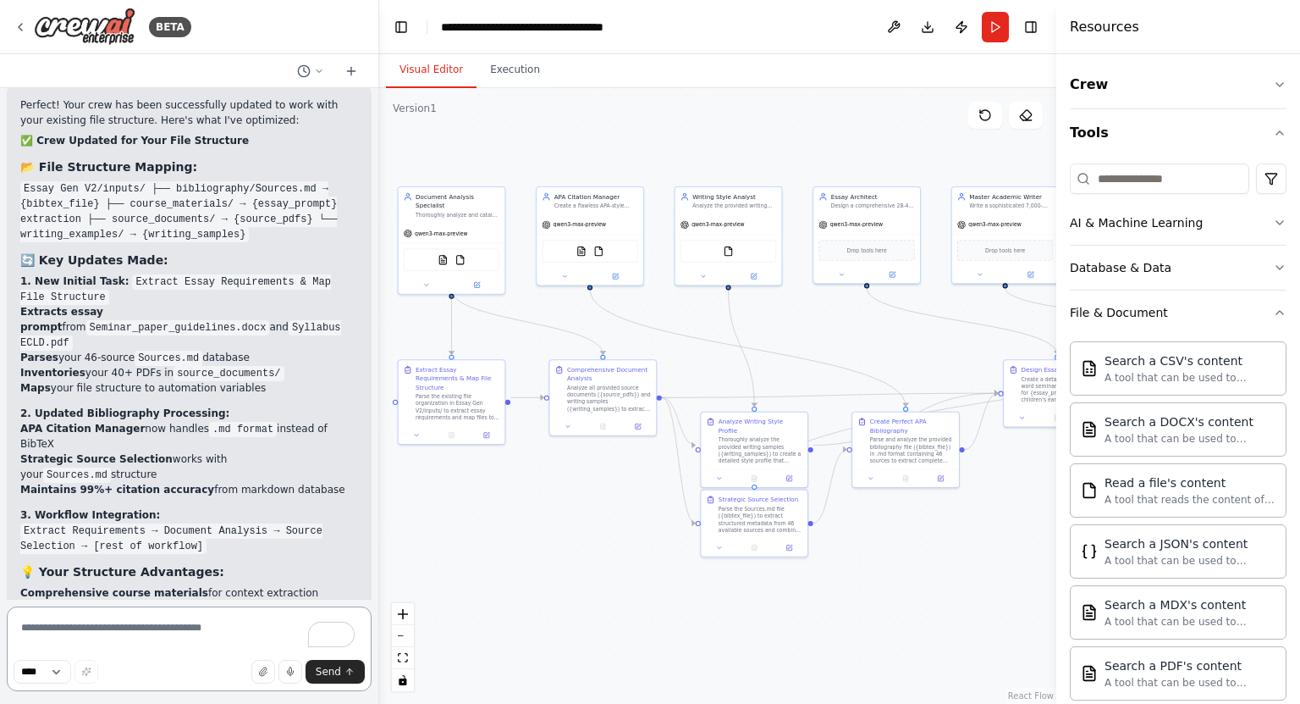
scroll to position [18379, 0]
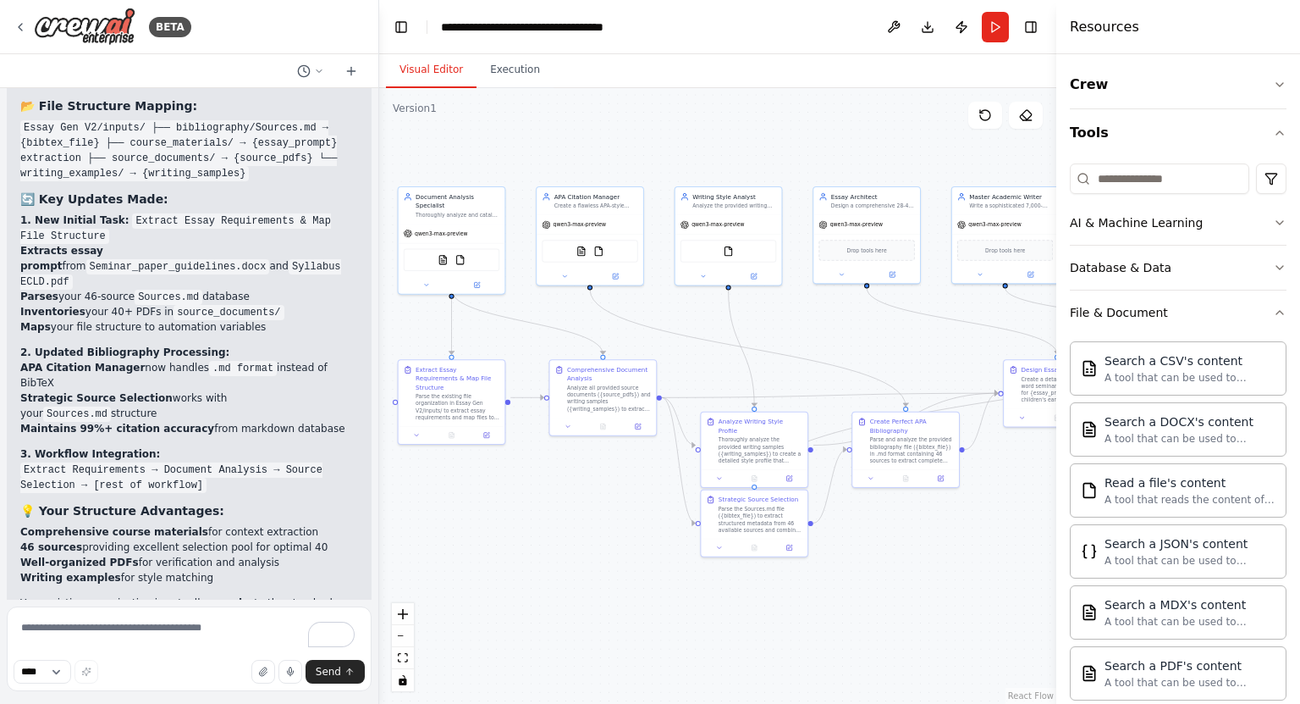
scroll to position [18439, 0]
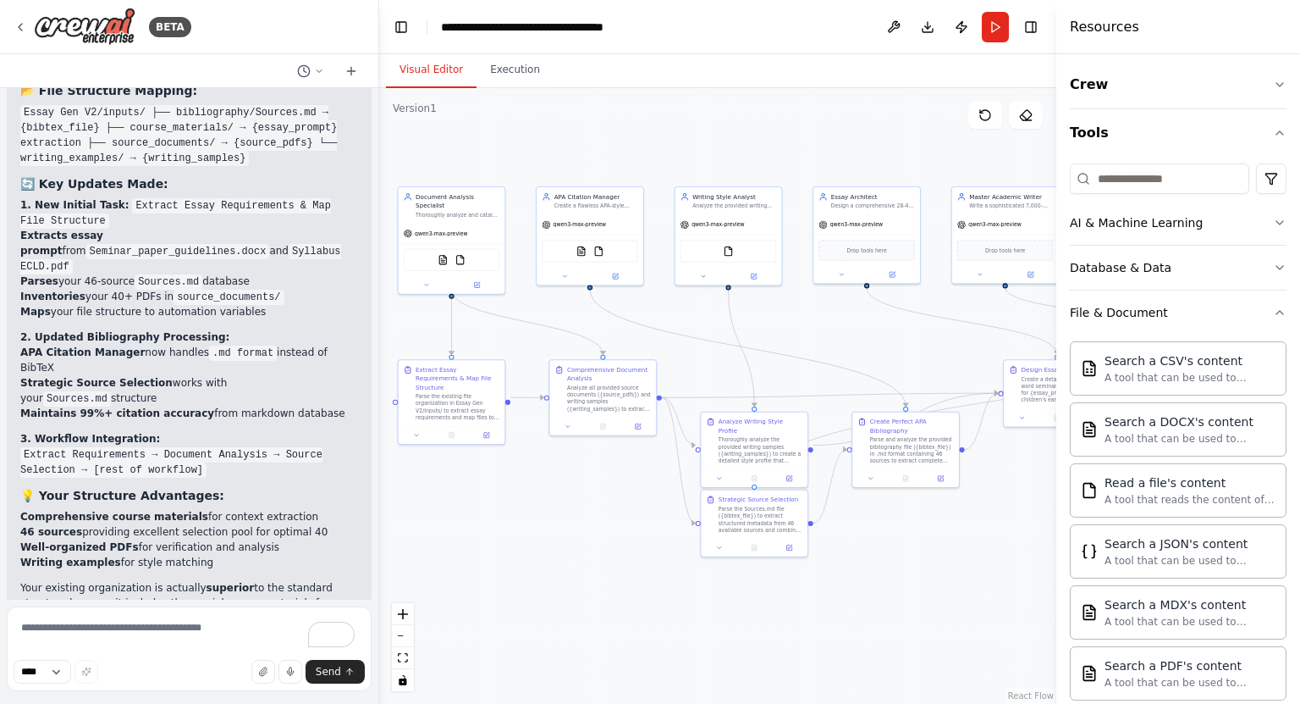
click at [230, 615] on textarea "To enrich screen reader interactions, please activate Accessibility in Grammarl…" at bounding box center [189, 648] width 365 height 85
type textarea "**********"
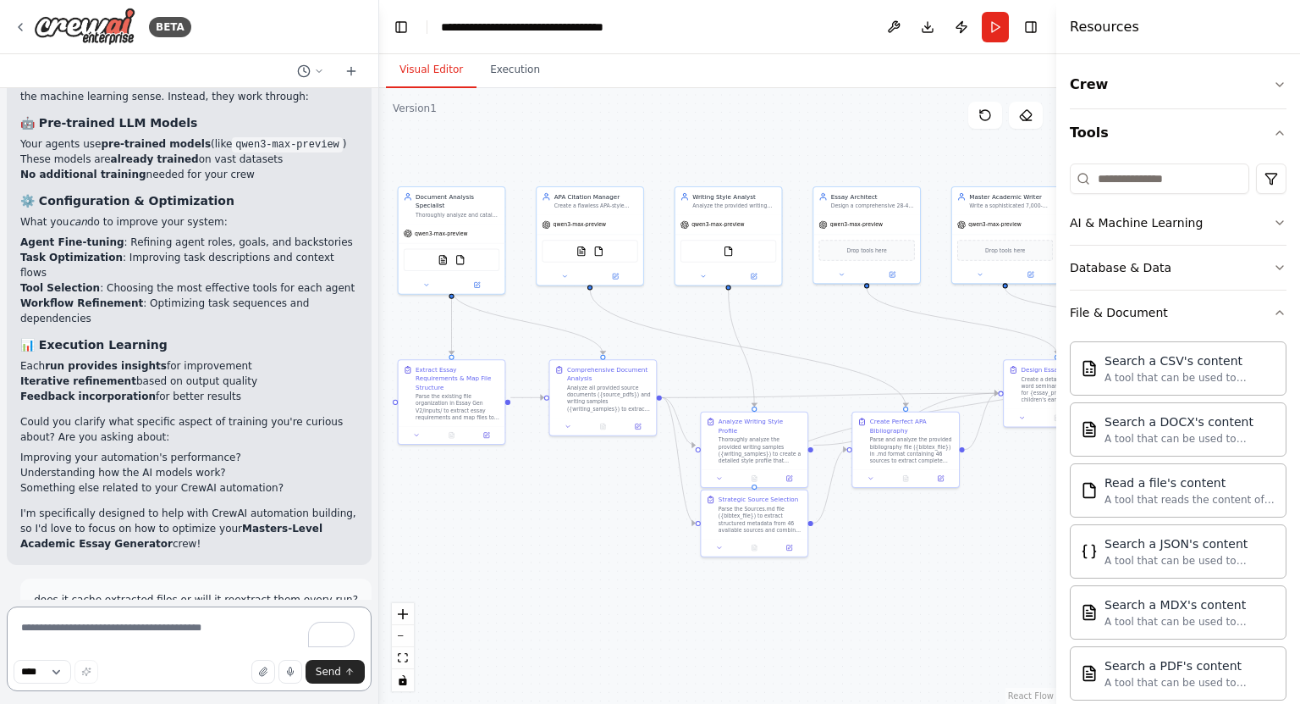
scroll to position [19208, 0]
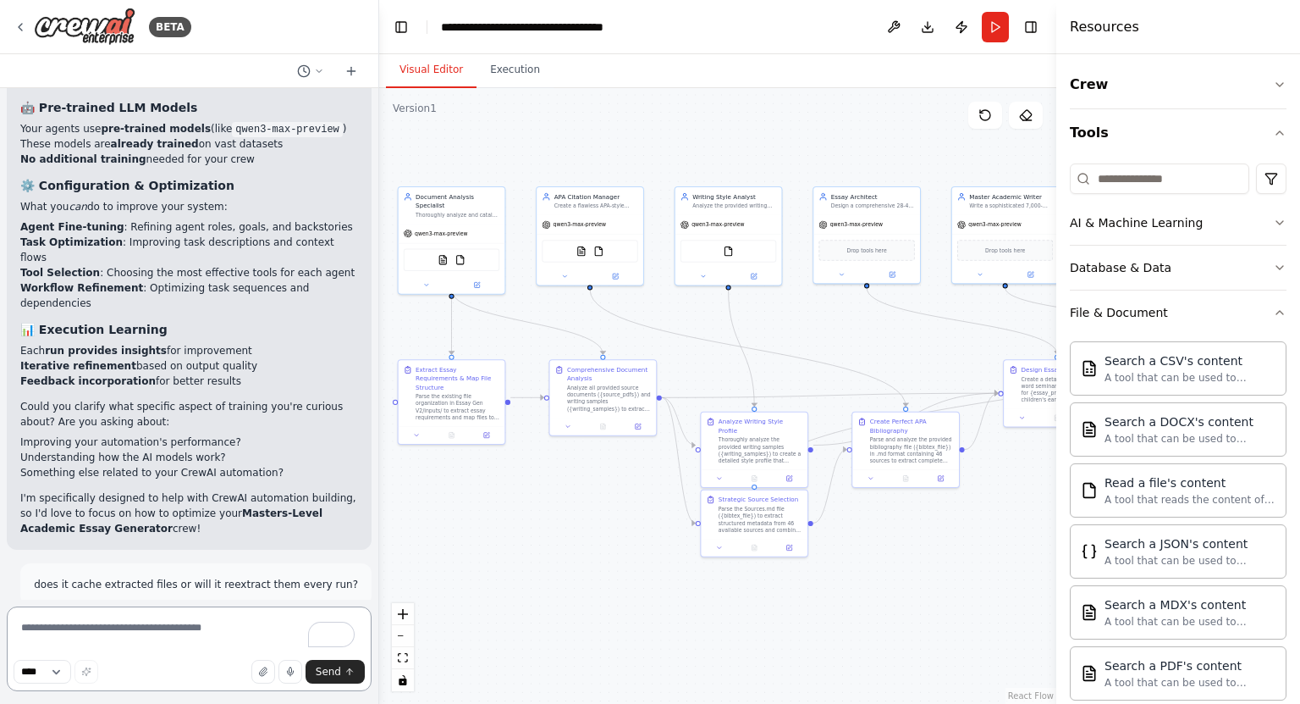
click at [228, 632] on textarea "To enrich screen reader interactions, please activate Accessibility in Grammarl…" at bounding box center [189, 648] width 365 height 85
type textarea "**********"
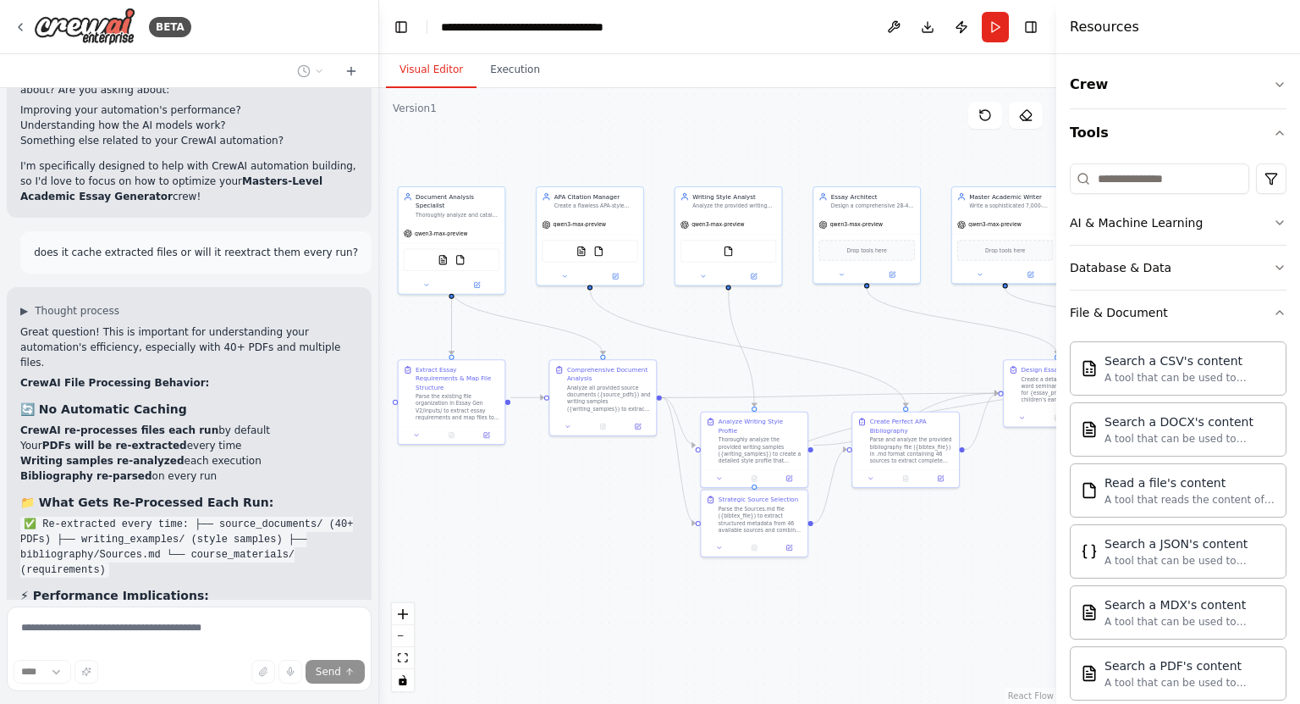
scroll to position [19594, 0]
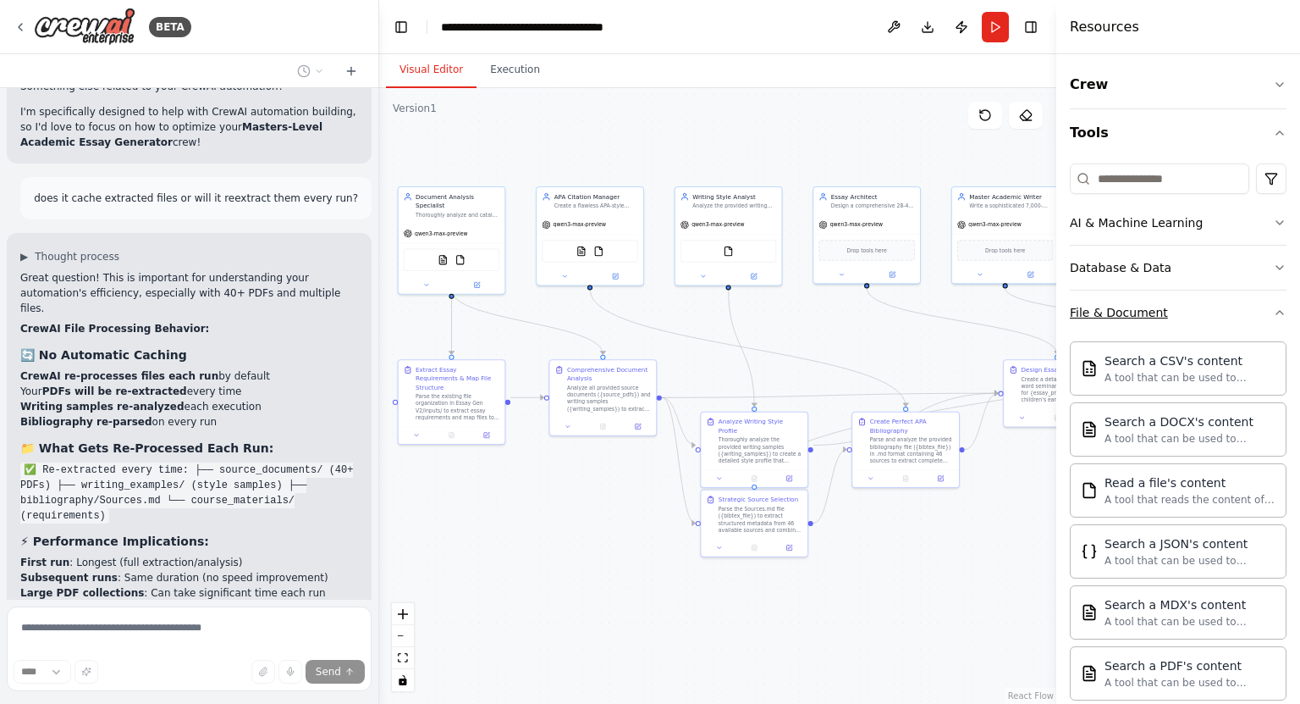
click at [1126, 310] on div "File & Document" at bounding box center [1119, 312] width 98 height 17
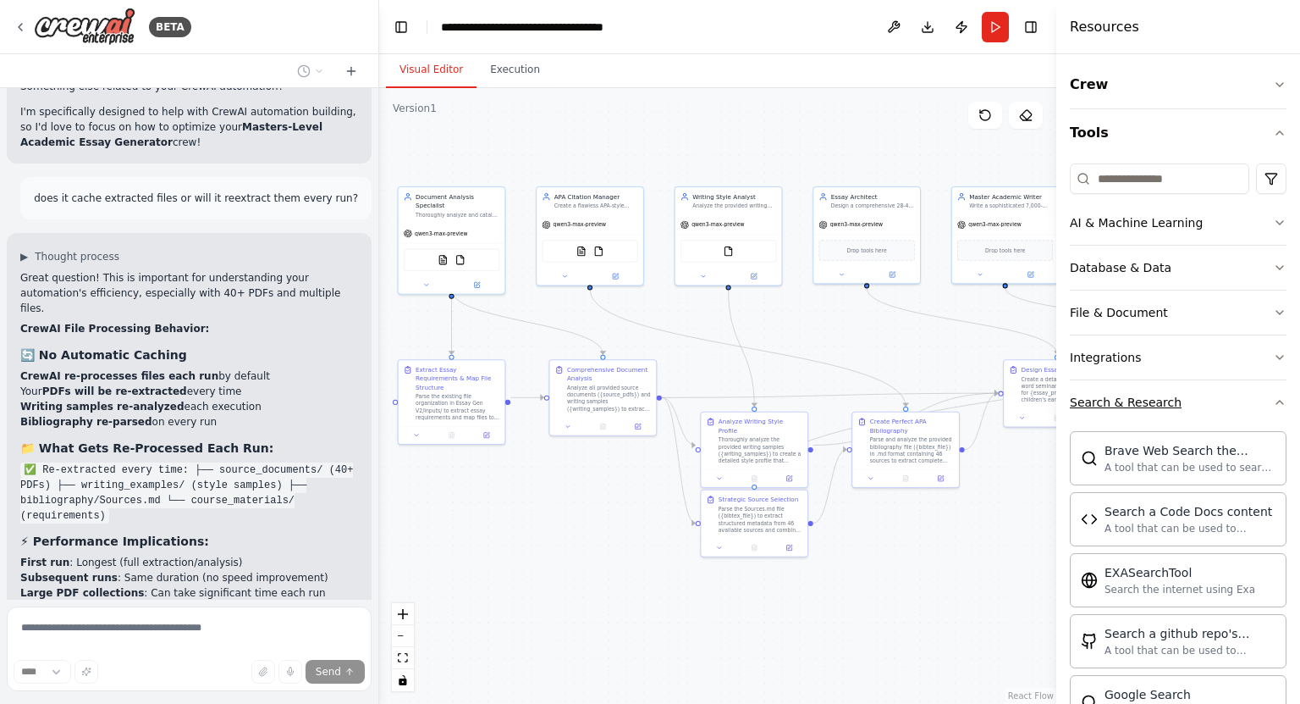
click at [1151, 396] on div "Search & Research" at bounding box center [1126, 402] width 112 height 17
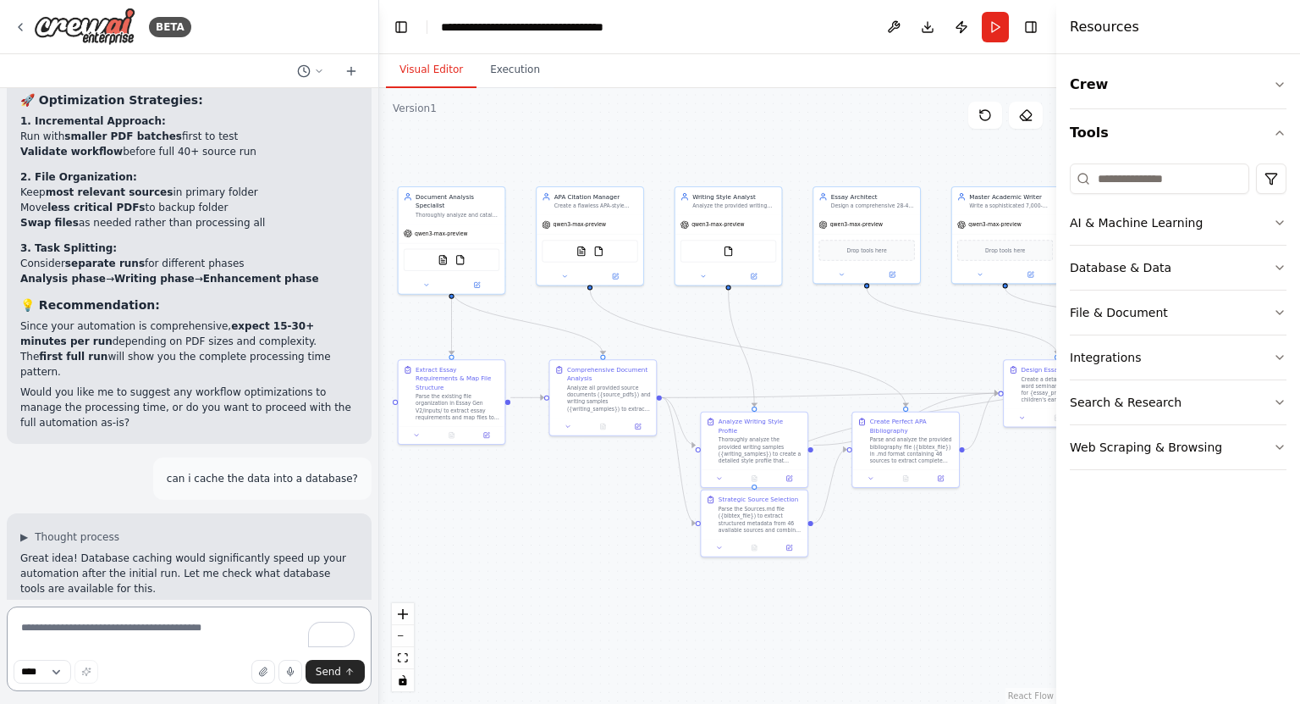
scroll to position [20280, 0]
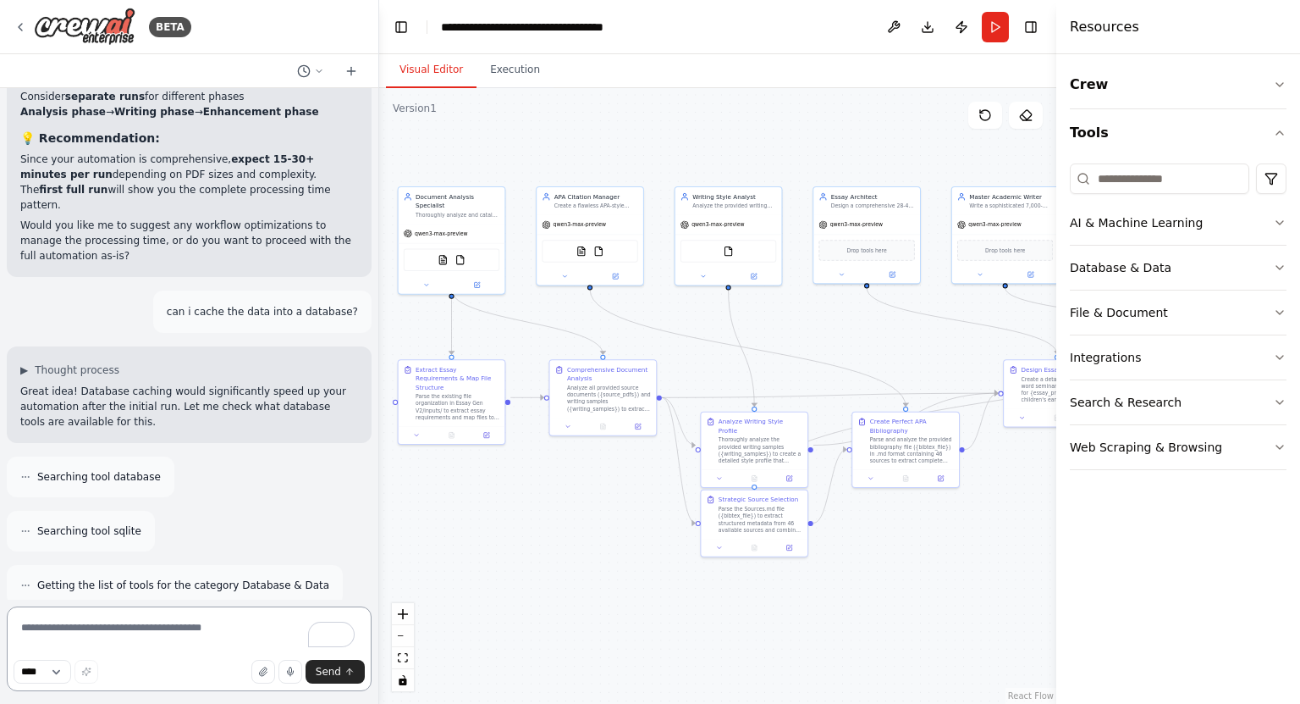
click at [191, 615] on textarea "To enrich screen reader interactions, please activate Accessibility in Grammarl…" at bounding box center [189, 648] width 365 height 85
type textarea "**********"
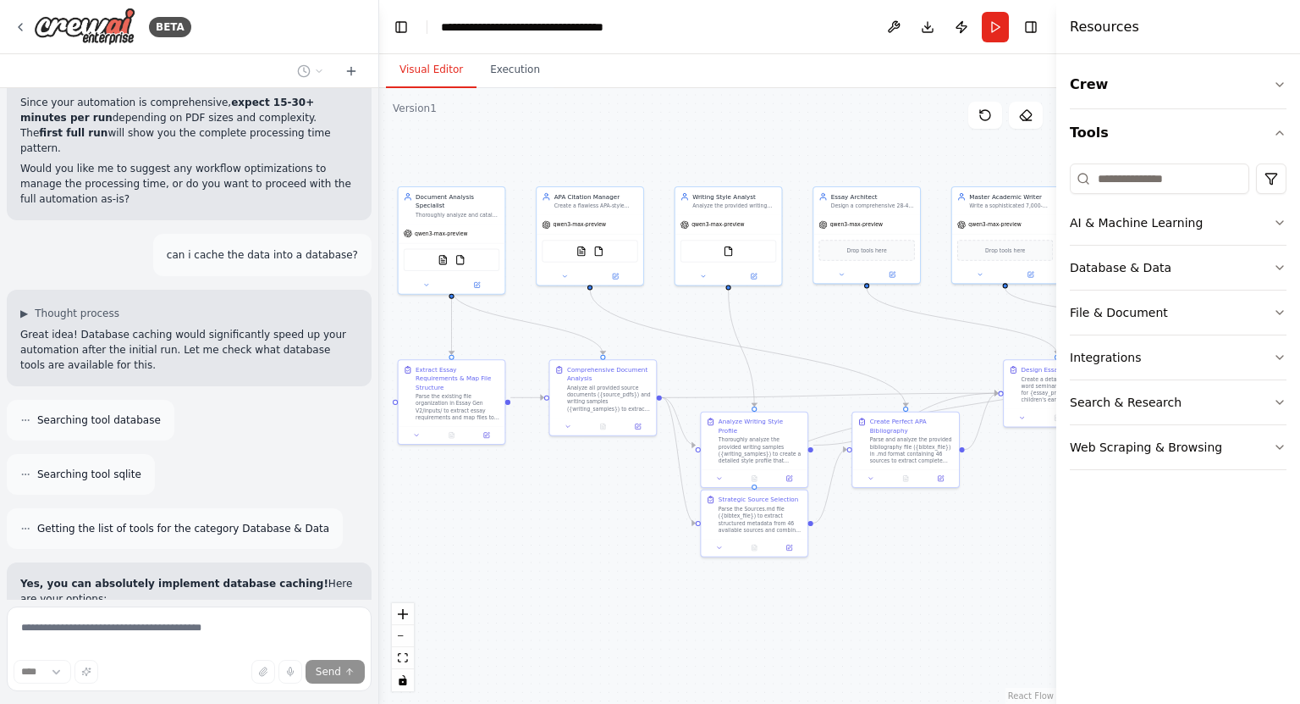
scroll to position [20612, 0]
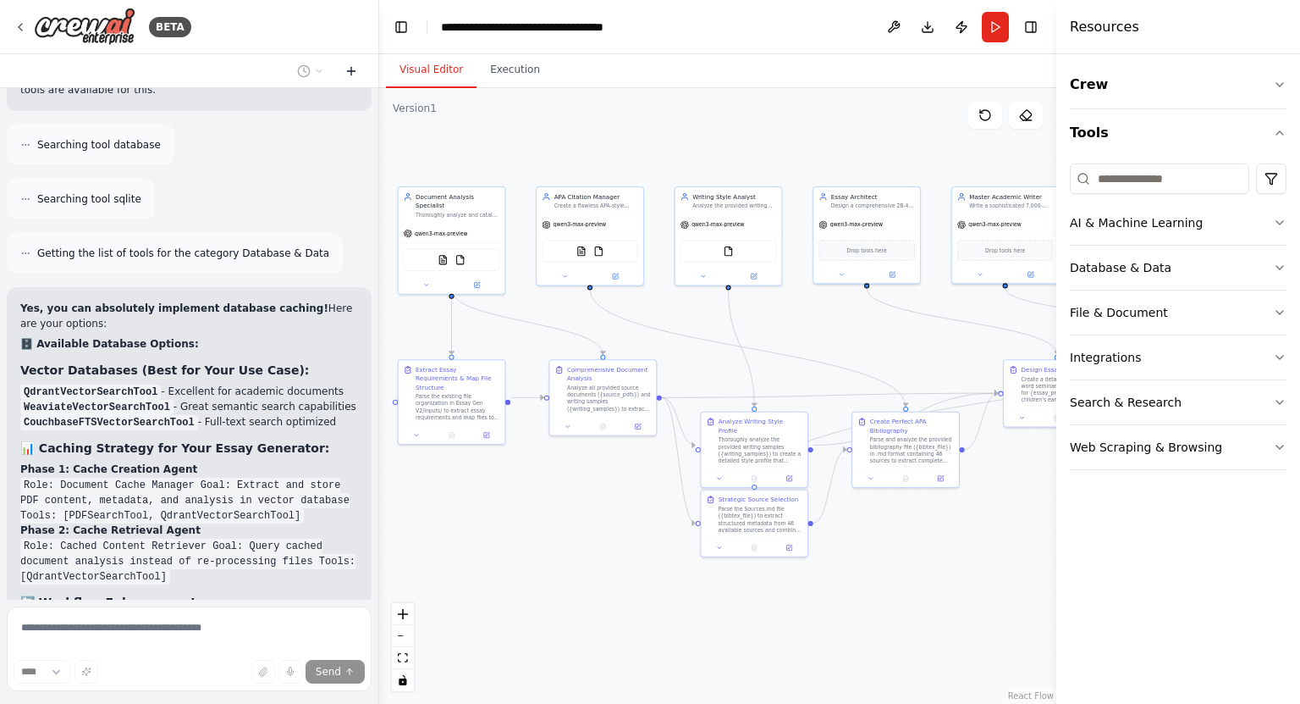
click at [347, 71] on icon at bounding box center [351, 71] width 8 height 0
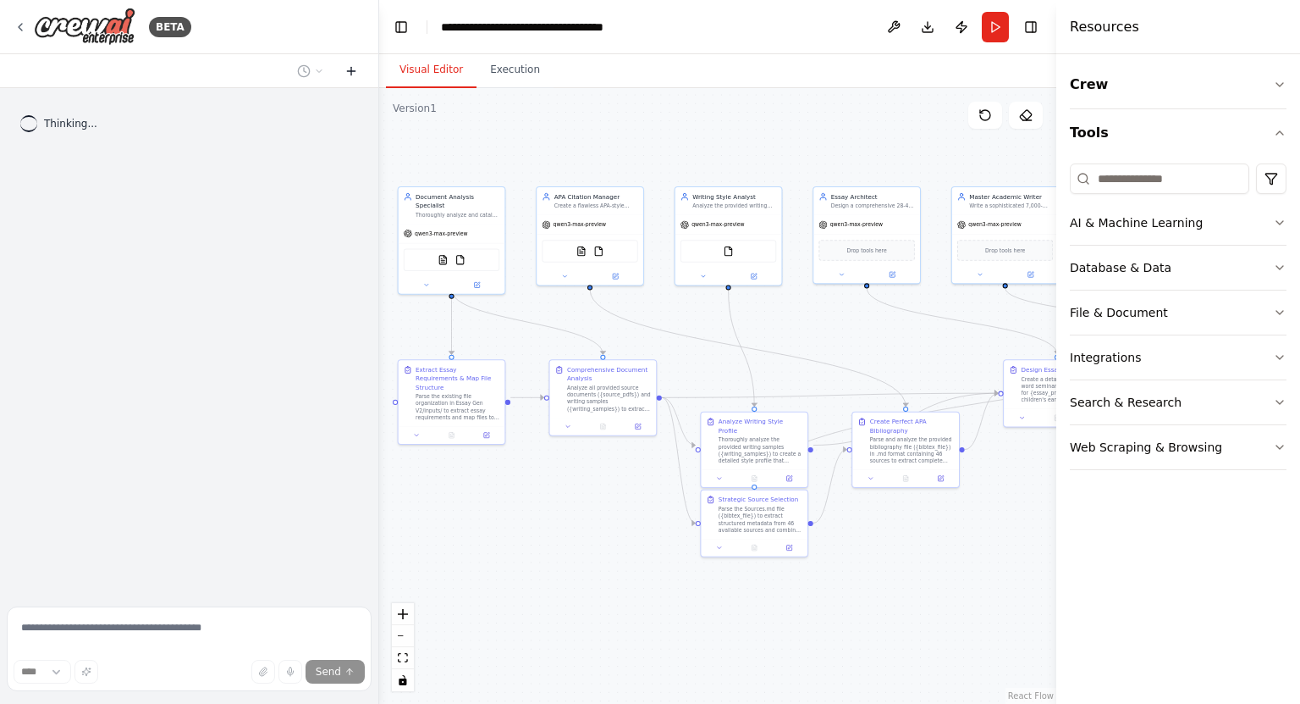
scroll to position [0, 0]
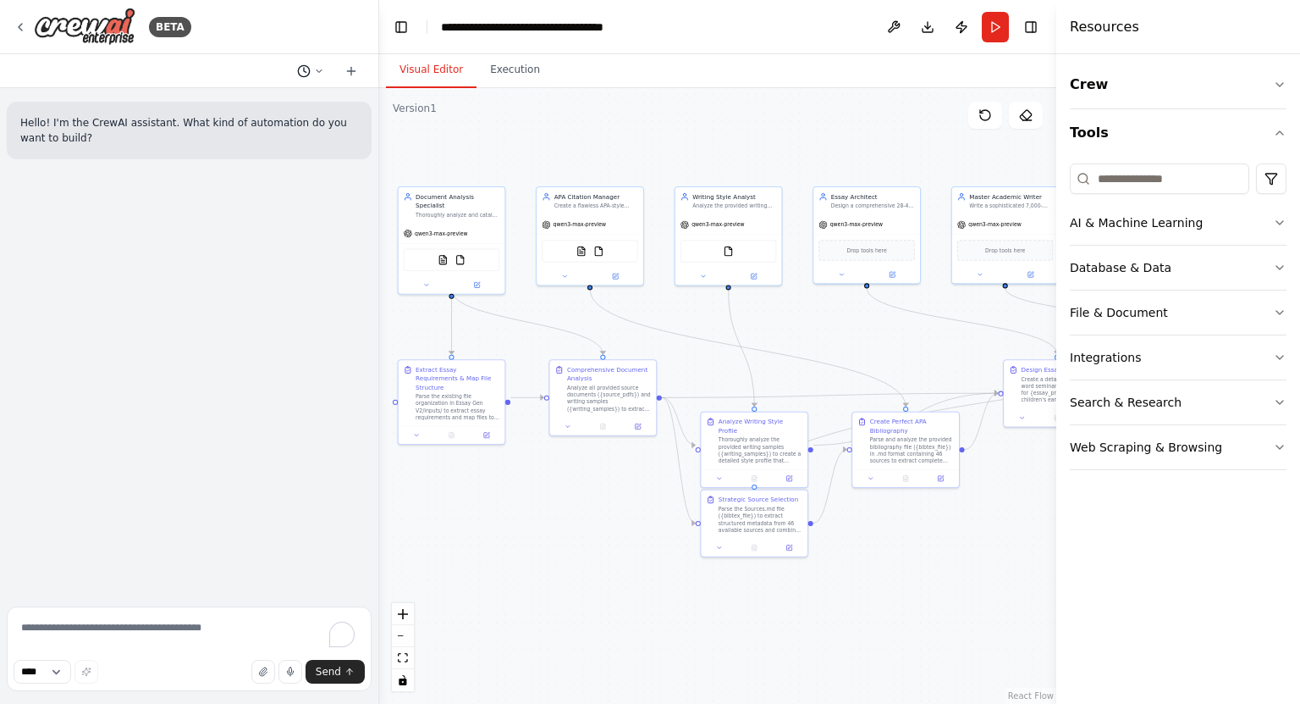
click at [323, 74] on icon at bounding box center [319, 71] width 10 height 10
click at [293, 154] on span "can i implement rate limits for different models per minute and per day?" at bounding box center [238, 160] width 110 height 14
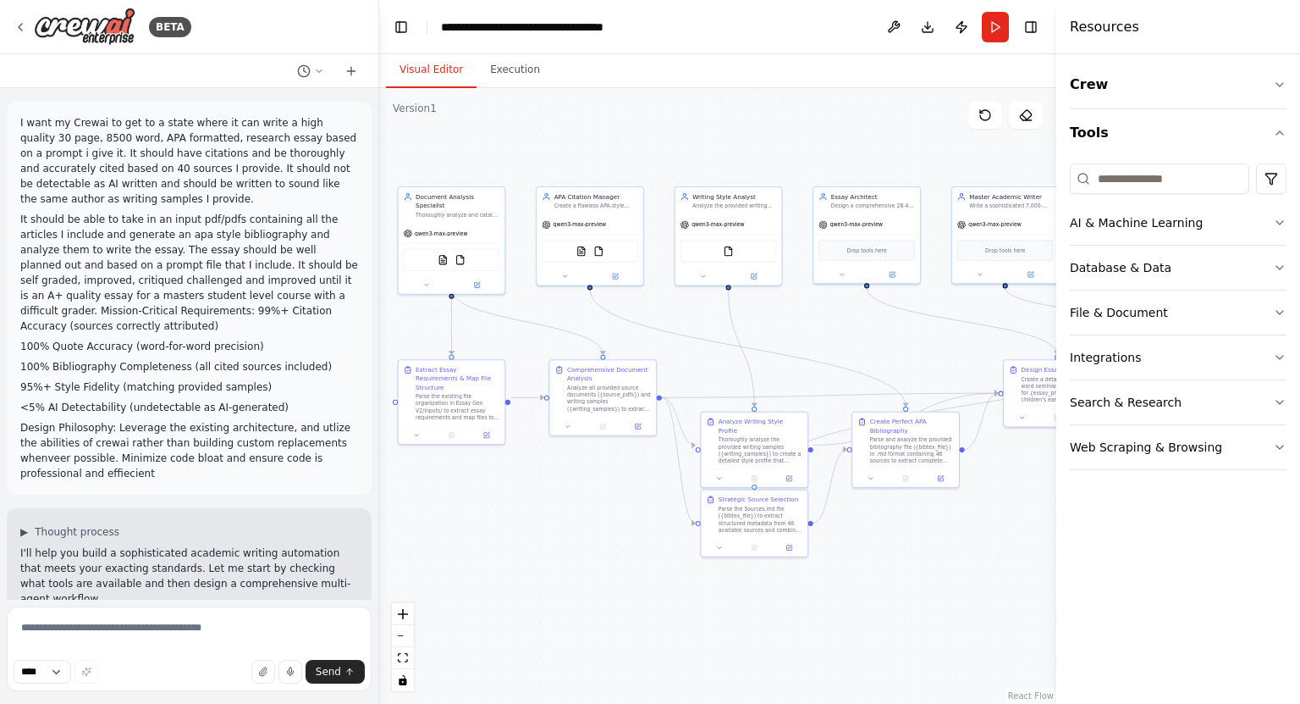
scroll to position [20554, 0]
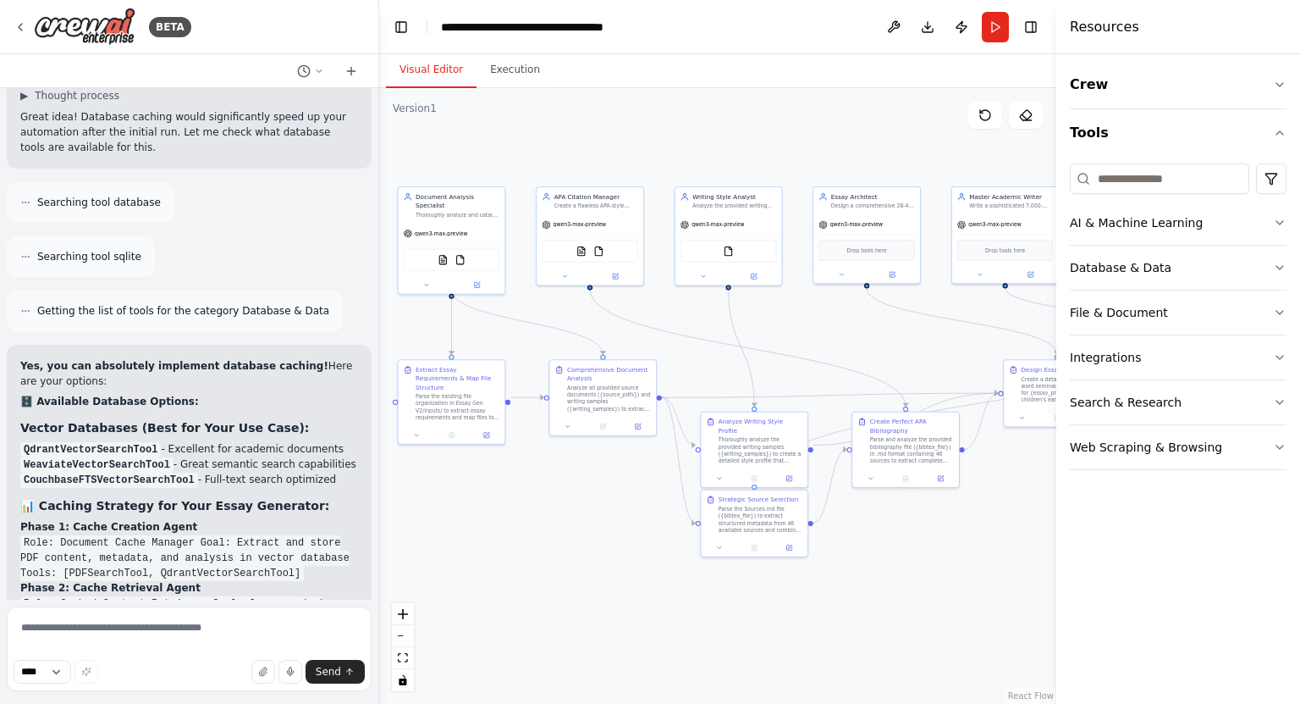
drag, startPoint x: 247, startPoint y: 230, endPoint x: 10, endPoint y: 222, distance: 237.2
click at [10, 345] on div "Yes, you can absolutely implement database caching! Here are your options: 🗄️ A…" at bounding box center [189, 717] width 365 height 745
copy ul "Add QdrantVectorSearchTool caching to your current automation? Create a cache m…"
click at [196, 631] on textarea "To enrich screen reader interactions, please activate Accessibility in Grammarl…" at bounding box center [189, 648] width 365 height 85
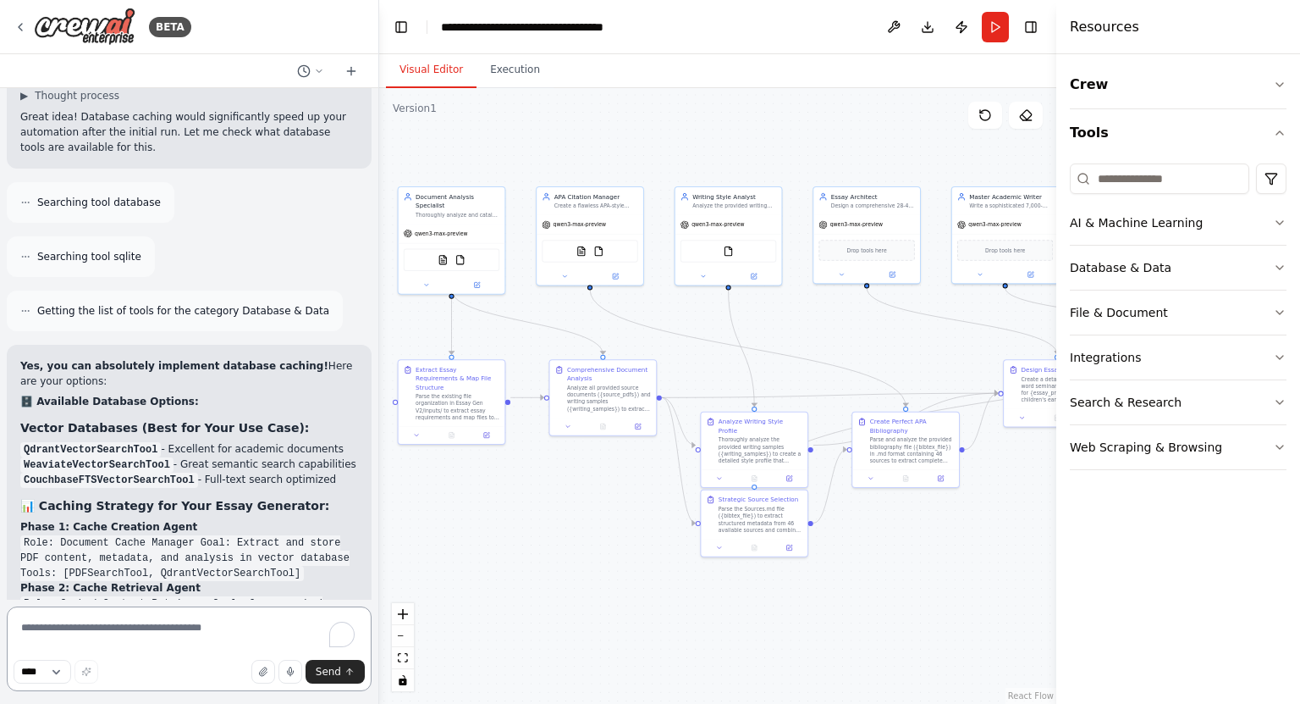
paste textarea "**********"
type textarea "**********"
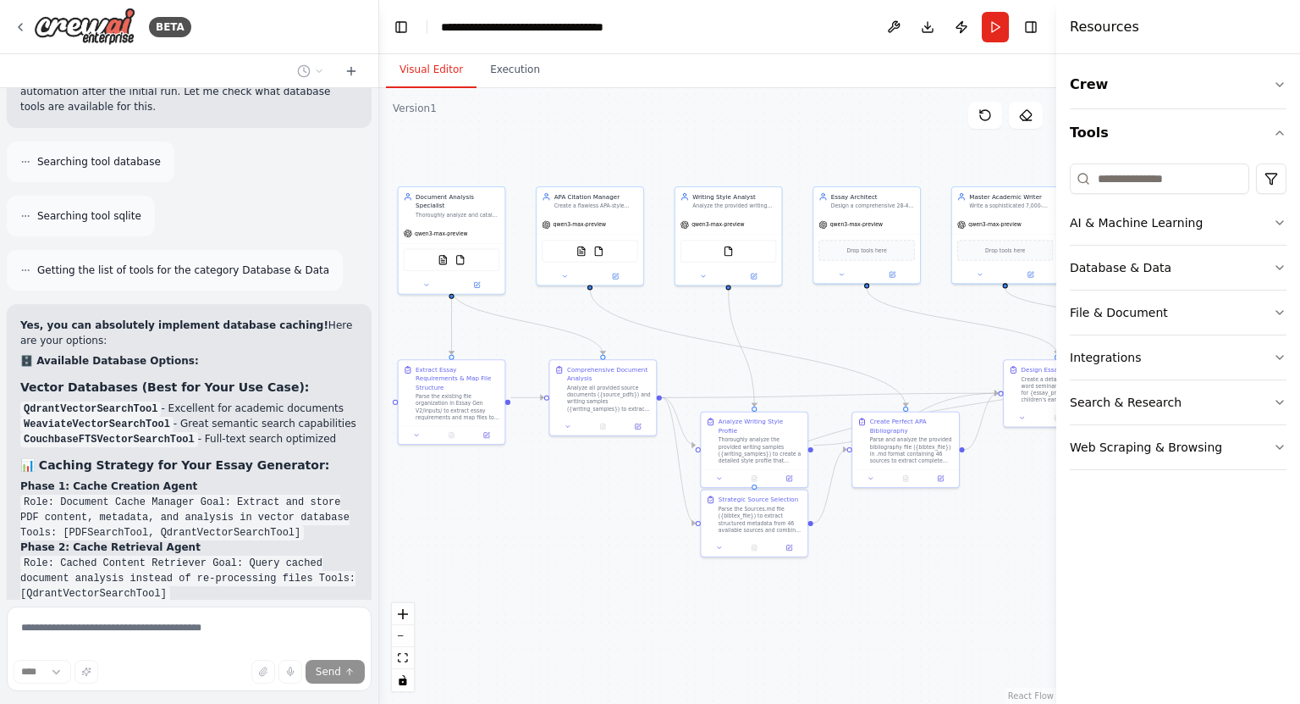
scroll to position [20683, 0]
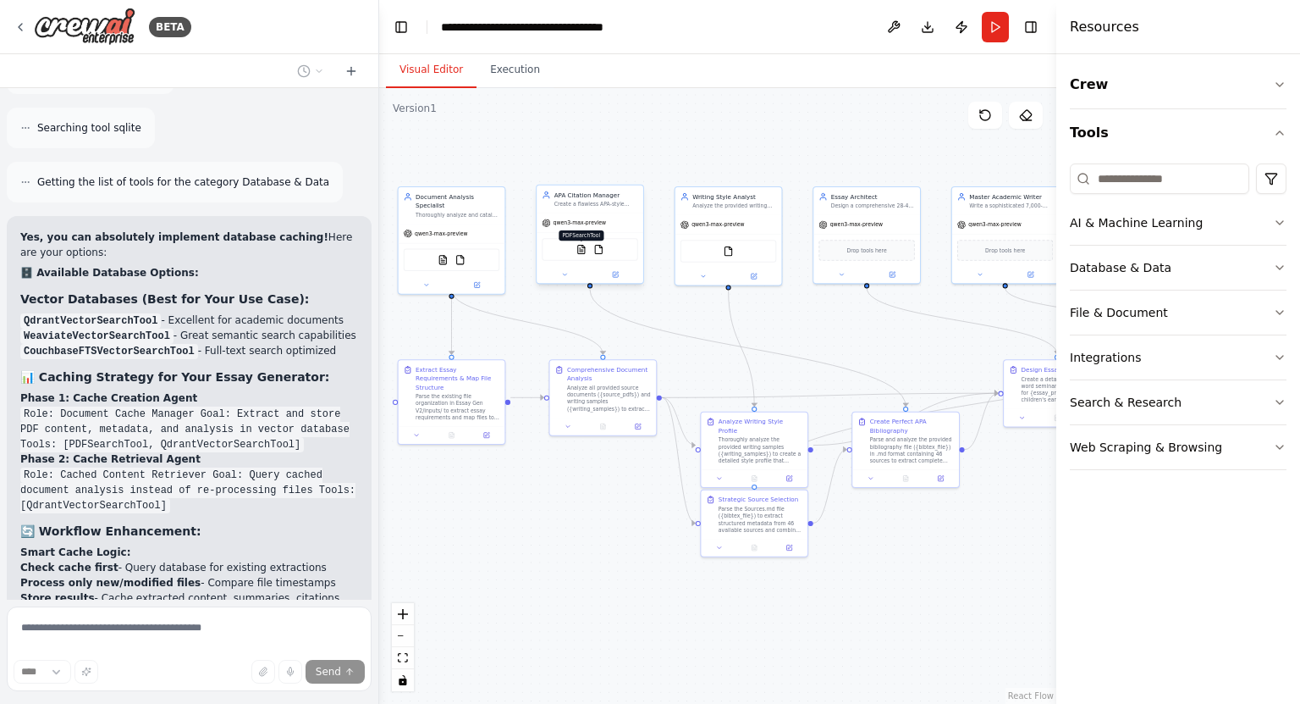
click at [579, 248] on img at bounding box center [582, 249] width 10 height 10
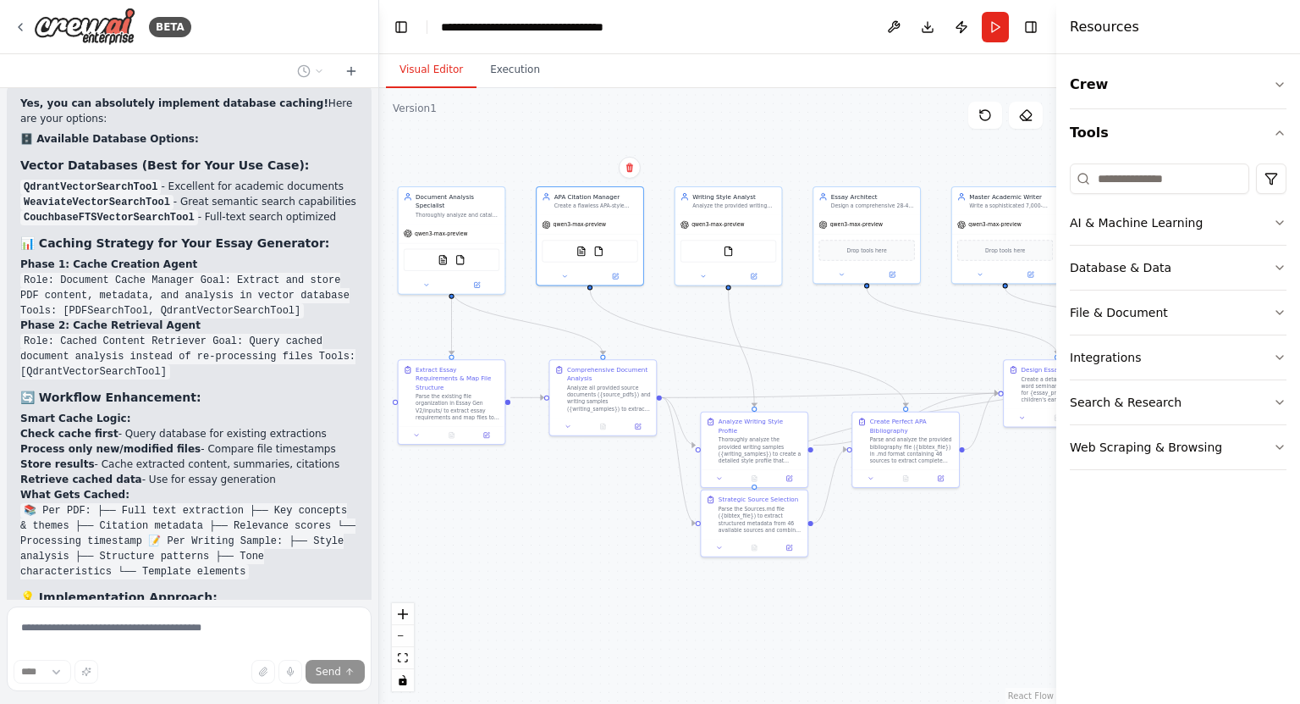
drag, startPoint x: 731, startPoint y: 152, endPoint x: 797, endPoint y: 141, distance: 66.1
click at [797, 141] on div ".deletable-edge-delete-btn { width: 20px; height: 20px; border: 0px solid #ffff…" at bounding box center [717, 395] width 677 height 615
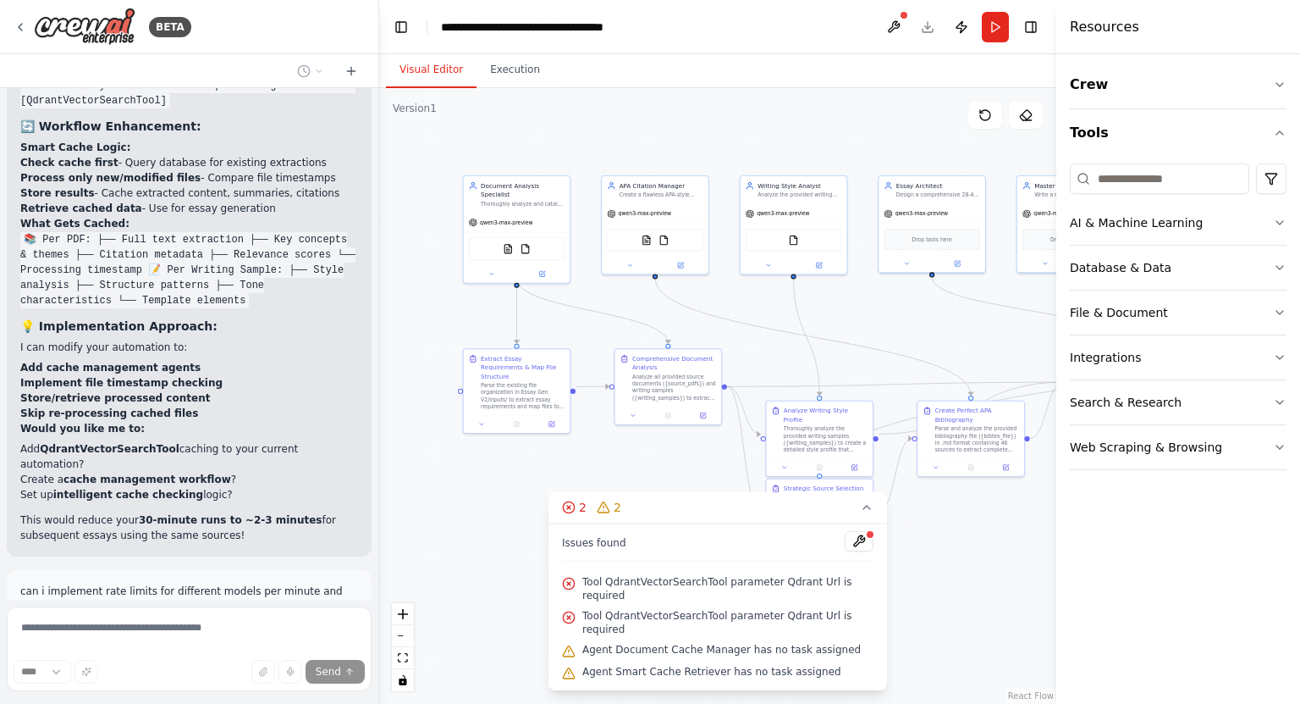
scroll to position [21199, 0]
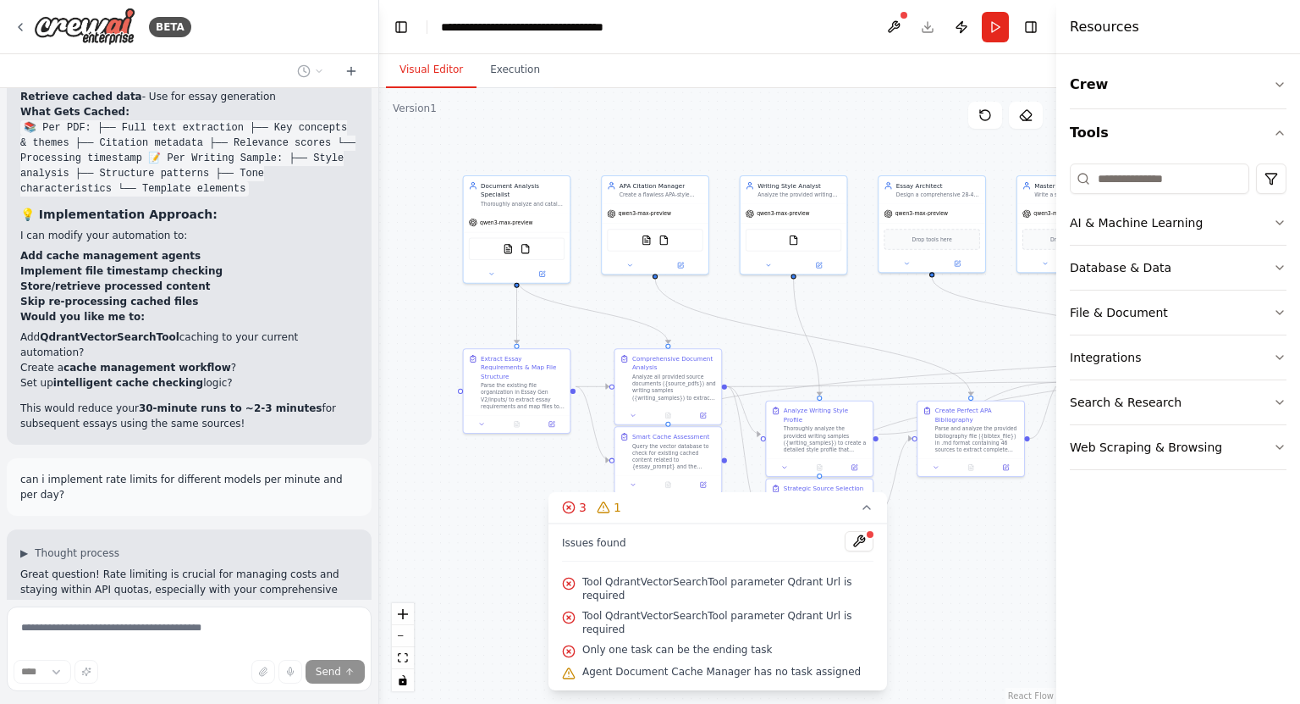
click at [478, 500] on div ".deletable-edge-delete-btn { width: 20px; height: 20px; border: 0px solid #ffff…" at bounding box center [717, 395] width 677 height 615
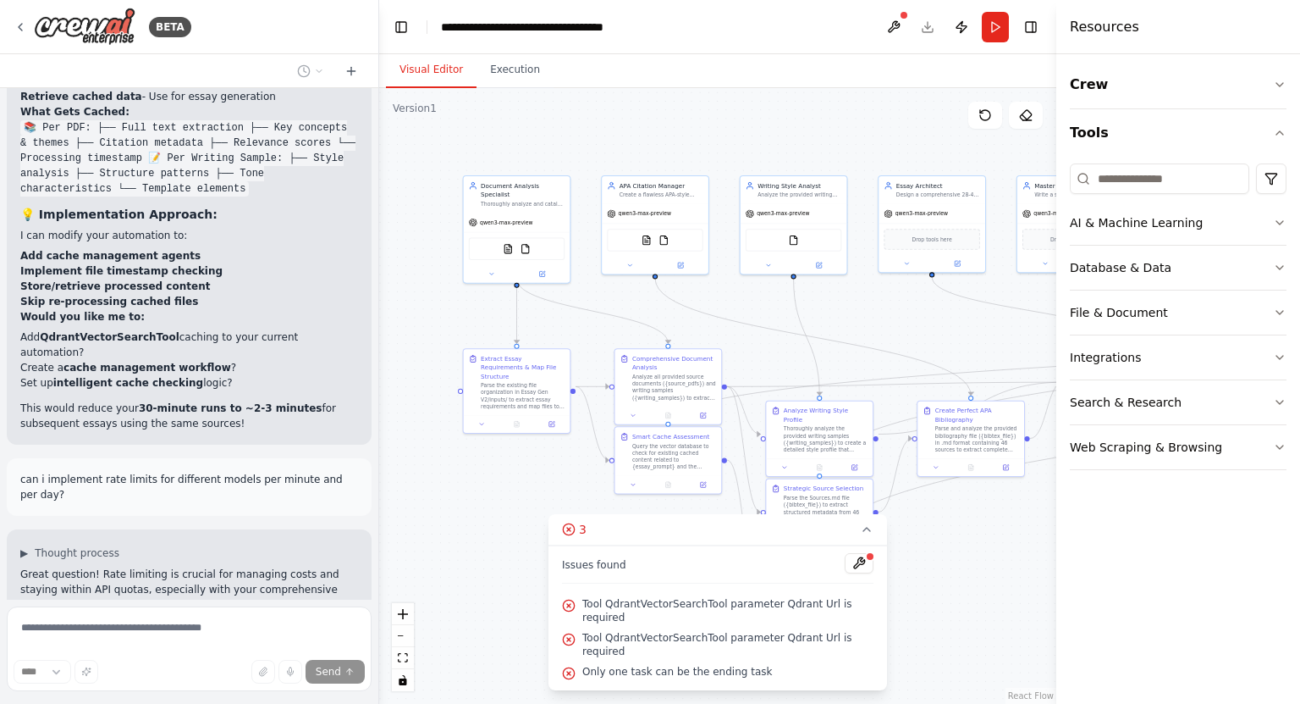
scroll to position [21254, 0]
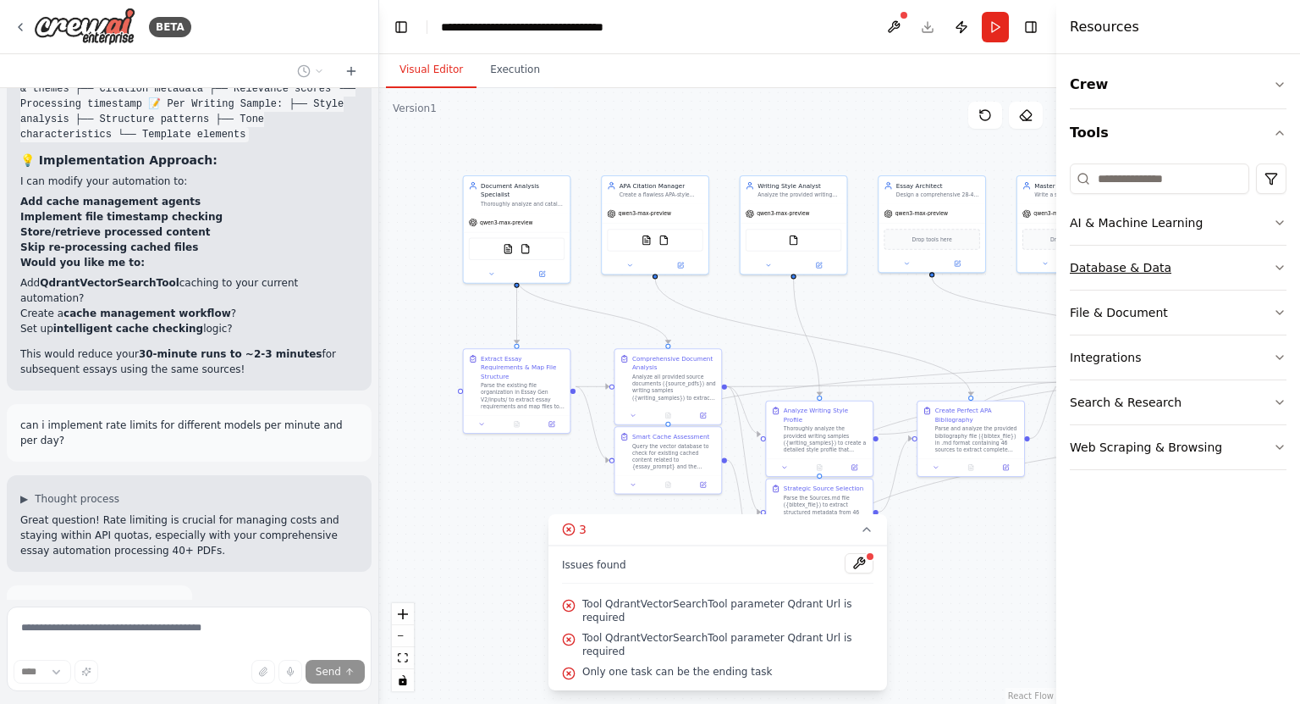
click at [1128, 263] on div "Database & Data" at bounding box center [1121, 267] width 102 height 17
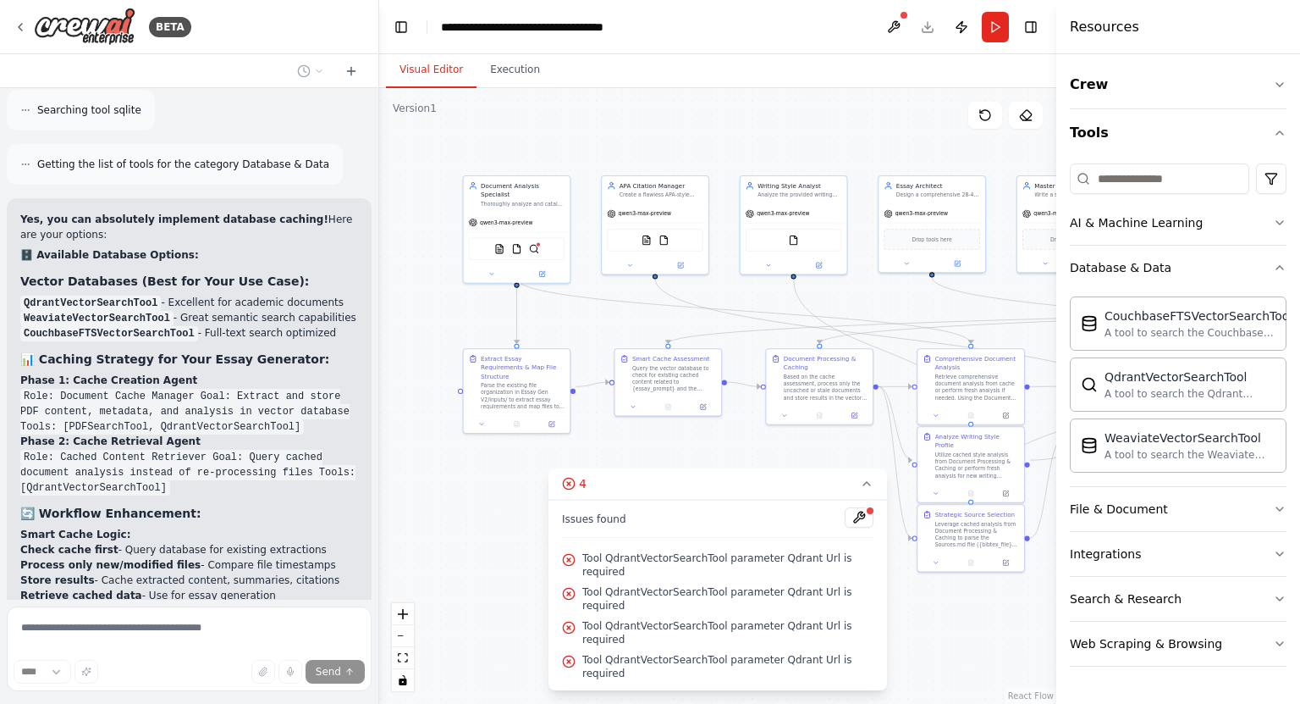
scroll to position [21753, 0]
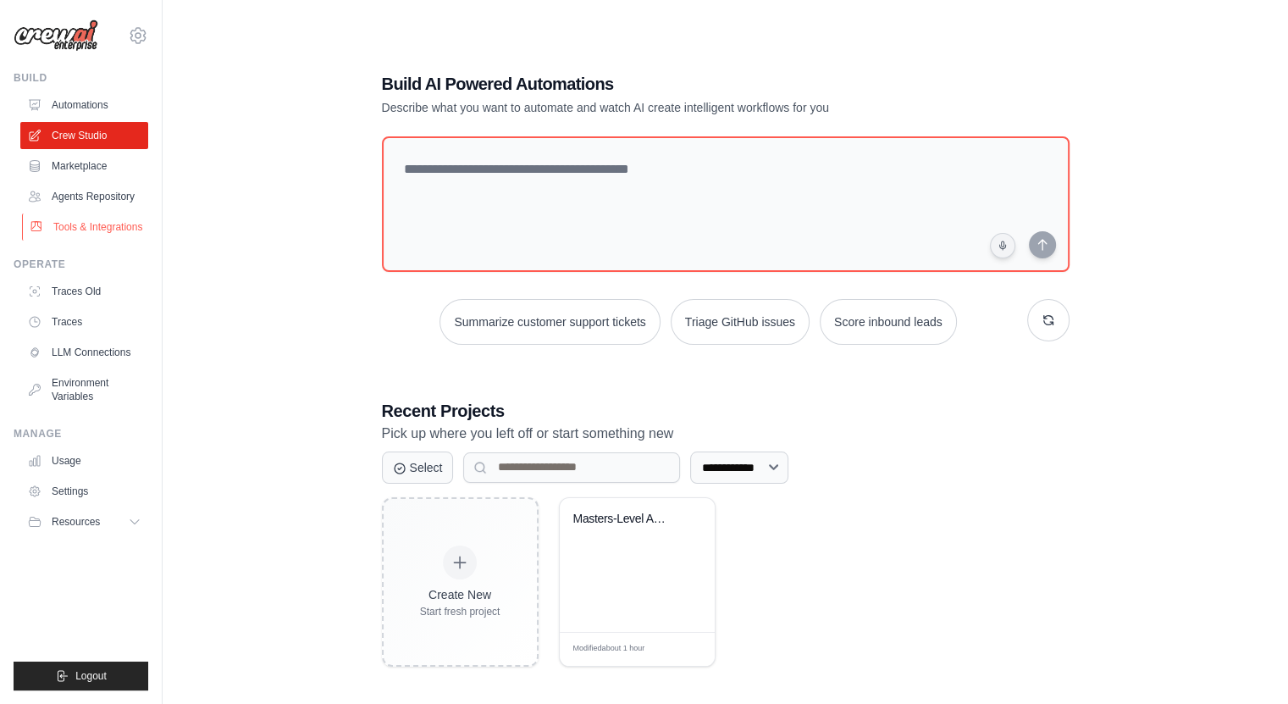
click at [100, 224] on link "Tools & Integrations" at bounding box center [86, 226] width 128 height 27
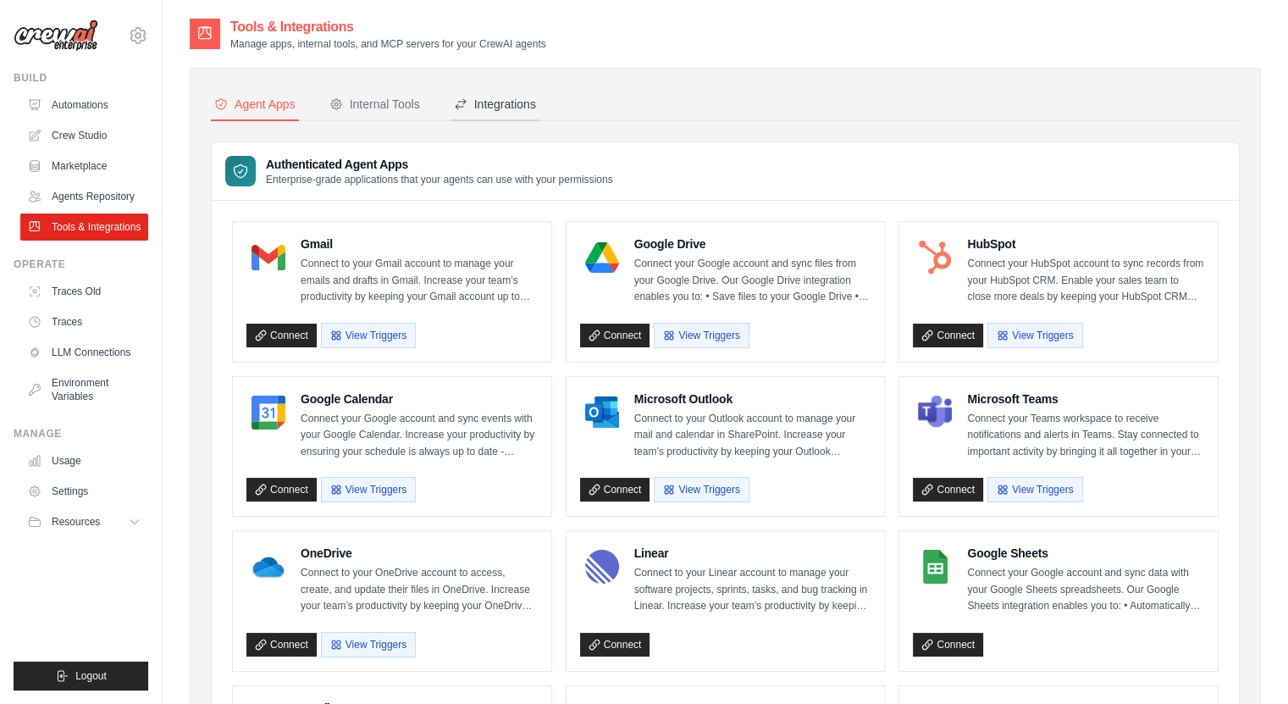
click at [513, 108] on div "Integrations" at bounding box center [495, 104] width 82 height 17
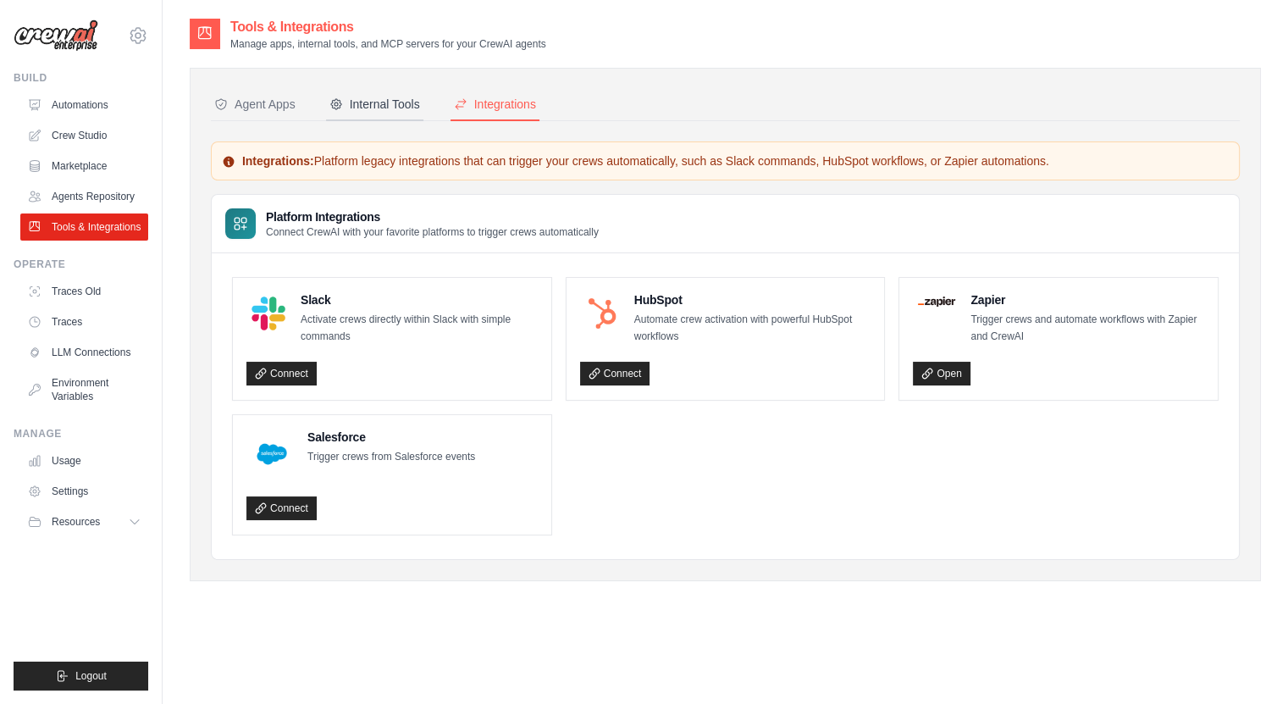
click at [405, 96] on div "Internal Tools" at bounding box center [374, 104] width 91 height 17
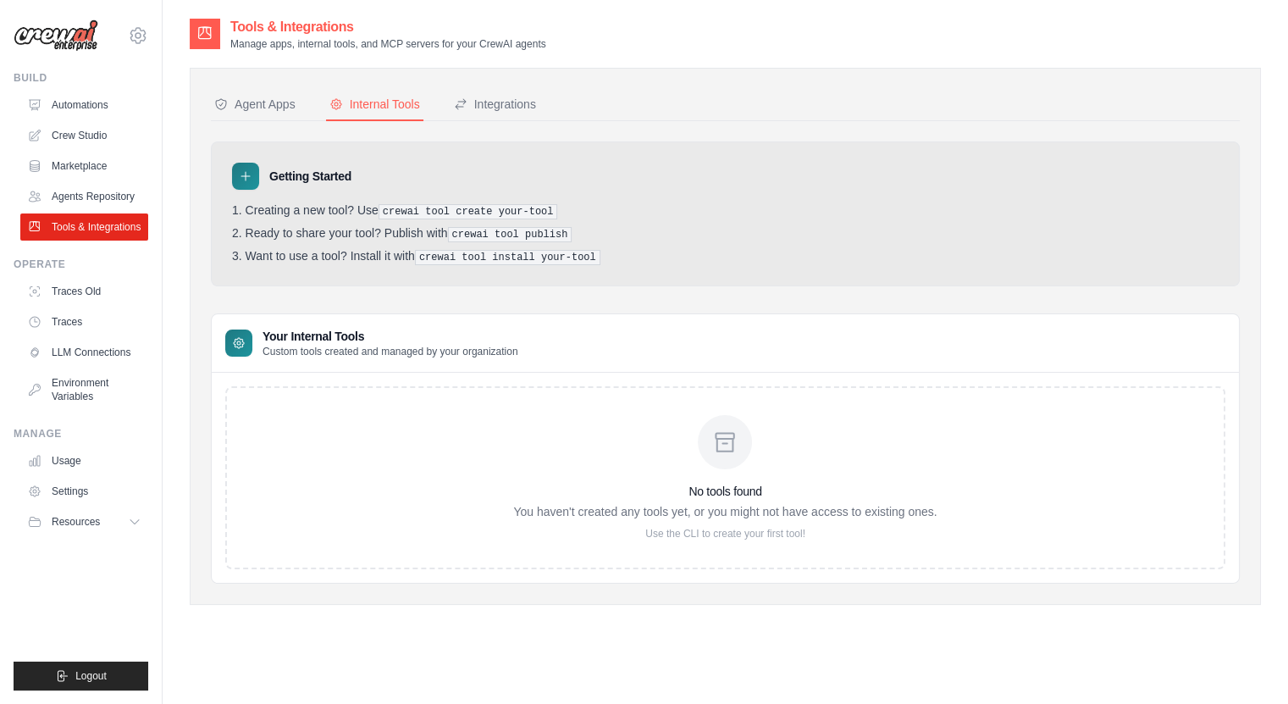
click at [711, 444] on icon at bounding box center [724, 441] width 27 height 27
drag, startPoint x: 390, startPoint y: 209, endPoint x: 566, endPoint y: 207, distance: 175.3
click at [566, 207] on li "Creating a new tool? Use crewai tool create your-tool" at bounding box center [725, 211] width 986 height 16
copy pre "crewai tool create your-tool"
drag, startPoint x: 433, startPoint y: 257, endPoint x: 651, endPoint y: 261, distance: 217.6
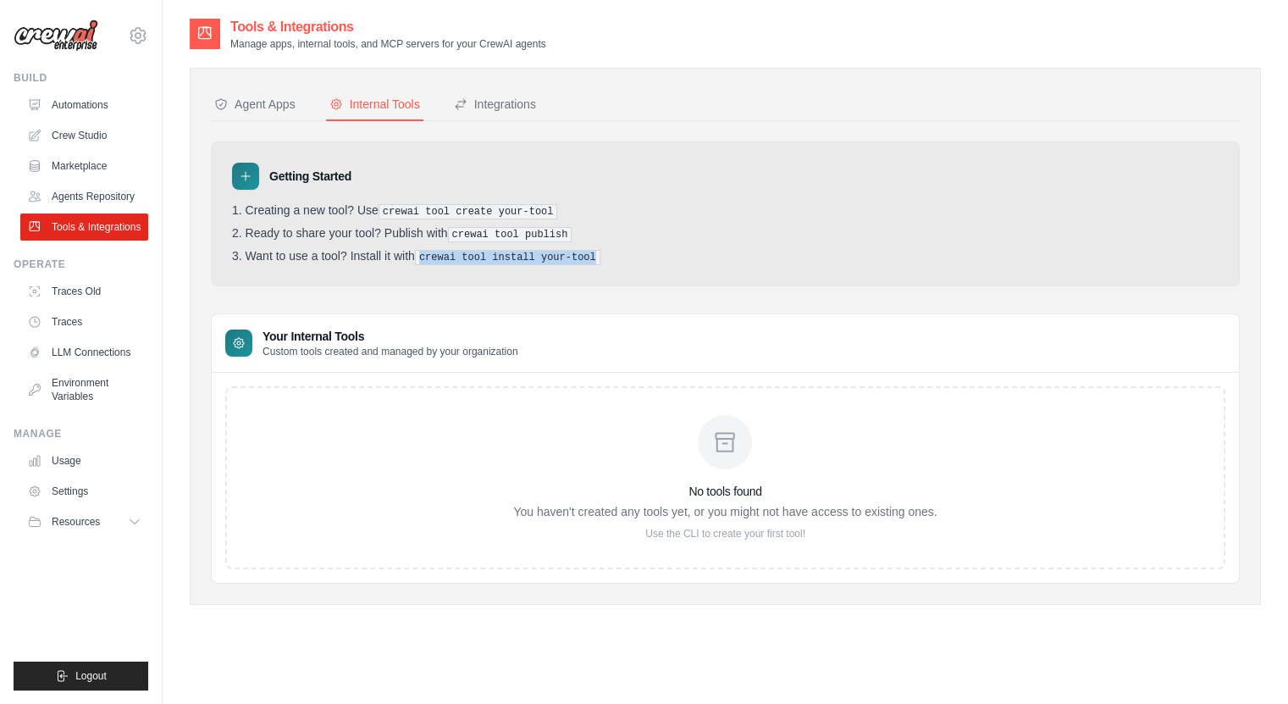
click at [651, 261] on li "Want to use a tool? Install it with crewai tool install your-tool" at bounding box center [725, 257] width 986 height 16
drag, startPoint x: 390, startPoint y: 209, endPoint x: 579, endPoint y: 206, distance: 188.8
click at [579, 206] on li "Creating a new tool? Use crewai tool create your-tool" at bounding box center [725, 211] width 986 height 16
copy pre "crewai tool create your-tool"
drag, startPoint x: 471, startPoint y: 231, endPoint x: 660, endPoint y: 219, distance: 190.0
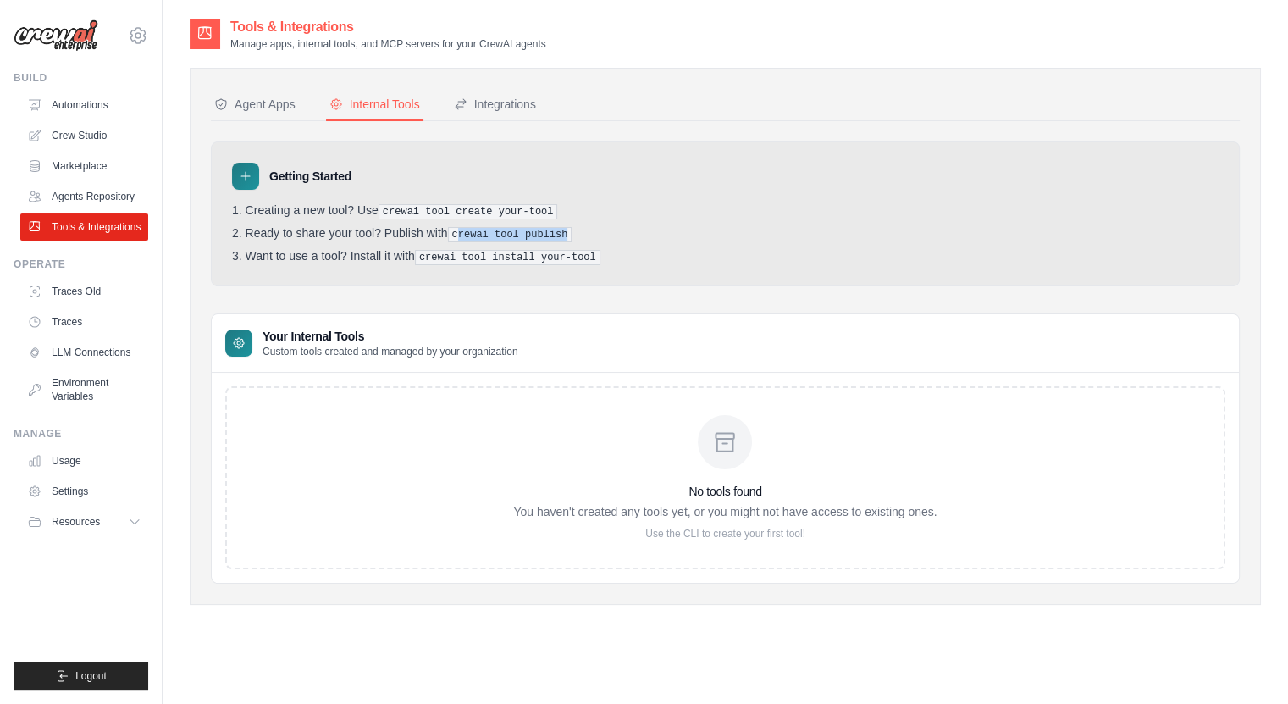
click at [660, 219] on ol "Creating a new tool? Use crewai tool create your-tool Ready to share your tool?…" at bounding box center [725, 234] width 986 height 62
click at [528, 240] on ol "Creating a new tool? Use crewai tool create your-tool Ready to share your tool?…" at bounding box center [725, 234] width 986 height 62
drag, startPoint x: 463, startPoint y: 237, endPoint x: 620, endPoint y: 225, distance: 157.1
click at [620, 226] on li "Ready to share your tool? Publish with crewai tool publish" at bounding box center [725, 234] width 986 height 16
copy pre "crewai tool publish"
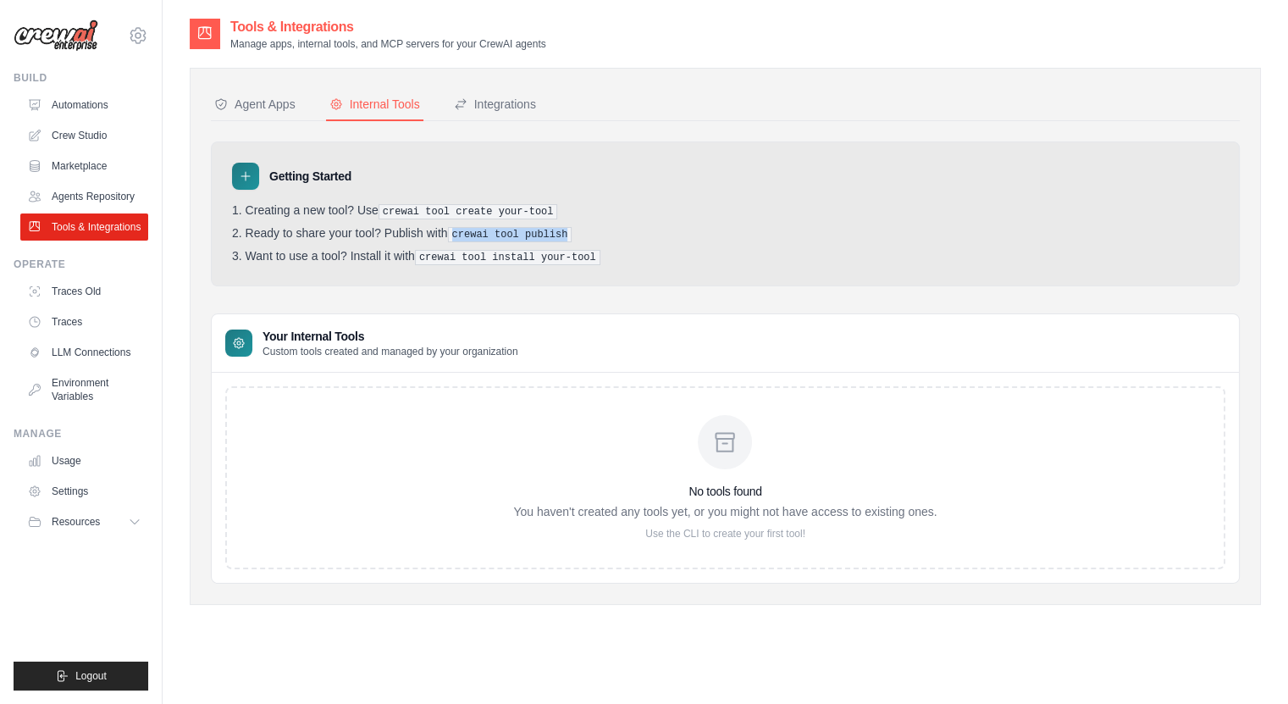
click at [356, 115] on button "Internal Tools" at bounding box center [374, 105] width 97 height 32
click at [457, 104] on nav "Agent Apps Internal Tools Integrations" at bounding box center [725, 105] width 1029 height 32
click at [494, 102] on div "Integrations" at bounding box center [495, 104] width 82 height 17
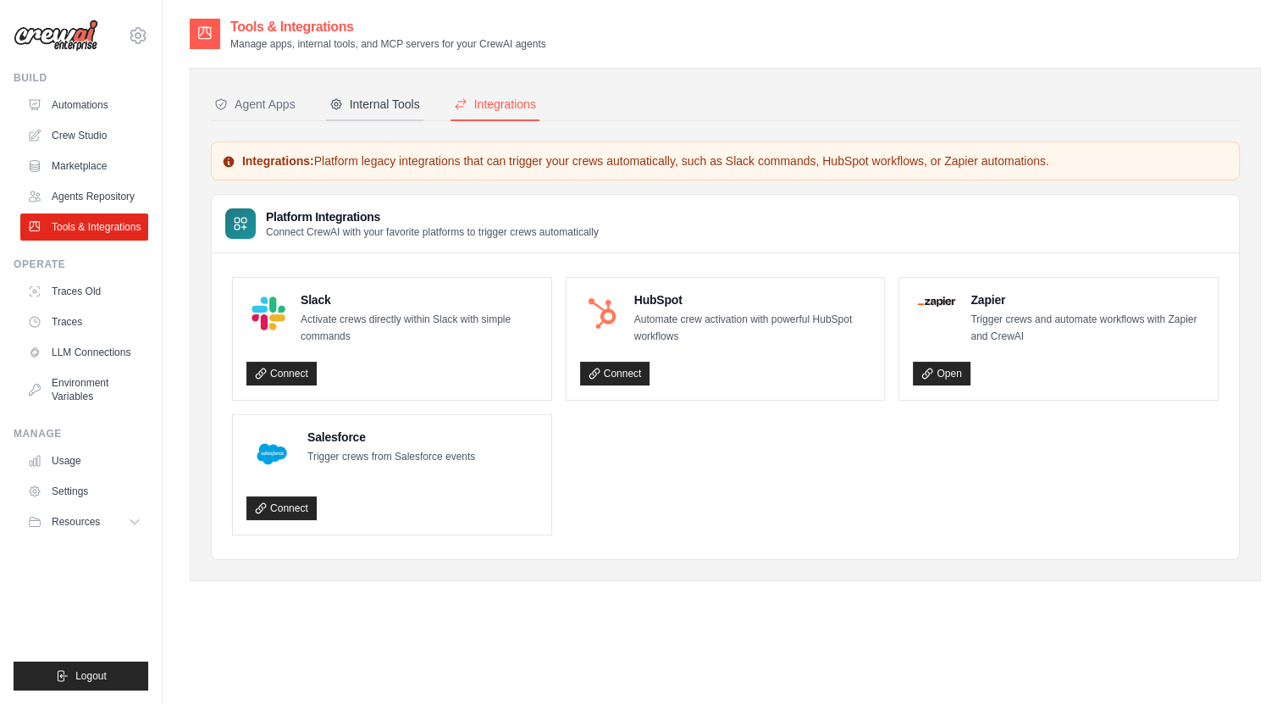
click at [418, 102] on div "Internal Tools" at bounding box center [374, 104] width 91 height 17
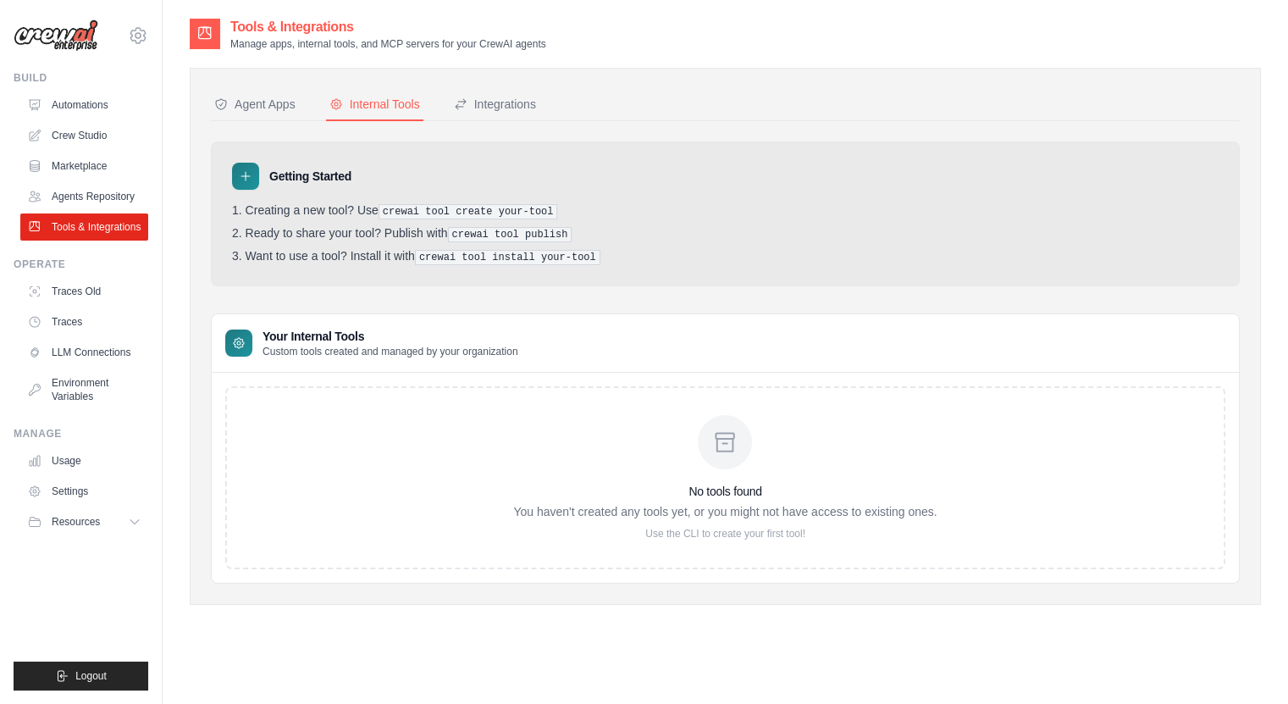
click at [418, 102] on div "Internal Tools" at bounding box center [374, 104] width 91 height 17
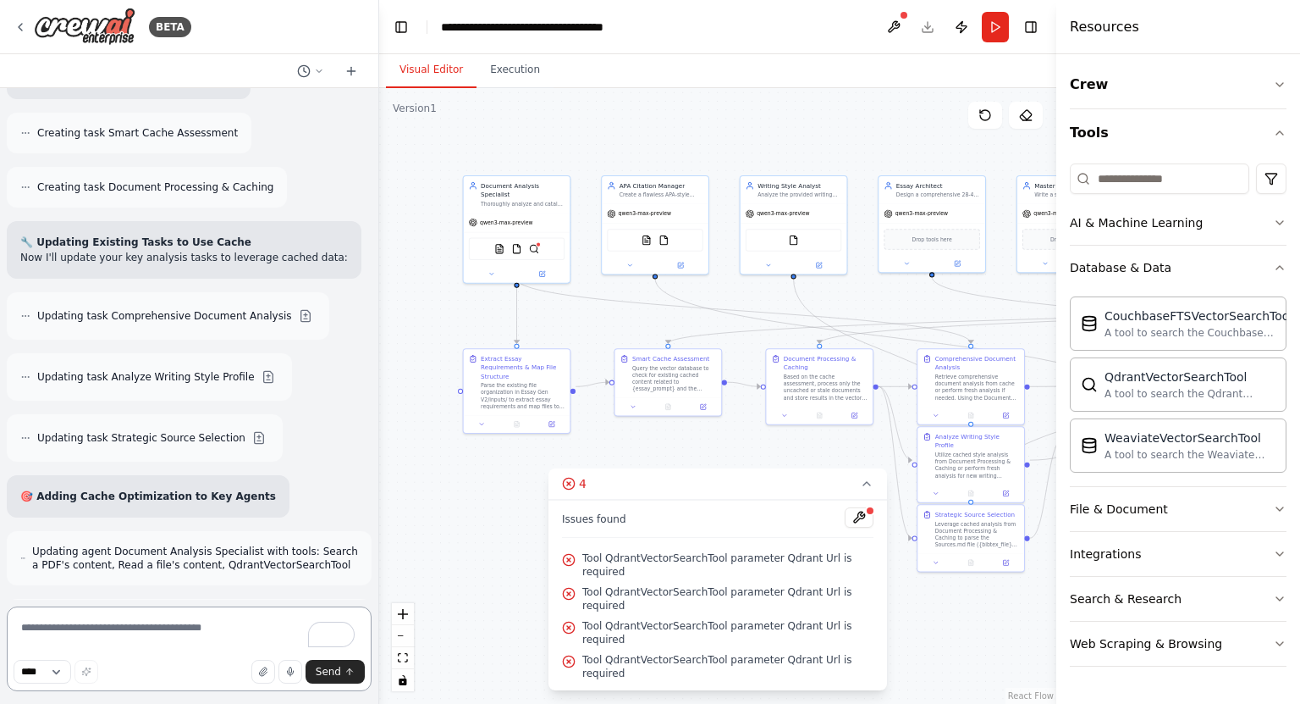
scroll to position [22781, 0]
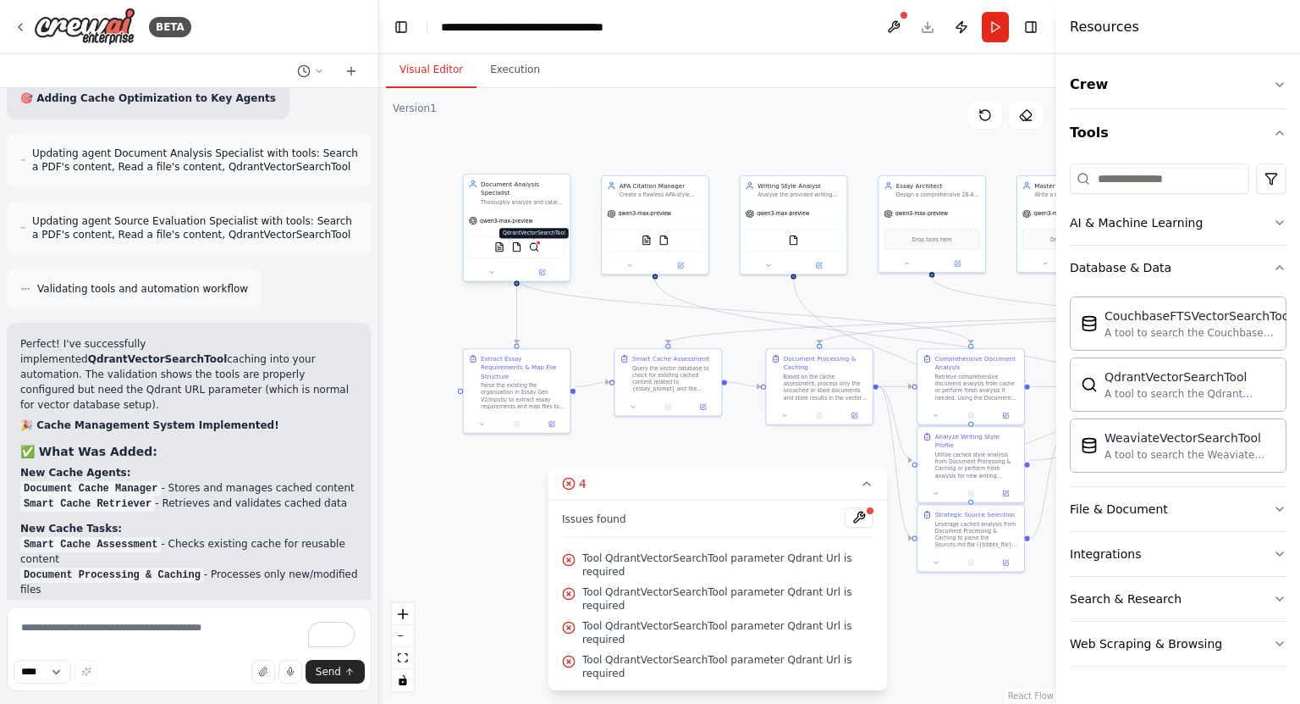
click at [535, 242] on img at bounding box center [534, 247] width 10 height 10
click at [518, 243] on div "PDFSearchTool FileReadTool QdrantVectorSearchTool" at bounding box center [517, 246] width 96 height 23
click at [505, 252] on div "PDFSearchTool FileReadTool QdrantVectorSearchTool" at bounding box center [517, 246] width 107 height 33
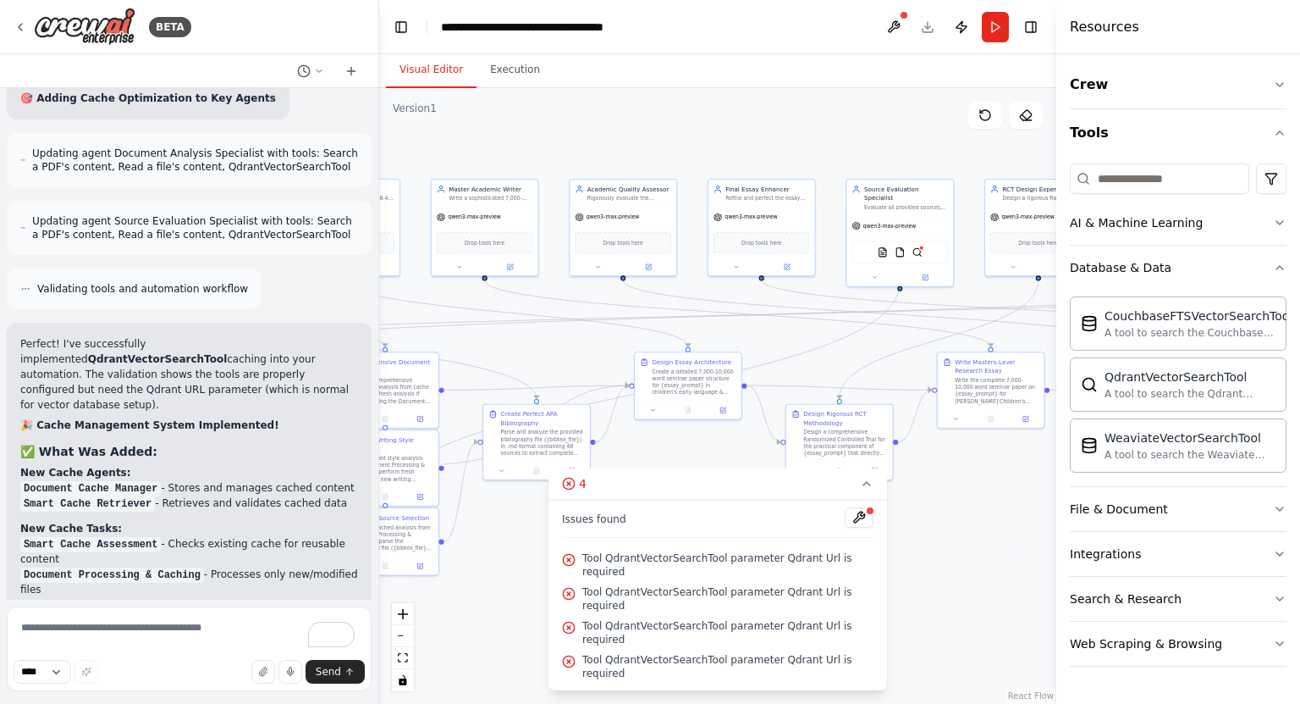
drag, startPoint x: 842, startPoint y: 300, endPoint x: 230, endPoint y: 304, distance: 612.1
click at [230, 304] on div "BETA I want my Crewai to get to a state where it can write a high quality 30 pa…" at bounding box center [650, 352] width 1300 height 704
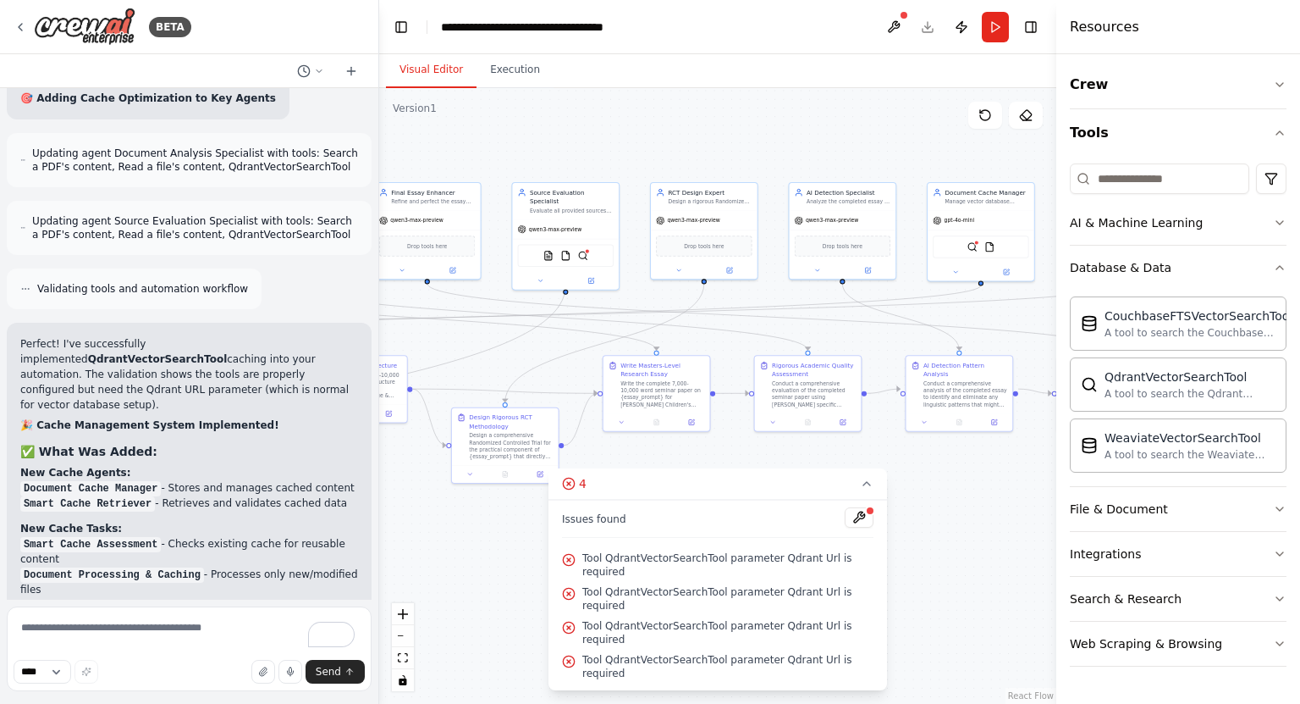
drag, startPoint x: 297, startPoint y: 317, endPoint x: 264, endPoint y: 314, distance: 33.1
click at [264, 314] on div "BETA I want my Crewai to get to a state where it can write a high quality 30 pa…" at bounding box center [650, 352] width 1300 height 704
drag, startPoint x: 570, startPoint y: 318, endPoint x: 378, endPoint y: 327, distance: 192.4
click at [378, 327] on div "BETA I want my Crewai to get to a state where it can write a high quality 30 pa…" at bounding box center [650, 352] width 1300 height 704
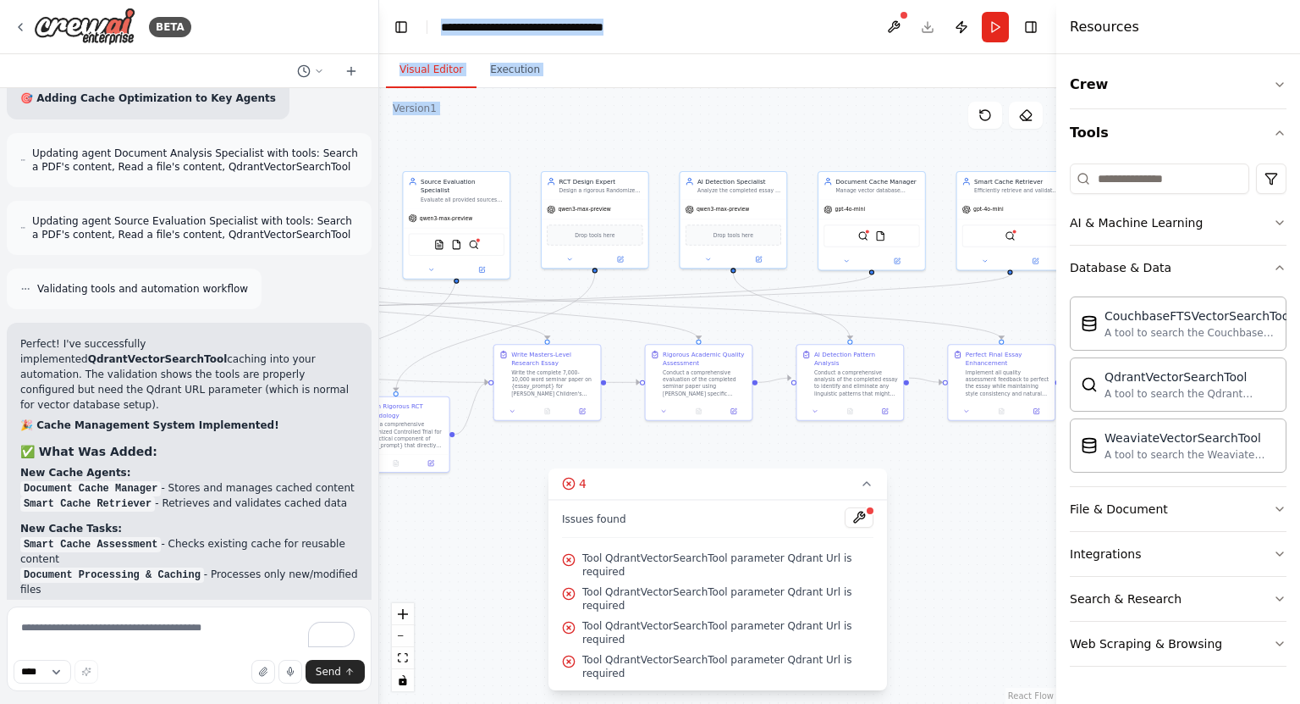
drag, startPoint x: 610, startPoint y: 450, endPoint x: 562, endPoint y: 450, distance: 47.4
click at [562, 450] on div ".deletable-edge-delete-btn { width: 20px; height: 20px; border: 0px solid #ffff…" at bounding box center [717, 395] width 677 height 615
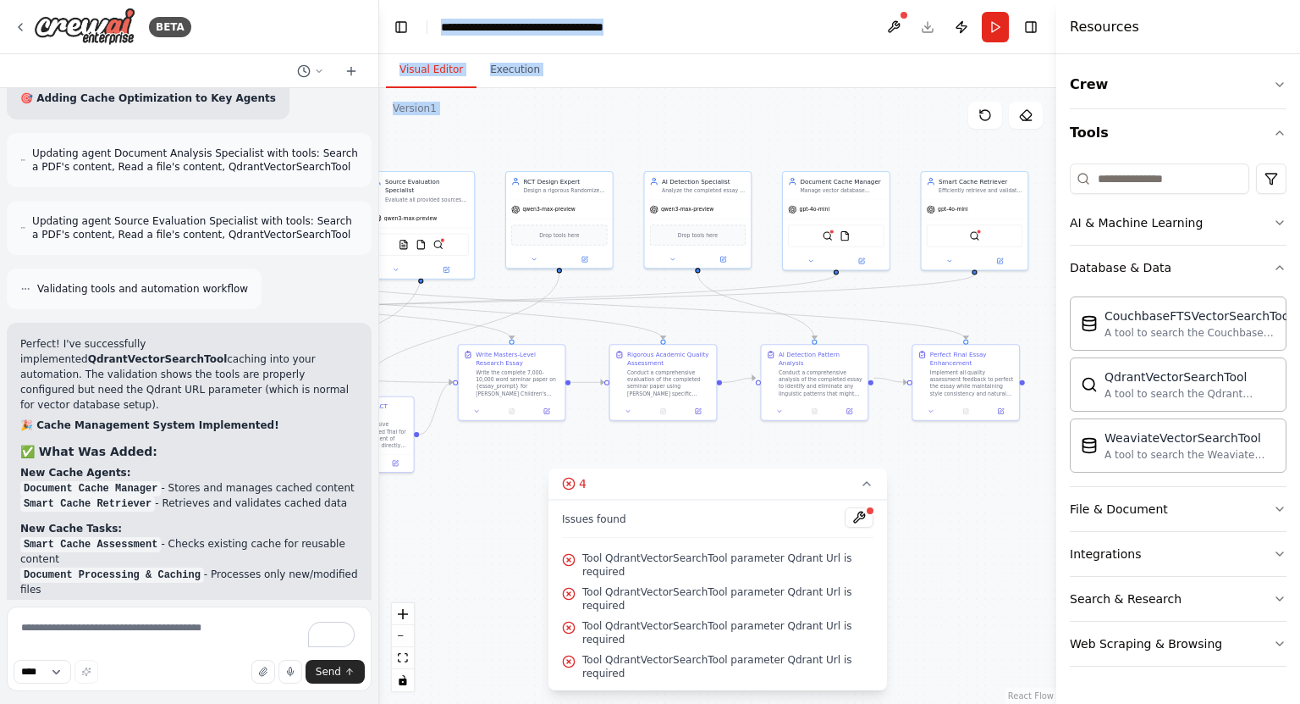
drag, startPoint x: 592, startPoint y: 461, endPoint x: 1006, endPoint y: 490, distance: 415.1
click at [1006, 490] on div ".deletable-edge-delete-btn { width: 20px; height: 20px; border: 0px solid #ffff…" at bounding box center [717, 395] width 677 height 615
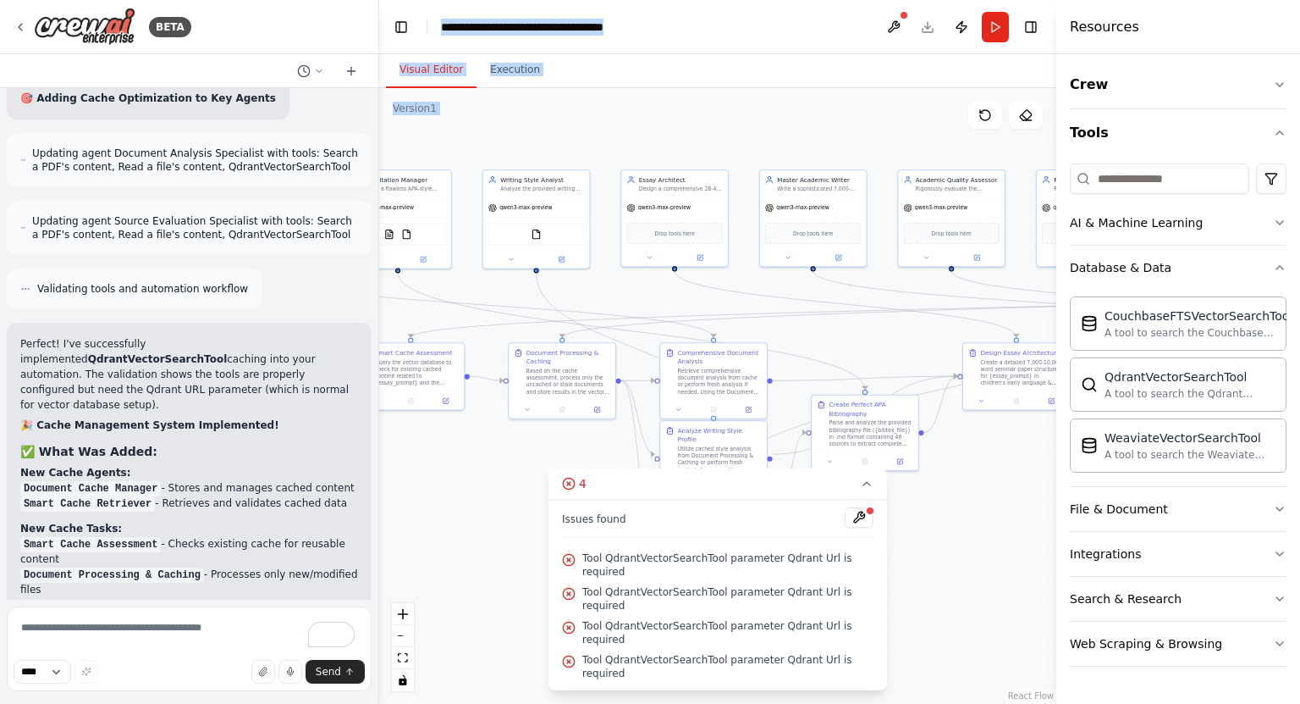
drag, startPoint x: 1041, startPoint y: 136, endPoint x: 1063, endPoint y: 136, distance: 22.9
click at [1063, 136] on div "BETA I want my Crewai to get to a state where it can write a high quality 30 pa…" at bounding box center [650, 352] width 1300 height 704
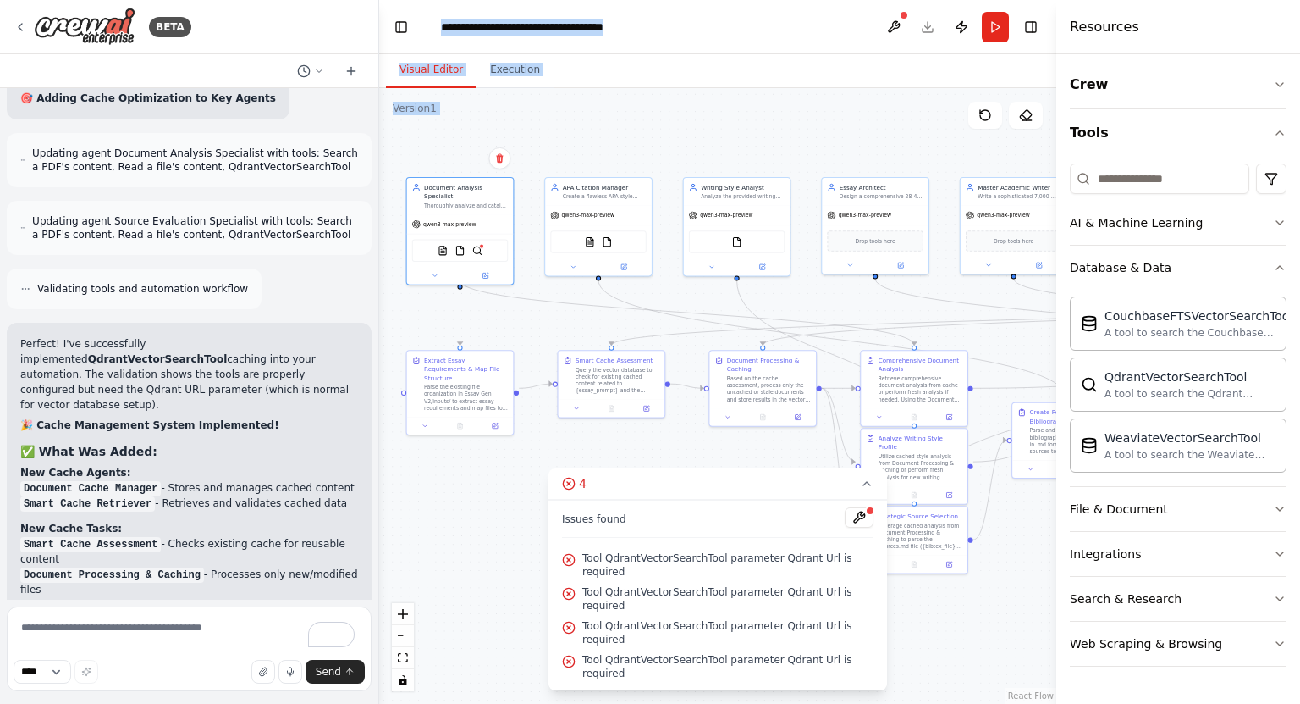
drag, startPoint x: 897, startPoint y: 115, endPoint x: 940, endPoint y: 122, distance: 42.9
click at [940, 122] on div ".deletable-edge-delete-btn { width: 20px; height: 20px; border: 0px solid #ffff…" at bounding box center [717, 395] width 677 height 615
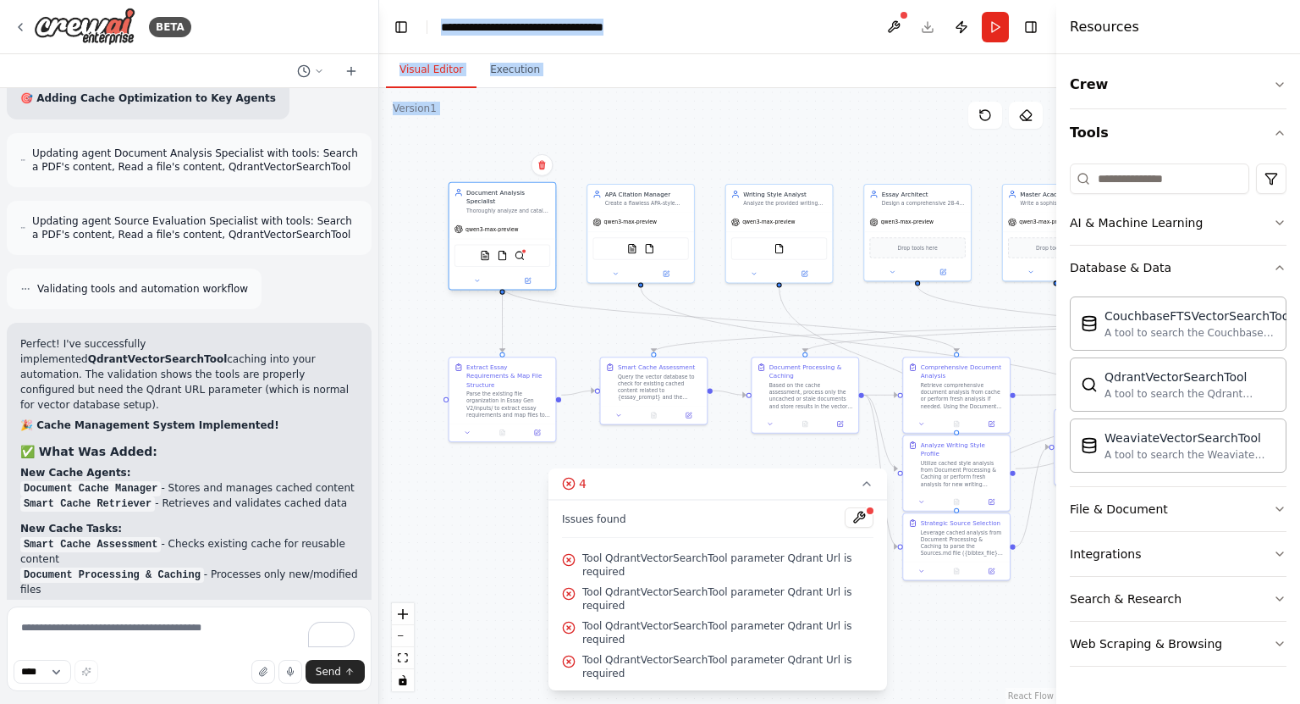
click at [525, 257] on div "PDFSearchTool FileReadTool QdrantVectorSearchTool" at bounding box center [503, 255] width 96 height 23
click at [847, 527] on button at bounding box center [859, 517] width 29 height 20
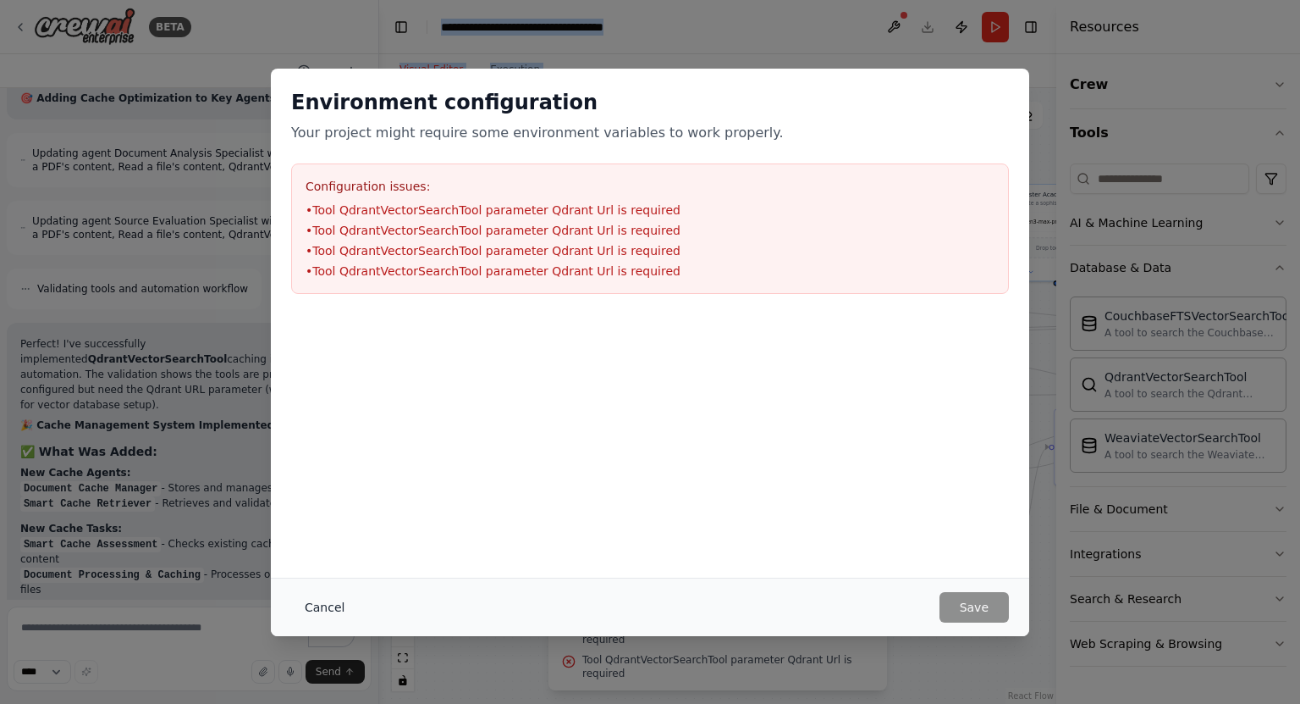
click at [316, 598] on button "Cancel" at bounding box center [324, 607] width 67 height 30
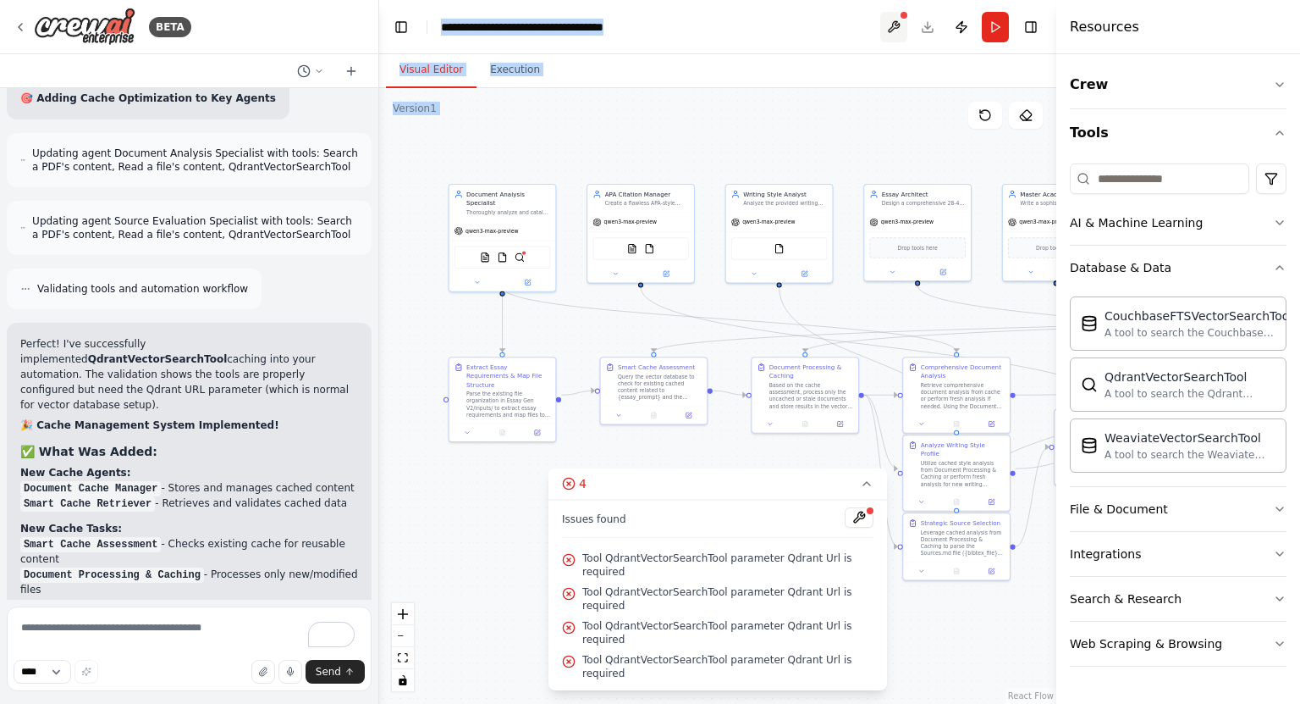
click at [890, 30] on button at bounding box center [893, 27] width 27 height 30
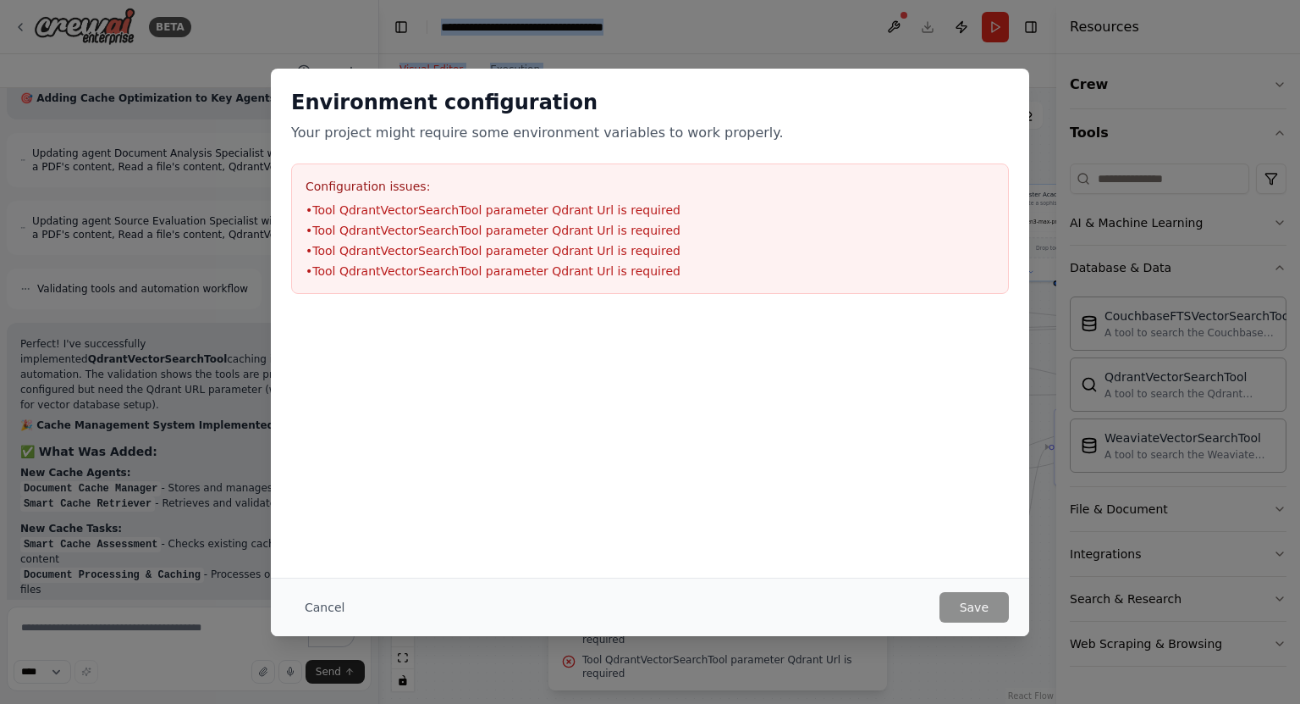
click at [762, 50] on div "Environment configuration Your project might require some environment variables…" at bounding box center [650, 352] width 1300 height 704
click at [322, 604] on button "Cancel" at bounding box center [324, 607] width 67 height 30
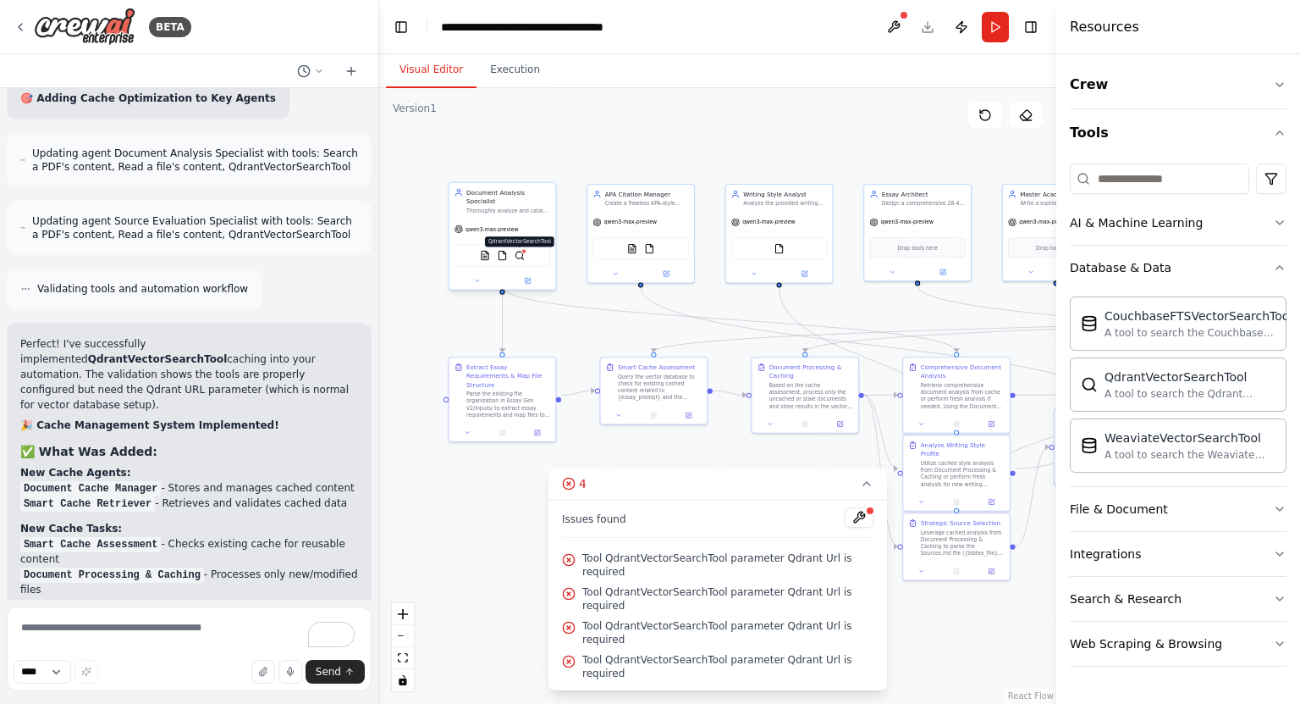
click at [521, 251] on img at bounding box center [520, 256] width 10 height 10
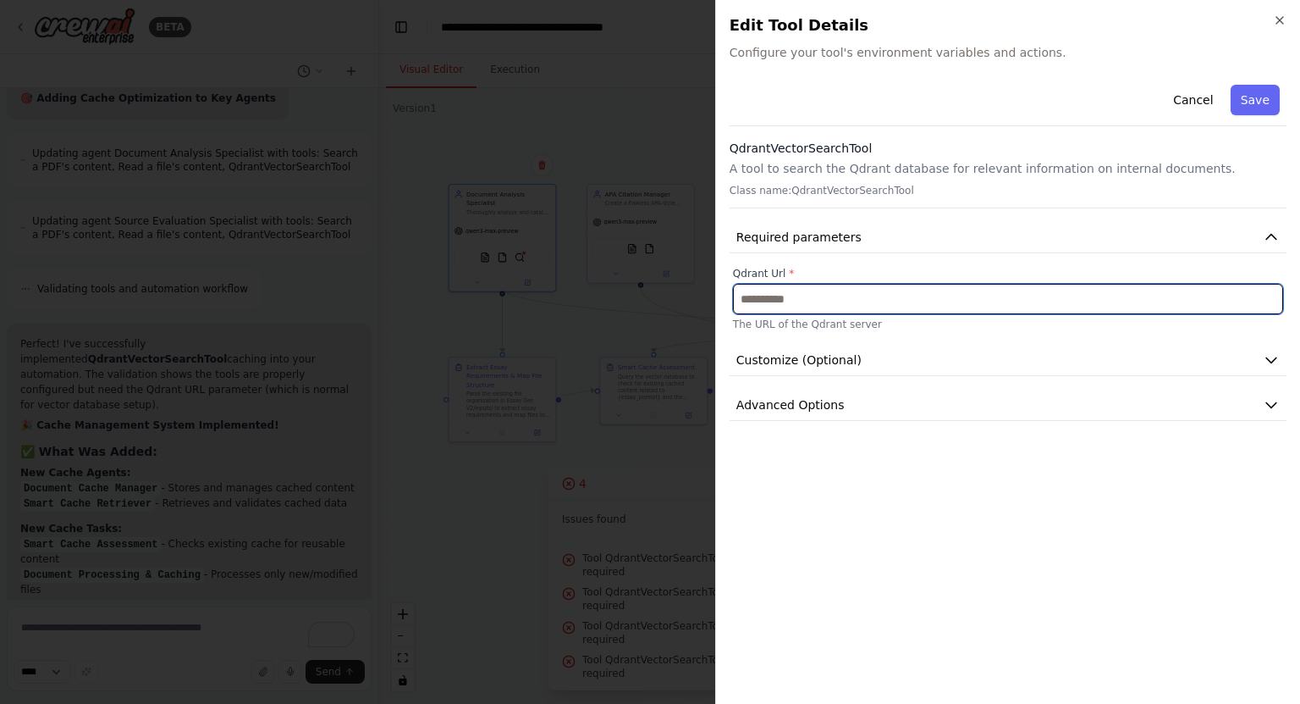
click at [806, 287] on input "text" at bounding box center [1008, 299] width 550 height 30
paste input "**********"
type input "**********"
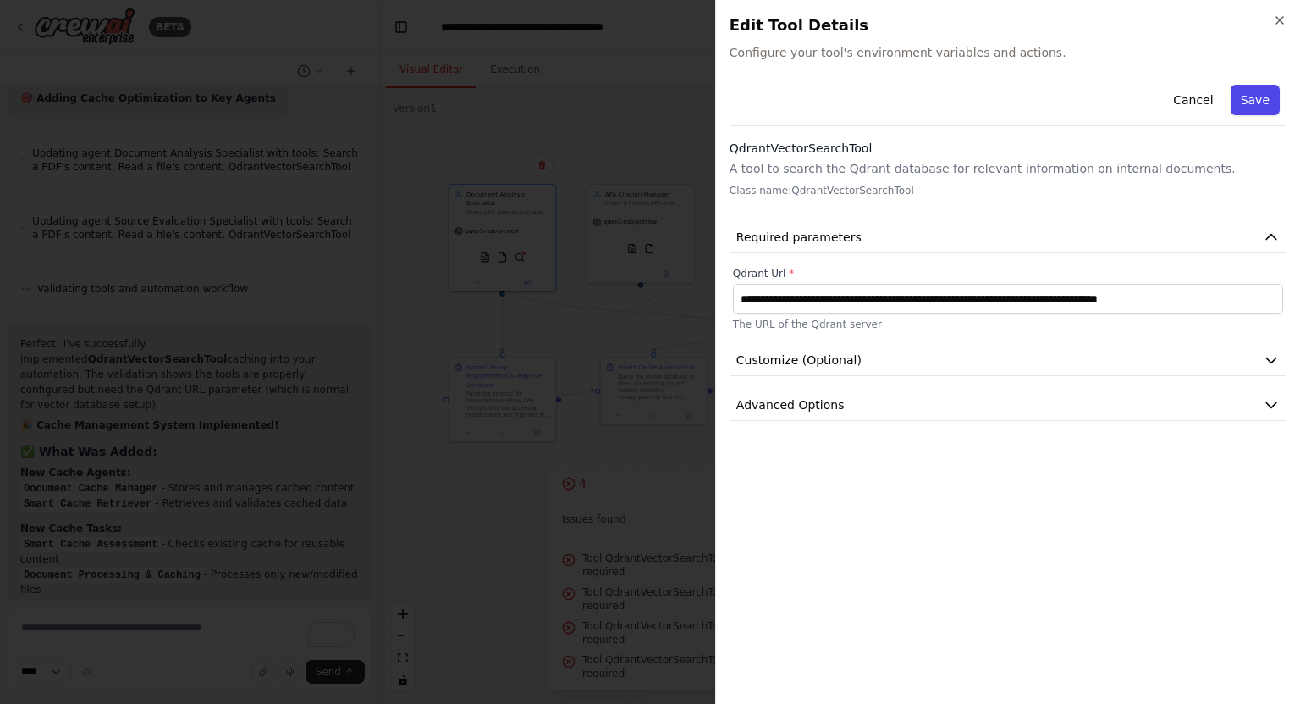
click at [1258, 102] on button "Save" at bounding box center [1255, 100] width 49 height 30
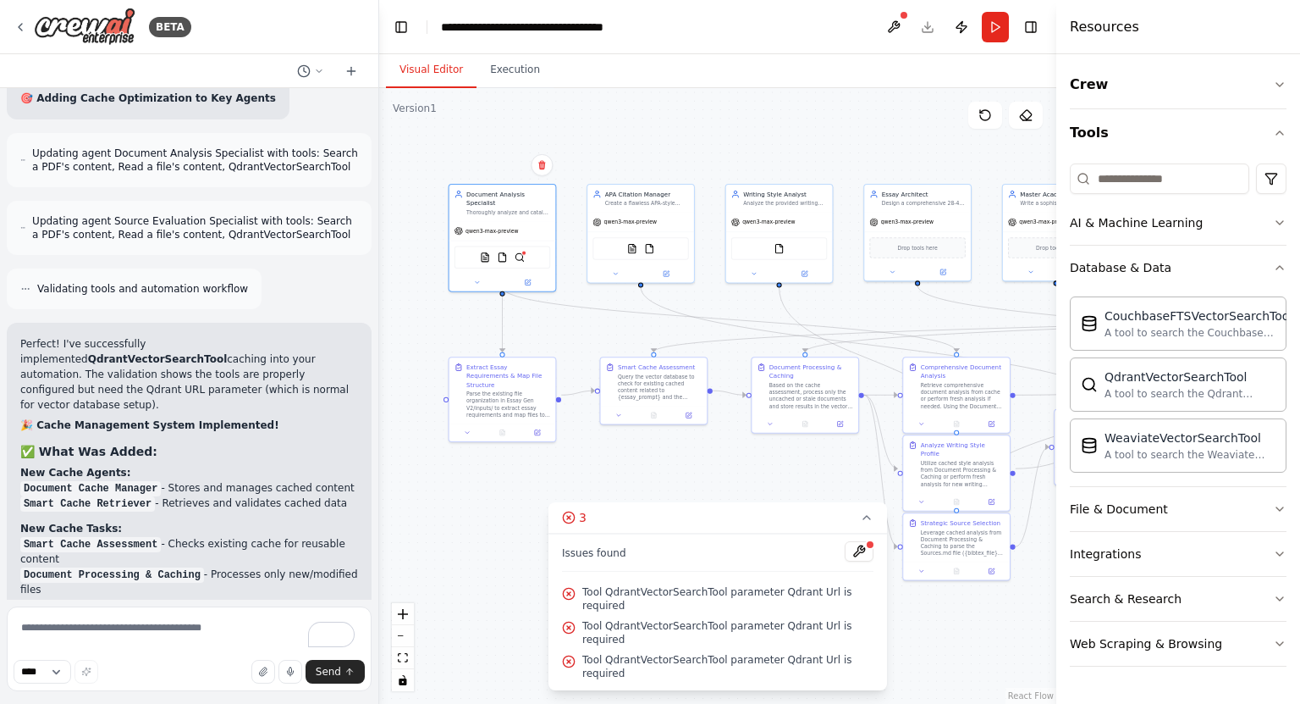
click at [747, 612] on span "Tool QdrantVectorSearchTool parameter Qdrant Url is required" at bounding box center [727, 598] width 291 height 27
click at [572, 600] on icon at bounding box center [569, 594] width 14 height 14
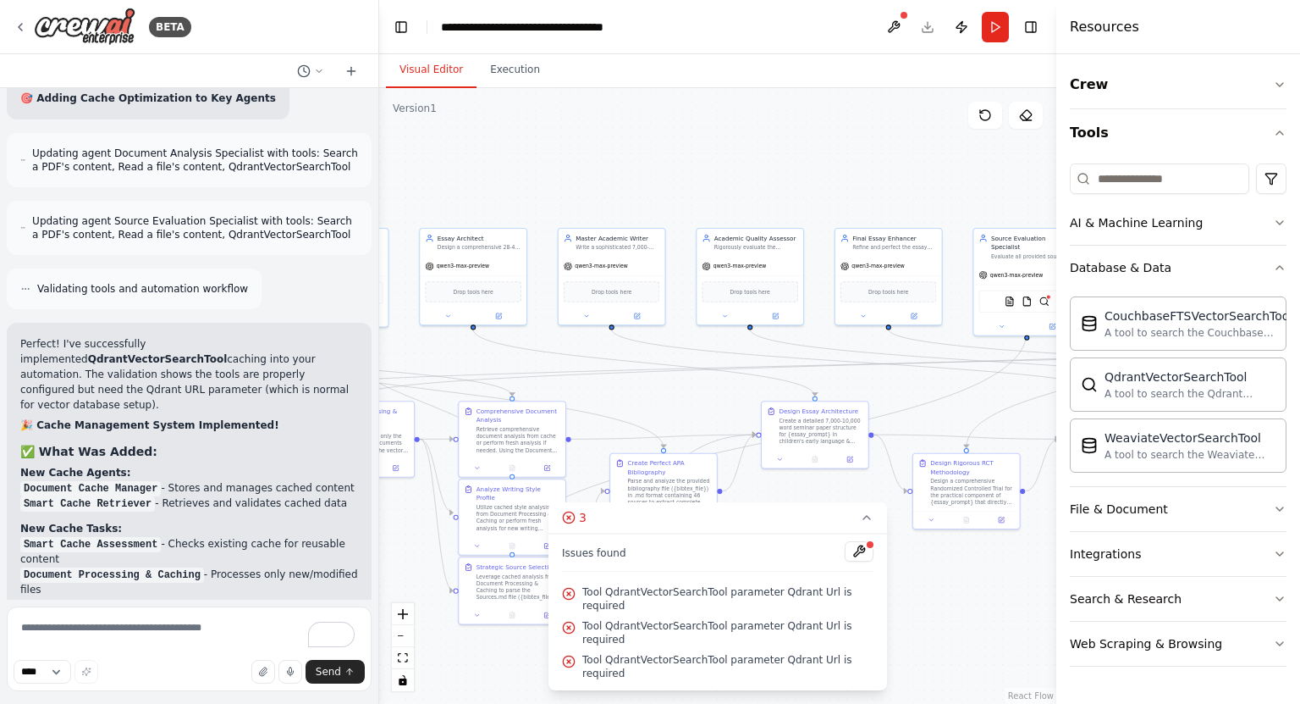
drag, startPoint x: 950, startPoint y: 323, endPoint x: 473, endPoint y: 361, distance: 478.2
click at [473, 361] on div ".deletable-edge-delete-btn { width: 20px; height: 20px; border: 0px solid #ffff…" at bounding box center [717, 395] width 677 height 615
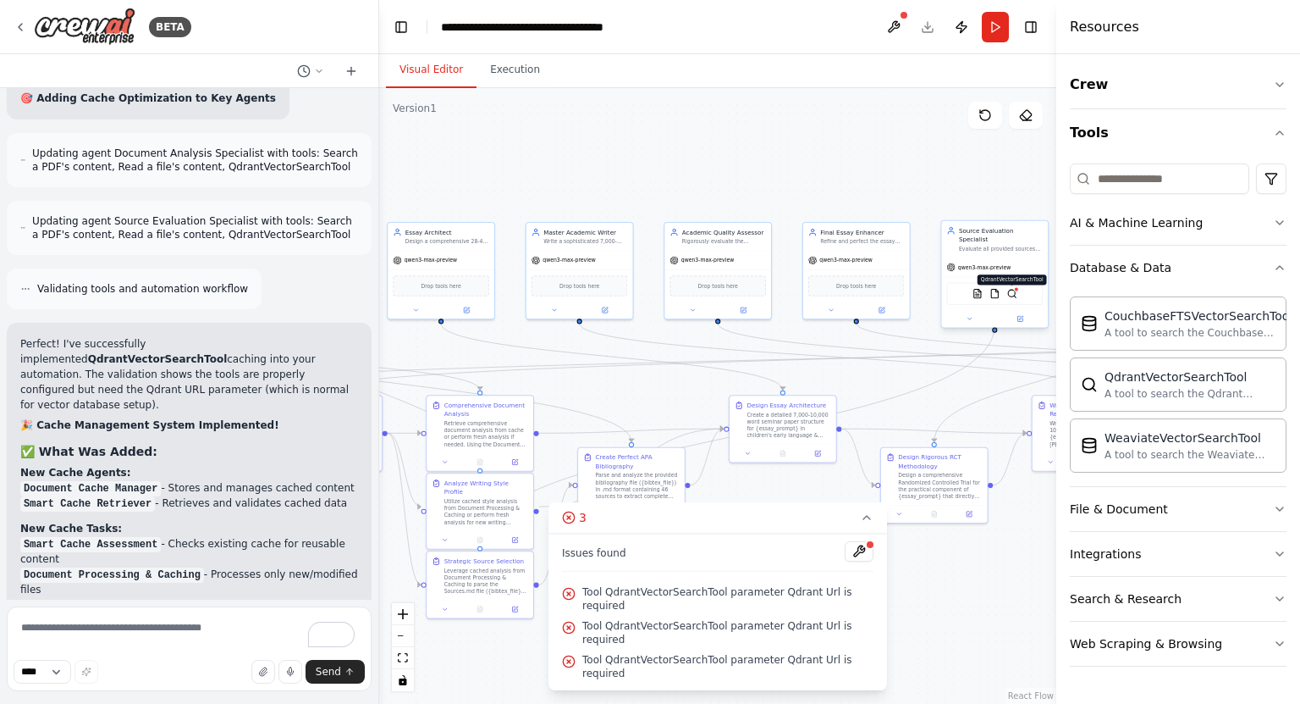
click at [1009, 289] on img at bounding box center [1012, 294] width 10 height 10
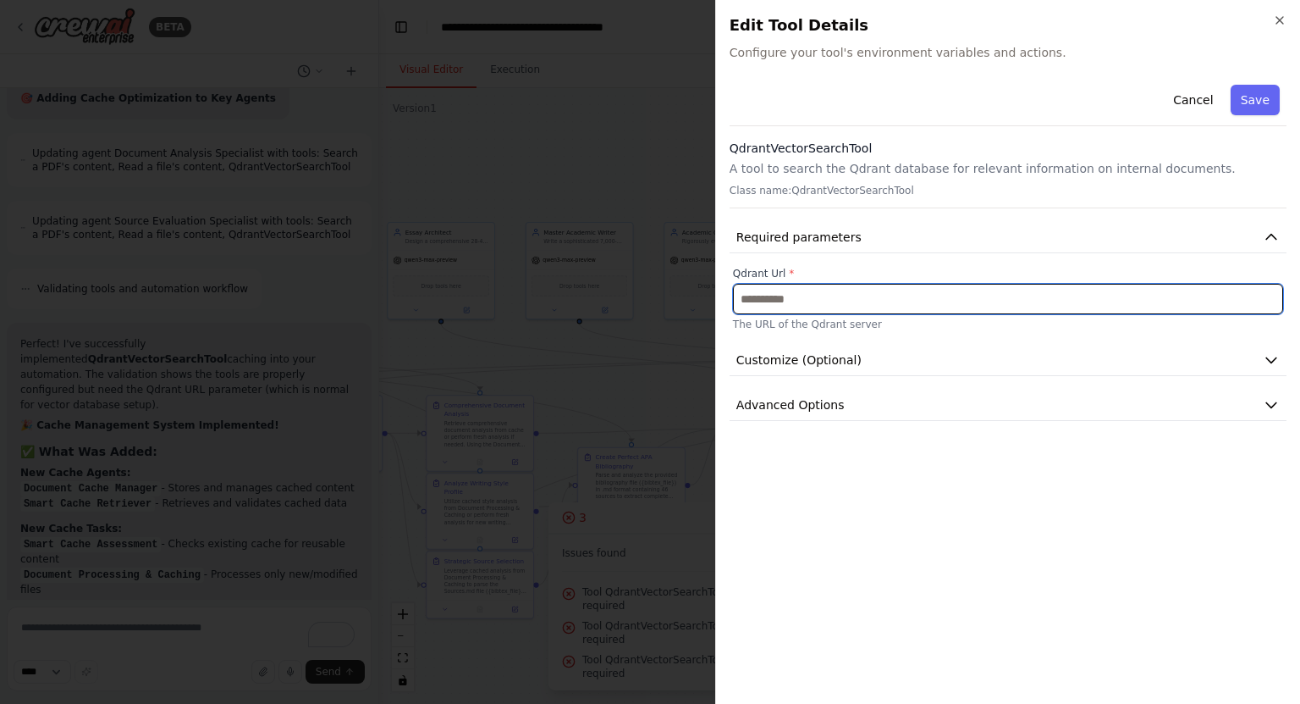
click at [985, 290] on input "text" at bounding box center [1008, 299] width 550 height 30
paste input "**********"
type input "**********"
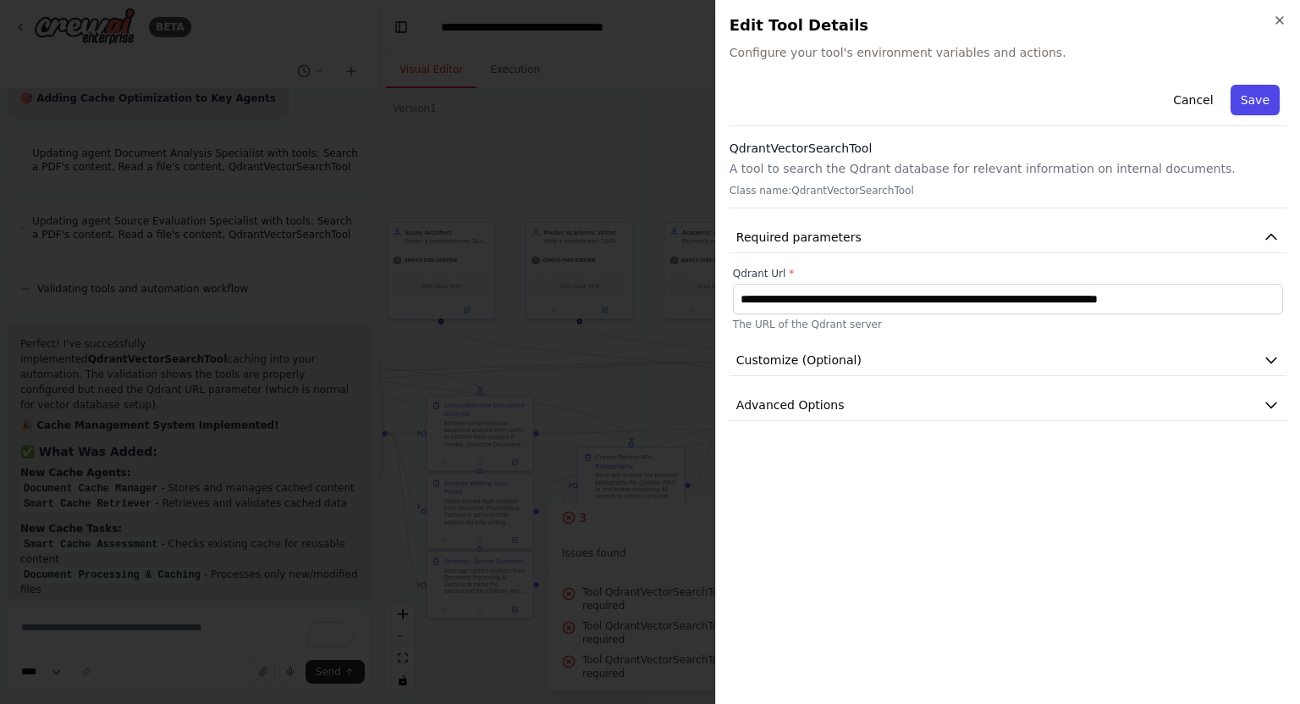
click at [1270, 94] on button "Save" at bounding box center [1255, 100] width 49 height 30
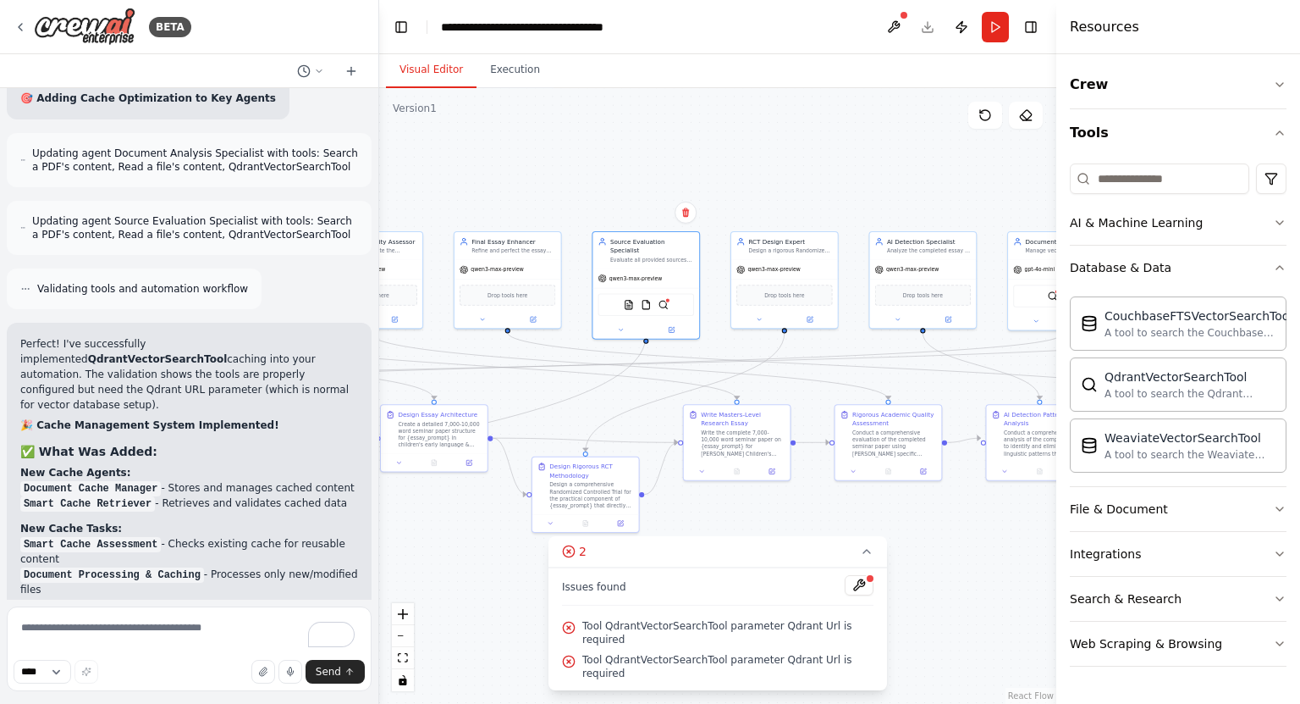
drag, startPoint x: 777, startPoint y: 207, endPoint x: 477, endPoint y: 182, distance: 301.6
click at [477, 182] on div ".deletable-edge-delete-btn { width: 20px; height: 20px; border: 0px solid #ffff…" at bounding box center [717, 395] width 677 height 615
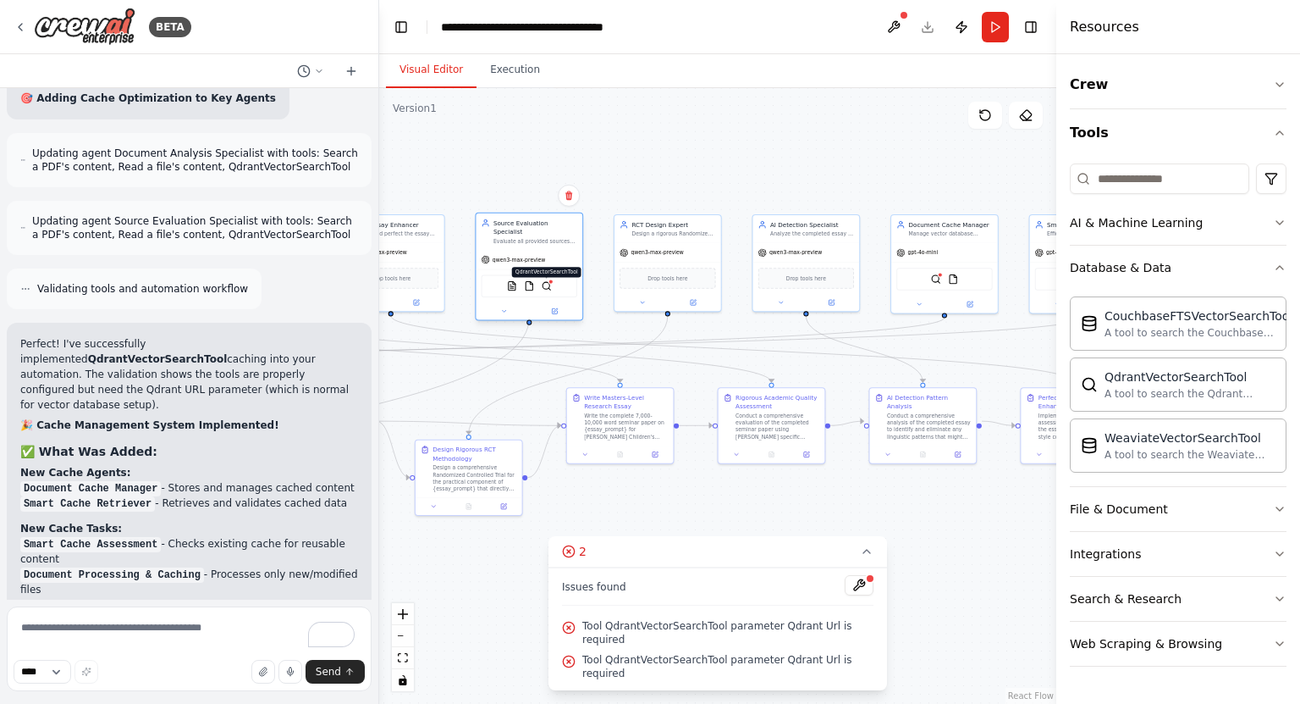
click at [549, 281] on img at bounding box center [547, 286] width 10 height 10
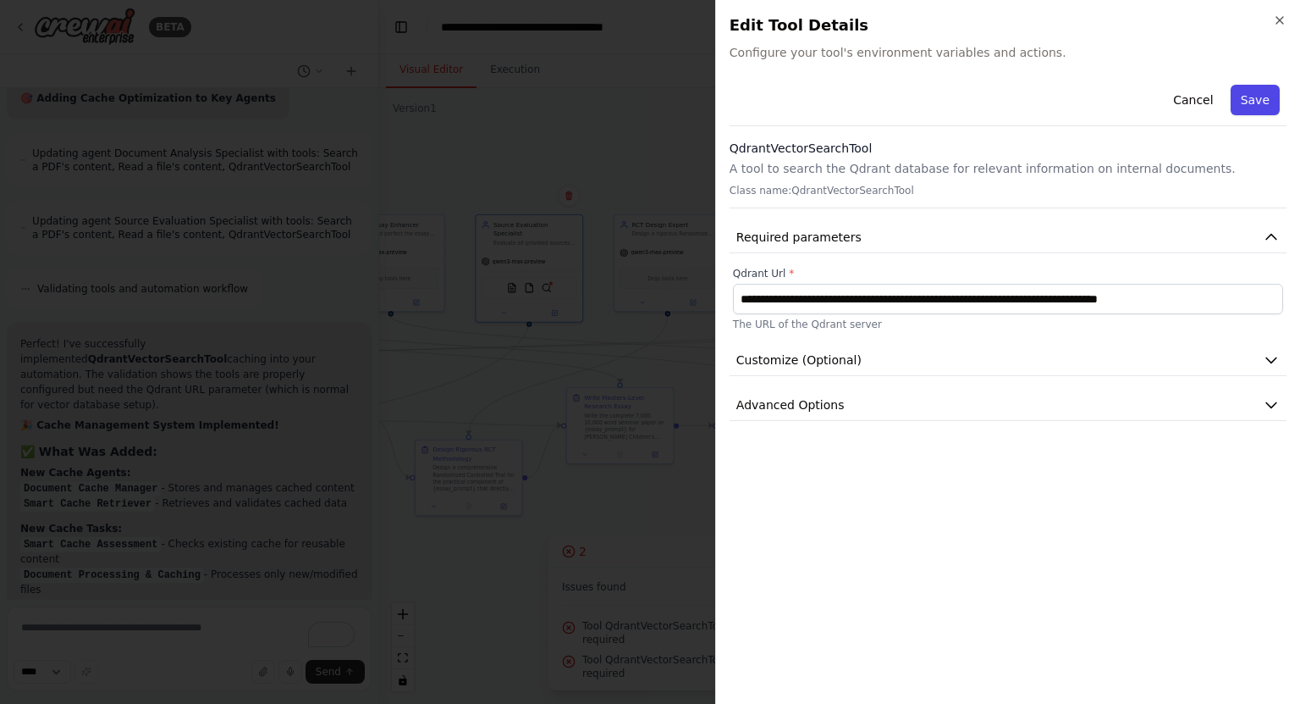
click at [1256, 114] on button "Save" at bounding box center [1255, 100] width 49 height 30
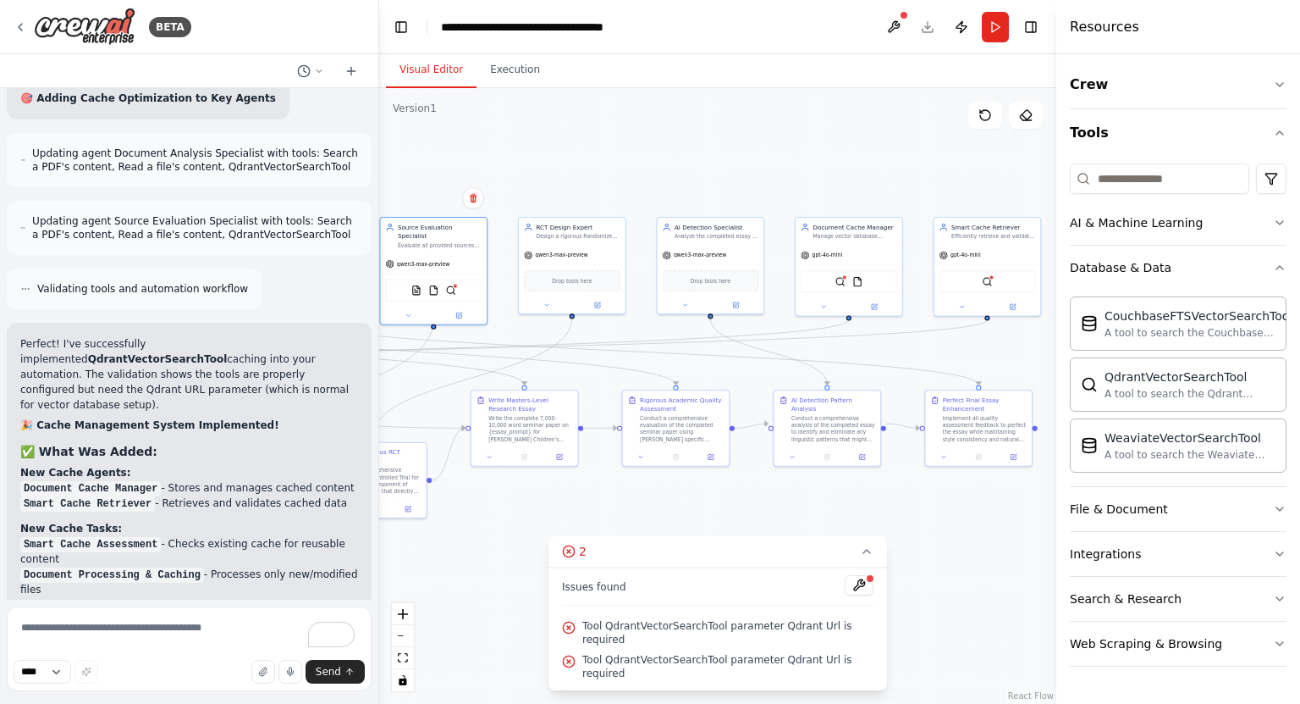
drag, startPoint x: 833, startPoint y: 167, endPoint x: 583, endPoint y: 152, distance: 250.2
click at [583, 152] on div ".deletable-edge-delete-btn { width: 20px; height: 20px; border: 0px solid #ffff…" at bounding box center [717, 395] width 677 height 615
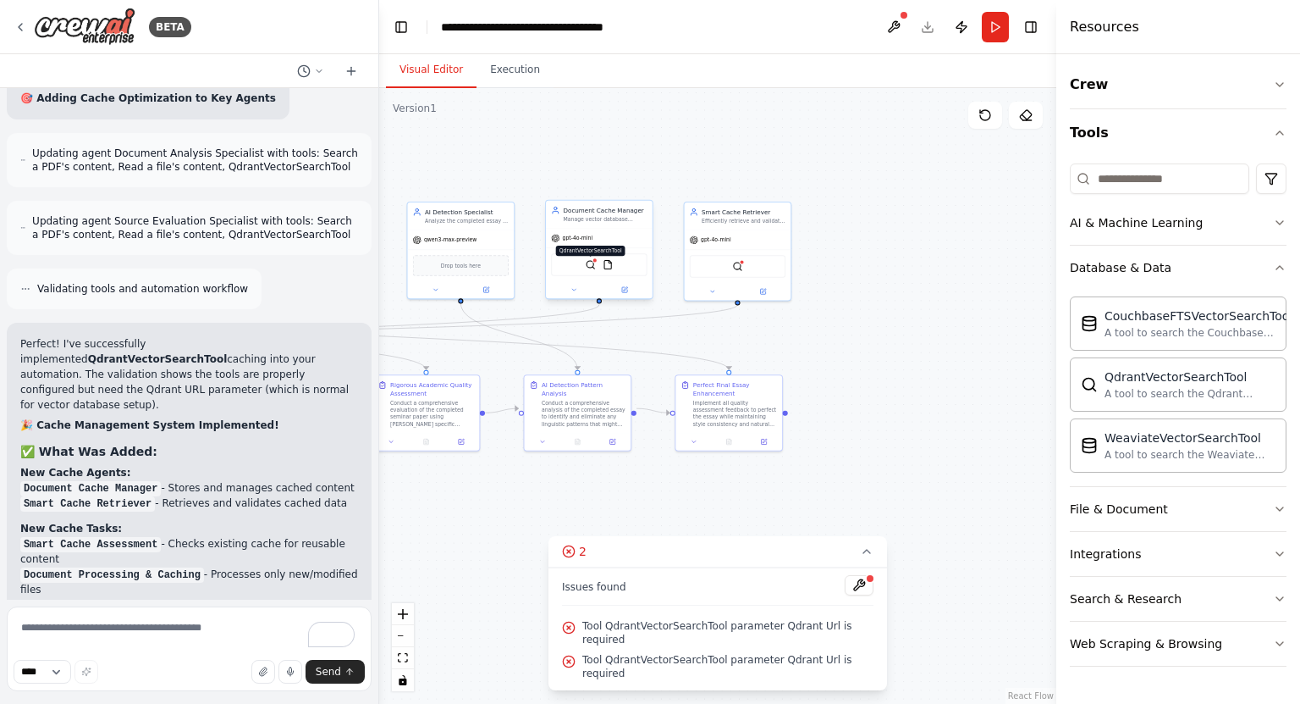
click at [589, 267] on img at bounding box center [591, 264] width 10 height 10
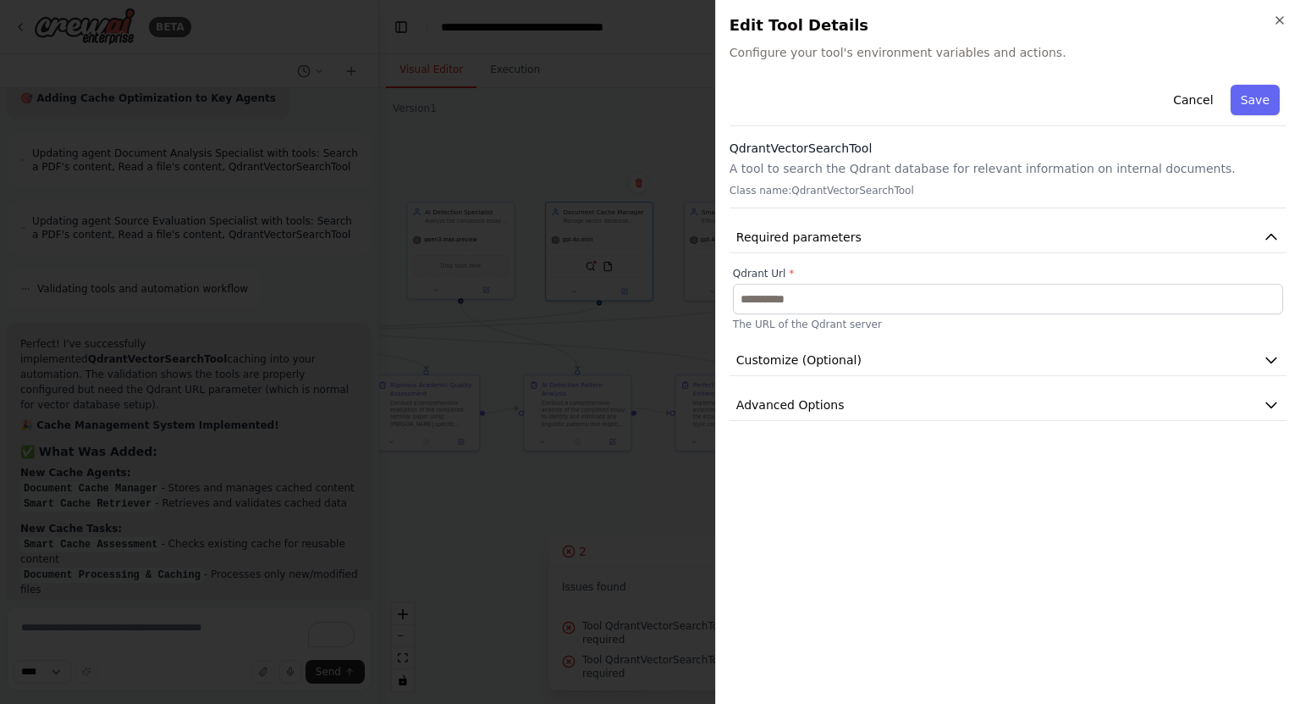
click at [936, 279] on label "Qdrant Url *" at bounding box center [1008, 274] width 550 height 14
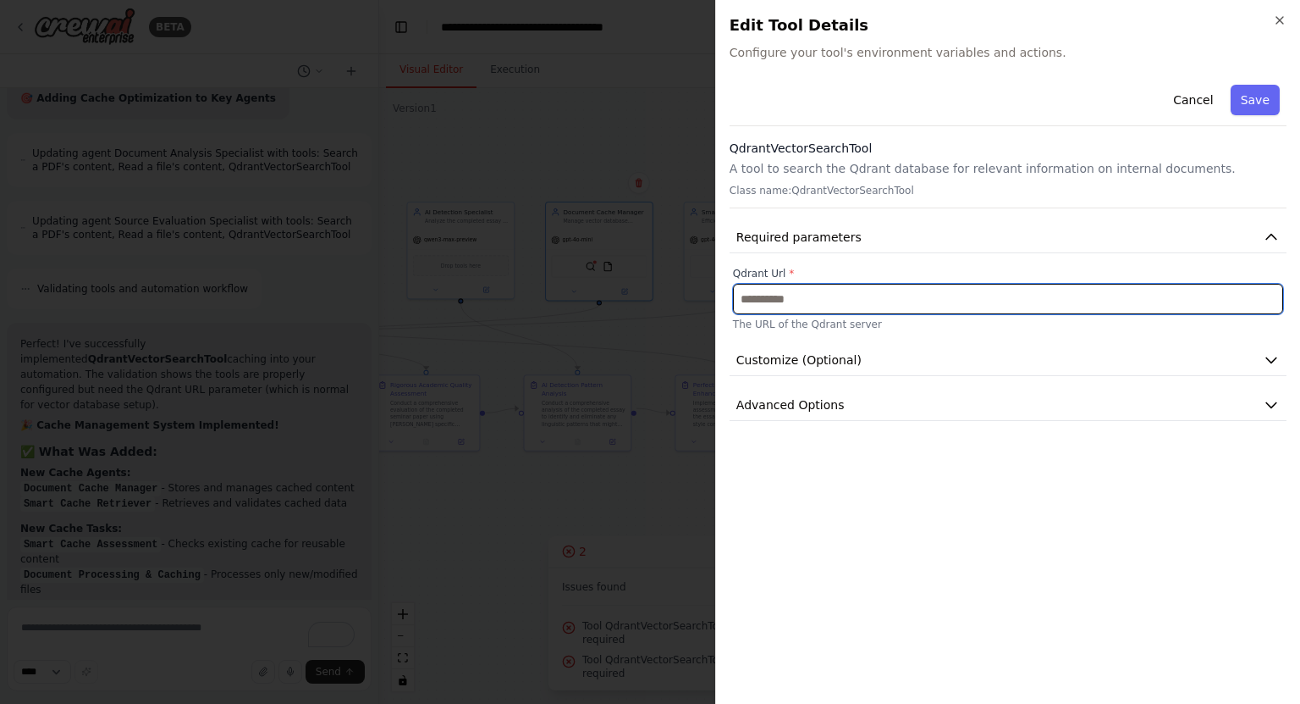
click at [926, 301] on input "text" at bounding box center [1008, 299] width 550 height 30
paste input "**********"
type input "**********"
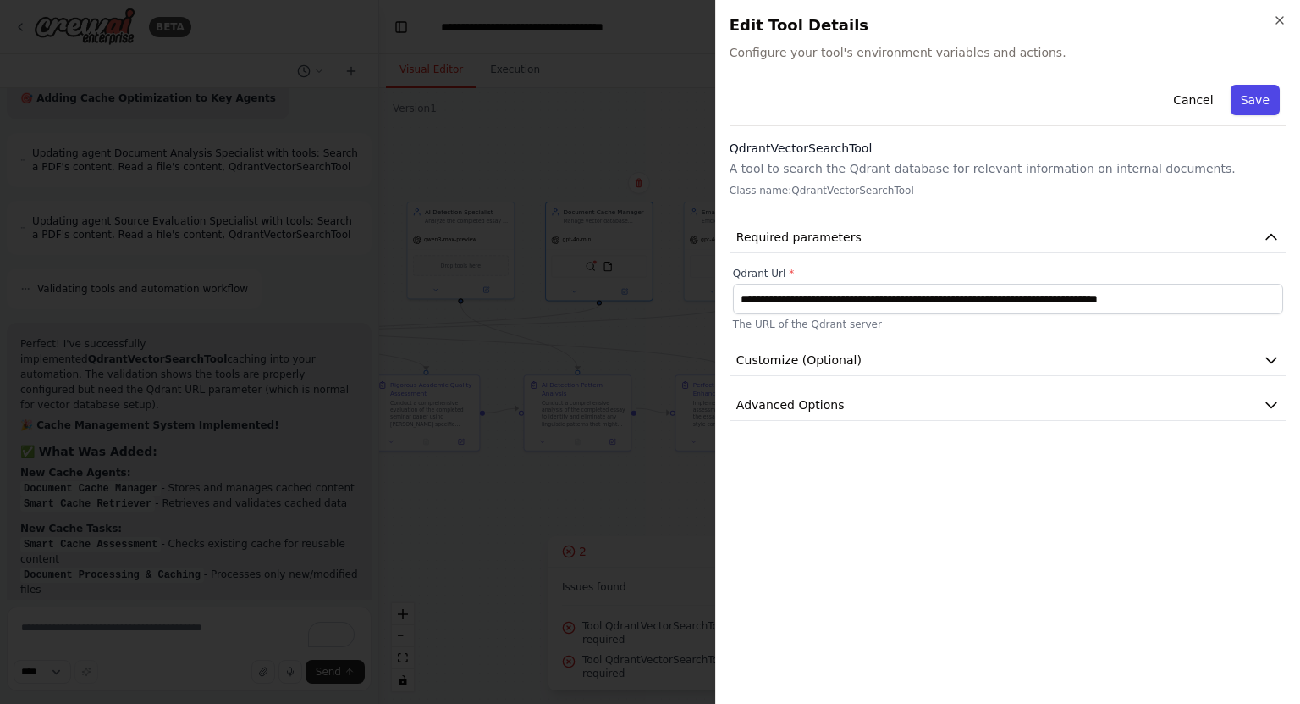
click at [1267, 101] on button "Save" at bounding box center [1255, 100] width 49 height 30
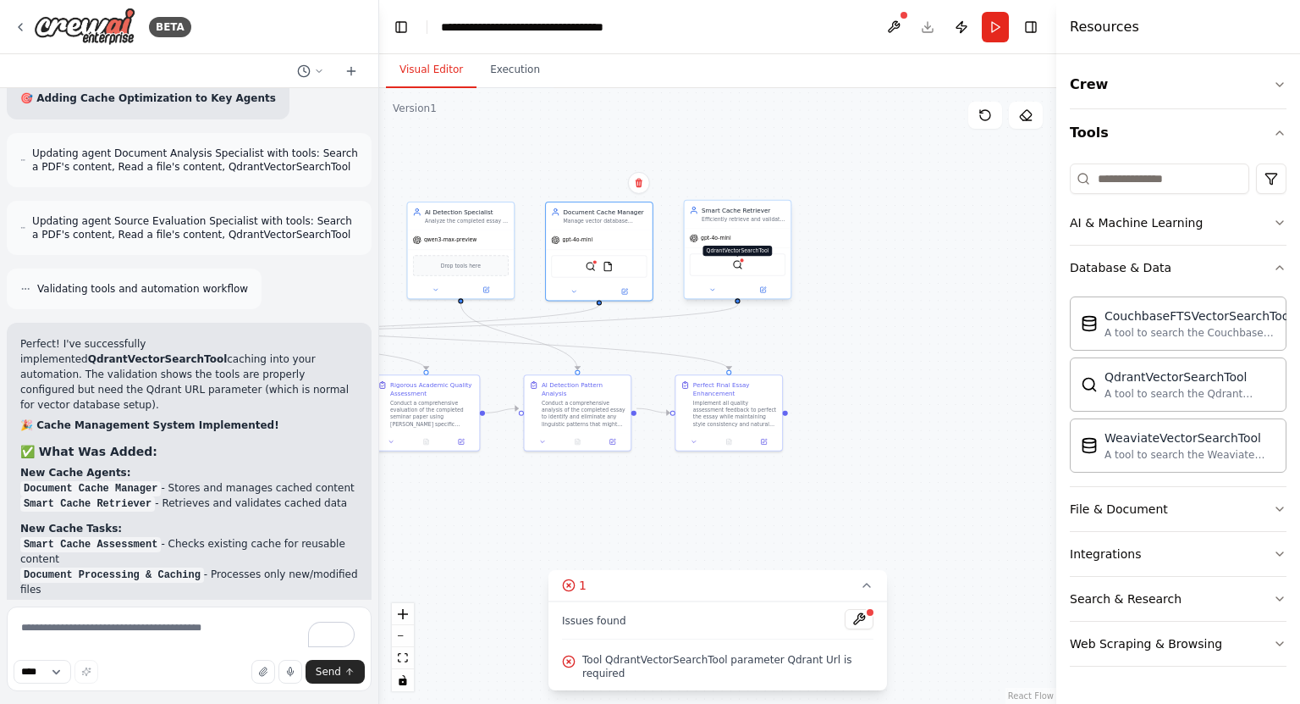
click at [738, 268] on img at bounding box center [737, 264] width 10 height 10
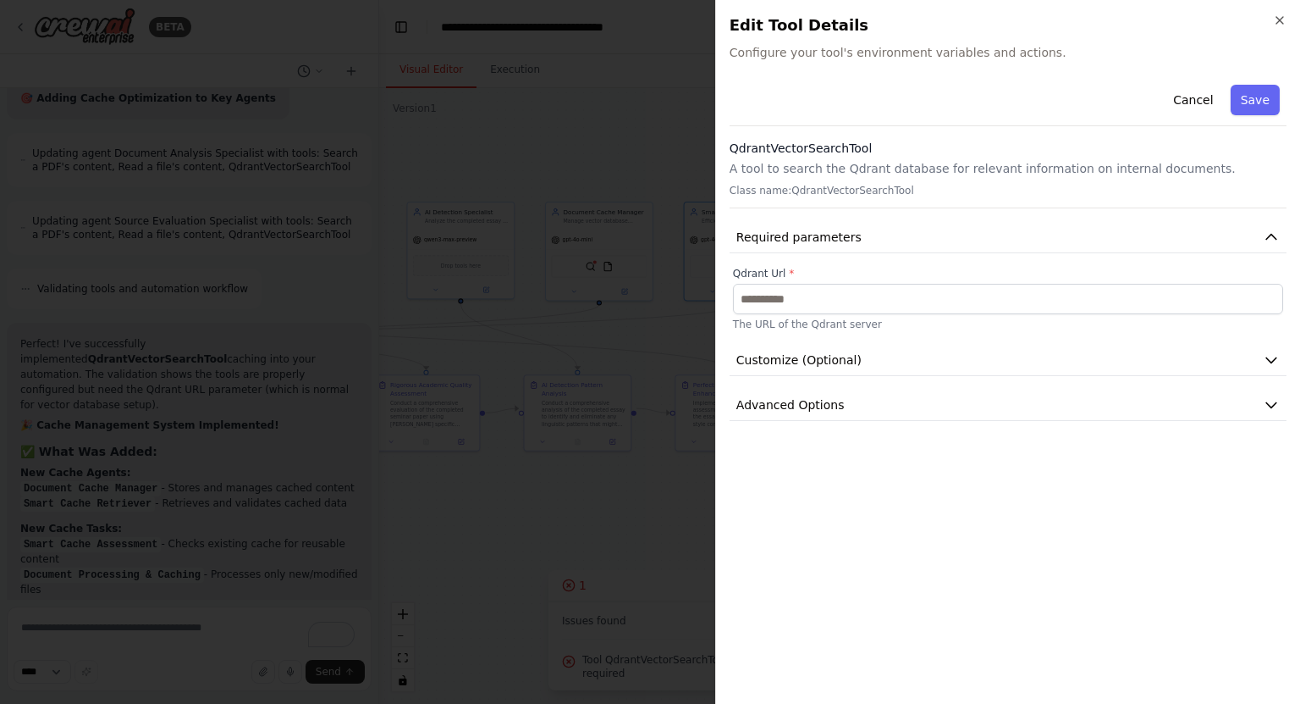
click at [1071, 256] on div "Cancel Save QdrantVectorSearchTool A tool to search the Qdrant database for rel…" at bounding box center [1008, 249] width 557 height 343
click at [1041, 325] on p "The URL of the Qdrant server" at bounding box center [1008, 324] width 550 height 14
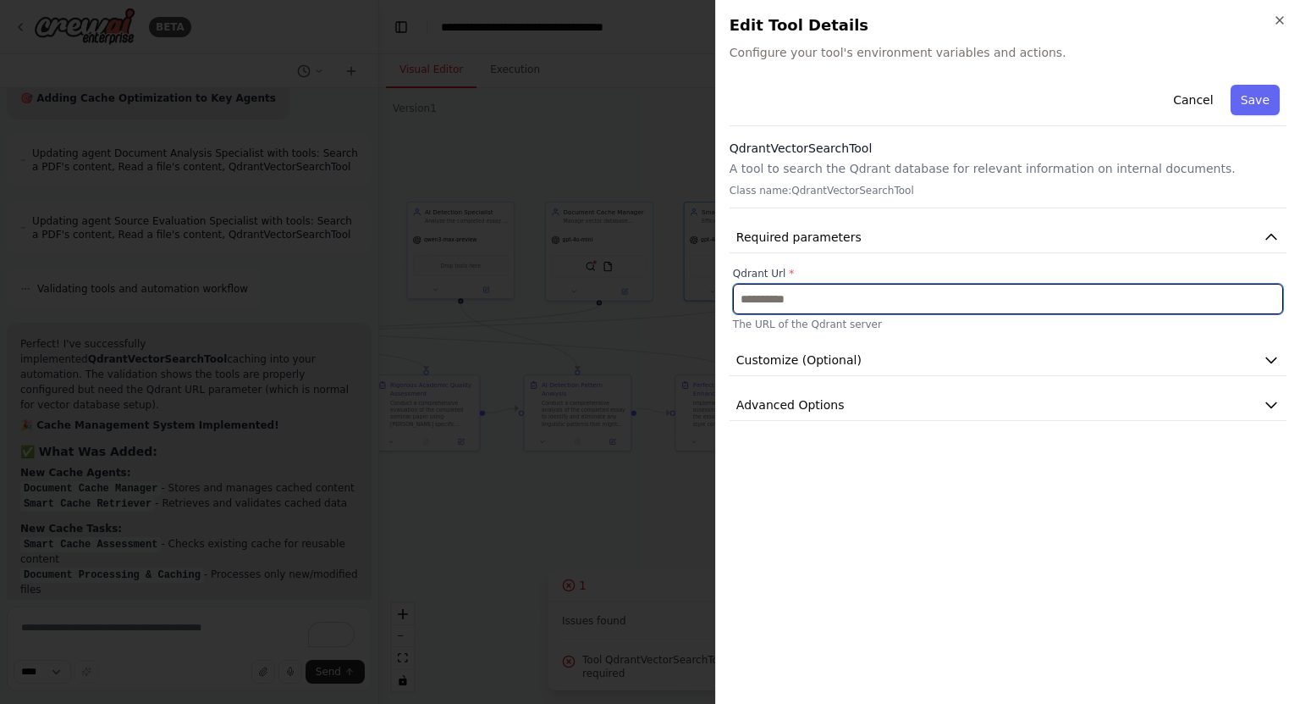
click at [1070, 301] on input "text" at bounding box center [1008, 299] width 550 height 30
paste input "**********"
type input "**********"
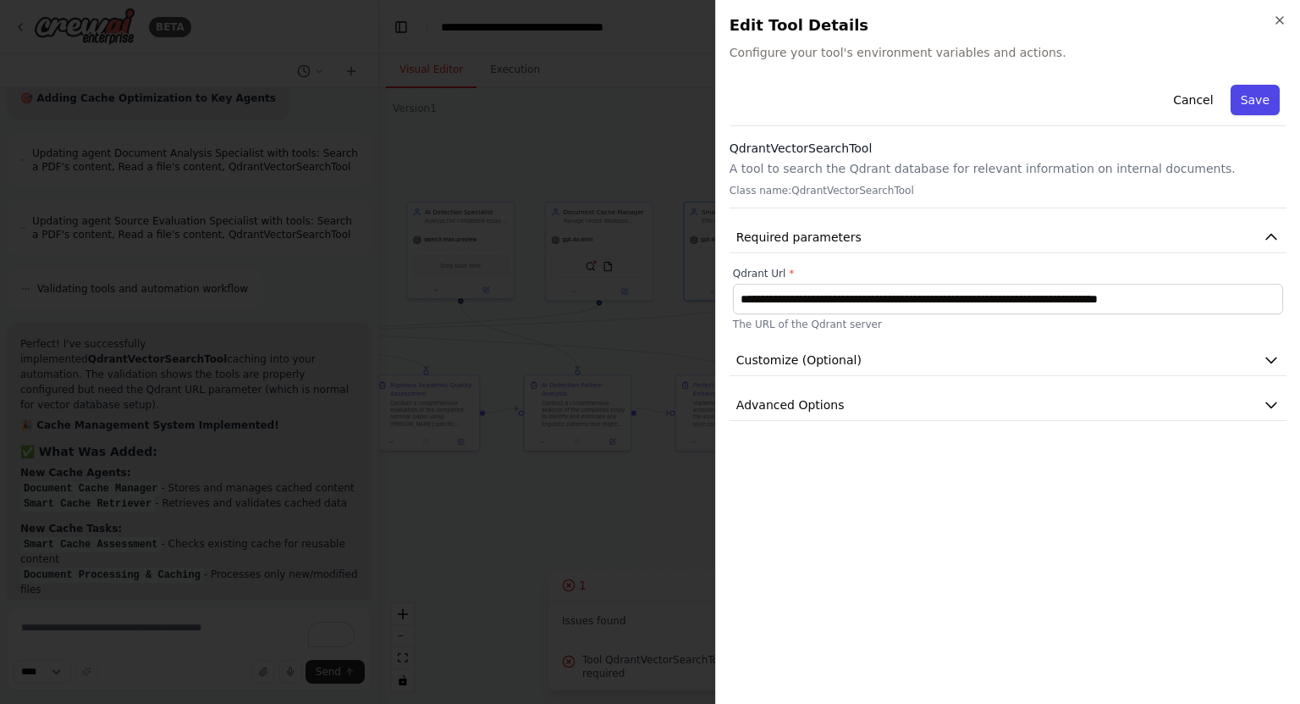
click at [1249, 102] on button "Save" at bounding box center [1255, 100] width 49 height 30
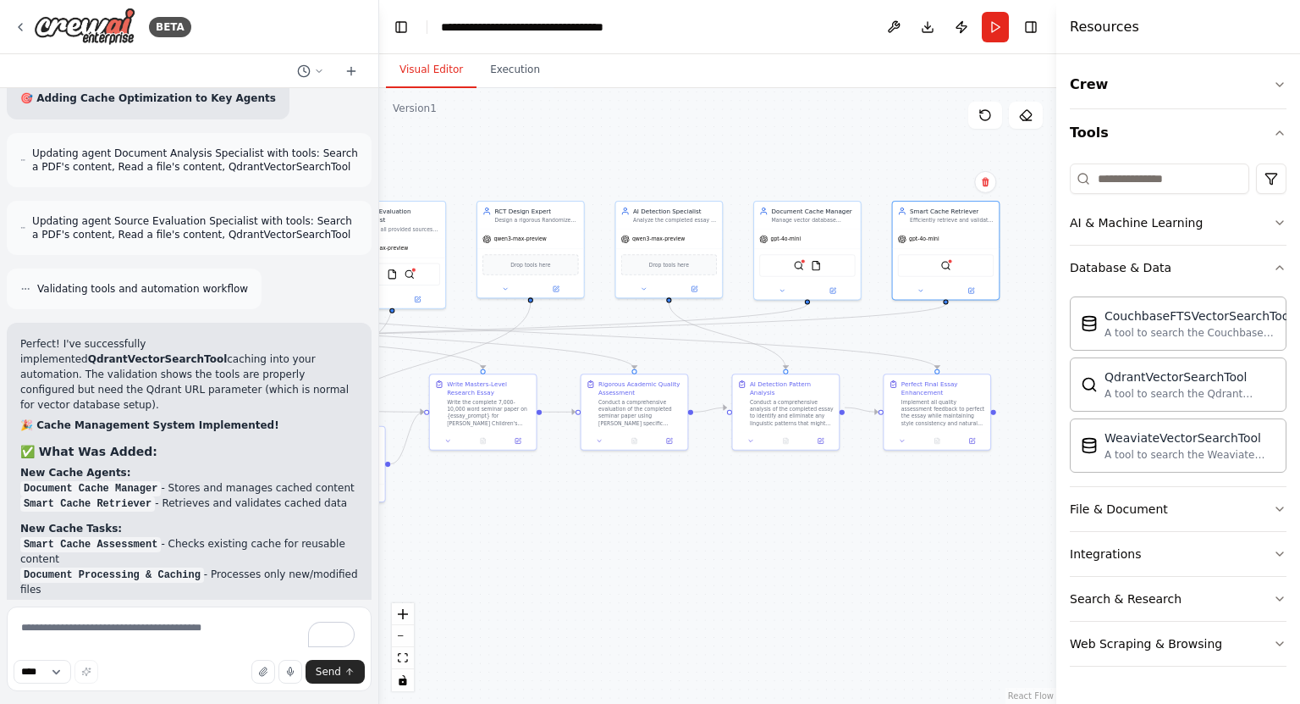
drag, startPoint x: 560, startPoint y: 524, endPoint x: 815, endPoint y: 524, distance: 254.8
click at [815, 524] on div ".deletable-edge-delete-btn { width: 20px; height: 20px; border: 0px solid #ffff…" at bounding box center [717, 395] width 677 height 615
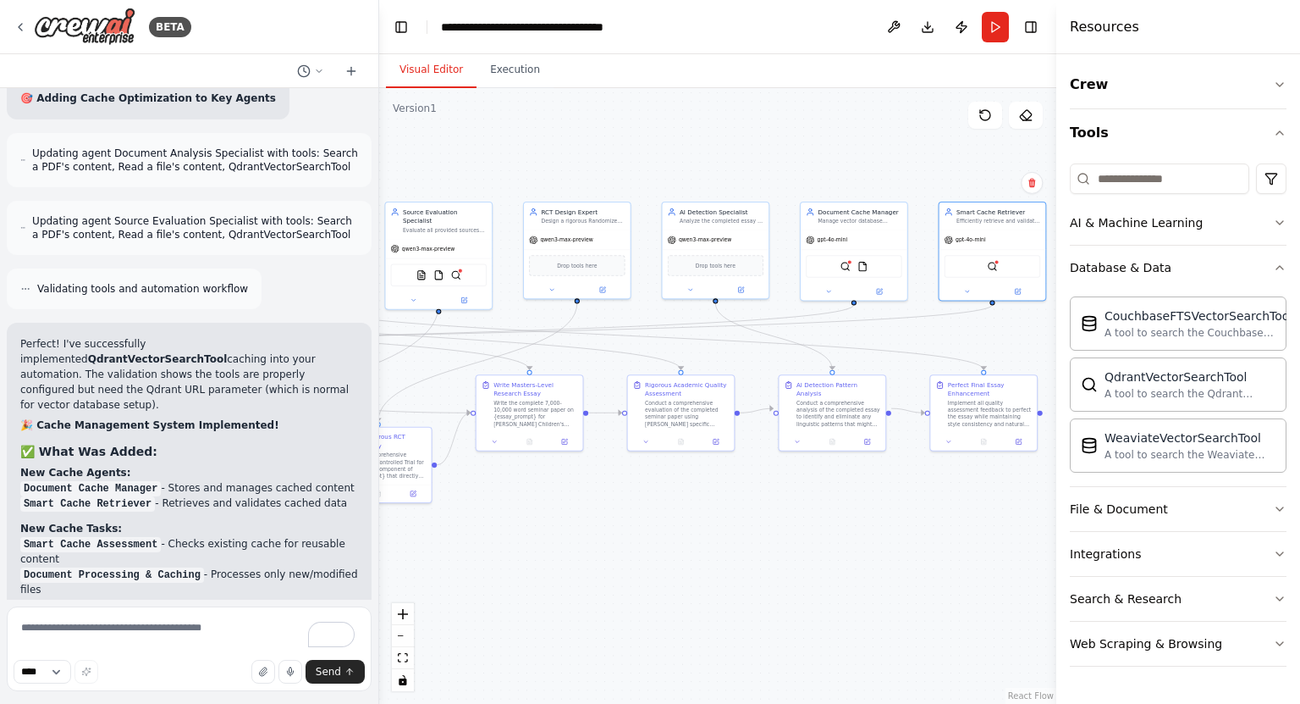
drag, startPoint x: 815, startPoint y: 524, endPoint x: 978, endPoint y: 527, distance: 162.6
click at [978, 527] on div ".deletable-edge-delete-btn { width: 20px; height: 20px; border: 0px solid #ffff…" at bounding box center [717, 395] width 677 height 615
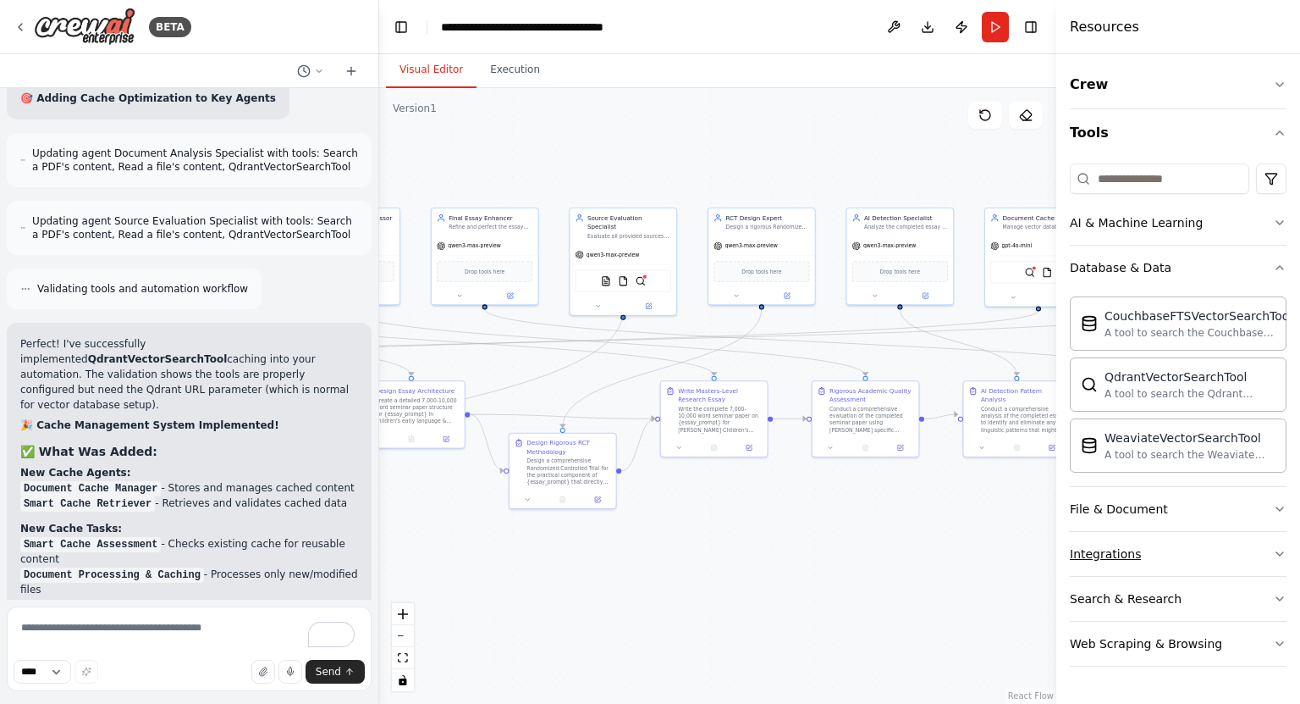
drag, startPoint x: 1000, startPoint y: 530, endPoint x: 1111, endPoint y: 560, distance: 114.8
click at [1111, 560] on div "BETA I want my Crewai to get to a state where it can write a high quality 30 pa…" at bounding box center [650, 352] width 1300 height 704
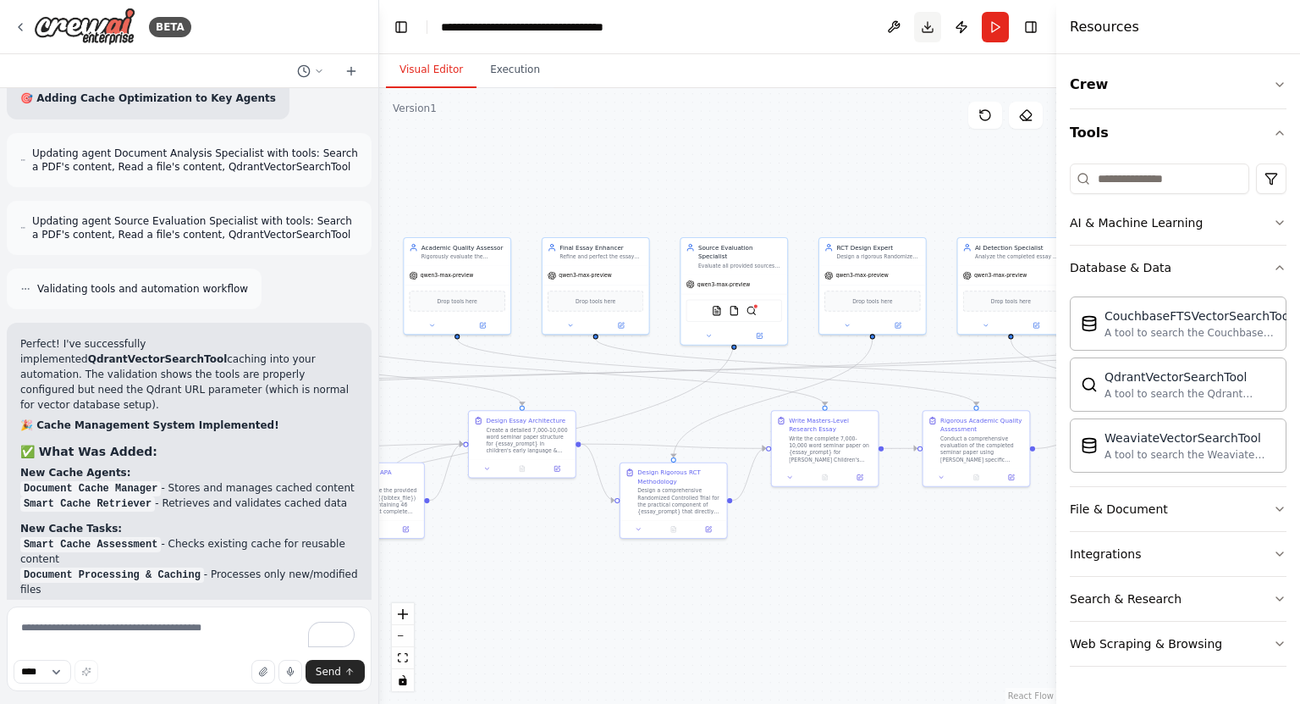
click at [927, 23] on button "Download" at bounding box center [927, 27] width 27 height 30
drag, startPoint x: 470, startPoint y: 385, endPoint x: 715, endPoint y: 392, distance: 245.6
click at [715, 392] on div ".deletable-edge-delete-btn { width: 20px; height: 20px; border: 0px solid #ffff…" at bounding box center [717, 395] width 677 height 615
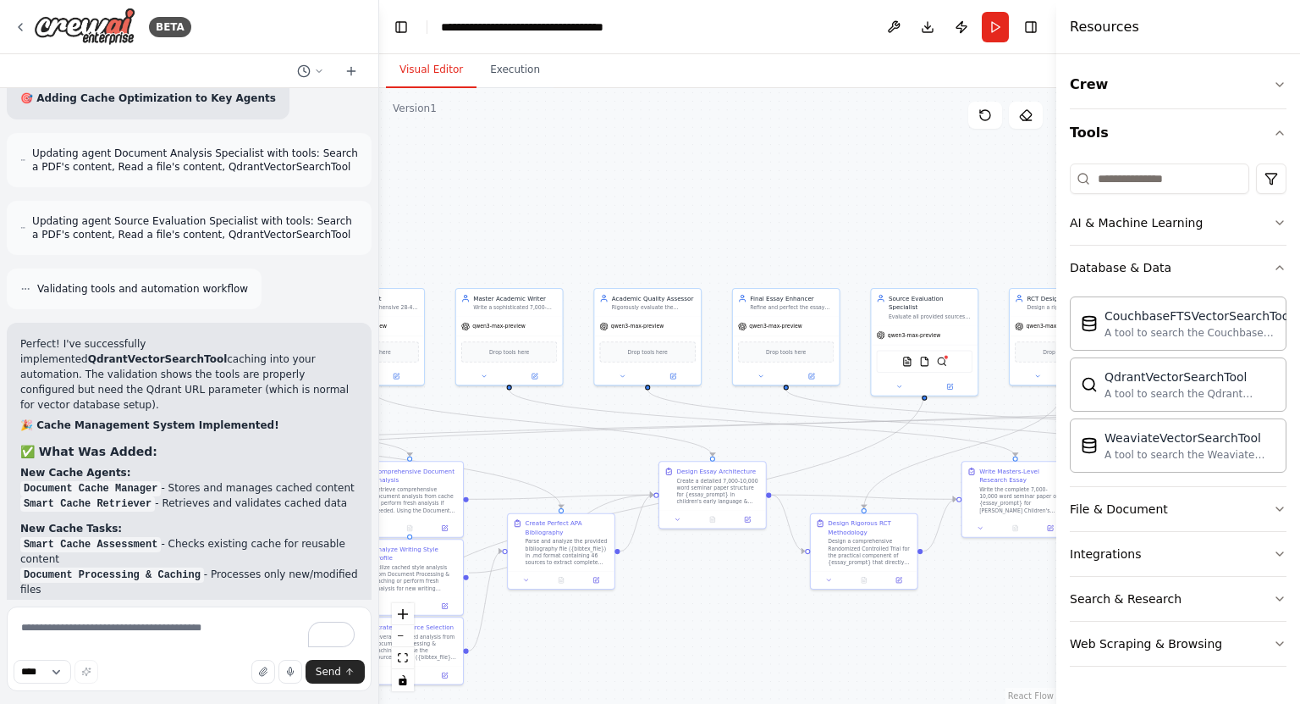
drag, startPoint x: 551, startPoint y: 439, endPoint x: 651, endPoint y: 473, distance: 105.5
click at [651, 473] on div ".deletable-edge-delete-btn { width: 20px; height: 20px; border: 0px solid #ffff…" at bounding box center [717, 395] width 677 height 615
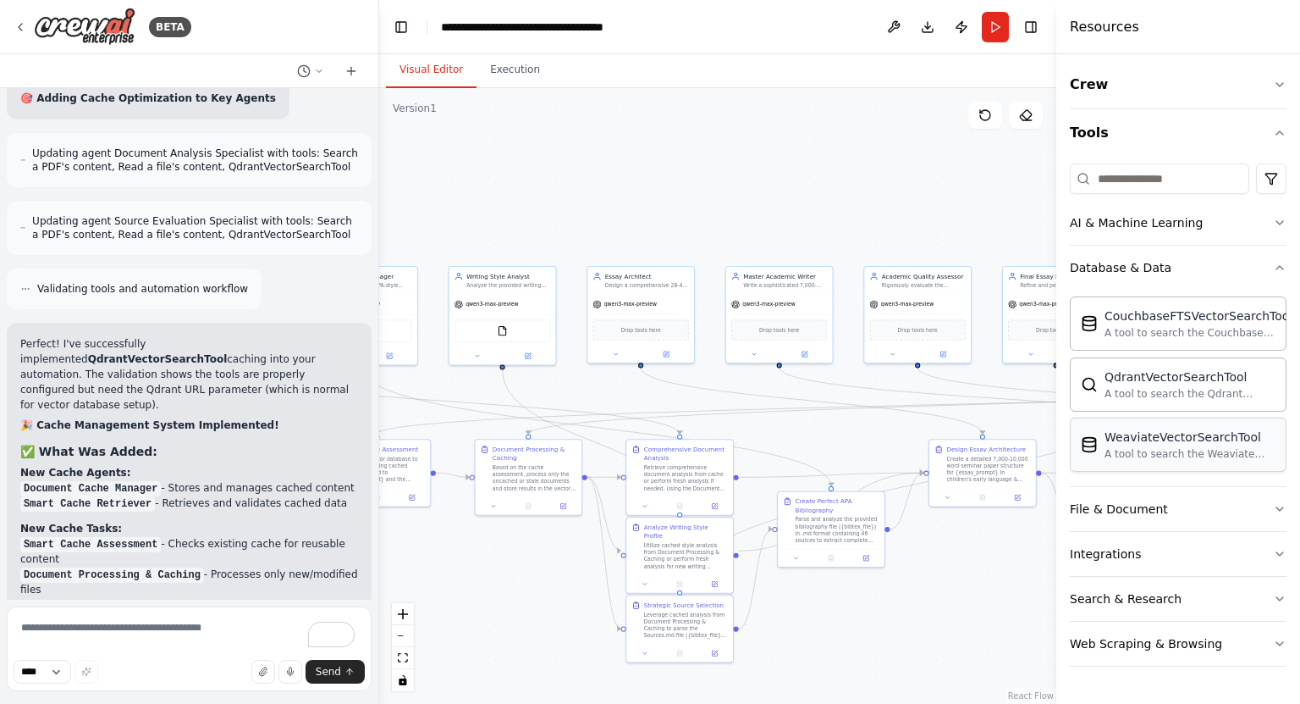
drag, startPoint x: 793, startPoint y: 439, endPoint x: 1078, endPoint y: 441, distance: 284.5
click at [1078, 441] on div "BETA I want my Crewai to get to a state where it can write a high quality 30 pa…" at bounding box center [650, 352] width 1300 height 704
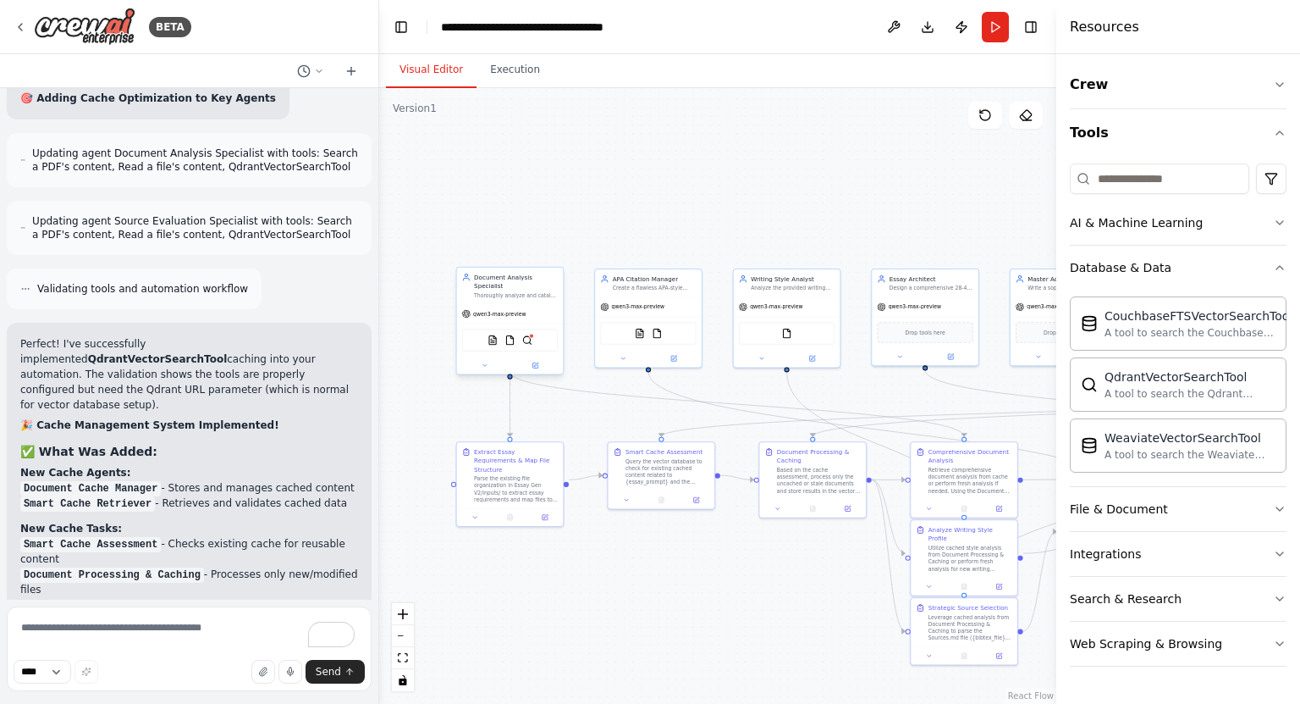
click at [528, 304] on div "qwen3-max-preview" at bounding box center [510, 313] width 107 height 19
click at [535, 360] on button at bounding box center [535, 365] width 49 height 10
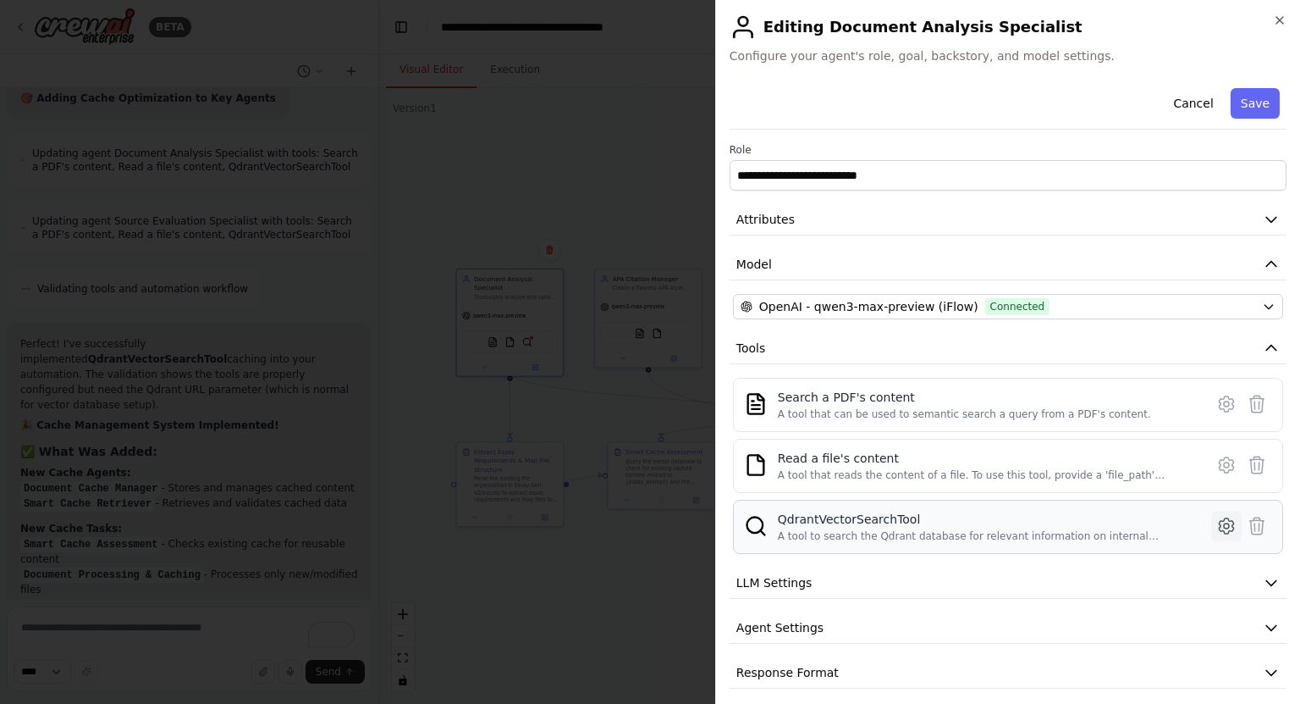
click at [1217, 523] on icon at bounding box center [1227, 526] width 20 height 20
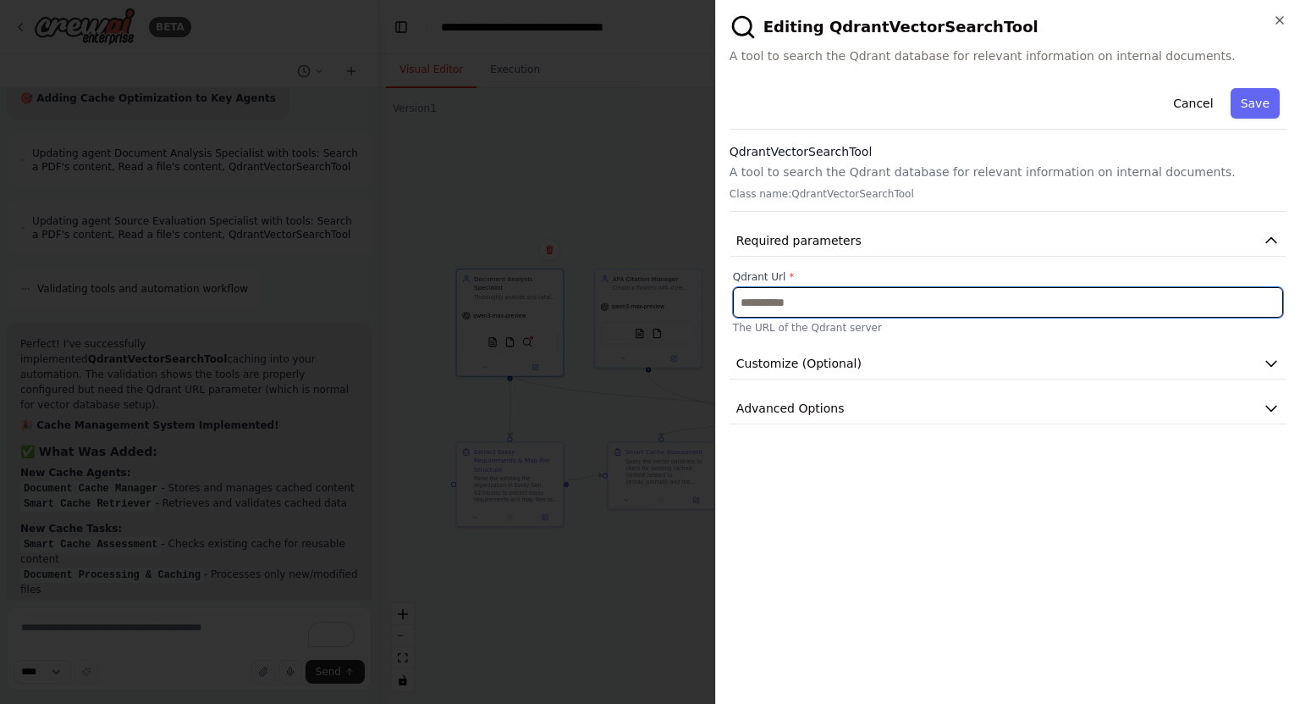
click at [998, 317] on input "text" at bounding box center [1008, 302] width 550 height 30
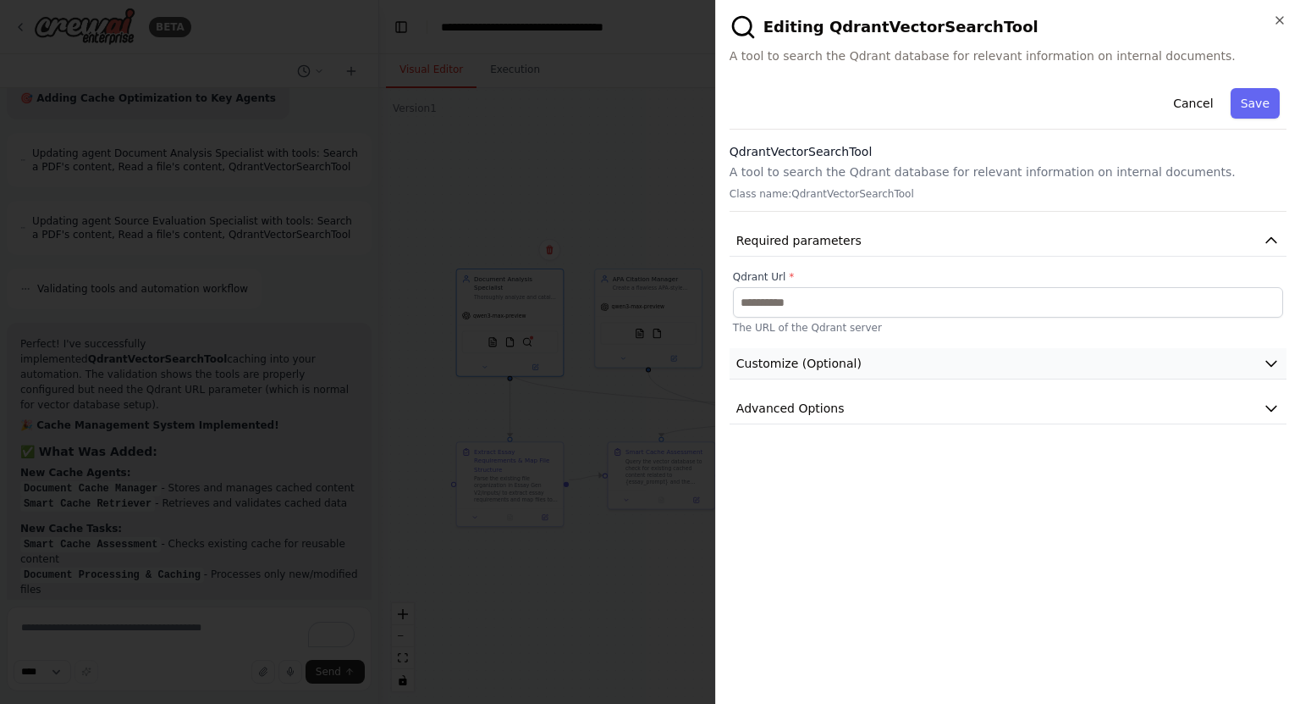
click at [971, 365] on button "Customize (Optional)" at bounding box center [1008, 363] width 557 height 31
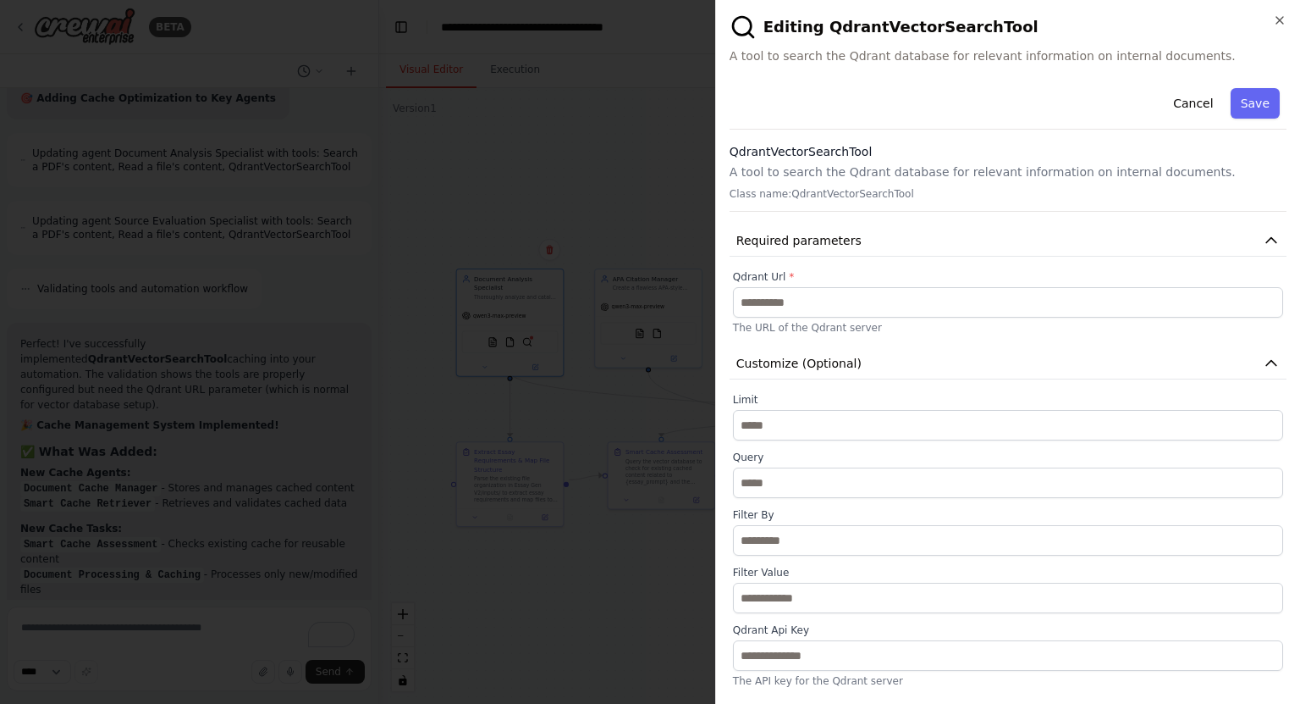
scroll to position [112, 0]
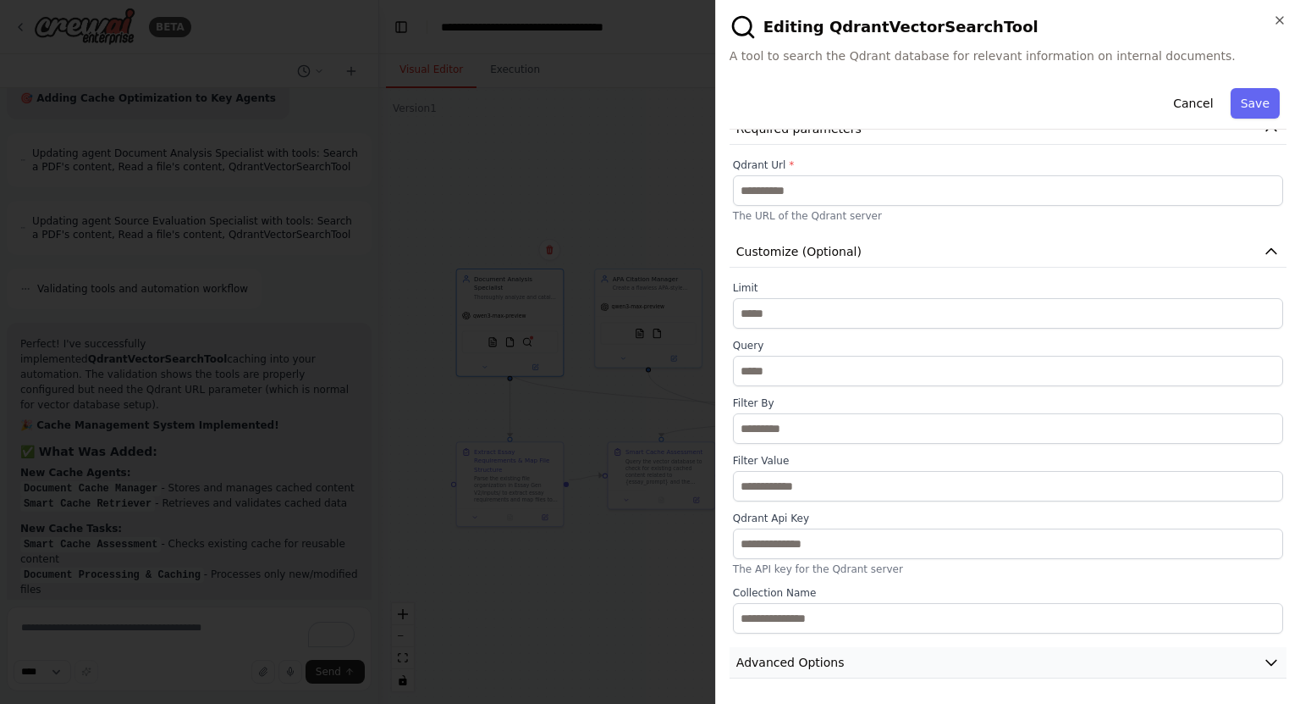
click at [881, 656] on button "Advanced Options" at bounding box center [1008, 662] width 557 height 31
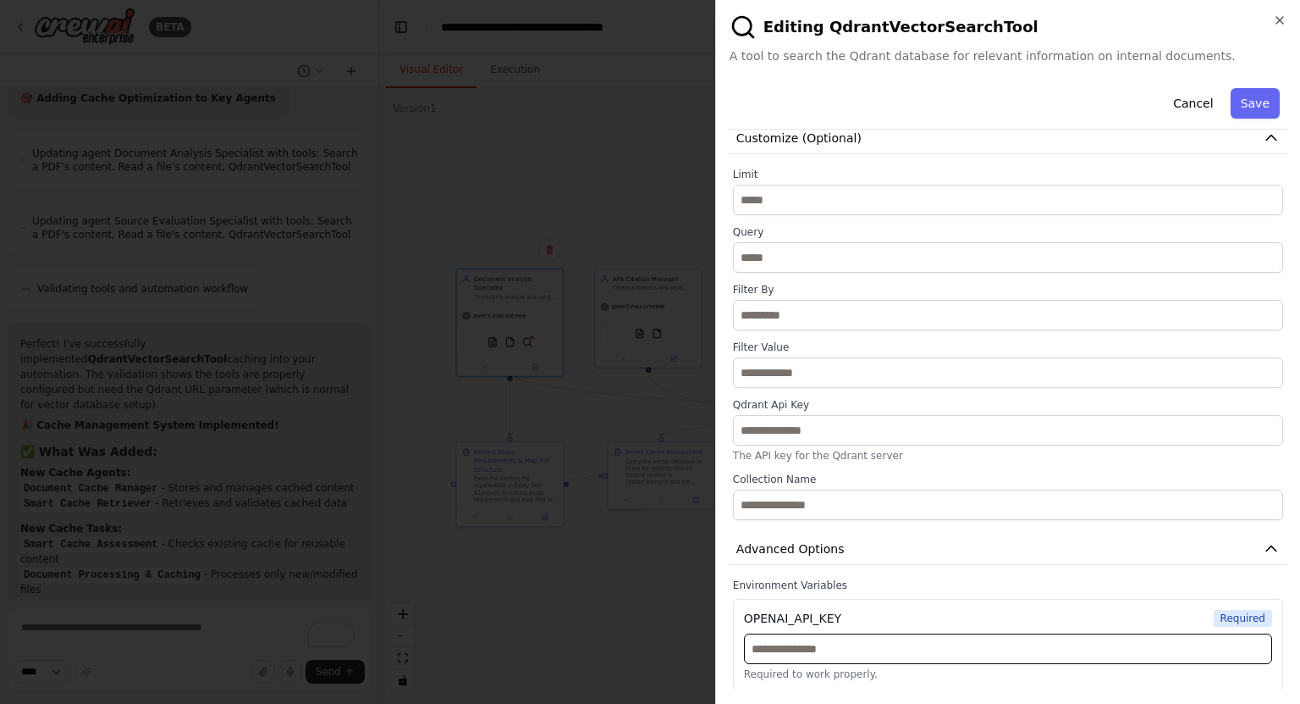
click at [825, 643] on input "text" at bounding box center [1008, 648] width 528 height 30
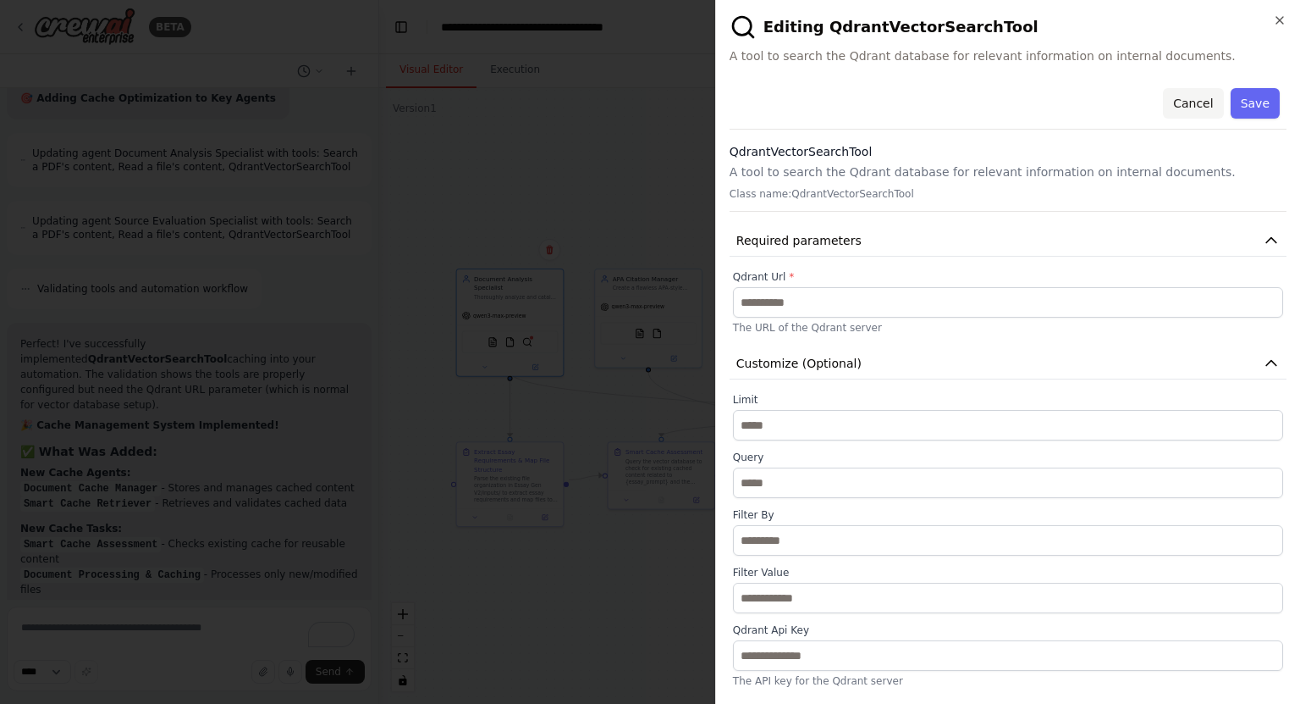
click at [1189, 102] on button "Cancel" at bounding box center [1193, 103] width 60 height 30
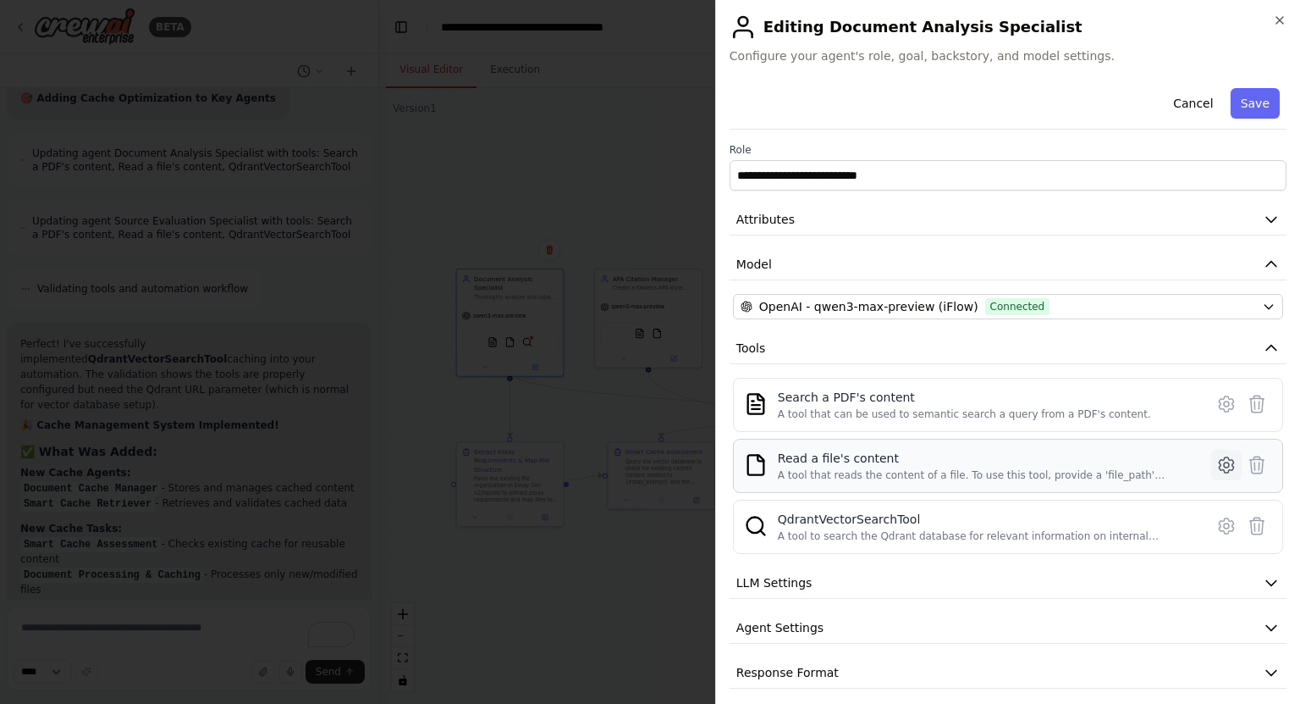
click at [1212, 463] on button at bounding box center [1227, 465] width 30 height 30
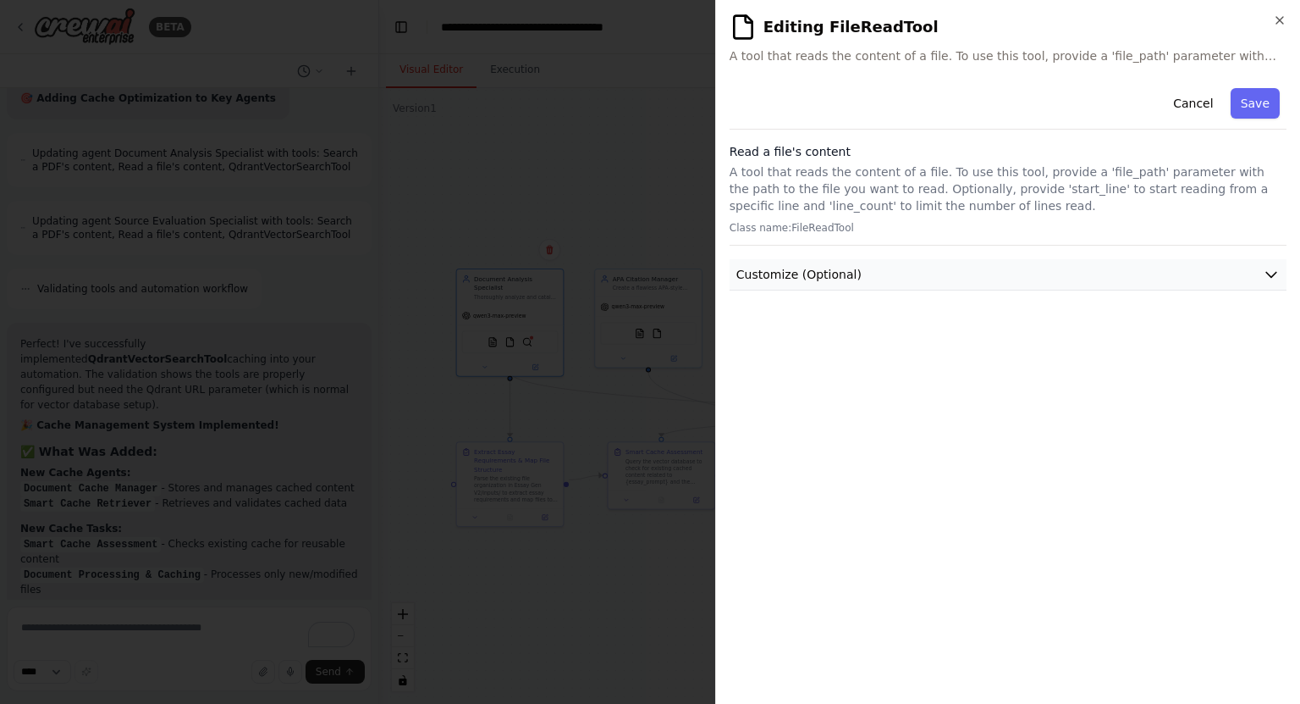
click at [1006, 259] on button "Customize (Optional)" at bounding box center [1008, 274] width 557 height 31
click at [1029, 278] on button "Customize (Optional)" at bounding box center [1008, 274] width 557 height 31
click at [1183, 105] on button "Cancel" at bounding box center [1193, 103] width 60 height 30
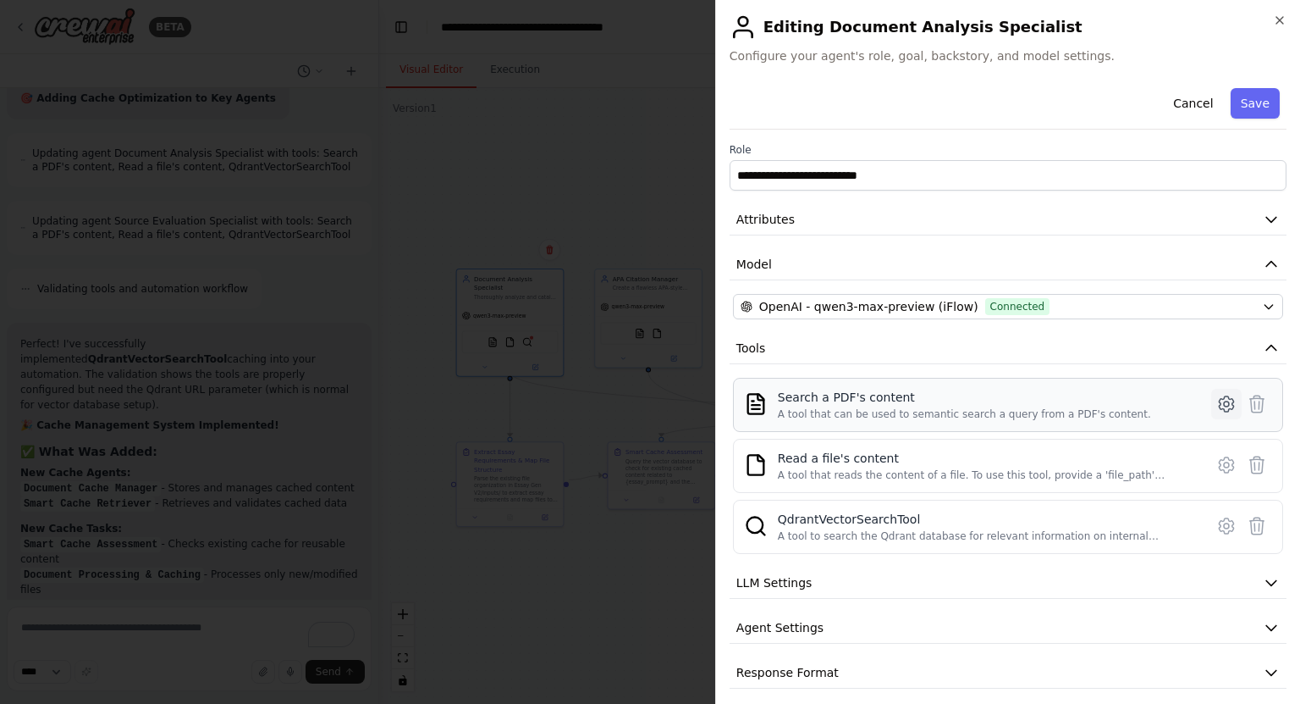
click at [1217, 400] on icon at bounding box center [1227, 404] width 20 height 20
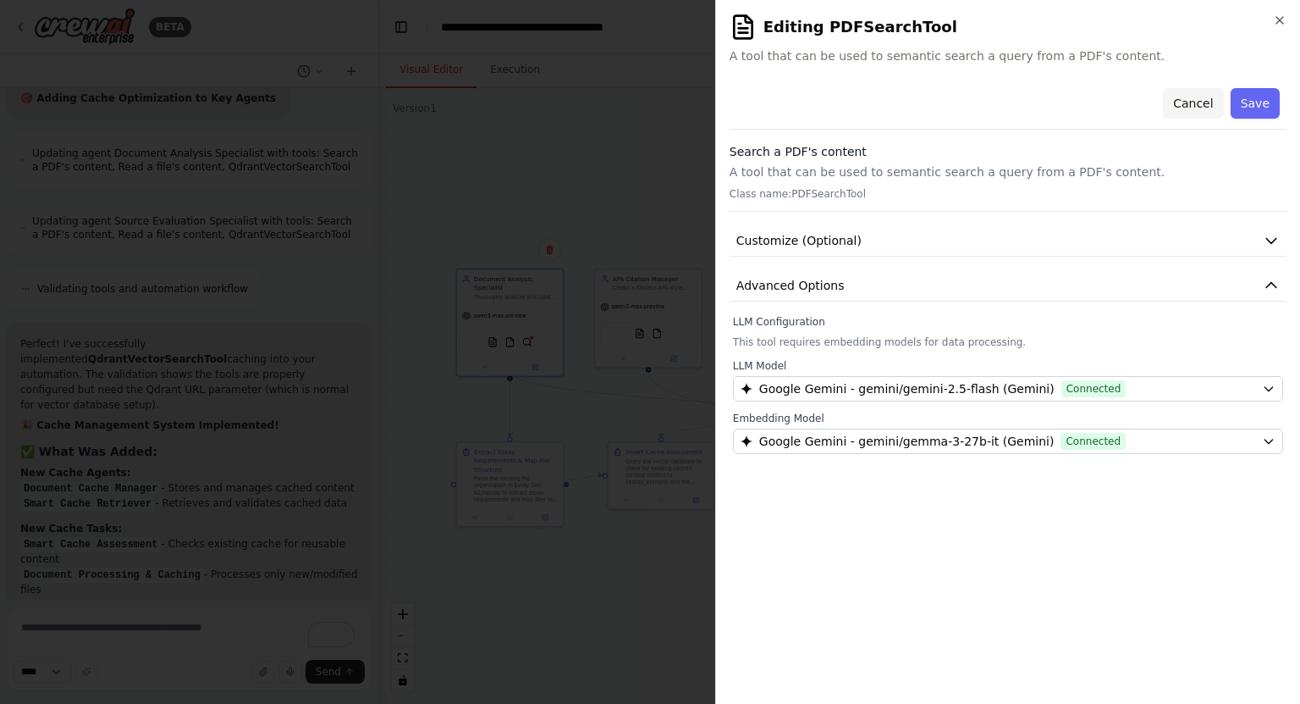
click at [1186, 118] on button "Cancel" at bounding box center [1193, 103] width 60 height 30
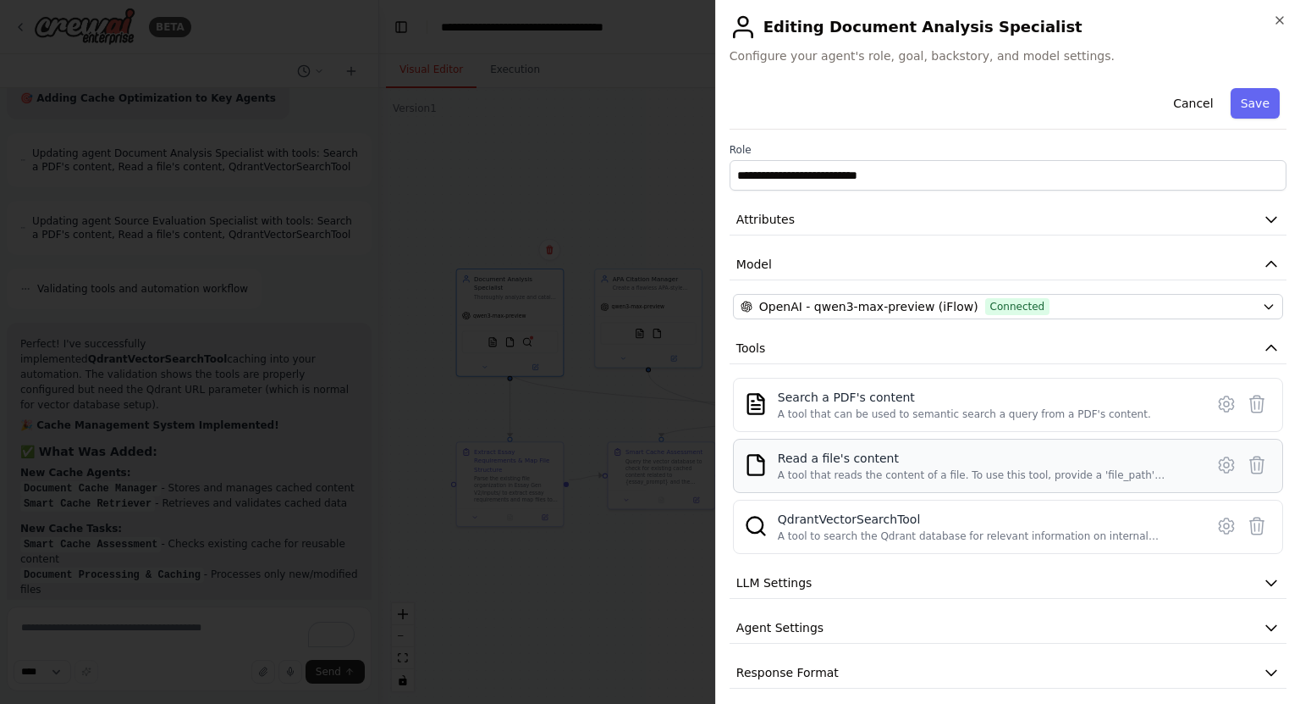
scroll to position [9, 0]
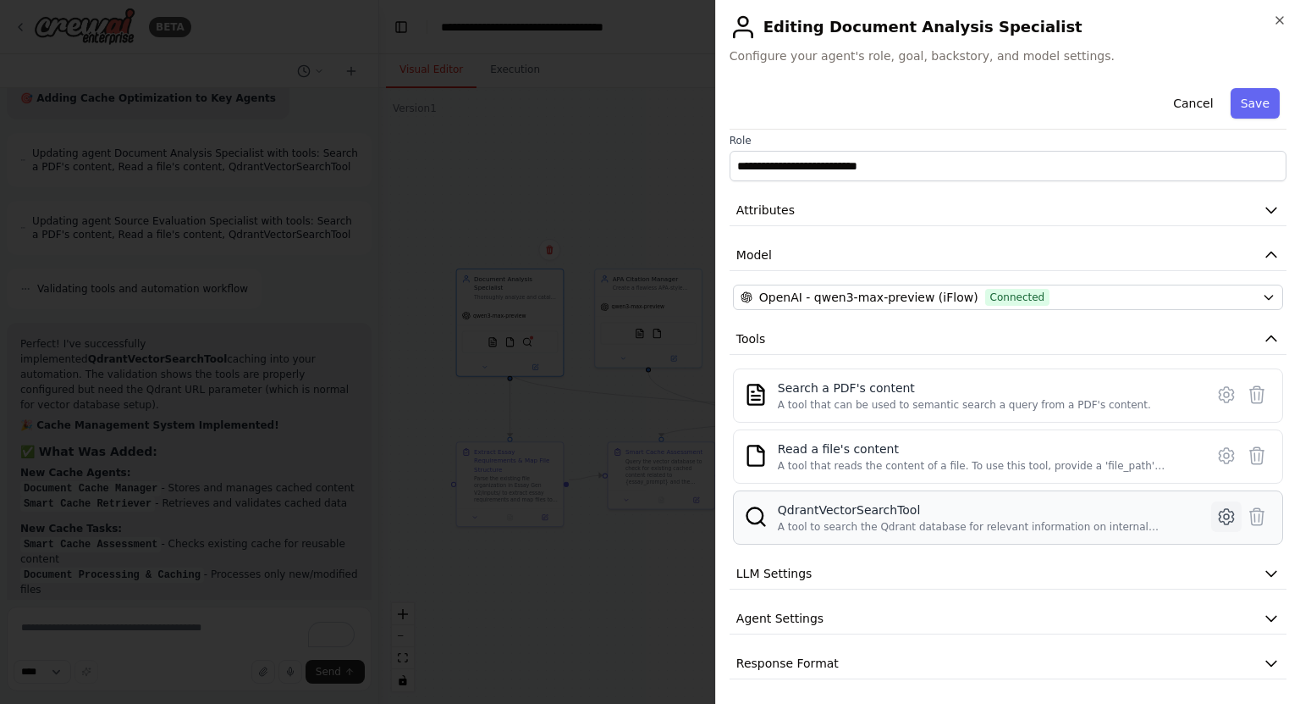
click at [1219, 509] on icon at bounding box center [1226, 516] width 14 height 15
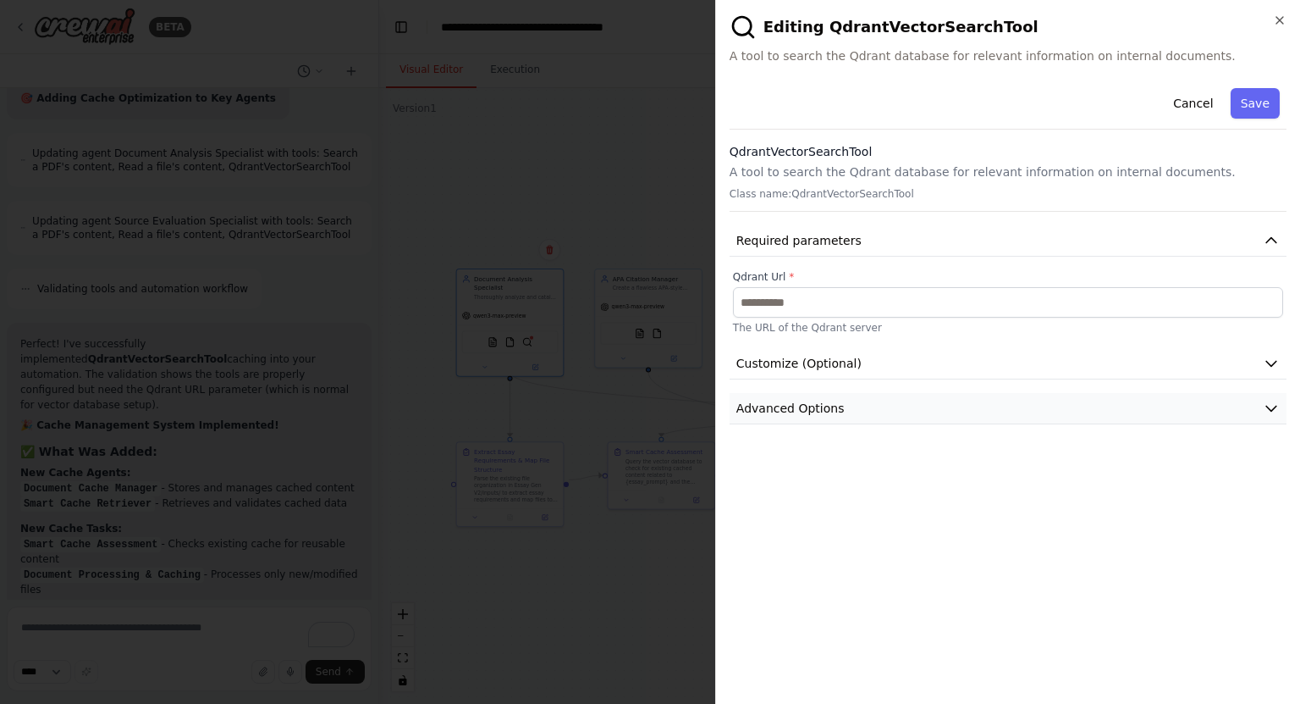
click at [1079, 399] on button "Advanced Options" at bounding box center [1008, 408] width 557 height 31
click at [1182, 108] on button "Cancel" at bounding box center [1193, 103] width 60 height 30
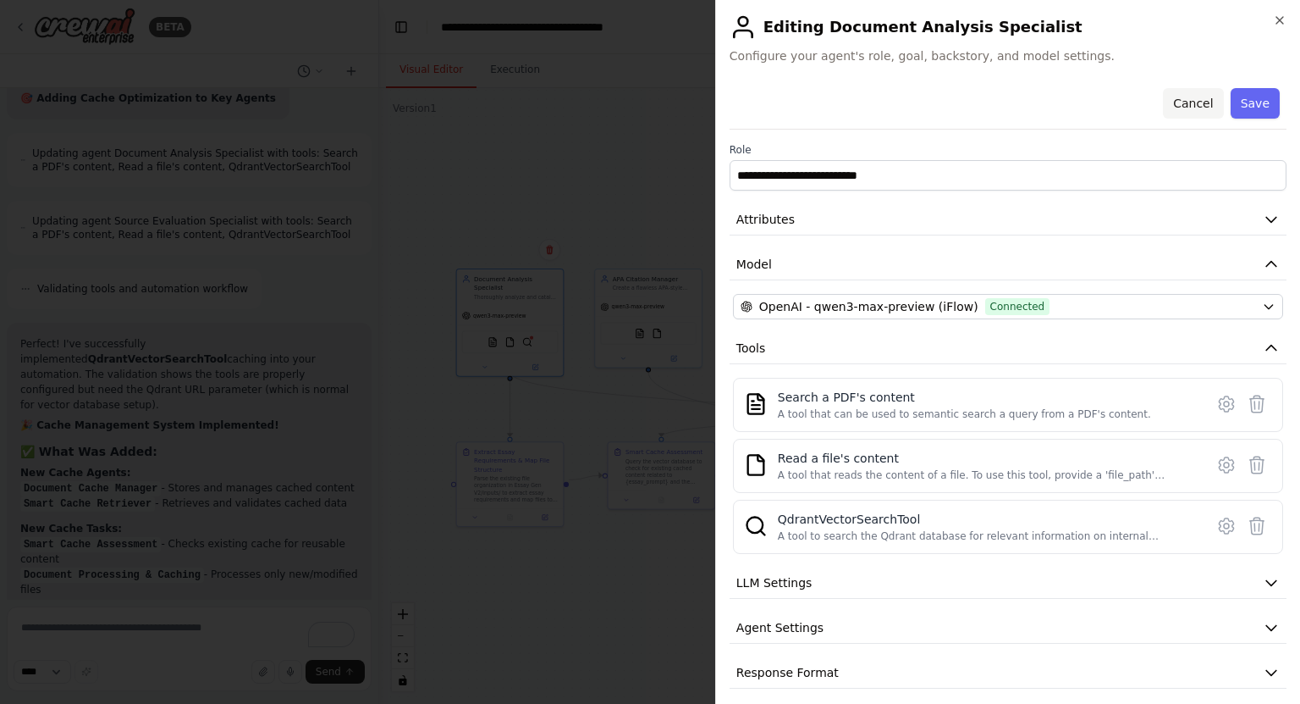
click at [1185, 111] on button "Cancel" at bounding box center [1193, 103] width 60 height 30
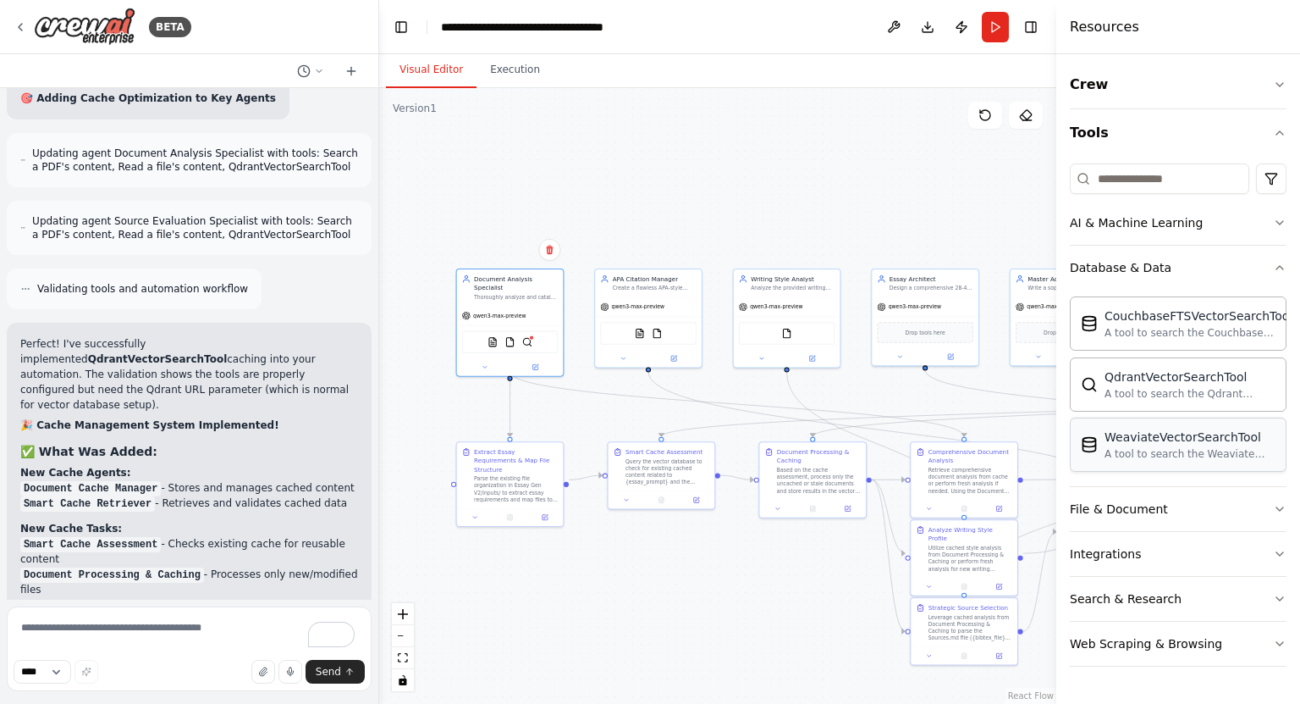
click at [1151, 452] on div "A tool to search the Weaviate database for relevant information on internal doc…" at bounding box center [1190, 454] width 171 height 14
click at [547, 340] on div "PDFSearchTool FileReadTool QdrantVectorSearchTool" at bounding box center [510, 339] width 96 height 23
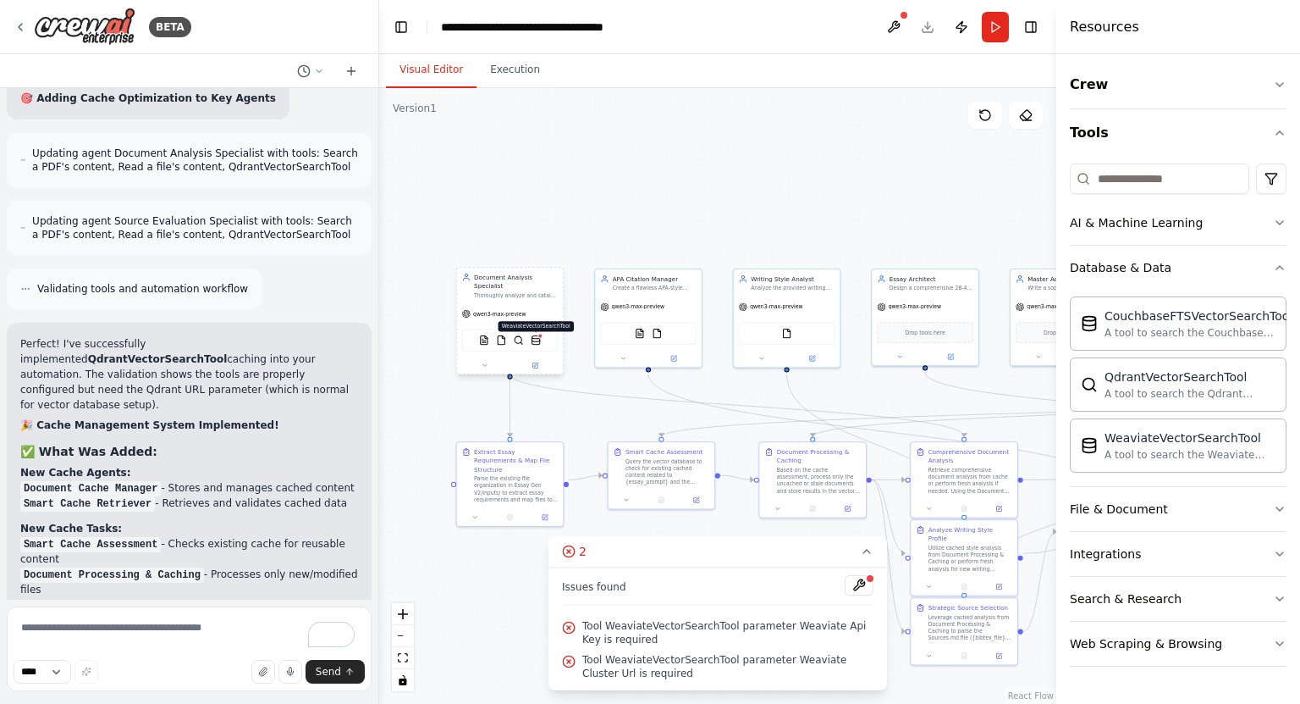
click at [533, 335] on img at bounding box center [536, 340] width 10 height 10
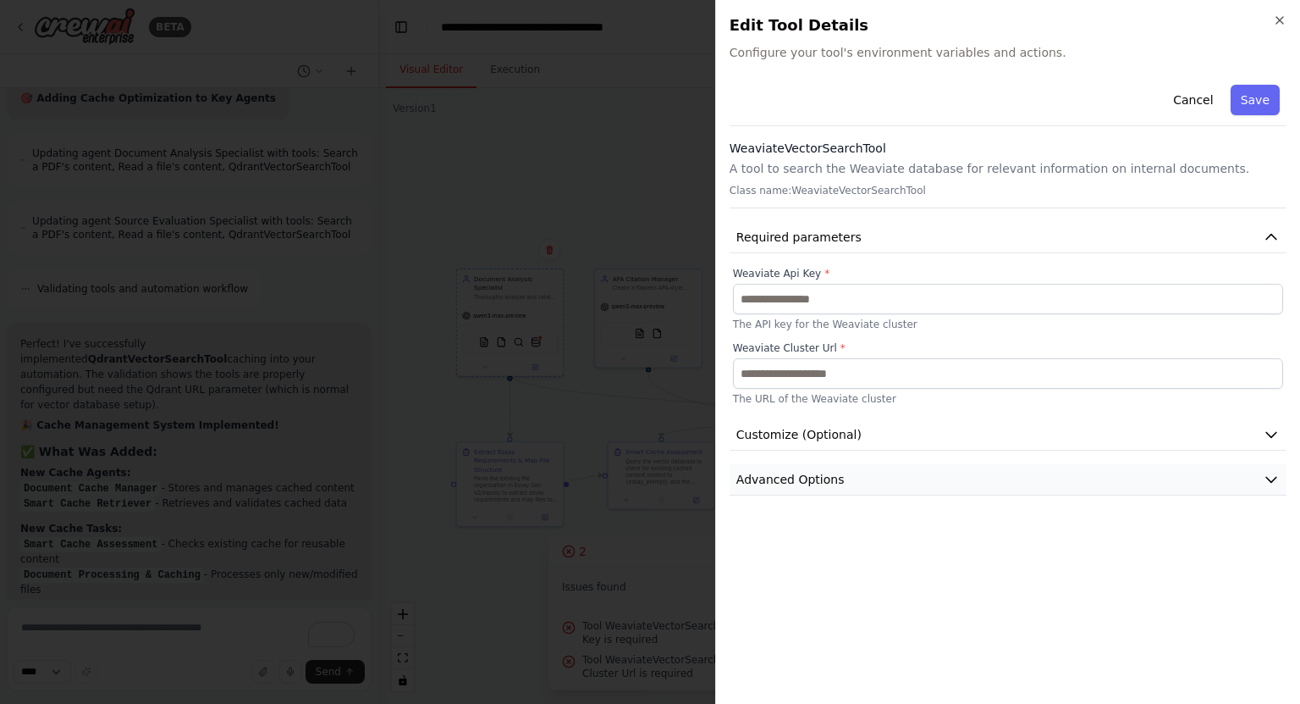
click at [973, 478] on button "Advanced Options" at bounding box center [1008, 479] width 557 height 31
click at [1007, 444] on button "Customize (Optional)" at bounding box center [1008, 434] width 557 height 31
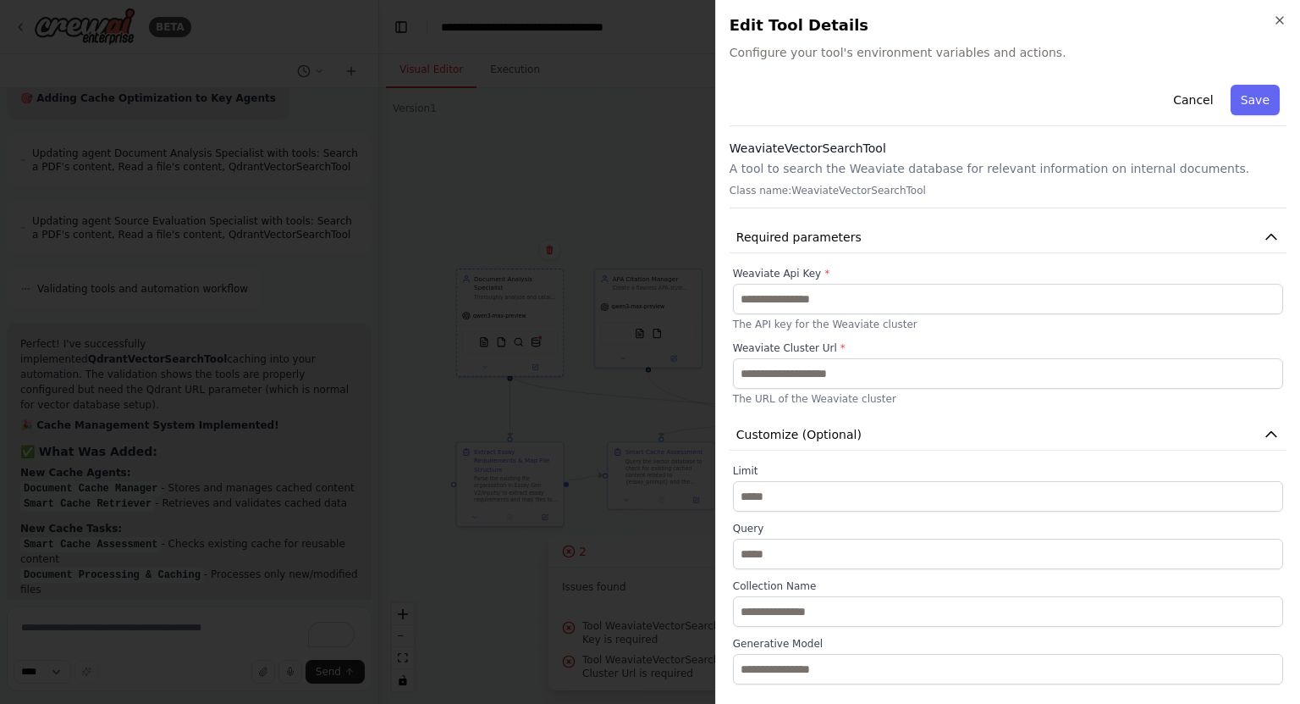
scroll to position [164, 0]
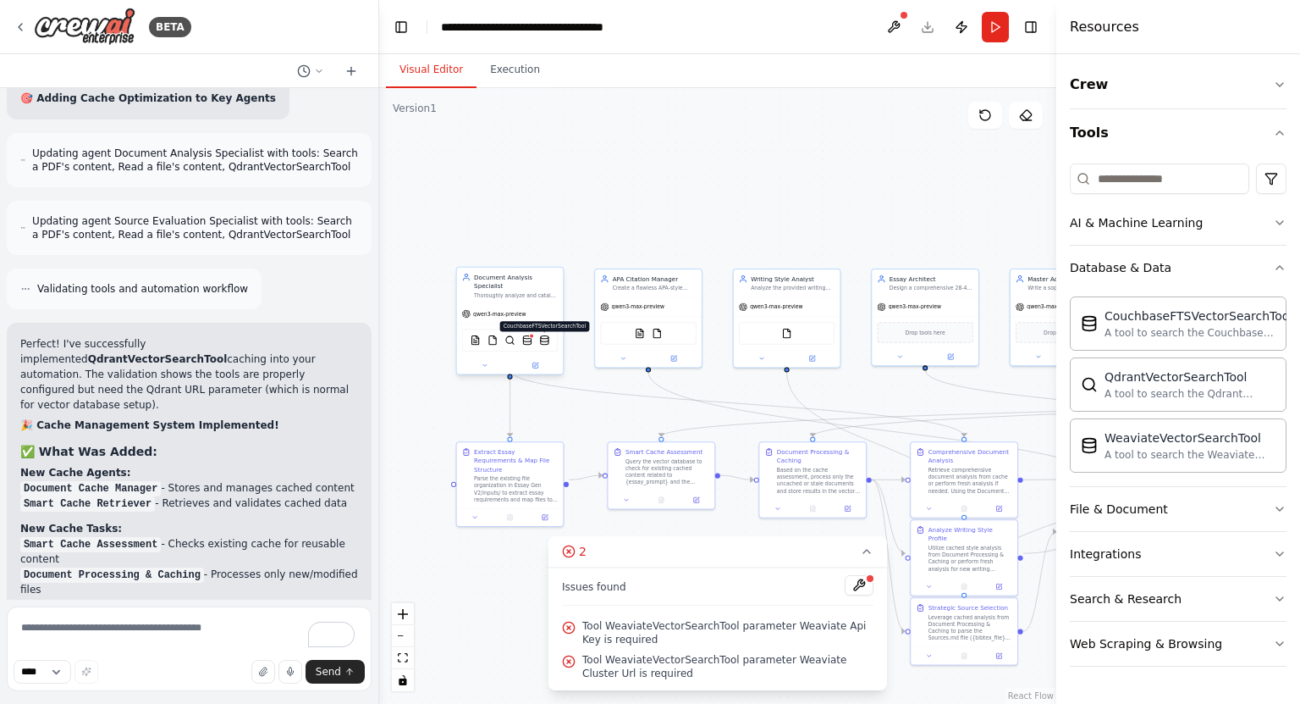
click at [544, 335] on img at bounding box center [544, 340] width 10 height 10
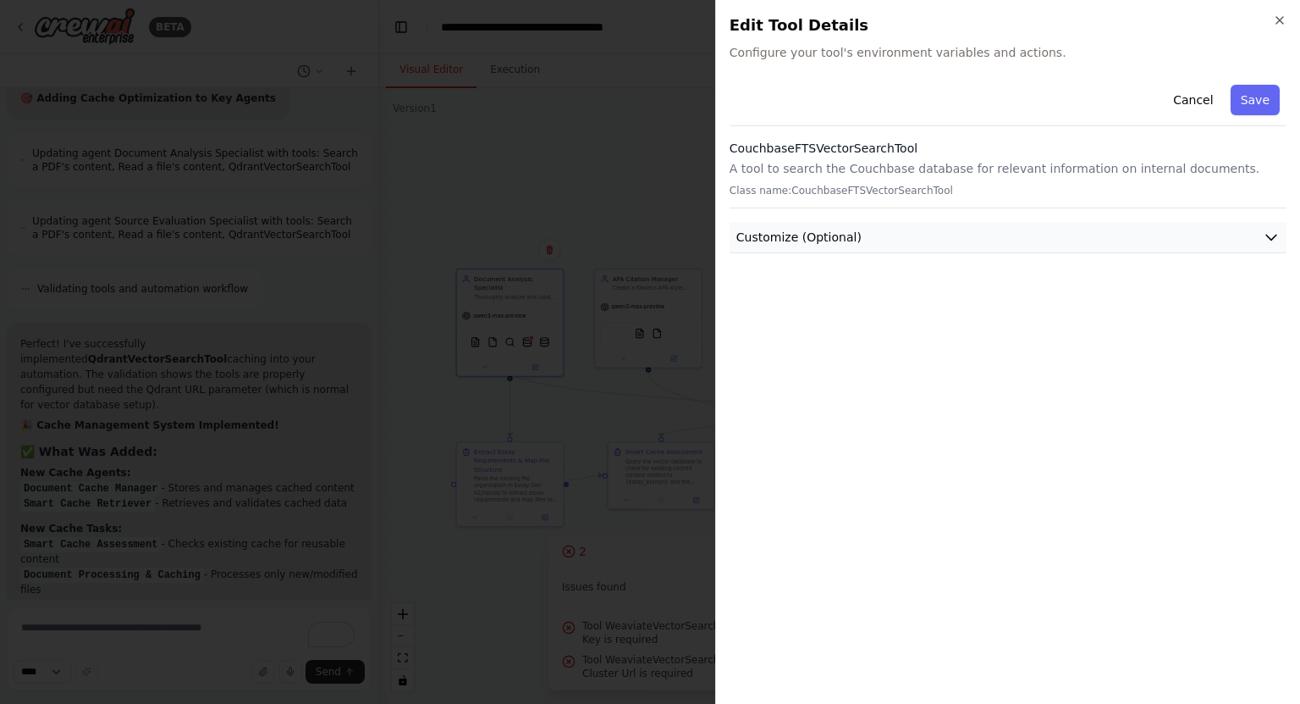
click at [821, 229] on span "Customize (Optional)" at bounding box center [799, 237] width 125 height 17
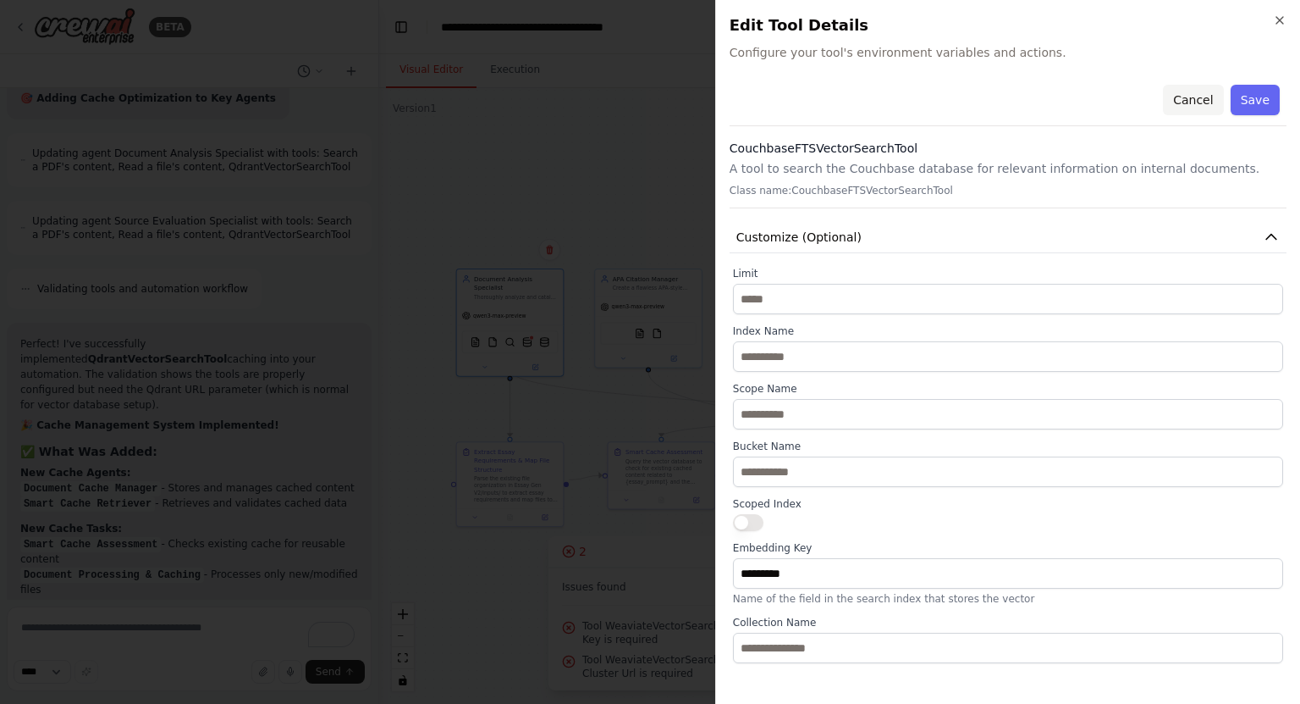
click at [1187, 97] on button "Cancel" at bounding box center [1193, 100] width 60 height 30
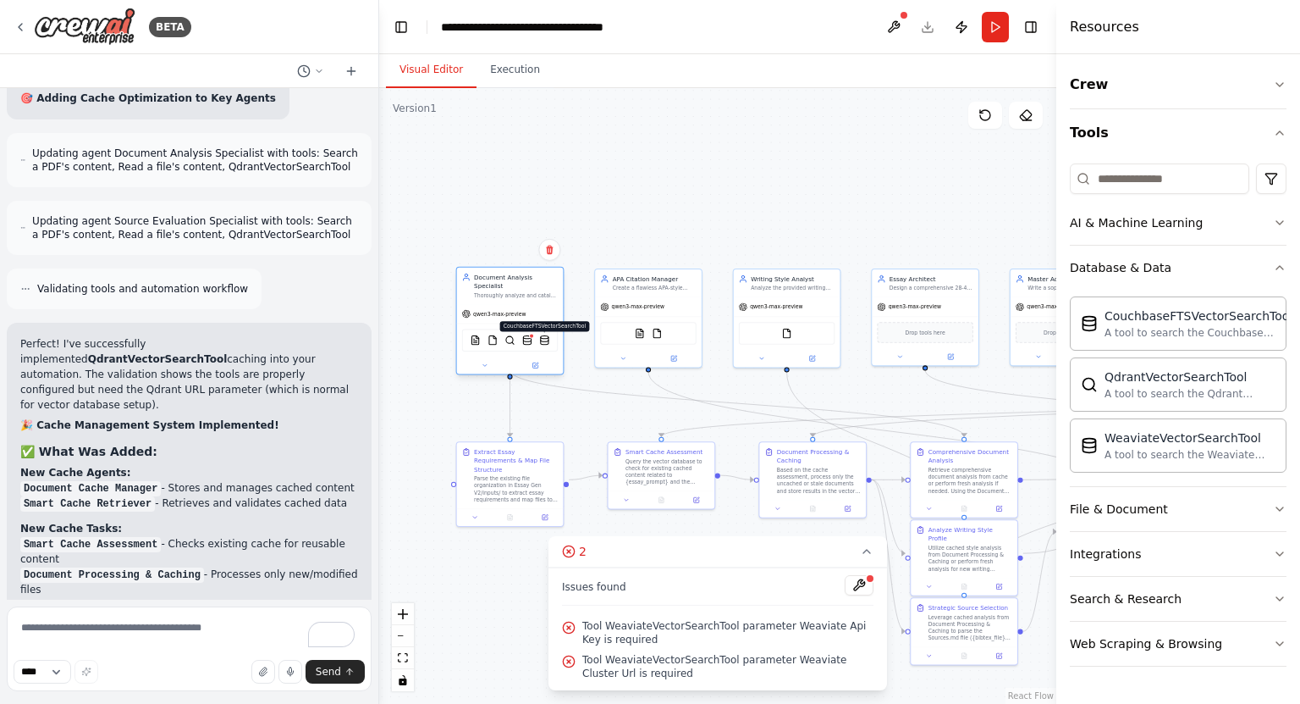
click at [544, 335] on img at bounding box center [544, 340] width 10 height 10
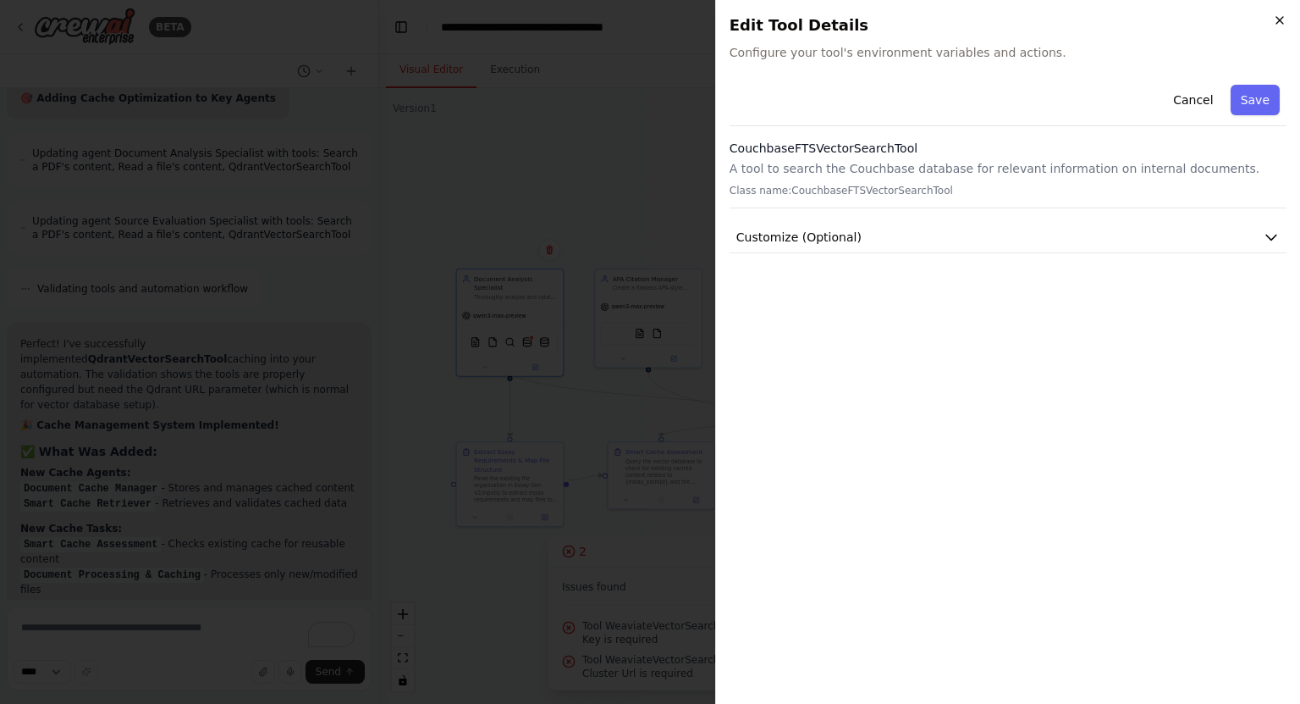
click at [1283, 21] on icon "button" at bounding box center [1280, 21] width 14 height 14
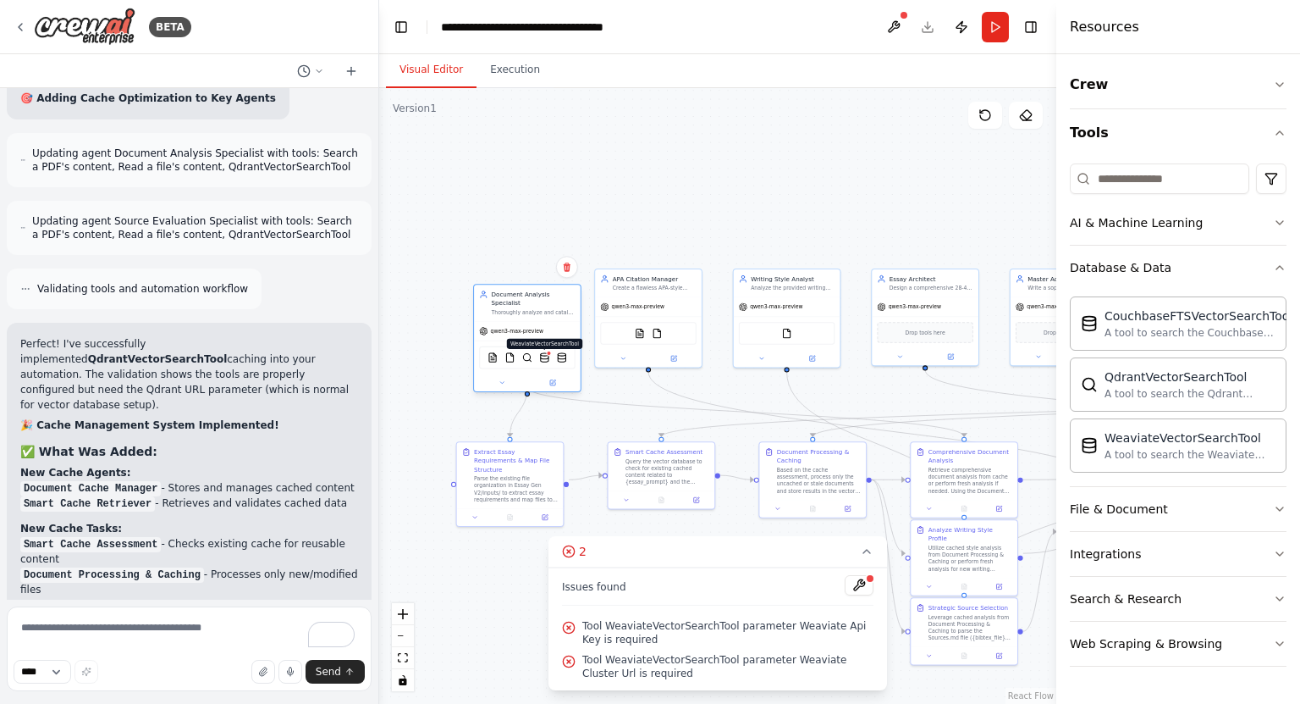
drag, startPoint x: 526, startPoint y: 331, endPoint x: 540, endPoint y: 351, distance: 24.9
click at [540, 352] on img at bounding box center [544, 357] width 10 height 10
click at [540, 352] on img at bounding box center [536, 357] width 10 height 10
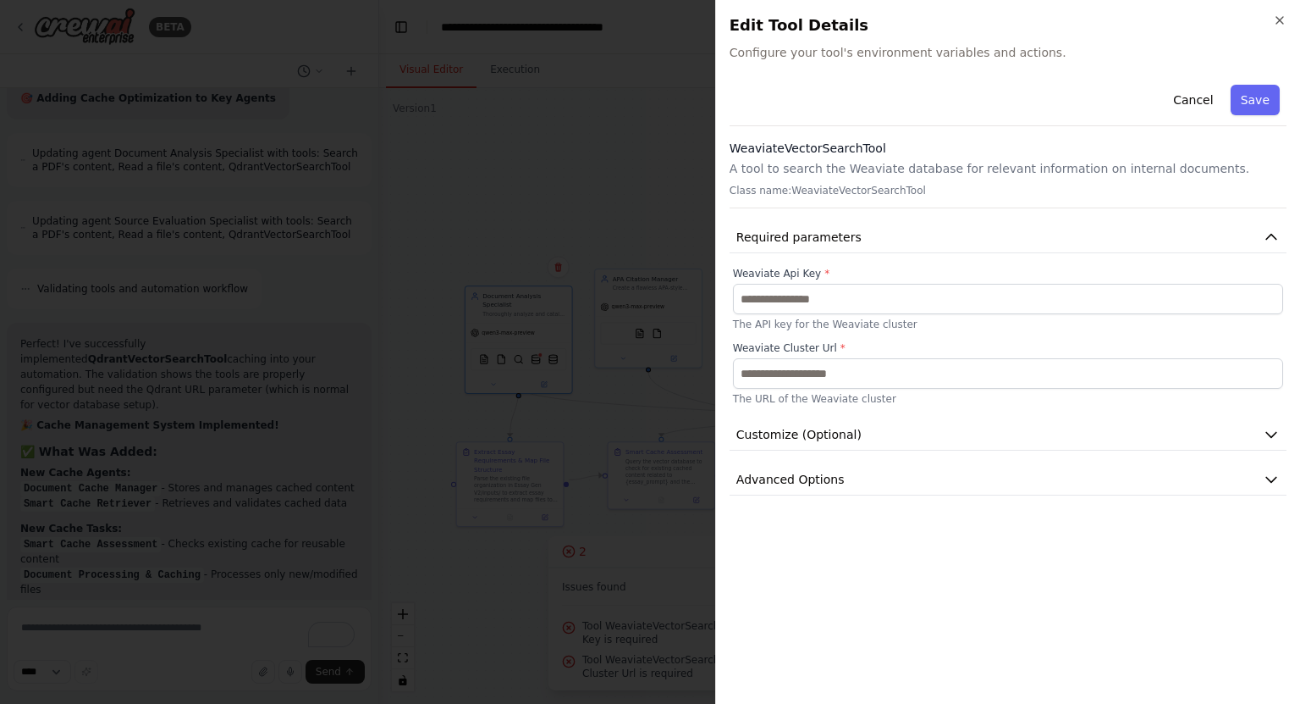
click at [1289, 11] on div "Close Edit Tool Details Configure your tool's environment variables and actions…" at bounding box center [1007, 352] width 585 height 704
click at [1282, 19] on icon "button" at bounding box center [1280, 21] width 14 height 14
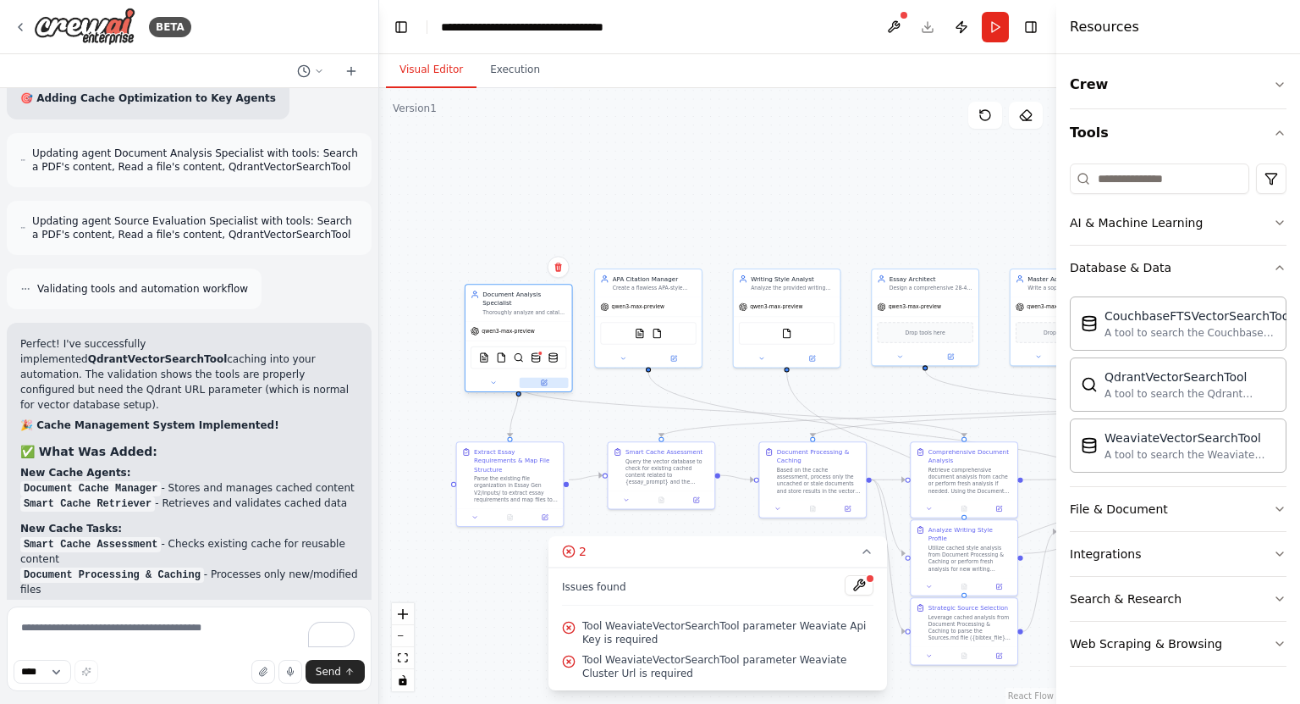
click at [557, 378] on button at bounding box center [544, 383] width 49 height 10
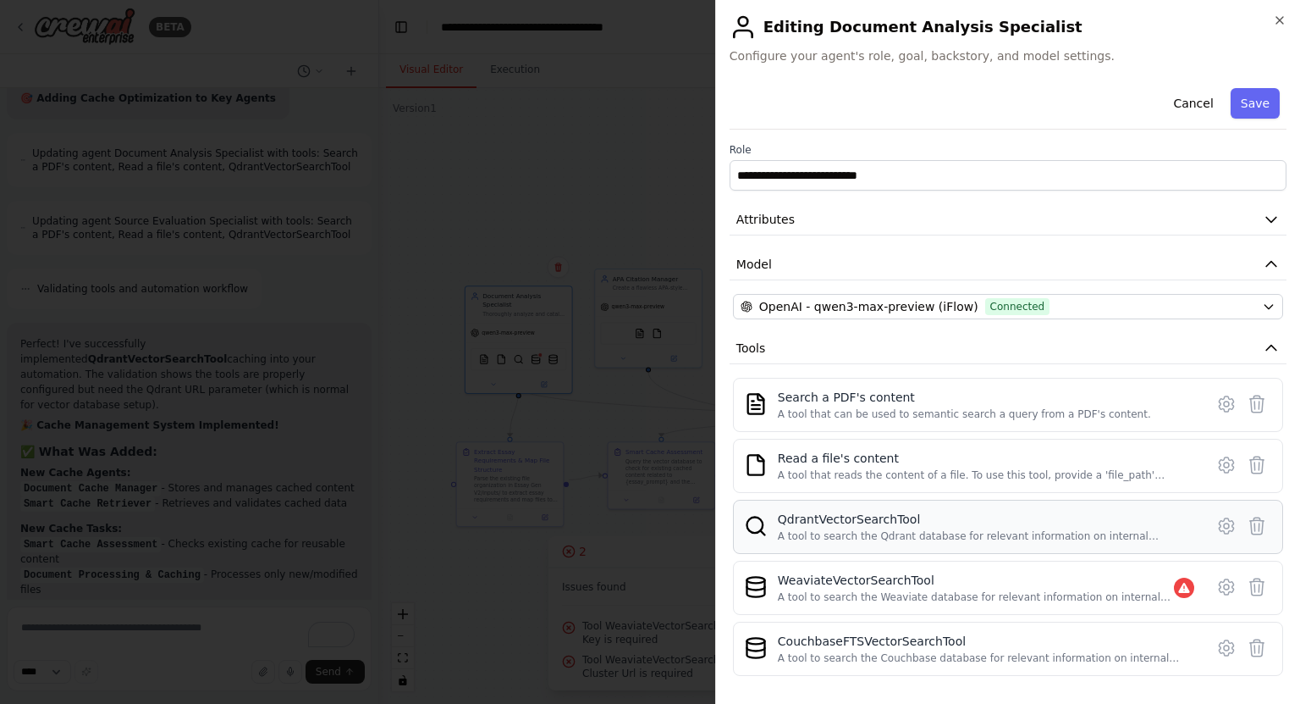
scroll to position [130, 0]
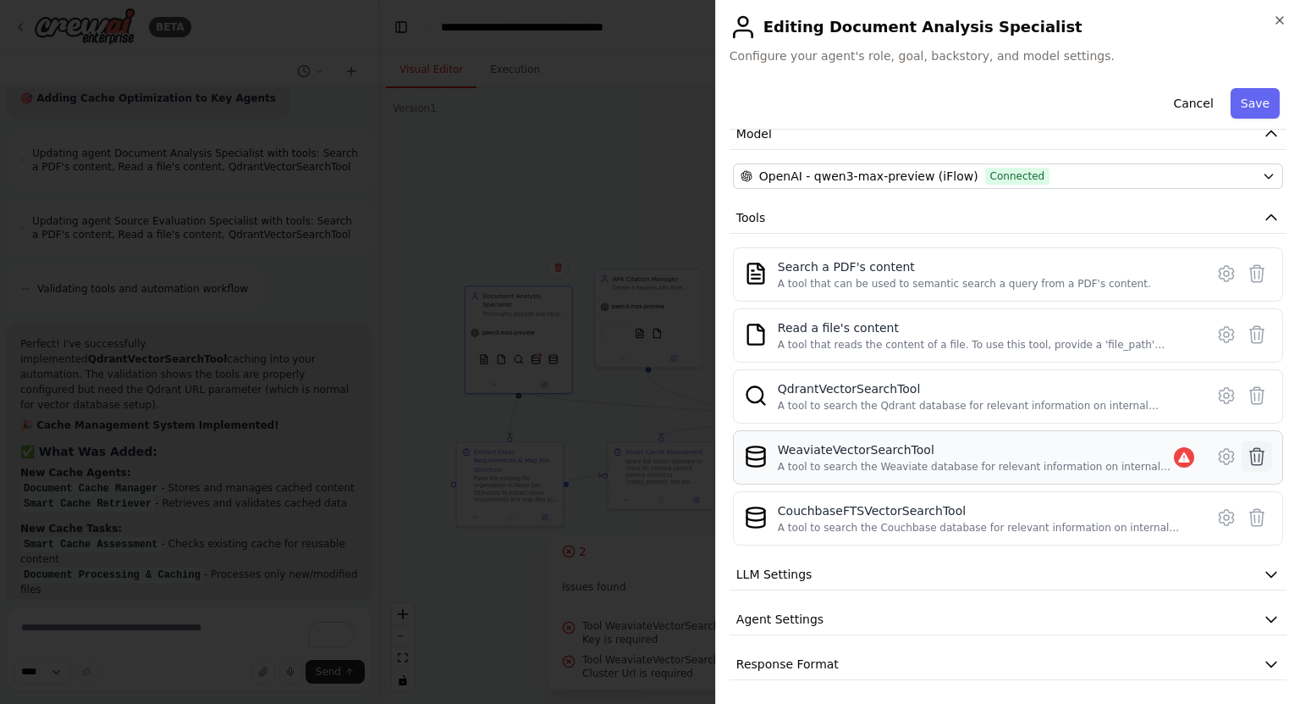
click at [1247, 454] on icon at bounding box center [1257, 456] width 20 height 20
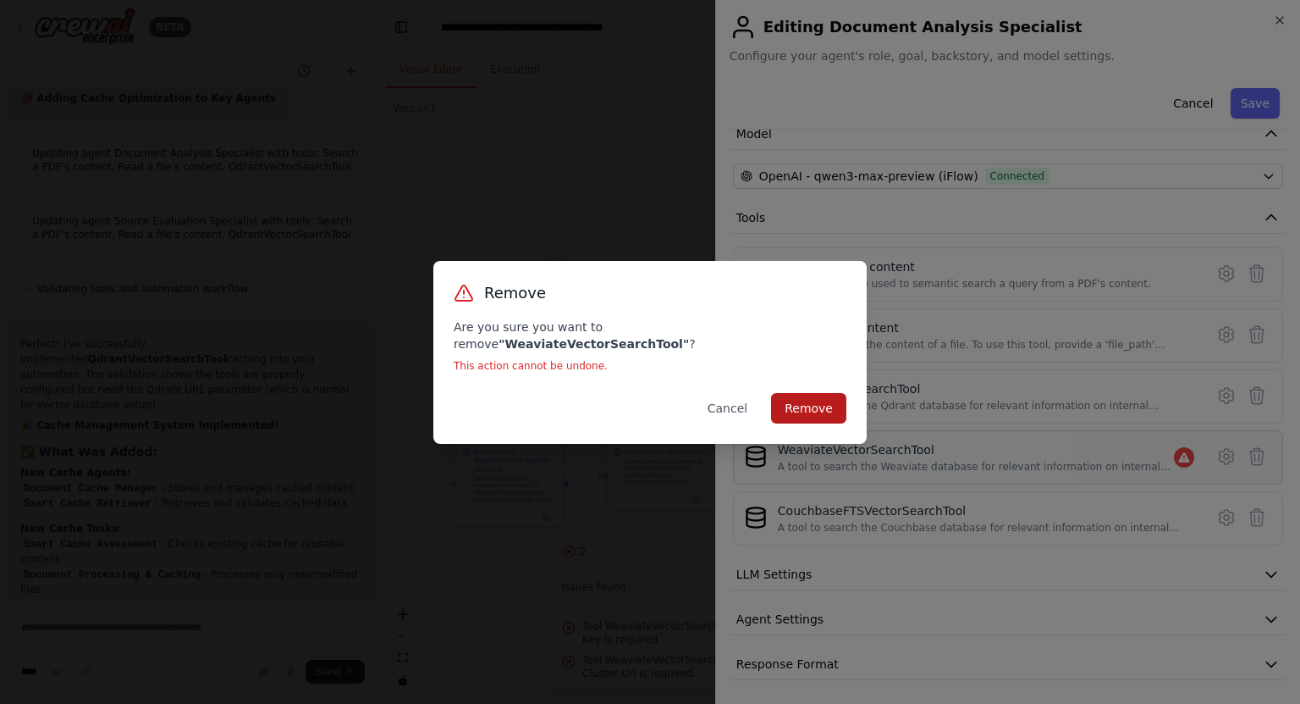
click at [820, 403] on button "Remove" at bounding box center [808, 408] width 75 height 30
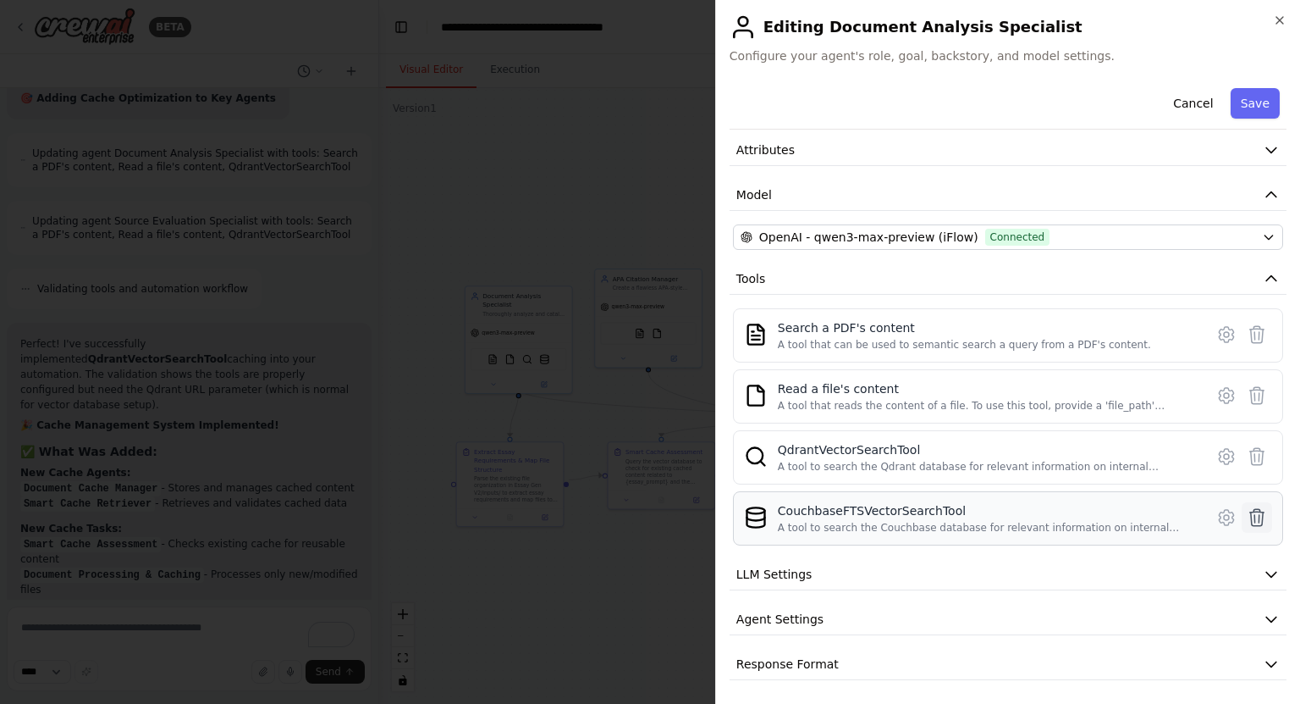
click at [1251, 526] on button at bounding box center [1257, 517] width 30 height 30
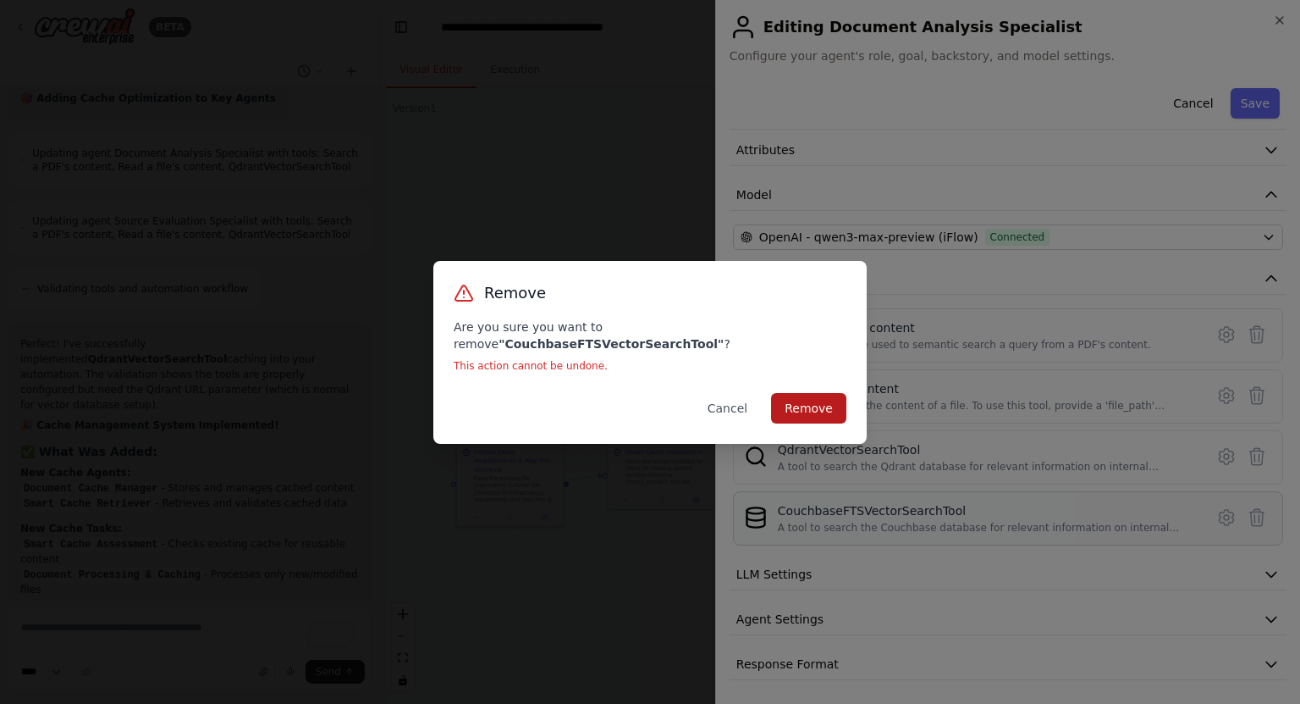
click at [824, 407] on button "Remove" at bounding box center [808, 408] width 75 height 30
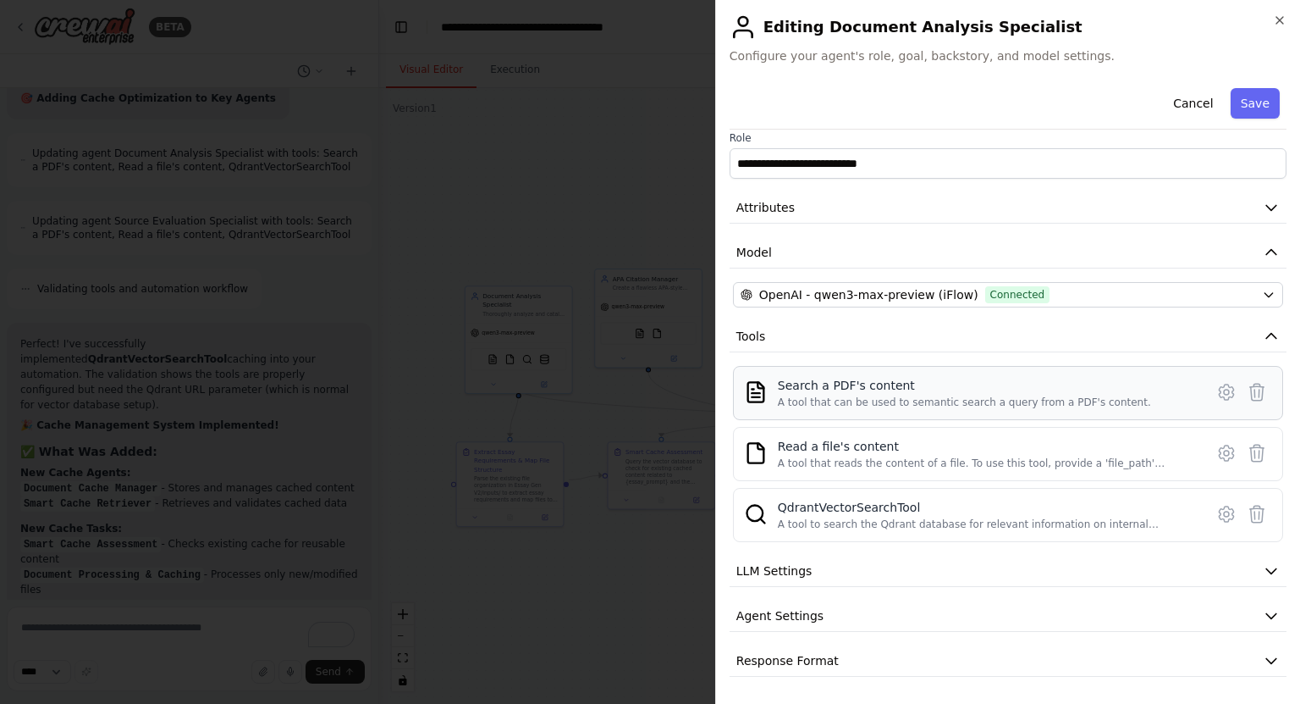
scroll to position [9, 0]
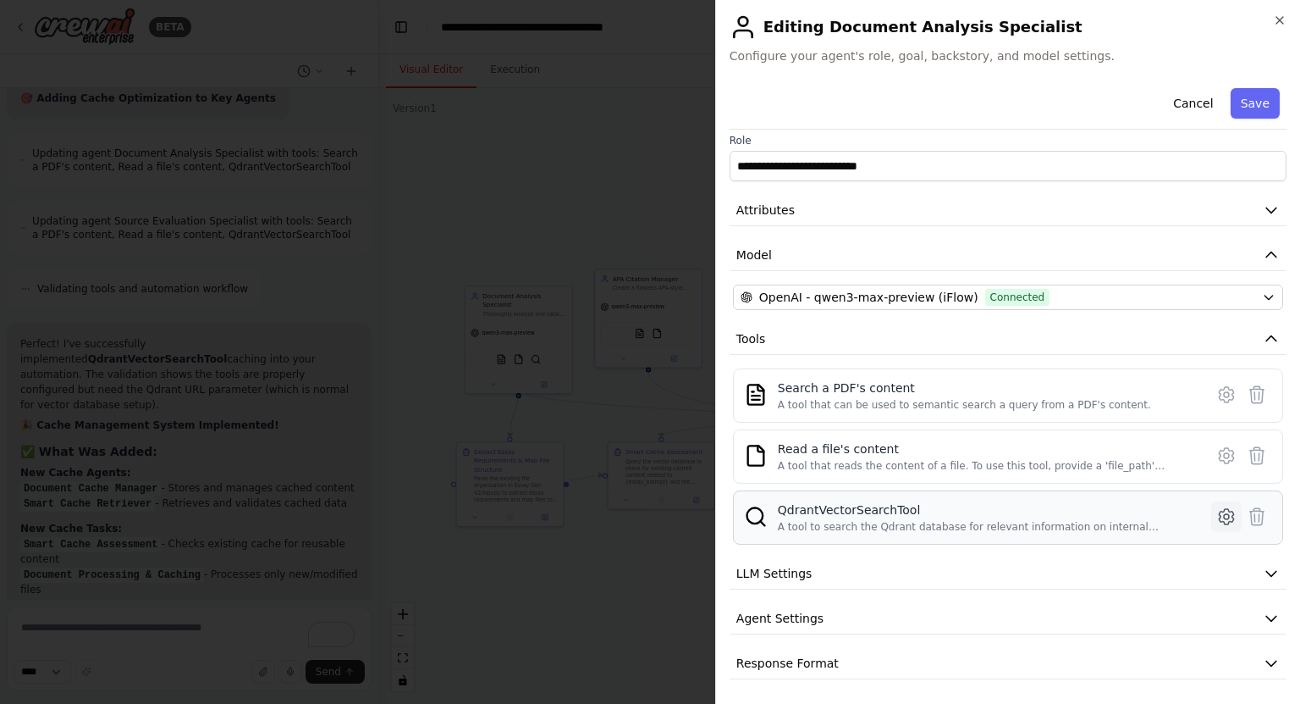
click at [1219, 521] on icon at bounding box center [1226, 516] width 14 height 15
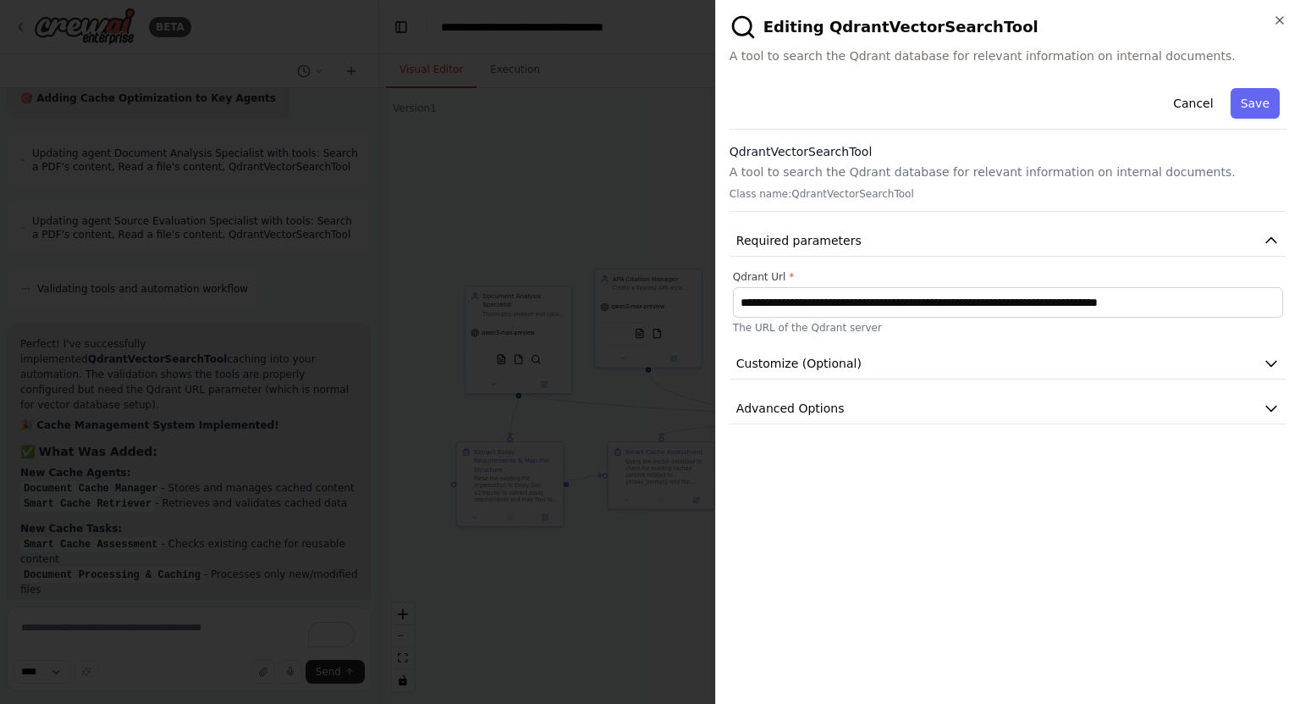
scroll to position [0, 0]
click at [891, 406] on button "Advanced Options" at bounding box center [1008, 408] width 557 height 31
click at [858, 389] on div "**********" at bounding box center [1008, 316] width 557 height 470
click at [880, 363] on button "Customize (Optional)" at bounding box center [1008, 363] width 557 height 31
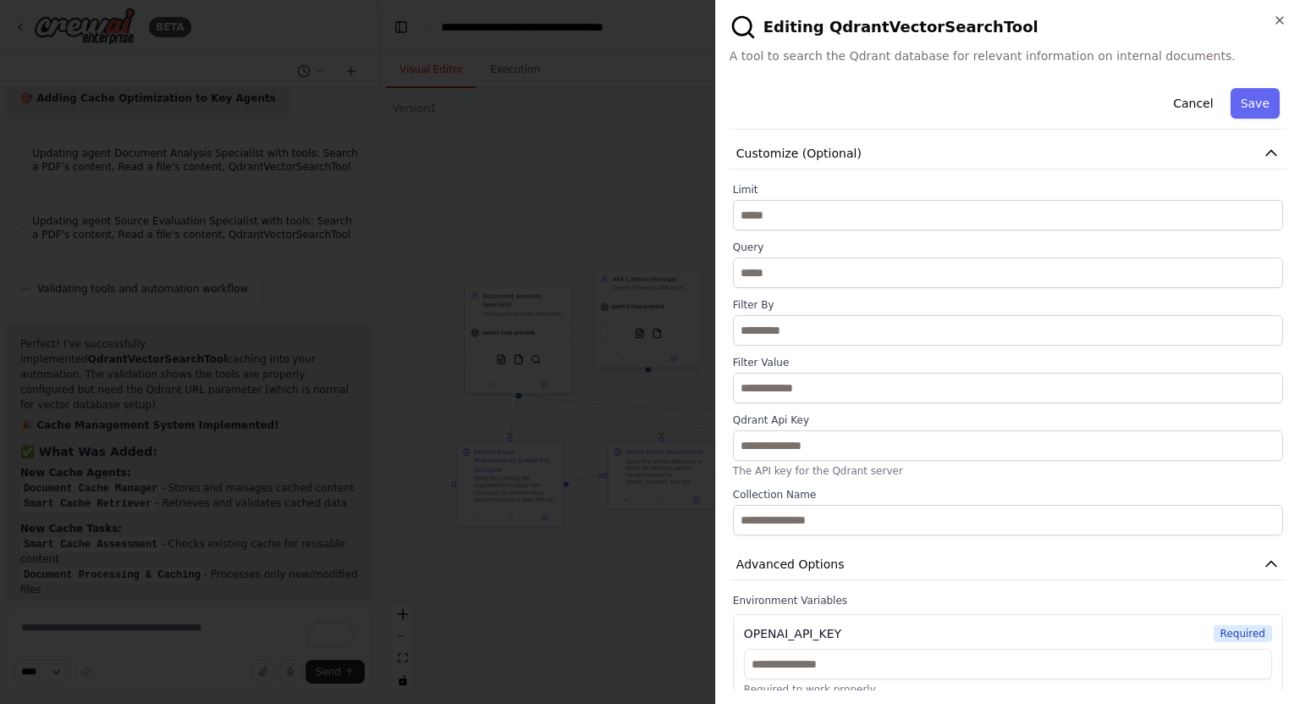
scroll to position [213, 0]
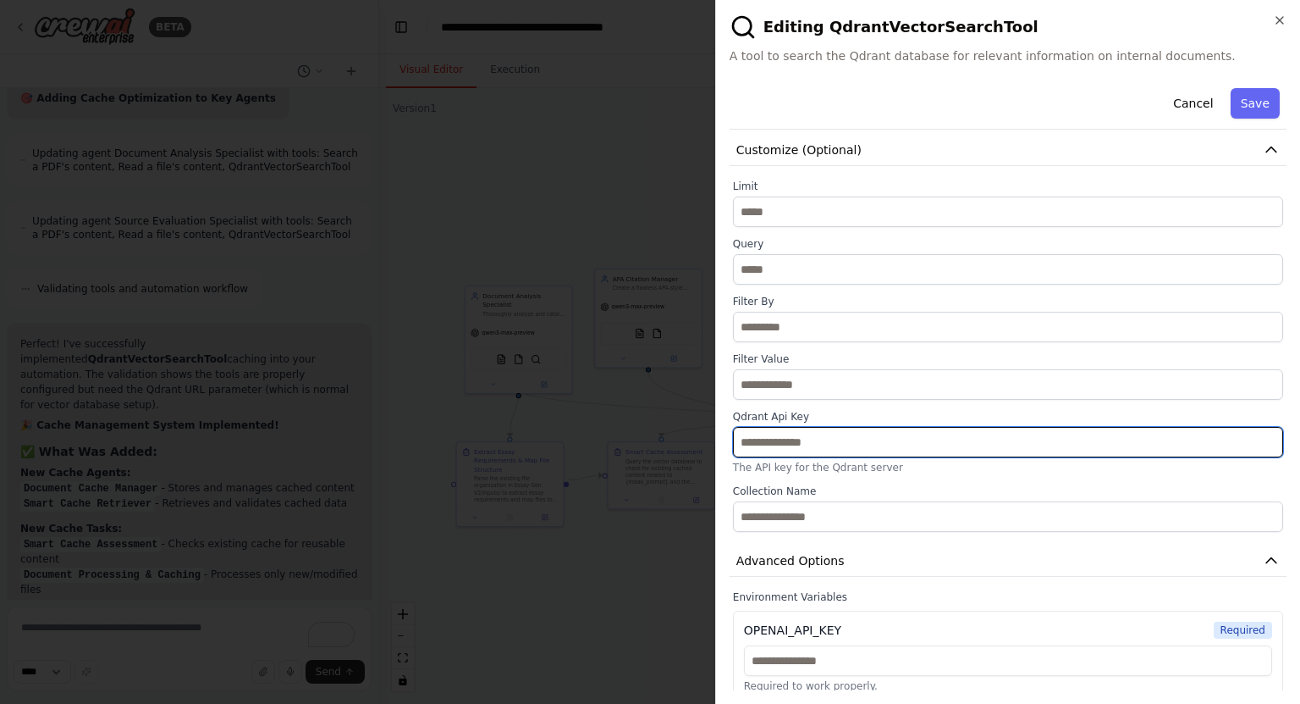
click at [871, 438] on input "text" at bounding box center [1008, 442] width 550 height 30
paste input "**********"
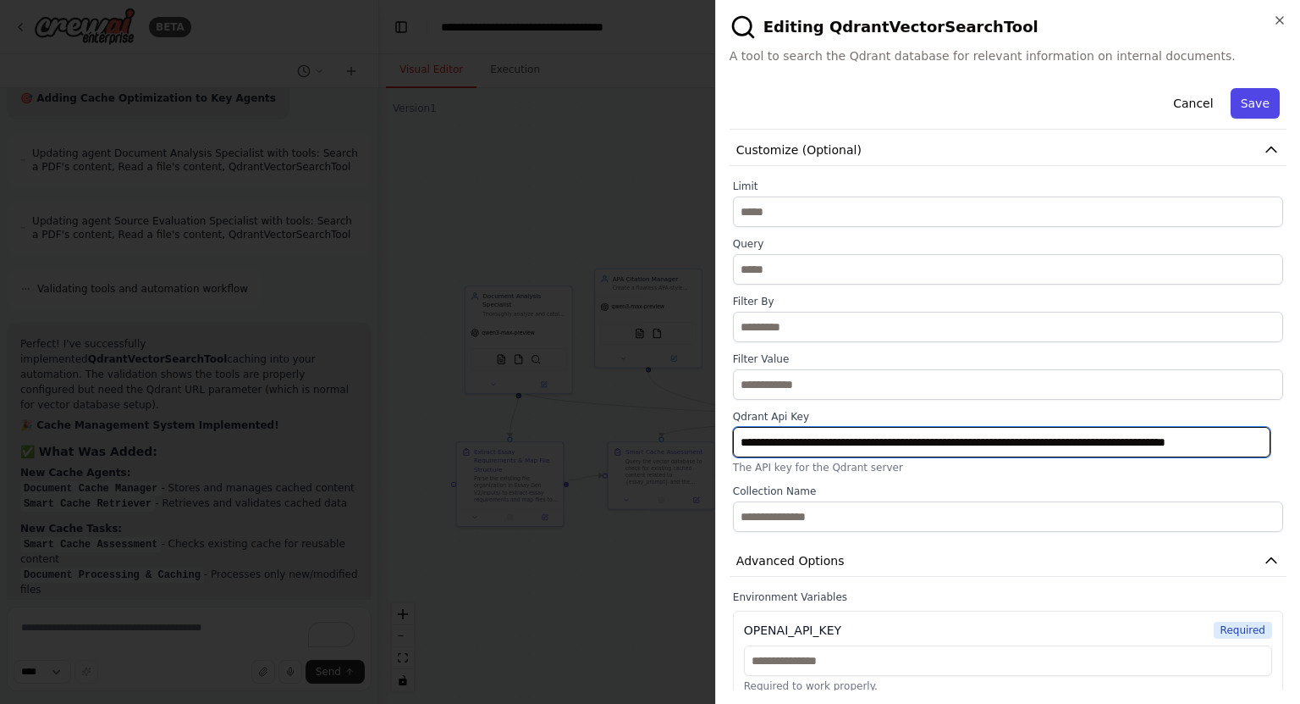
type input "**********"
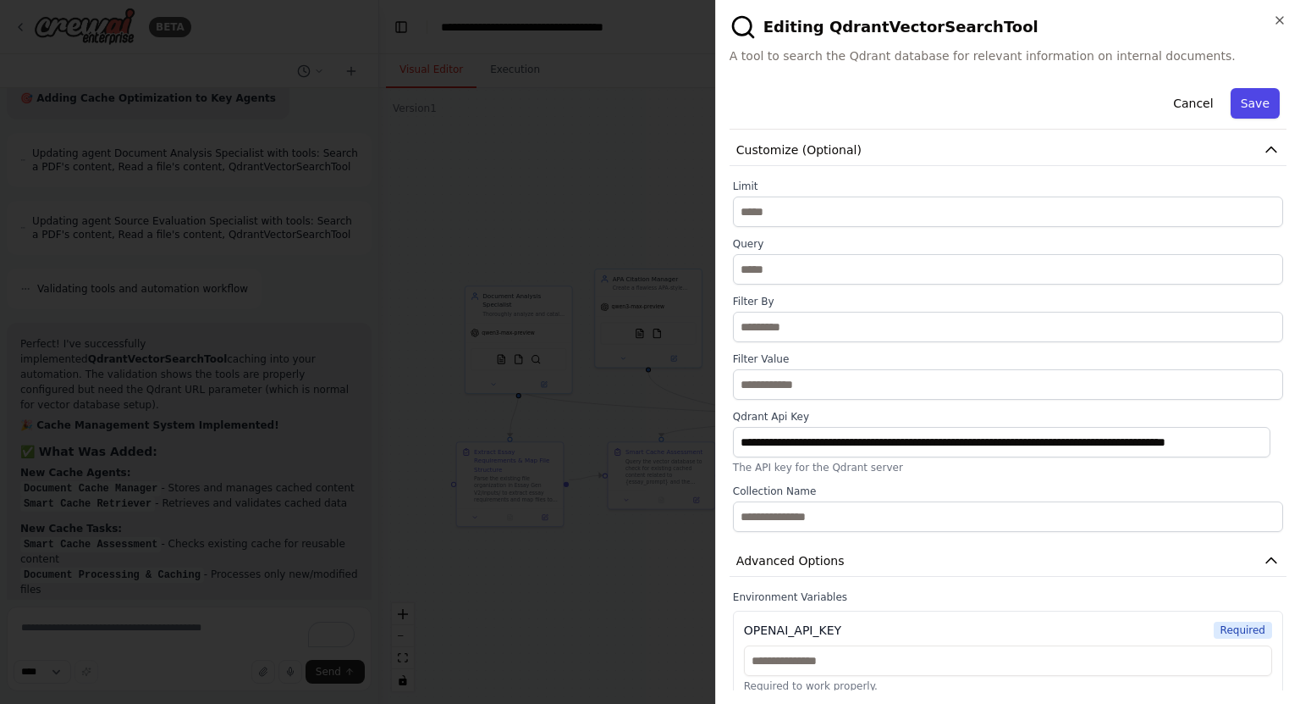
click at [1234, 104] on button "Save" at bounding box center [1255, 103] width 49 height 30
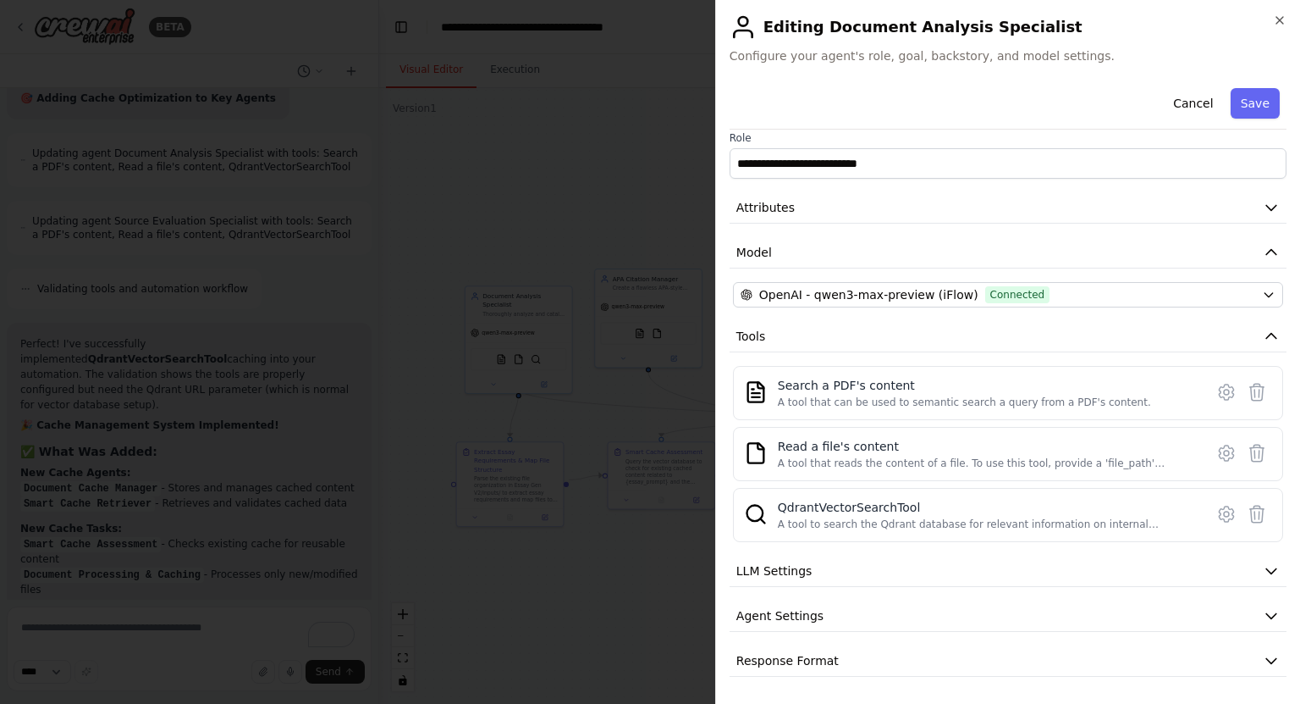
scroll to position [9, 0]
click at [1243, 97] on button "Save" at bounding box center [1255, 103] width 49 height 30
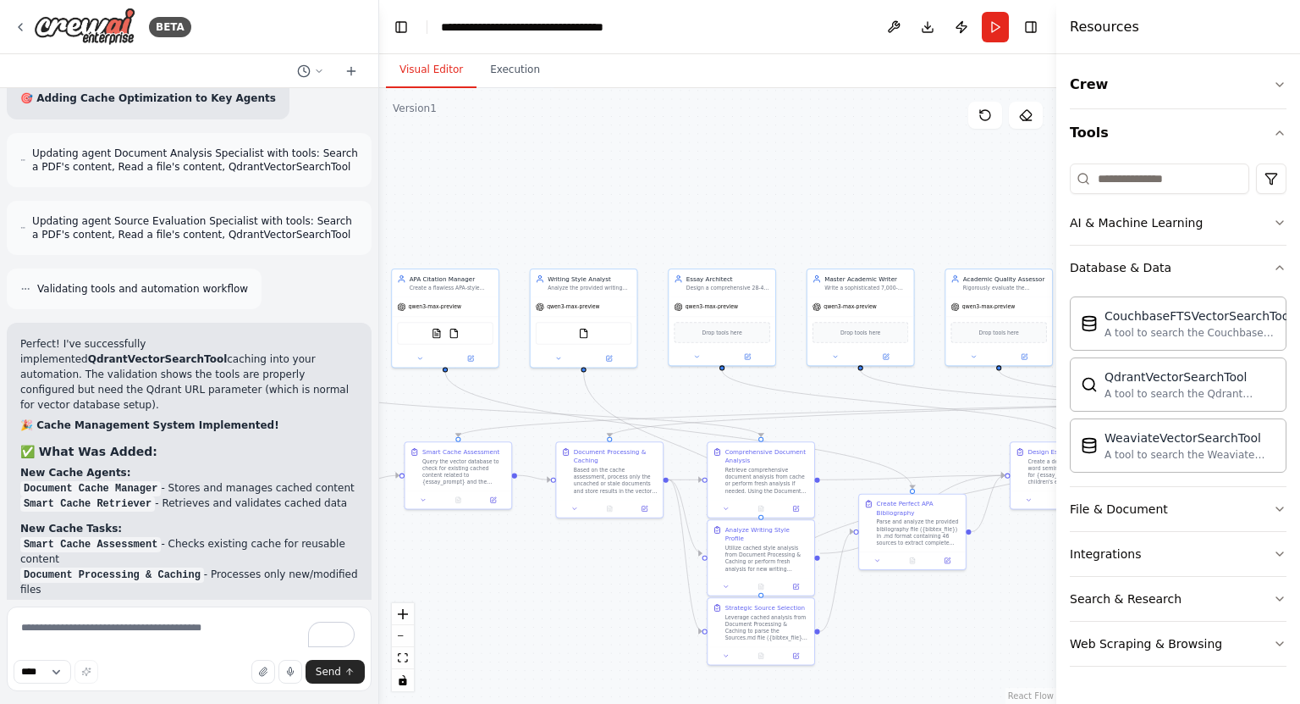
drag, startPoint x: 918, startPoint y: 229, endPoint x: 438, endPoint y: 228, distance: 480.0
click at [438, 228] on div ".deletable-edge-delete-btn { width: 20px; height: 20px; border: 0px solid #ffff…" at bounding box center [717, 395] width 677 height 615
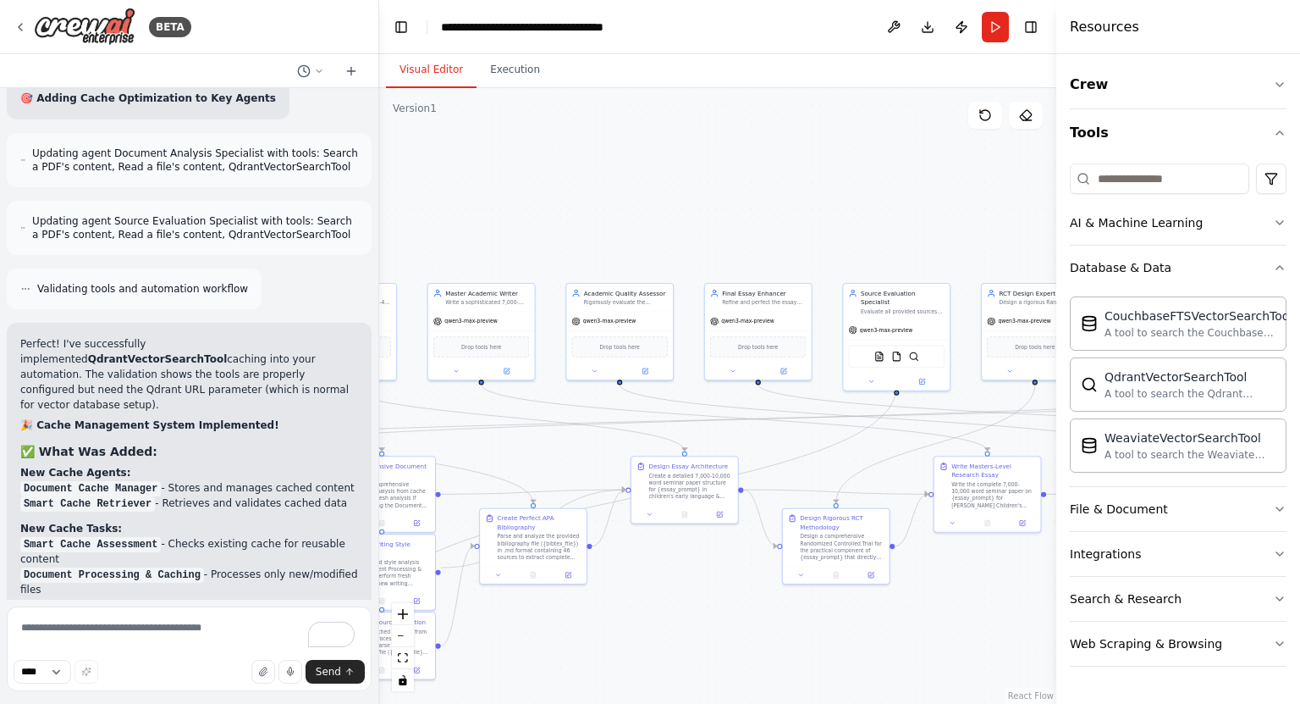
drag, startPoint x: 785, startPoint y: 260, endPoint x: 511, endPoint y: 227, distance: 275.4
click at [511, 227] on div ".deletable-edge-delete-btn { width: 20px; height: 20px; border: 0px solid #ffff…" at bounding box center [717, 395] width 677 height 615
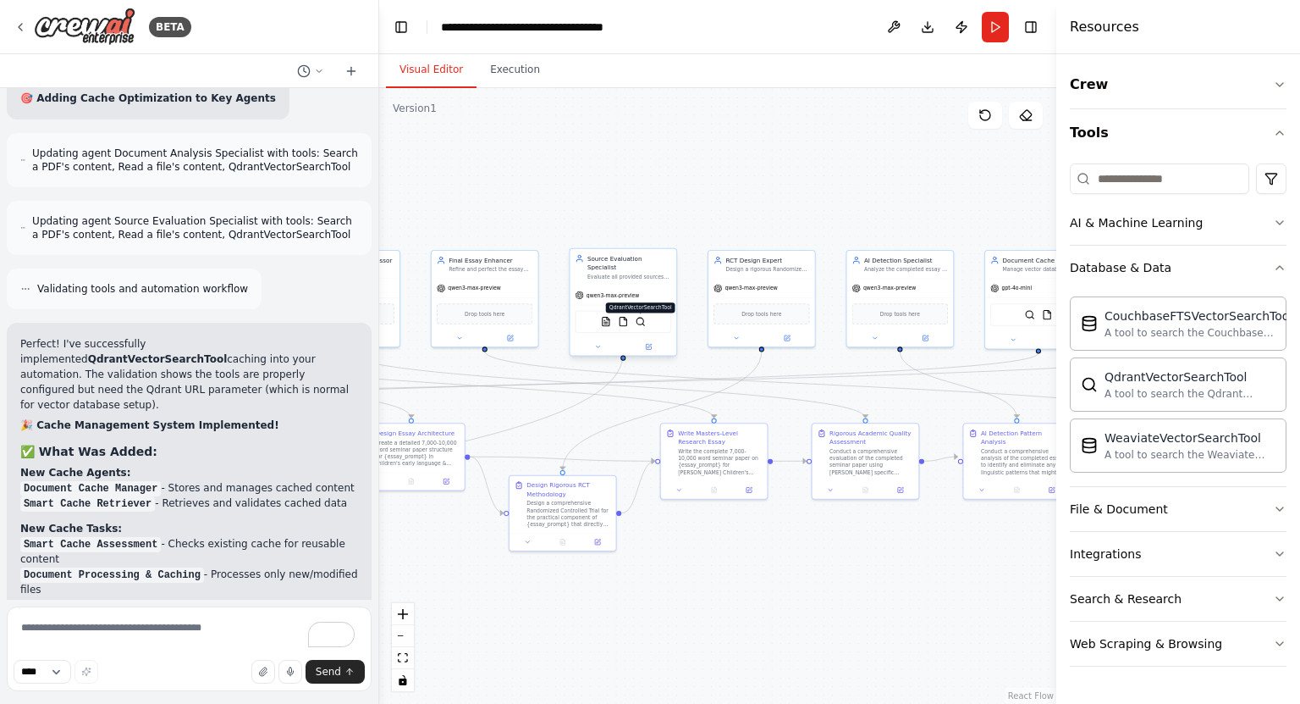
click at [640, 317] on img at bounding box center [641, 322] width 10 height 10
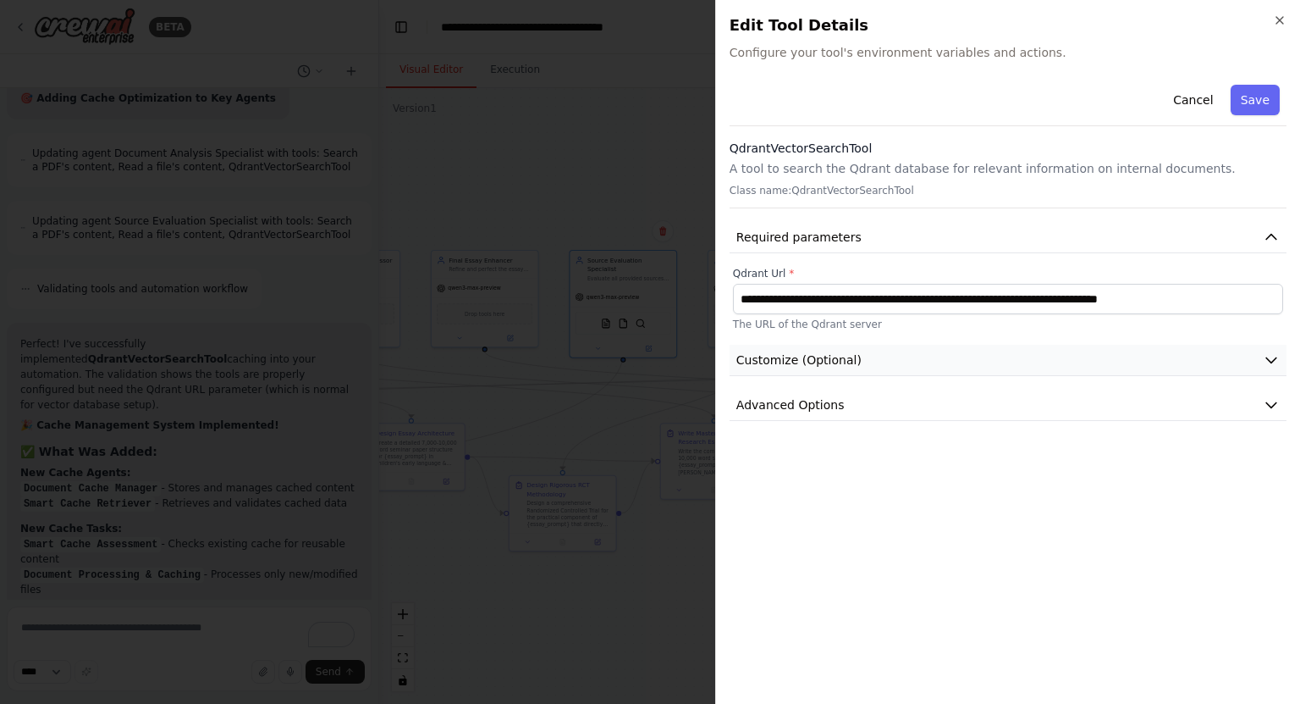
click at [868, 372] on button "Customize (Optional)" at bounding box center [1008, 360] width 557 height 31
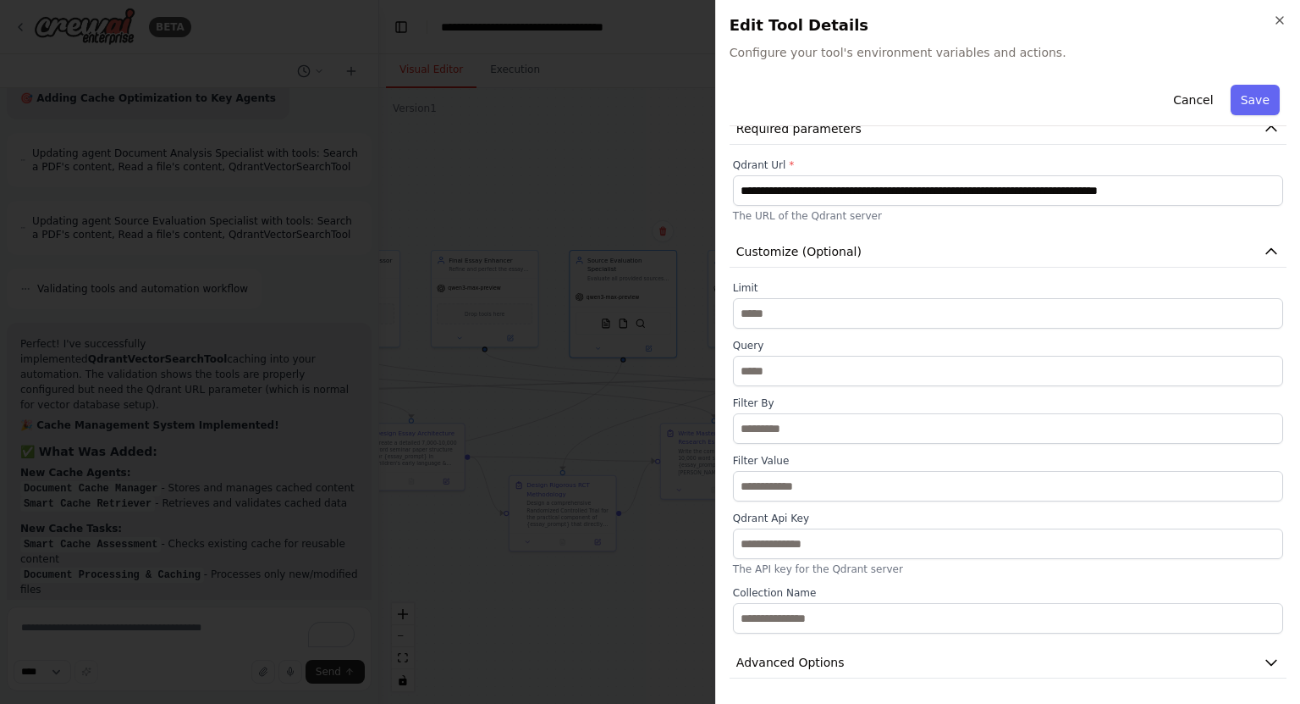
scroll to position [108, 0]
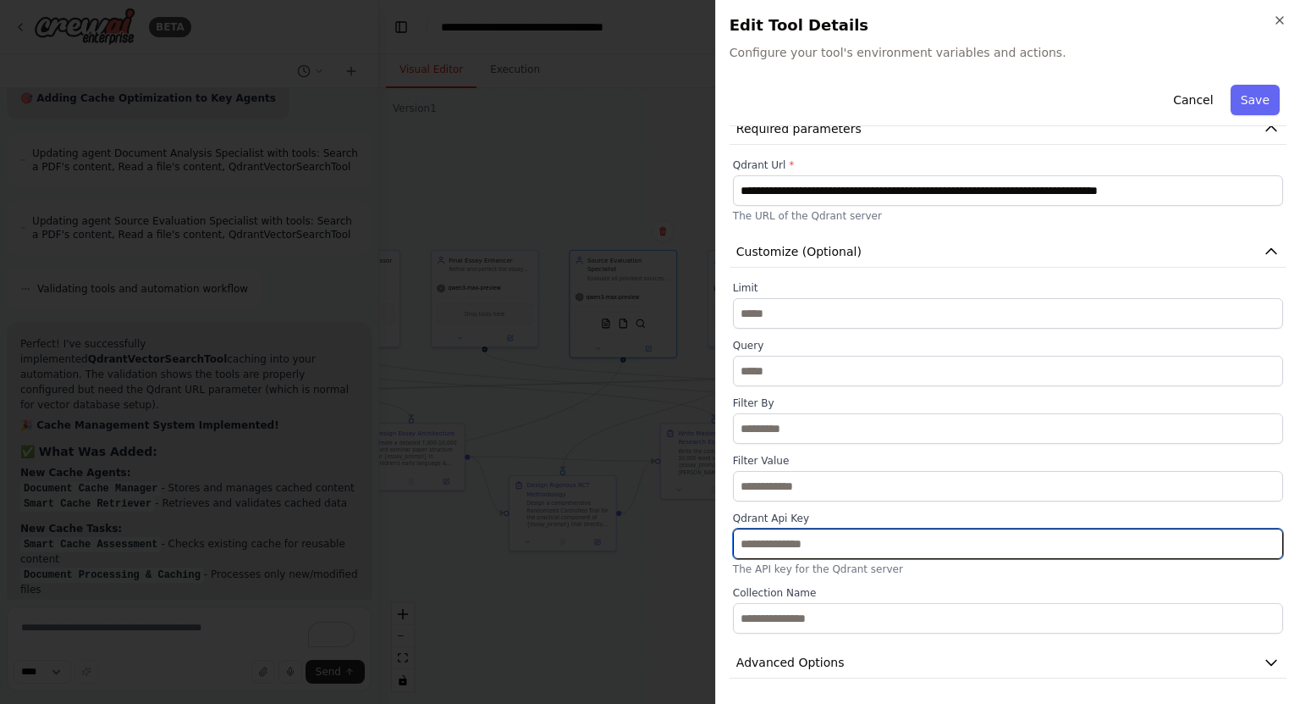
click at [830, 547] on input "text" at bounding box center [1008, 543] width 550 height 30
paste input "**********"
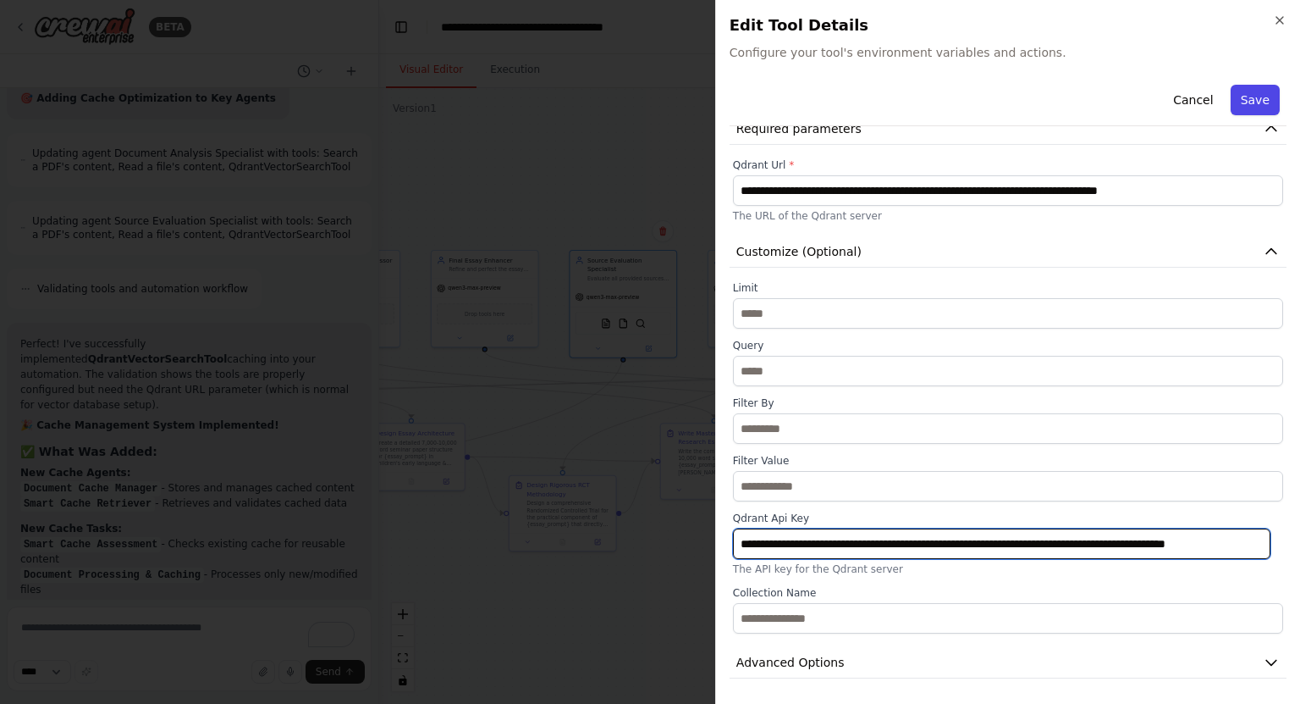
type input "**********"
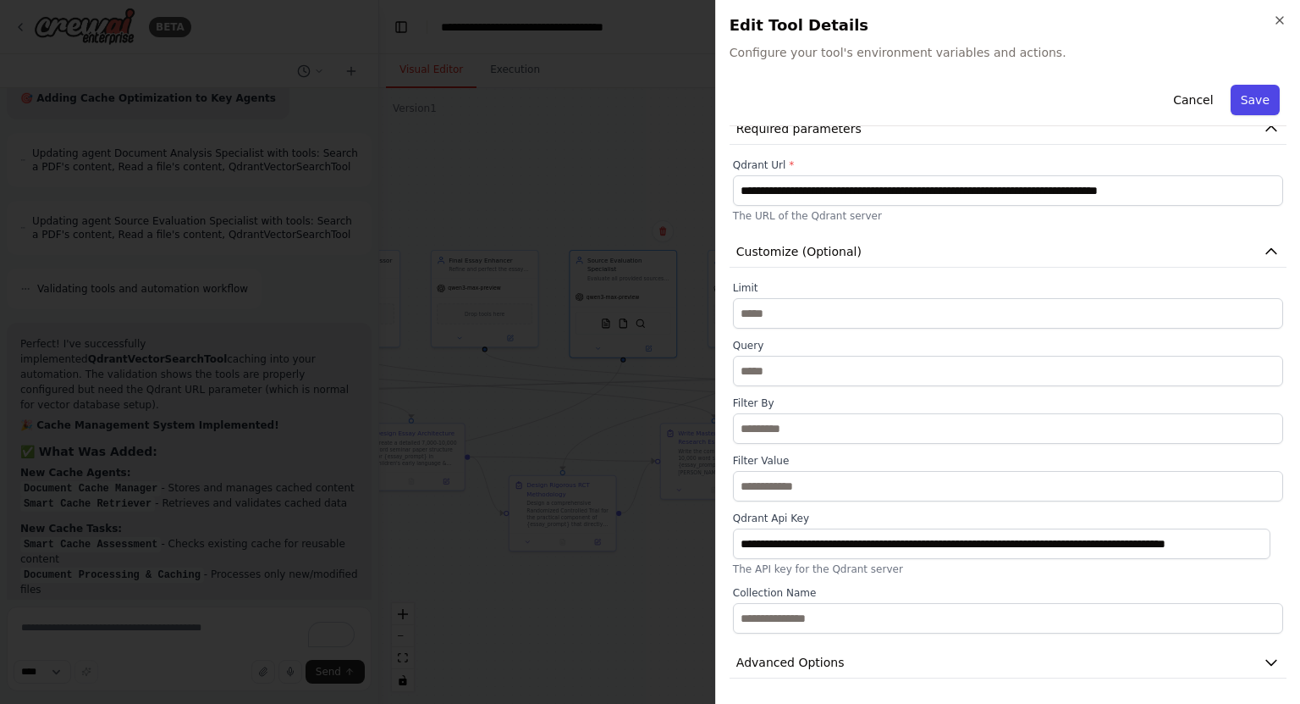
click at [1263, 87] on button "Save" at bounding box center [1255, 100] width 49 height 30
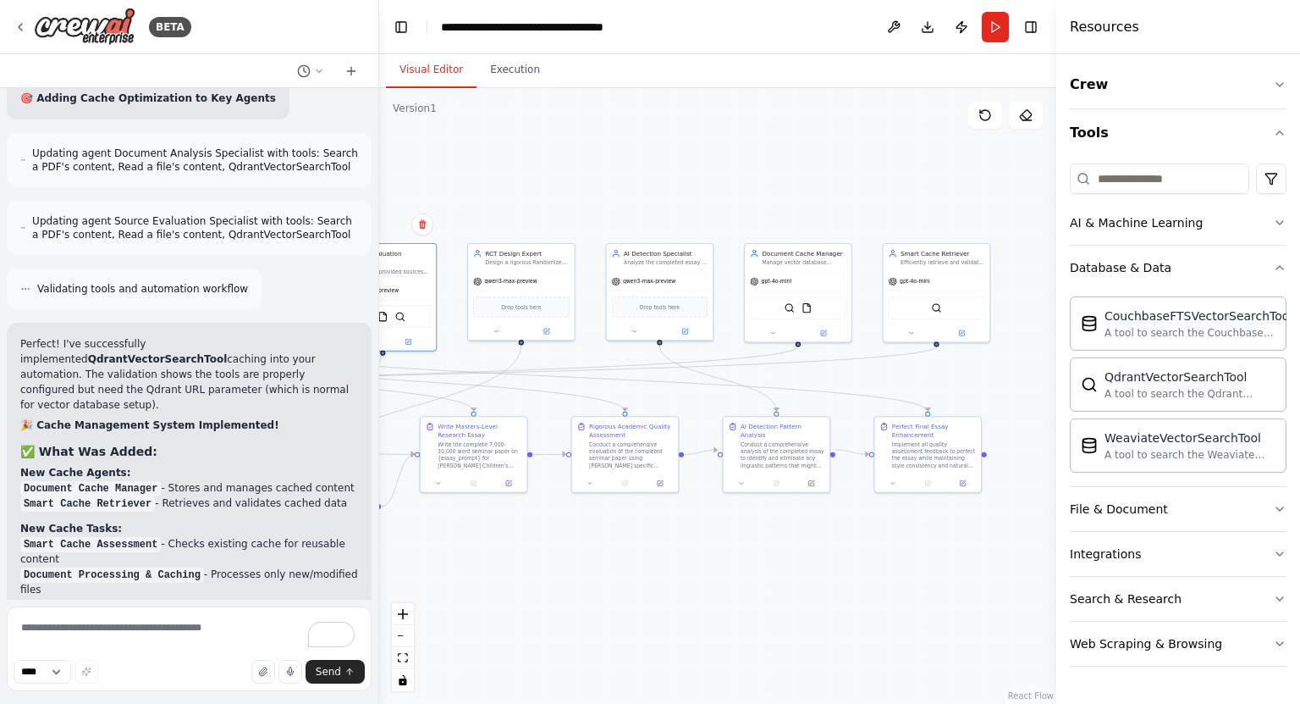
drag, startPoint x: 633, startPoint y: 222, endPoint x: 549, endPoint y: 224, distance: 84.7
click at [549, 224] on div ".deletable-edge-delete-btn { width: 20px; height: 20px; border: 0px solid #ffff…" at bounding box center [717, 395] width 677 height 615
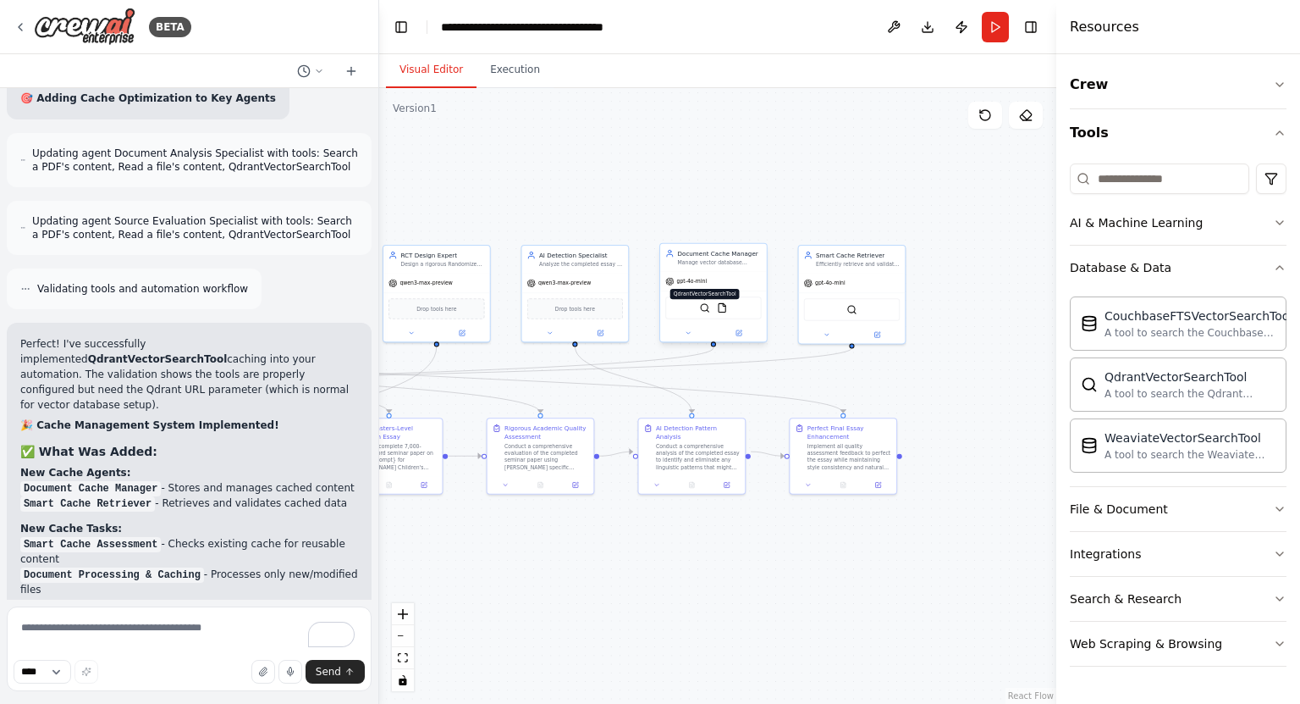
click at [701, 307] on img at bounding box center [705, 307] width 10 height 10
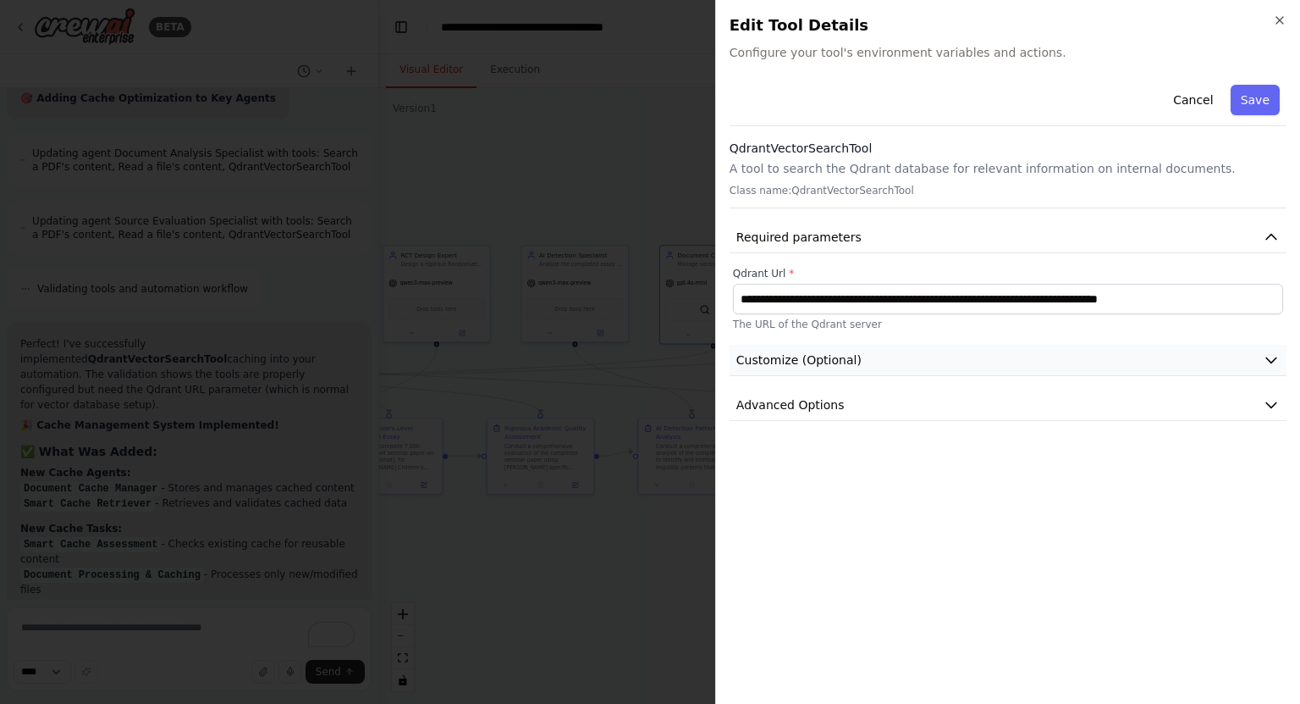
click at [879, 360] on button "Customize (Optional)" at bounding box center [1008, 360] width 557 height 31
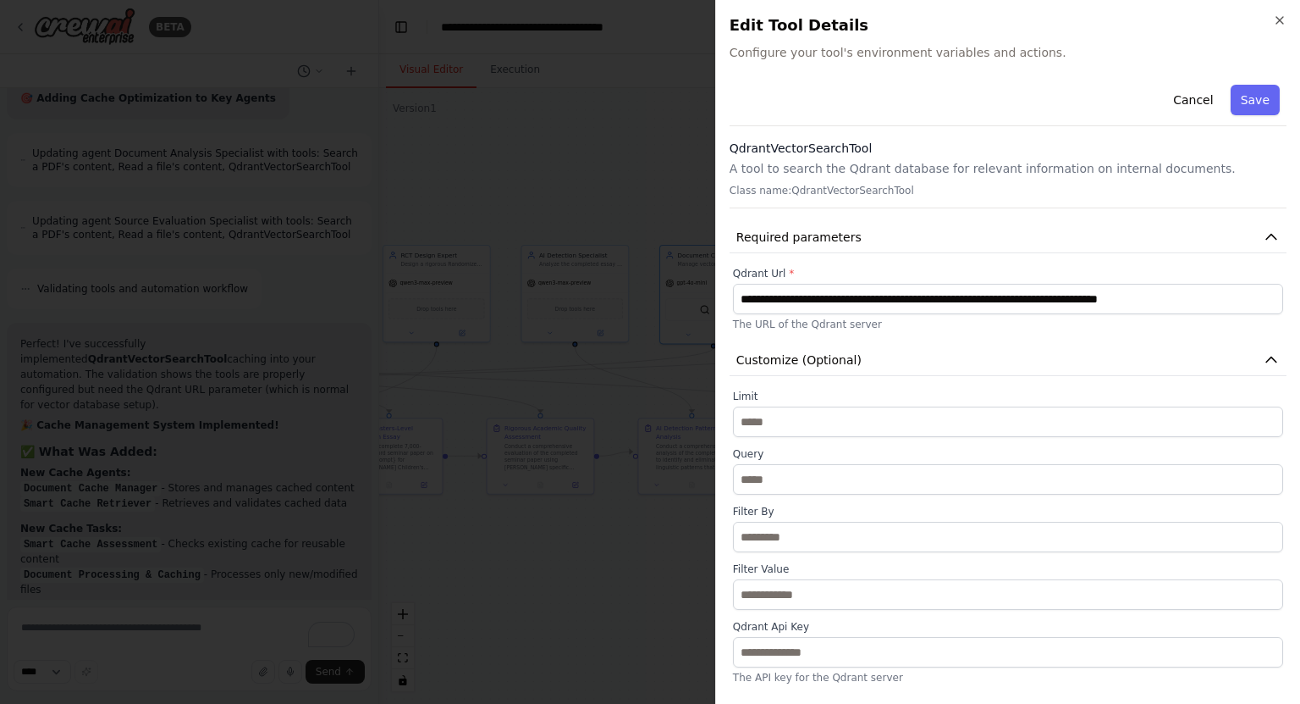
scroll to position [108, 0]
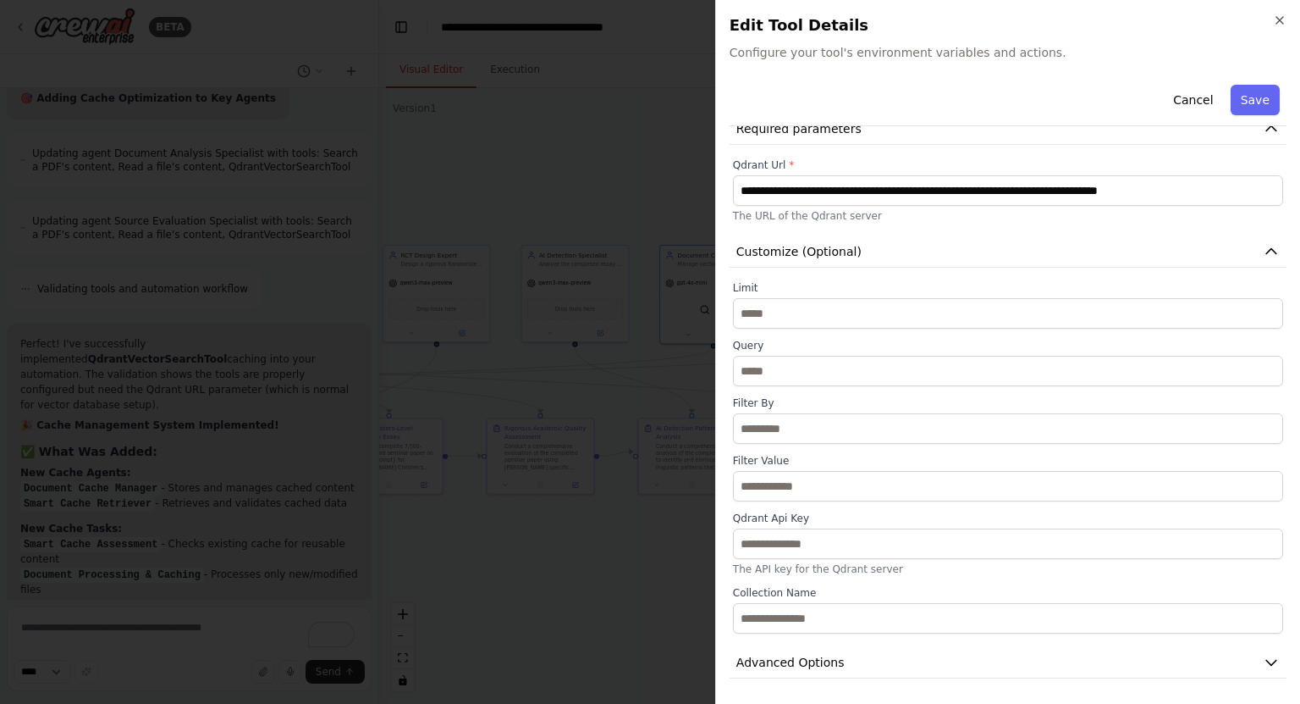
click at [853, 558] on div "Qdrant Api Key The API key for the Qdrant server" at bounding box center [1008, 543] width 550 height 64
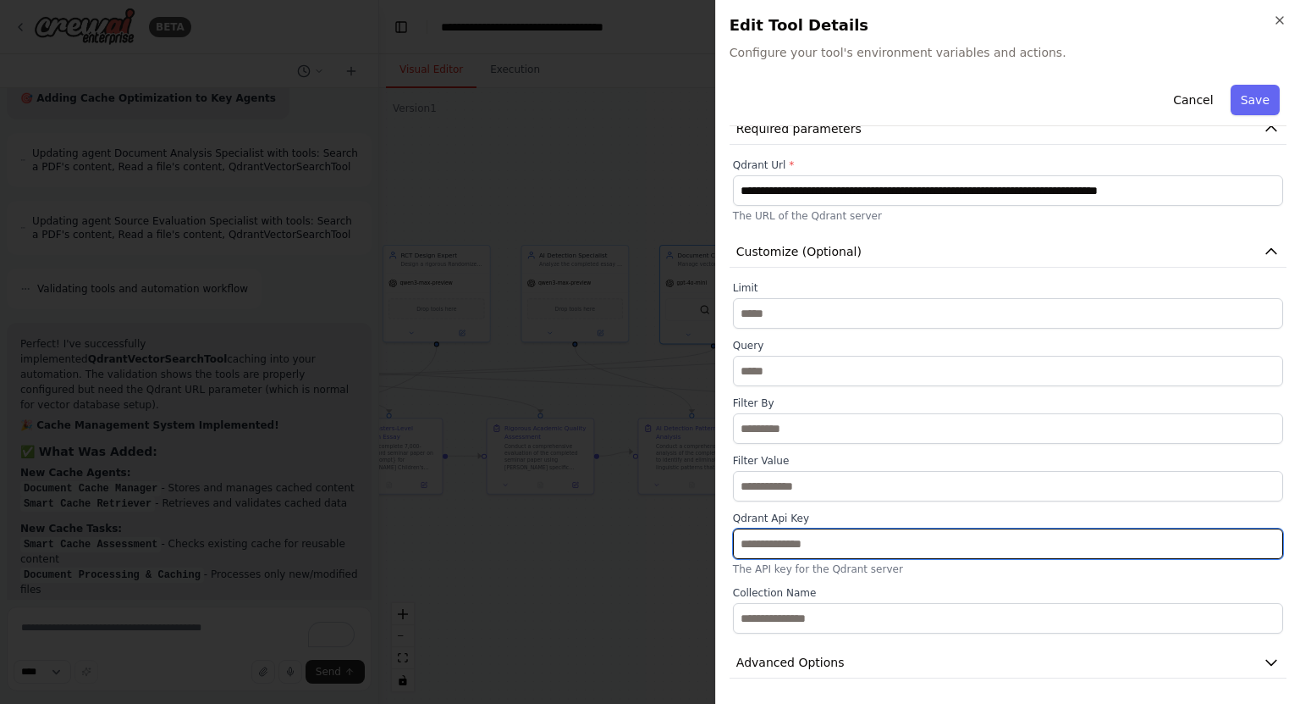
click at [870, 547] on input "text" at bounding box center [1008, 543] width 550 height 30
paste input "**********"
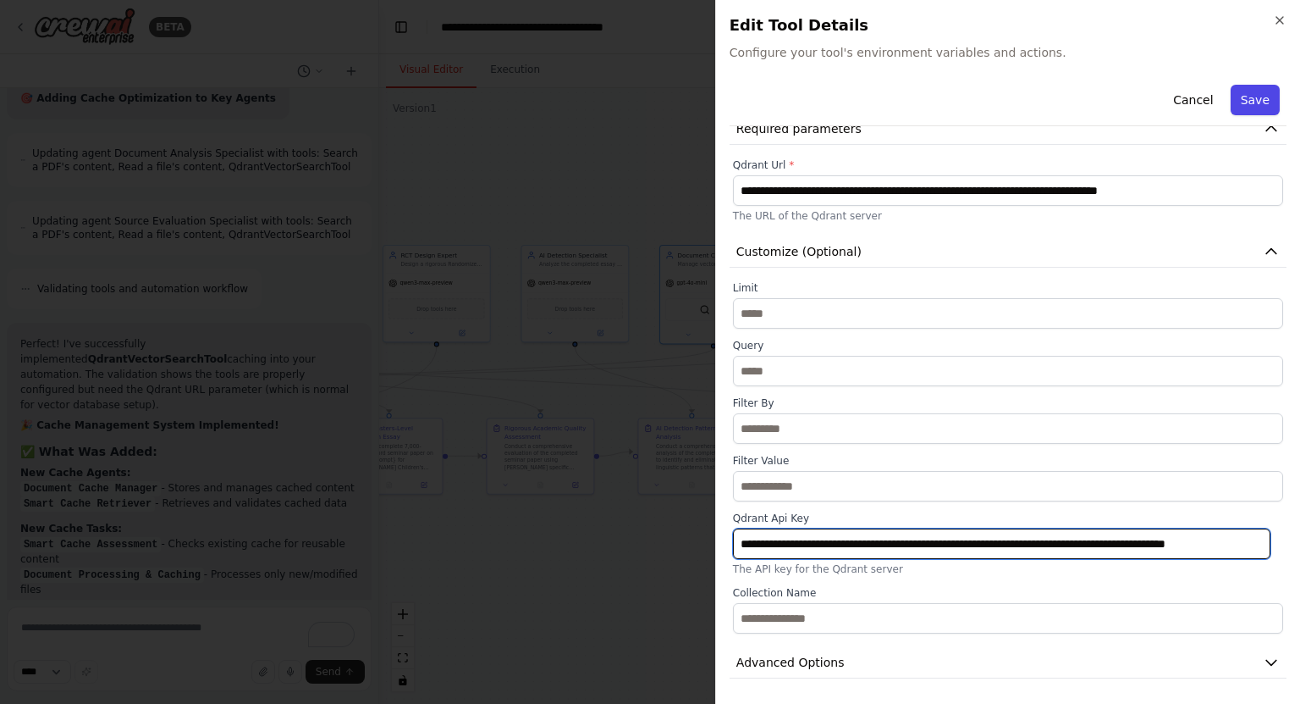
type input "**********"
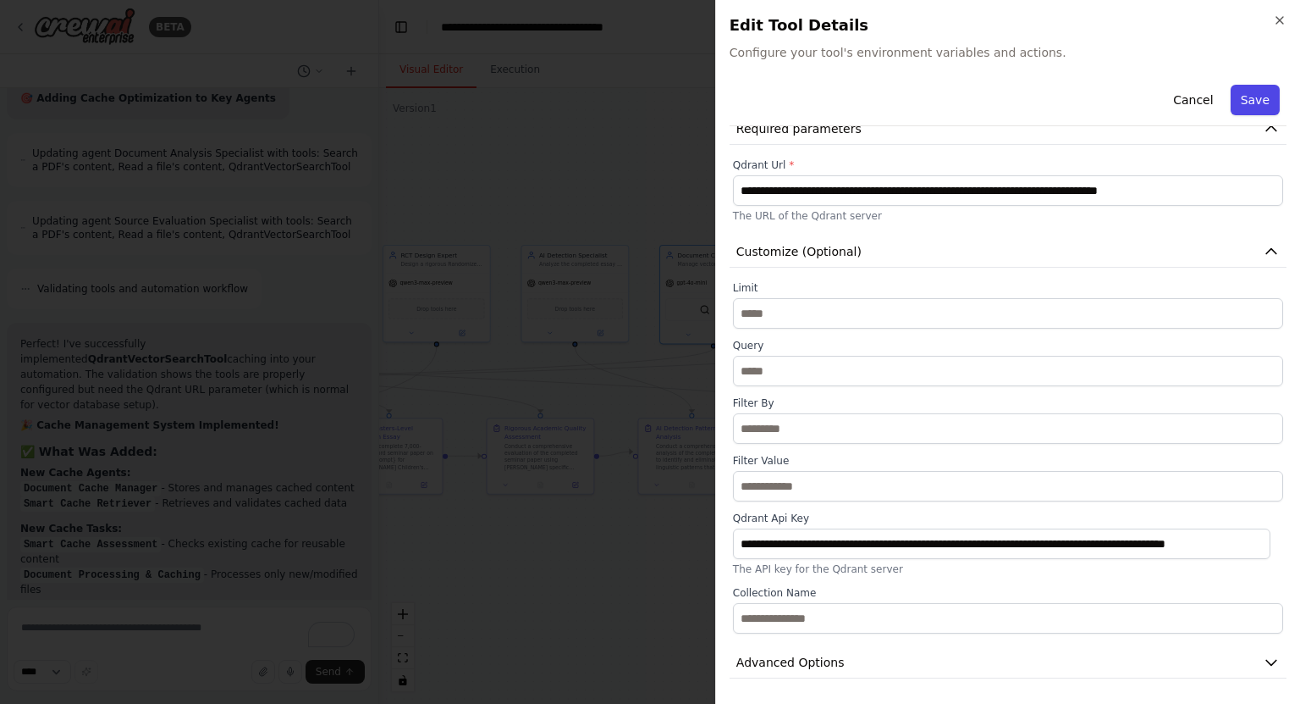
click at [1231, 103] on button "Save" at bounding box center [1255, 100] width 49 height 30
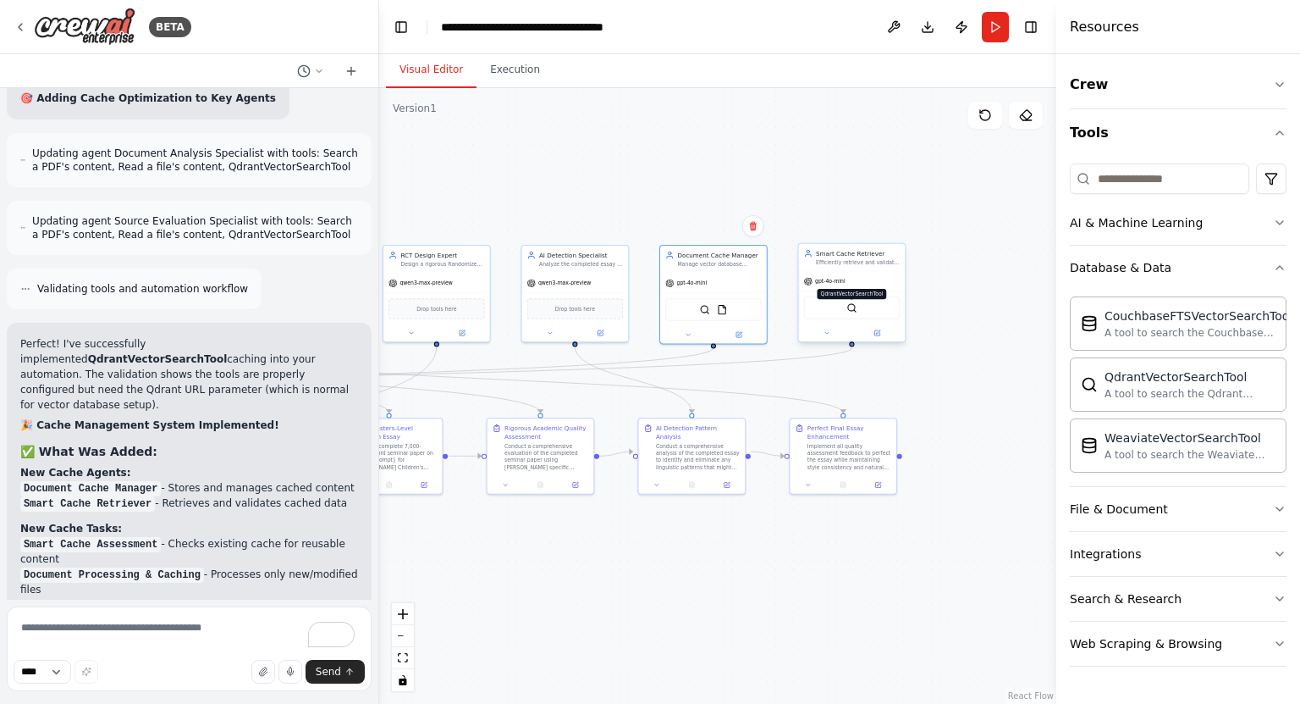
click at [853, 311] on img at bounding box center [852, 307] width 10 height 10
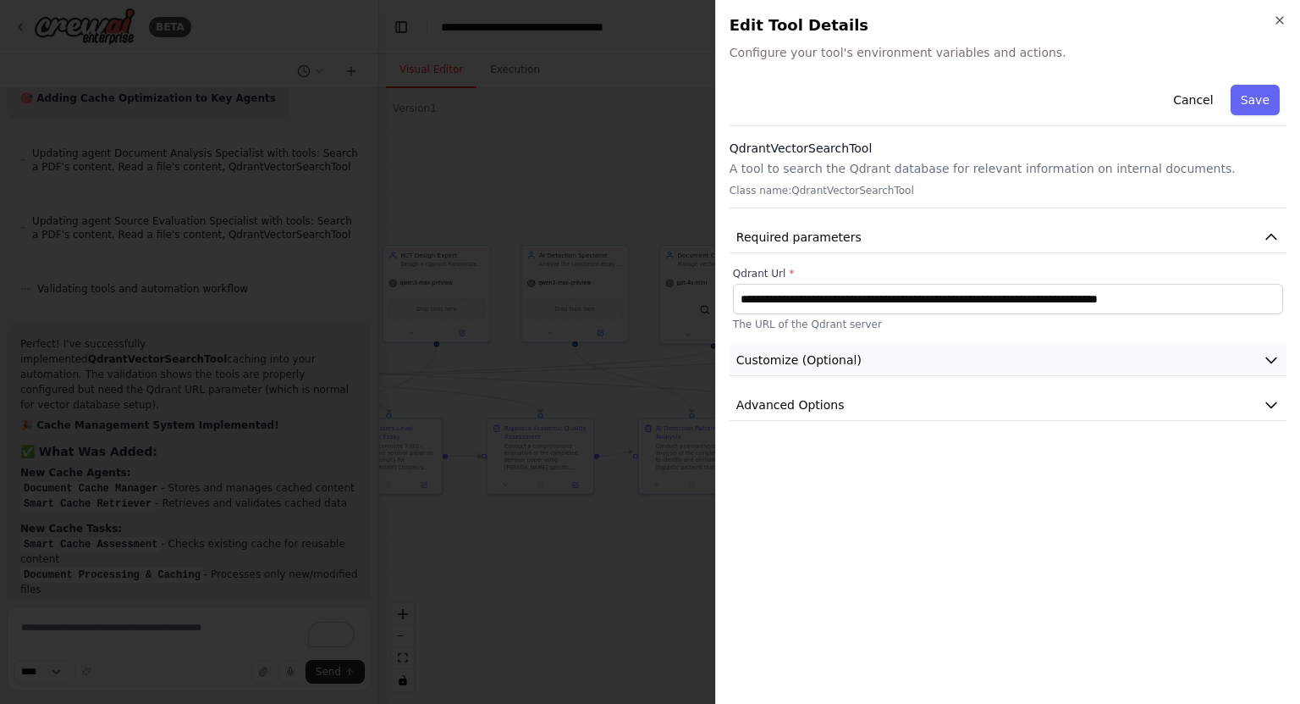
click at [884, 354] on button "Customize (Optional)" at bounding box center [1008, 360] width 557 height 31
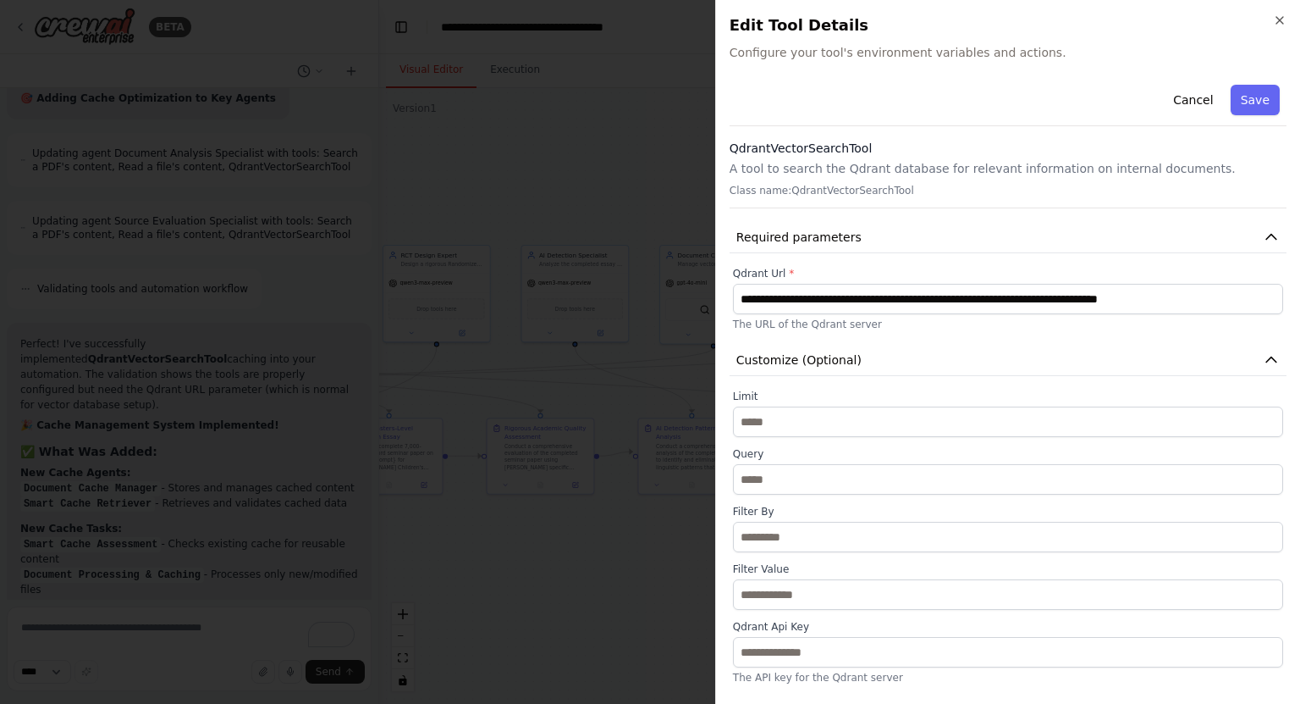
scroll to position [108, 0]
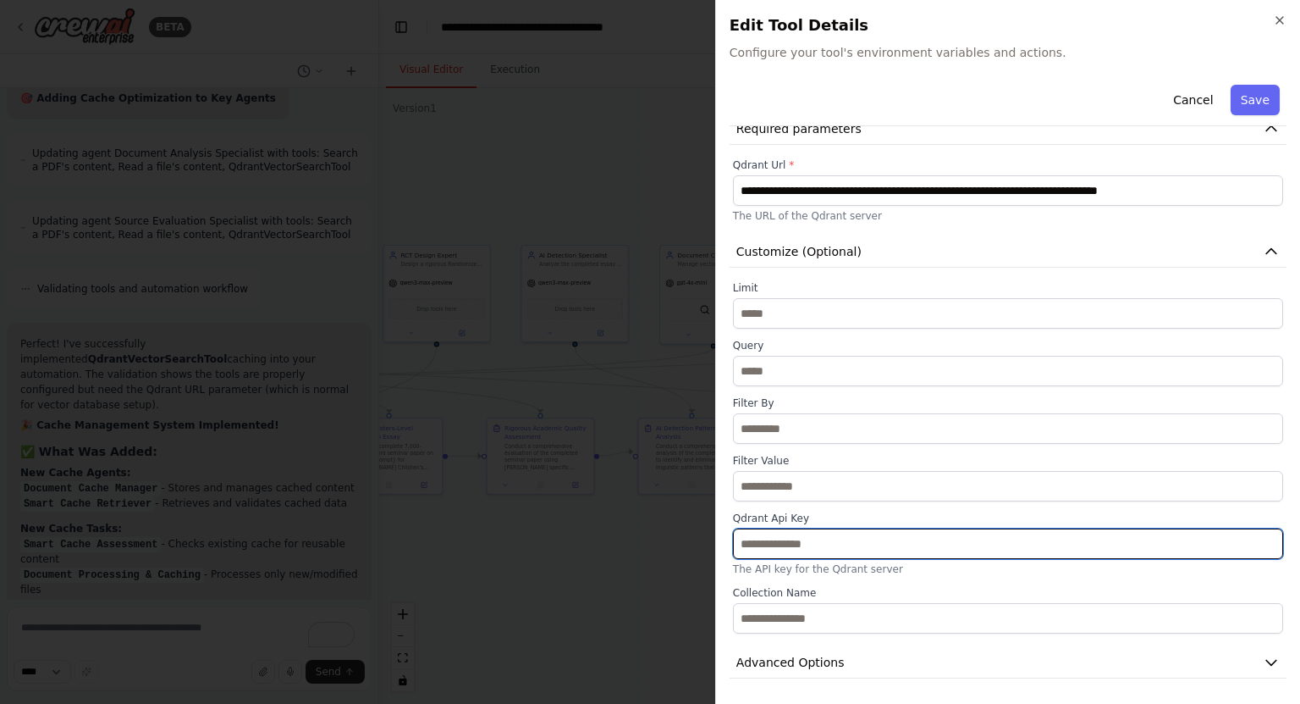
click at [822, 544] on input "text" at bounding box center [1008, 543] width 550 height 30
paste input "**********"
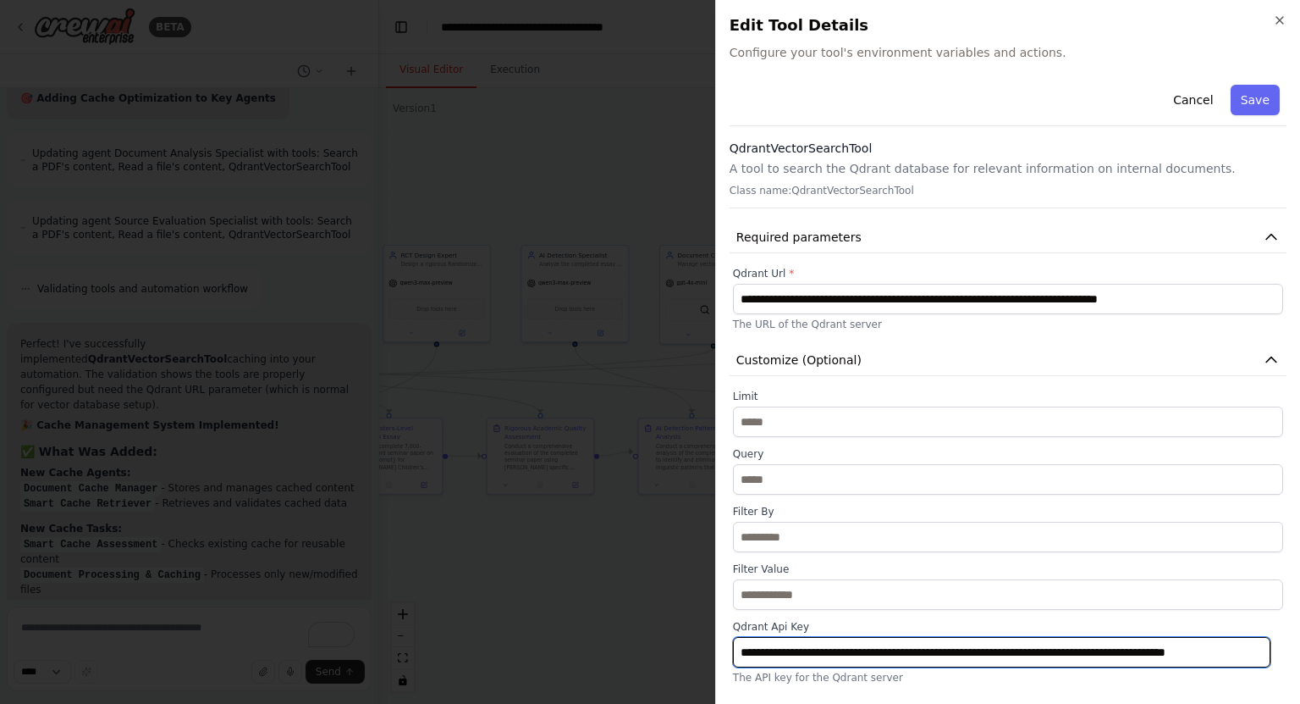
type input "**********"
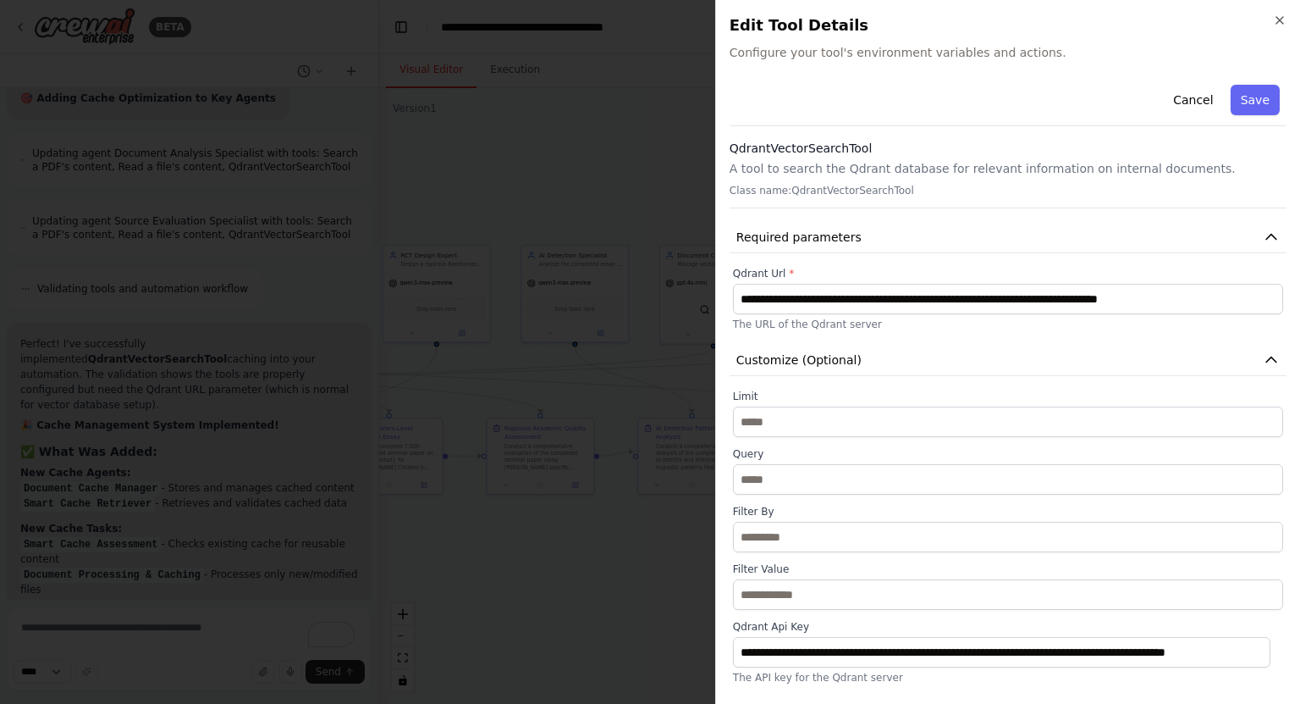
click at [1233, 131] on div "**********" at bounding box center [1008, 432] width 557 height 709
click at [1250, 103] on button "Save" at bounding box center [1255, 100] width 49 height 30
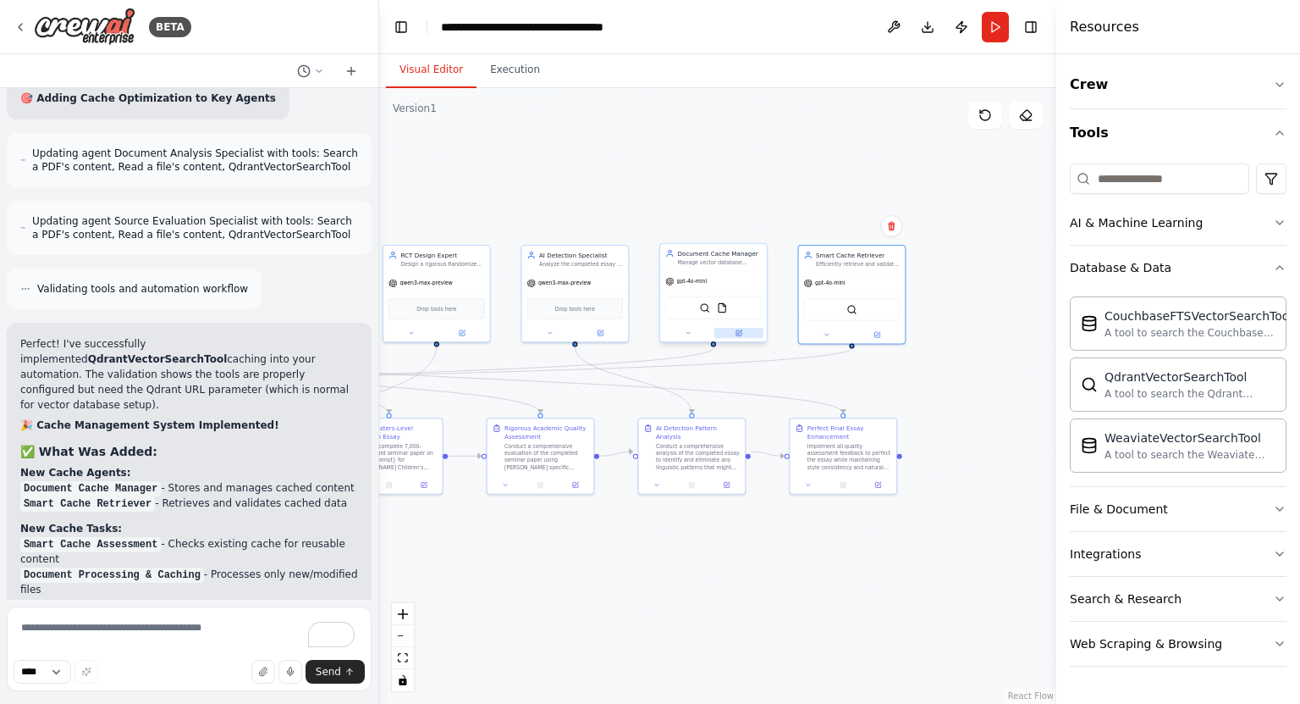
click at [728, 333] on button at bounding box center [739, 333] width 49 height 10
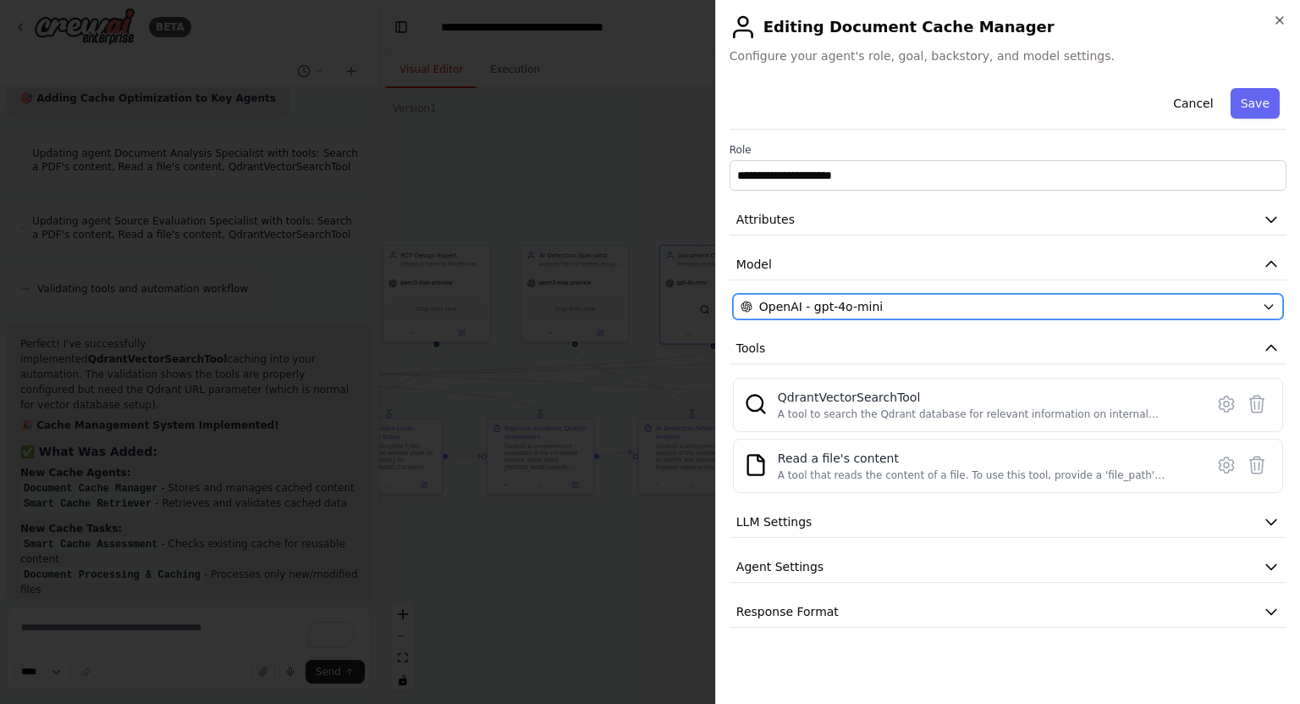
click at [831, 303] on span "OpenAI - gpt-4o-mini" at bounding box center [821, 306] width 124 height 17
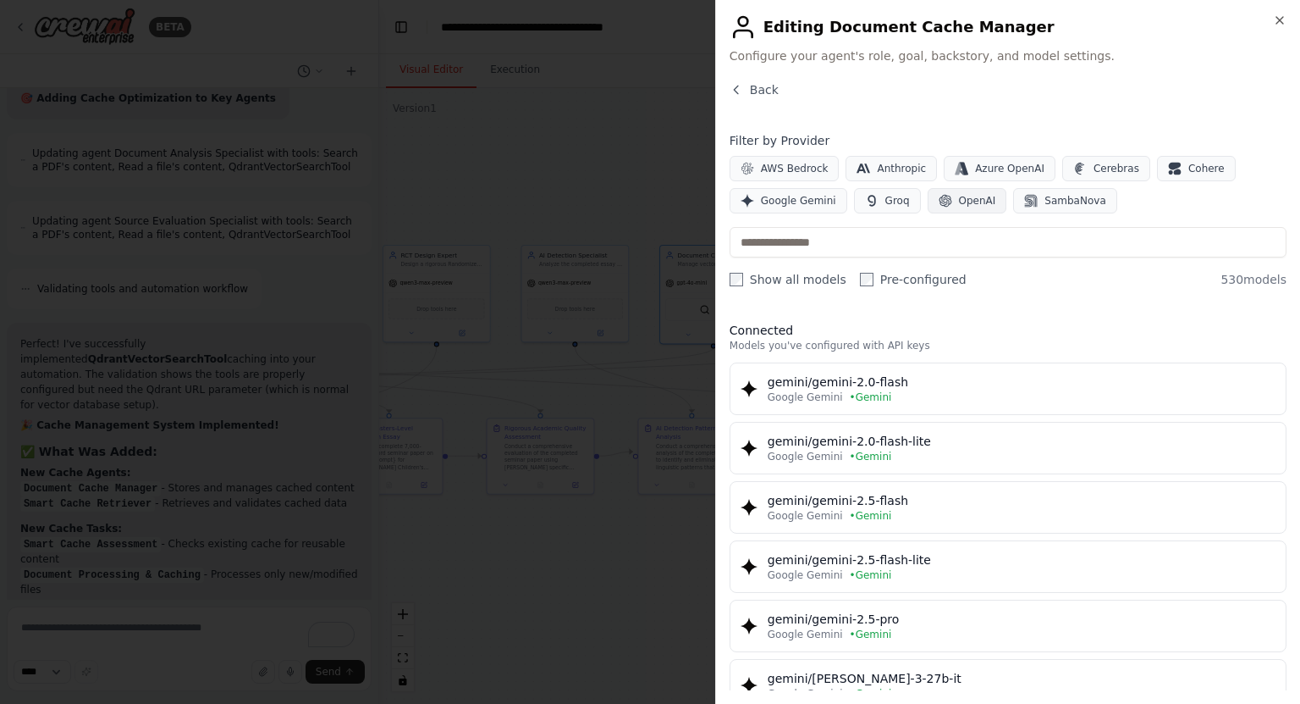
click at [957, 191] on button "OpenAI" at bounding box center [968, 200] width 80 height 25
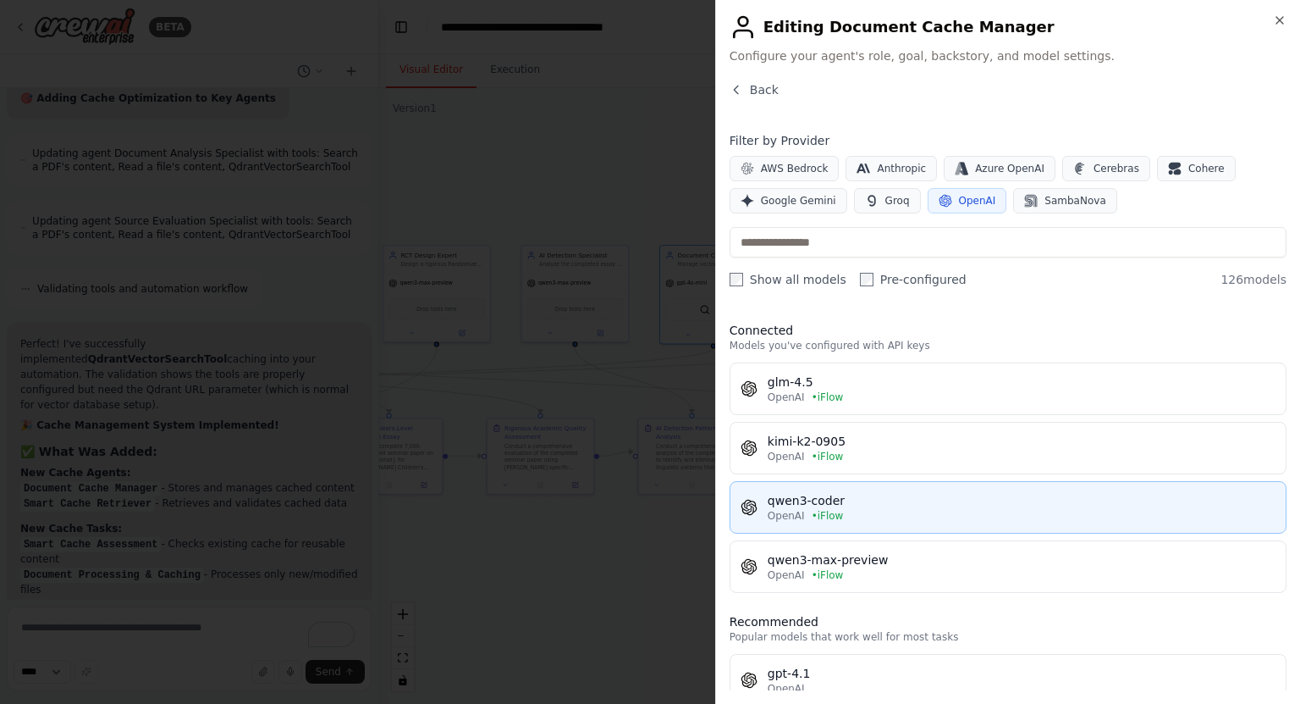
click at [866, 497] on div "qwen3-coder" at bounding box center [1022, 500] width 508 height 17
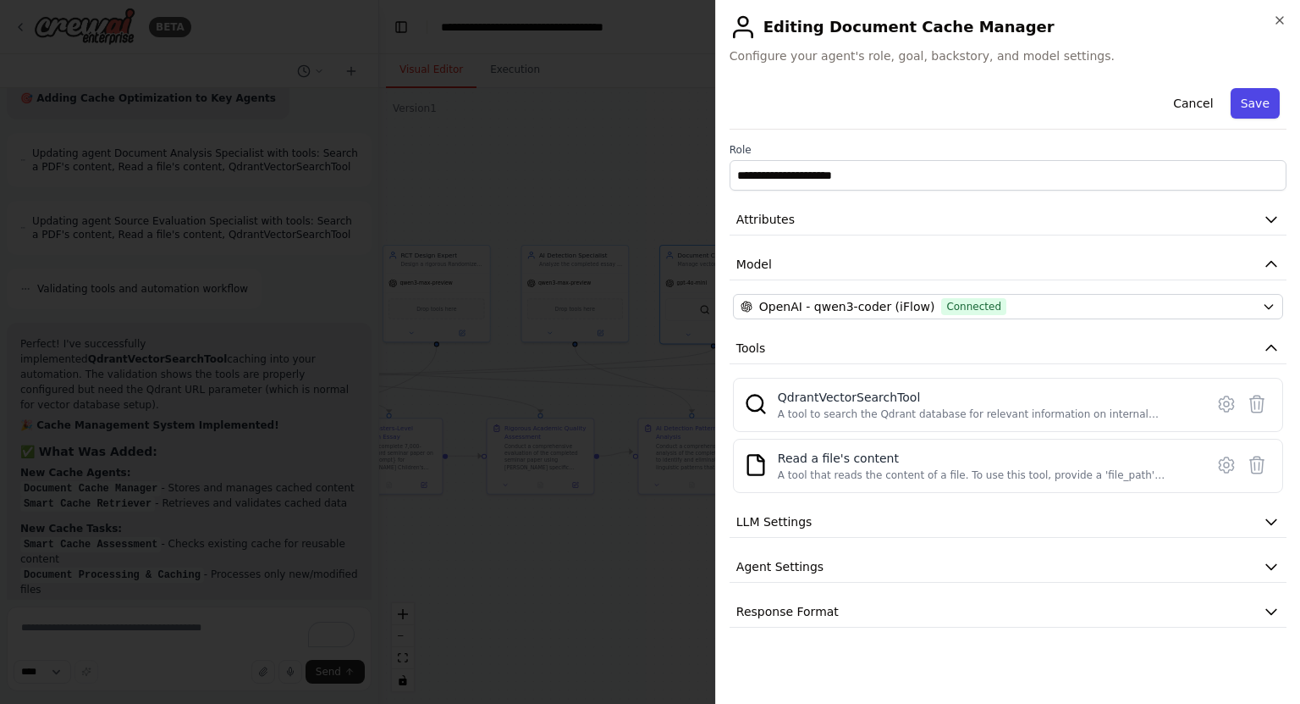
click at [1256, 111] on button "Save" at bounding box center [1255, 103] width 49 height 30
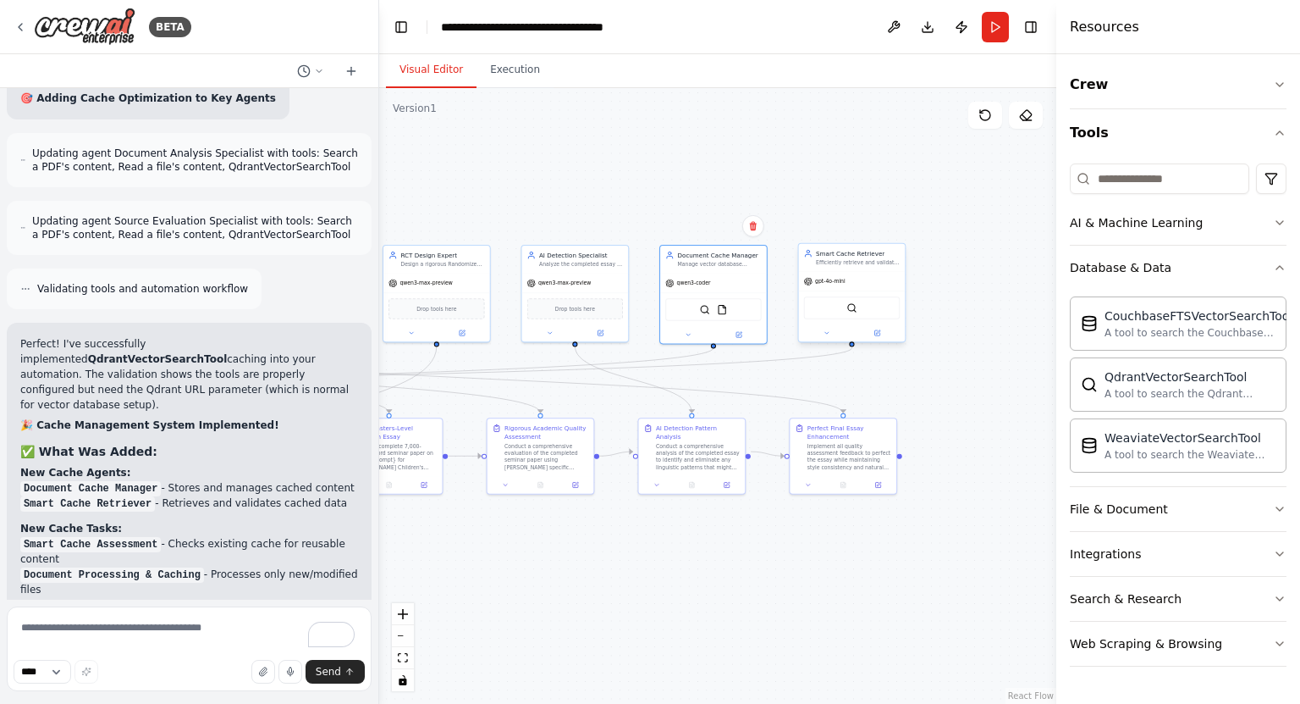
click at [846, 307] on div "QdrantVectorSearchTool" at bounding box center [852, 307] width 96 height 23
click at [855, 309] on img at bounding box center [852, 307] width 10 height 10
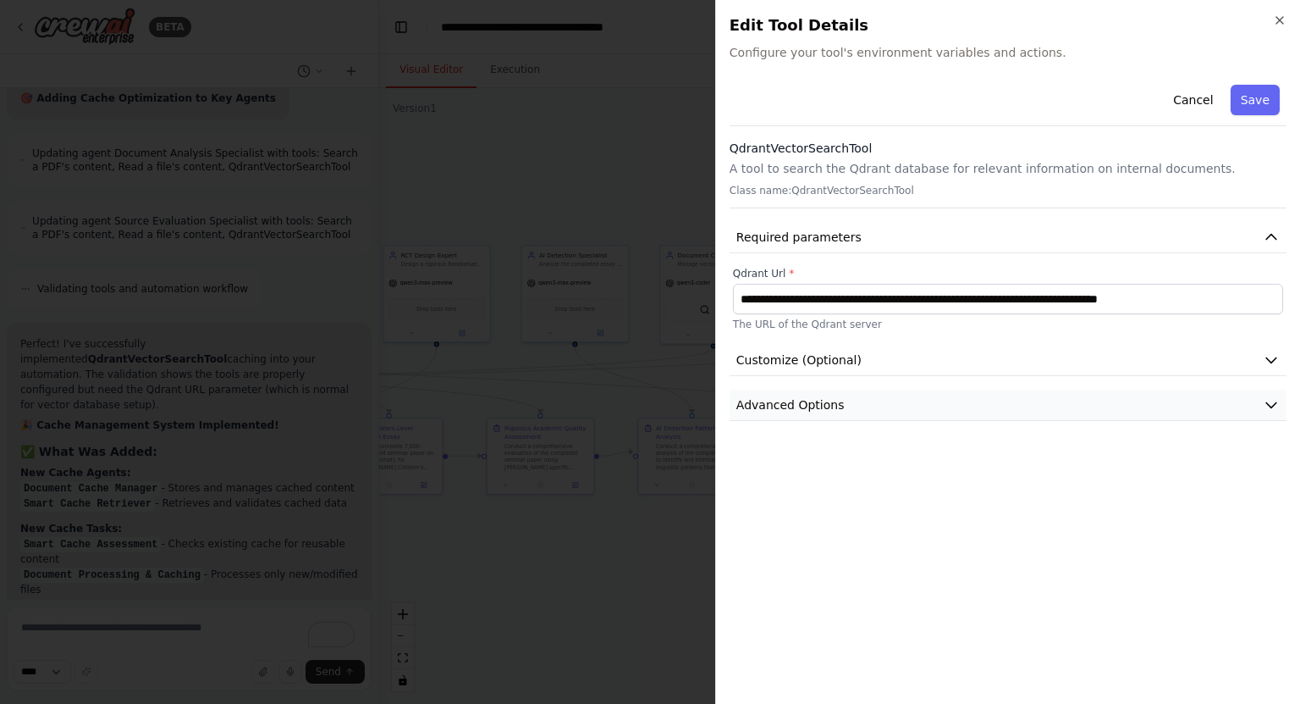
click at [811, 404] on span "Advanced Options" at bounding box center [791, 404] width 108 height 17
click at [1202, 102] on button "Cancel" at bounding box center [1193, 100] width 60 height 30
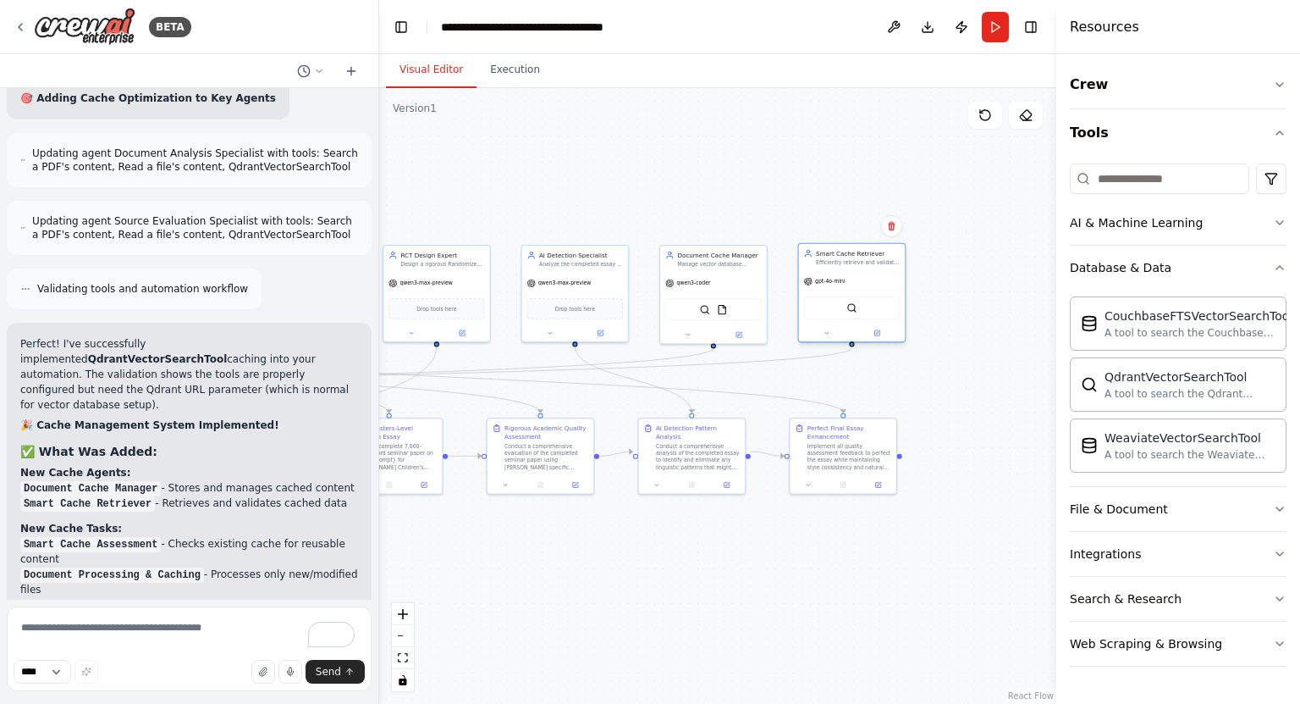
click at [886, 339] on div at bounding box center [852, 332] width 107 height 17
click at [887, 331] on button at bounding box center [877, 333] width 49 height 10
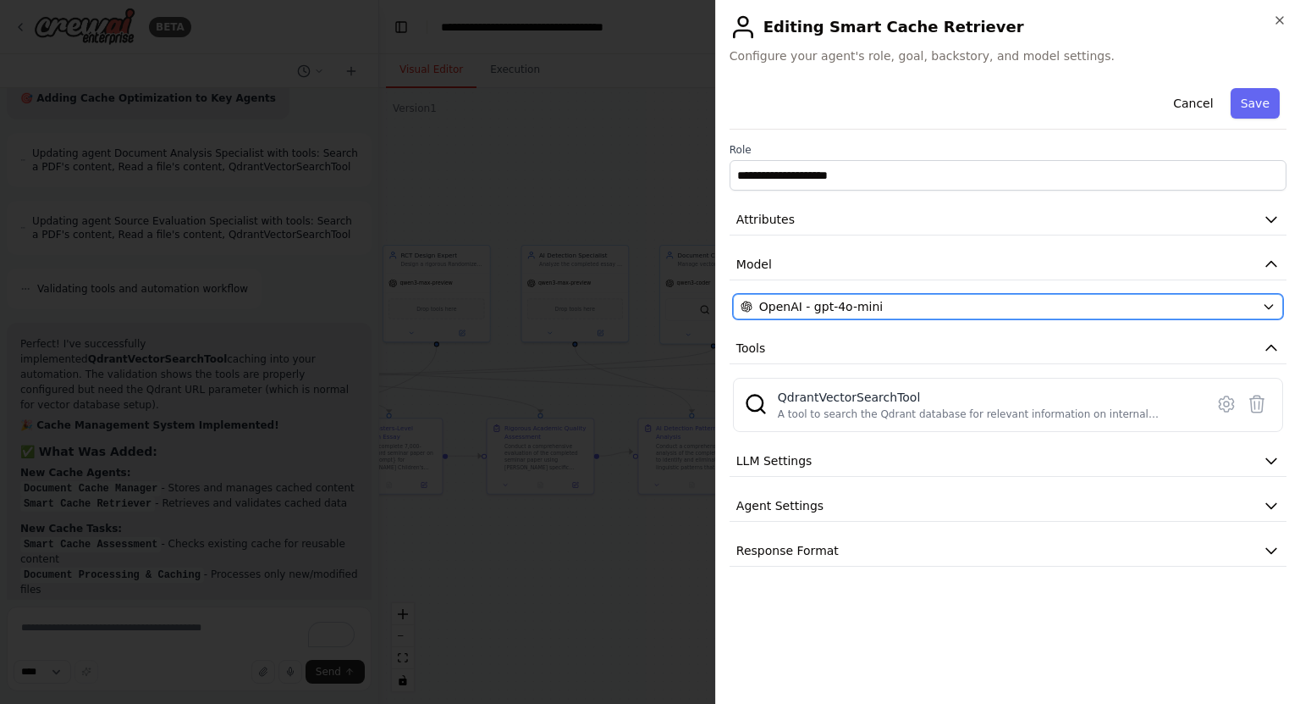
click at [853, 306] on span "OpenAI - gpt-4o-mini" at bounding box center [821, 306] width 124 height 17
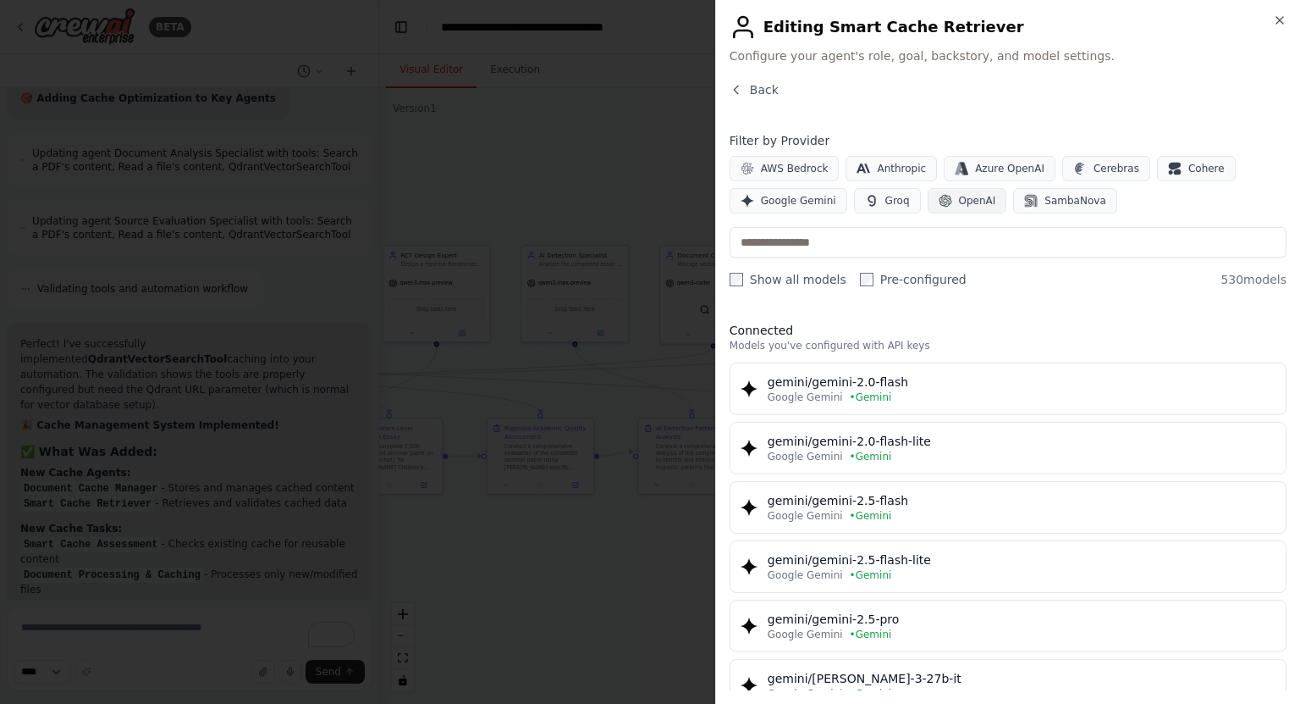
click at [939, 195] on icon "button" at bounding box center [945, 201] width 13 height 13
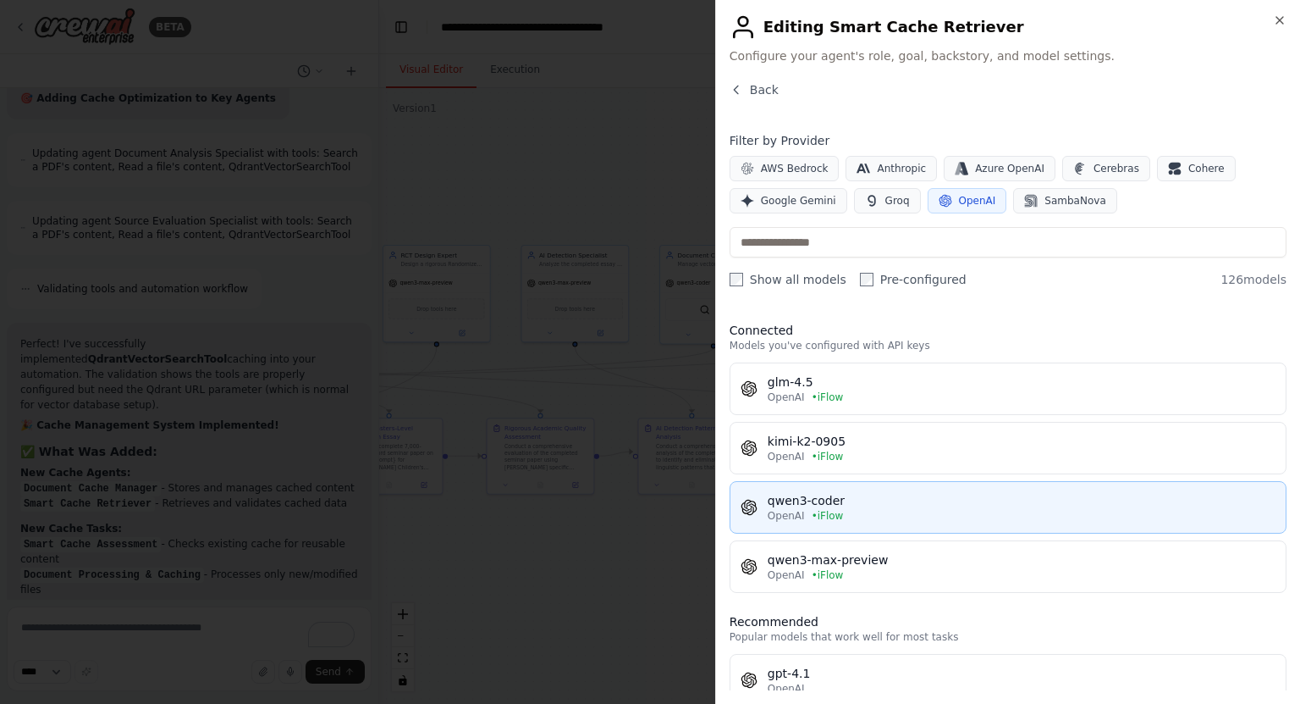
click at [853, 509] on div "OpenAI • iFlow" at bounding box center [1022, 516] width 508 height 14
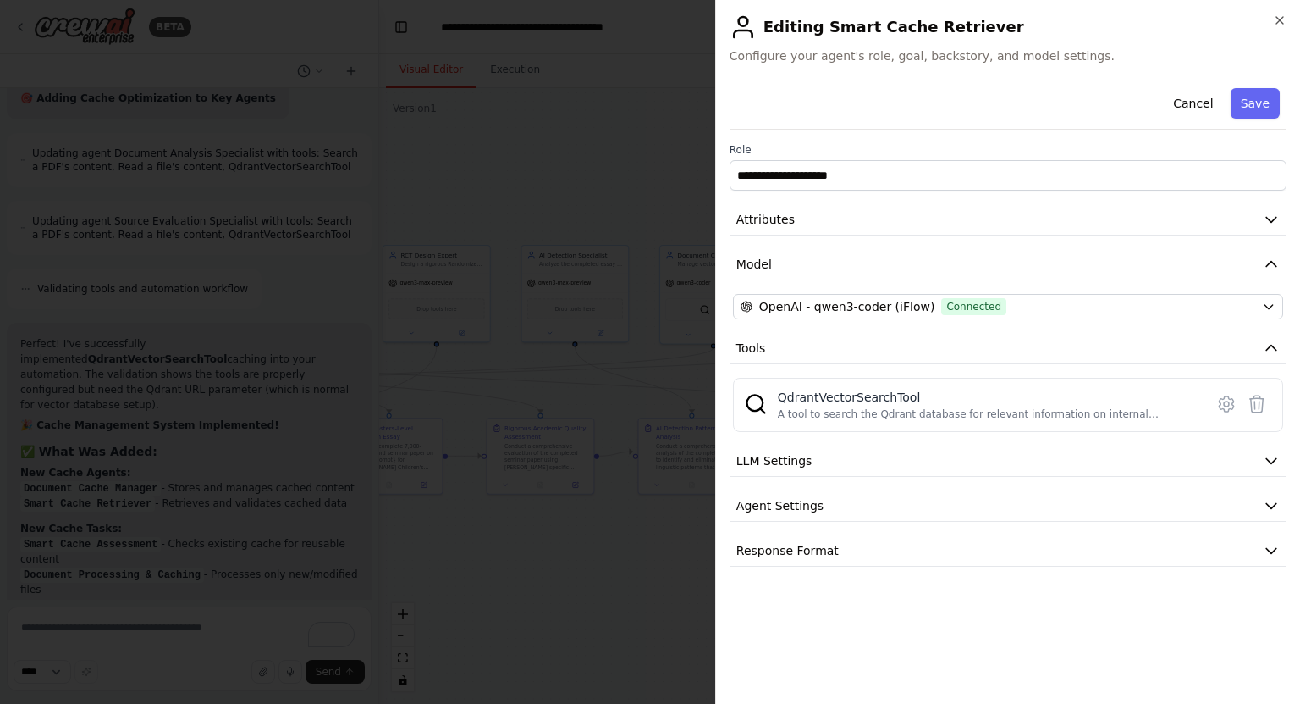
click at [1252, 86] on div "Cancel Save" at bounding box center [1008, 105] width 557 height 48
click at [1253, 104] on button "Save" at bounding box center [1255, 103] width 49 height 30
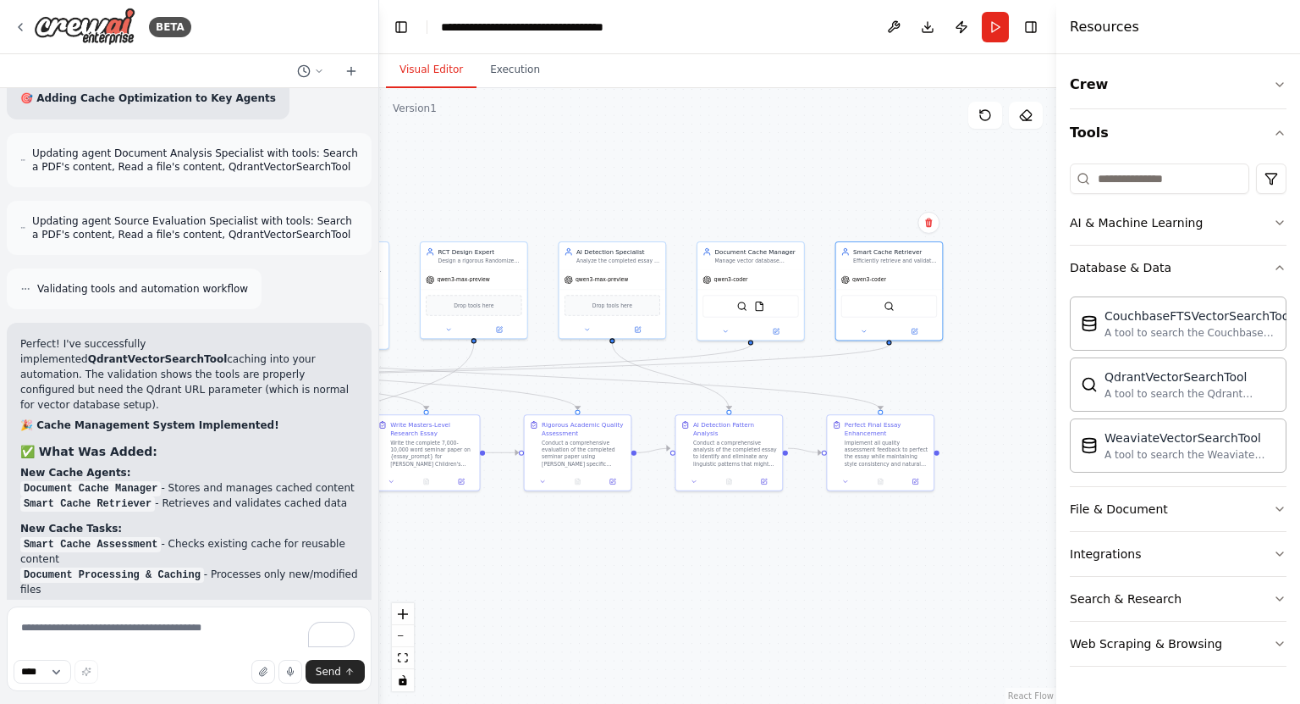
drag, startPoint x: 491, startPoint y: 213, endPoint x: 1092, endPoint y: 185, distance: 601.8
click at [1092, 185] on div "BETA I want my Crewai to get to a state where it can write a high quality 30 pa…" at bounding box center [650, 352] width 1300 height 704
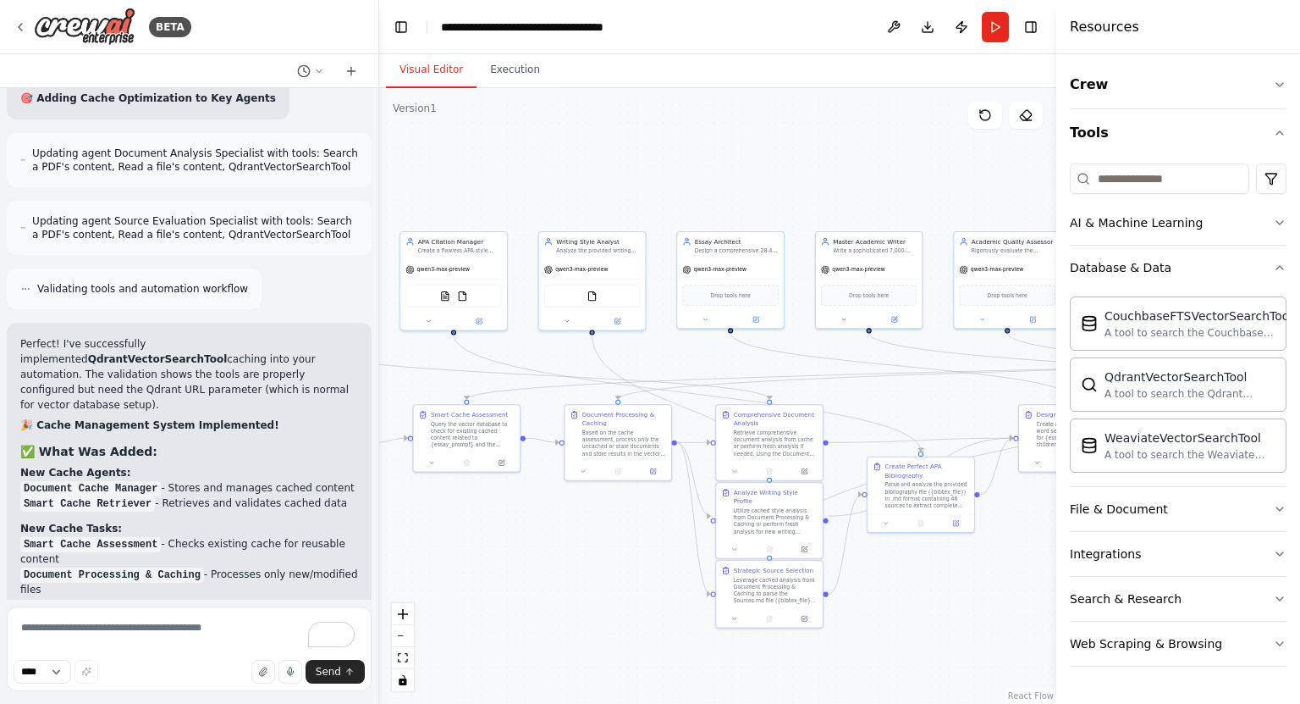
drag, startPoint x: 558, startPoint y: 187, endPoint x: 992, endPoint y: 195, distance: 434.4
click at [992, 195] on div ".deletable-edge-delete-btn { width: 20px; height: 20px; border: 0px solid #ffff…" at bounding box center [717, 395] width 677 height 615
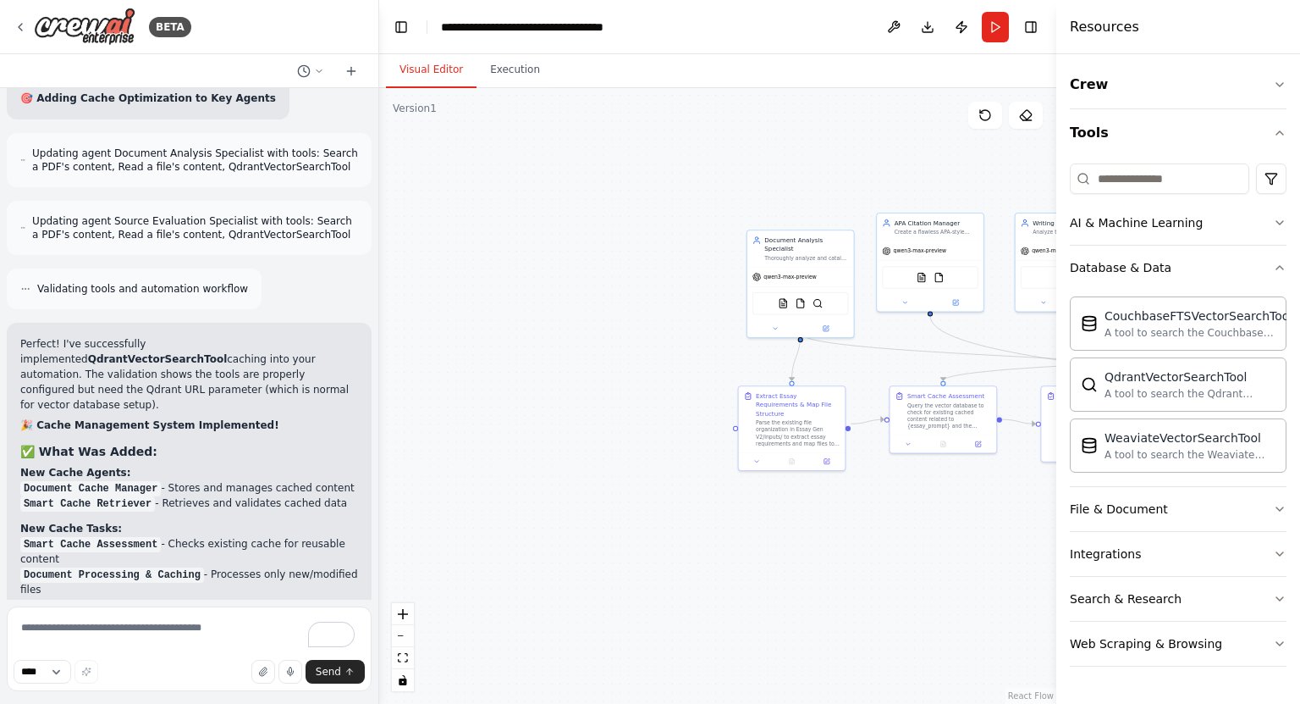
drag, startPoint x: 566, startPoint y: 210, endPoint x: 995, endPoint y: 197, distance: 428.6
click at [995, 197] on div ".deletable-edge-delete-btn { width: 20px; height: 20px; border: 0px solid #ffff…" at bounding box center [717, 395] width 677 height 615
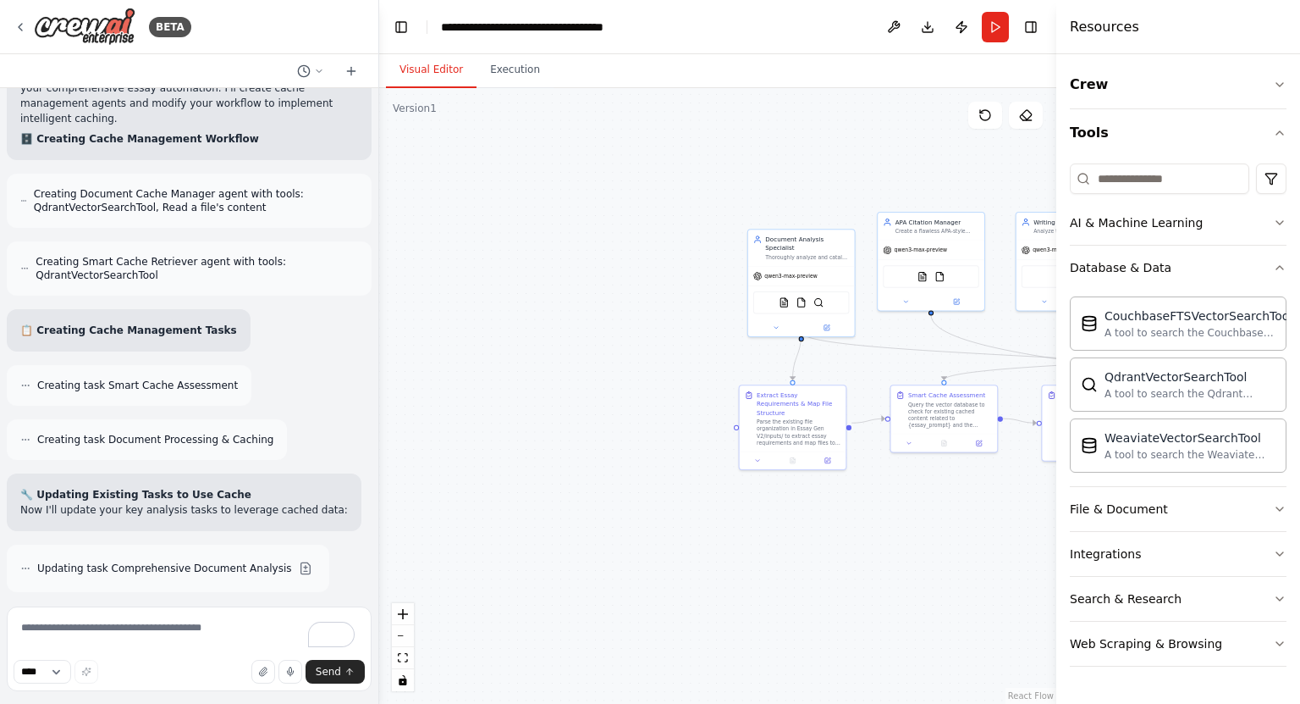
scroll to position [22781, 0]
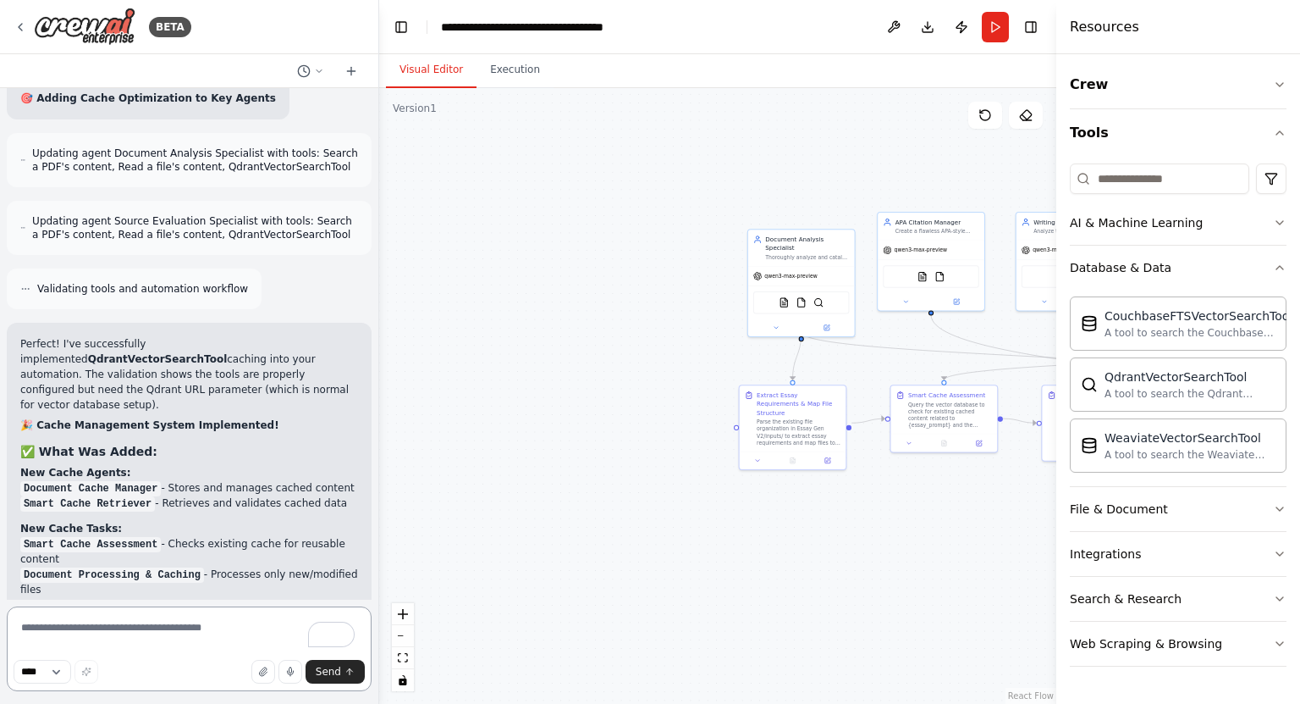
click at [254, 633] on textarea "To enrich screen reader interactions, please activate Accessibility in Grammarl…" at bounding box center [189, 648] width 365 height 85
type textarea "**********"
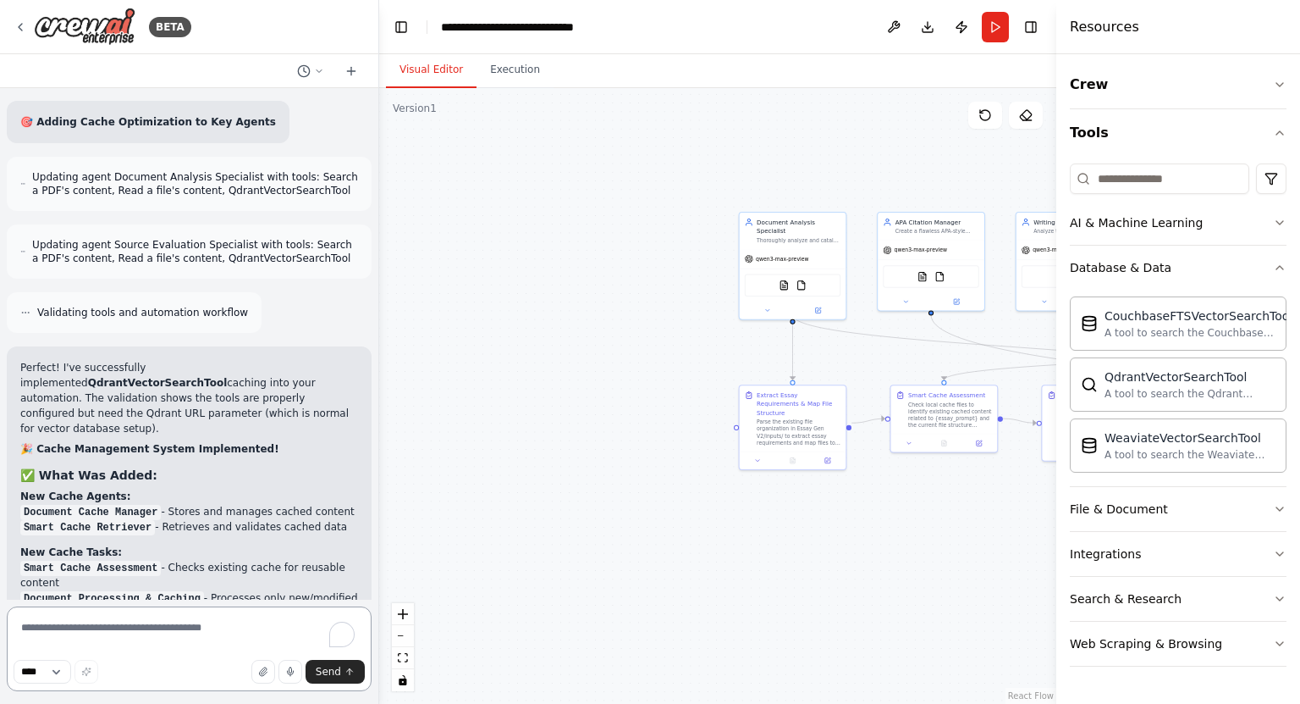
scroll to position [25451, 0]
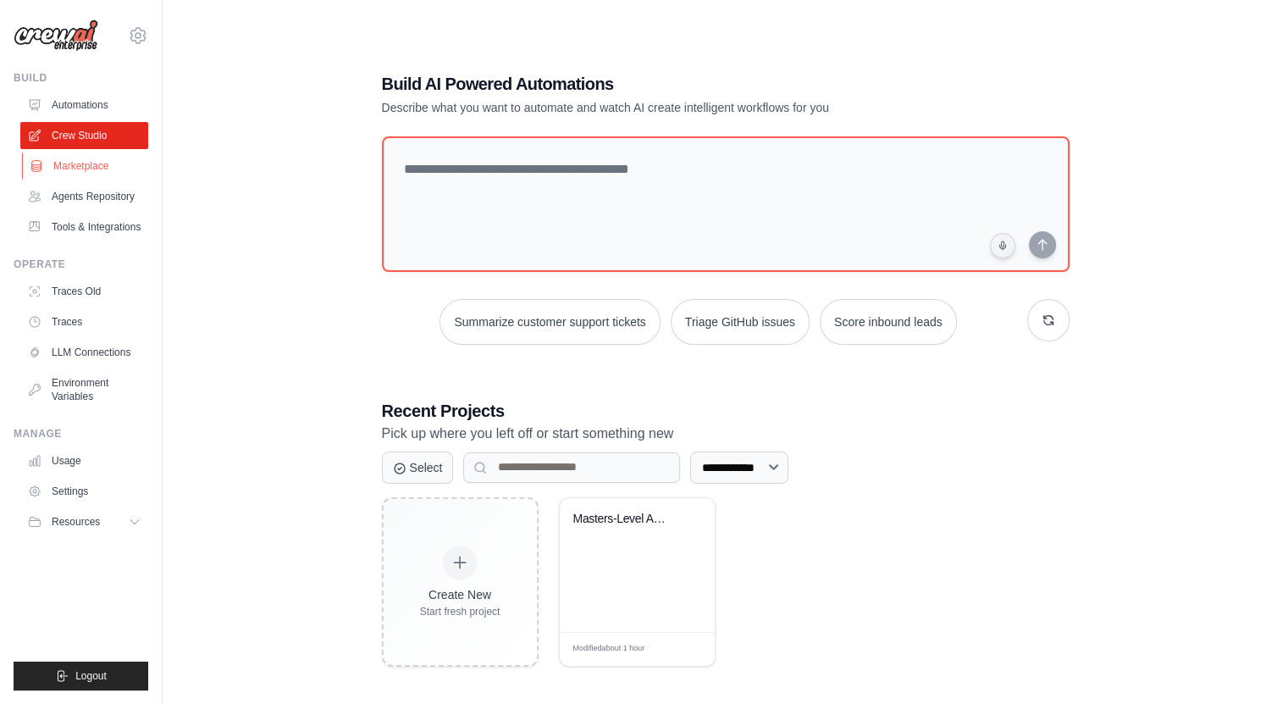
click at [67, 168] on link "Marketplace" at bounding box center [86, 165] width 128 height 27
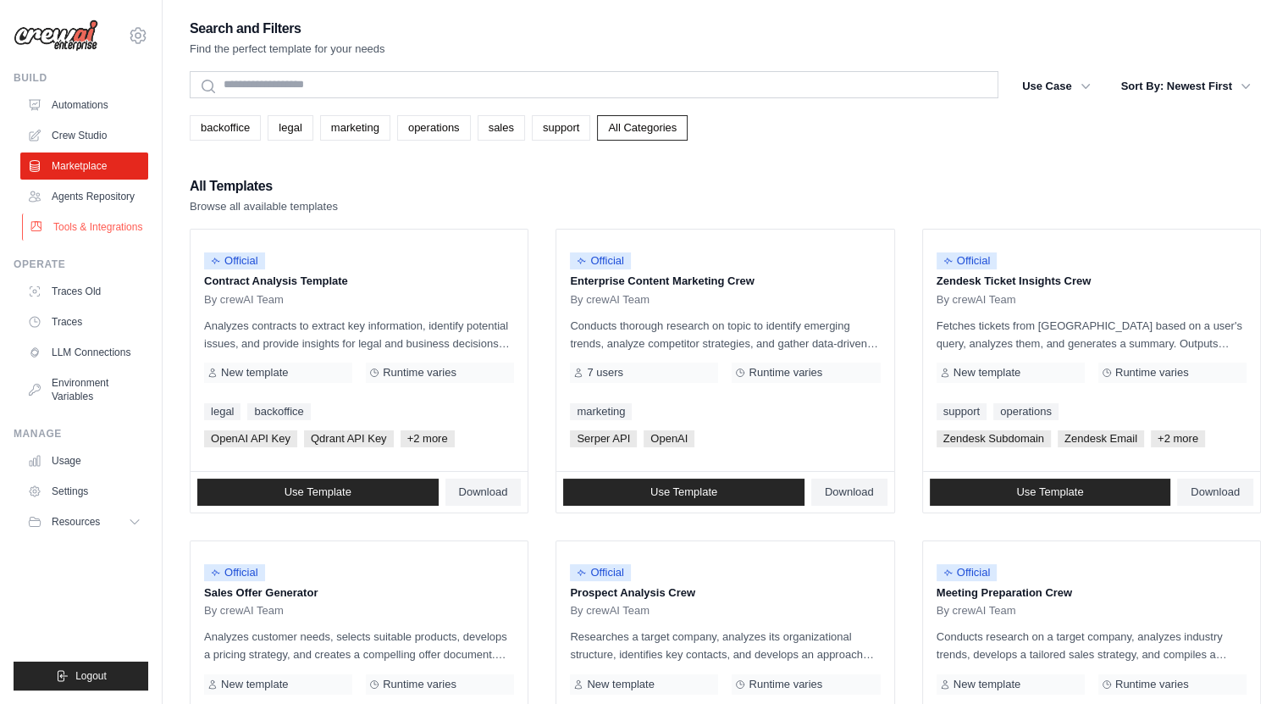
click at [79, 216] on link "Tools & Integrations" at bounding box center [86, 226] width 128 height 27
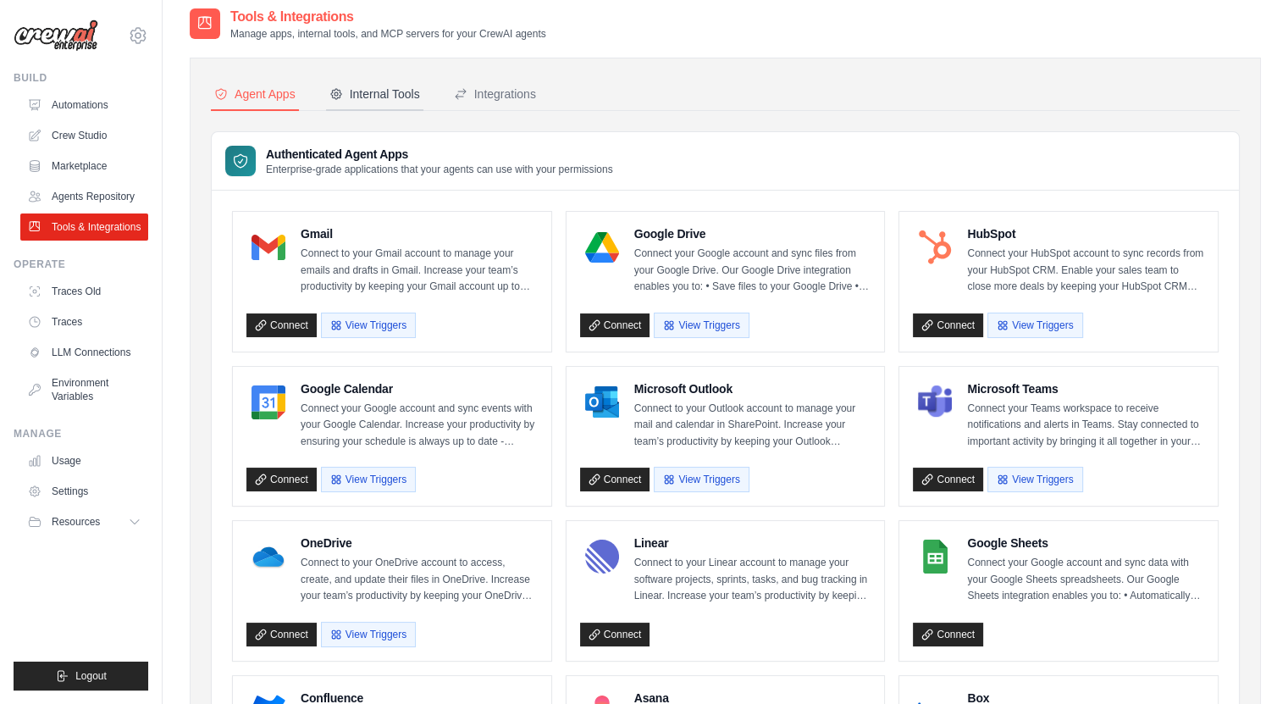
click at [418, 80] on button "Internal Tools" at bounding box center [374, 95] width 97 height 32
click at [386, 108] on button "Internal Tools" at bounding box center [374, 95] width 97 height 32
click at [400, 97] on div "Internal Tools" at bounding box center [374, 94] width 91 height 17
click at [376, 97] on div "Internal Tools" at bounding box center [374, 94] width 91 height 17
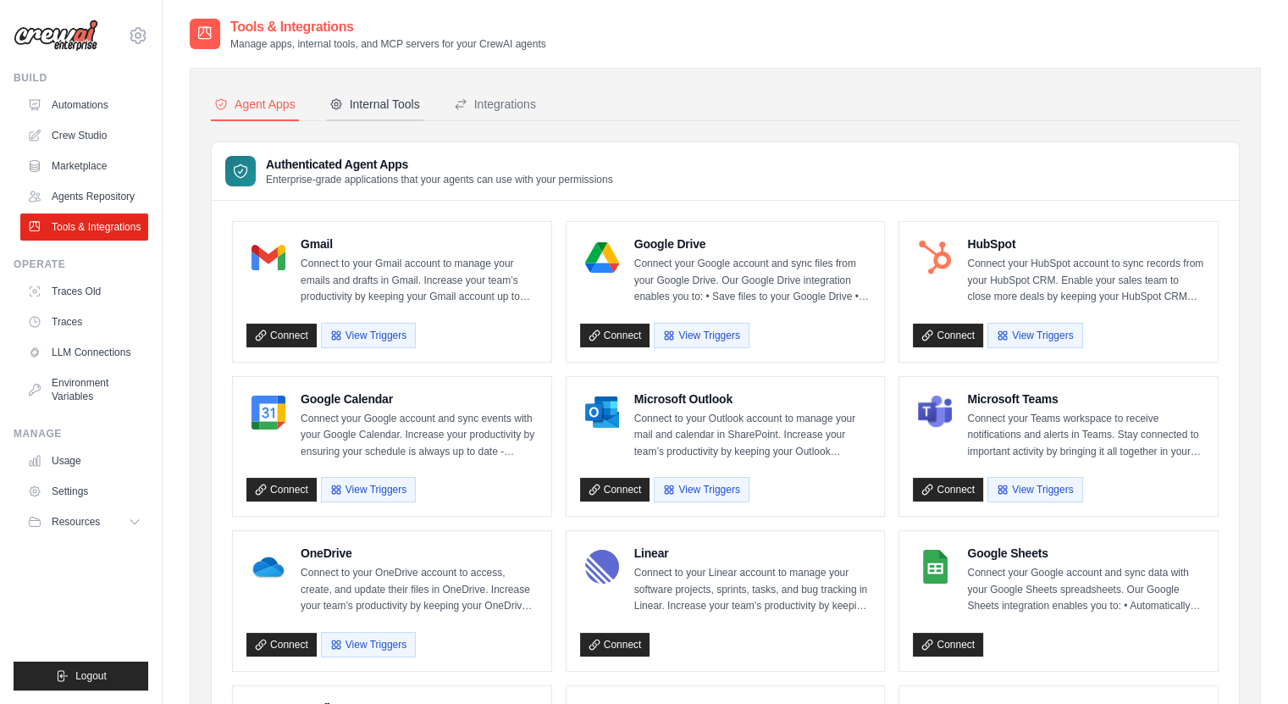
click at [406, 104] on div "Internal Tools" at bounding box center [374, 104] width 91 height 17
click at [412, 102] on div "Internal Tools" at bounding box center [374, 104] width 91 height 17
click at [515, 104] on div "Integrations" at bounding box center [495, 104] width 82 height 17
click at [398, 106] on div "Internal Tools" at bounding box center [374, 104] width 91 height 17
click at [376, 99] on div "Internal Tools" at bounding box center [374, 104] width 91 height 17
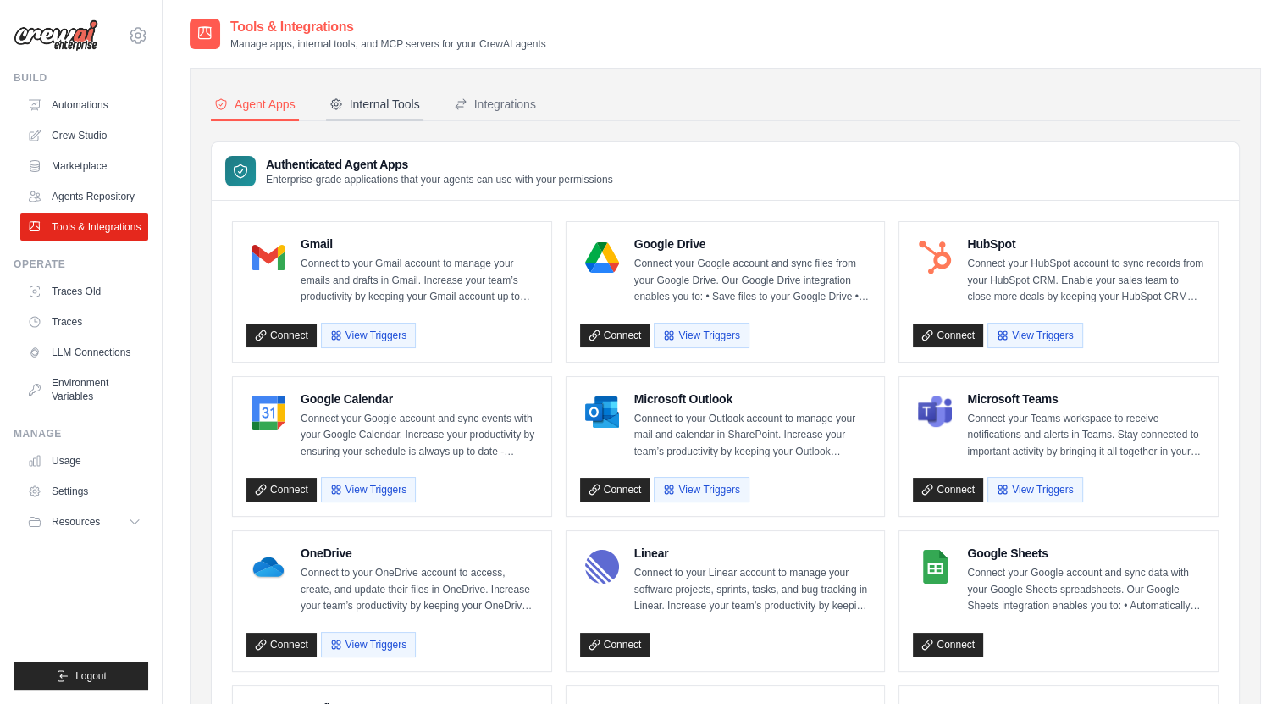
click at [376, 99] on div "Internal Tools" at bounding box center [374, 104] width 91 height 17
click at [400, 101] on div "Internal Tools" at bounding box center [374, 104] width 91 height 17
click at [486, 97] on div "Integrations" at bounding box center [495, 104] width 82 height 17
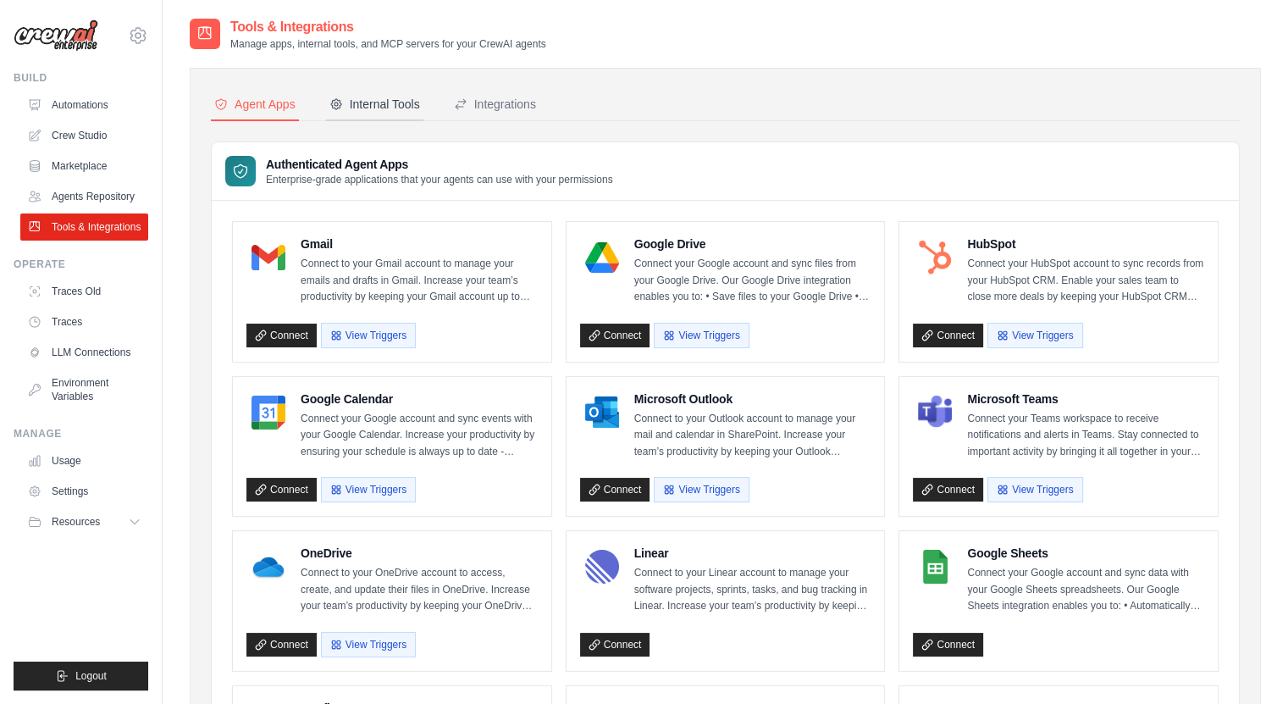
click at [395, 102] on div "Internal Tools" at bounding box center [374, 104] width 91 height 17
click at [143, 44] on icon at bounding box center [138, 35] width 20 height 20
click at [78, 163] on link "Marketplace" at bounding box center [86, 165] width 128 height 27
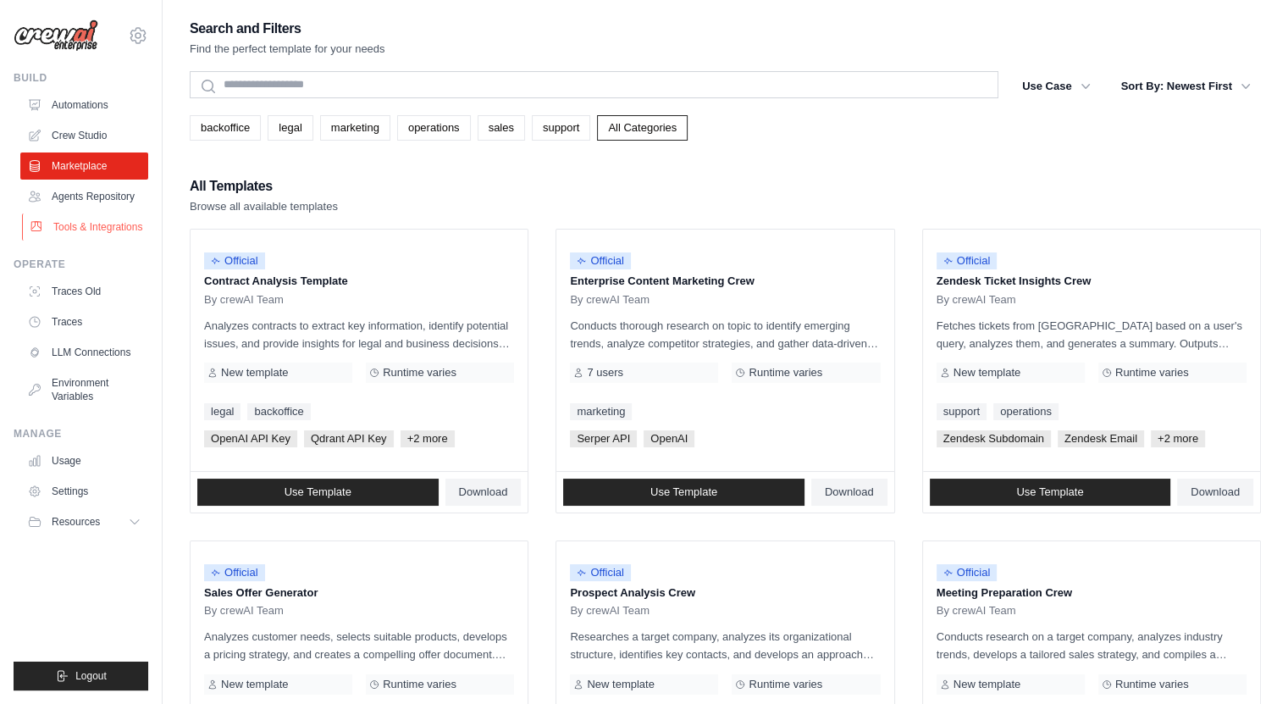
click at [94, 215] on link "Tools & Integrations" at bounding box center [86, 226] width 128 height 27
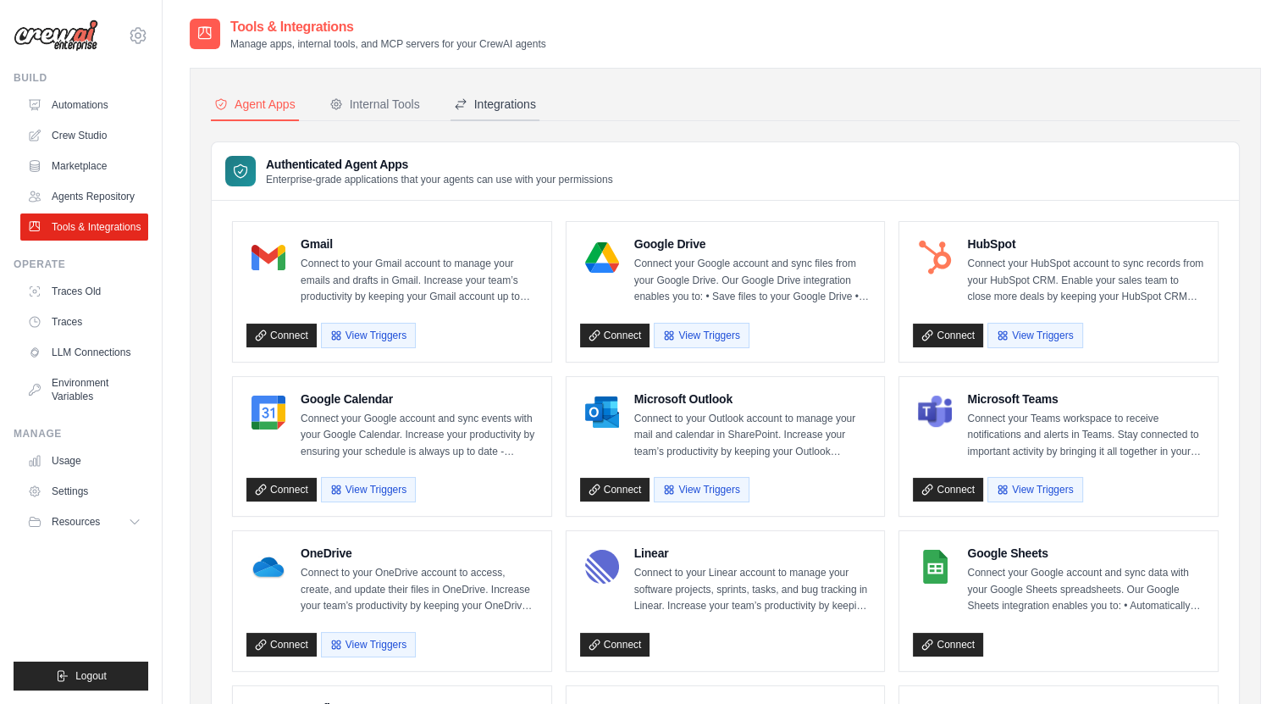
click at [488, 98] on div "Integrations" at bounding box center [495, 104] width 82 height 17
click at [511, 117] on button "Integrations" at bounding box center [494, 105] width 89 height 32
click at [406, 104] on div "Internal Tools" at bounding box center [374, 104] width 91 height 17
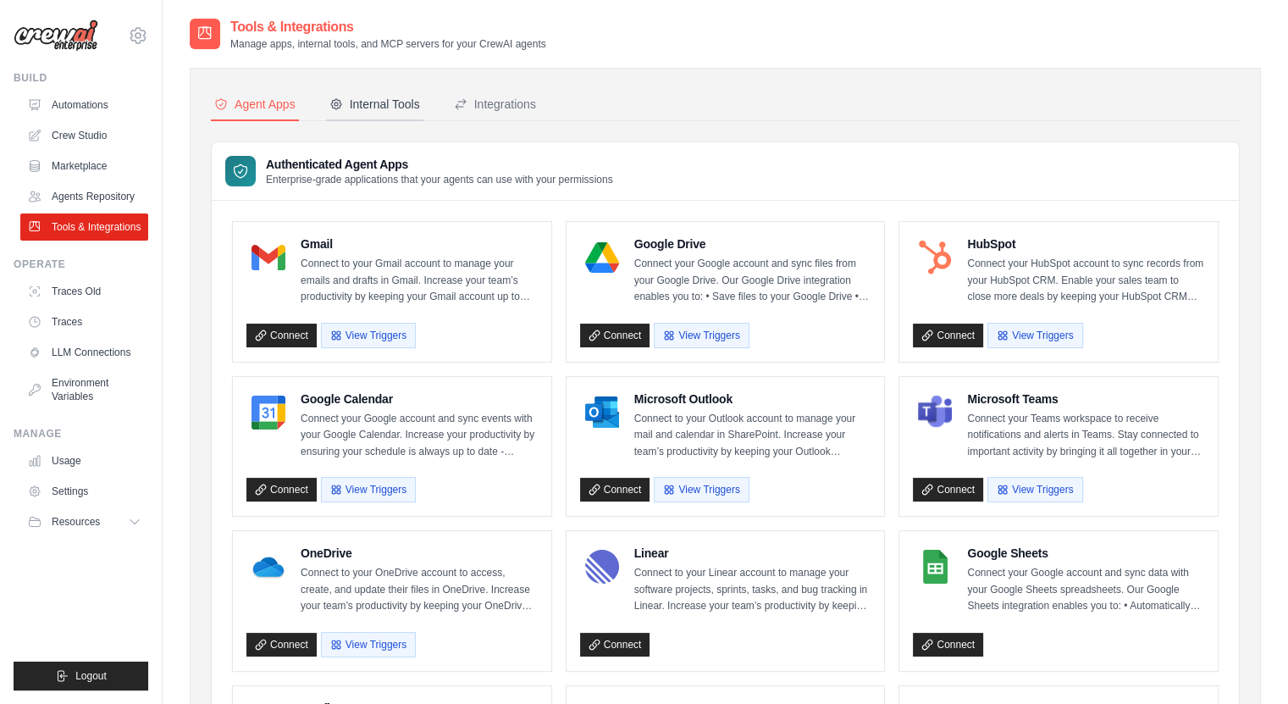
click at [406, 104] on div "Internal Tools" at bounding box center [374, 104] width 91 height 17
click at [395, 106] on div "Internal Tools" at bounding box center [374, 104] width 91 height 17
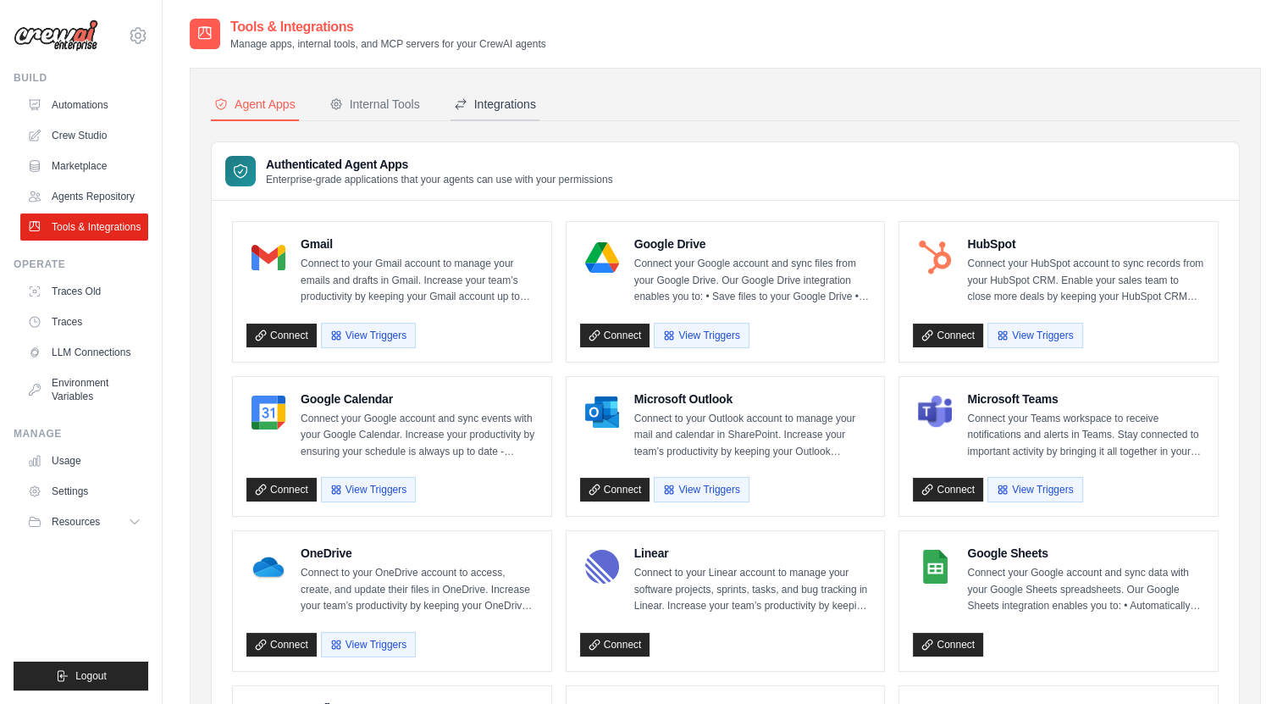
click at [490, 108] on div "Integrations" at bounding box center [495, 104] width 82 height 17
click at [417, 103] on div "Internal Tools" at bounding box center [374, 104] width 91 height 17
click at [437, 97] on nav "Agent Apps Internal Tools Integrations" at bounding box center [725, 105] width 1029 height 32
click at [491, 100] on div "Integrations" at bounding box center [495, 104] width 82 height 17
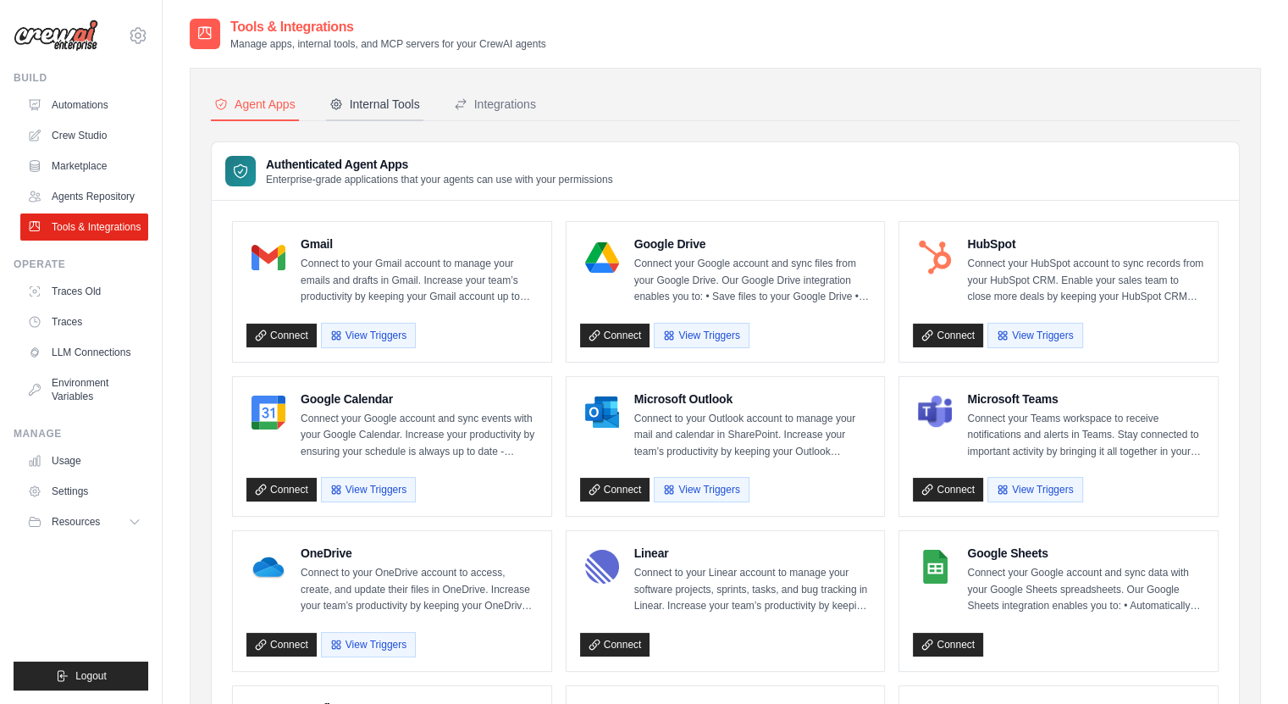
click at [402, 107] on div "Internal Tools" at bounding box center [374, 104] width 91 height 17
click at [356, 105] on div "Internal Tools" at bounding box center [374, 104] width 91 height 17
click at [333, 104] on button "Internal Tools" at bounding box center [374, 105] width 97 height 32
click at [358, 91] on button "Internal Tools" at bounding box center [374, 105] width 97 height 32
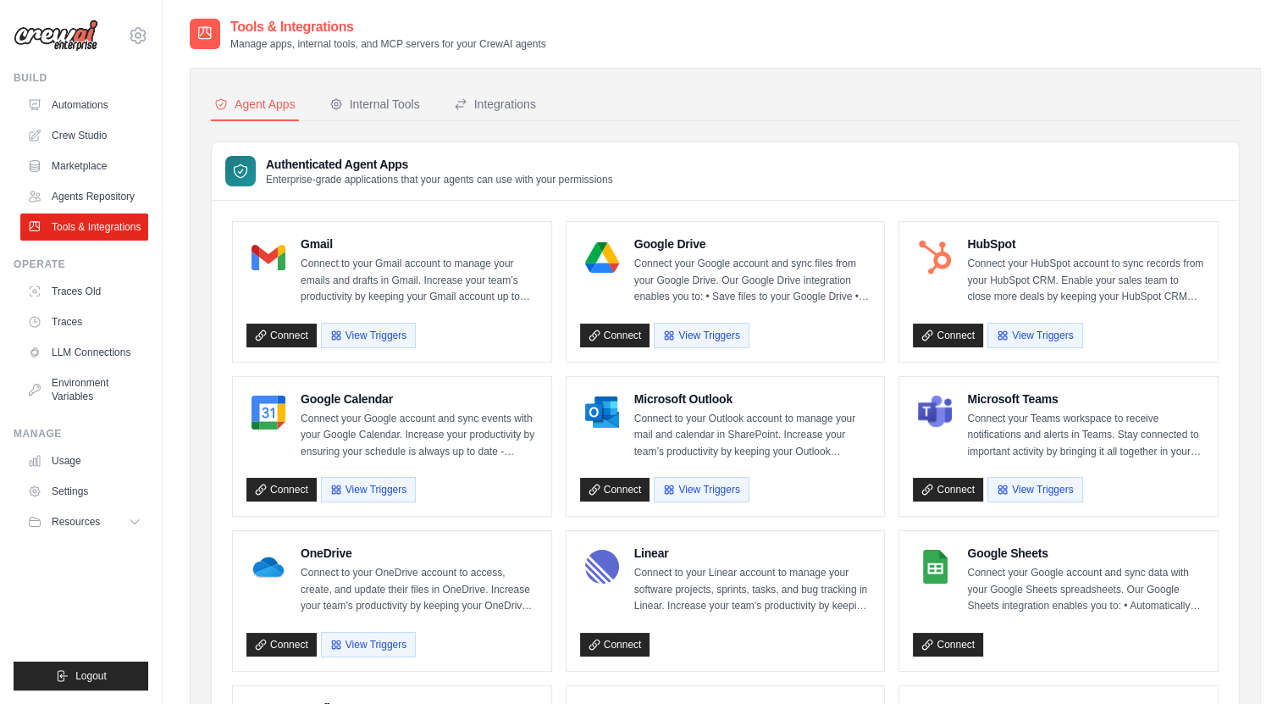
click at [445, 90] on nav "Agent Apps Internal Tools Integrations" at bounding box center [725, 105] width 1029 height 32
click at [408, 97] on div "Internal Tools" at bounding box center [374, 104] width 91 height 17
click at [98, 198] on link "Agents Repository" at bounding box center [86, 196] width 128 height 27
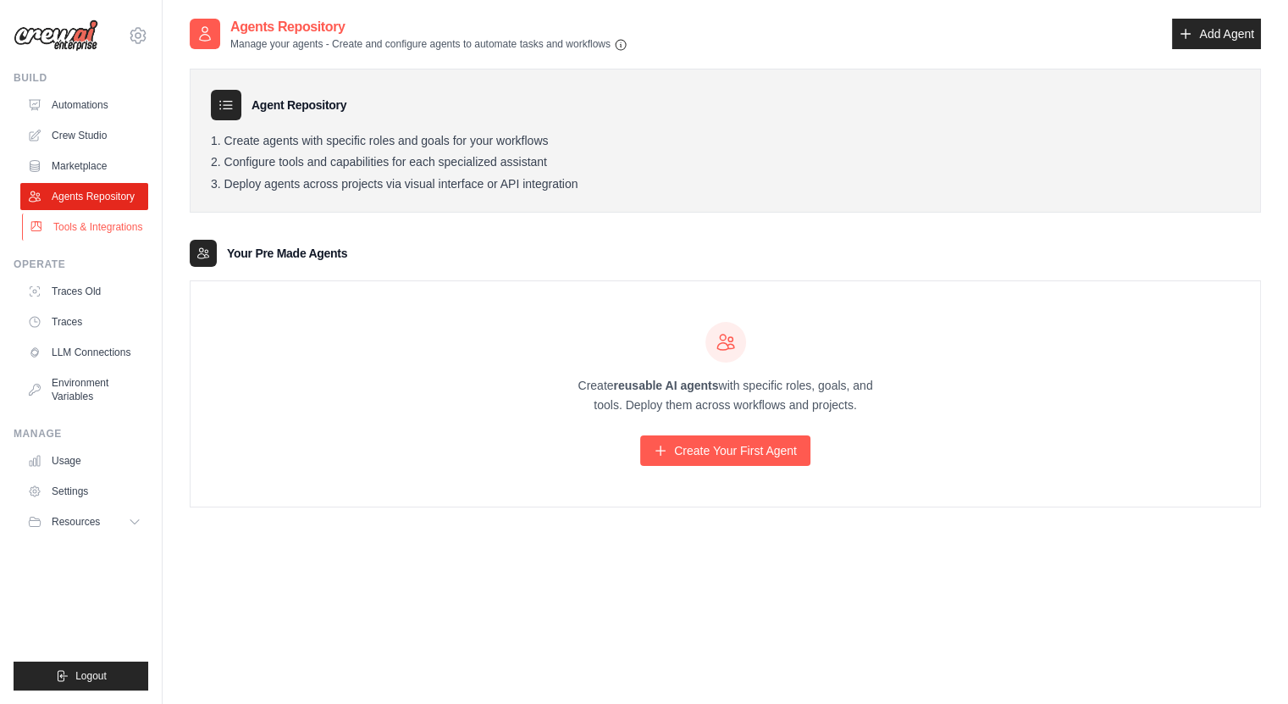
click at [81, 235] on link "Tools & Integrations" at bounding box center [86, 226] width 128 height 27
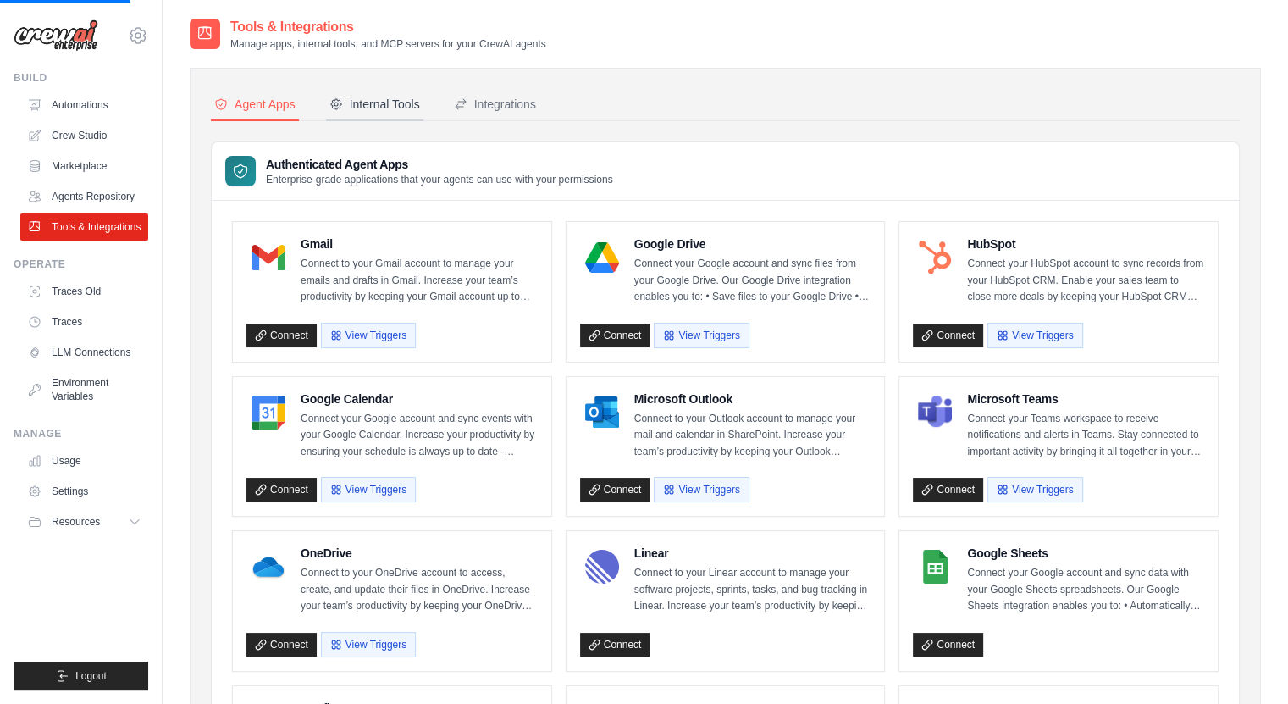
click at [380, 98] on div "Internal Tools" at bounding box center [374, 104] width 91 height 17
click at [400, 119] on button "Internal Tools" at bounding box center [374, 105] width 97 height 32
click at [417, 113] on button "Internal Tools" at bounding box center [374, 105] width 97 height 32
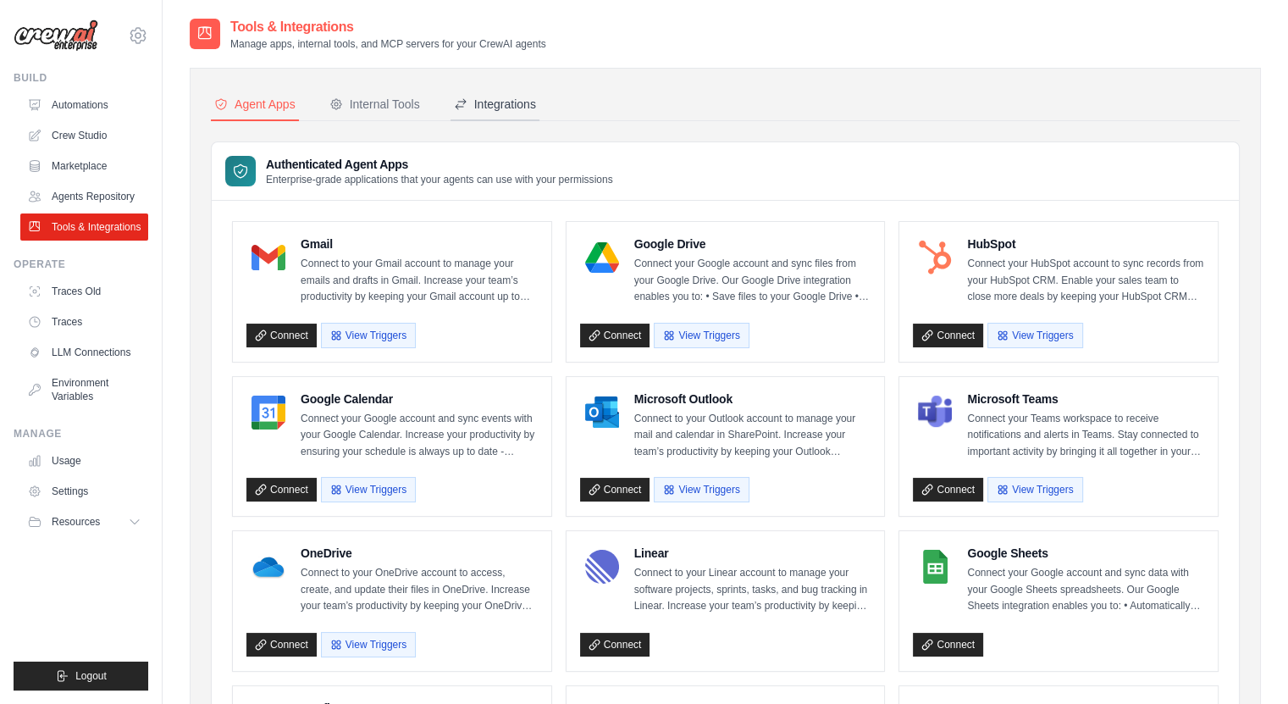
click at [518, 99] on div "Integrations" at bounding box center [495, 104] width 82 height 17
click at [393, 105] on div "Internal Tools" at bounding box center [374, 104] width 91 height 17
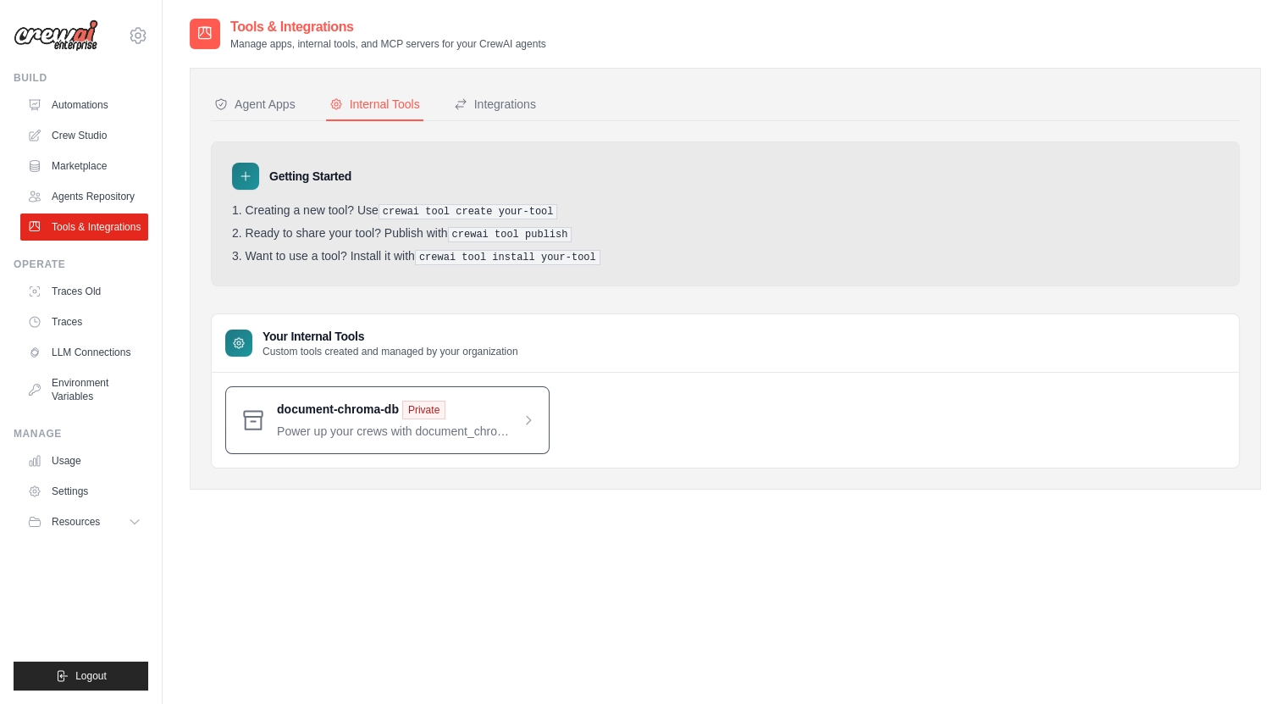
click at [481, 422] on span at bounding box center [406, 419] width 258 height 39
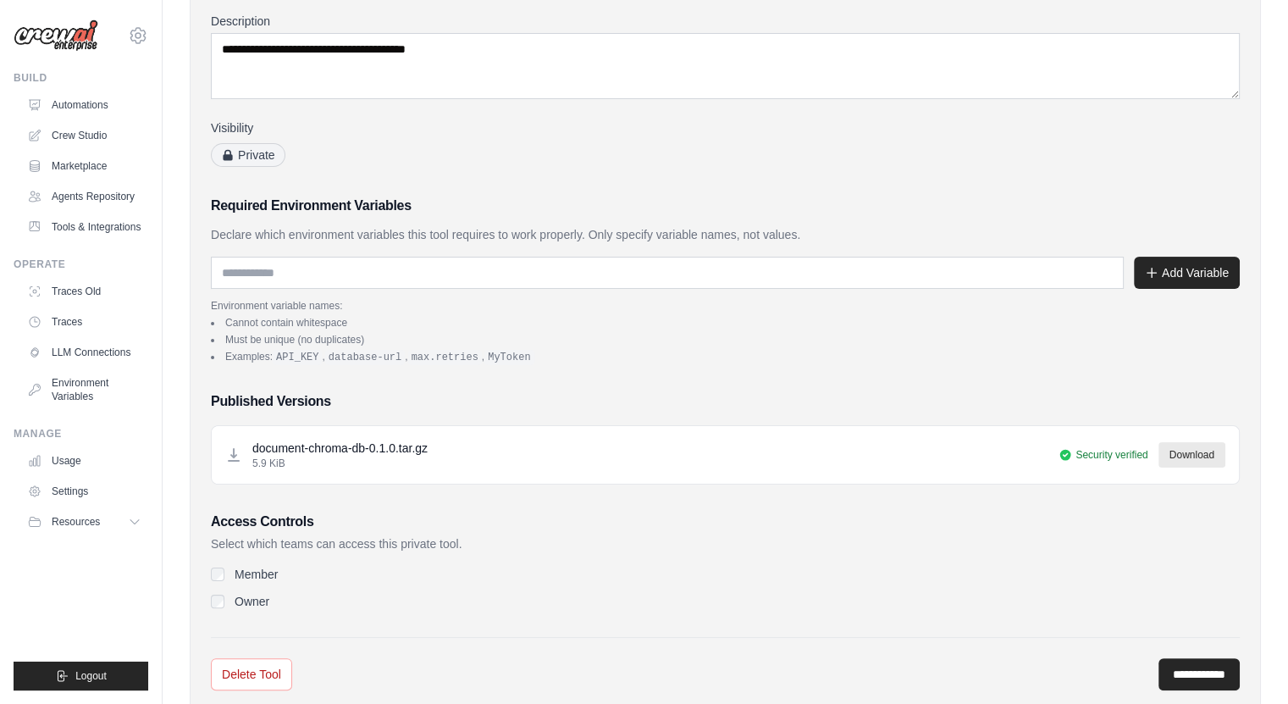
scroll to position [213, 0]
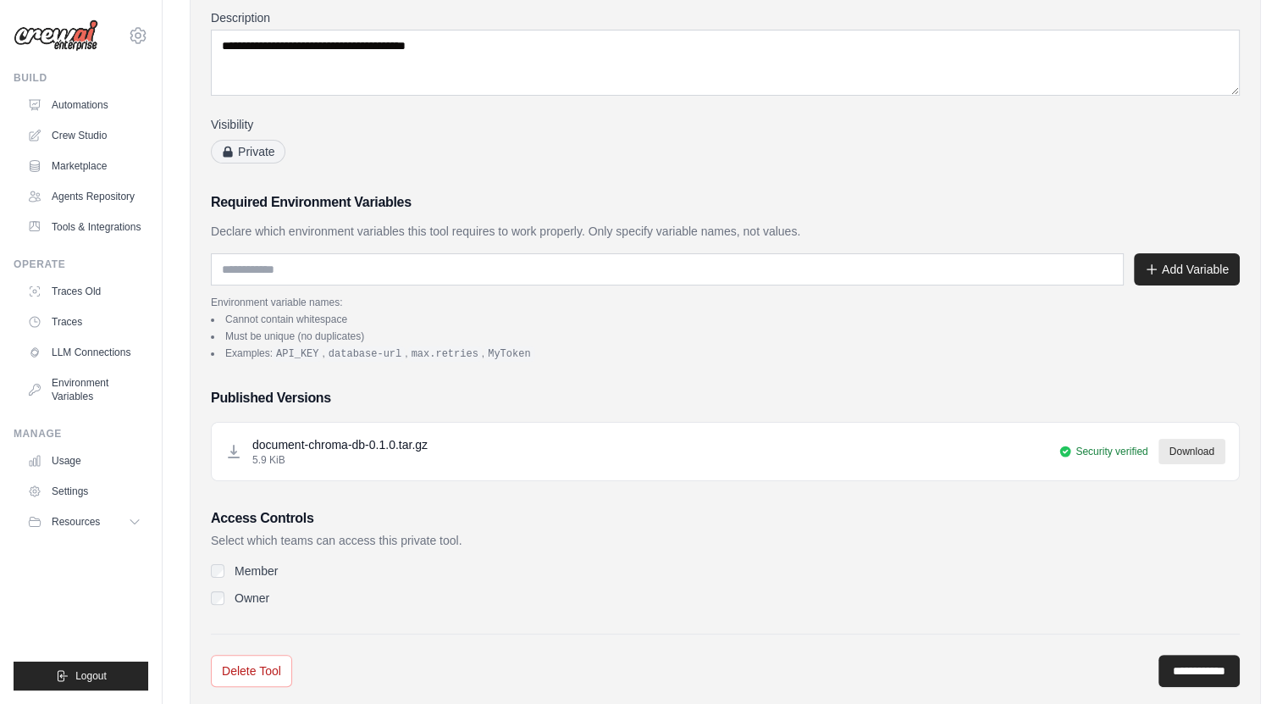
click at [557, 295] on p "Environment variable names:" at bounding box center [725, 302] width 1029 height 14
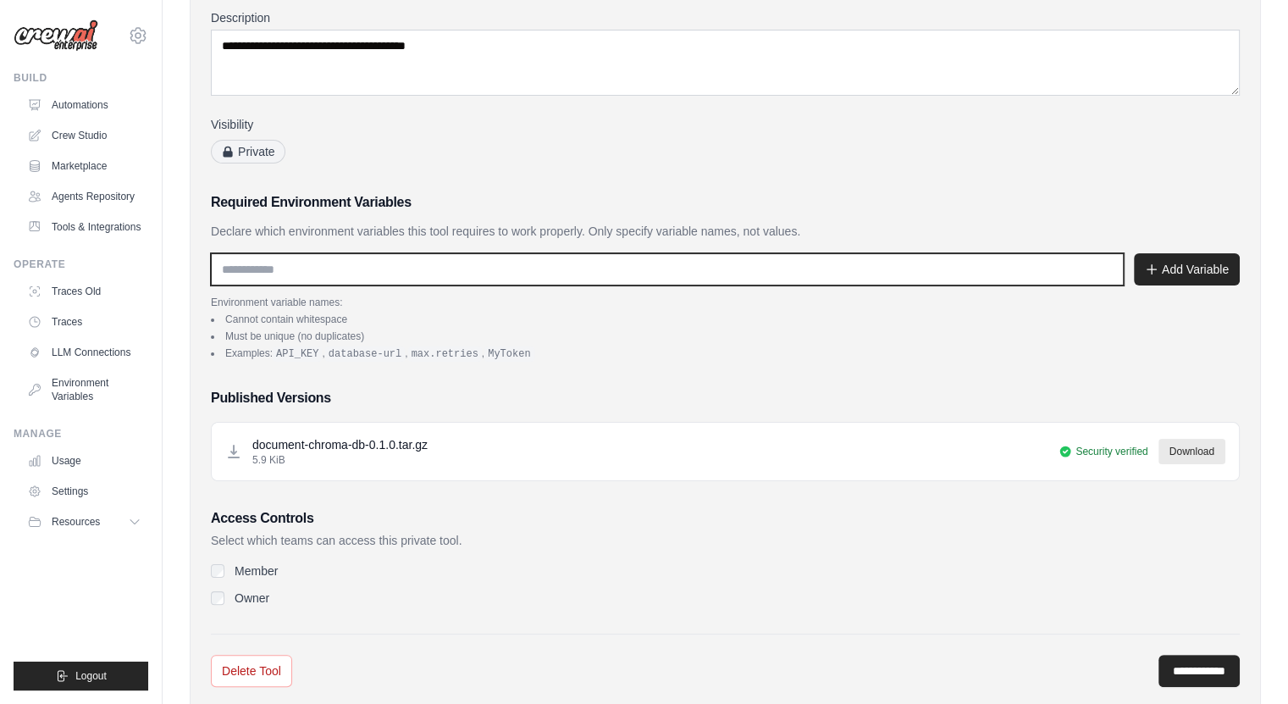
click at [572, 273] on input "text" at bounding box center [667, 269] width 913 height 32
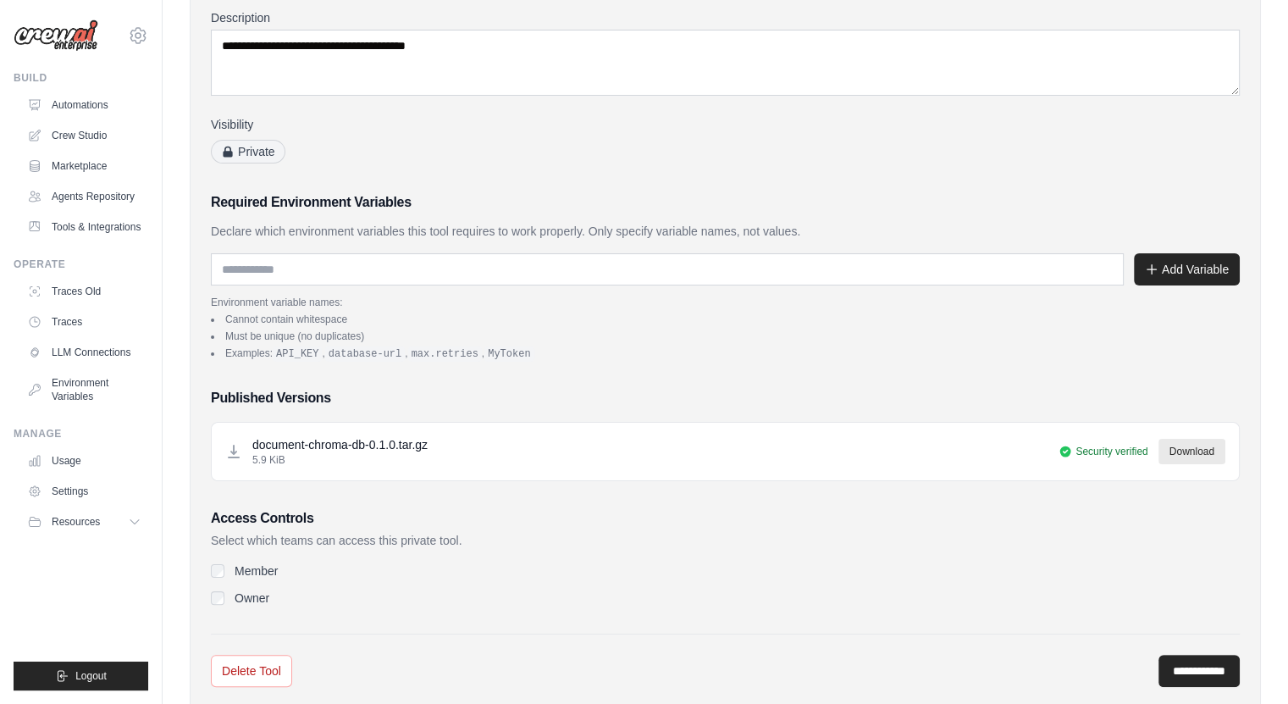
click at [541, 356] on li "Examples: API_KEY , database-url , max.retries , MyToken" at bounding box center [725, 353] width 1029 height 14
click at [251, 571] on label "Member" at bounding box center [256, 570] width 43 height 17
click at [244, 592] on label "Owner" at bounding box center [252, 597] width 35 height 17
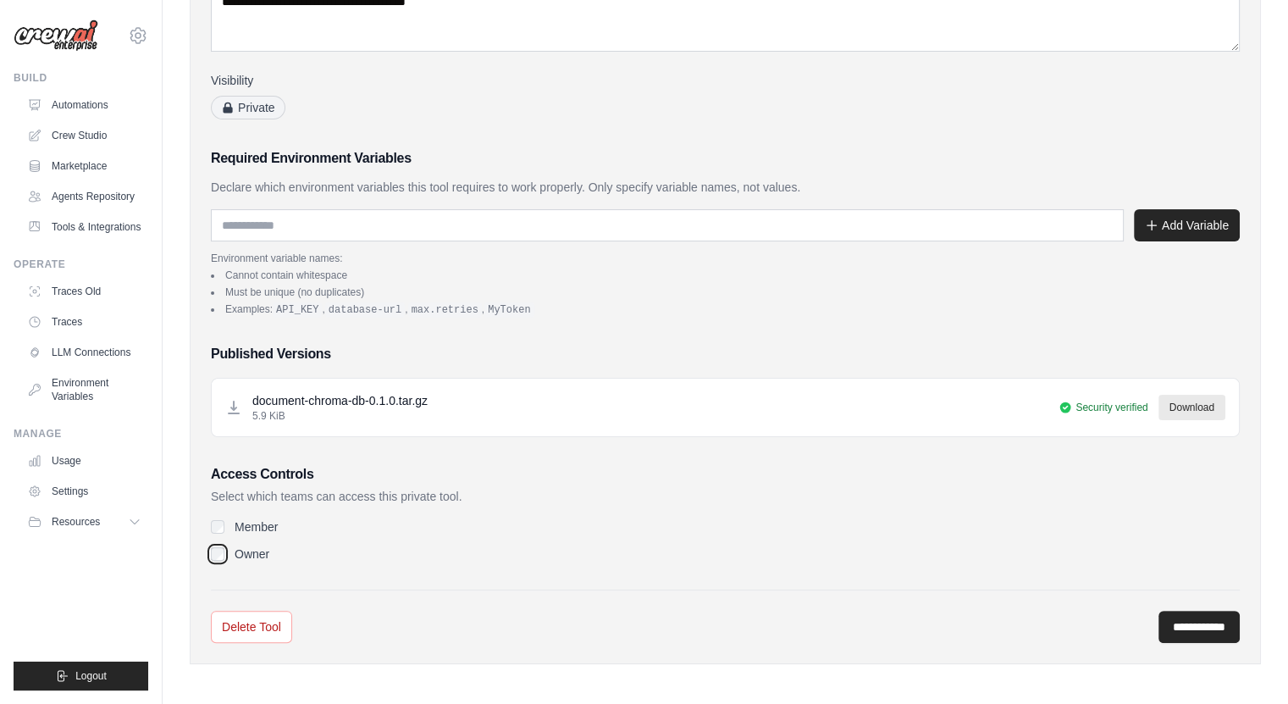
scroll to position [0, 0]
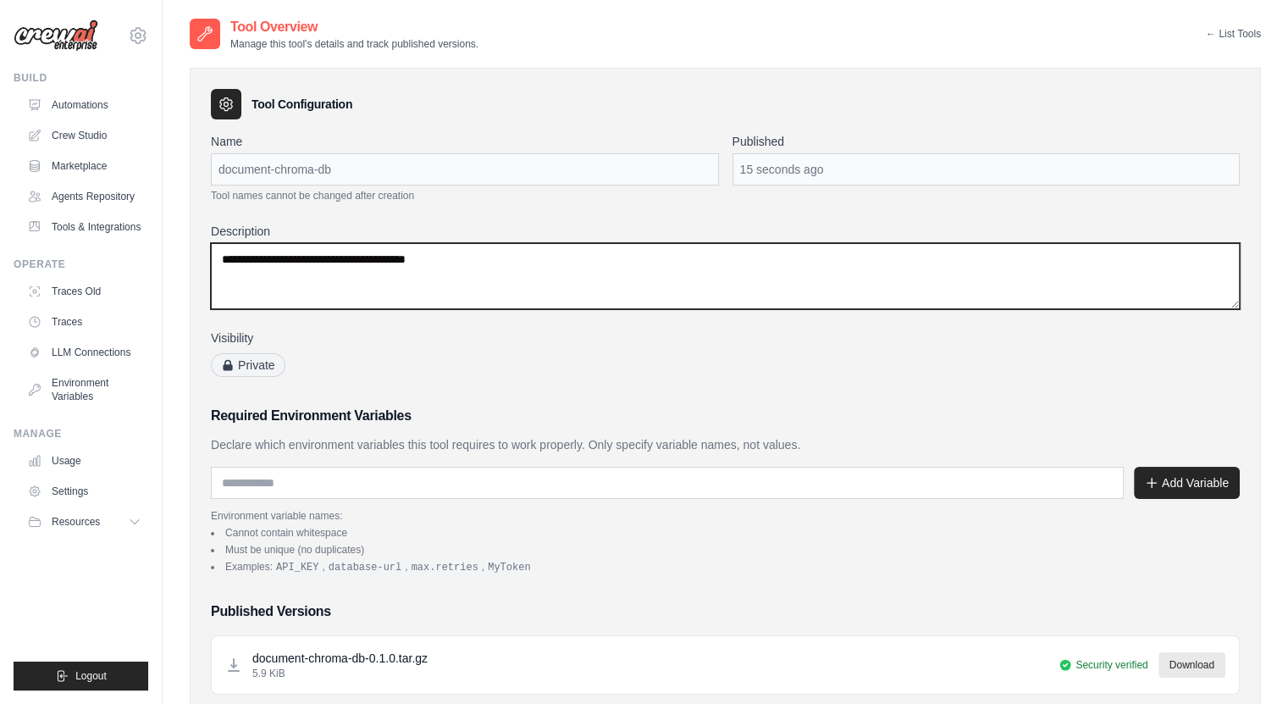
click at [709, 275] on textarea "**********" at bounding box center [725, 276] width 1029 height 66
drag, startPoint x: 364, startPoint y: 257, endPoint x: 179, endPoint y: 242, distance: 186.0
click at [179, 242] on div "**********" at bounding box center [725, 482] width 1125 height 931
click at [640, 259] on textarea "**********" at bounding box center [725, 276] width 1029 height 66
click at [691, 257] on textarea "**********" at bounding box center [725, 276] width 1029 height 66
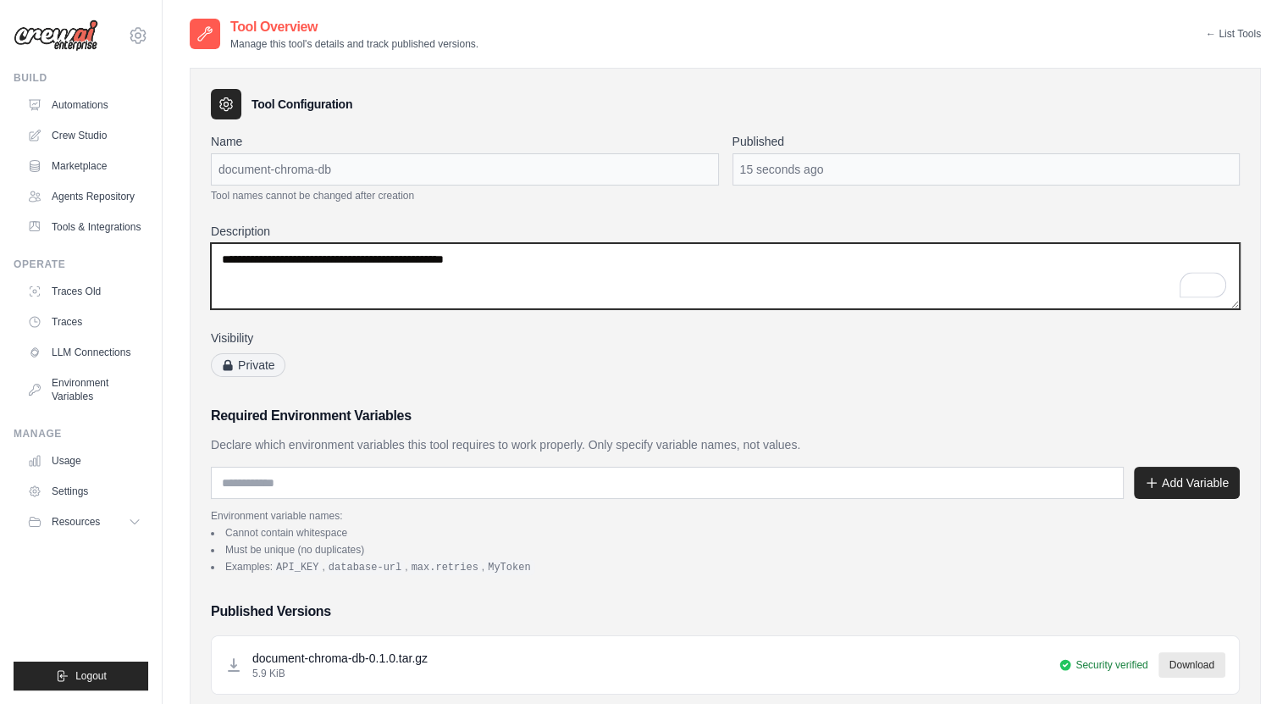
scroll to position [257, 0]
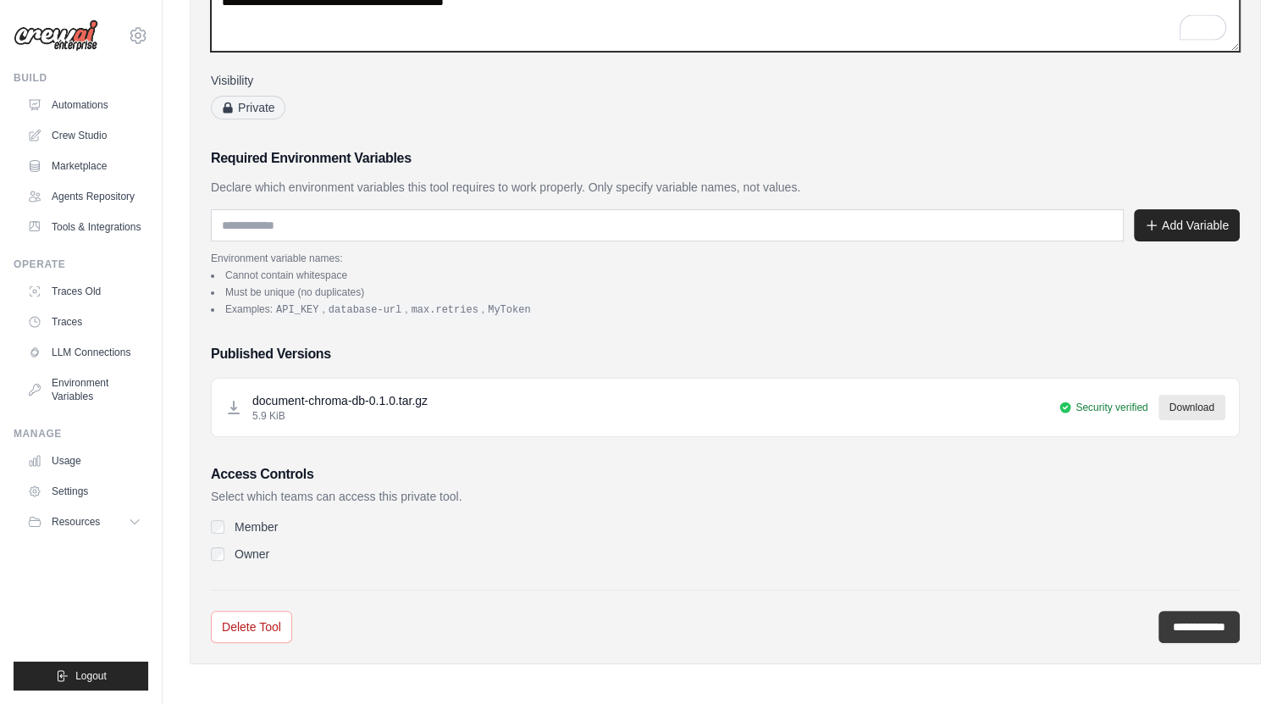
type textarea "**********"
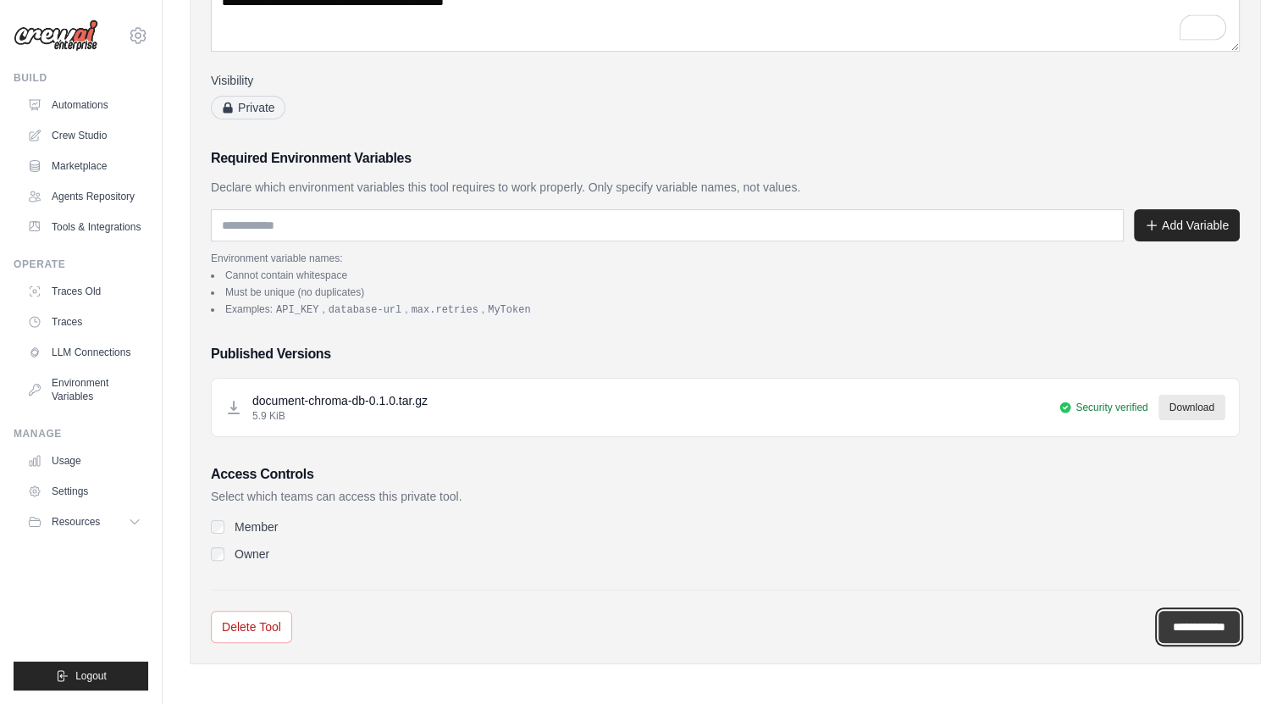
click at [1187, 625] on input "**********" at bounding box center [1198, 626] width 81 height 32
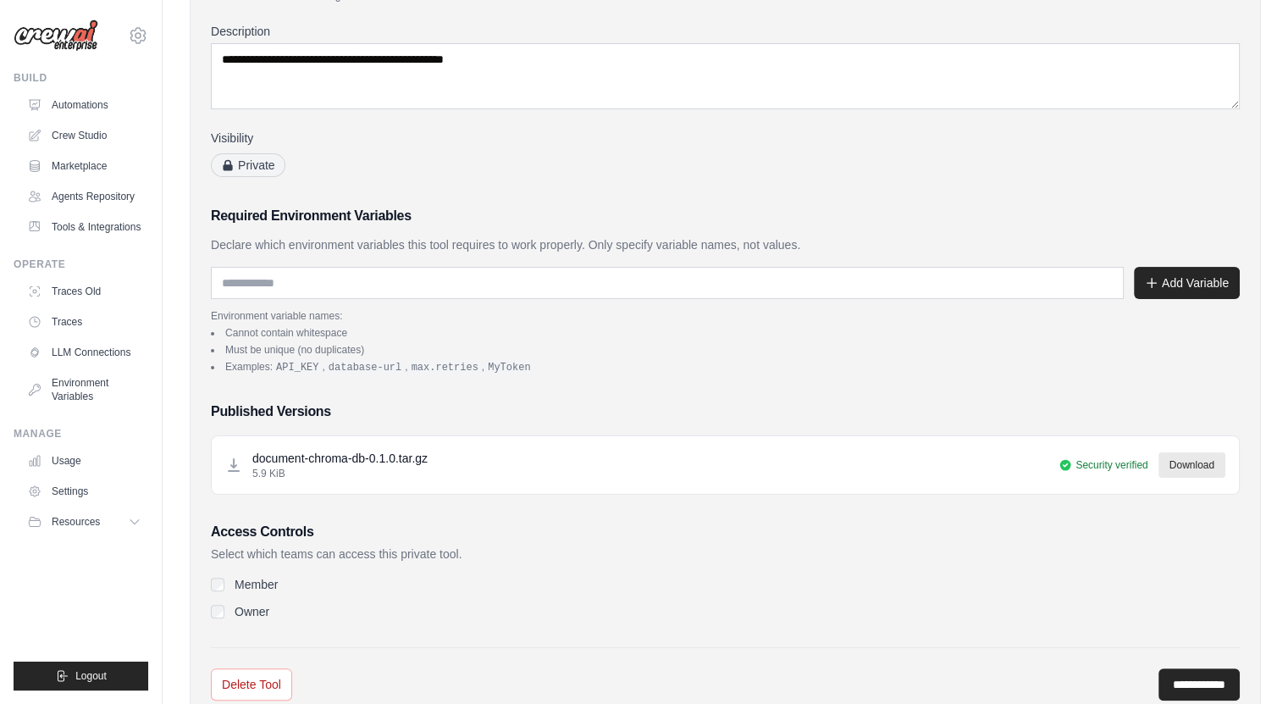
scroll to position [0, 0]
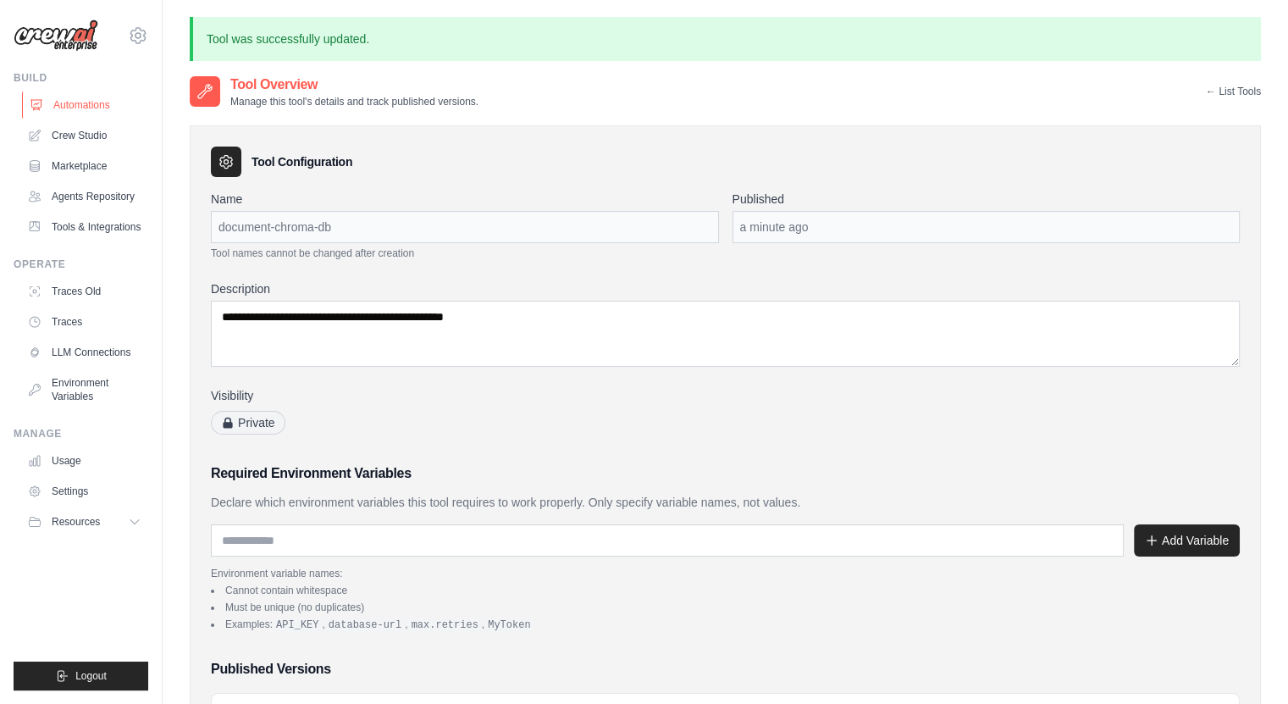
click at [78, 109] on link "Automations" at bounding box center [86, 104] width 128 height 27
click at [95, 140] on link "Crew Studio" at bounding box center [86, 135] width 128 height 27
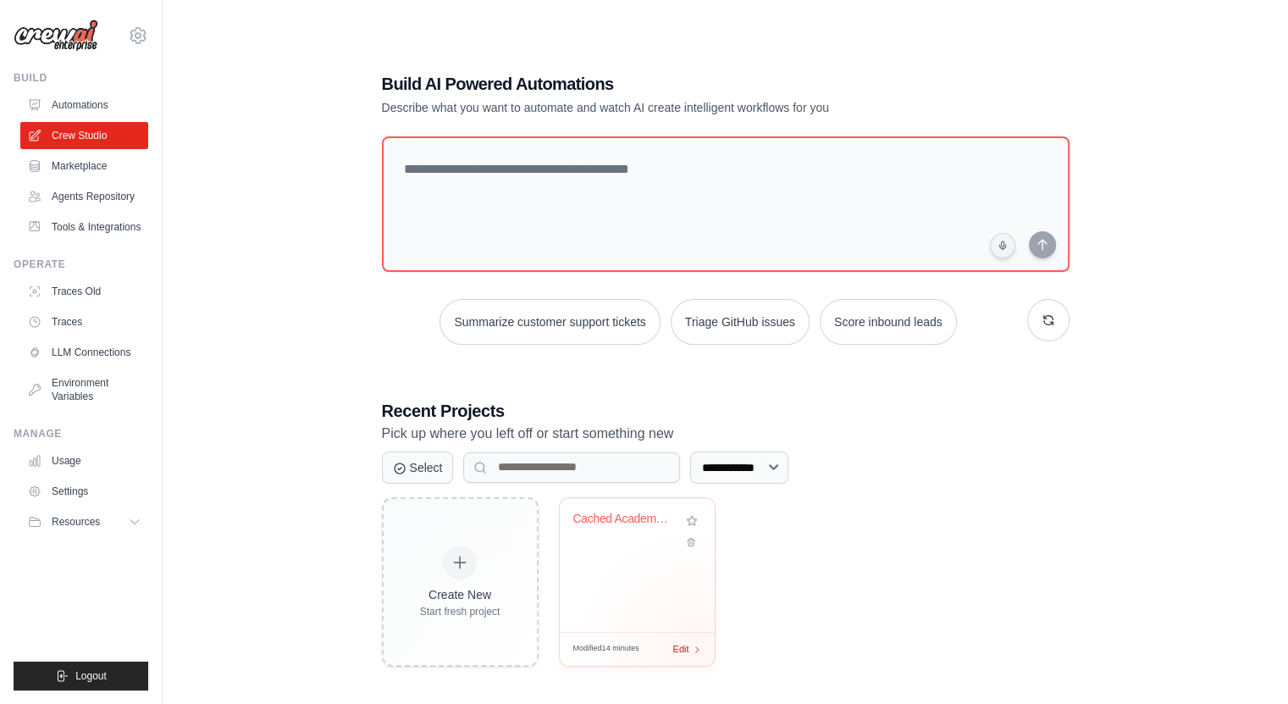
click at [696, 648] on div "Edit" at bounding box center [687, 649] width 29 height 14
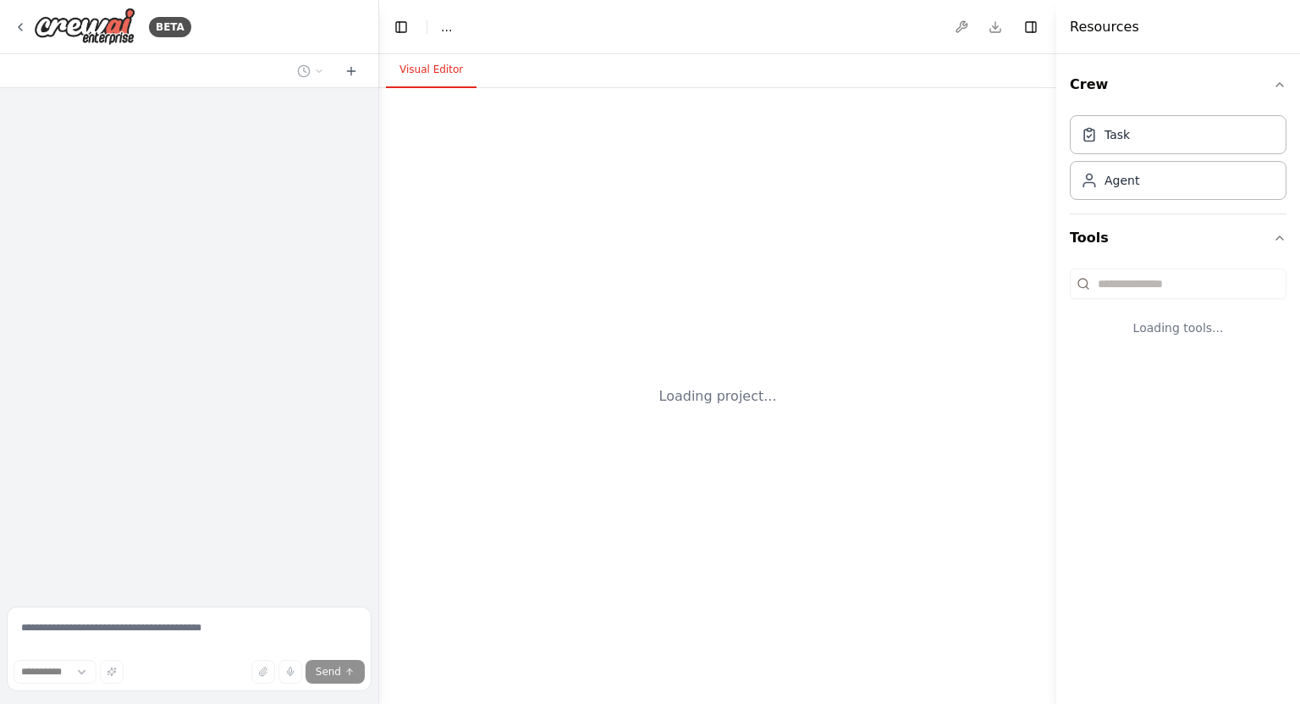
select select "****"
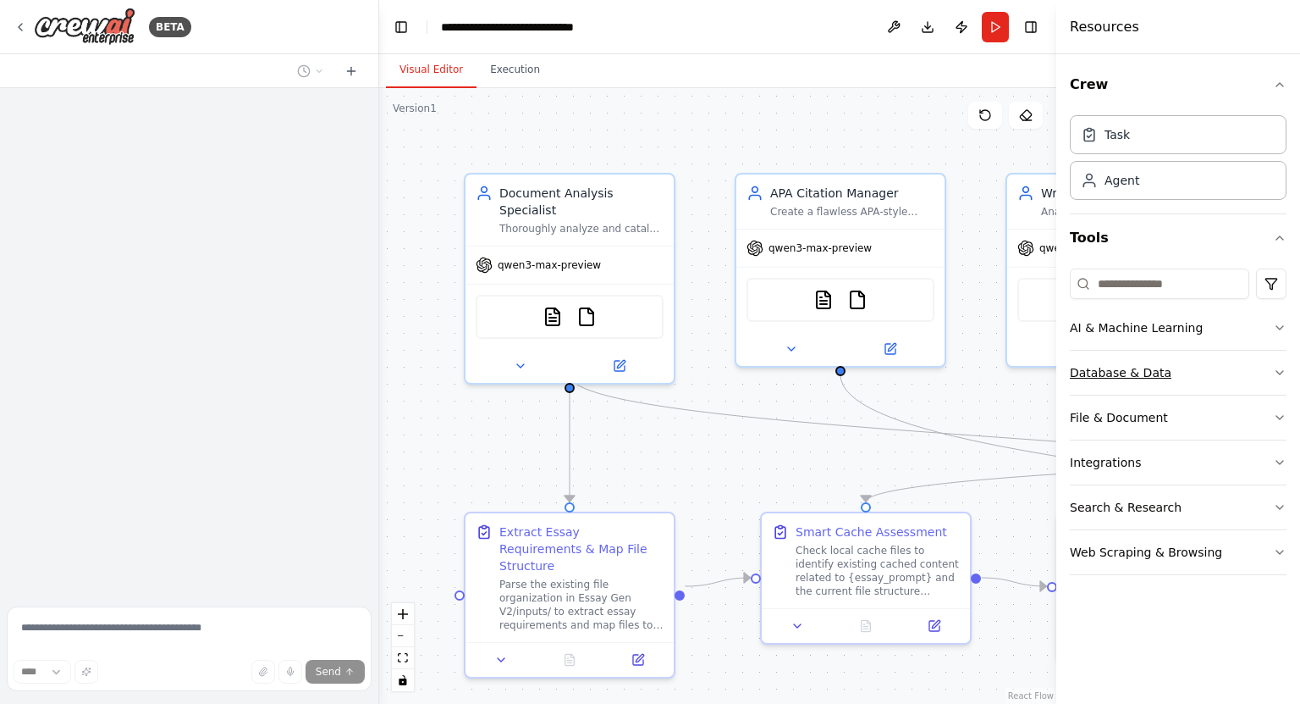
click at [1134, 369] on div "Database & Data" at bounding box center [1121, 372] width 102 height 17
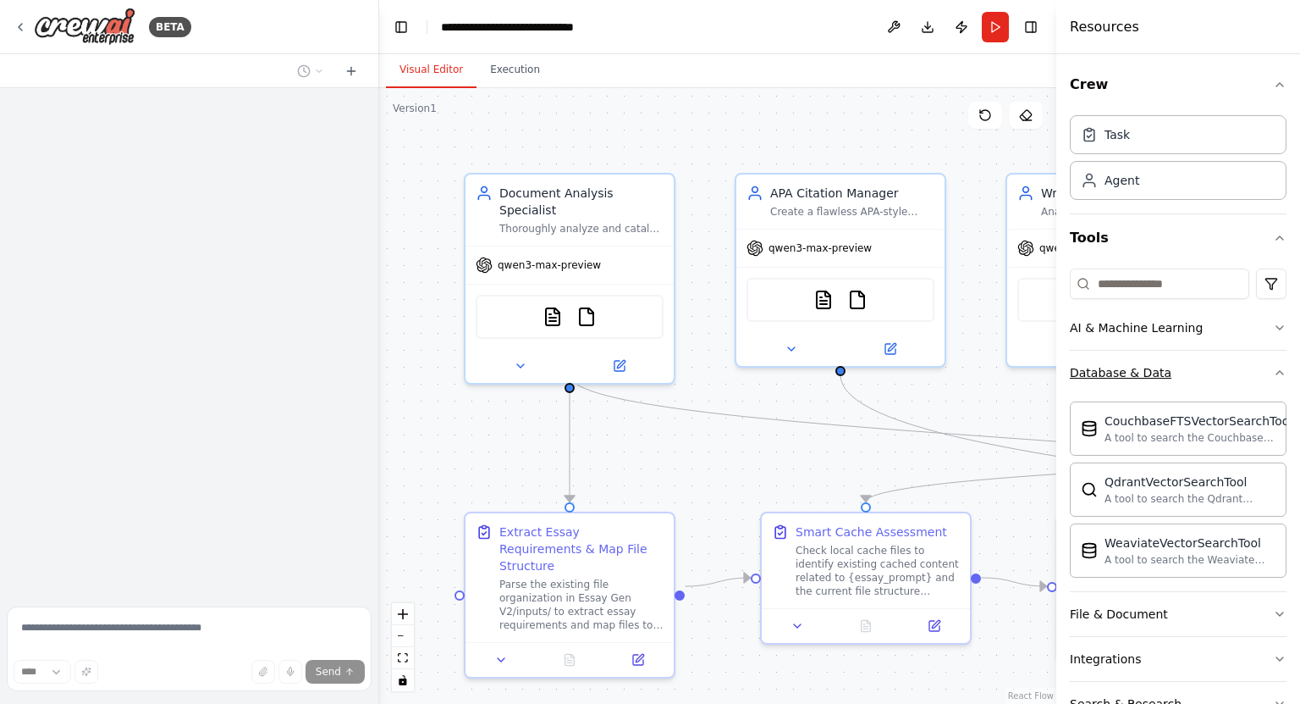
click at [1134, 369] on div "Database & Data" at bounding box center [1121, 372] width 102 height 17
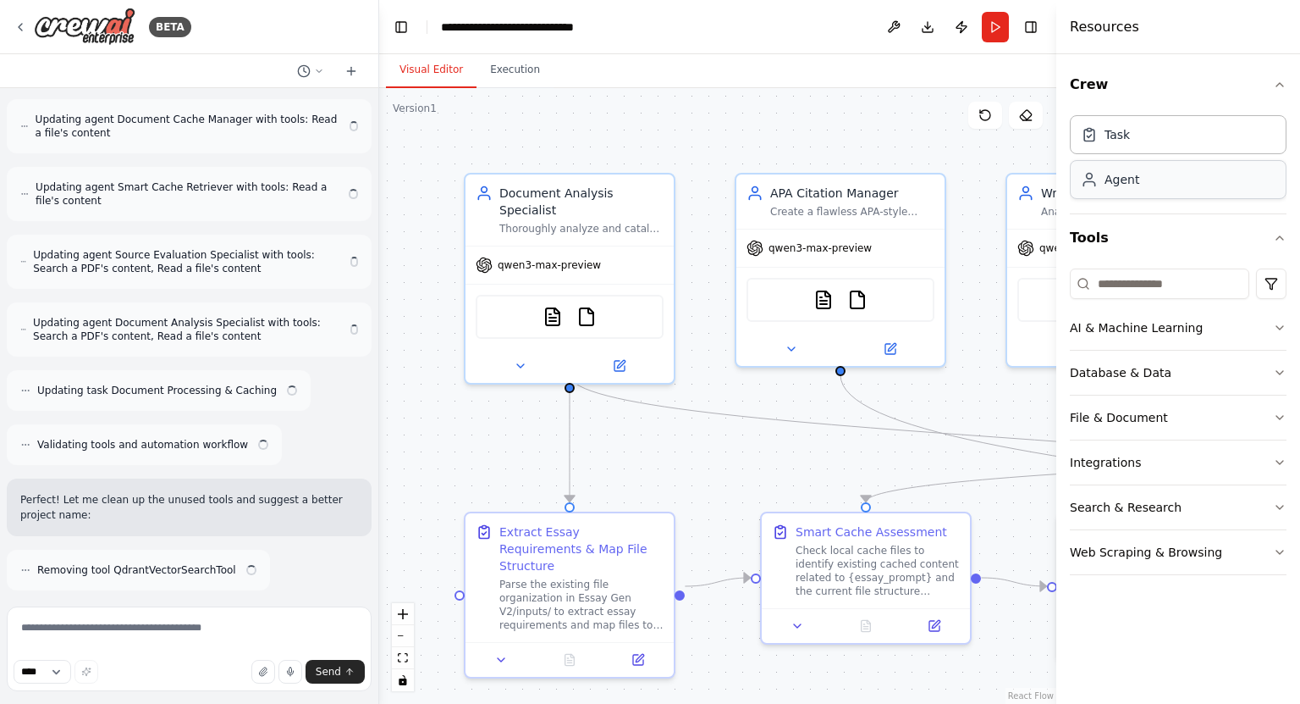
scroll to position [25314, 0]
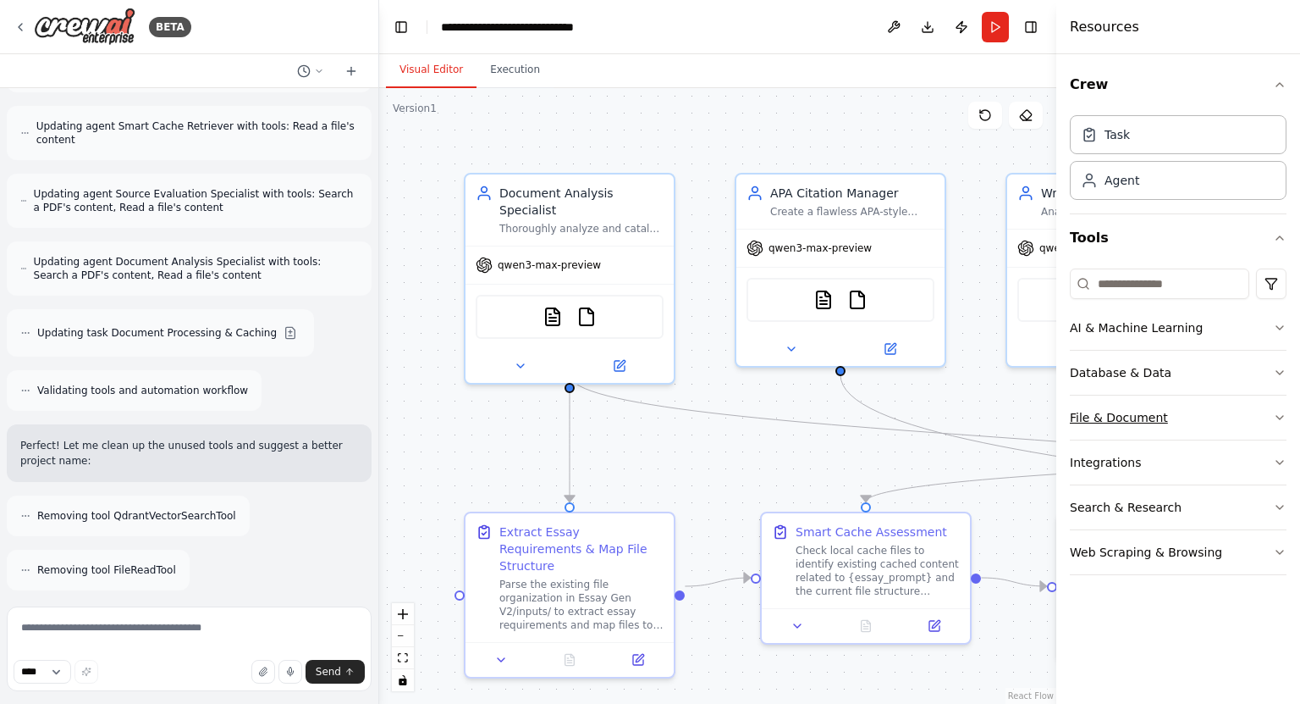
click at [1152, 417] on div "File & Document" at bounding box center [1119, 417] width 98 height 17
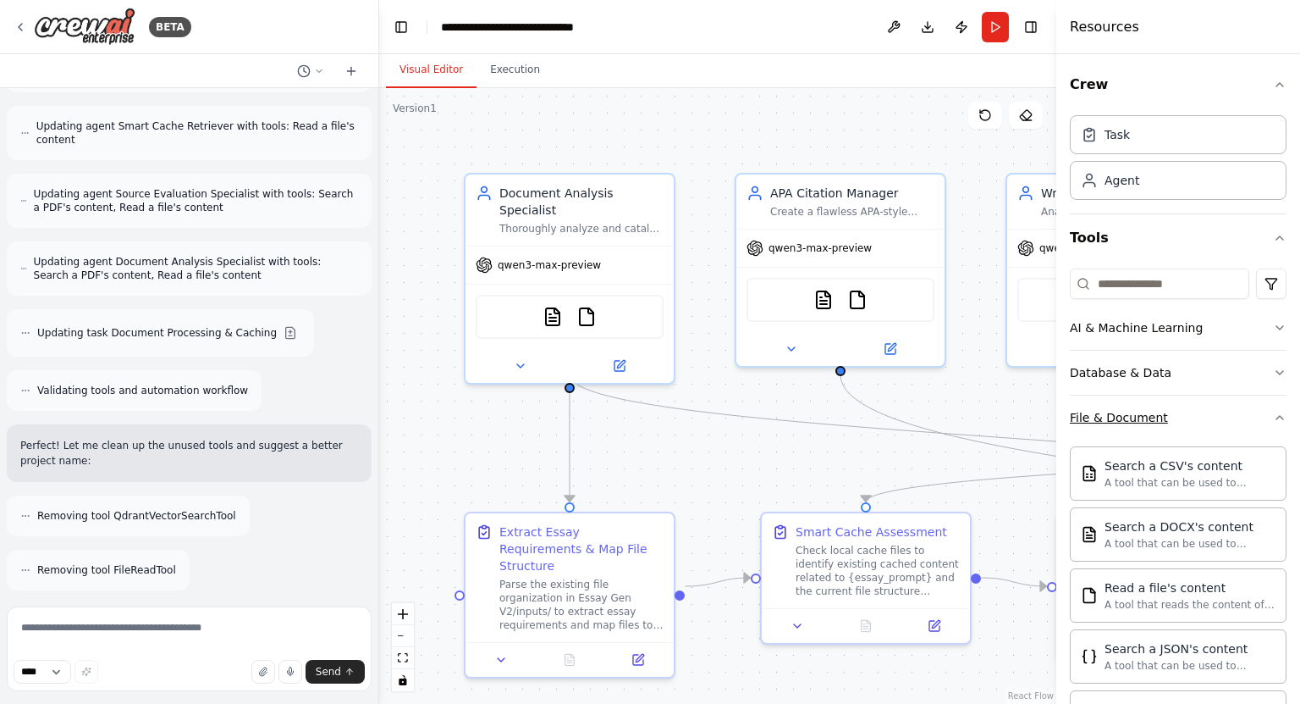
click at [1153, 417] on div "File & Document" at bounding box center [1119, 417] width 98 height 17
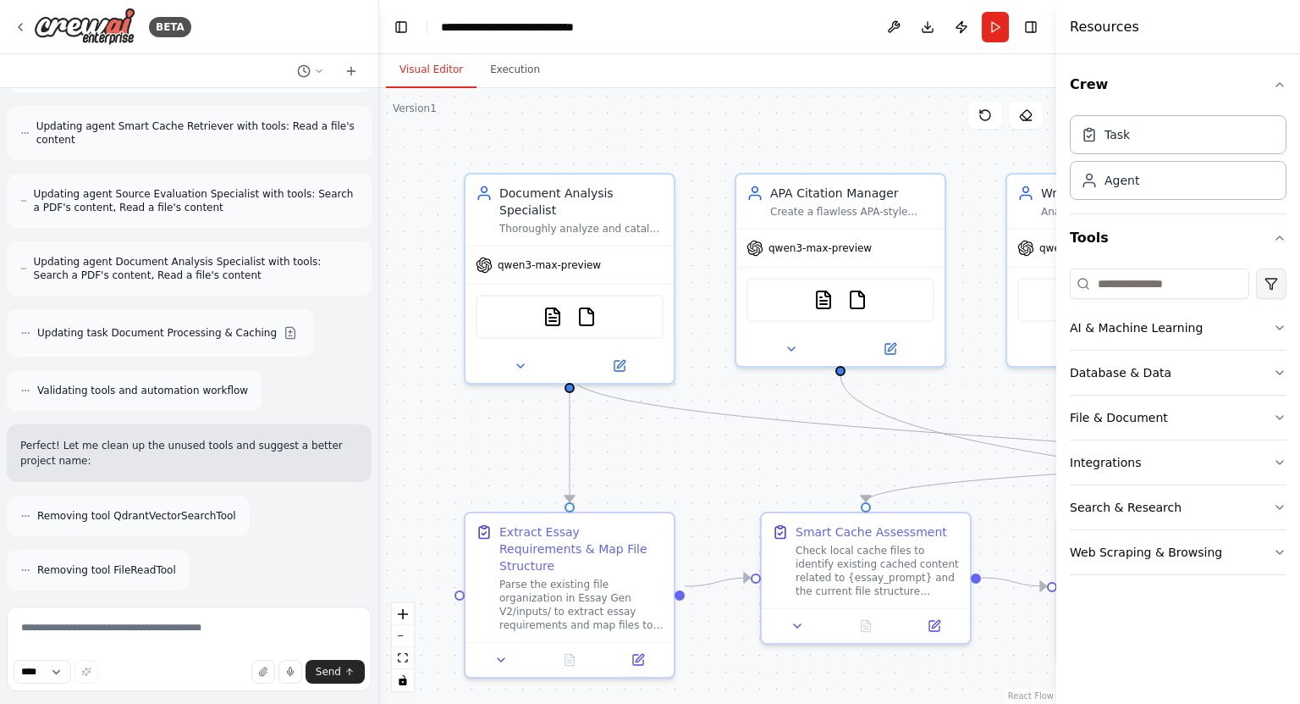
click at [1261, 285] on html "BETA I want my Crewai to get to a state where it can write a high quality 30 pa…" at bounding box center [650, 352] width 1300 height 704
click at [1199, 362] on div "CrewAI tools" at bounding box center [1206, 353] width 154 height 27
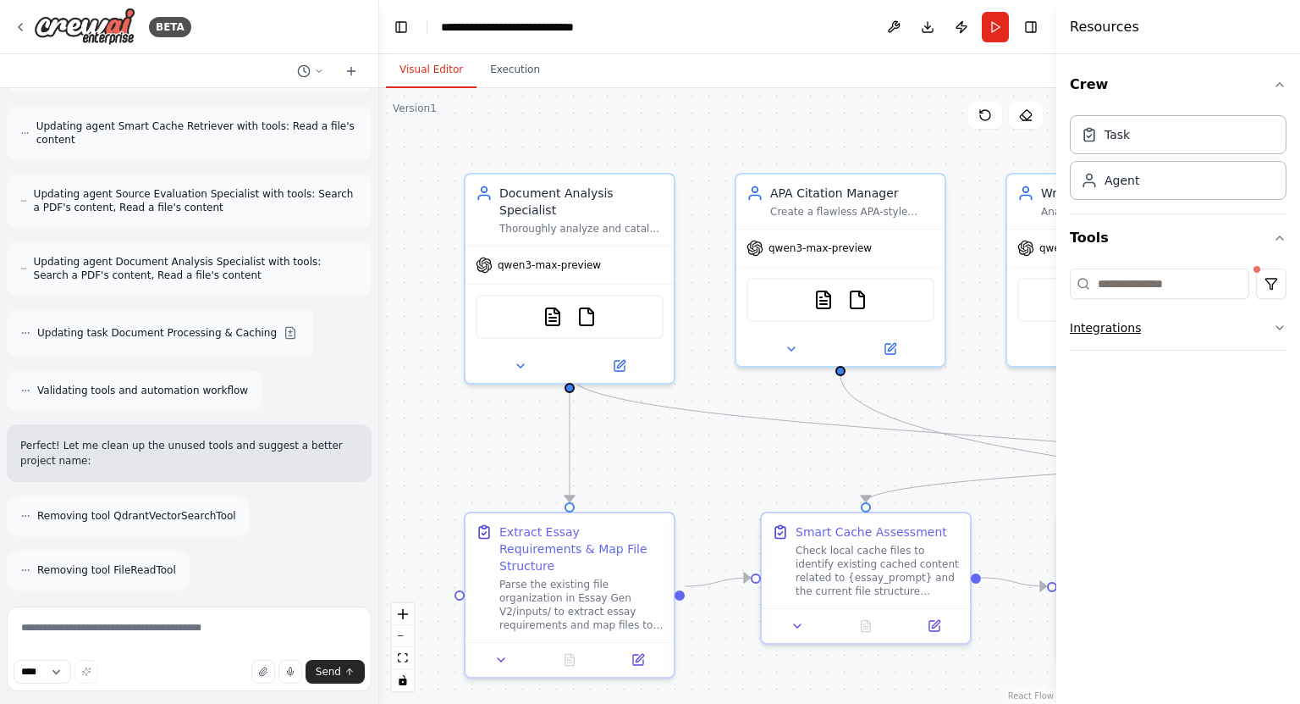
click at [1236, 311] on button "Integrations" at bounding box center [1178, 328] width 217 height 44
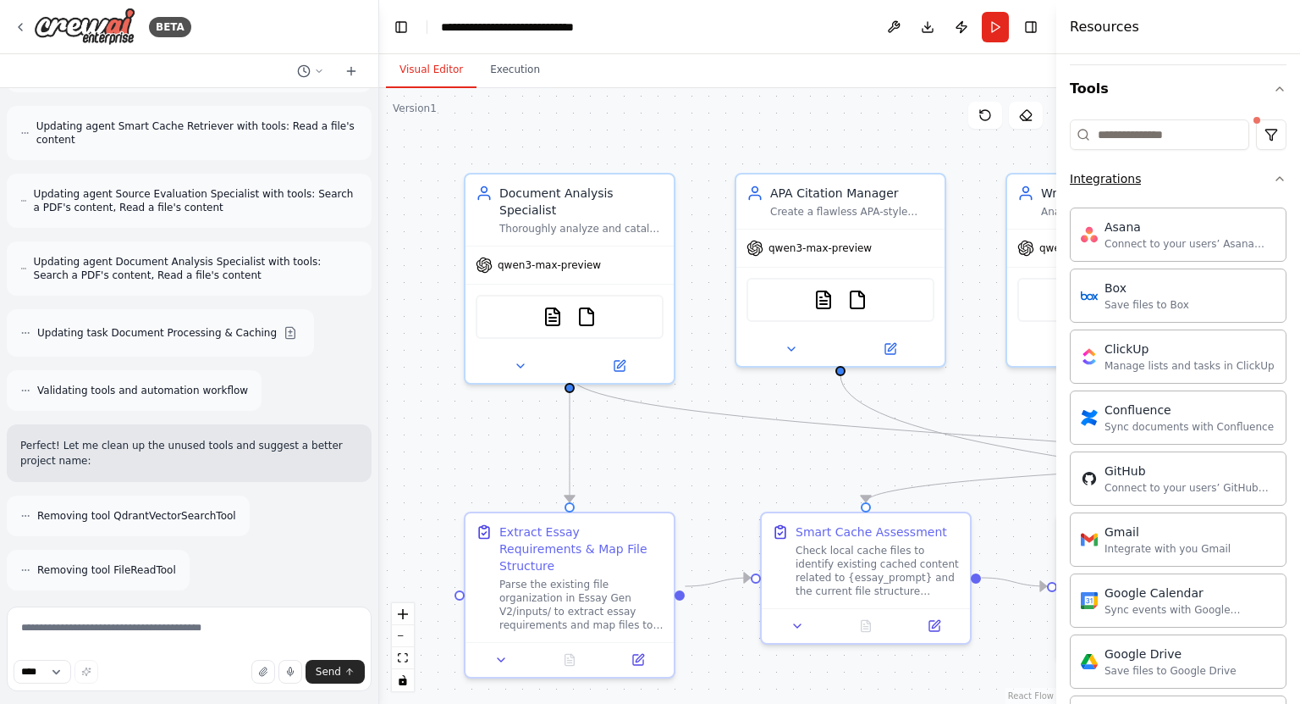
scroll to position [34, 0]
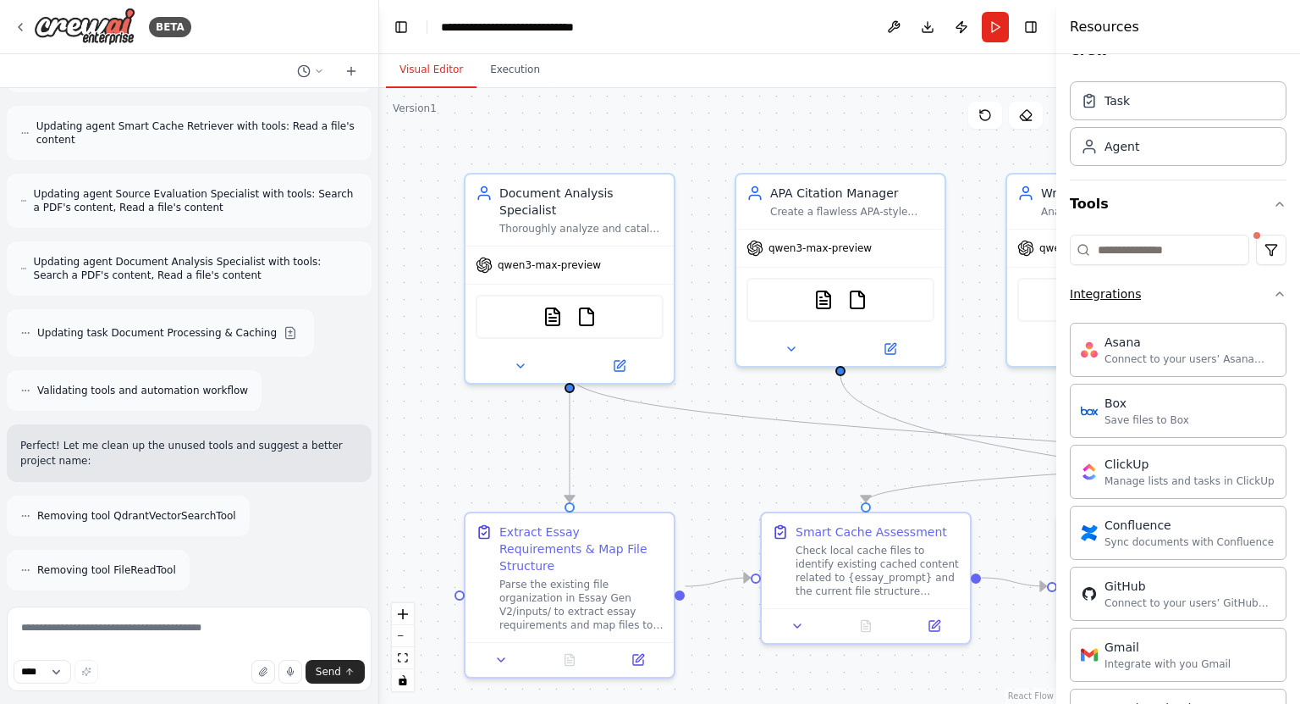
click at [1240, 298] on button "Integrations" at bounding box center [1178, 294] width 217 height 44
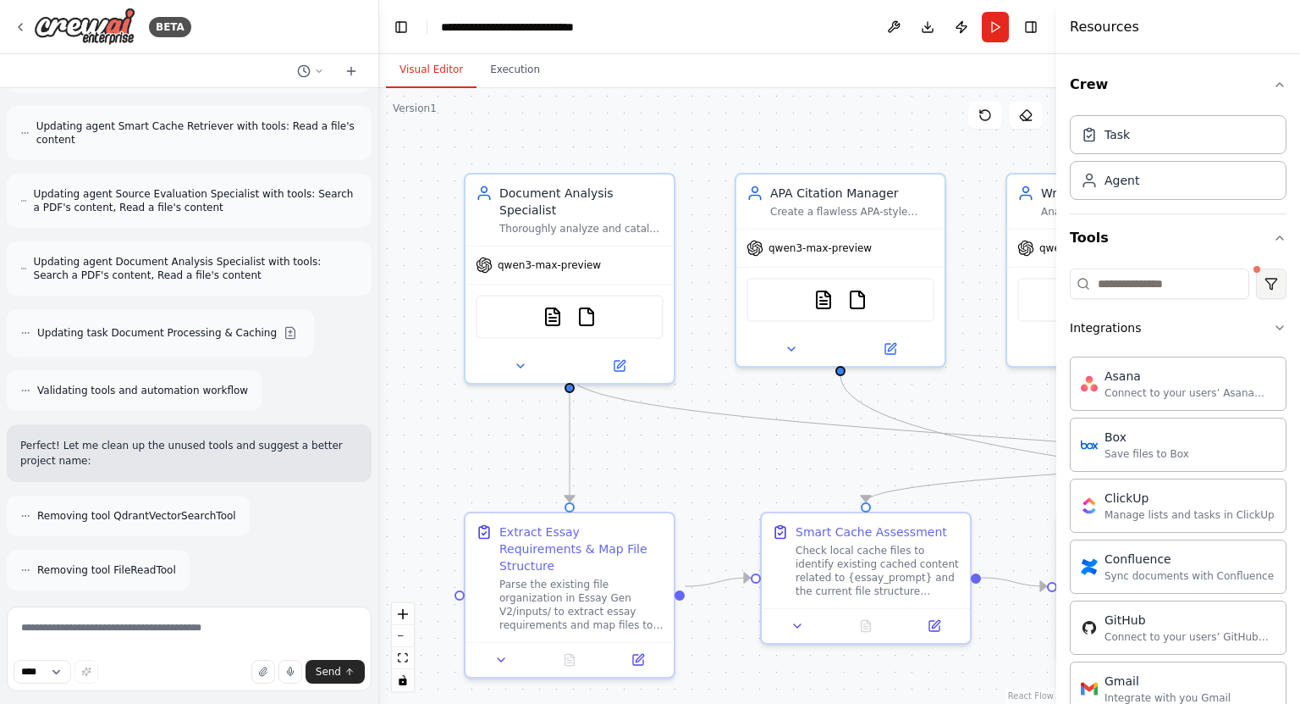
click at [1260, 268] on html "BETA I want my Crewai to get to a state where it can write a high quality 30 pa…" at bounding box center [650, 352] width 1300 height 704
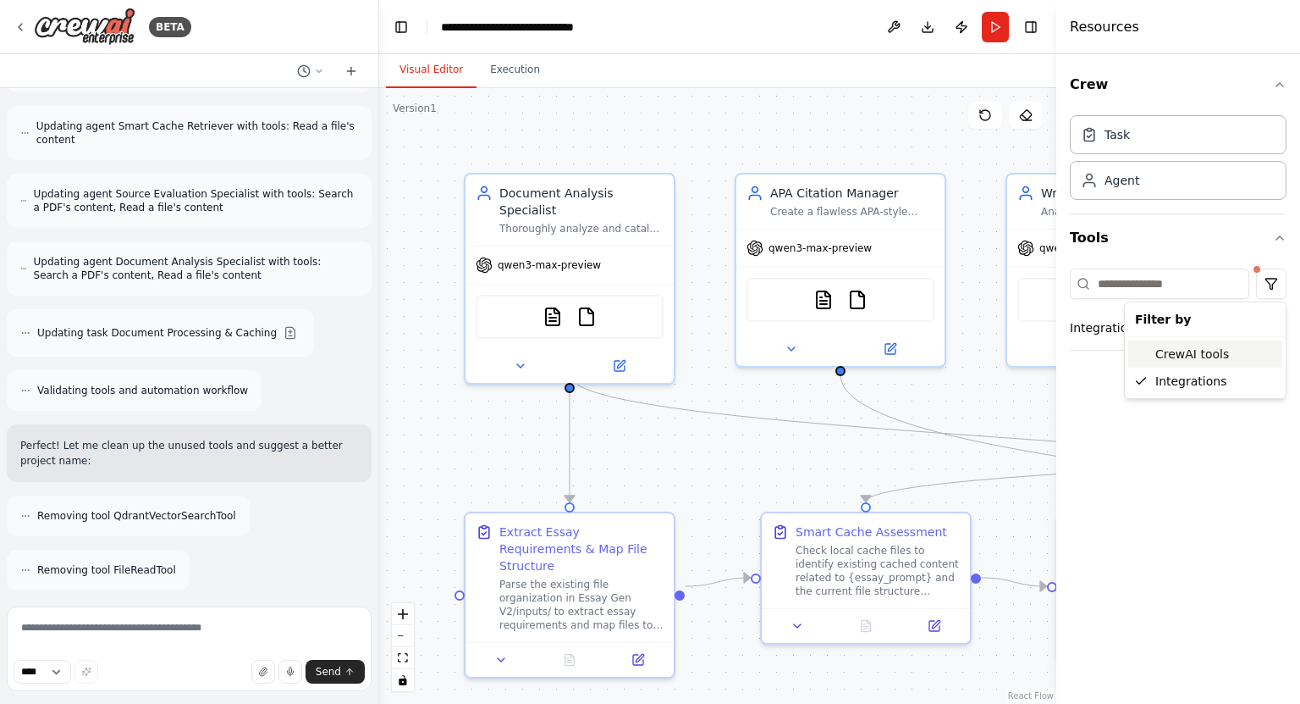
click at [1209, 358] on div "CrewAI tools" at bounding box center [1206, 353] width 154 height 27
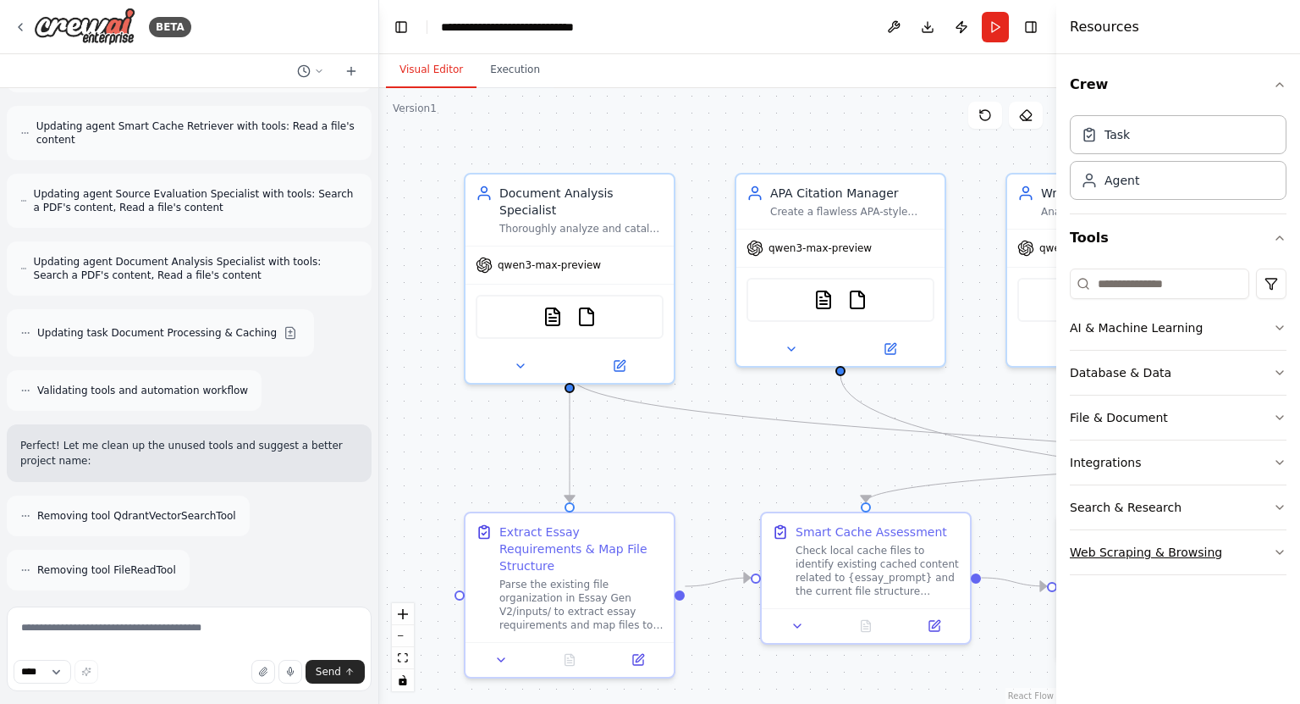
click at [1172, 544] on div "Web Scraping & Browsing" at bounding box center [1146, 552] width 152 height 17
click at [527, 76] on button "Execution" at bounding box center [515, 70] width 77 height 36
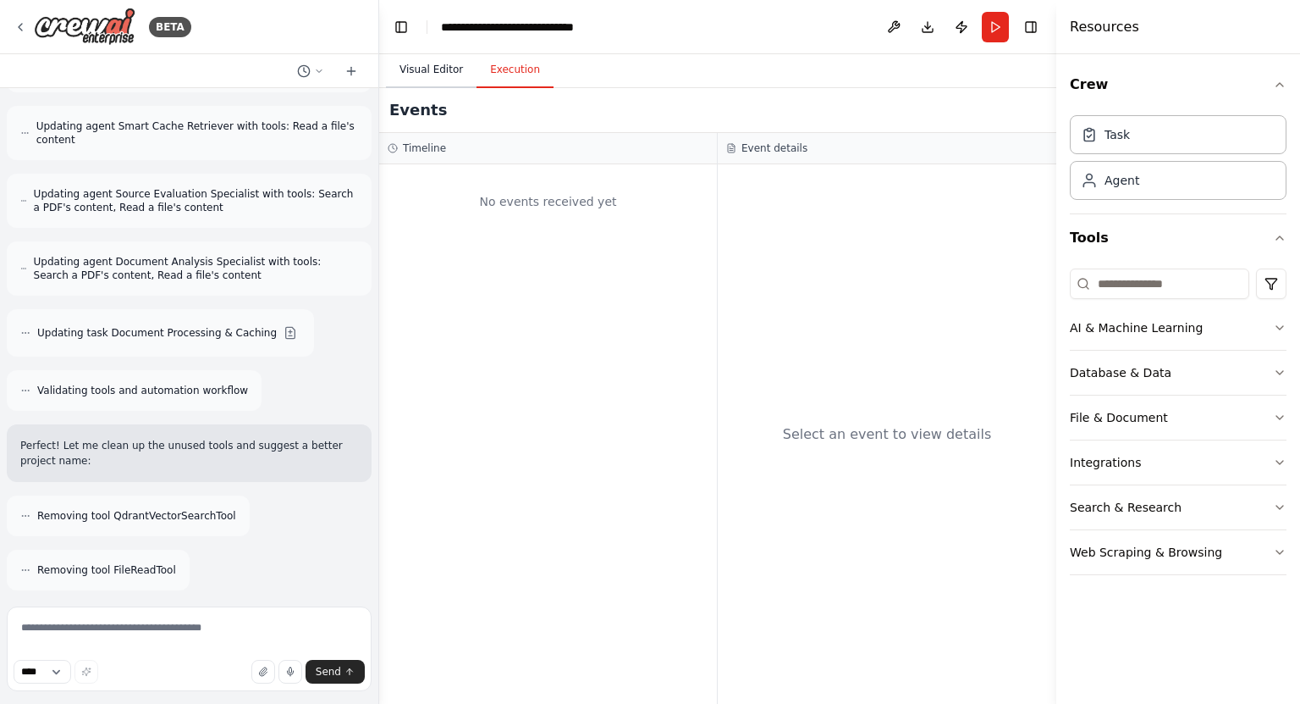
click at [448, 70] on button "Visual Editor" at bounding box center [431, 70] width 91 height 36
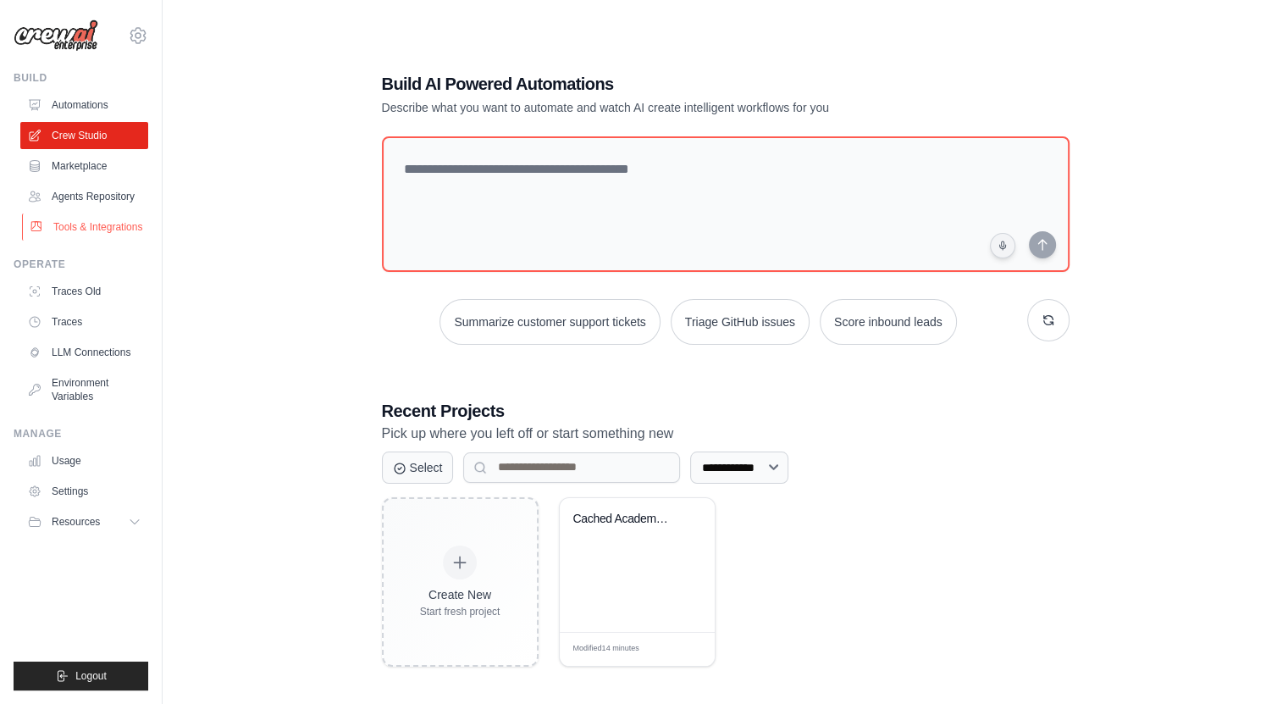
click at [100, 237] on link "Tools & Integrations" at bounding box center [86, 226] width 128 height 27
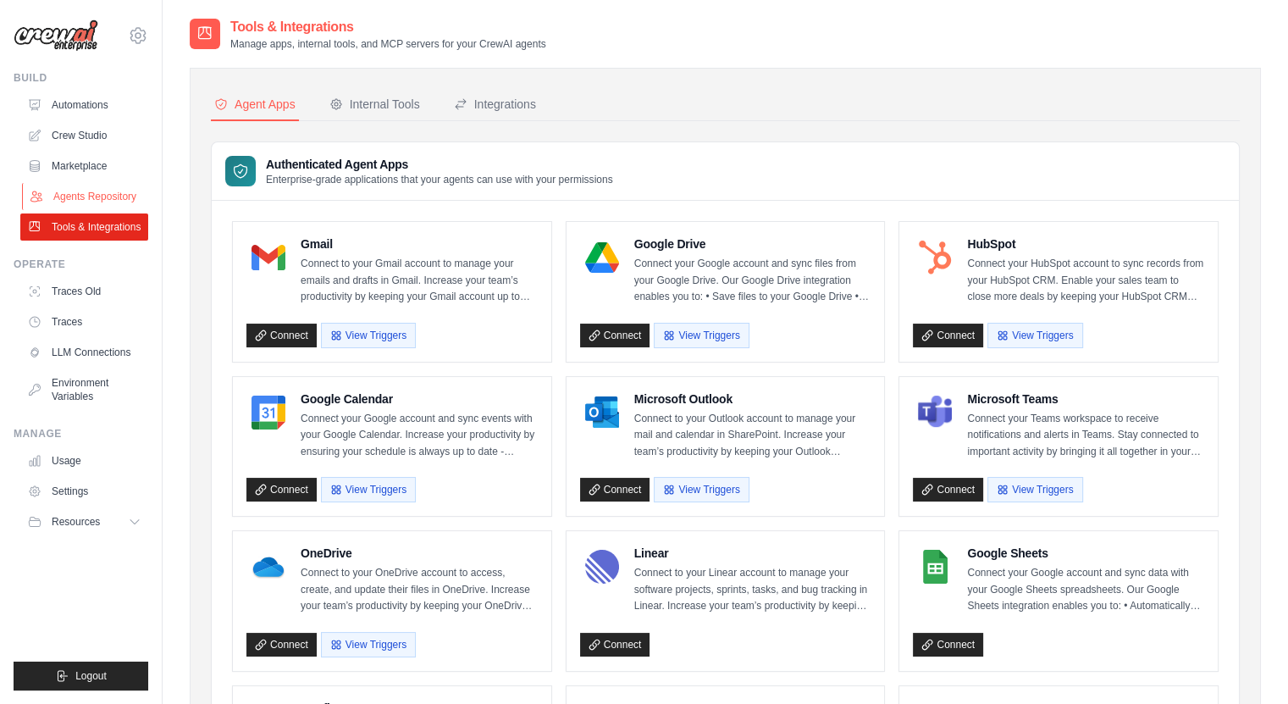
click at [141, 184] on link "Agents Repository" at bounding box center [86, 196] width 128 height 27
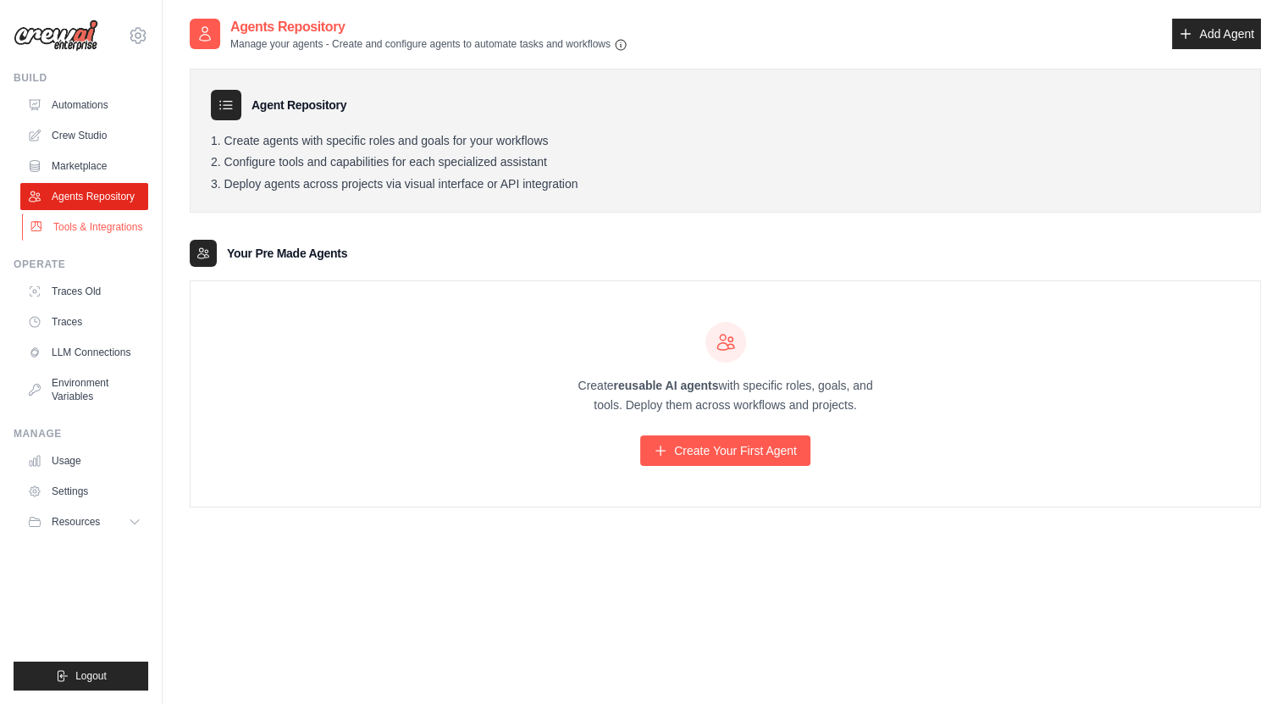
click at [97, 232] on link "Tools & Integrations" at bounding box center [86, 226] width 128 height 27
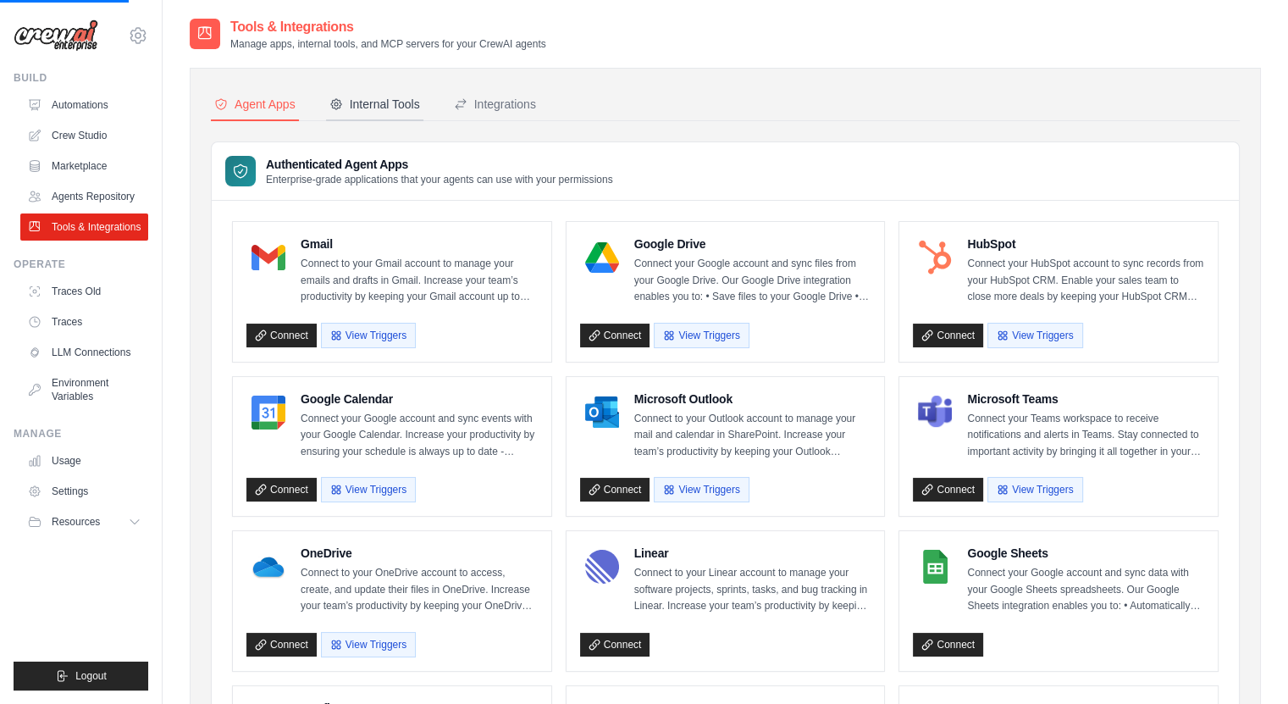
click at [411, 108] on div "Internal Tools" at bounding box center [374, 104] width 91 height 17
click at [488, 119] on button "Integrations" at bounding box center [494, 105] width 89 height 32
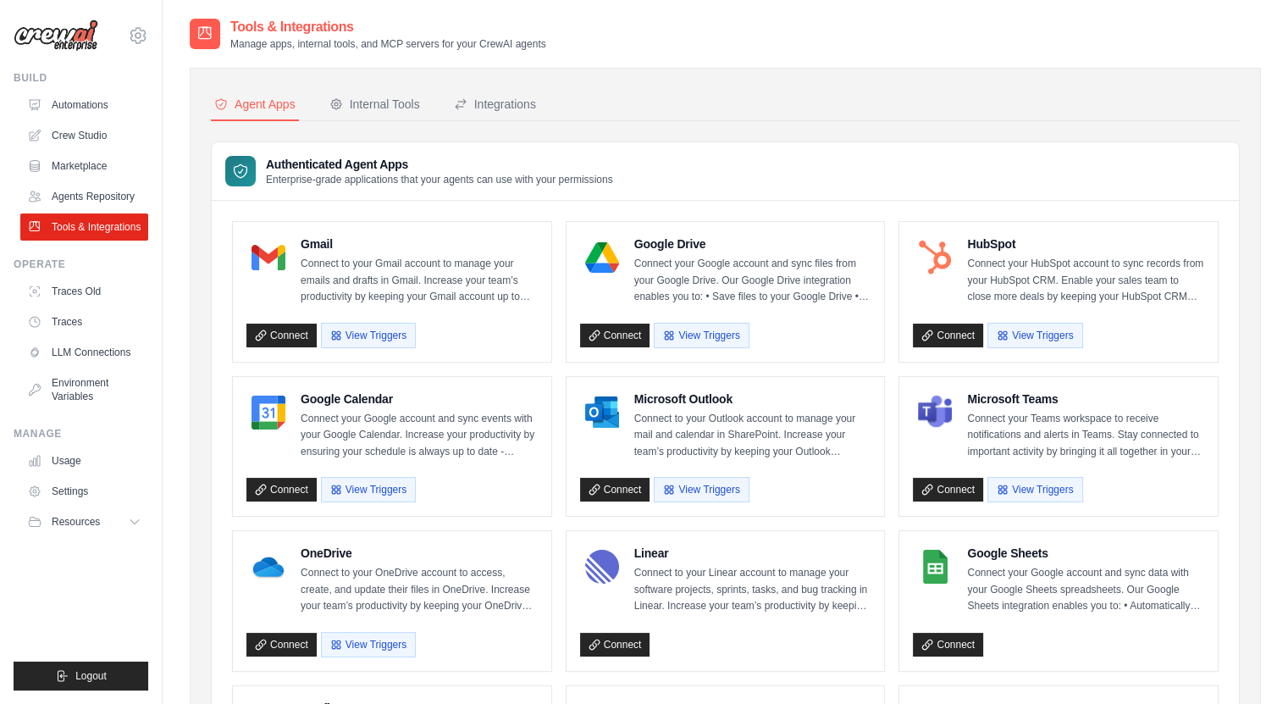
click at [447, 89] on nav "Agent Apps Internal Tools Integrations" at bounding box center [725, 105] width 1029 height 32
click at [389, 112] on div "Internal Tools" at bounding box center [374, 104] width 91 height 17
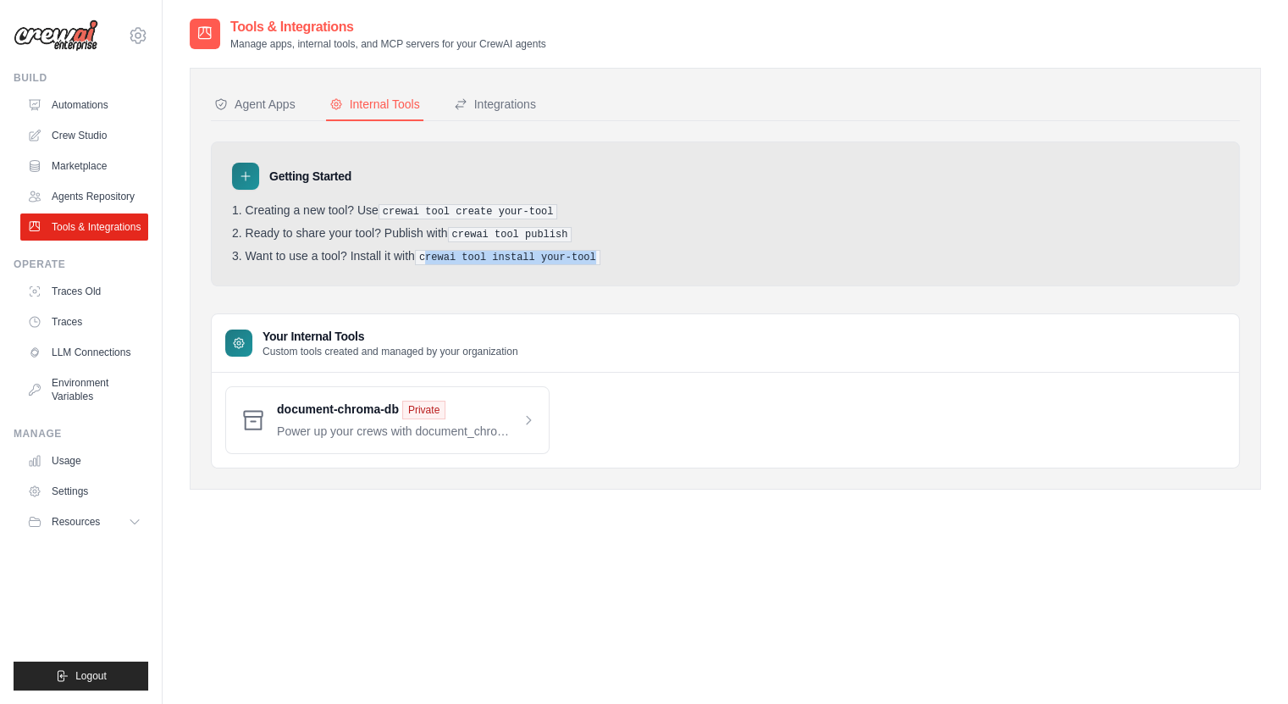
drag, startPoint x: 437, startPoint y: 257, endPoint x: 643, endPoint y: 251, distance: 206.6
click at [643, 251] on li "Want to use a tool? Install it with crewai tool install your-tool" at bounding box center [725, 257] width 986 height 16
click at [499, 252] on pre "crewai tool install your-tool" at bounding box center [507, 257] width 185 height 15
click at [500, 253] on pre "crewai tool install your-tool" at bounding box center [507, 257] width 185 height 15
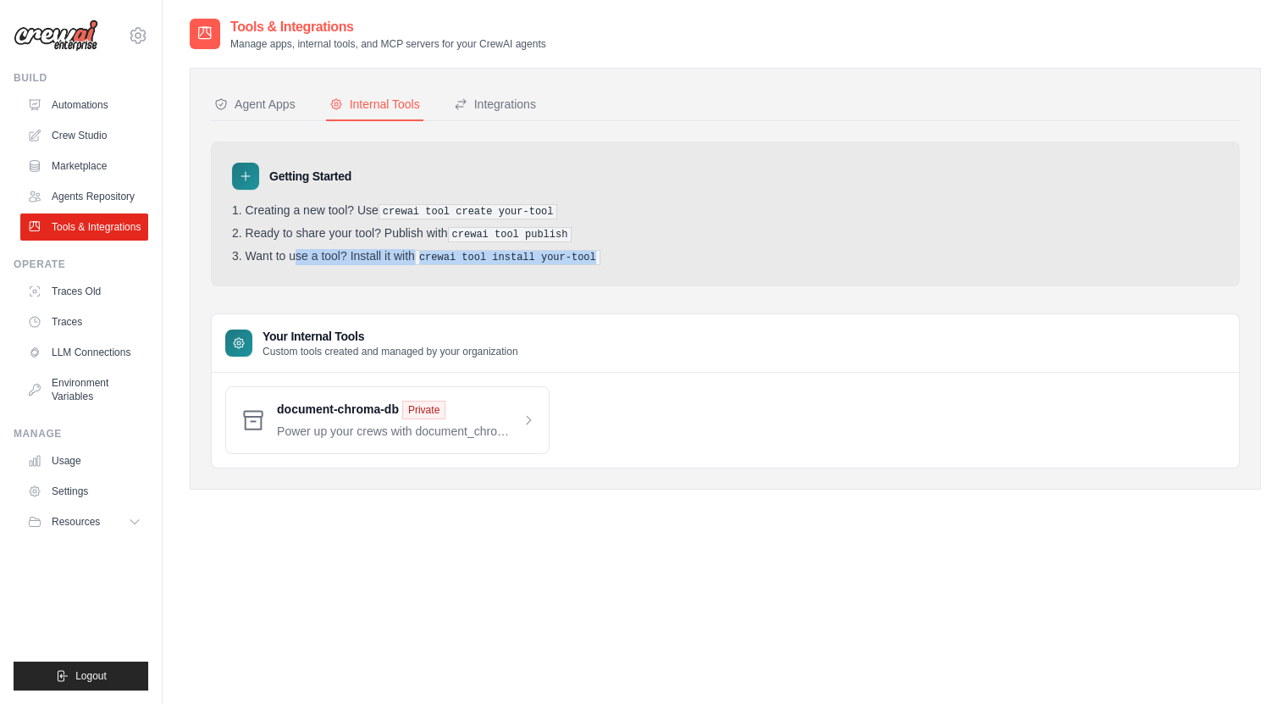
click at [442, 272] on div "Getting Started Creating a new tool? Use crewai tool create your-tool Ready to …" at bounding box center [725, 213] width 1029 height 145
drag, startPoint x: 433, startPoint y: 259, endPoint x: 632, endPoint y: 260, distance: 199.8
click at [632, 260] on li "Want to use a tool? Install it with crewai tool install your-tool" at bounding box center [725, 257] width 986 height 16
copy pre "crewai tool install your-tool"
click at [418, 406] on span at bounding box center [406, 419] width 258 height 39
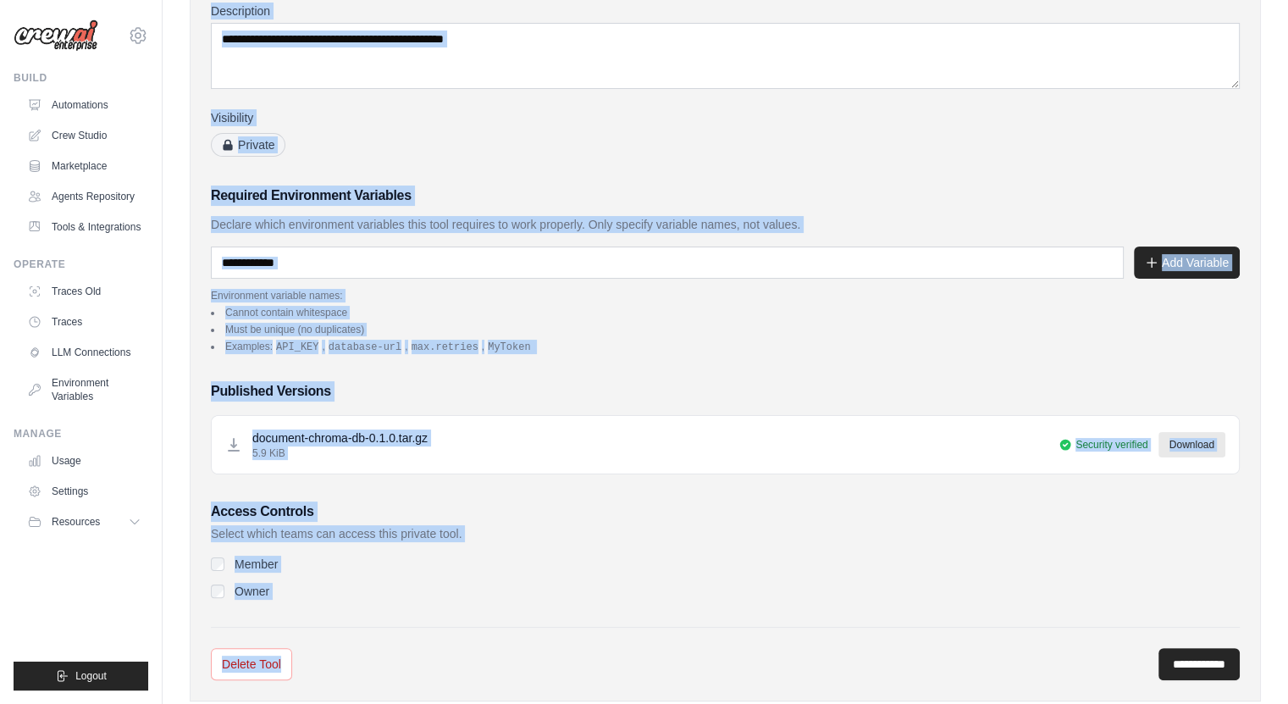
scroll to position [257, 0]
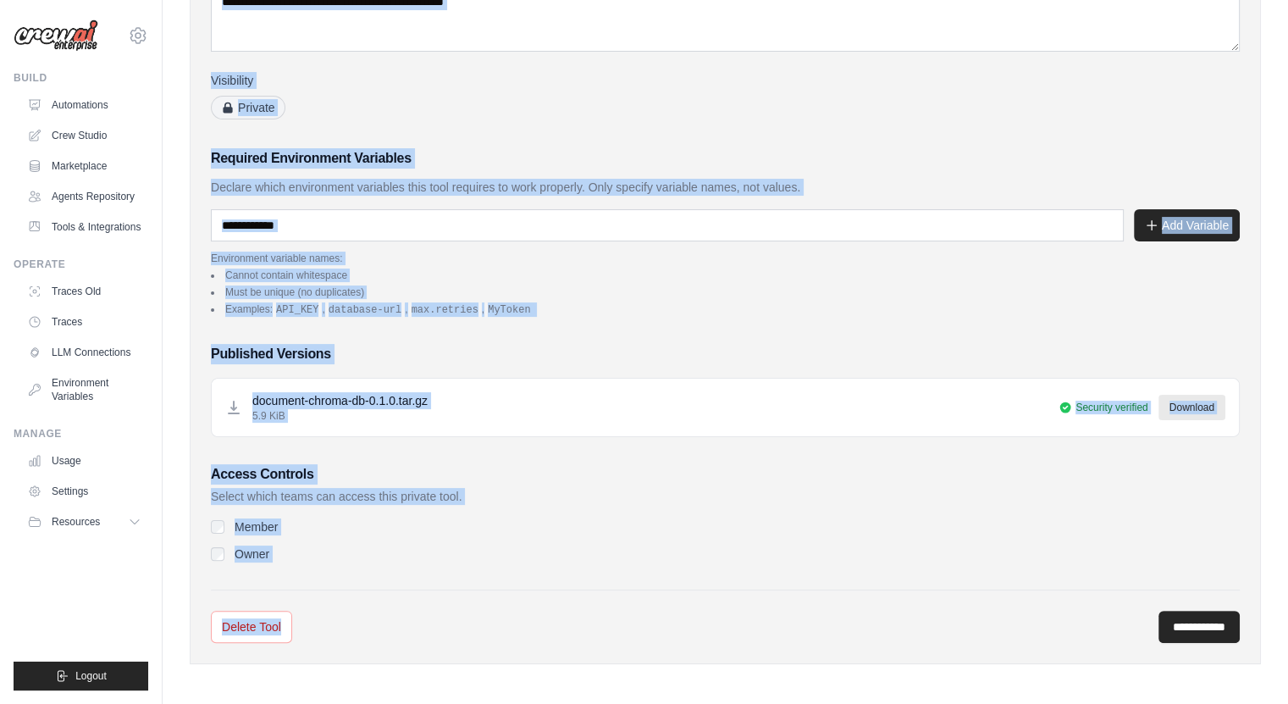
drag, startPoint x: 216, startPoint y: 75, endPoint x: 640, endPoint y: 604, distance: 678.8
click at [640, 604] on div "**********" at bounding box center [725, 236] width 1071 height 853
copy div "**********"
click at [1179, 615] on input "**********" at bounding box center [1198, 626] width 81 height 32
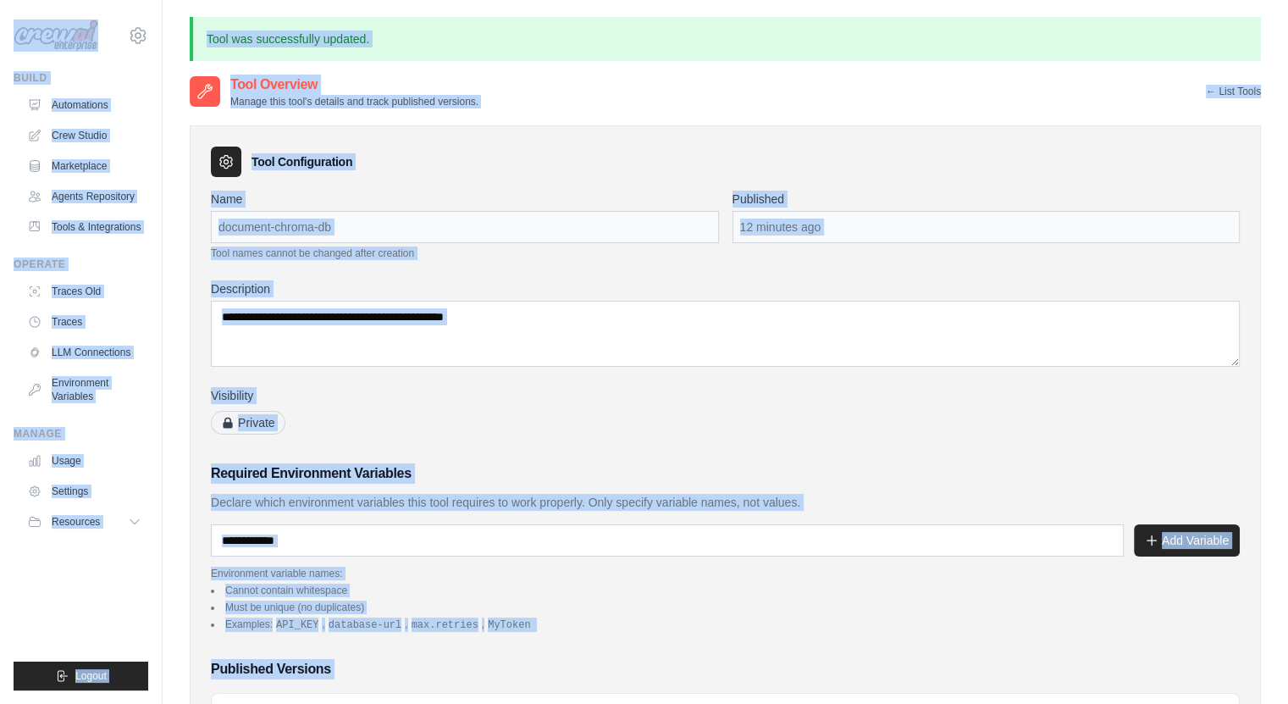
copy div "[EMAIL_ADDRESS][DOMAIN_NAME] Settings Build Automations Crew Studio Marketplace…"
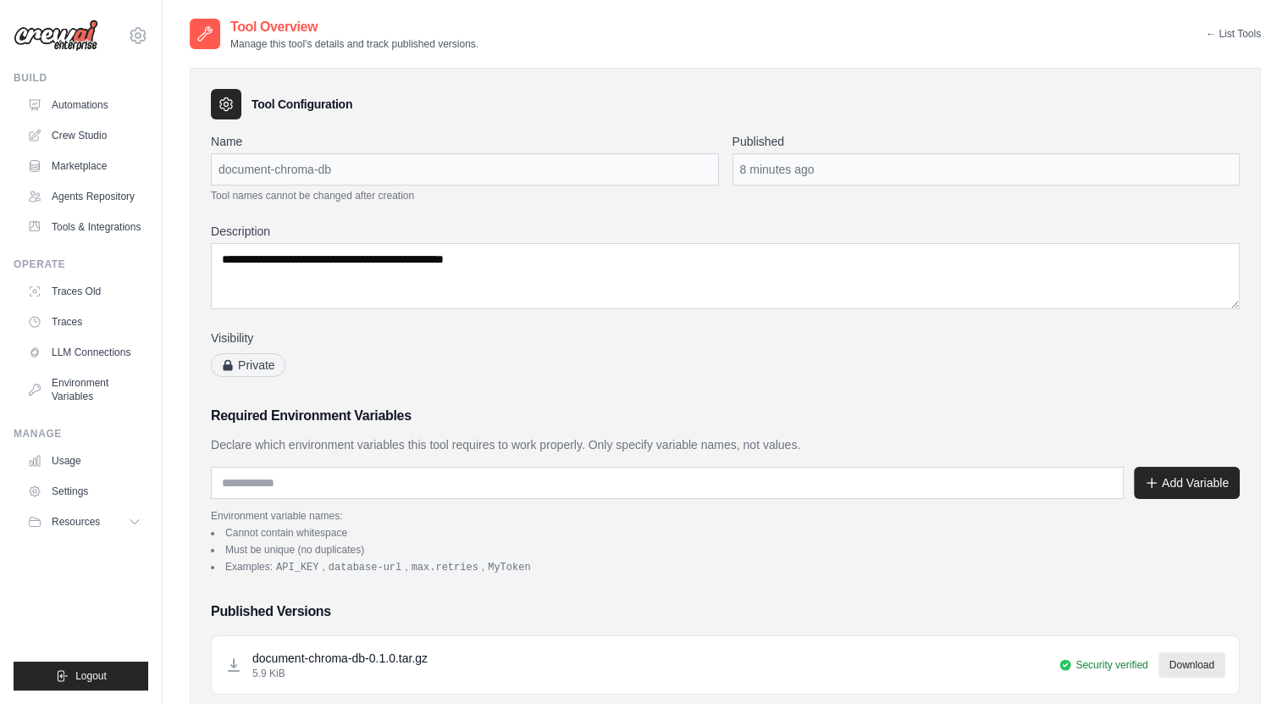
scroll to position [257, 0]
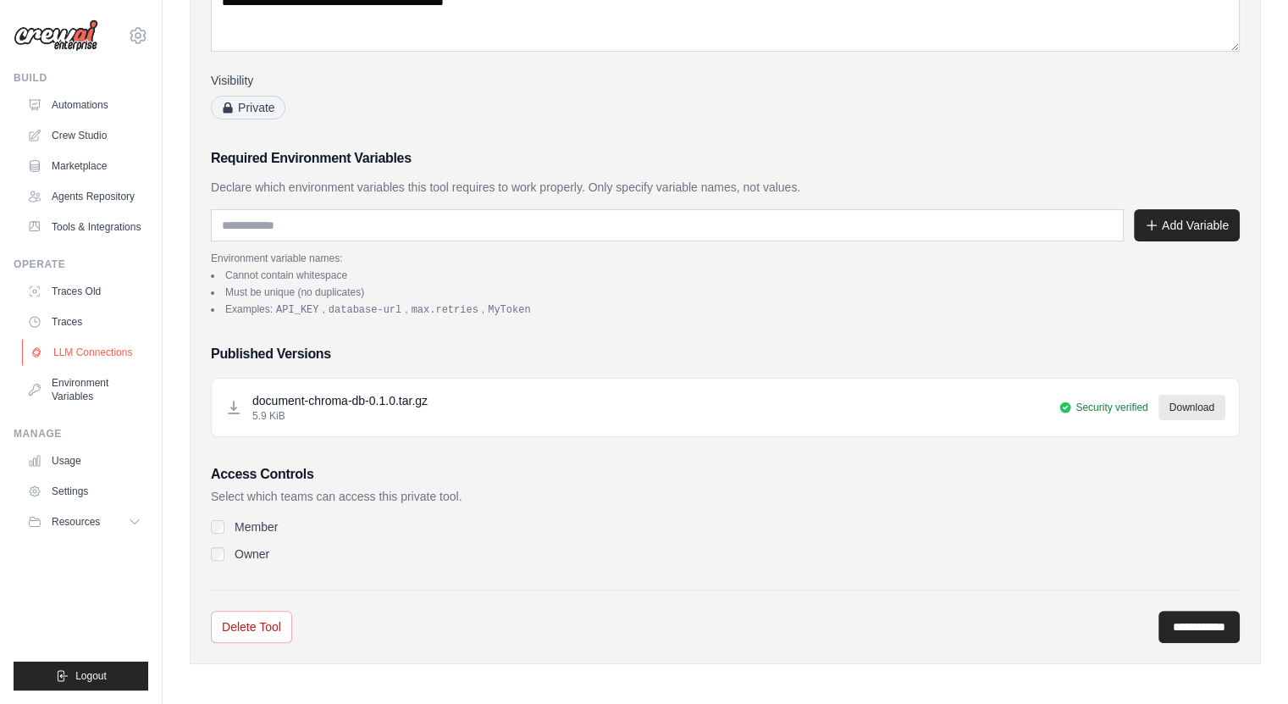
click at [97, 362] on link "LLM Connections" at bounding box center [86, 352] width 128 height 27
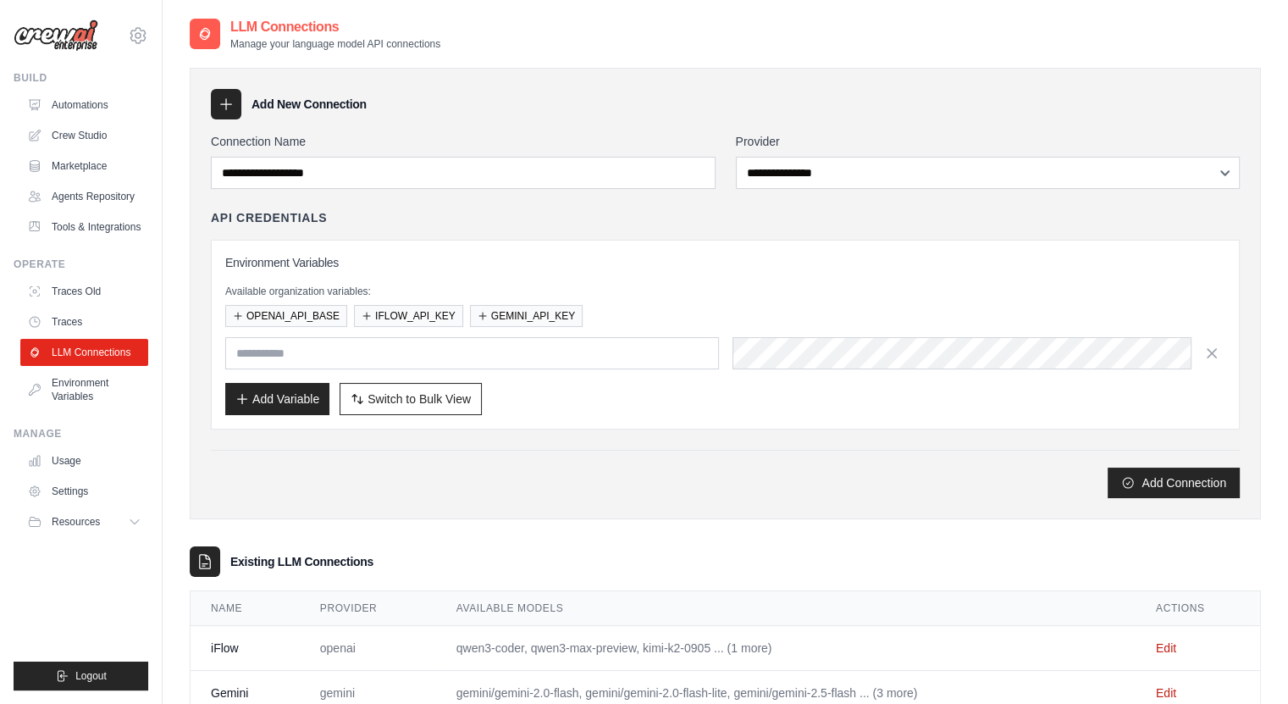
scroll to position [52, 0]
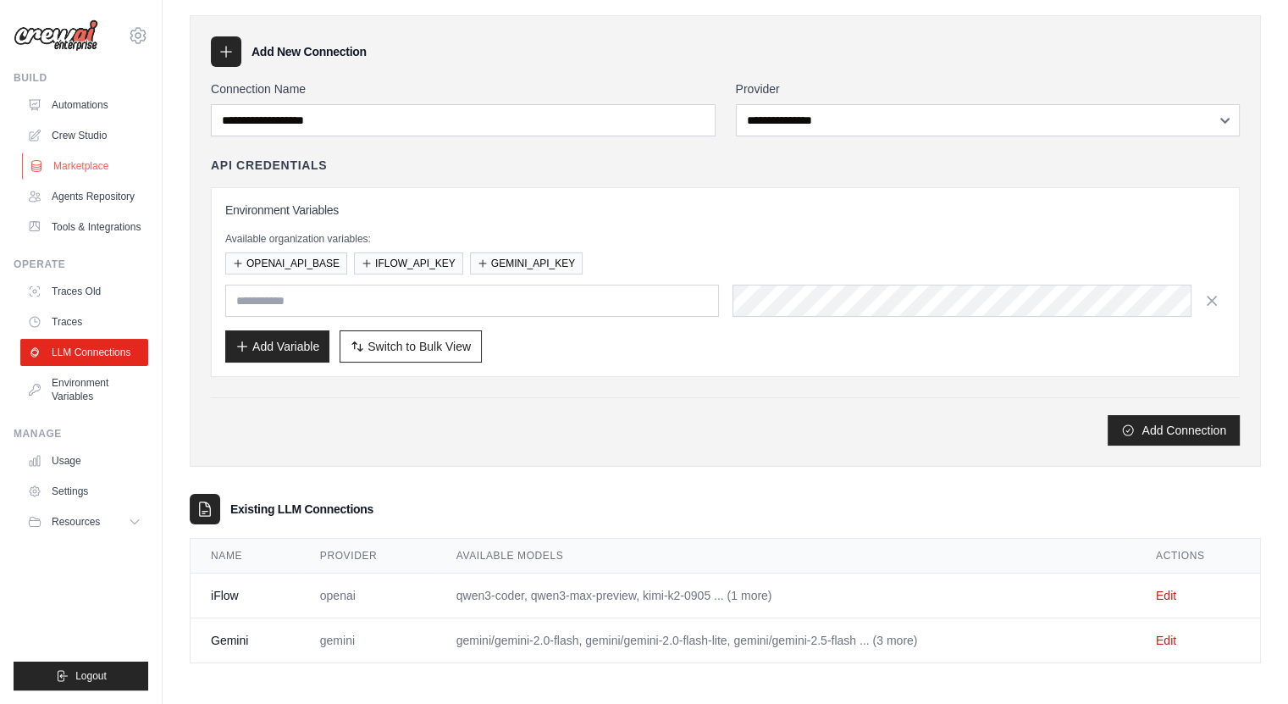
click at [88, 160] on link "Marketplace" at bounding box center [86, 165] width 128 height 27
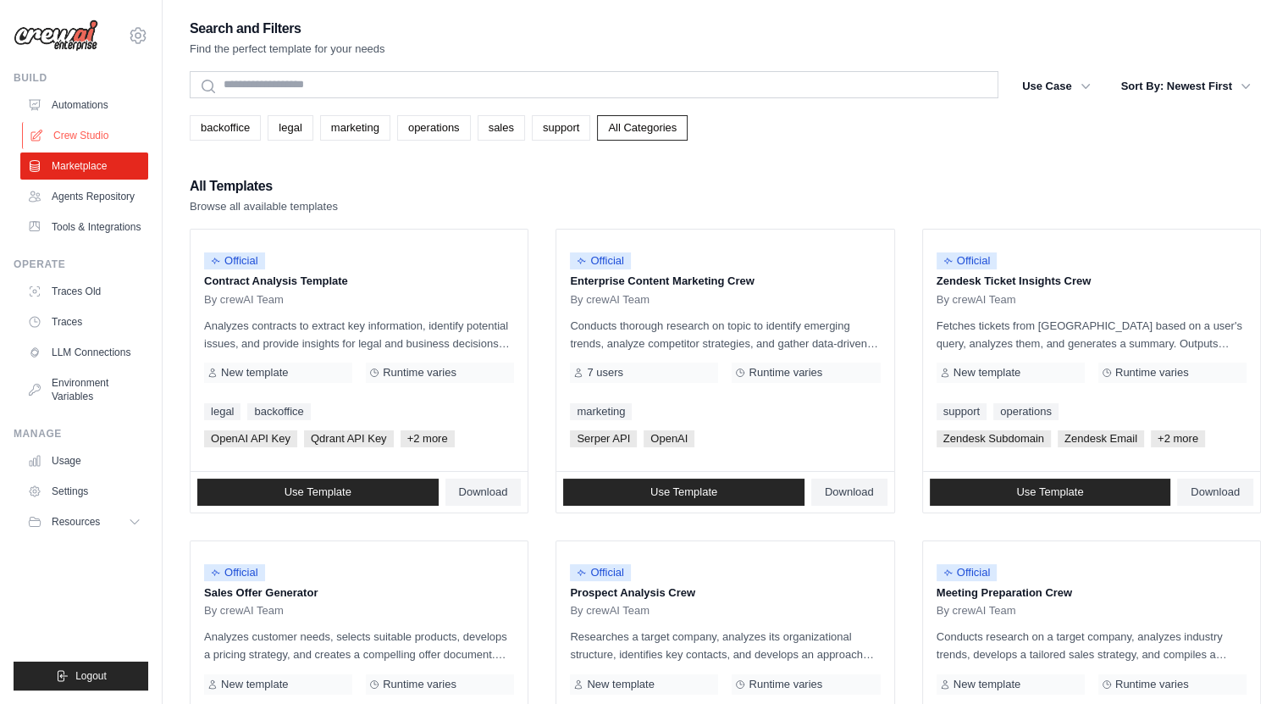
click at [102, 141] on link "Crew Studio" at bounding box center [86, 135] width 128 height 27
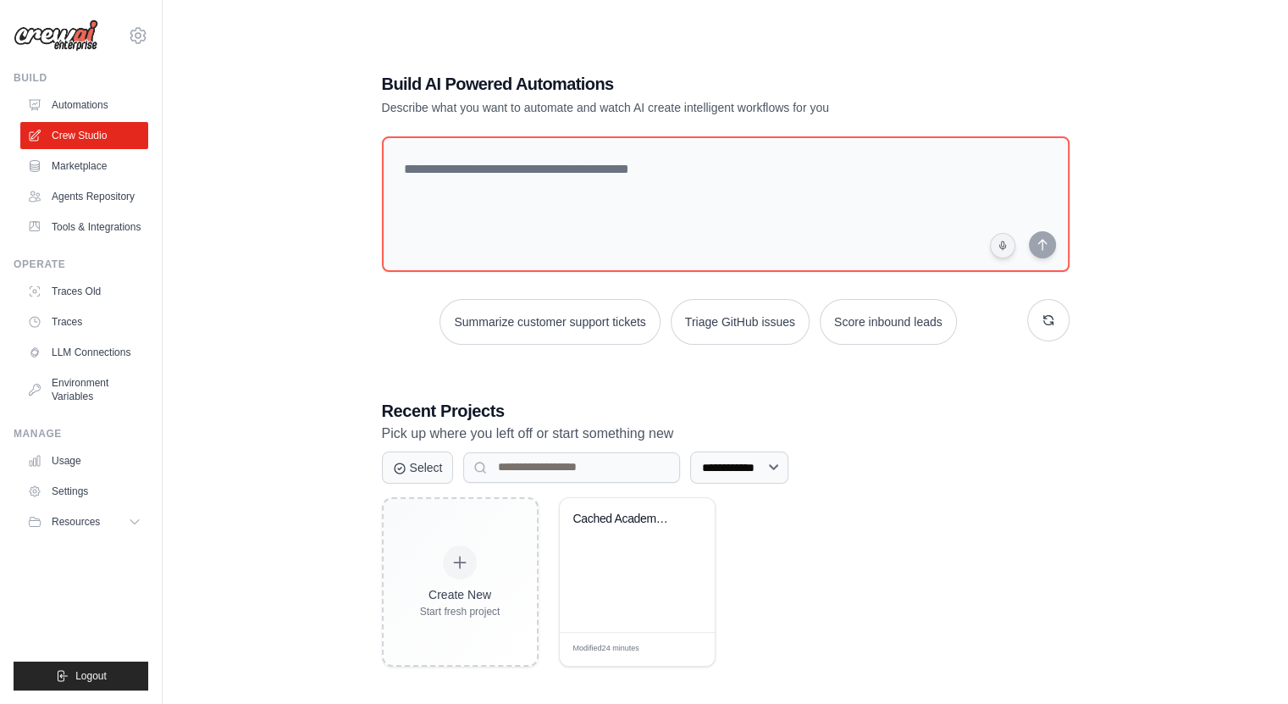
click at [113, 196] on link "Agents Repository" at bounding box center [84, 196] width 128 height 27
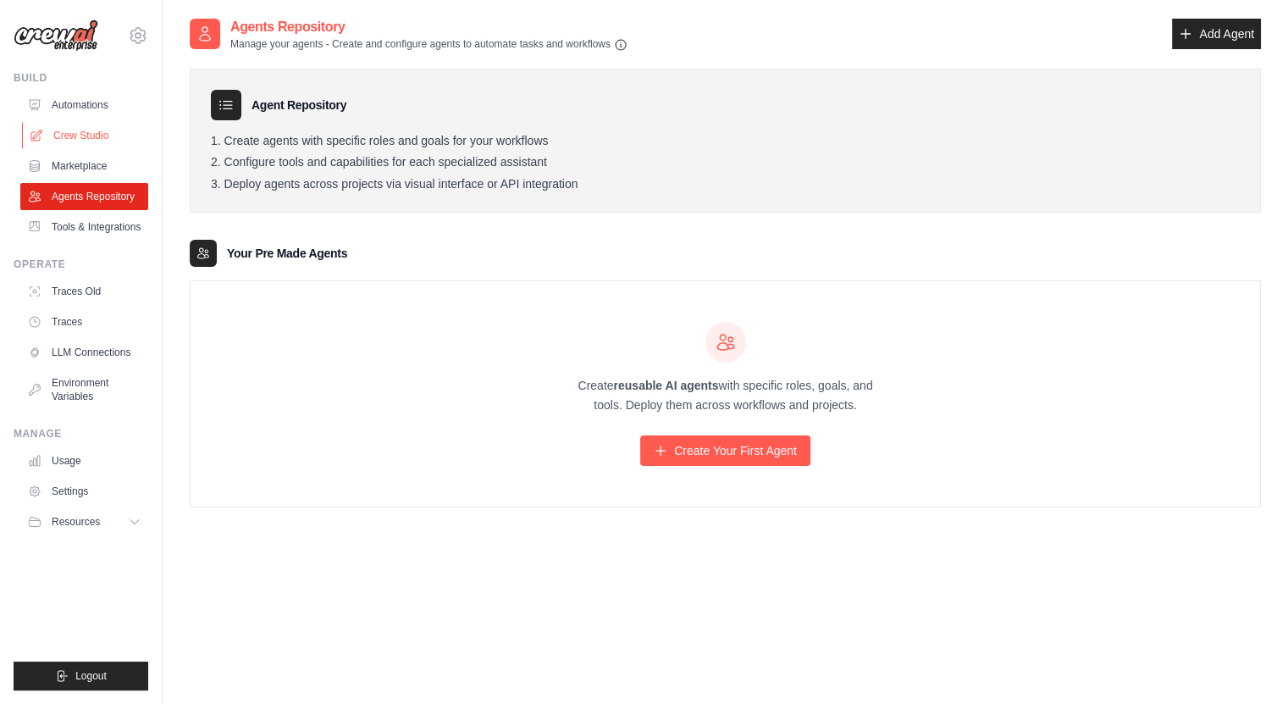
click at [95, 136] on link "Crew Studio" at bounding box center [86, 135] width 128 height 27
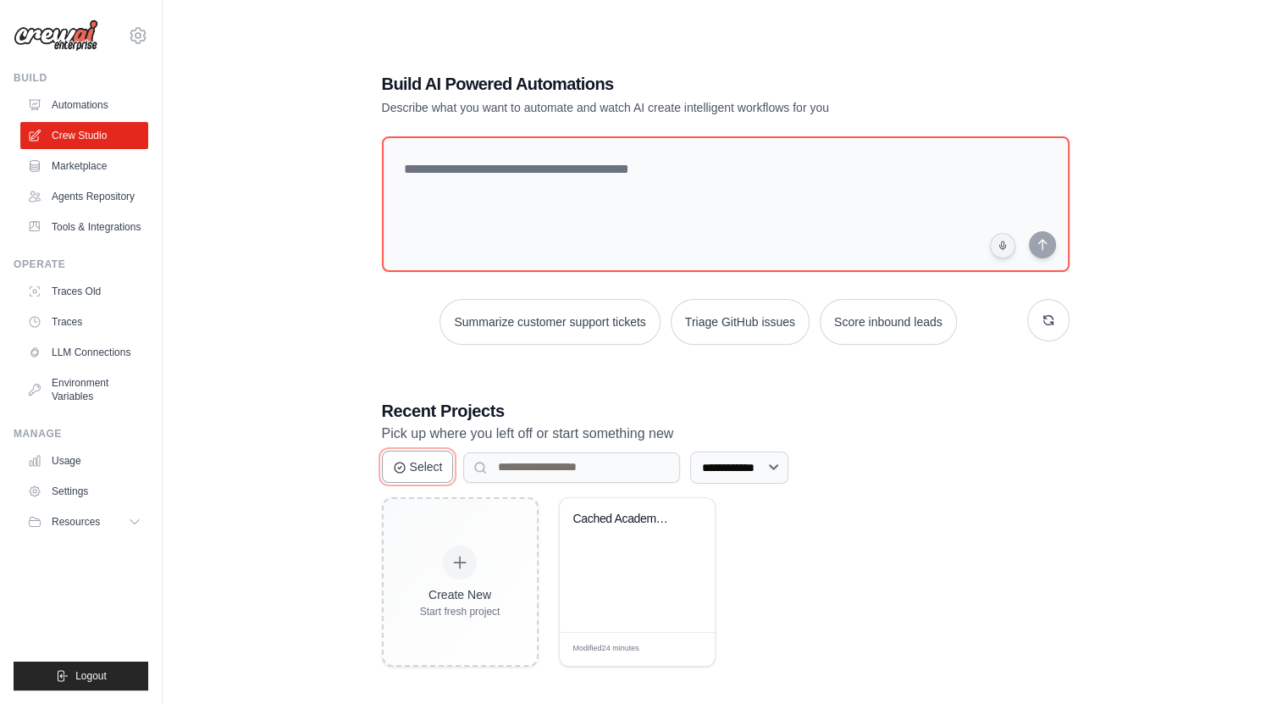
click at [410, 460] on button "Select" at bounding box center [418, 466] width 72 height 32
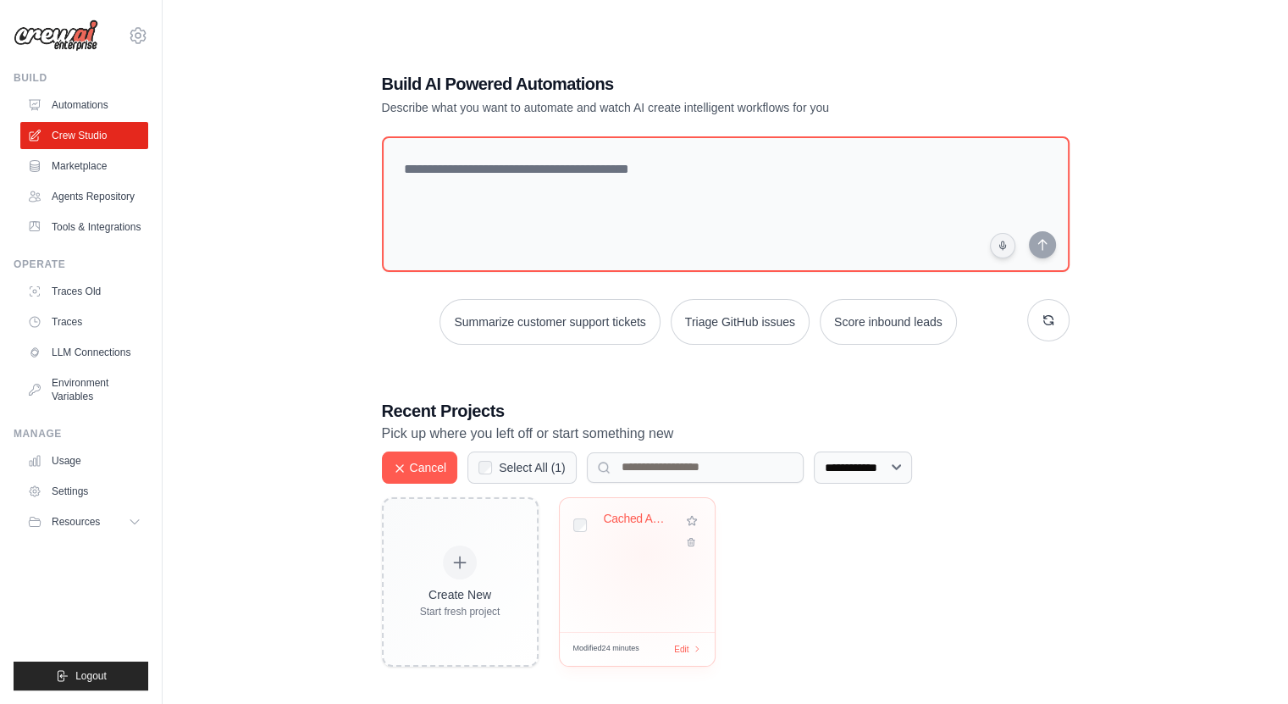
click at [643, 554] on div "Cached Academic Essay Generator" at bounding box center [637, 565] width 155 height 134
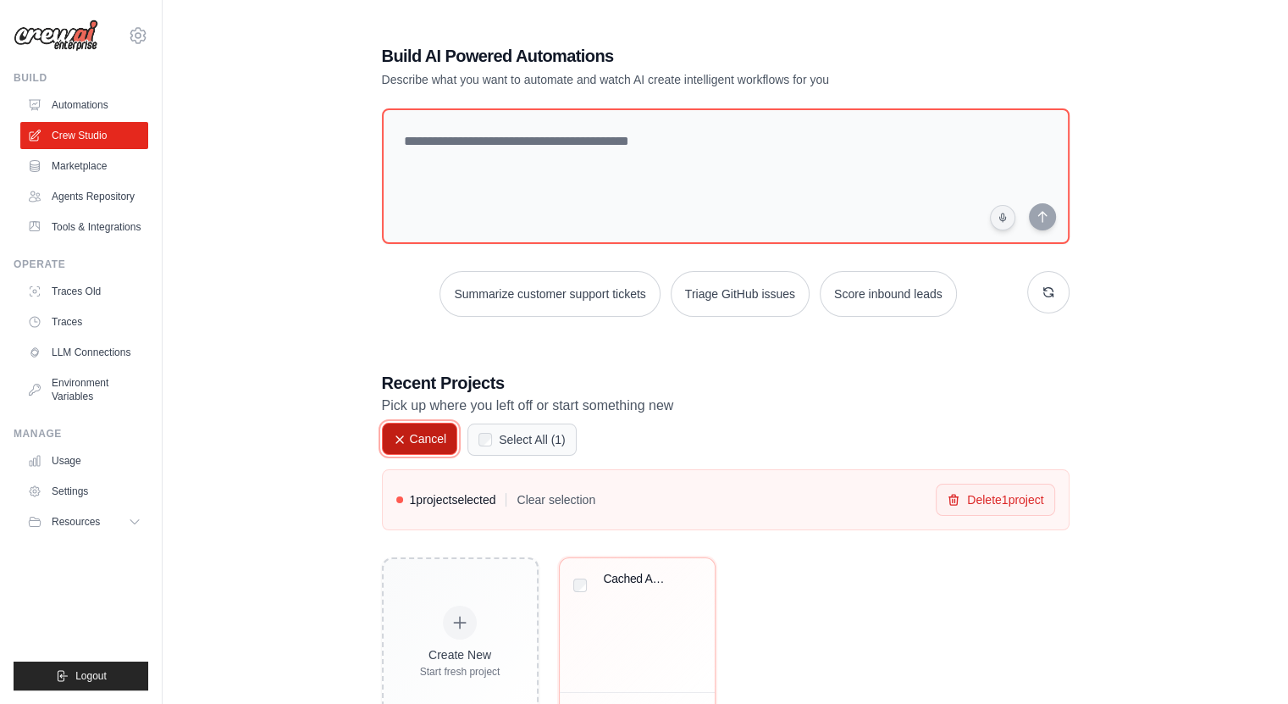
click at [447, 432] on button "Cancel" at bounding box center [420, 438] width 76 height 32
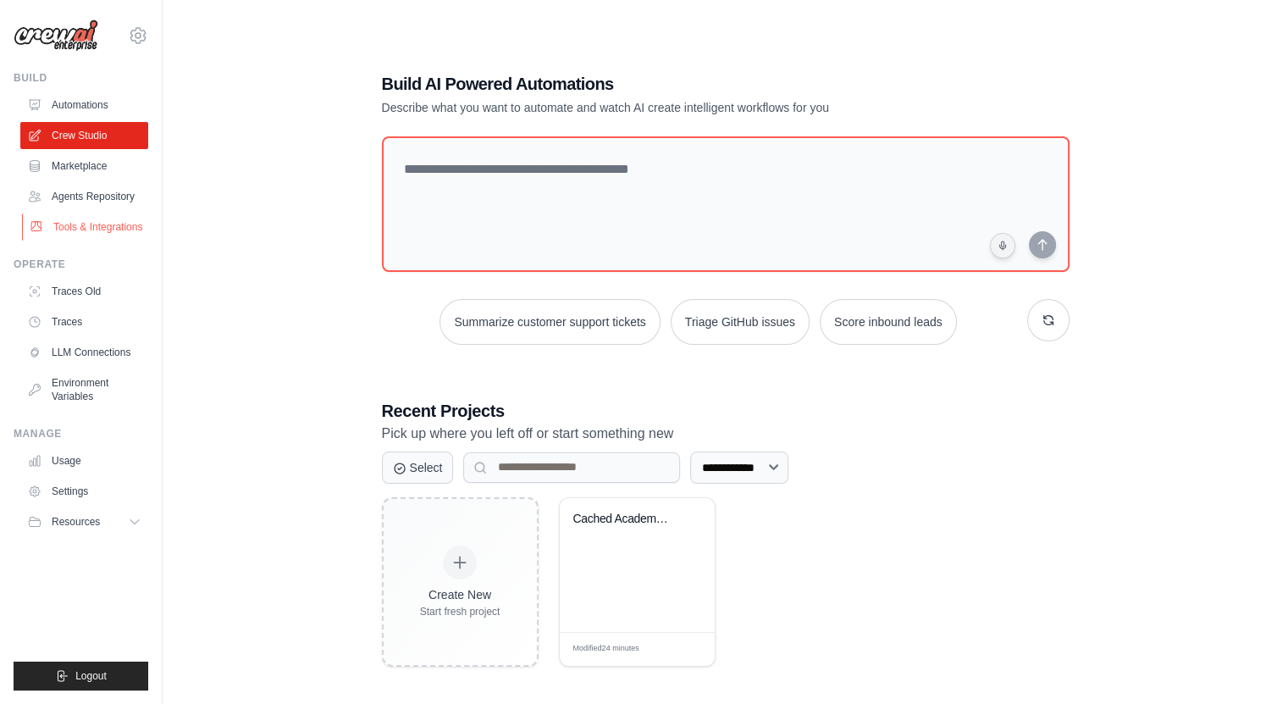
click at [71, 226] on link "Tools & Integrations" at bounding box center [86, 226] width 128 height 27
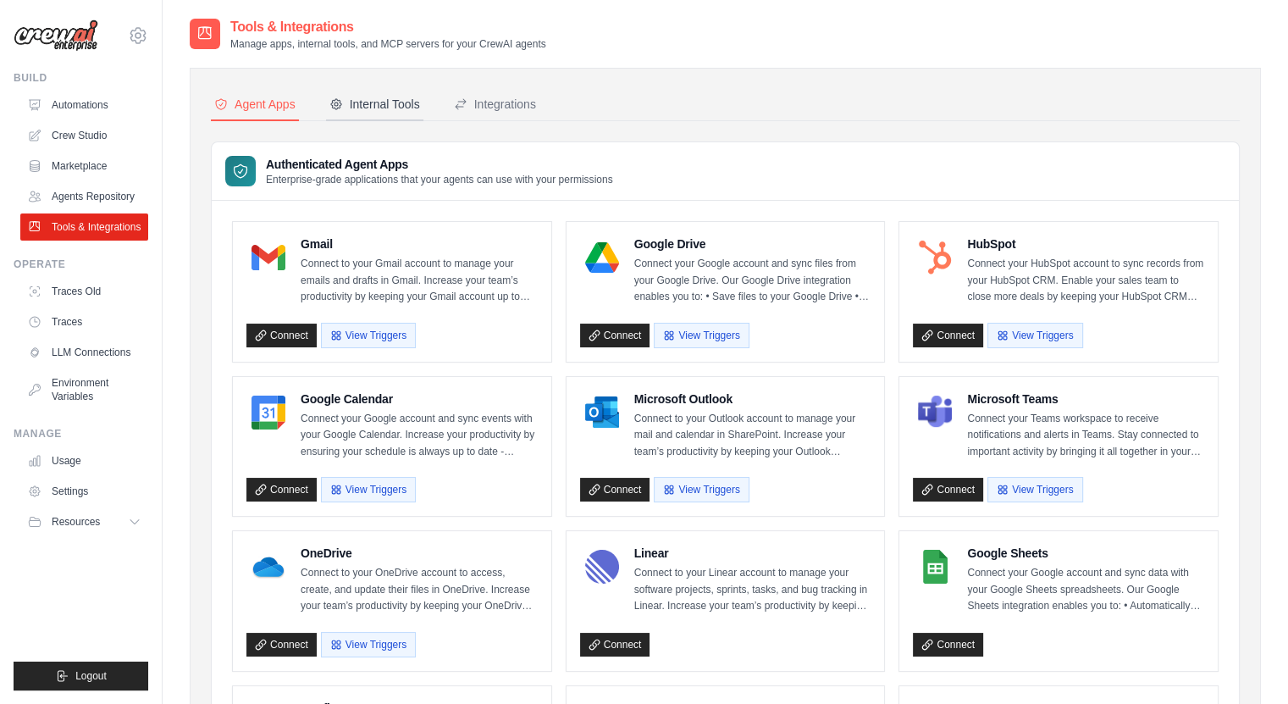
click at [418, 102] on div "Internal Tools" at bounding box center [374, 104] width 91 height 17
click at [490, 100] on div "Integrations" at bounding box center [495, 104] width 82 height 17
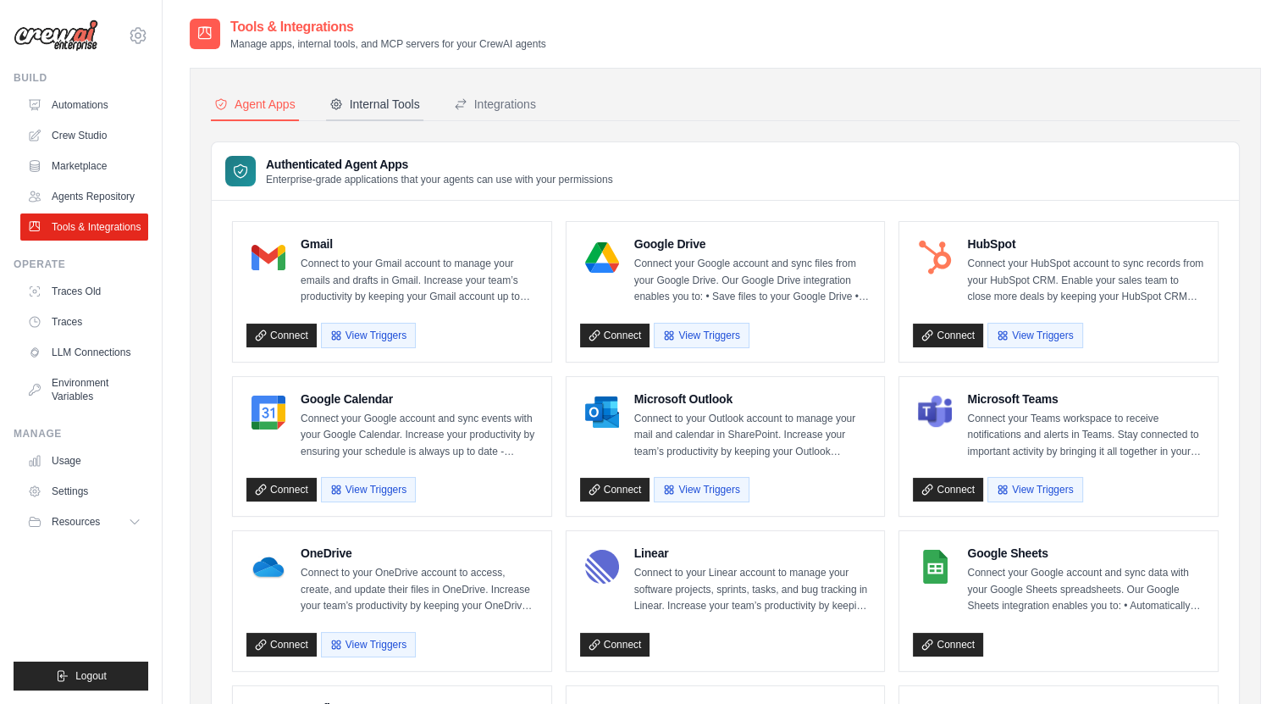
click at [376, 114] on button "Internal Tools" at bounding box center [374, 105] width 97 height 32
click at [358, 323] on button "View Triggers" at bounding box center [368, 334] width 95 height 25
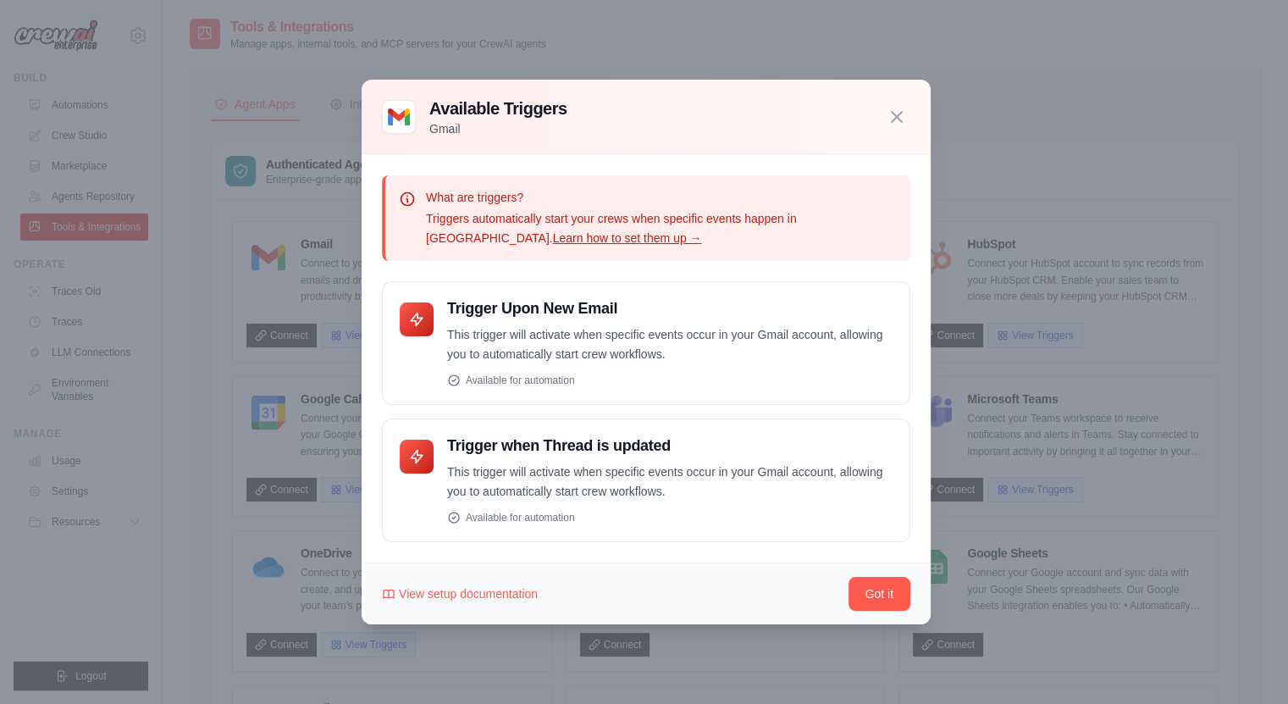
click at [910, 114] on div "Available Triggers Gmail" at bounding box center [646, 117] width 569 height 75
click at [925, 113] on div "Available Triggers Gmail" at bounding box center [646, 117] width 569 height 75
click at [898, 113] on icon "button" at bounding box center [896, 116] width 10 height 10
